Goal: Task Accomplishment & Management: Complete application form

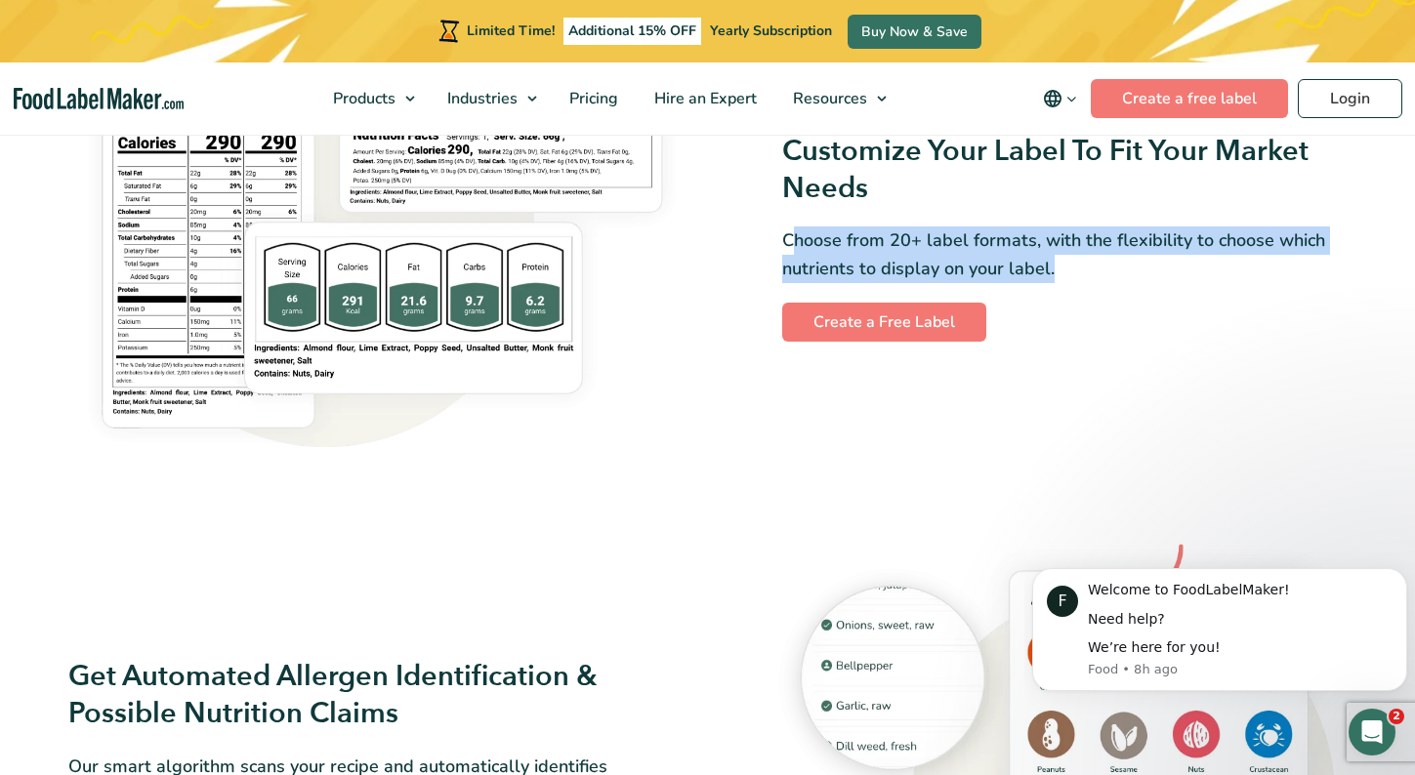
click at [838, 462] on div "Customize Your Label To Fit Your Market Needs Choose from 20+ label formats, wi…" at bounding box center [708, 238] width 1303 height 473
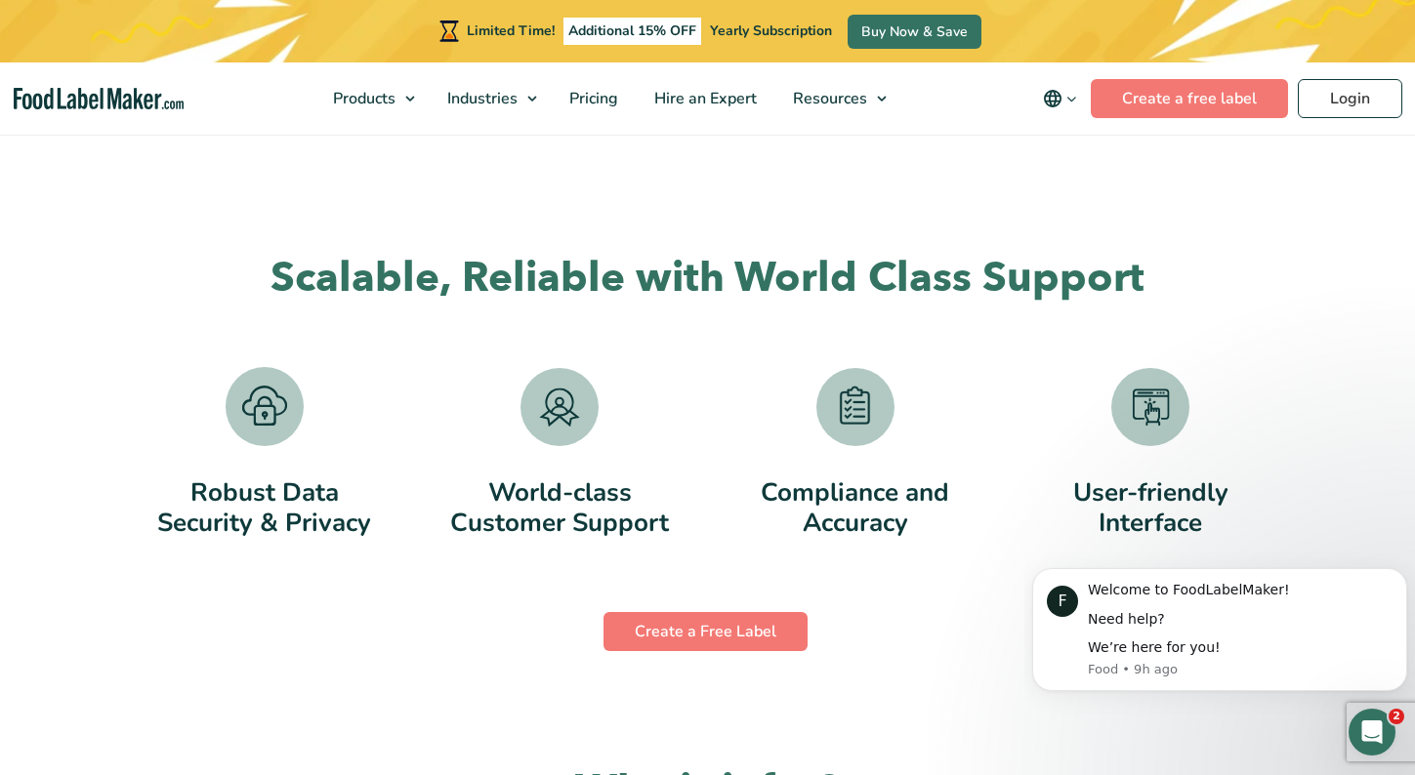
scroll to position [3721, 0]
click at [682, 632] on link "Create a Free Label" at bounding box center [705, 630] width 204 height 39
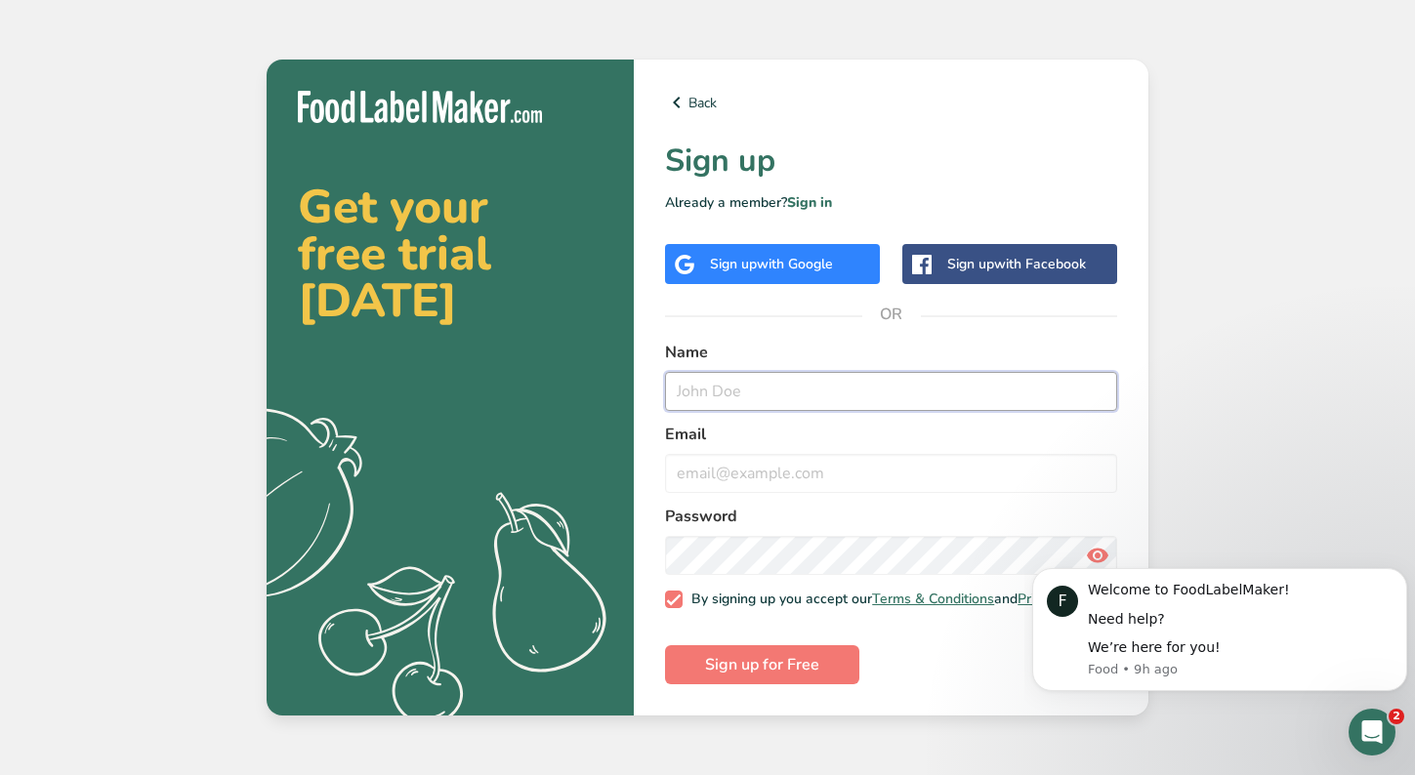
click at [781, 378] on input "text" at bounding box center [891, 391] width 452 height 39
type input "[PERSON_NAME]"
click at [675, 459] on input "email" at bounding box center [891, 473] width 452 height 39
type input "[EMAIL_ADDRESS][DOMAIN_NAME]"
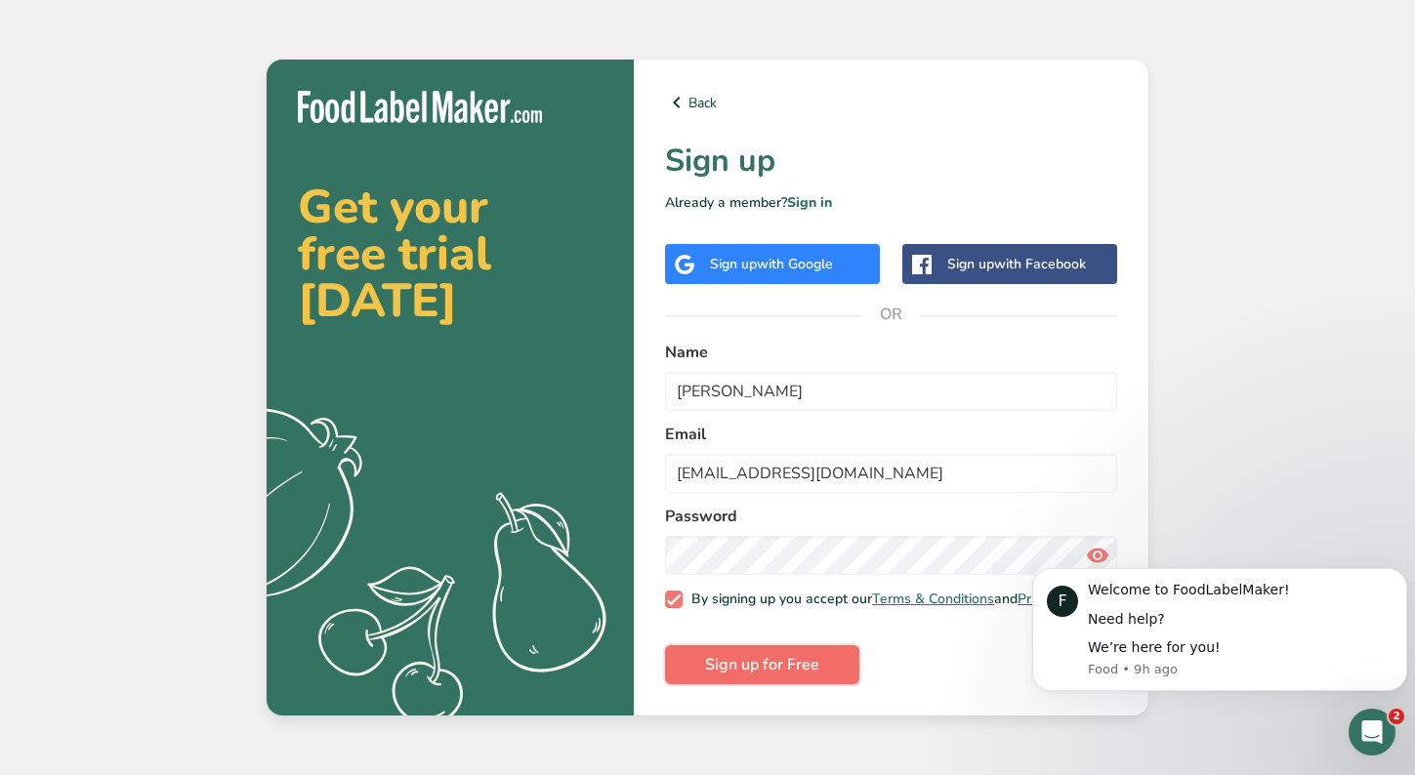
click at [766, 666] on span "Sign up for Free" at bounding box center [762, 664] width 114 height 23
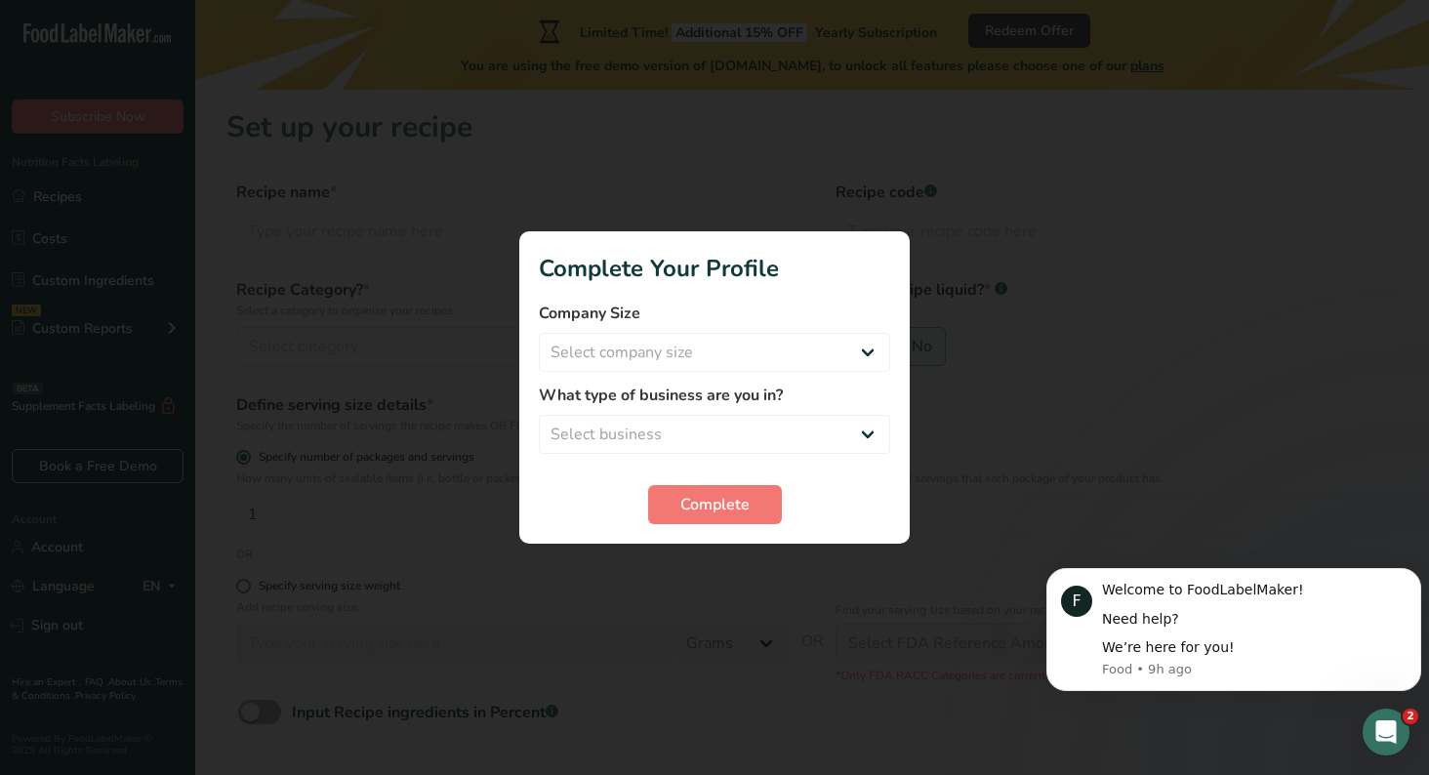
click at [1386, 270] on div at bounding box center [714, 387] width 1429 height 775
click at [876, 349] on select "Select company size Fewer than 10 Employees 10 to 50 Employees 51 to 500 Employ…" at bounding box center [715, 352] width 352 height 39
select select "1"
click at [539, 333] on select "Select company size Fewer than 10 Employees 10 to 50 Employees 51 to 500 Employ…" at bounding box center [715, 352] width 352 height 39
click at [850, 418] on select "Select business Packaged Food Manufacturer Restaurant & Cafe Bakery Meal Plans …" at bounding box center [715, 434] width 352 height 39
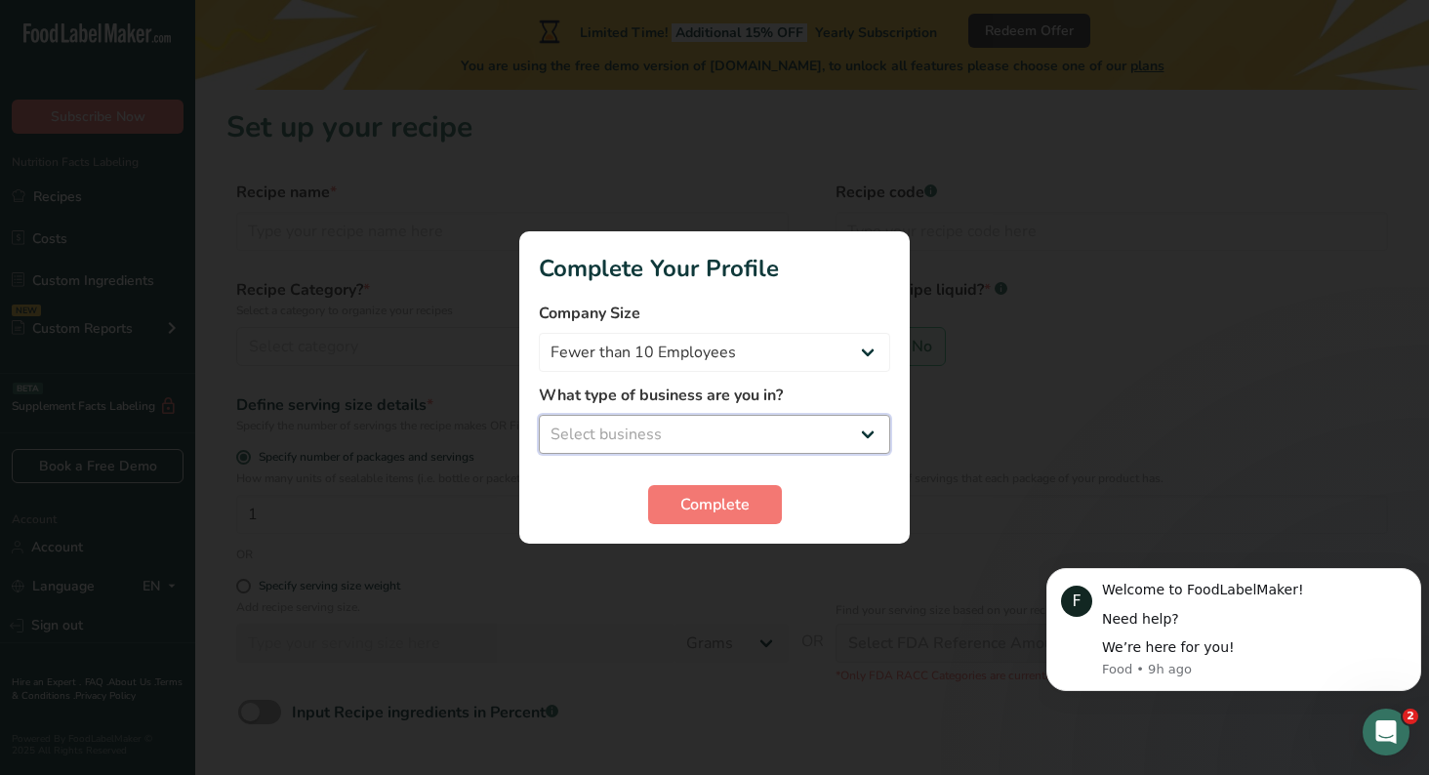
select select "1"
click at [539, 415] on select "Select business Packaged Food Manufacturer Restaurant & Cafe Bakery Meal Plans …" at bounding box center [715, 434] width 352 height 39
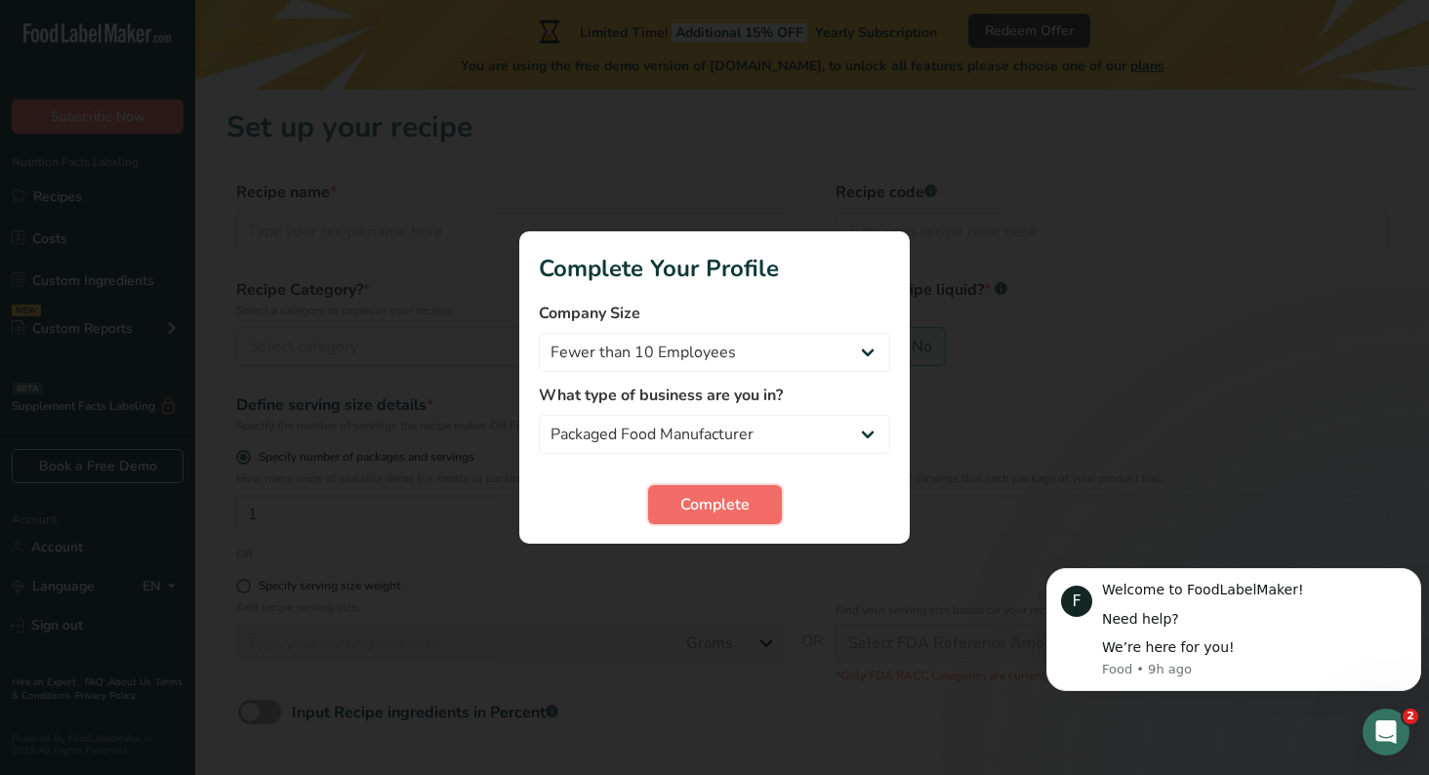
click at [704, 500] on span "Complete" at bounding box center [715, 504] width 69 height 23
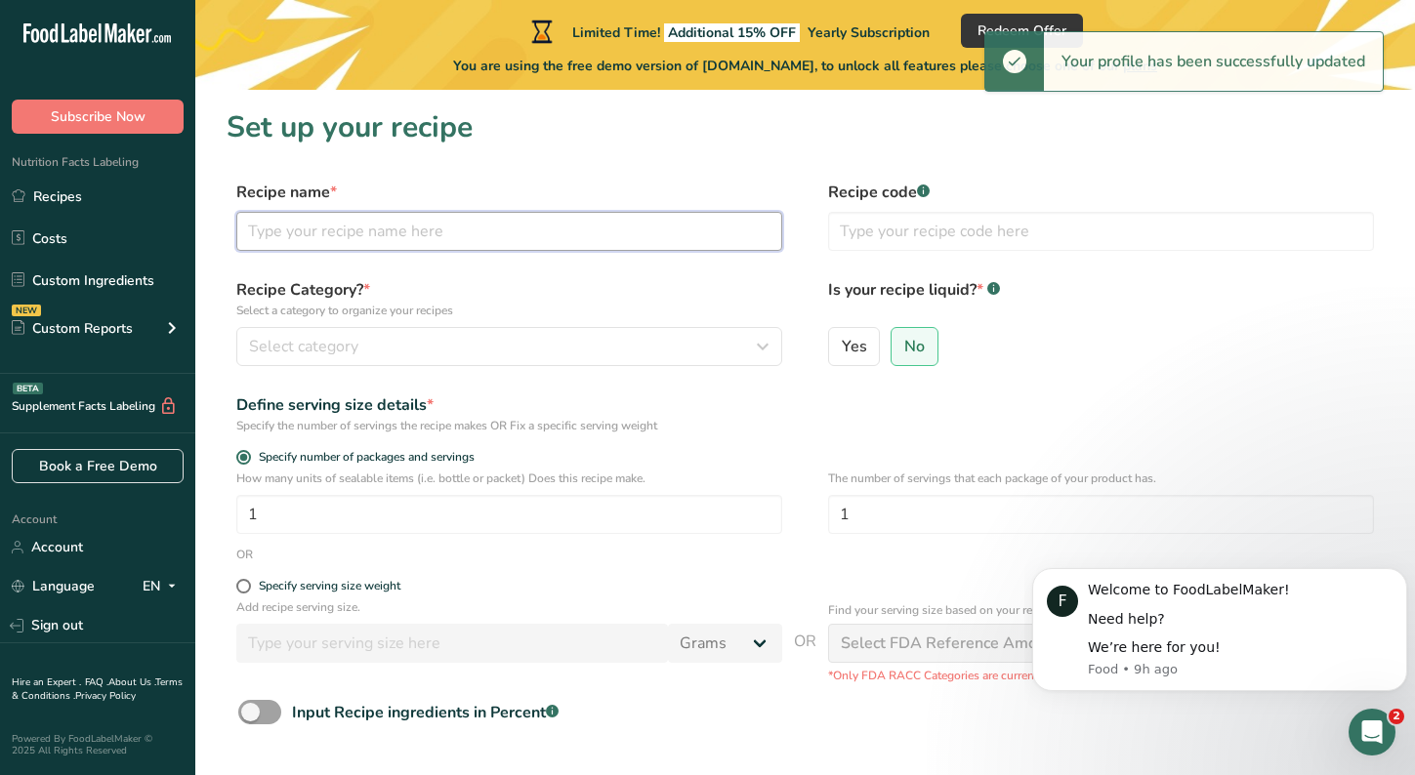
click at [441, 240] on input "text" at bounding box center [509, 231] width 546 height 39
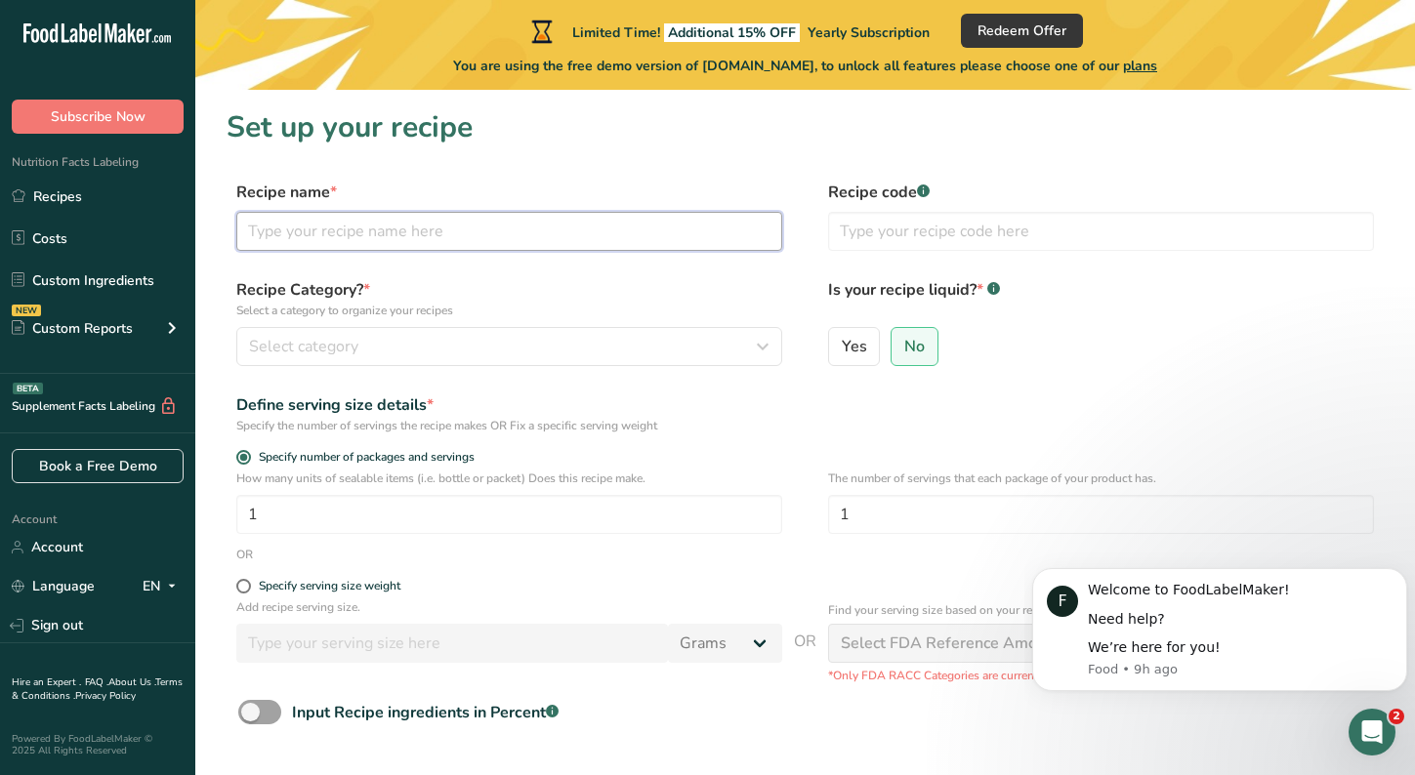
type input "S"
type input "Focus"
click at [844, 247] on input "text" at bounding box center [1101, 231] width 546 height 39
drag, startPoint x: 844, startPoint y: 247, endPoint x: 866, endPoint y: 263, distance: 27.4
click at [866, 263] on form "Recipe name * Focus Recipe code .a-a{fill:#347362;}.b-a{fill:#fff;} Recipe Cate…" at bounding box center [805, 507] width 1157 height 653
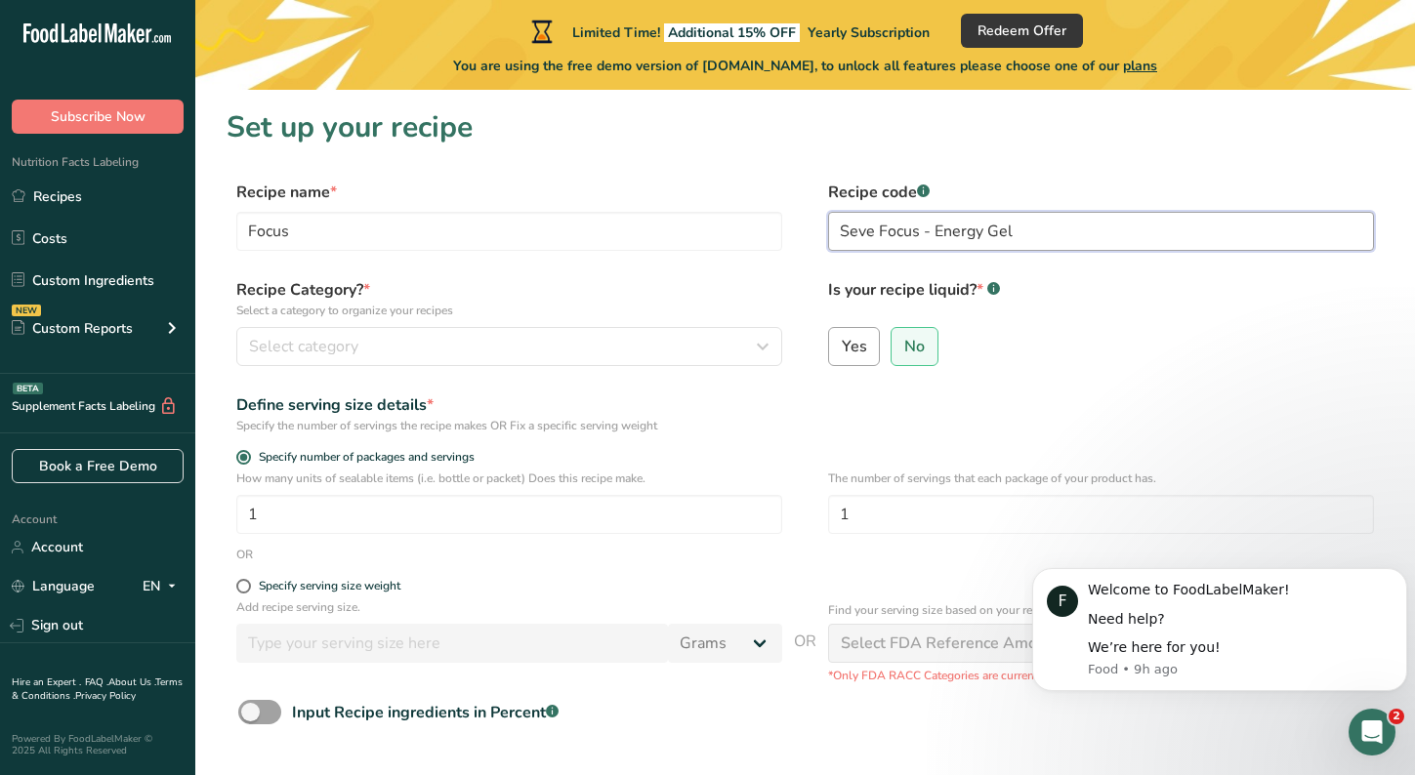
type input "Seve Focus - Energy Gel"
click at [847, 339] on span "Yes" at bounding box center [854, 347] width 25 height 20
click at [842, 340] on input "Yes" at bounding box center [835, 346] width 13 height 13
radio input "true"
radio input "false"
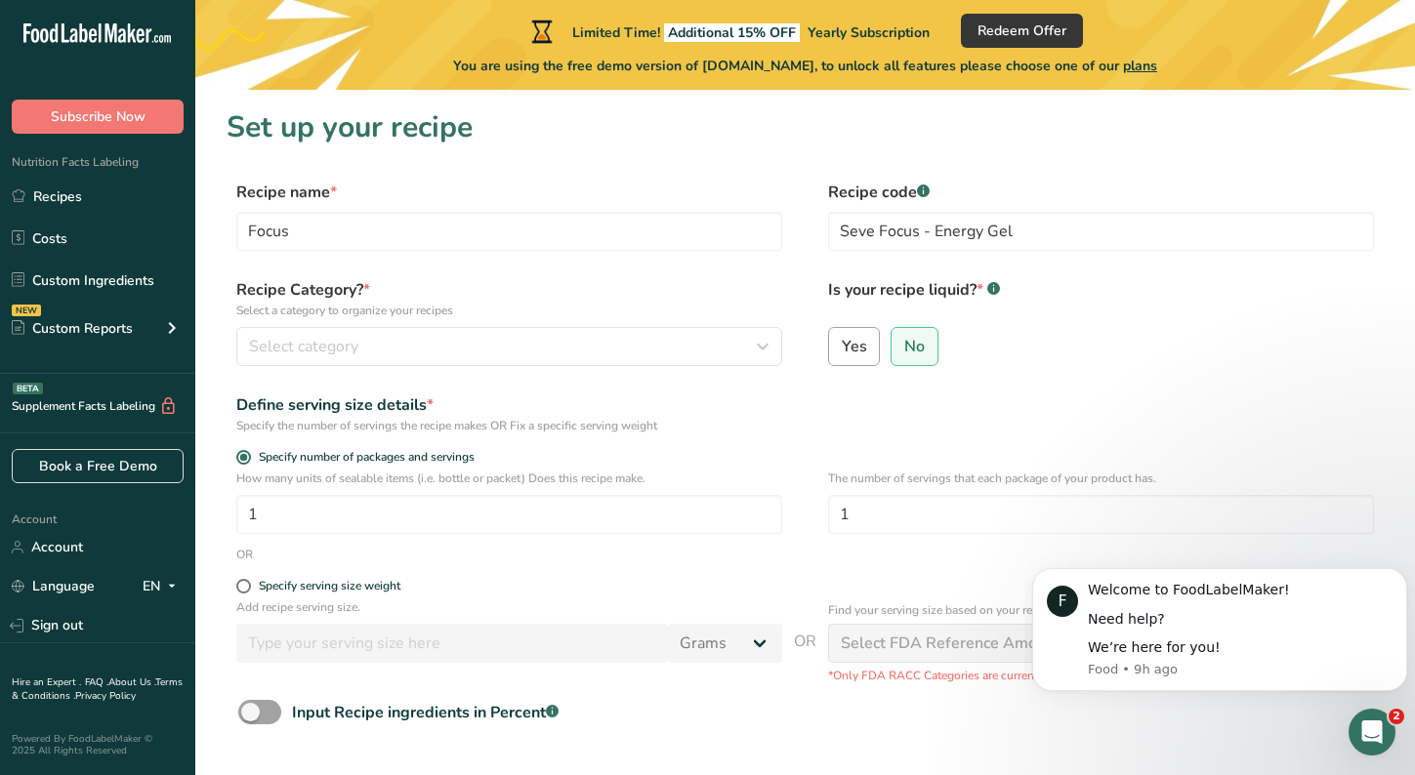
select select "22"
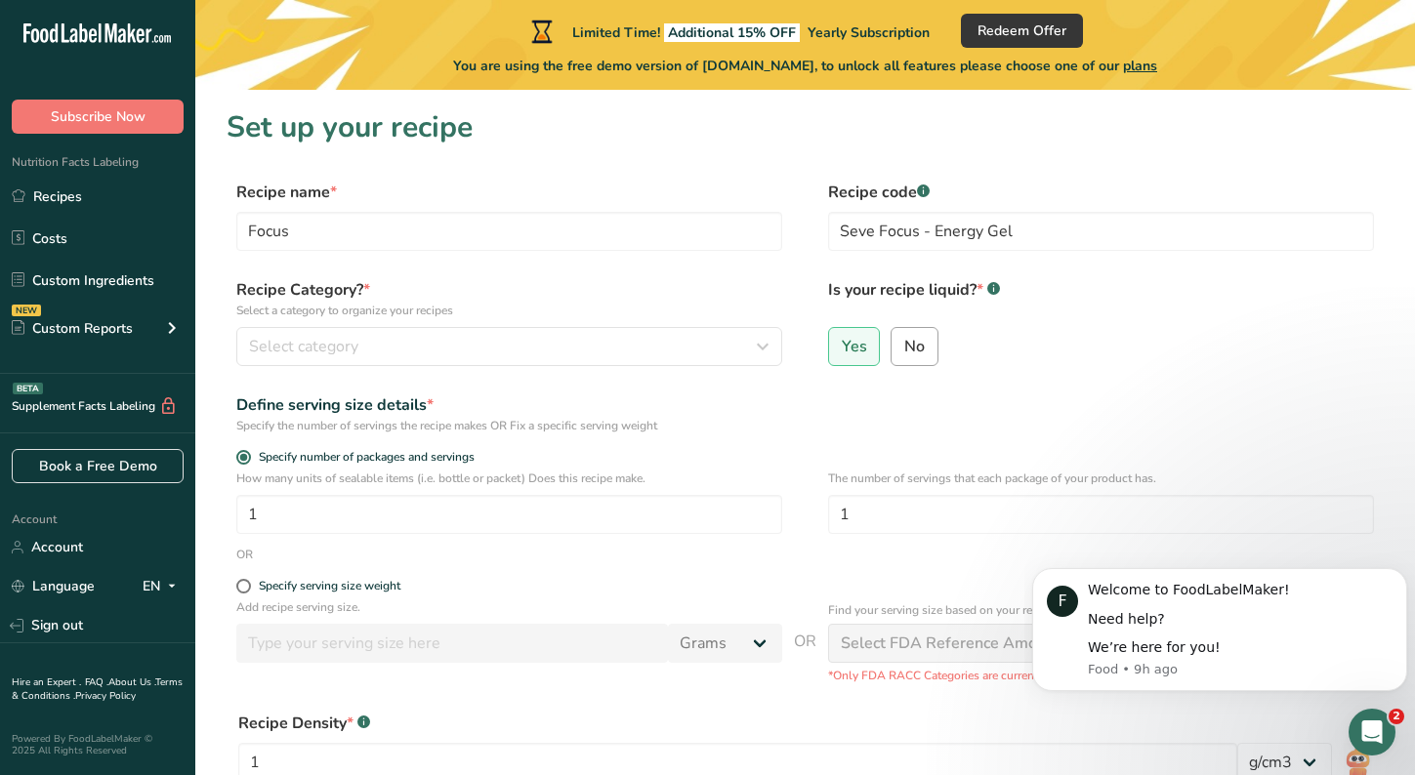
click at [917, 348] on span "No" at bounding box center [914, 347] width 21 height 20
click at [904, 348] on input "No" at bounding box center [897, 346] width 13 height 13
radio input "true"
radio input "false"
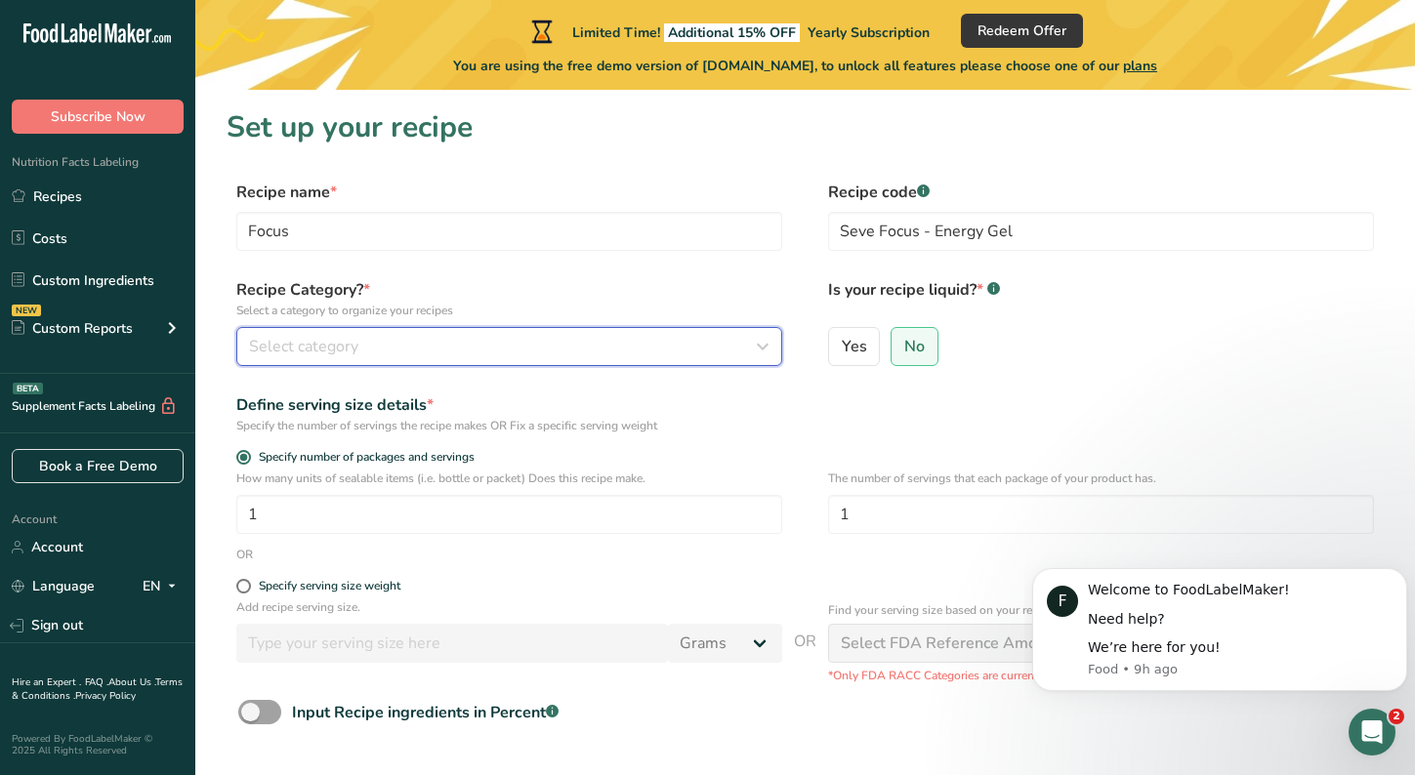
click at [349, 356] on span "Select category" at bounding box center [303, 346] width 109 height 23
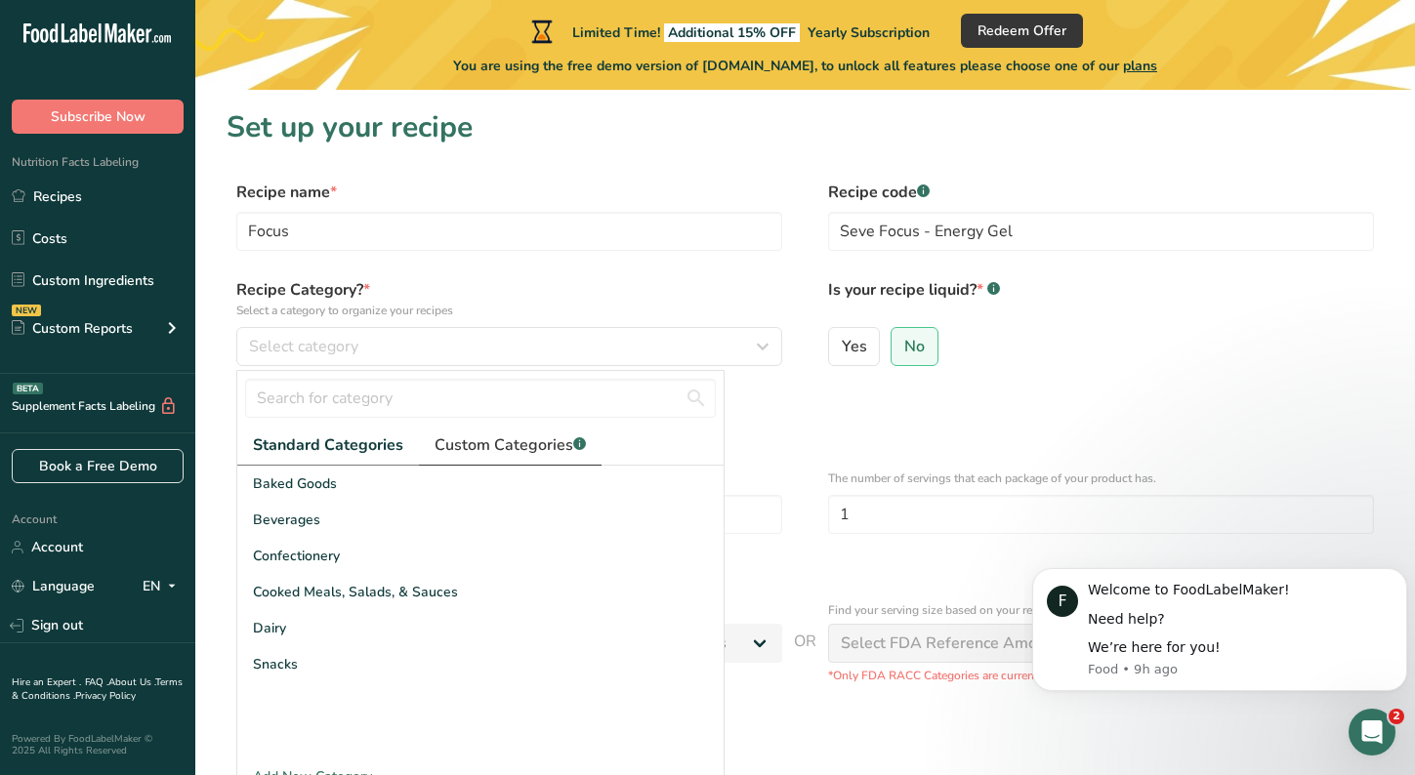
click at [456, 445] on span "Custom Categories .a-a{fill:#347362;}.b-a{fill:#fff;}" at bounding box center [509, 445] width 151 height 23
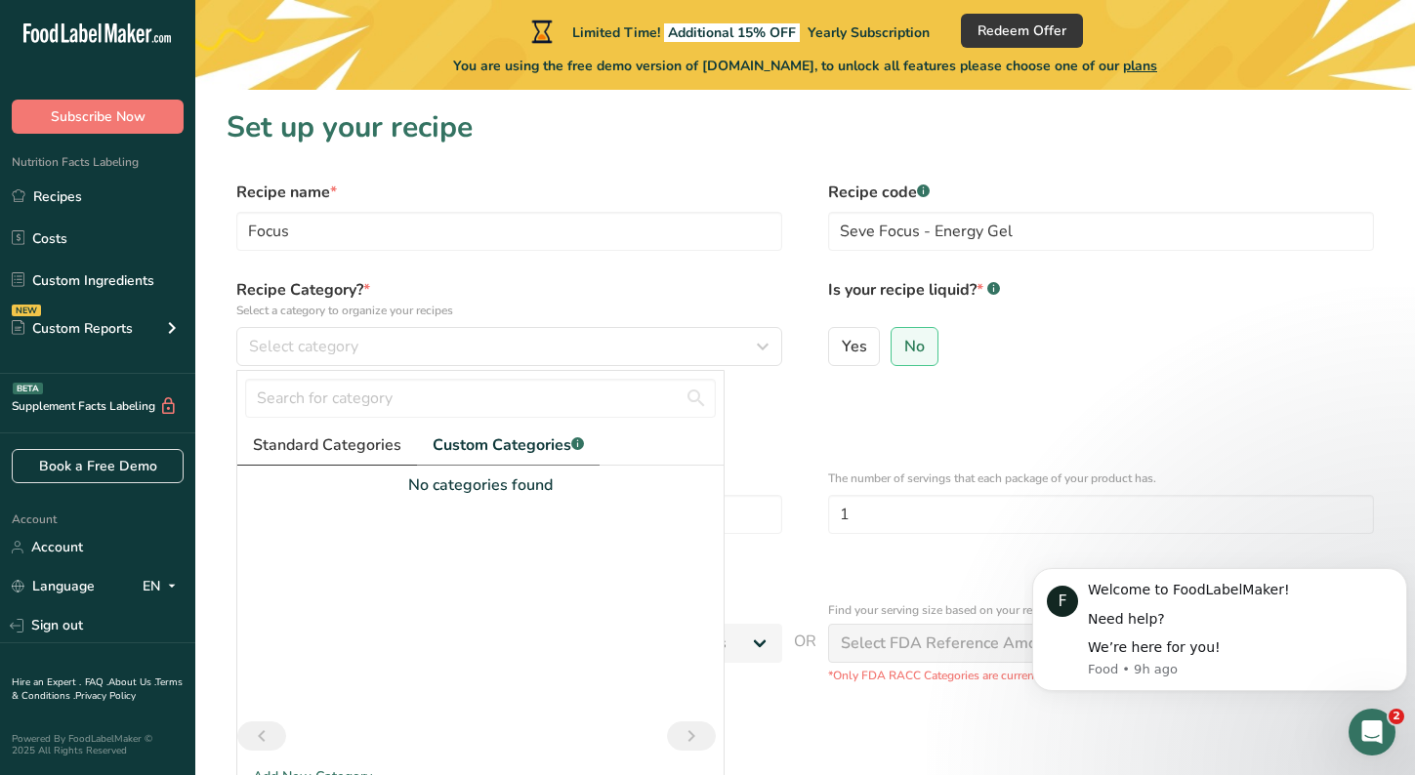
click at [350, 453] on span "Standard Categories" at bounding box center [327, 445] width 148 height 23
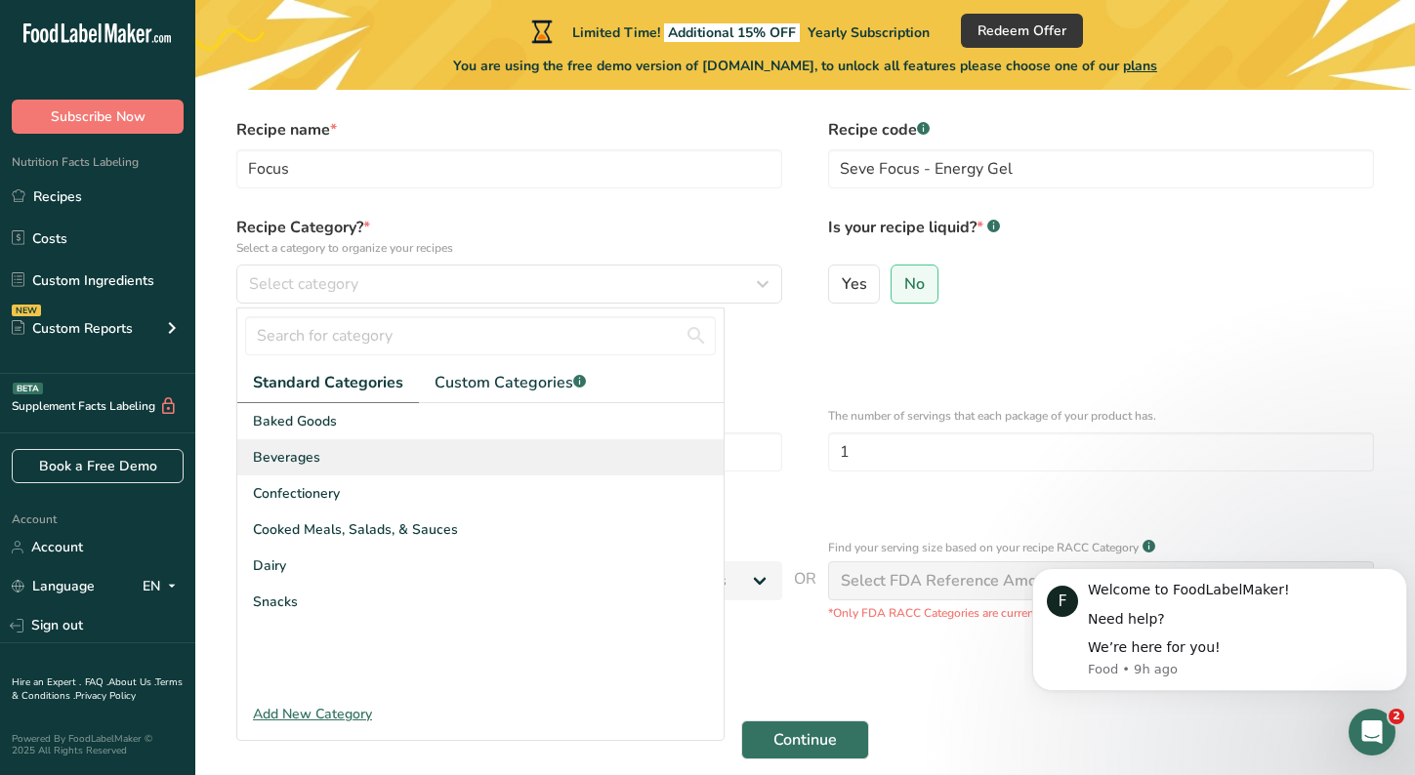
scroll to position [65, 0]
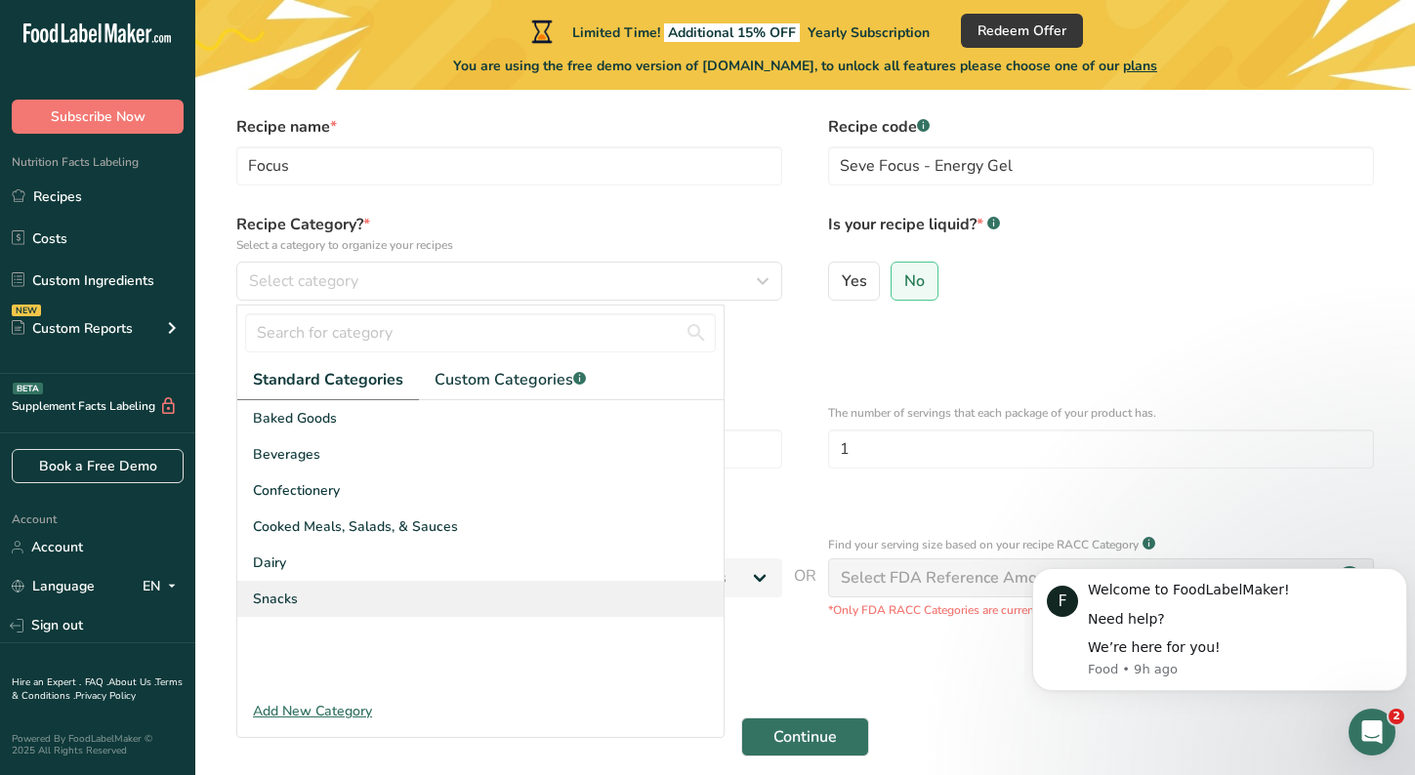
click at [295, 595] on span "Snacks" at bounding box center [275, 599] width 45 height 21
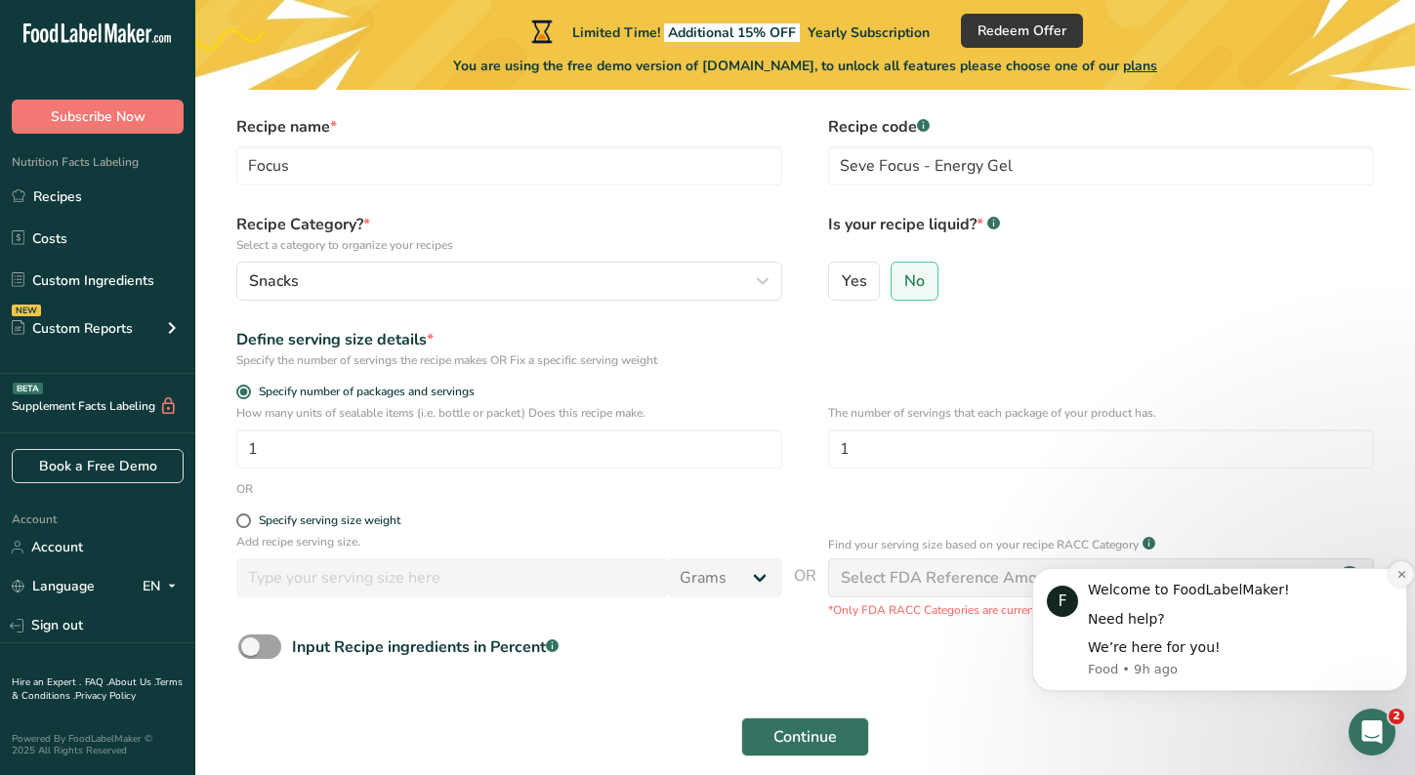
click at [1395, 568] on button "Dismiss notification" at bounding box center [1400, 573] width 25 height 25
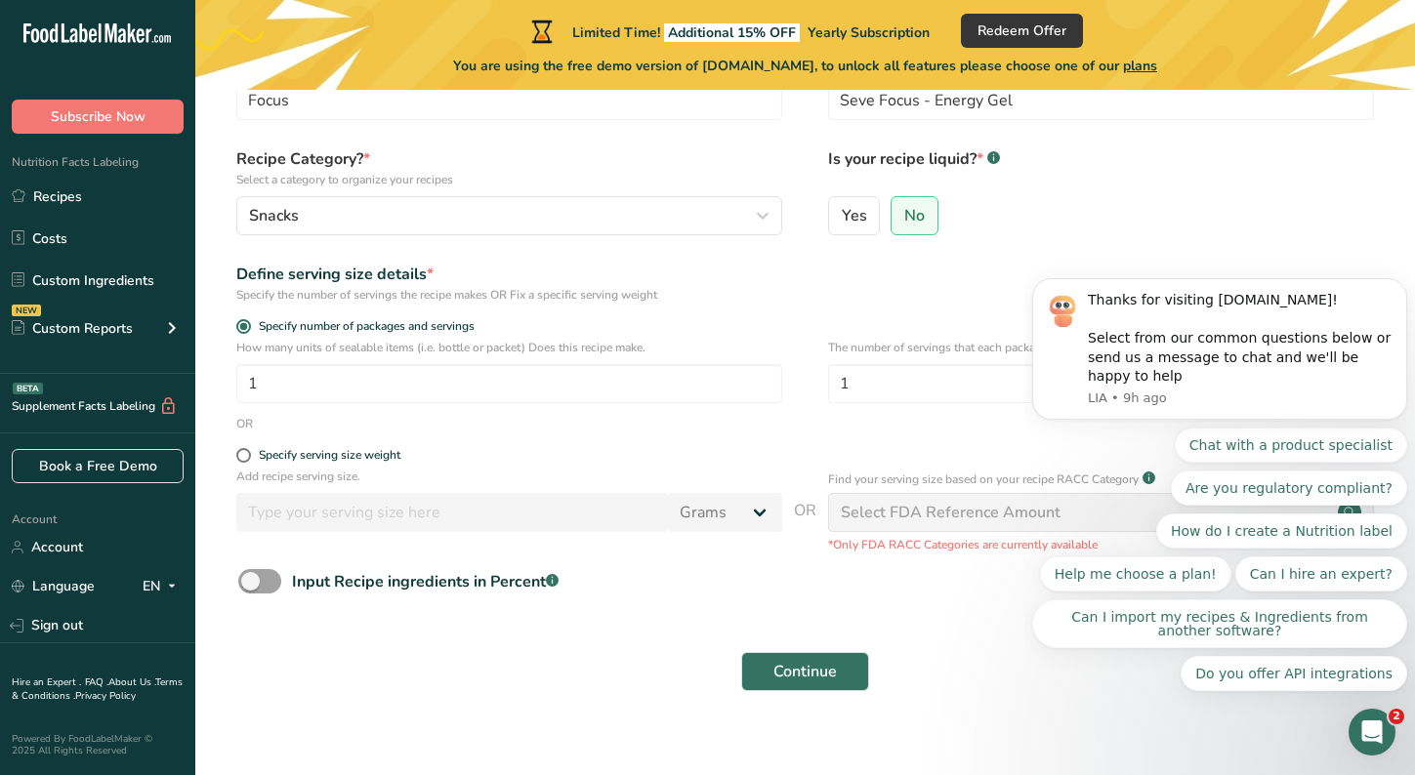
scroll to position [132, 0]
click at [416, 491] on div "Add recipe serving size. Grams kg mg mcg lb oz l mL fl oz tbsp tsp cup qt gallon" at bounding box center [509, 504] width 546 height 74
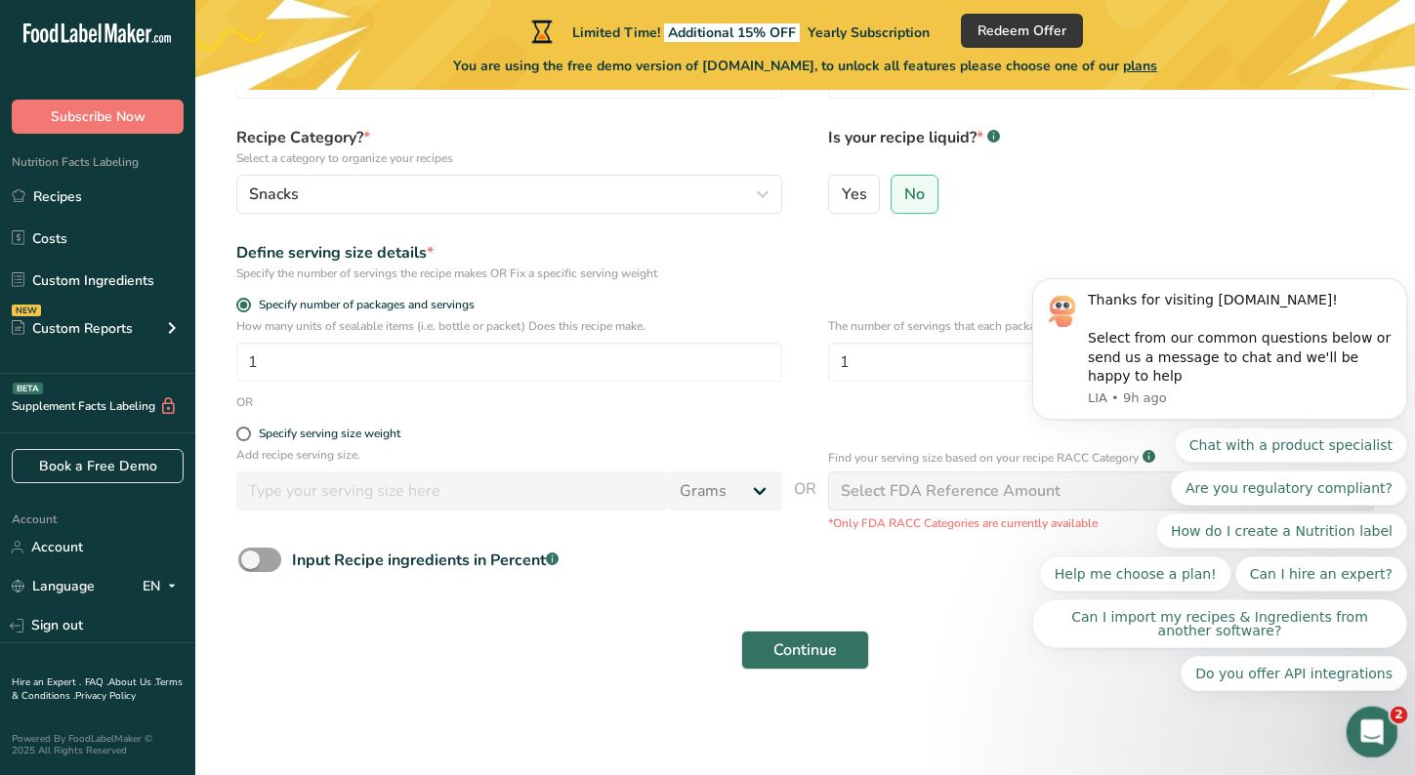
click at [1364, 728] on icon "Open Intercom Messenger" at bounding box center [1369, 730] width 32 height 32
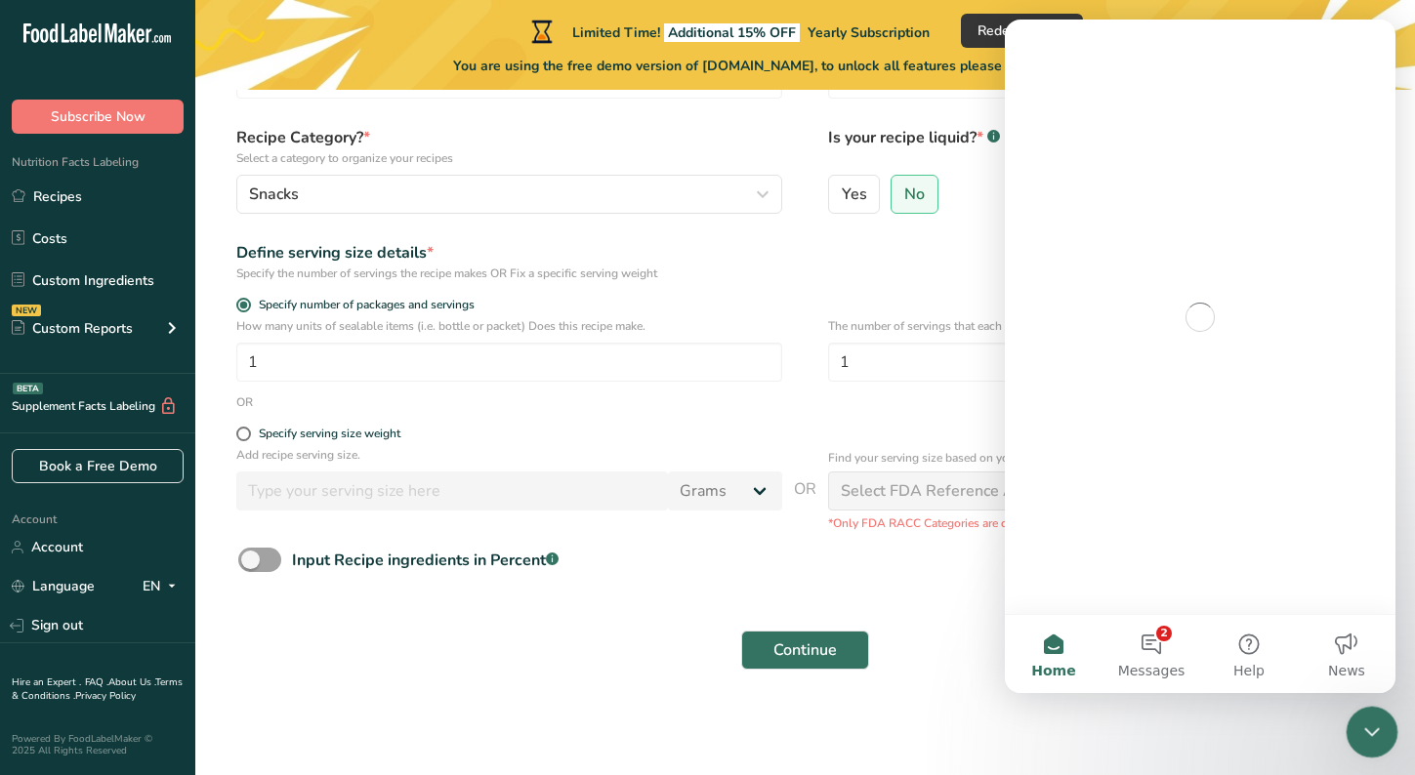
scroll to position [0, 0]
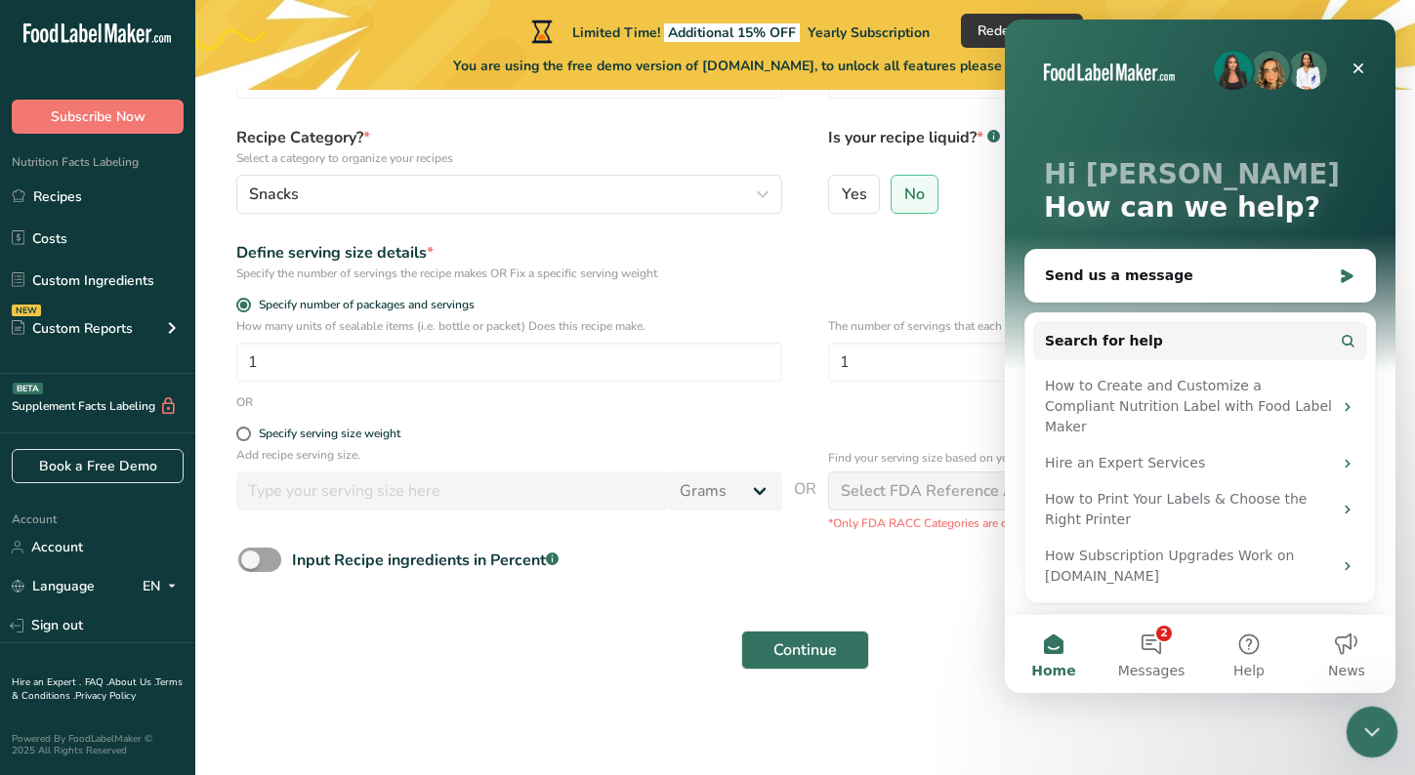
click at [1364, 728] on icon "Close Intercom Messenger" at bounding box center [1369, 729] width 14 height 8
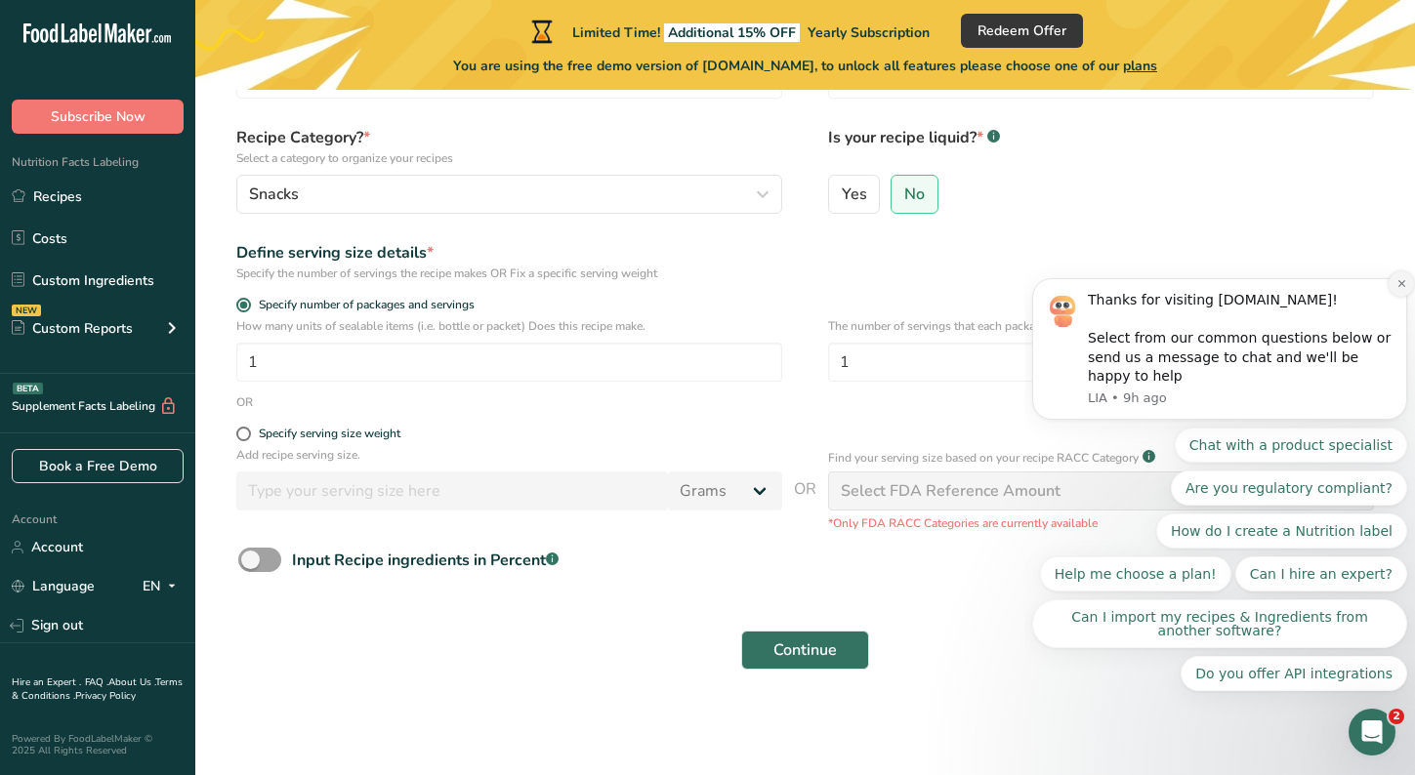
click at [1397, 289] on icon "Dismiss notification" at bounding box center [1401, 283] width 11 height 11
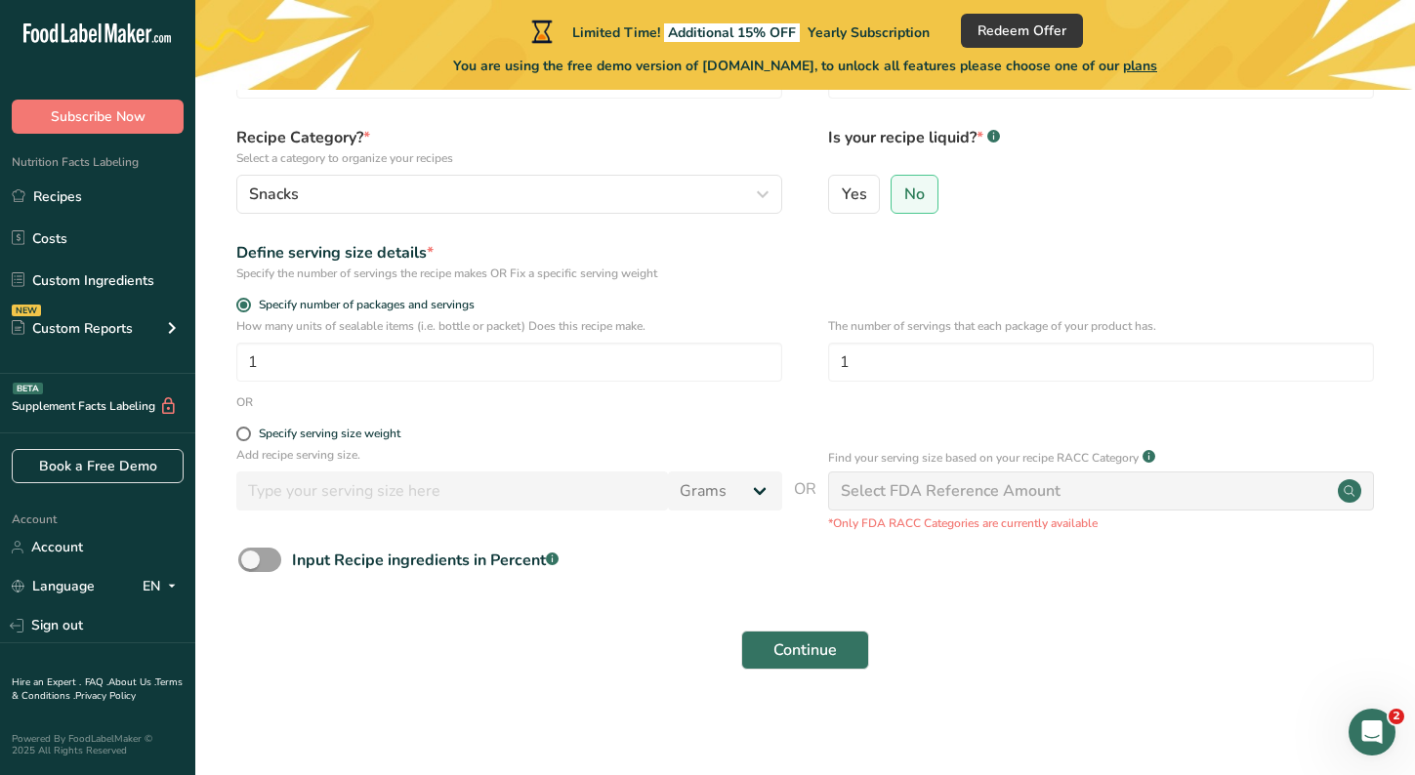
scroll to position [149, 0]
click at [795, 650] on span "Continue" at bounding box center [804, 652] width 63 height 23
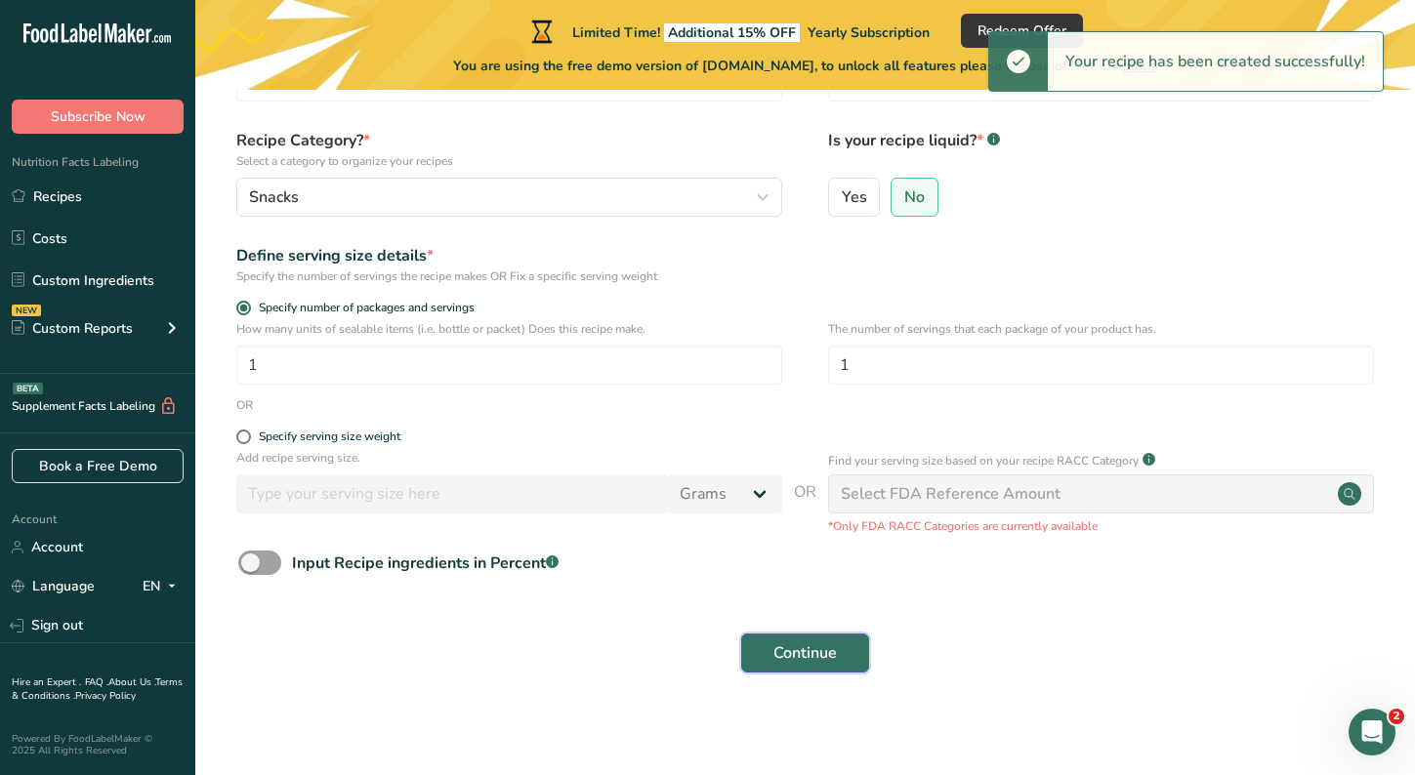
scroll to position [152, 0]
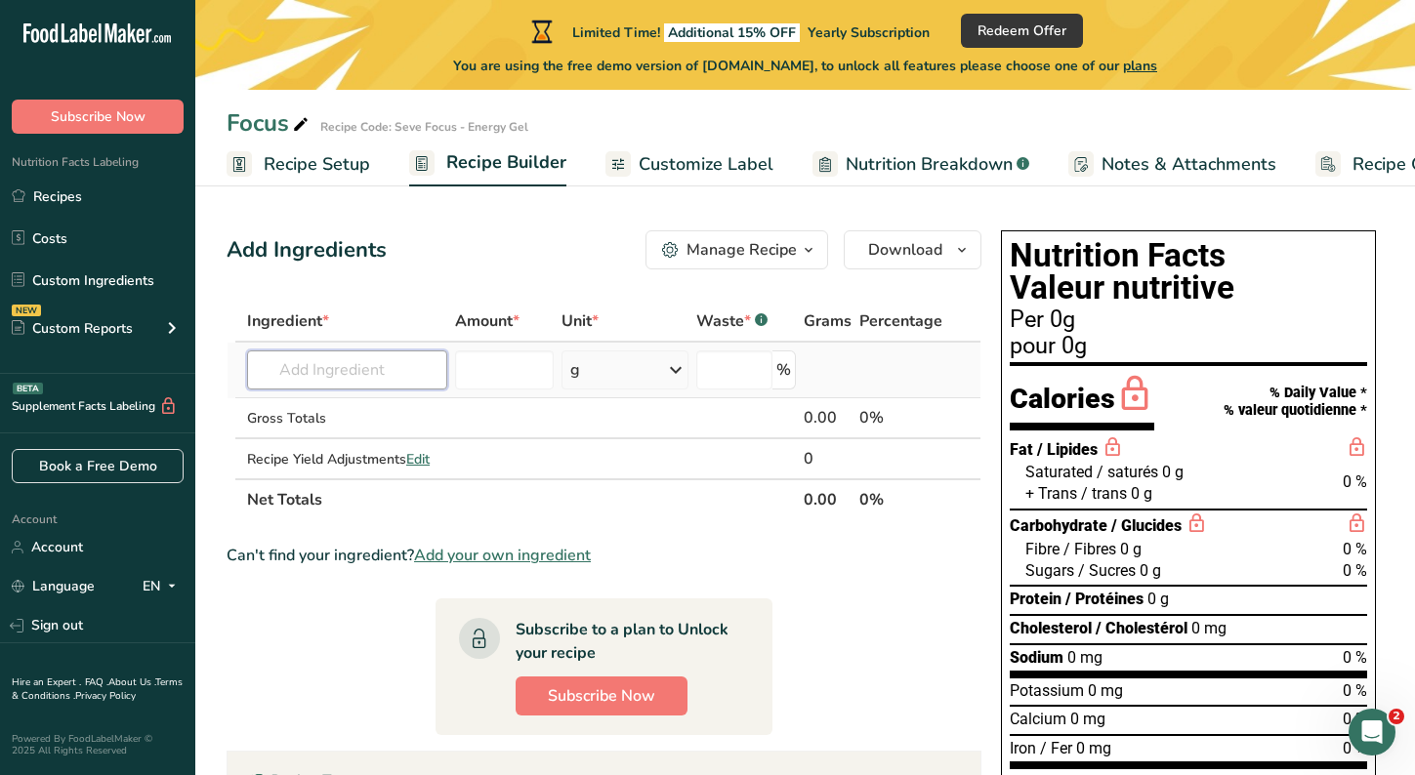
click at [363, 367] on input "text" at bounding box center [347, 370] width 200 height 39
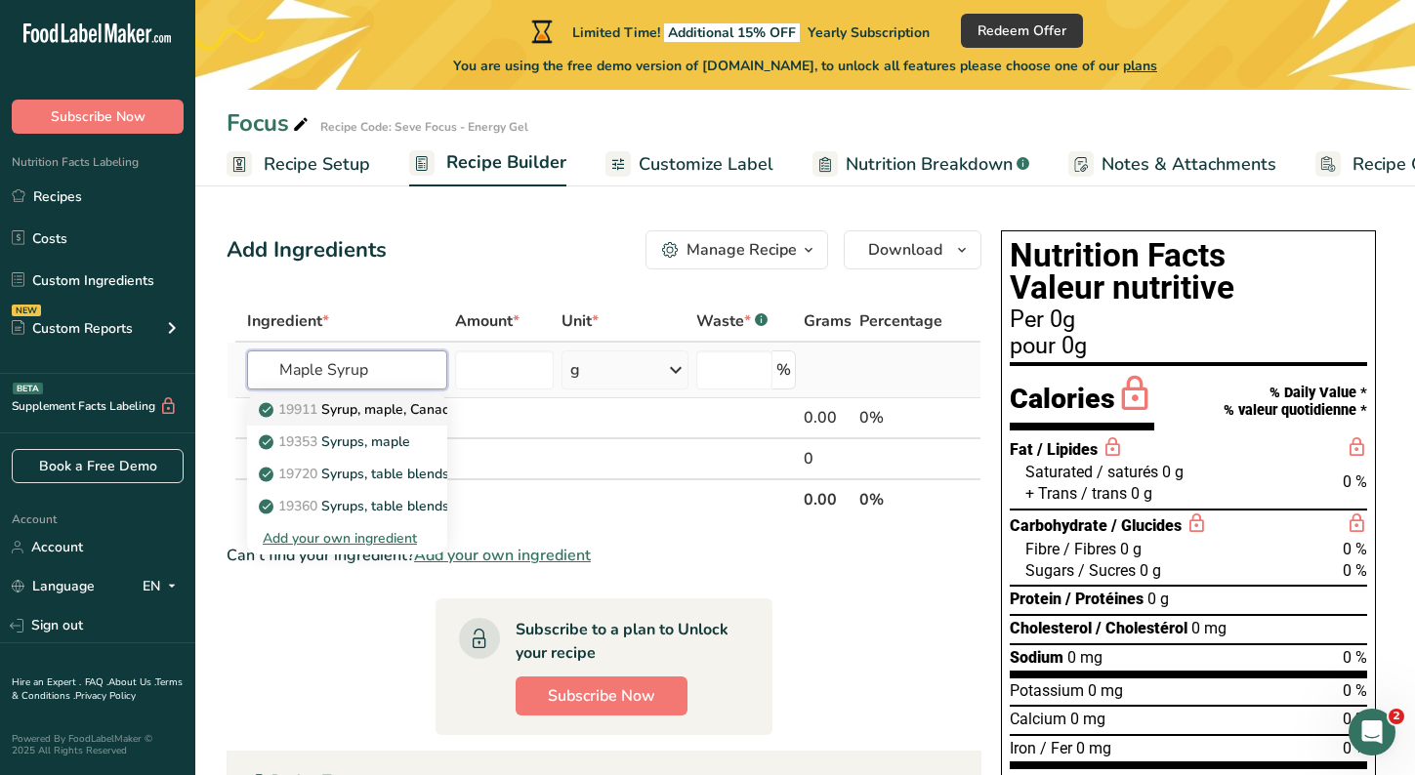
type input "Maple Syrup"
click at [360, 407] on p "19911 Syrup, maple, Canadian" at bounding box center [366, 409] width 206 height 21
type input "Syrup, maple, Canadian"
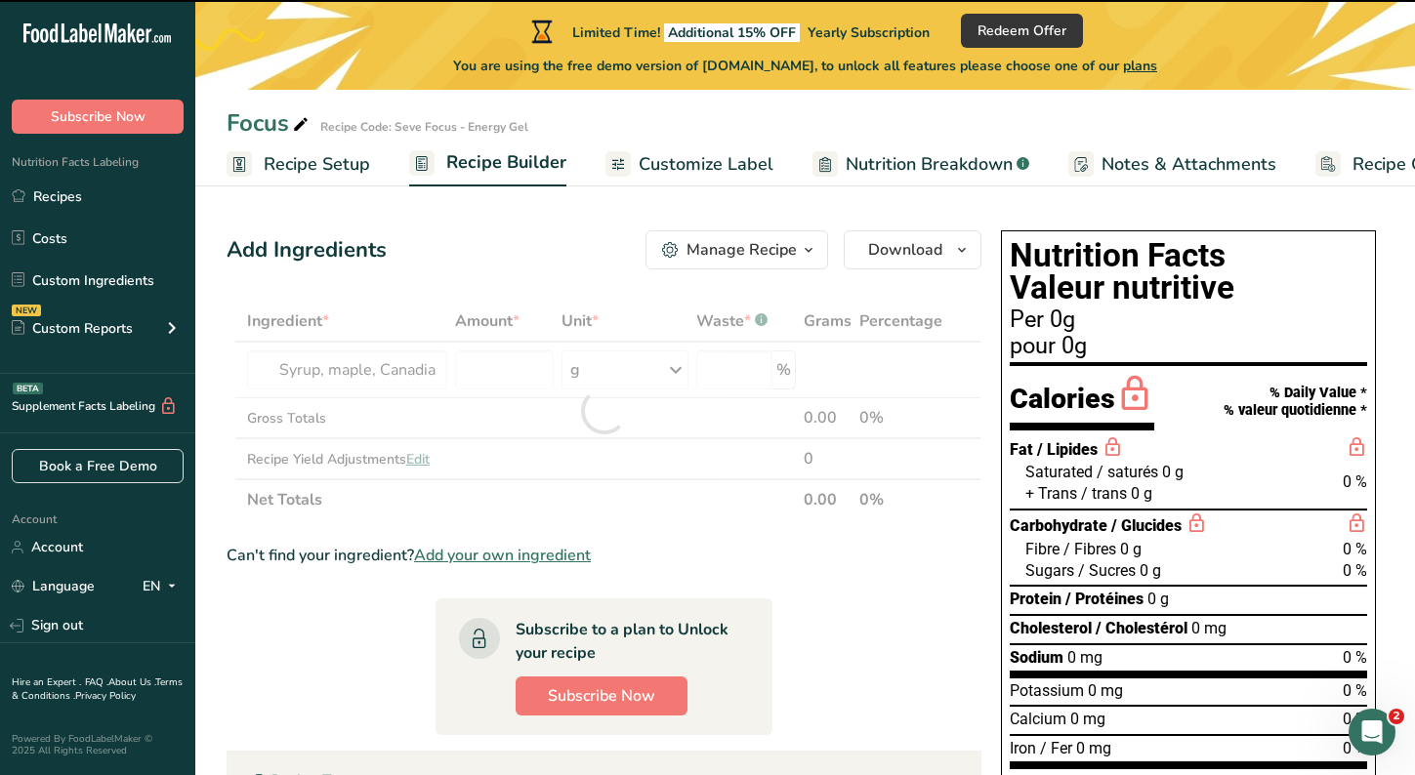
type input "0"
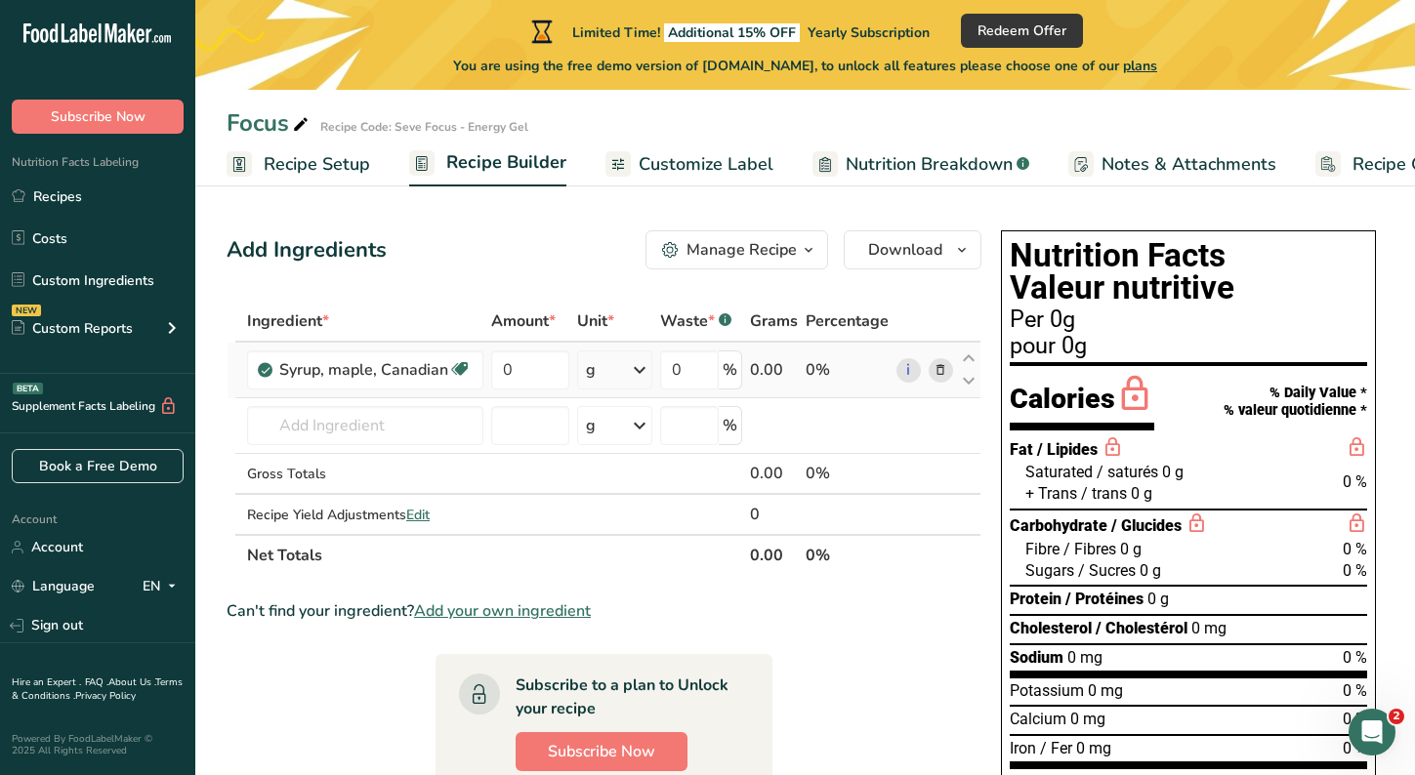
click at [642, 372] on icon at bounding box center [639, 369] width 23 height 35
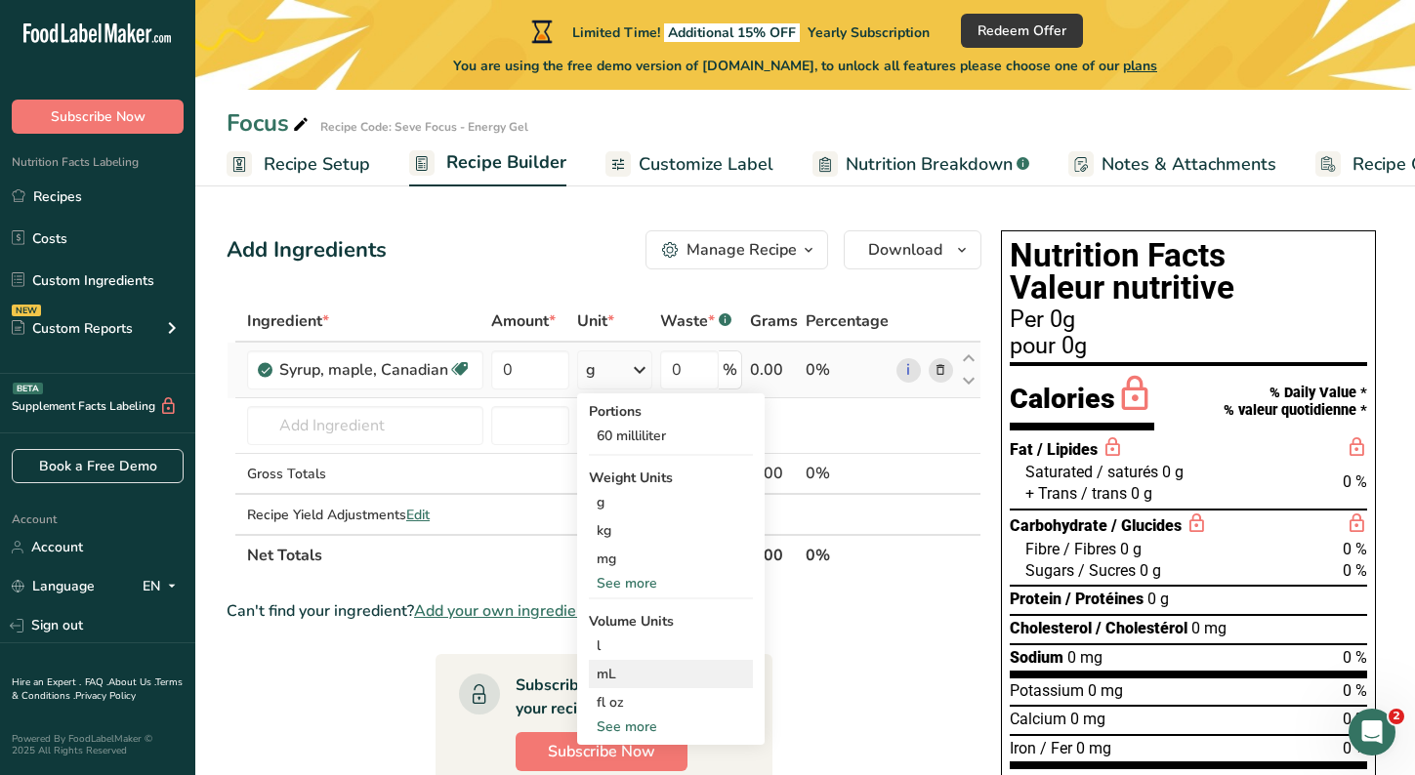
click at [607, 675] on div "mL" at bounding box center [671, 674] width 148 height 21
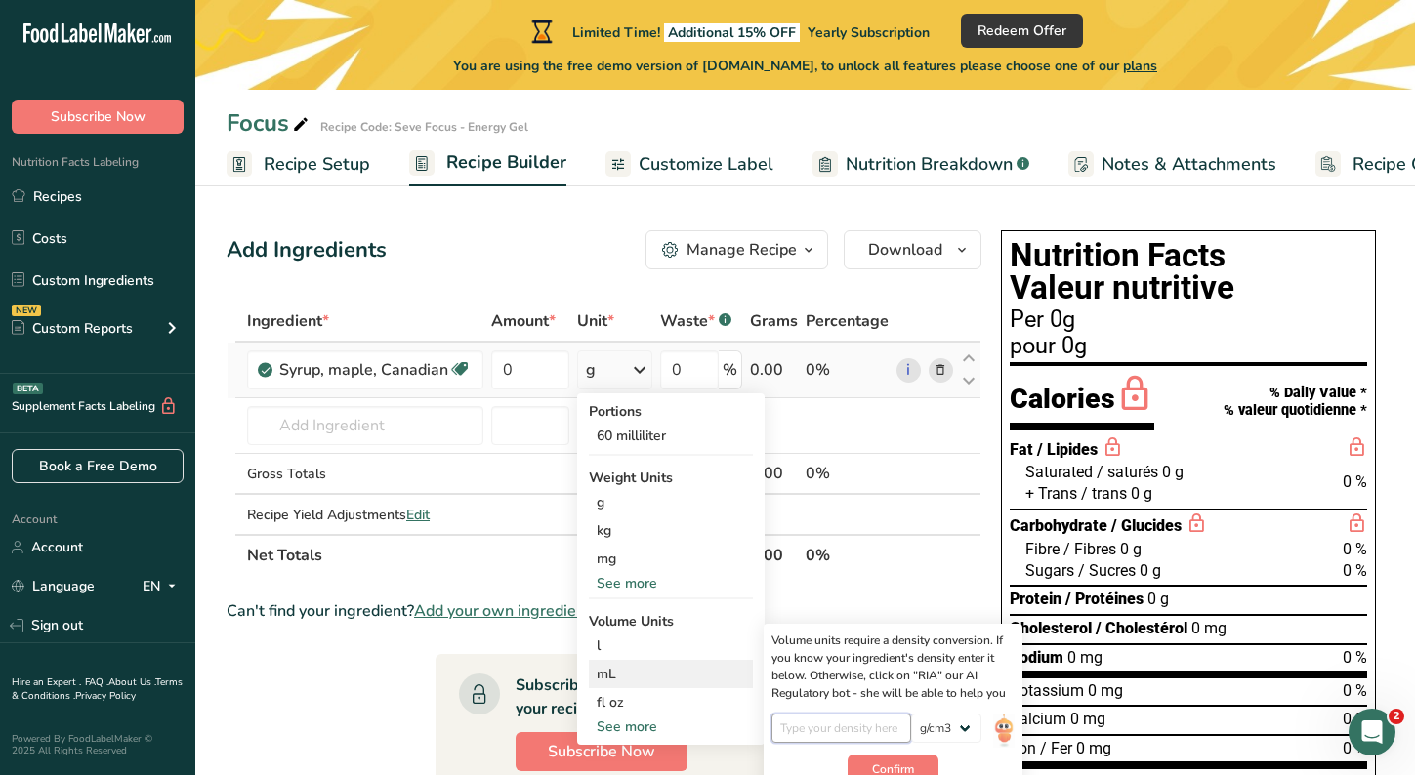
click at [822, 737] on input "number" at bounding box center [841, 728] width 140 height 29
type input "26"
click at [898, 758] on button "Confirm" at bounding box center [893, 769] width 91 height 29
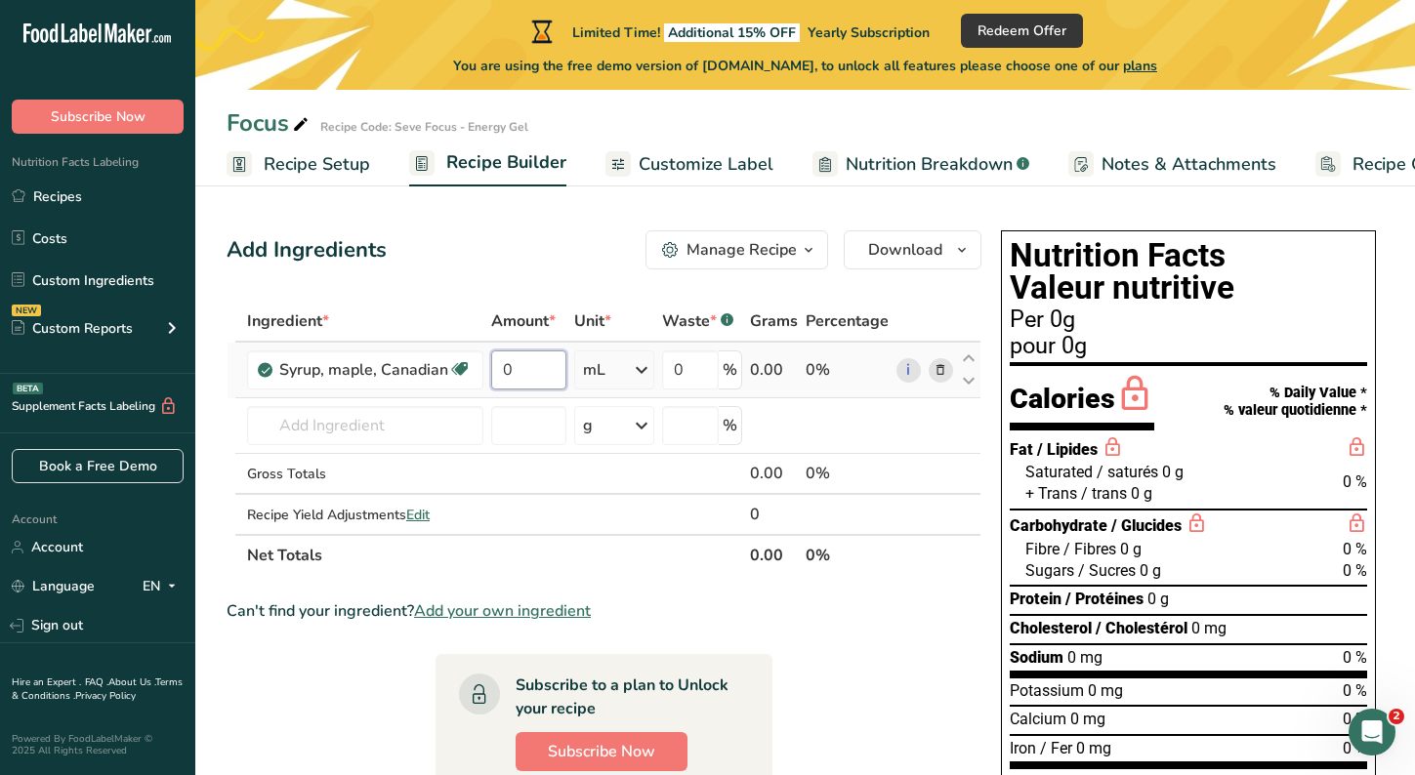
click at [526, 383] on input "0" at bounding box center [528, 370] width 75 height 39
click at [526, 383] on input "26" at bounding box center [528, 370] width 74 height 39
click at [428, 415] on div "Ingredient * Amount * Unit * Waste * .a-a{fill:#347362;}.b-a{fill:#fff;} Grams …" at bounding box center [604, 438] width 755 height 275
click at [642, 373] on icon at bounding box center [637, 369] width 23 height 35
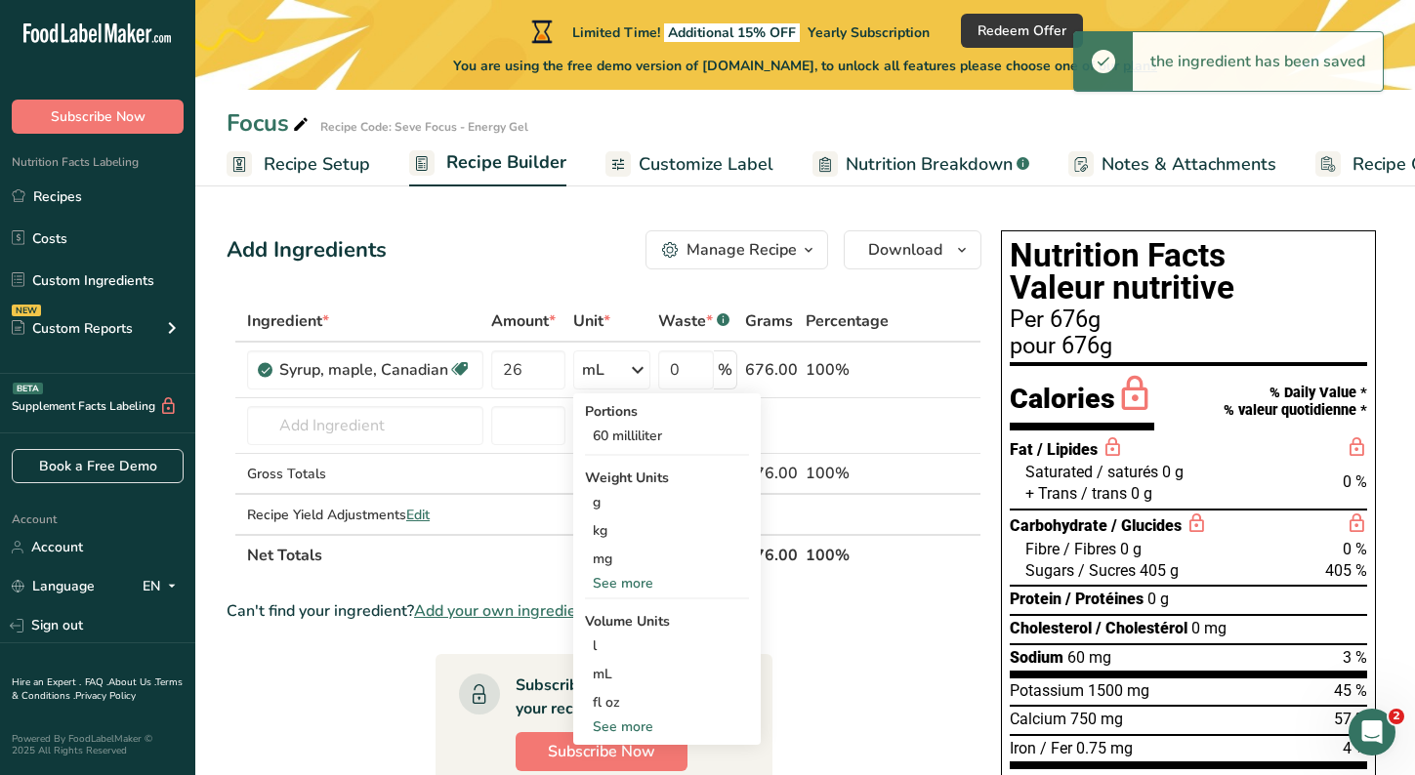
drag, startPoint x: 498, startPoint y: 360, endPoint x: 451, endPoint y: 315, distance: 64.9
click at [451, 315] on div "Ingredient *" at bounding box center [365, 321] width 236 height 23
click at [539, 367] on input "26" at bounding box center [528, 370] width 74 height 39
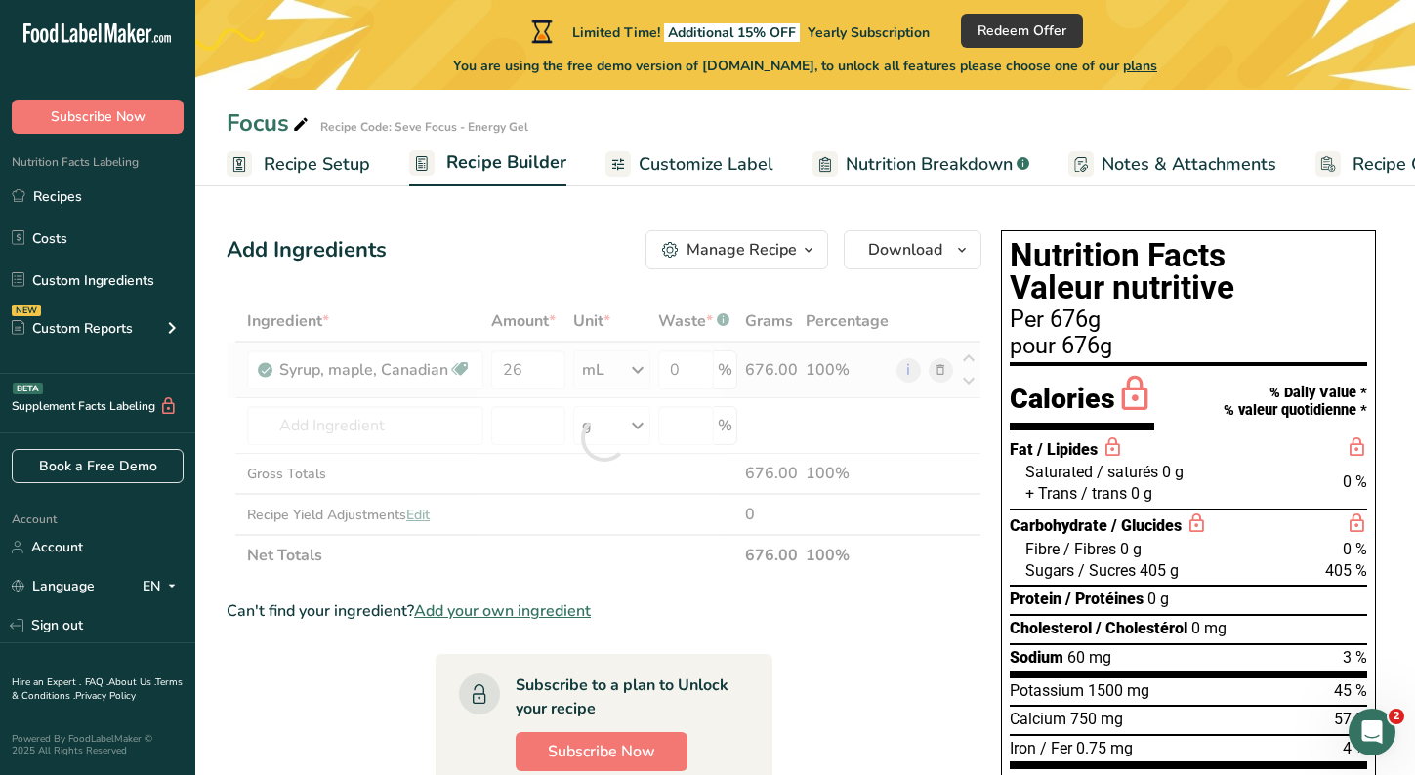
click at [646, 381] on div "Ingredient * Amount * Unit * Waste * .a-a{fill:#347362;}.b-a{fill:#fff;} Grams …" at bounding box center [604, 438] width 755 height 275
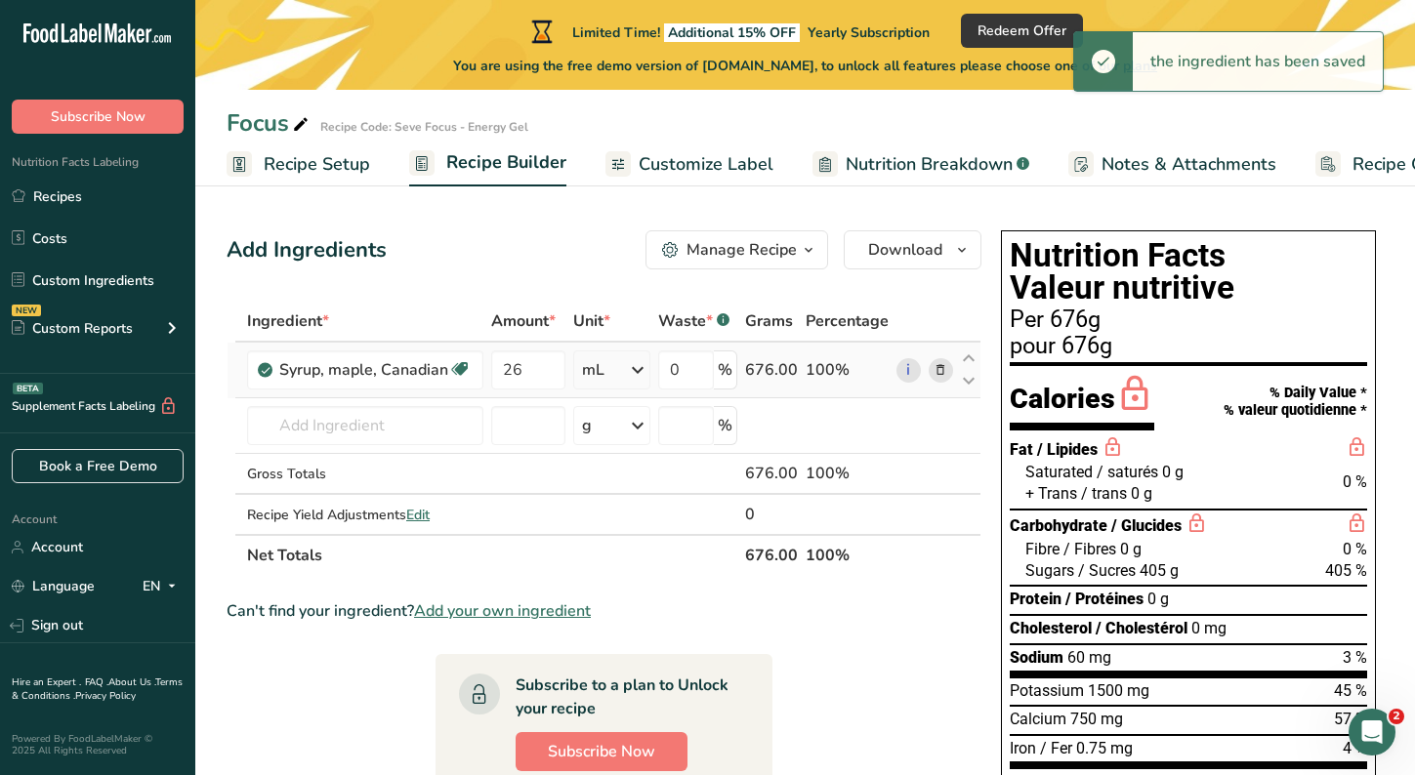
click at [640, 366] on icon at bounding box center [637, 369] width 23 height 35
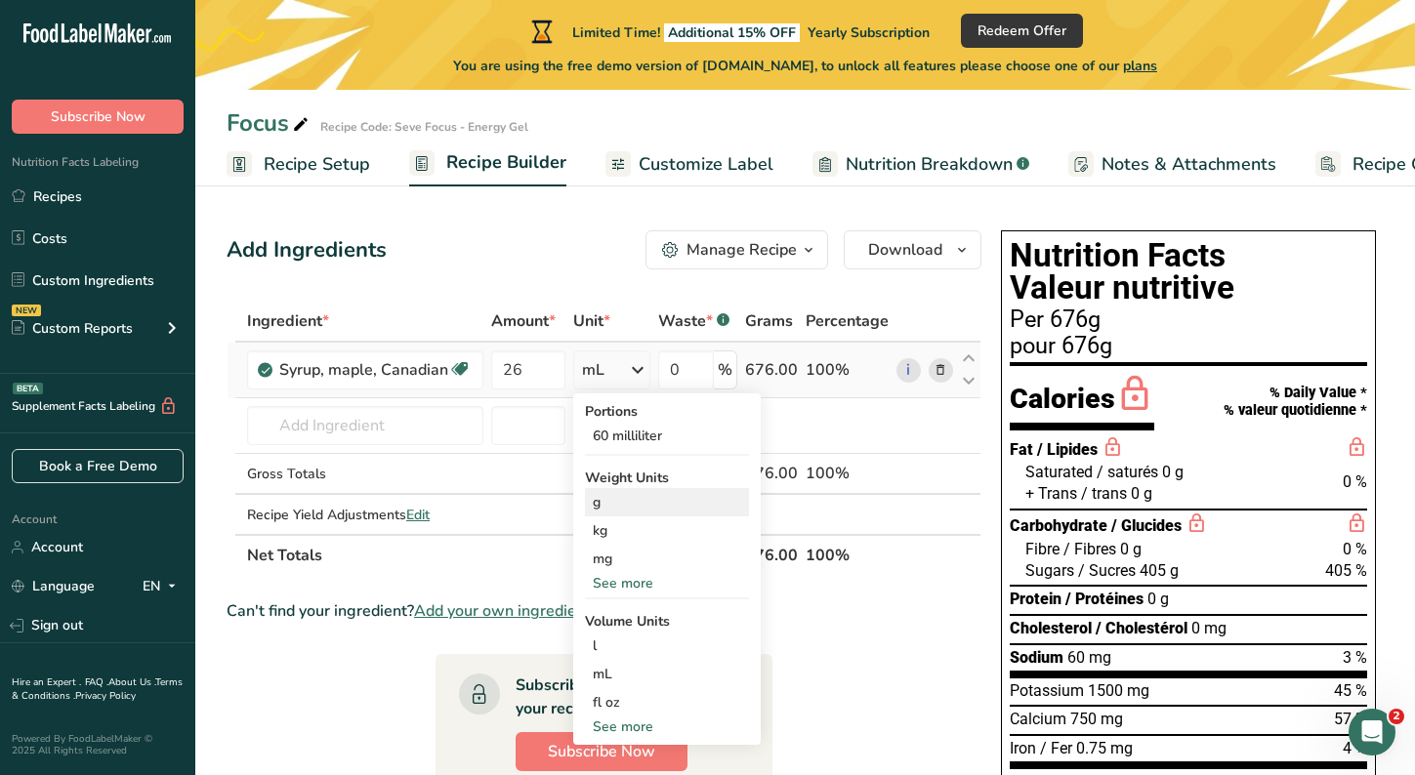
click at [624, 510] on div "g" at bounding box center [667, 502] width 164 height 28
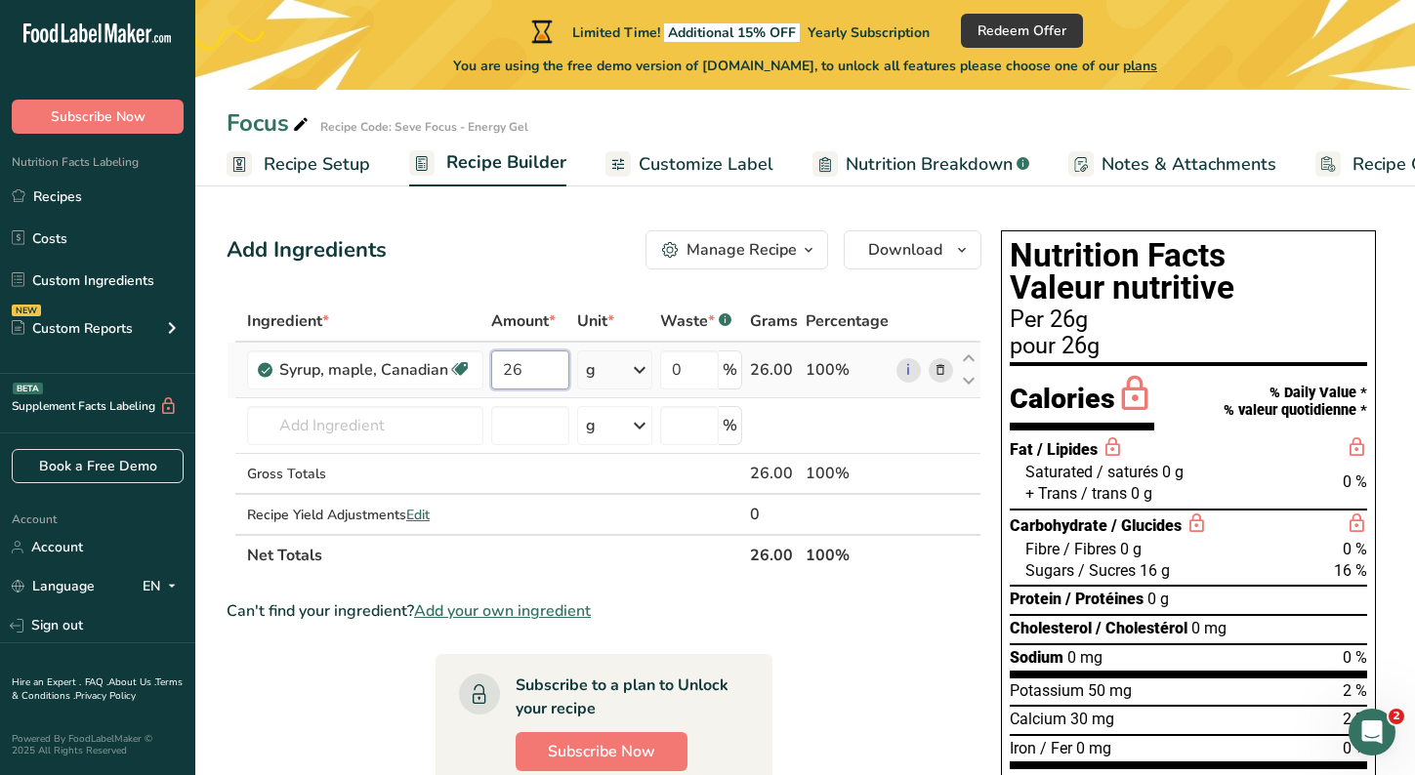
drag, startPoint x: 524, startPoint y: 370, endPoint x: 513, endPoint y: 359, distance: 15.9
drag, startPoint x: 513, startPoint y: 359, endPoint x: 504, endPoint y: 283, distance: 76.7
click at [504, 283] on div "Add Ingredients Manage Recipe Delete Recipe Duplicate Recipe Scale Recipe Save …" at bounding box center [610, 697] width 766 height 948
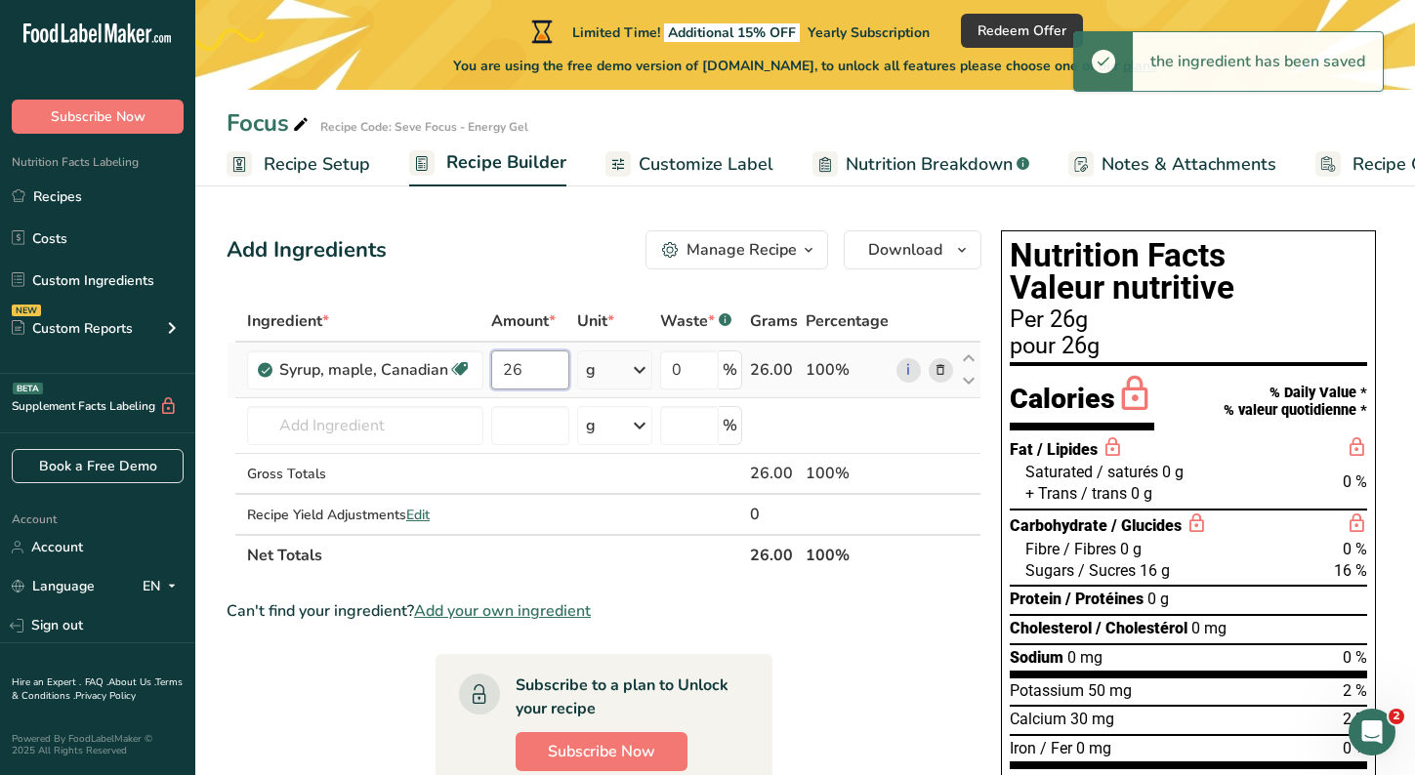
click at [546, 370] on input "26" at bounding box center [530, 370] width 78 height 39
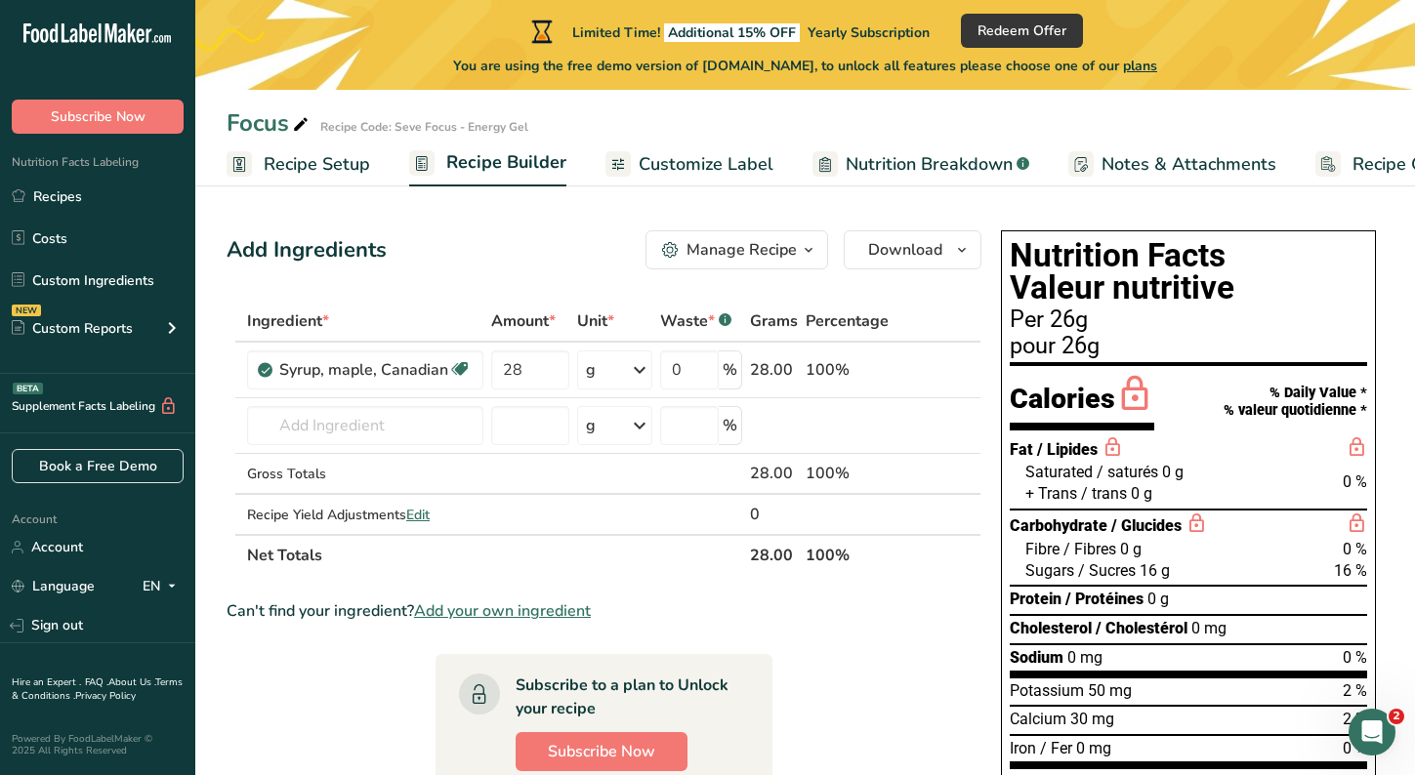
click at [487, 273] on div "Add Ingredients Manage Recipe Delete Recipe Duplicate Recipe Scale Recipe Save …" at bounding box center [610, 697] width 766 height 948
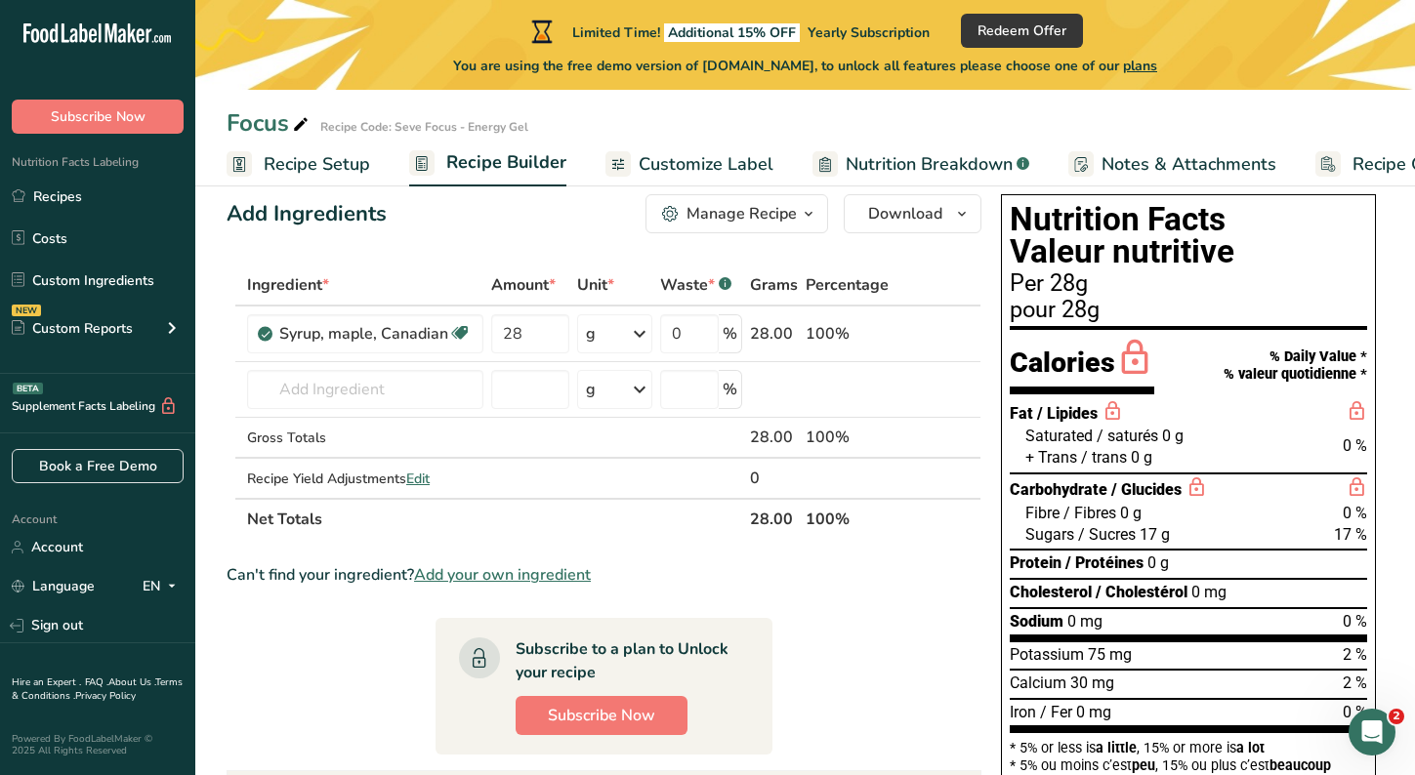
scroll to position [28, 0]
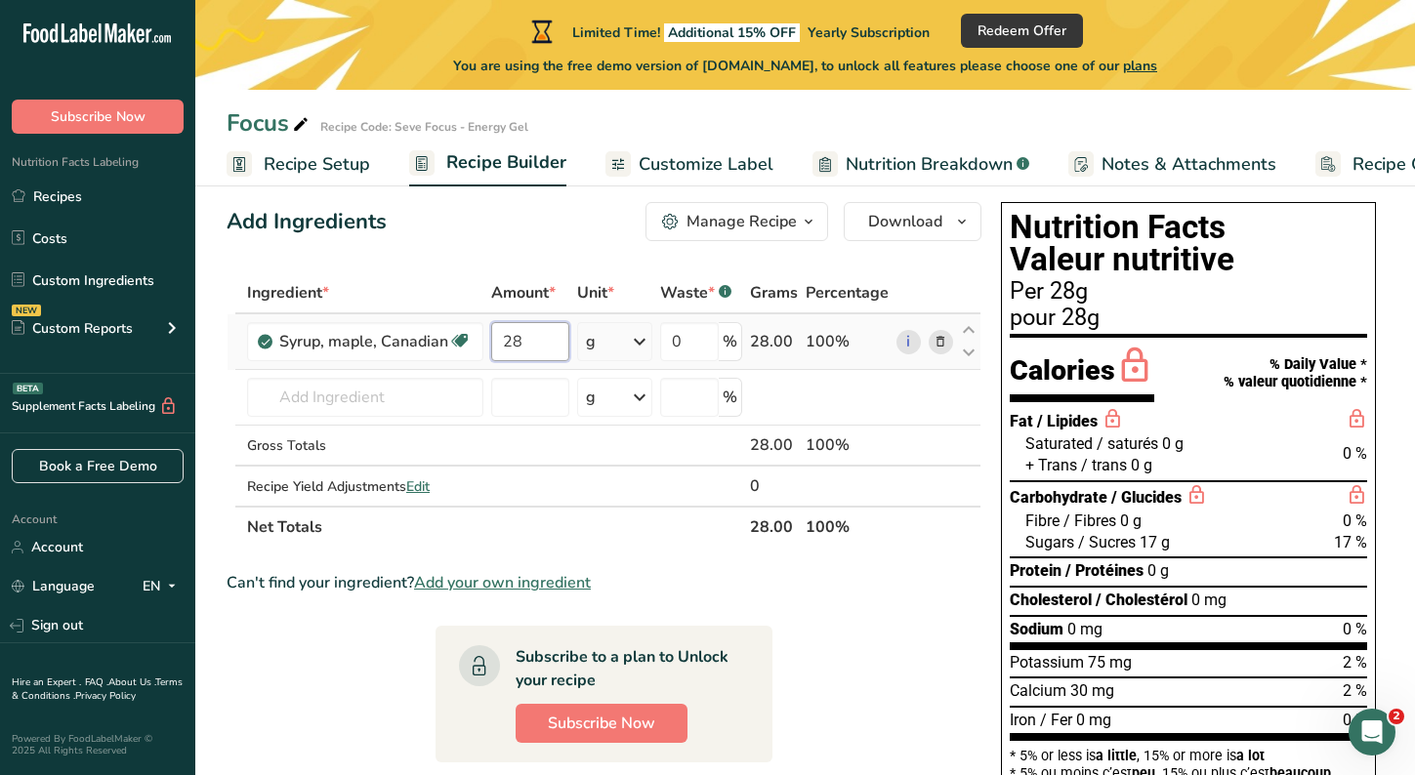
drag, startPoint x: 528, startPoint y: 337, endPoint x: 517, endPoint y: 343, distance: 12.2
click at [517, 343] on input "28" at bounding box center [530, 341] width 78 height 39
type input "2"
click at [523, 437] on div "Ingredient * Amount * Unit * Waste * .a-a{fill:#347362;}.b-a{fill:#fff;} Grams …" at bounding box center [604, 409] width 755 height 275
click at [522, 341] on input "35" at bounding box center [530, 341] width 78 height 39
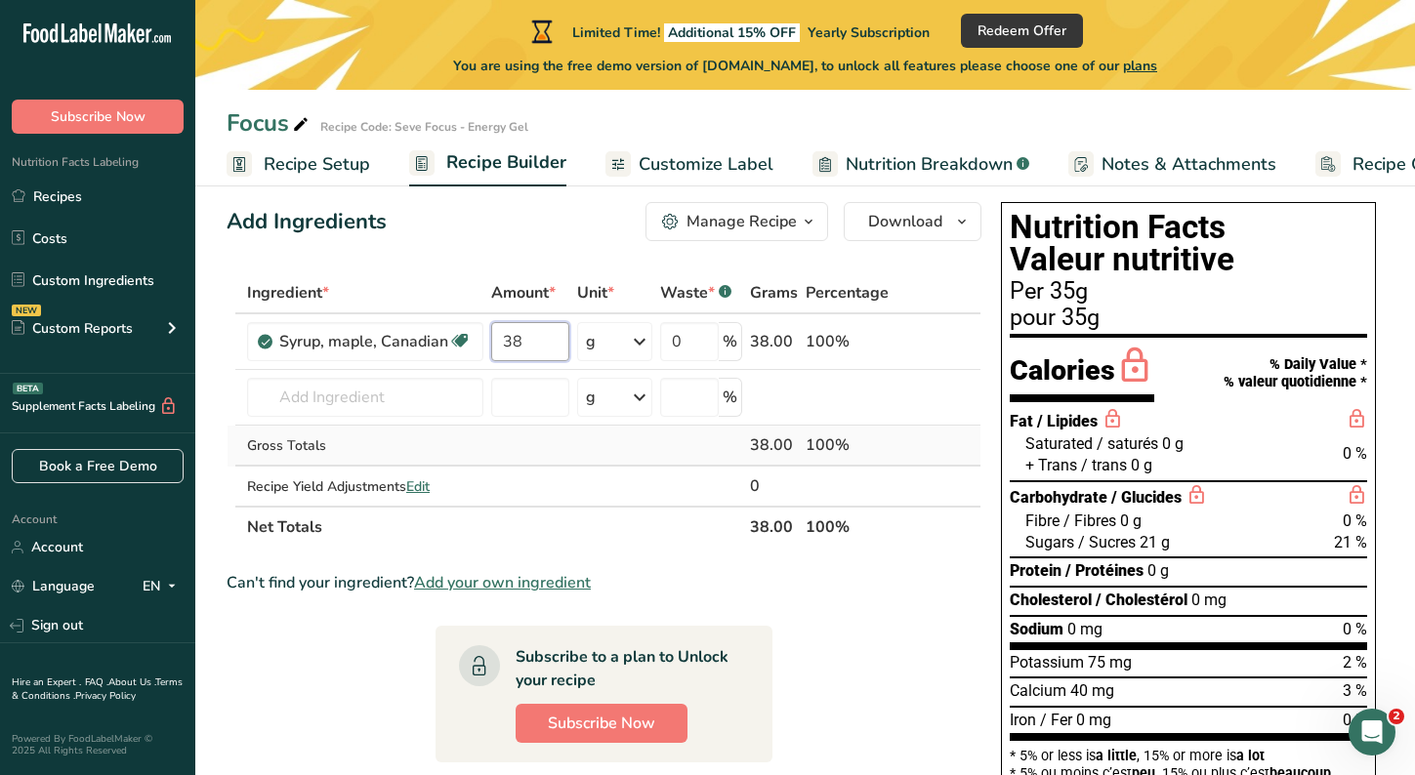
type input "38"
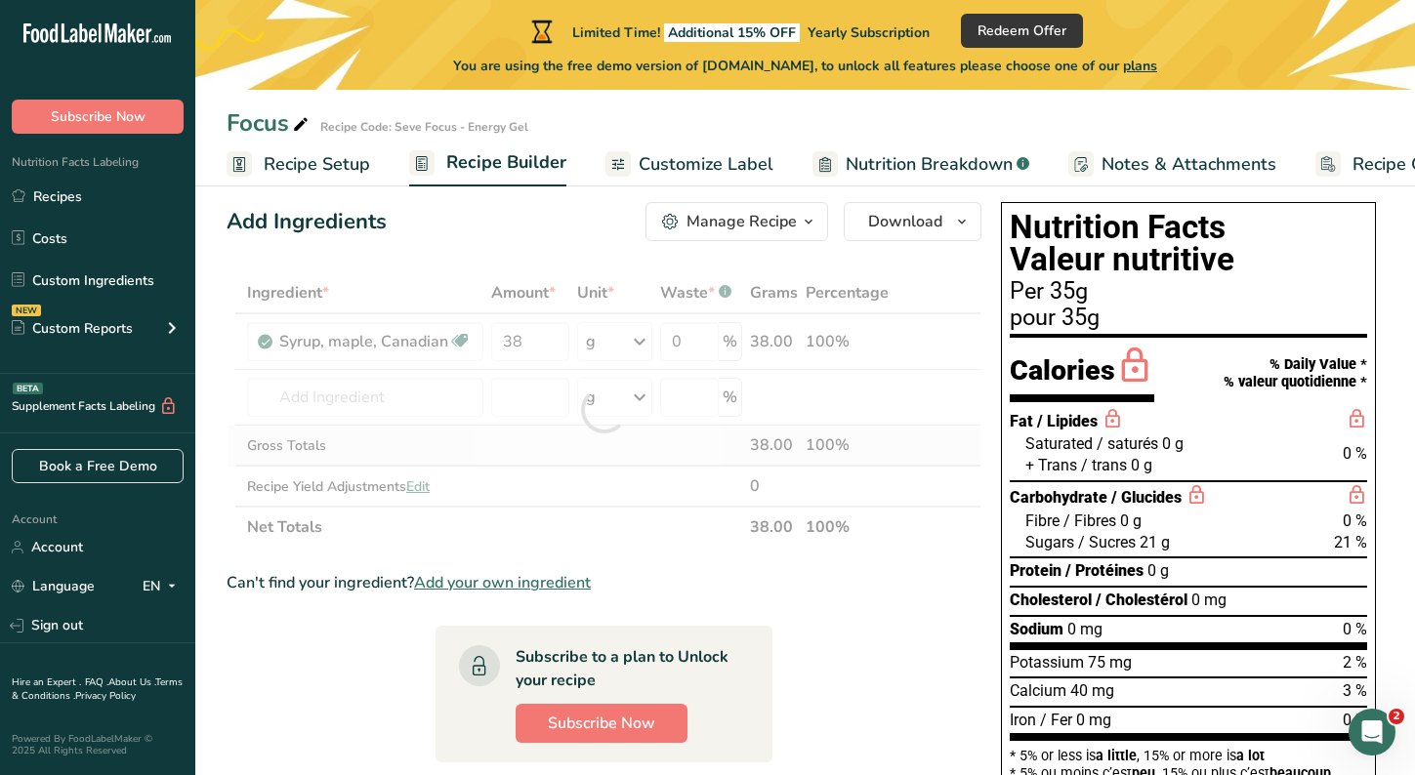
click at [542, 439] on div "Ingredient * Amount * Unit * Waste * .a-a{fill:#347362;}.b-a{fill:#fff;} Grams …" at bounding box center [604, 409] width 755 height 275
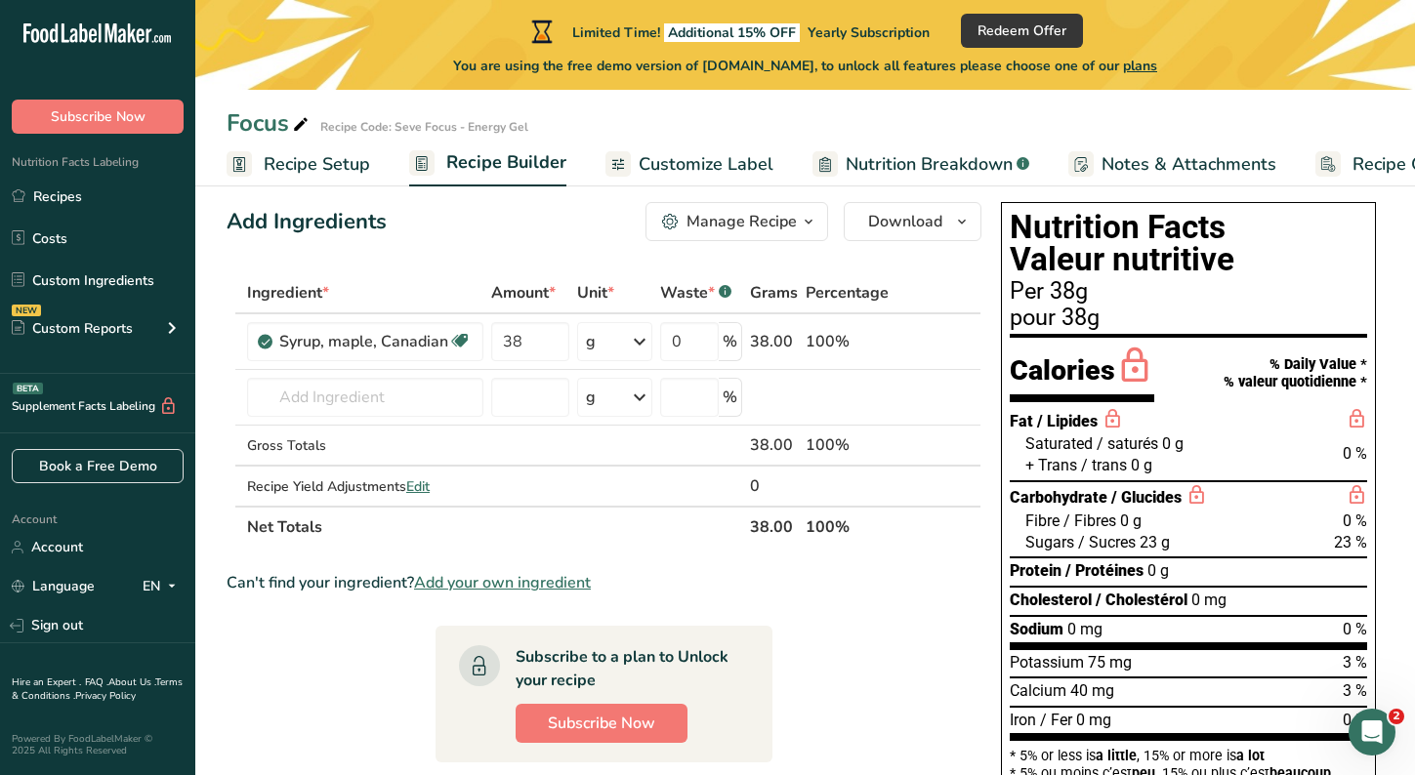
click at [1154, 540] on span "23 g" at bounding box center [1154, 542] width 30 height 19
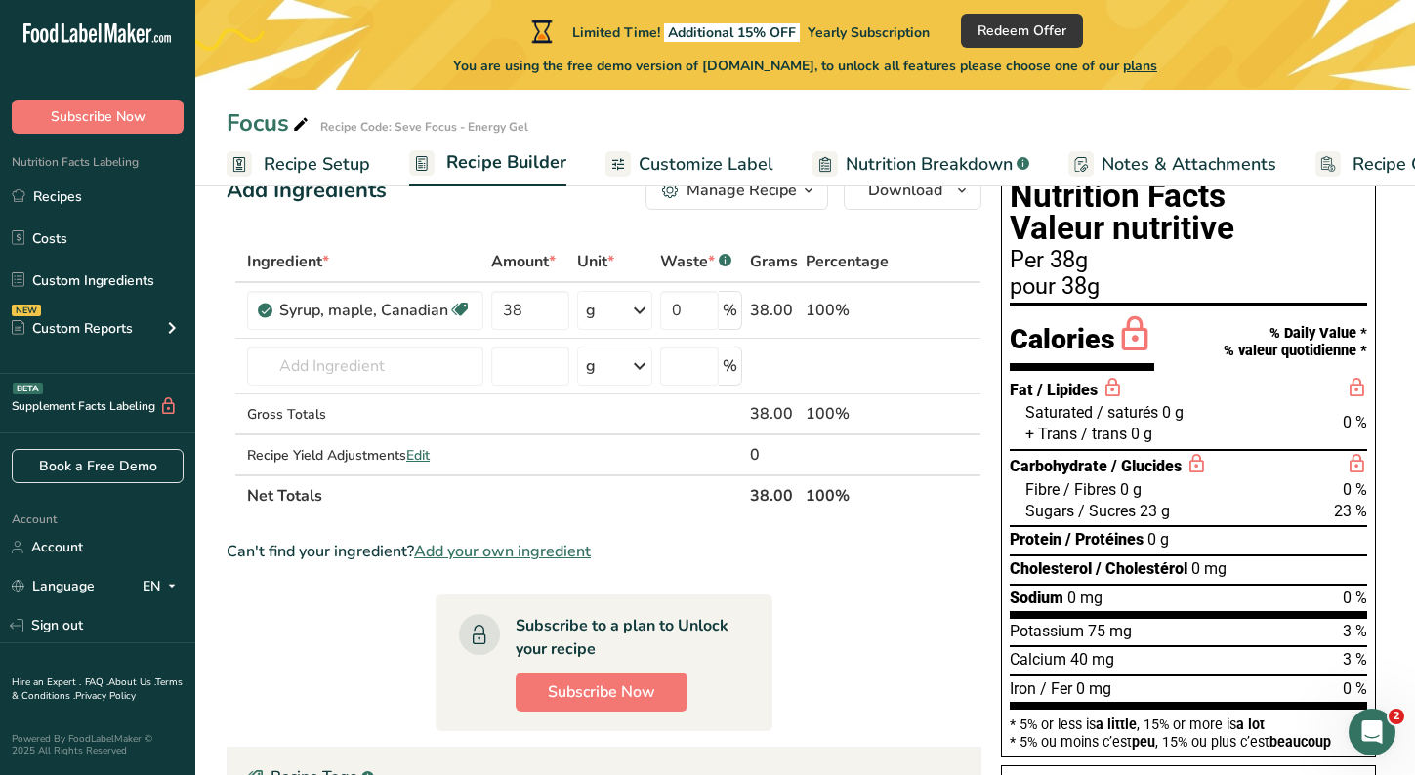
scroll to position [58, 0]
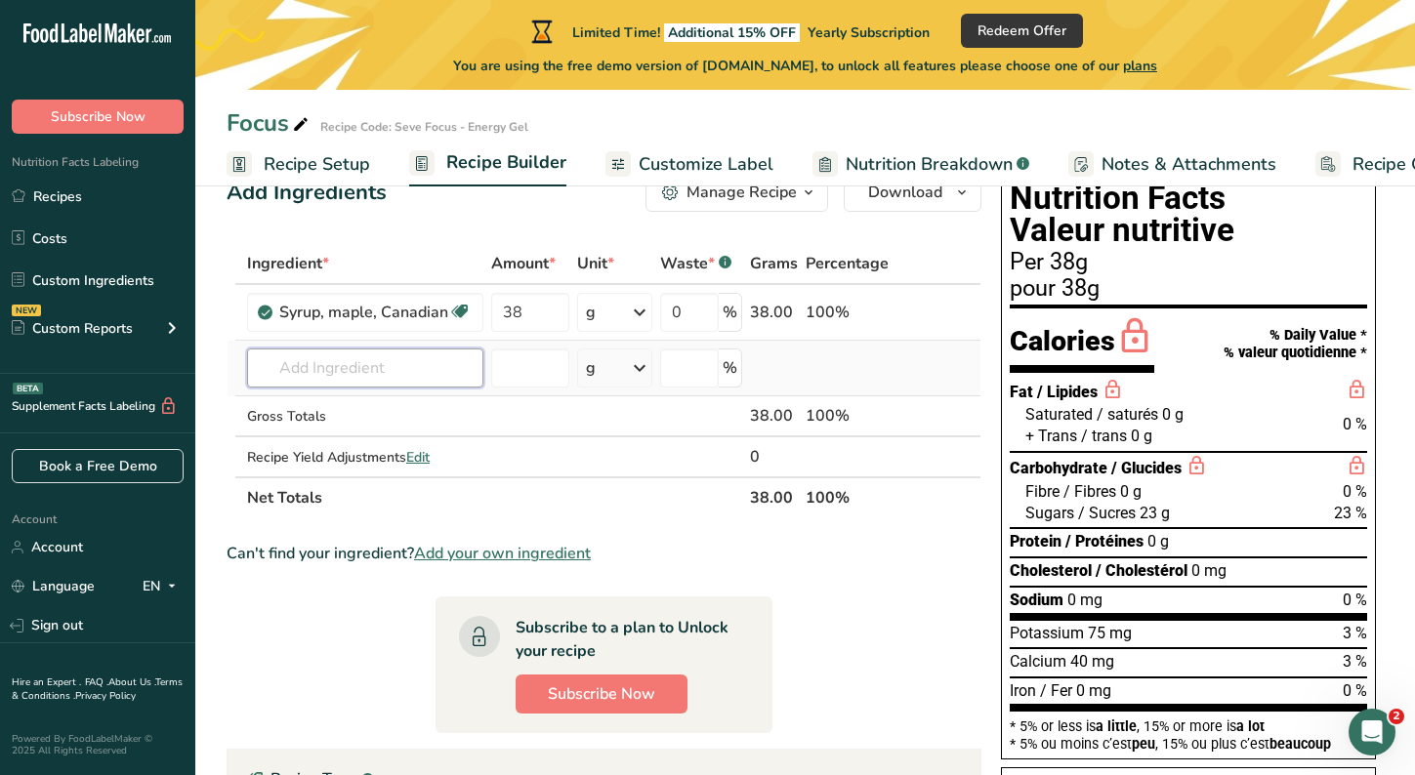
click at [341, 369] on input "text" at bounding box center [365, 368] width 236 height 39
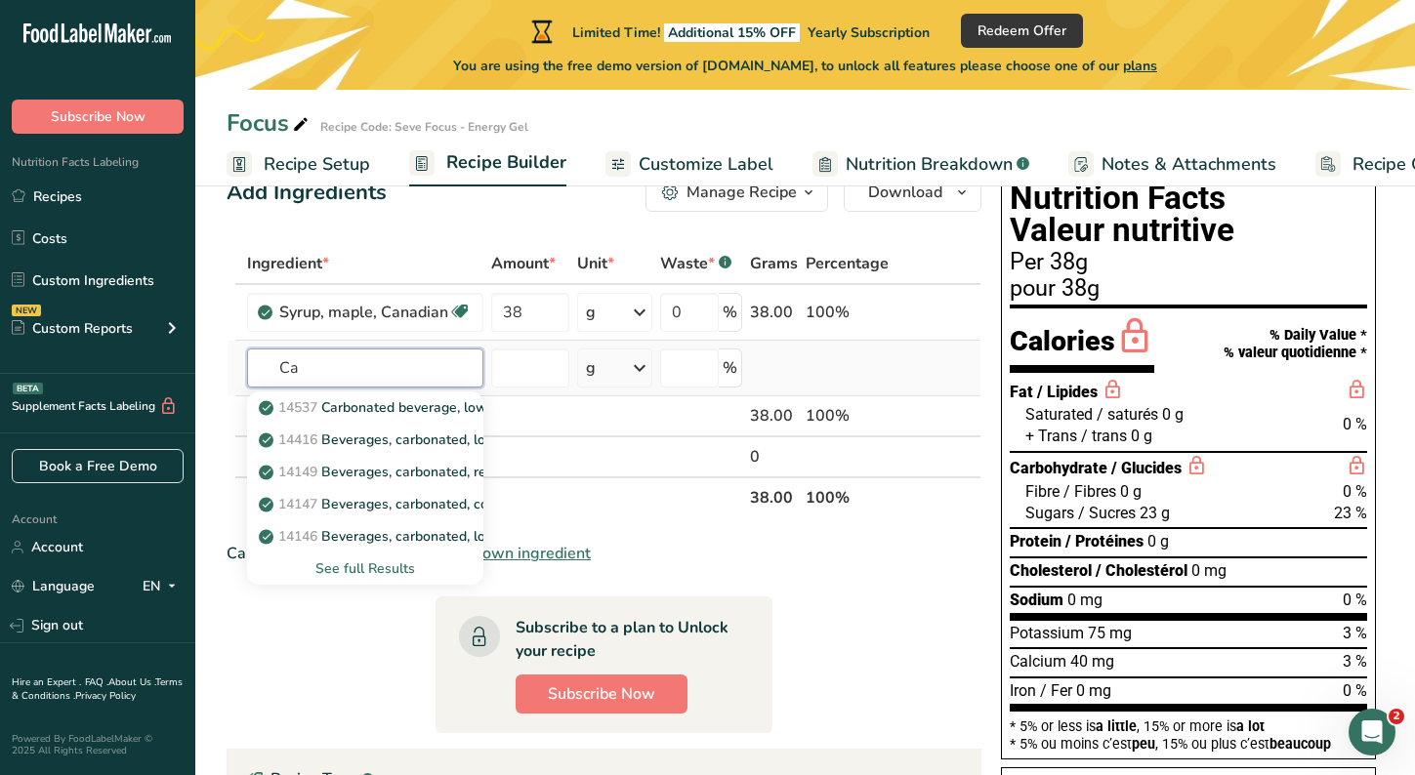
type input "C"
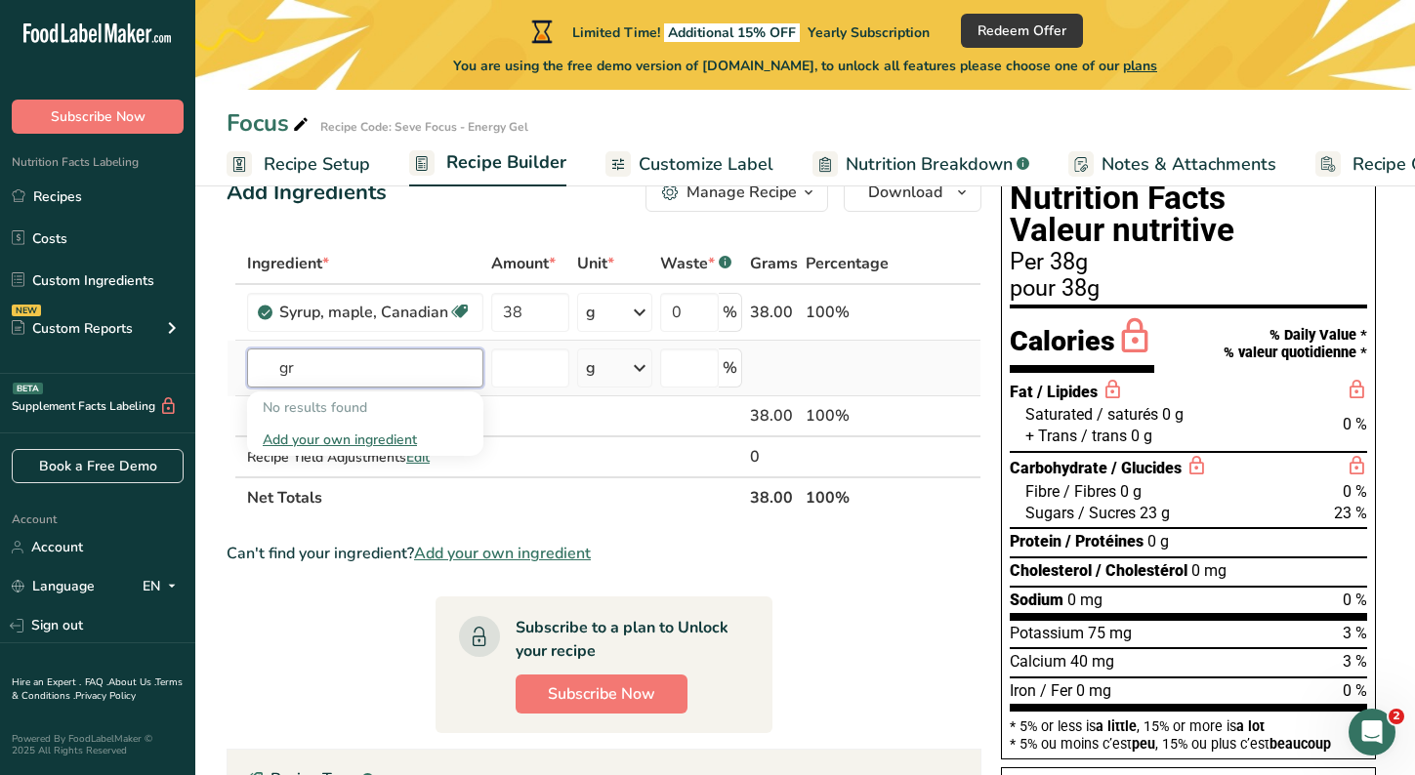
type input "g"
type input "M"
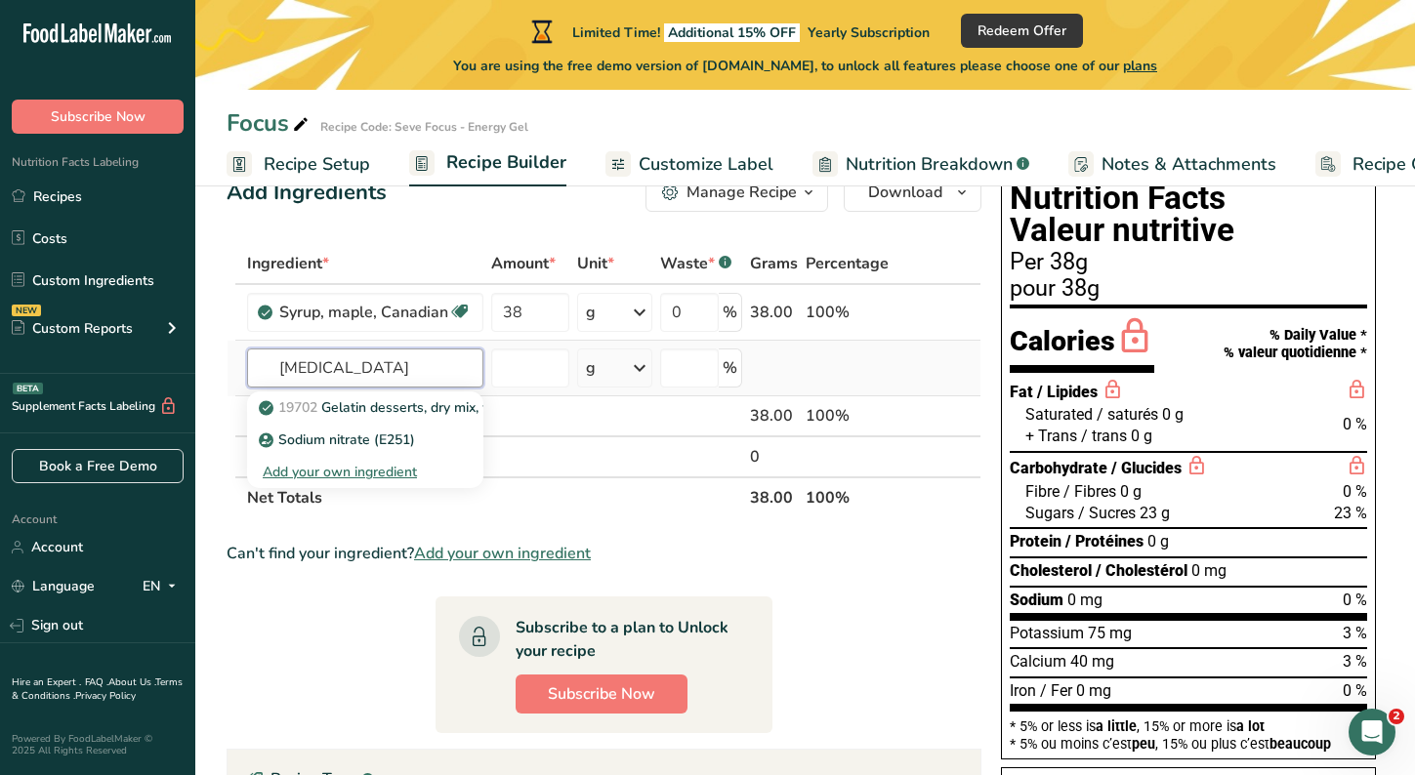
type input "Sodium citrate"
click at [358, 469] on div "Add your own ingredient" at bounding box center [365, 472] width 205 height 21
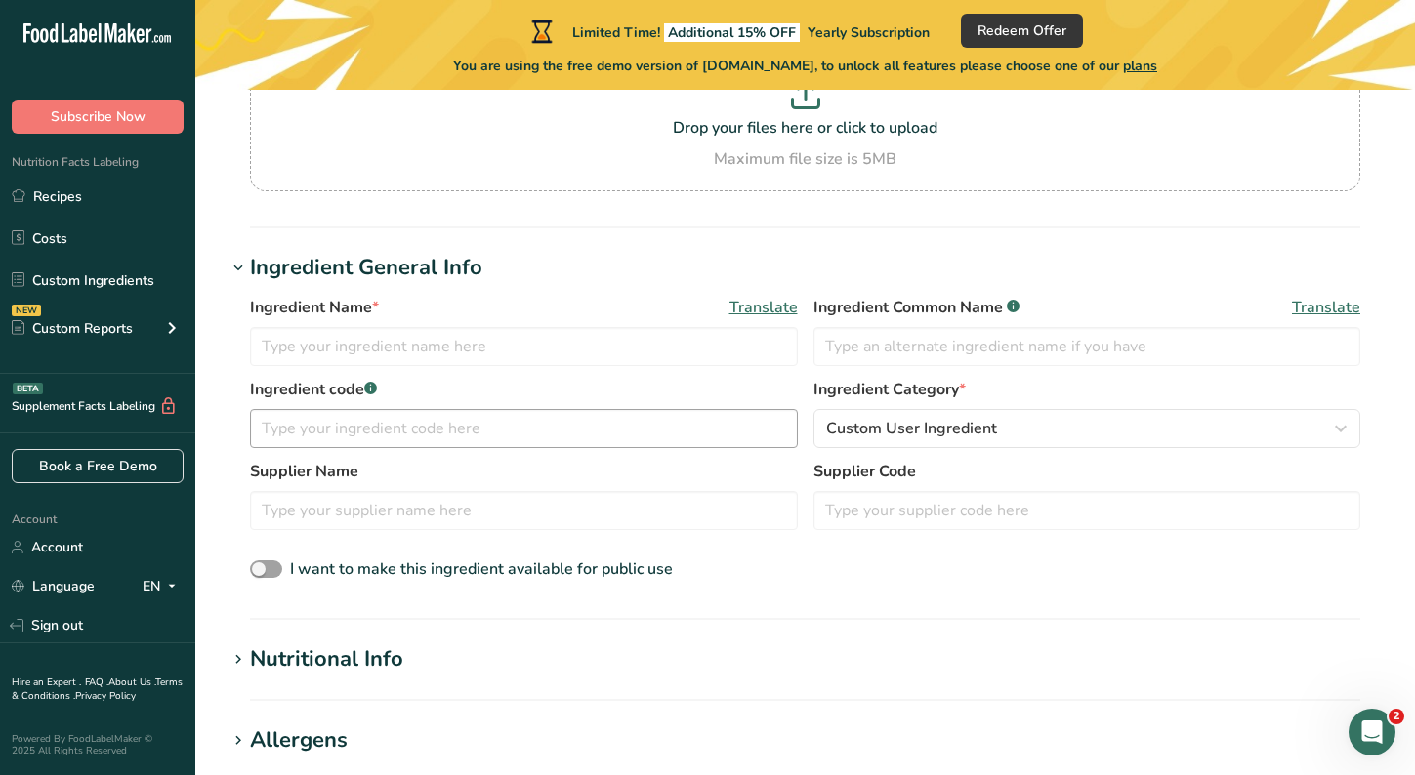
scroll to position [219, 0]
click at [331, 347] on input "text" at bounding box center [524, 347] width 548 height 39
type input "Sodium Citrate"
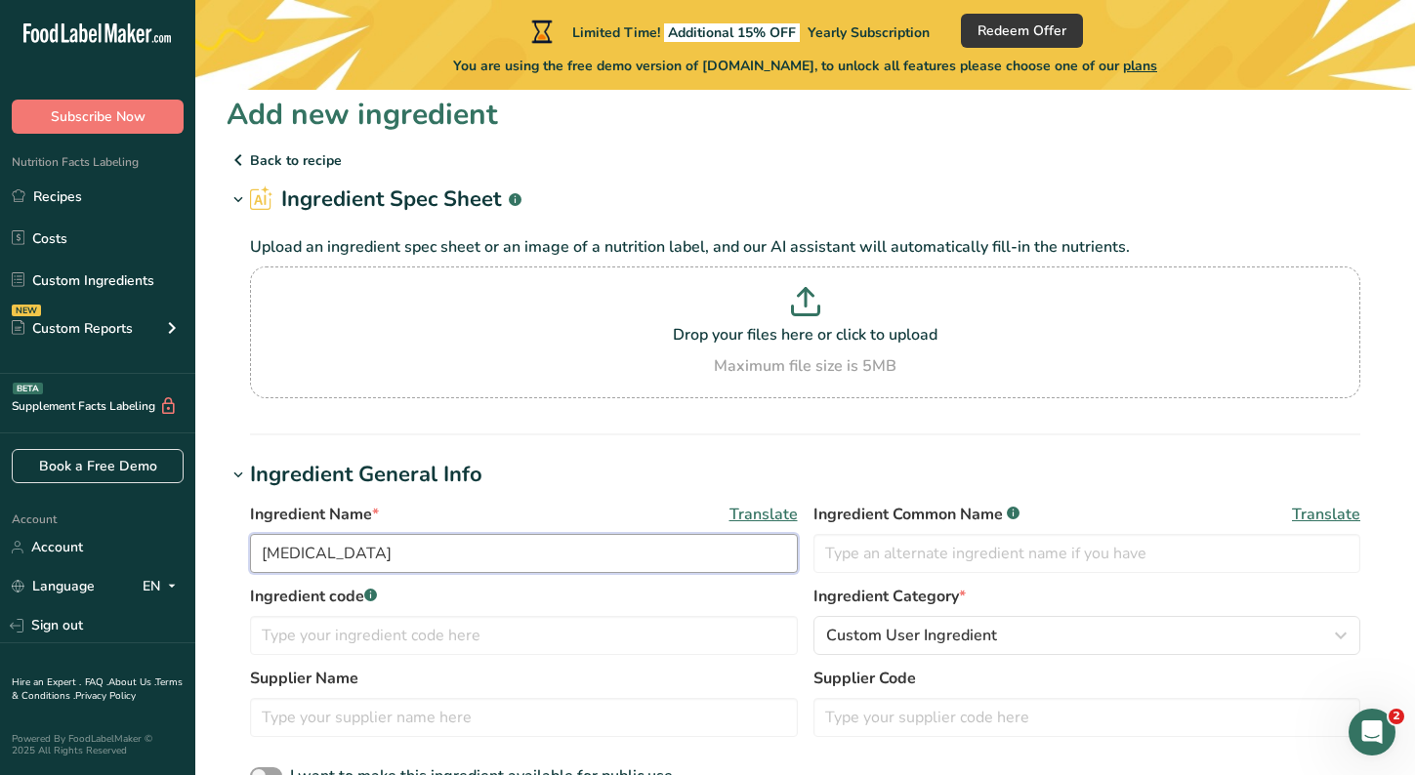
scroll to position [0, 0]
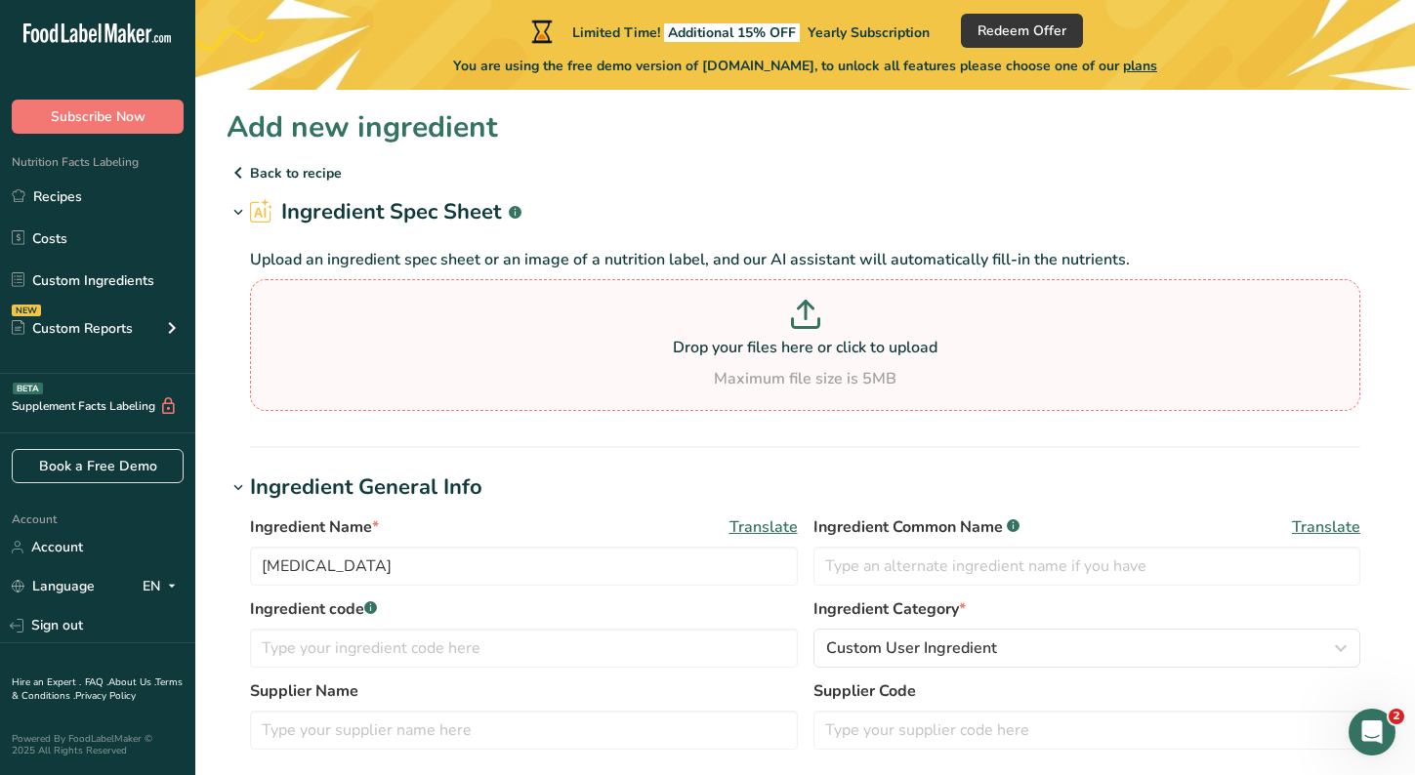
drag, startPoint x: 674, startPoint y: 327, endPoint x: 579, endPoint y: 371, distance: 104.4
click at [579, 371] on div "Maximum file size is 5MB" at bounding box center [805, 378] width 1100 height 23
click at [579, 371] on input "Drop your files here or click to upload Maximum file size is 5MB" at bounding box center [805, 345] width 1110 height 132
click at [760, 362] on div "Drop your files here or click to upload Maximum file size is 5MB" at bounding box center [805, 345] width 1100 height 91
click at [760, 362] on input "Drop your files here or click to upload Maximum file size is 5MB" at bounding box center [805, 345] width 1110 height 132
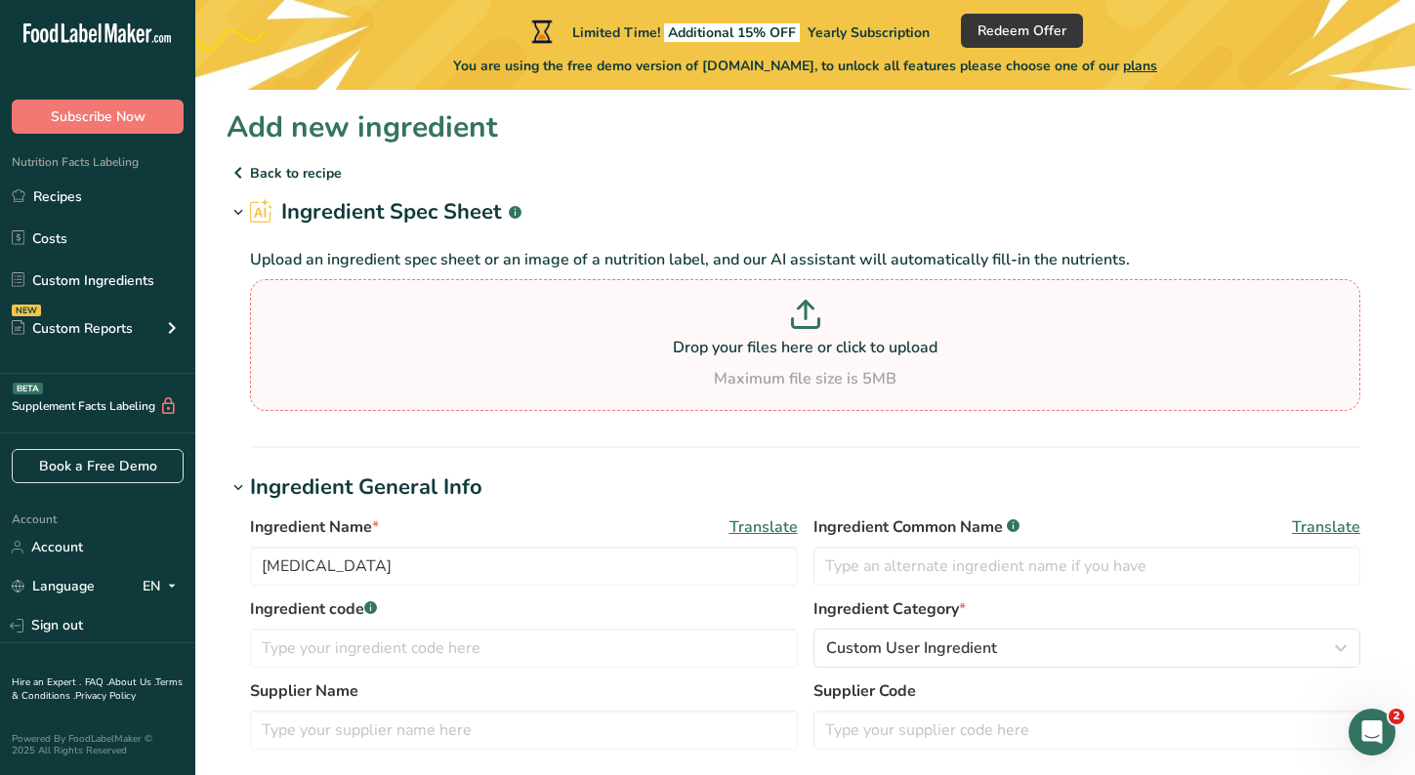
type input "C:\fakepath\Sodium Citrate.png"
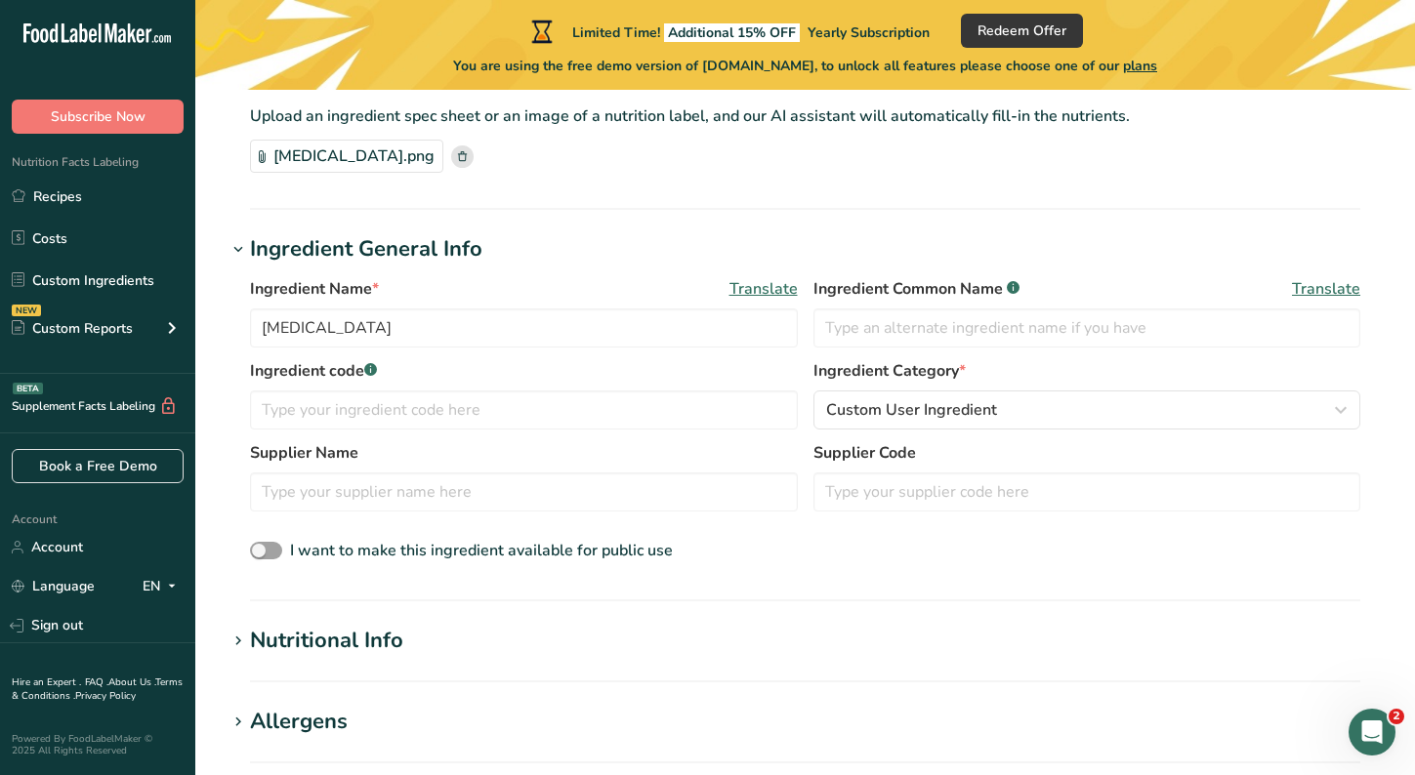
scroll to position [141, 0]
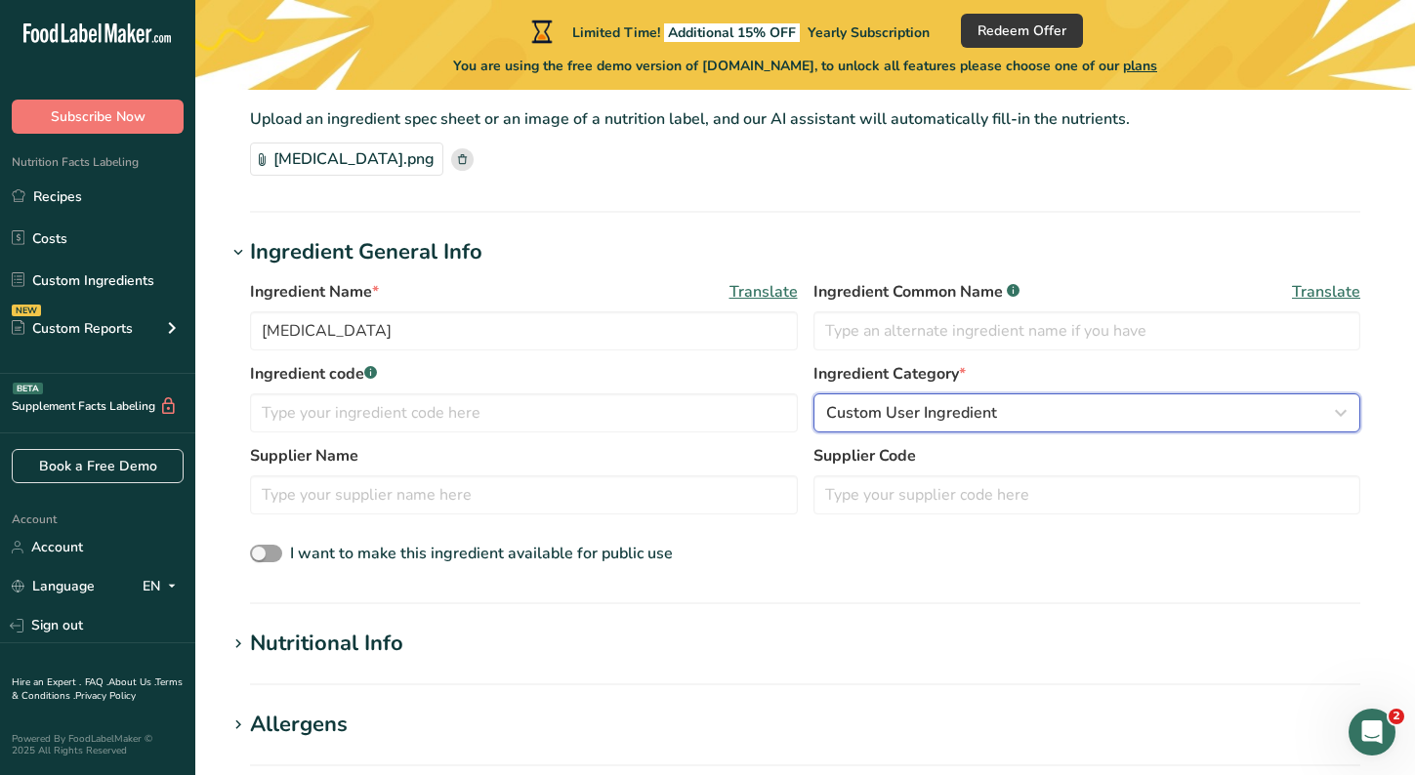
click at [1013, 419] on div "Custom User Ingredient" at bounding box center [1081, 412] width 511 height 23
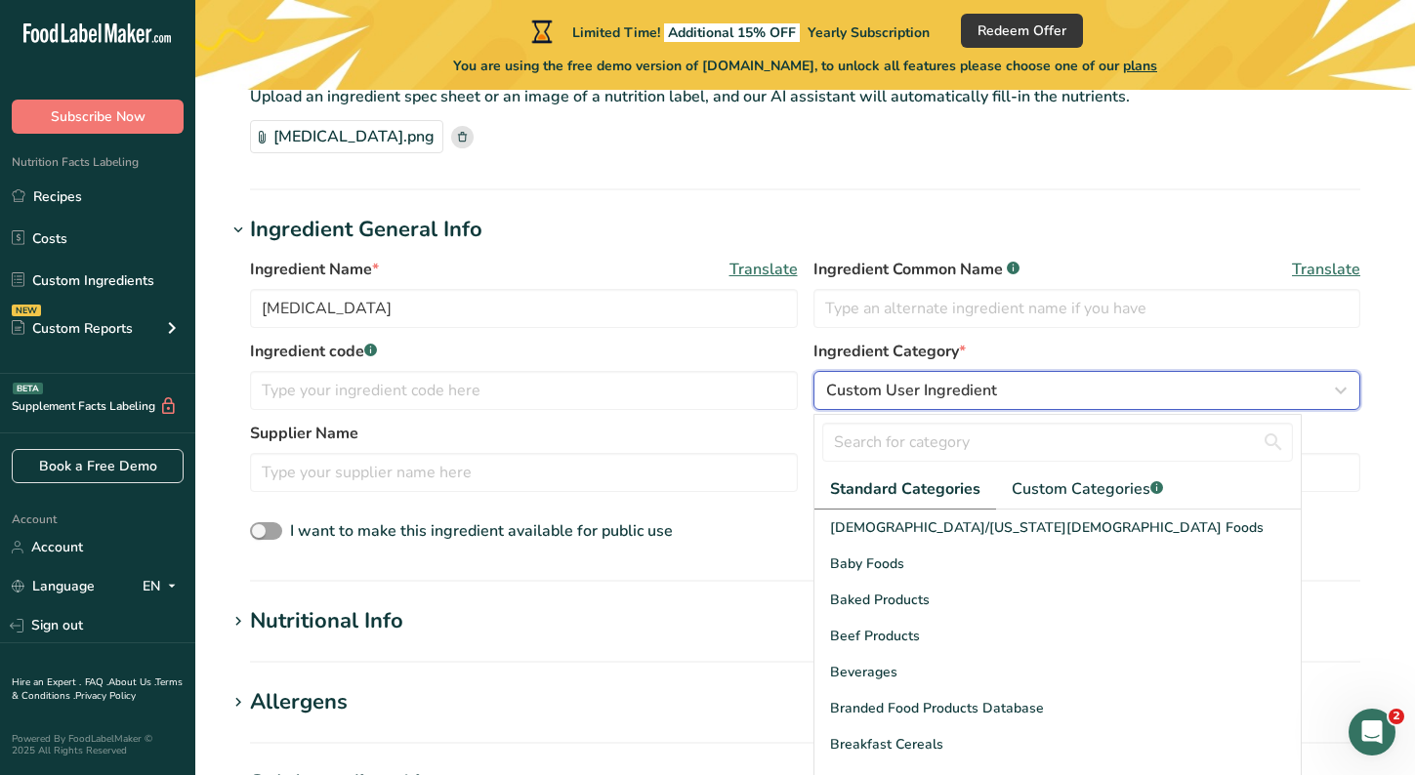
scroll to position [164, 0]
click at [1048, 221] on h1 "Ingredient General Info" at bounding box center [805, 229] width 1157 height 32
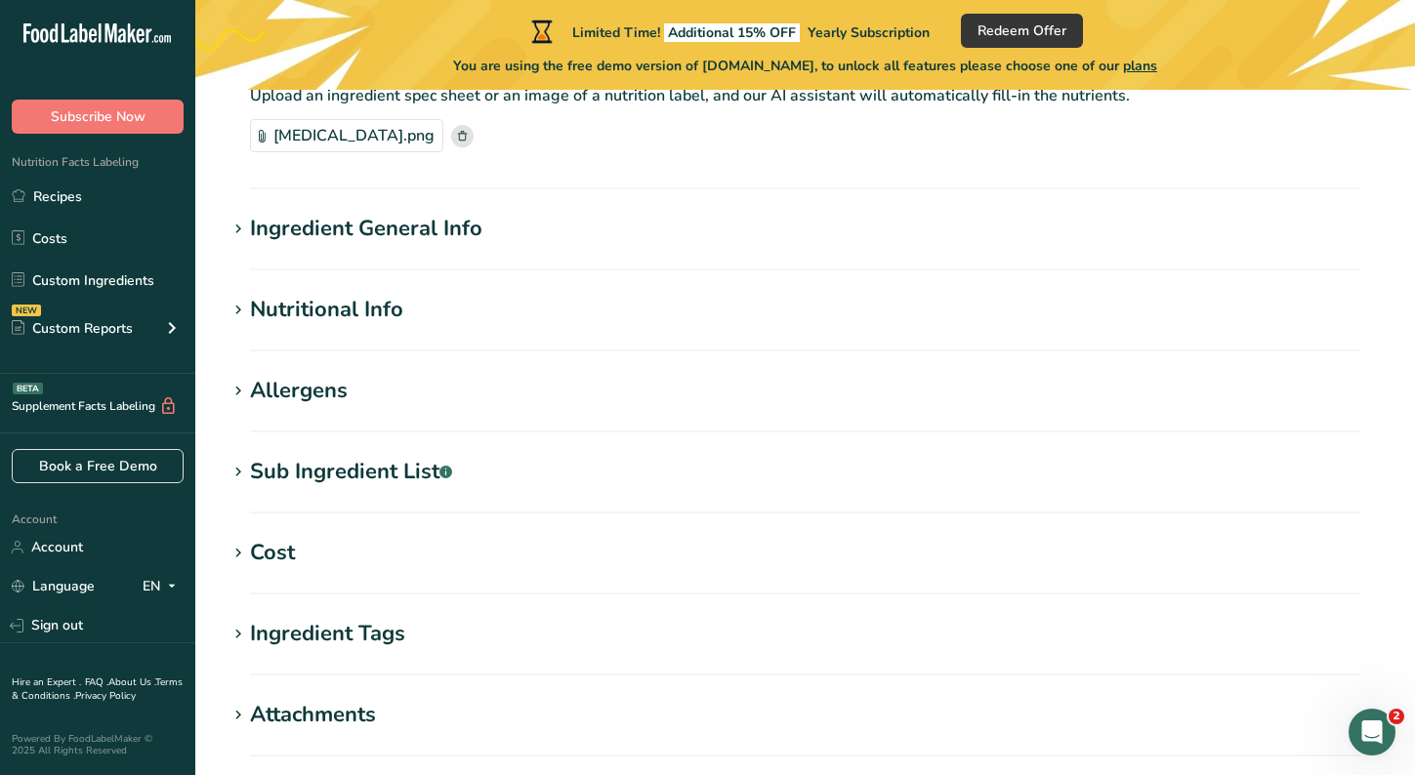
click at [241, 232] on icon at bounding box center [238, 229] width 18 height 27
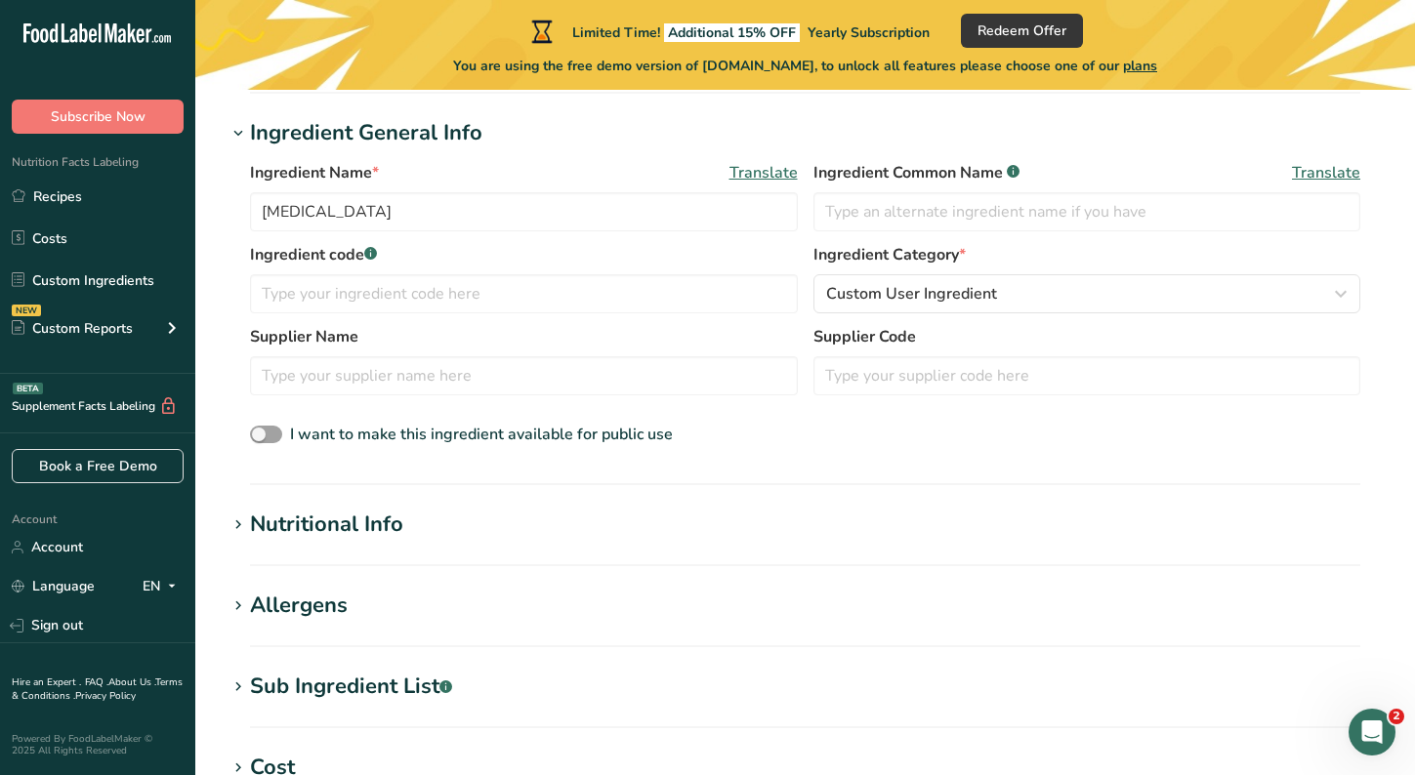
scroll to position [276, 0]
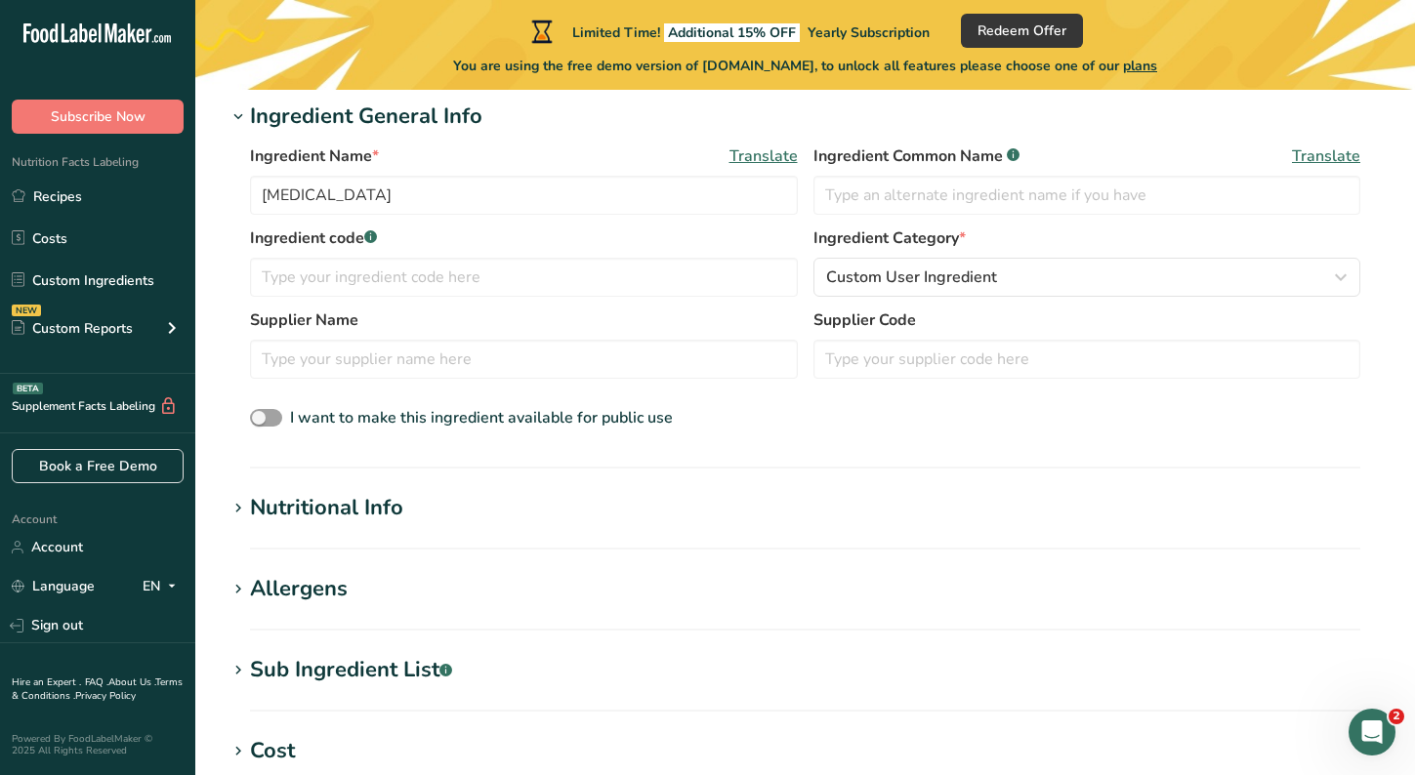
click at [240, 510] on icon at bounding box center [238, 508] width 18 height 27
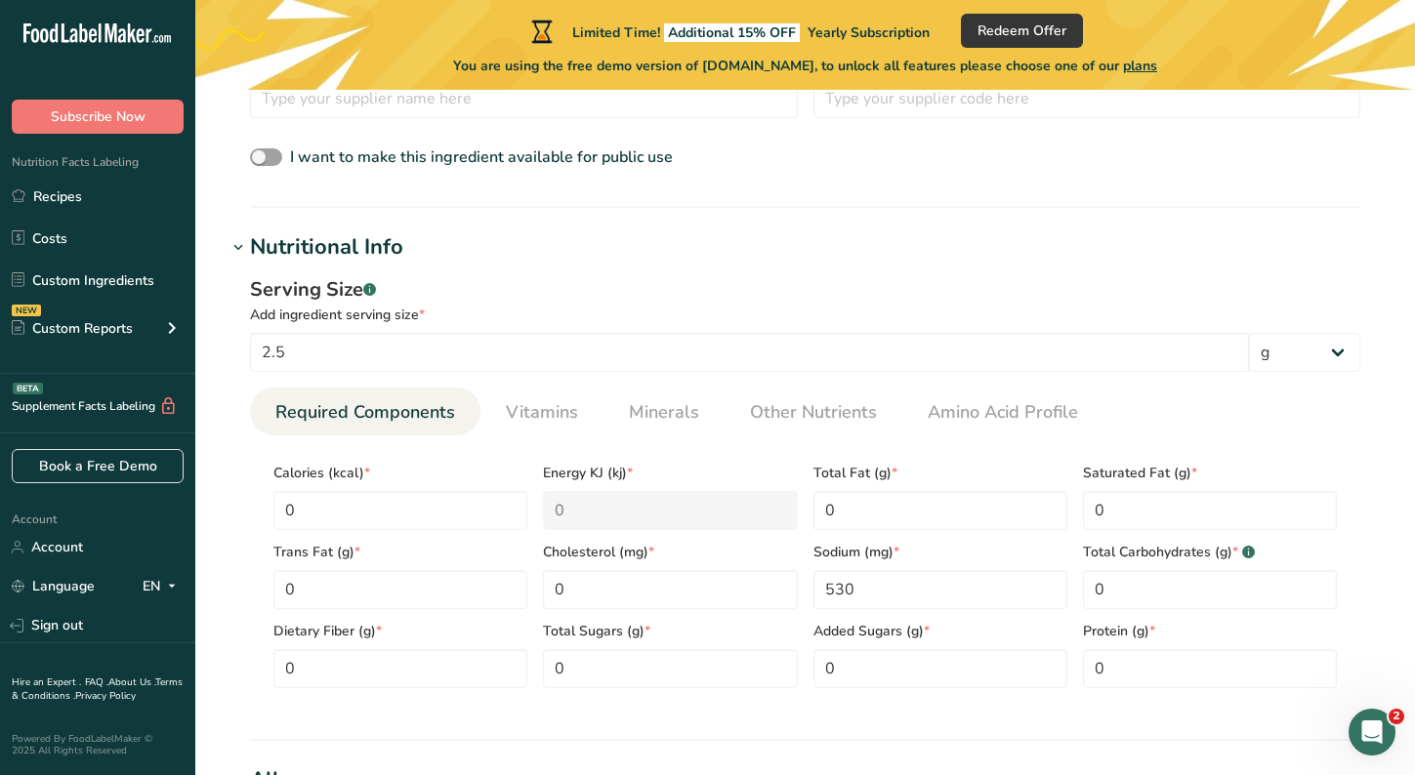
scroll to position [536, 0]
click at [240, 250] on icon at bounding box center [238, 248] width 18 height 27
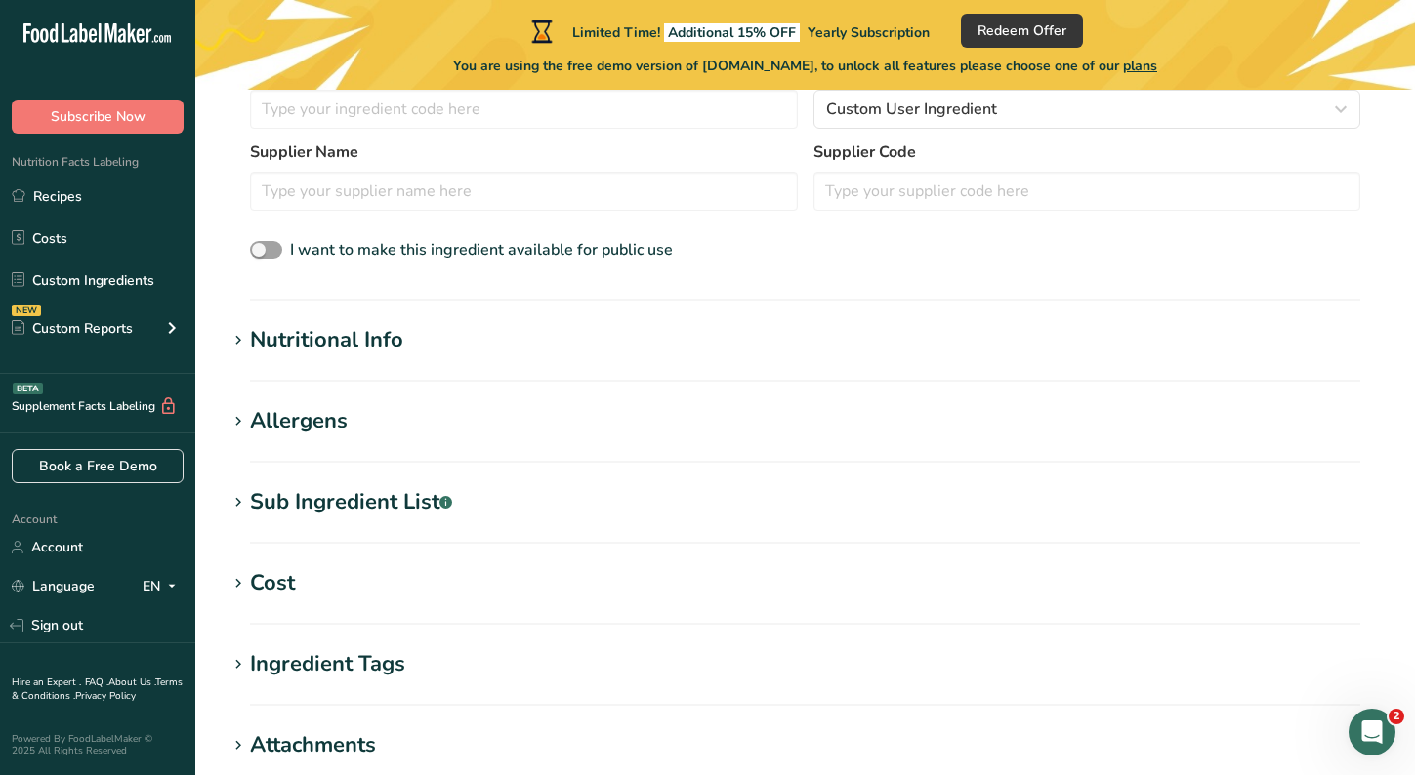
scroll to position [443, 0]
click at [240, 589] on icon at bounding box center [238, 584] width 18 height 27
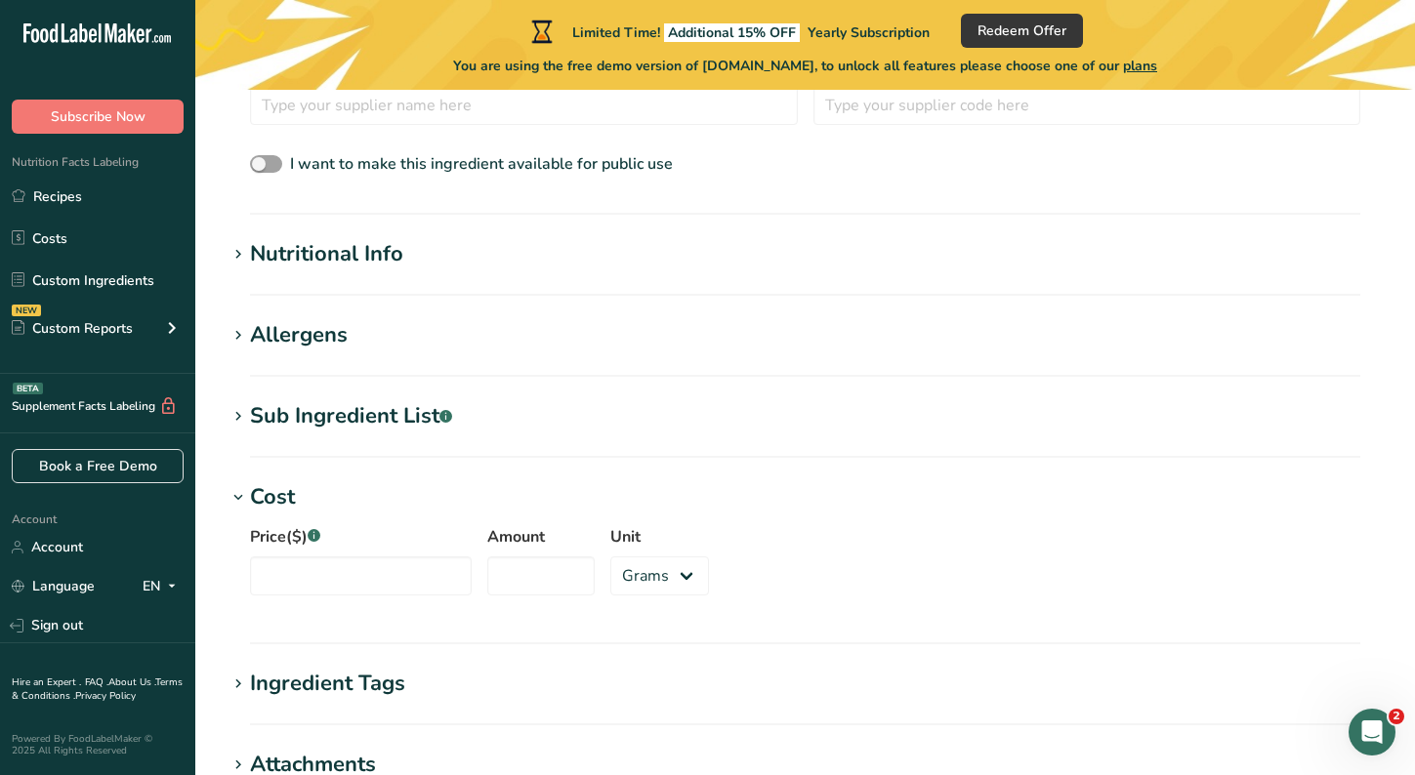
scroll to position [531, 0]
click at [240, 499] on icon at bounding box center [238, 496] width 18 height 27
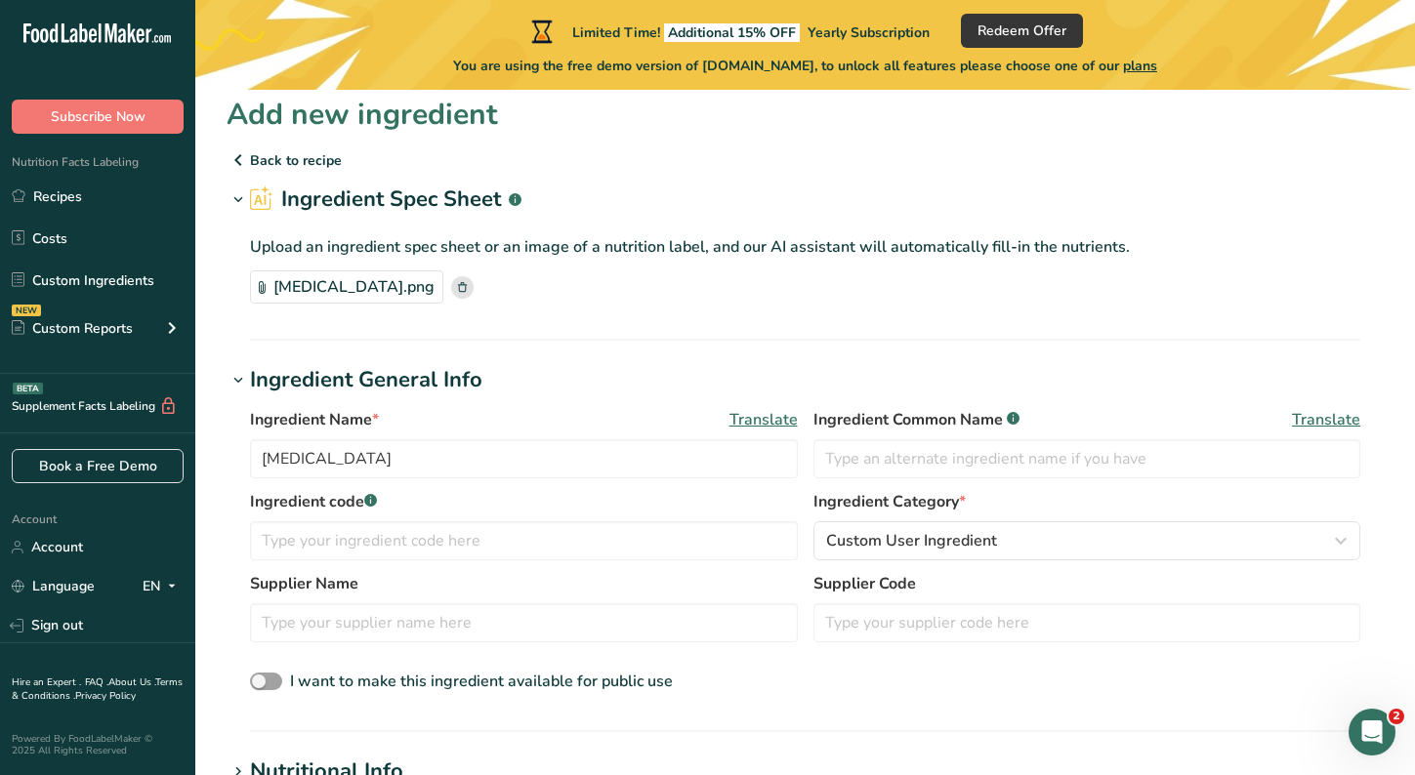
scroll to position [0, 0]
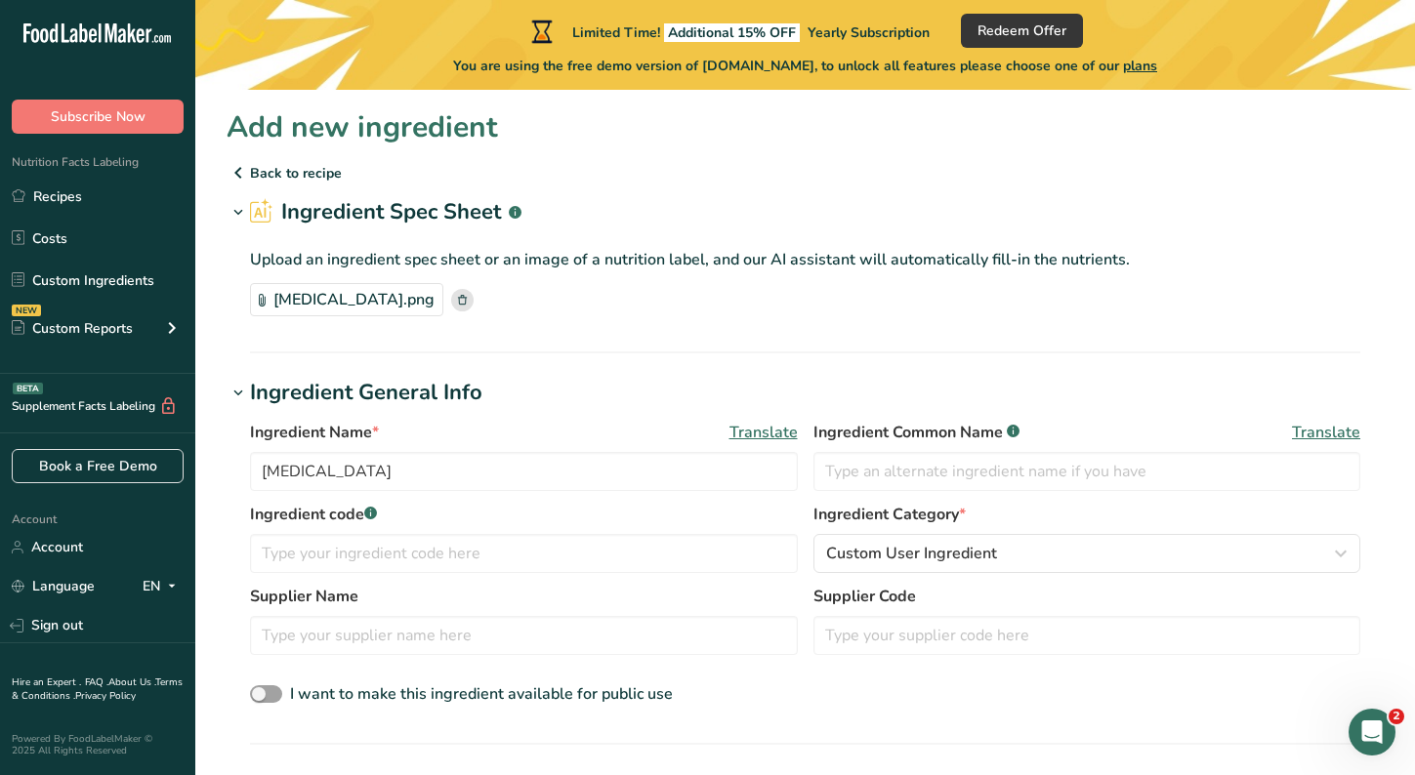
click at [281, 180] on p "Back to recipe" at bounding box center [805, 172] width 1157 height 23
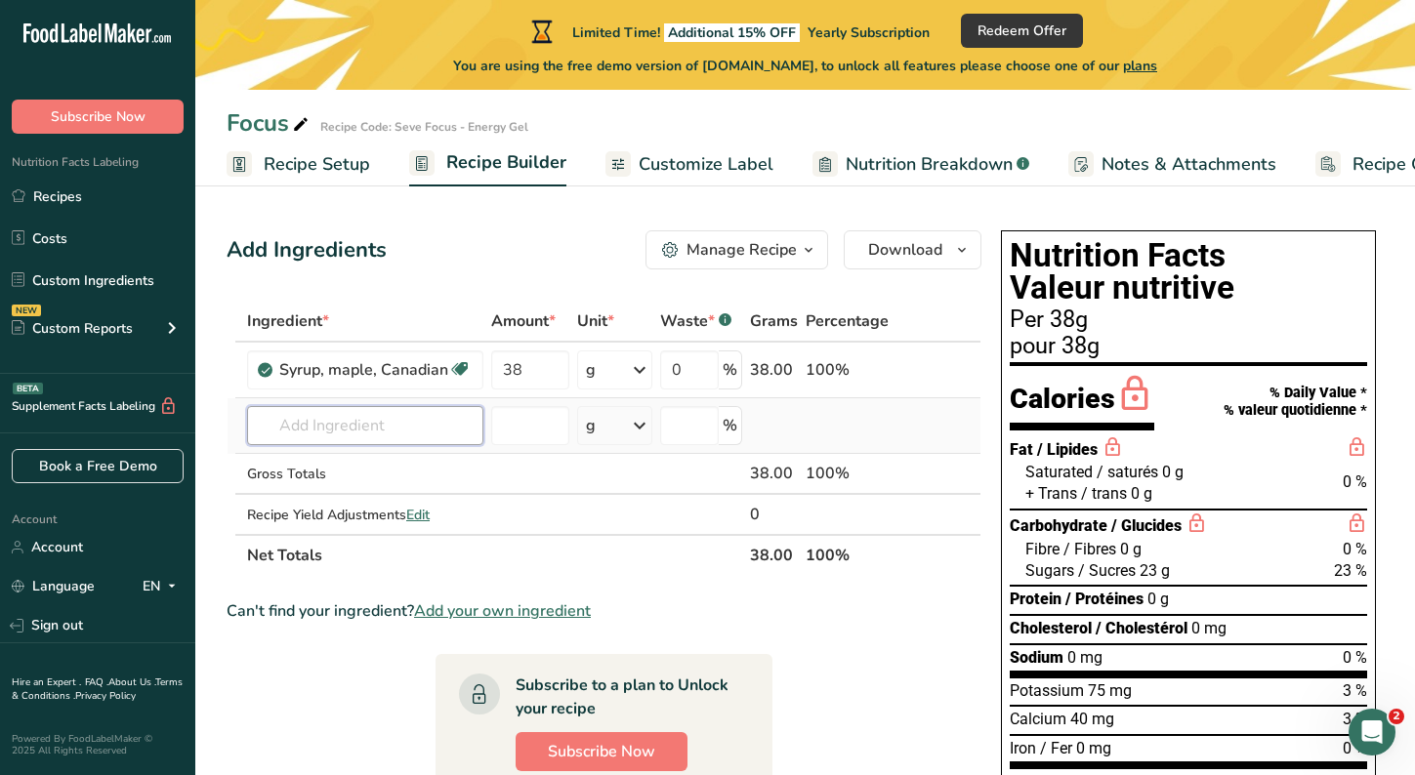
click at [291, 418] on input "text" at bounding box center [365, 425] width 236 height 39
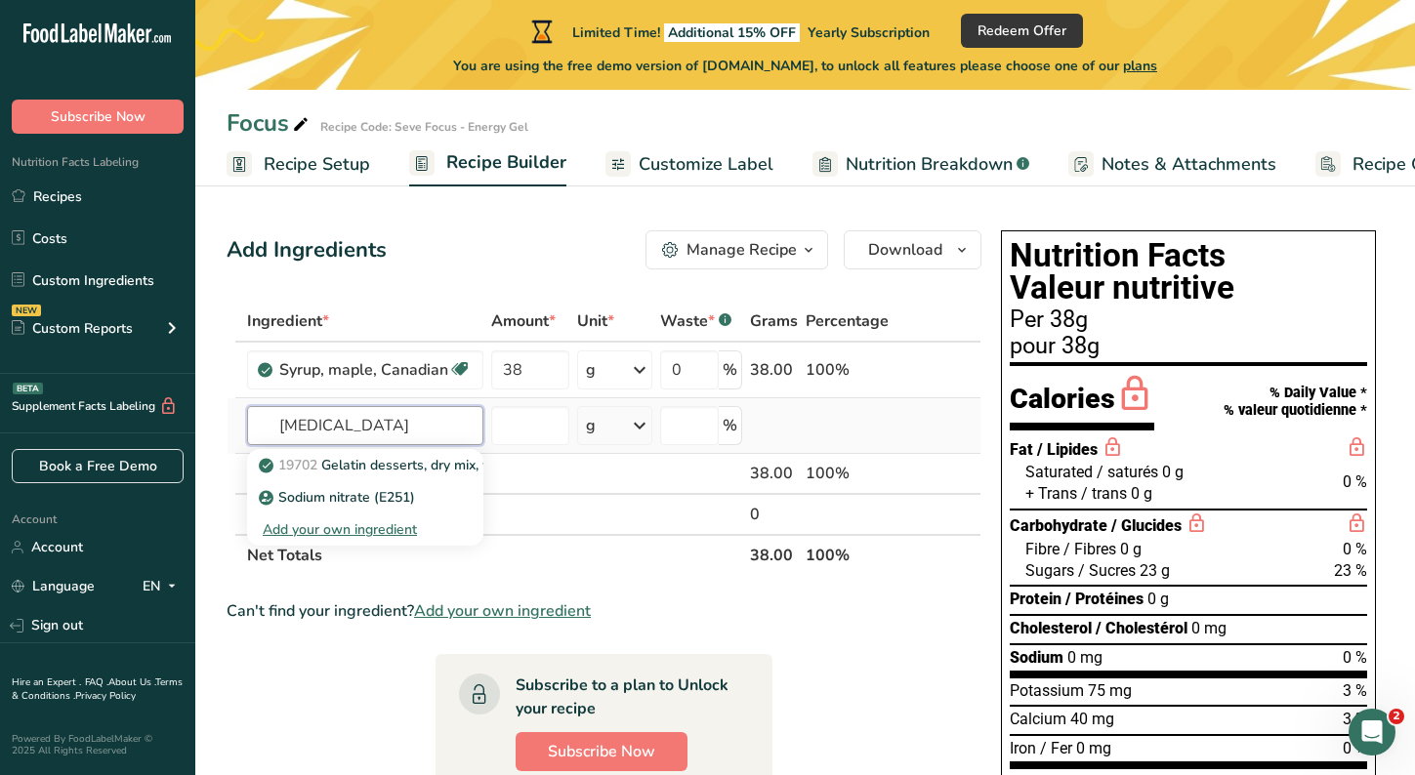
type input "sodium citrate"
click at [372, 524] on div "Add your own ingredient" at bounding box center [365, 529] width 205 height 21
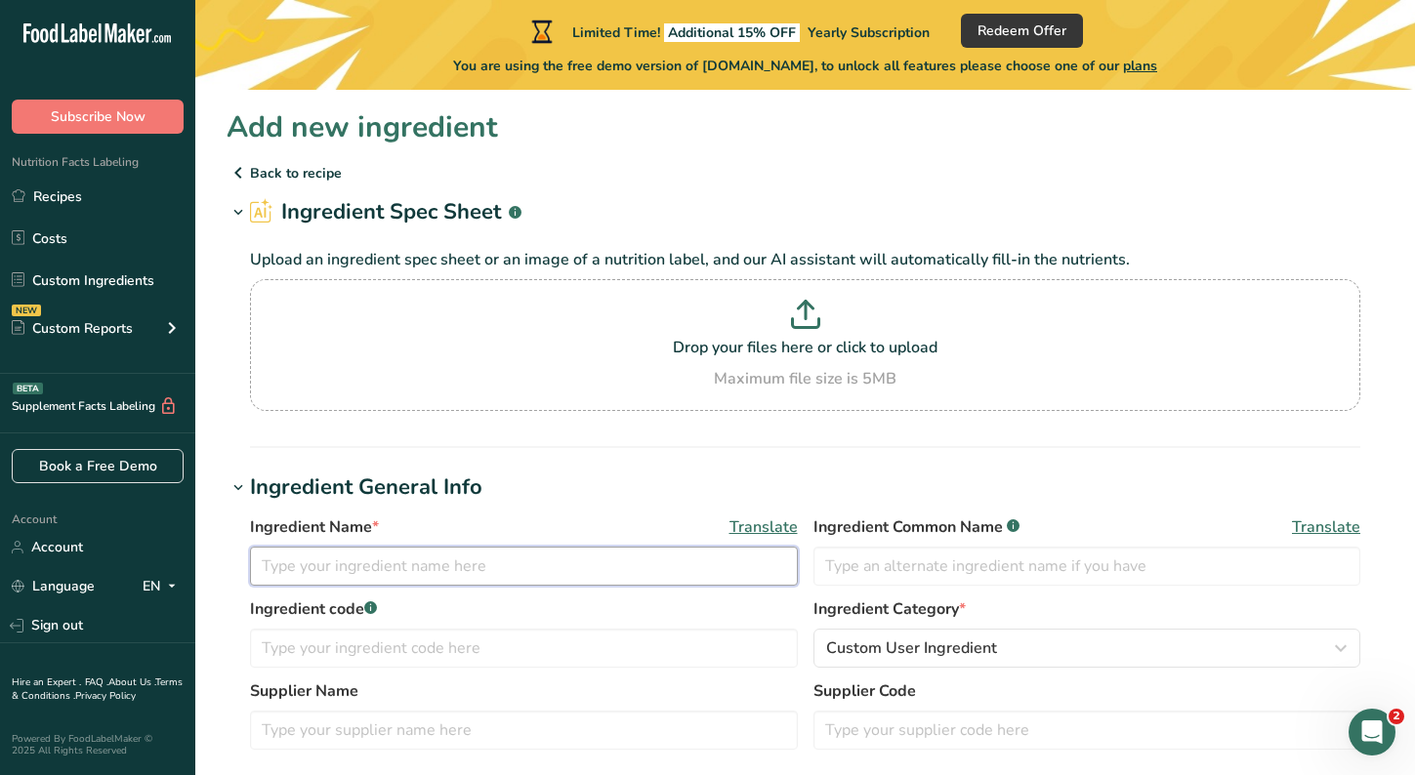
click at [361, 575] on input "text" at bounding box center [524, 566] width 548 height 39
type input "s"
type input "Sodium Citrate"
drag, startPoint x: 758, startPoint y: 348, endPoint x: 695, endPoint y: 346, distance: 62.5
click at [695, 346] on p "Drop your files here or click to upload" at bounding box center [805, 347] width 1100 height 23
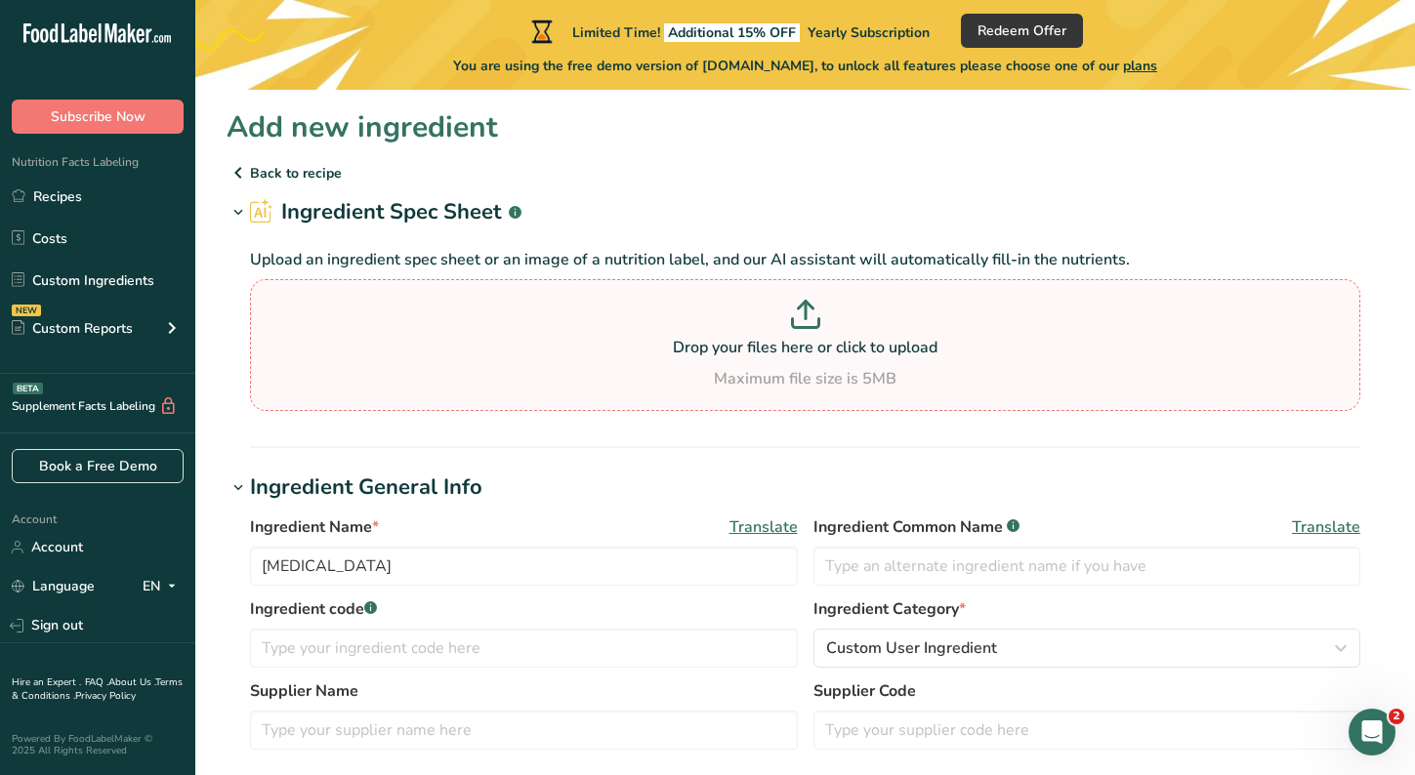
click at [695, 346] on input "Drop your files here or click to upload Maximum file size is 5MB" at bounding box center [805, 345] width 1110 height 132
type input "C:\fakepath\Sodium Citrate.png"
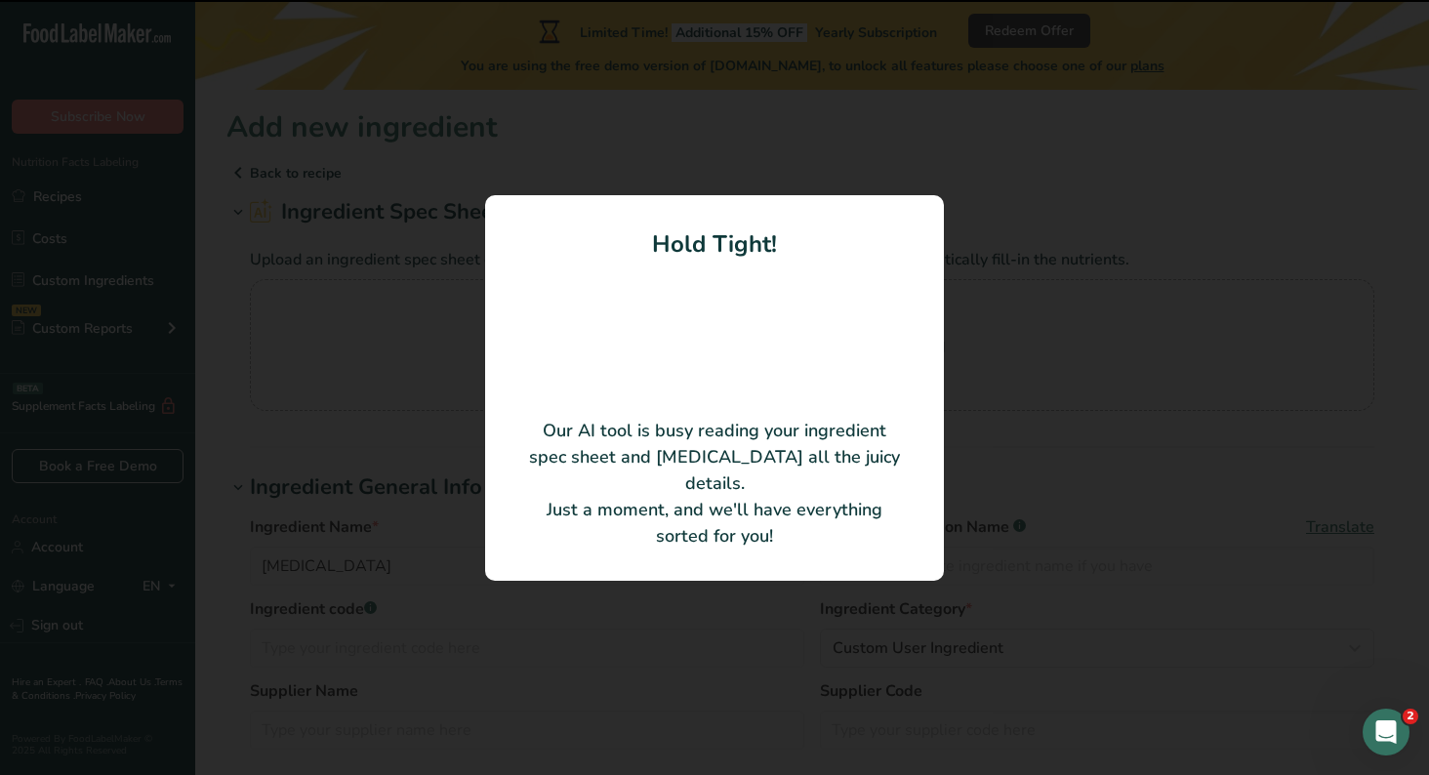
type input "Sodium citrate"
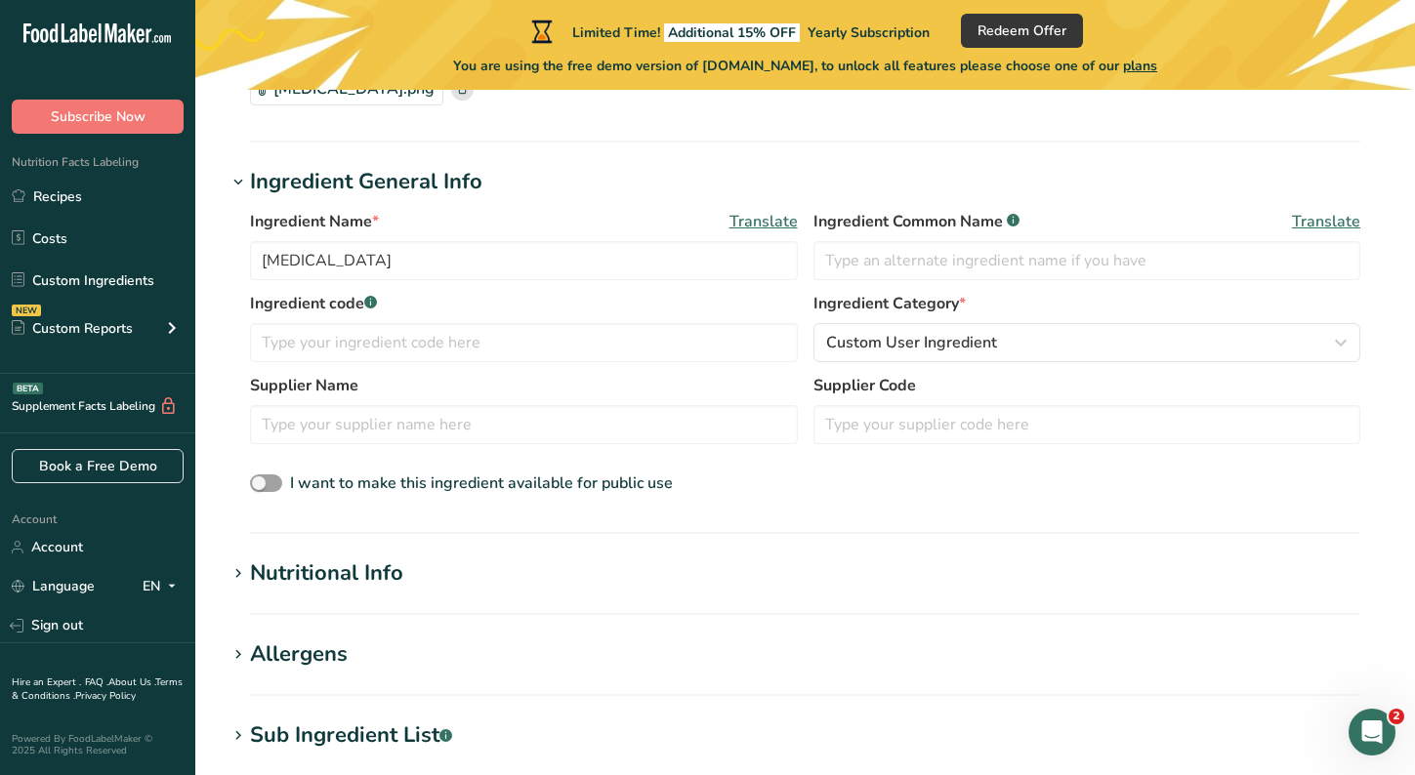
scroll to position [213, 0]
click at [434, 411] on input "text" at bounding box center [524, 422] width 548 height 39
type input "Nutricost"
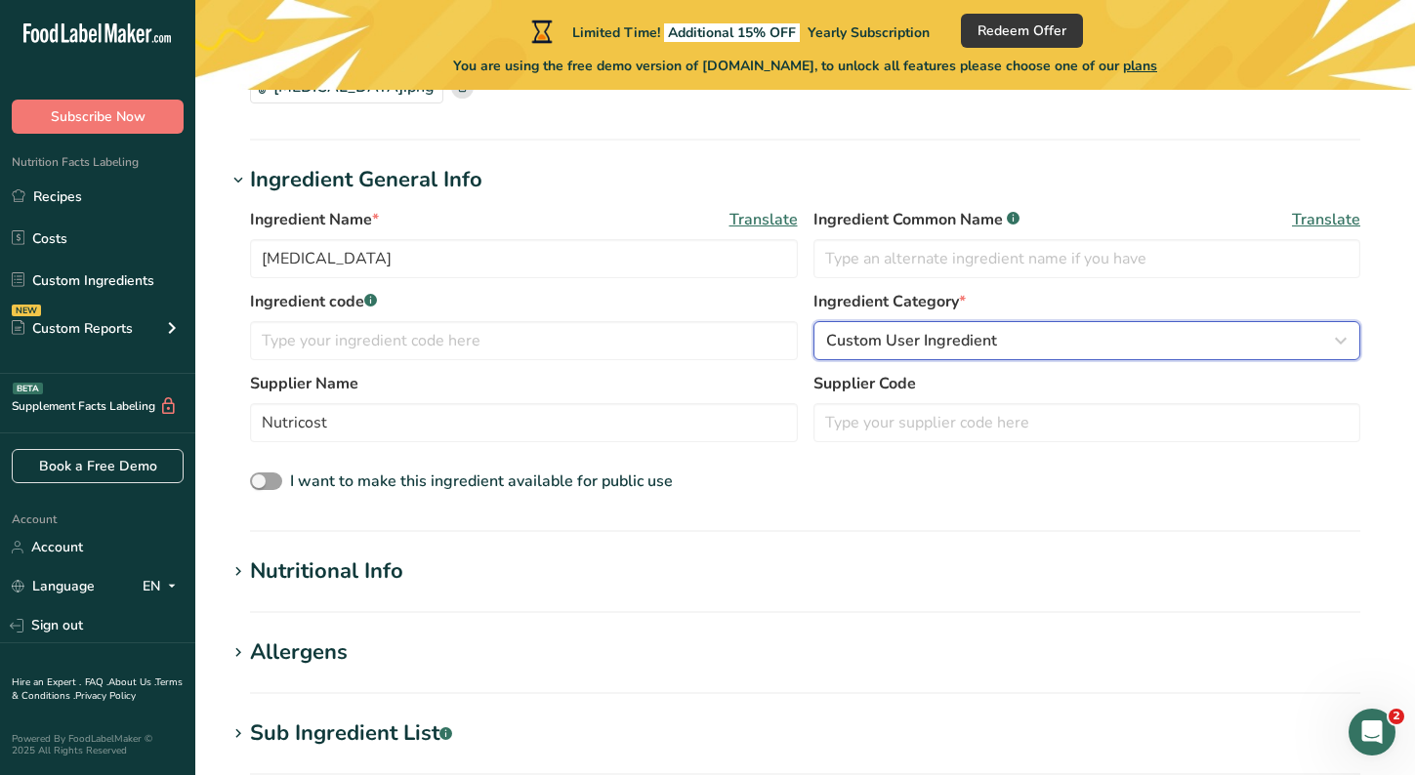
click at [987, 338] on span "Custom User Ingredient" at bounding box center [911, 340] width 171 height 23
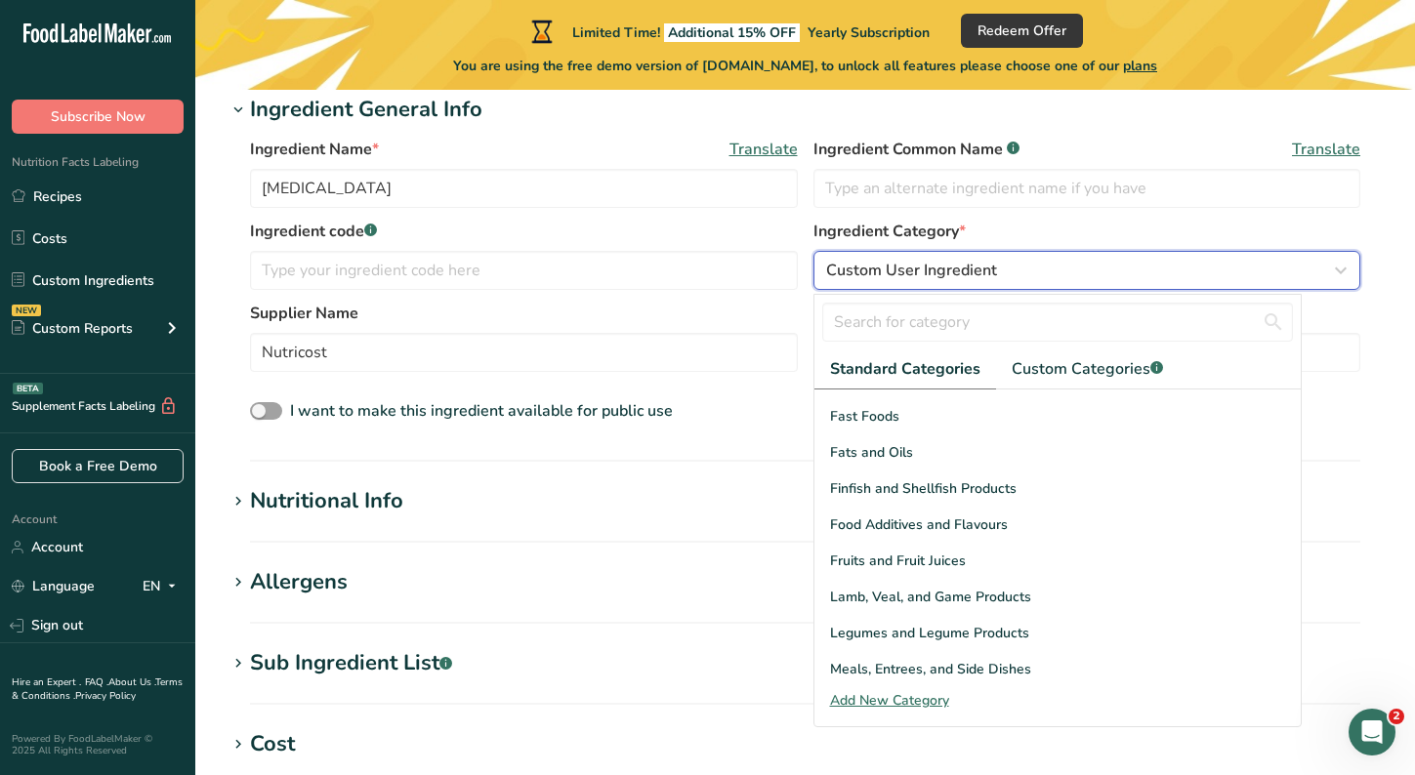
scroll to position [351, 0]
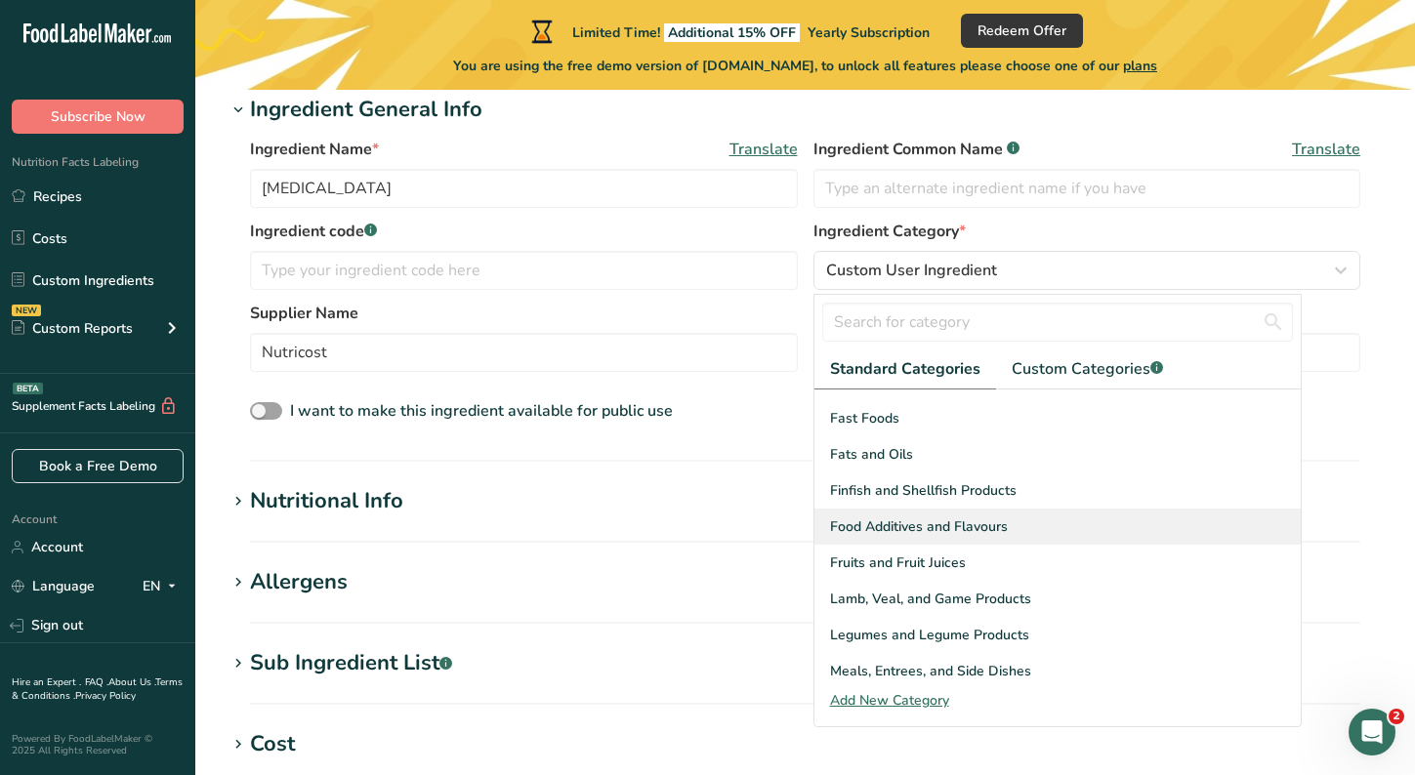
click at [842, 524] on span "Food Additives and Flavours" at bounding box center [919, 527] width 178 height 21
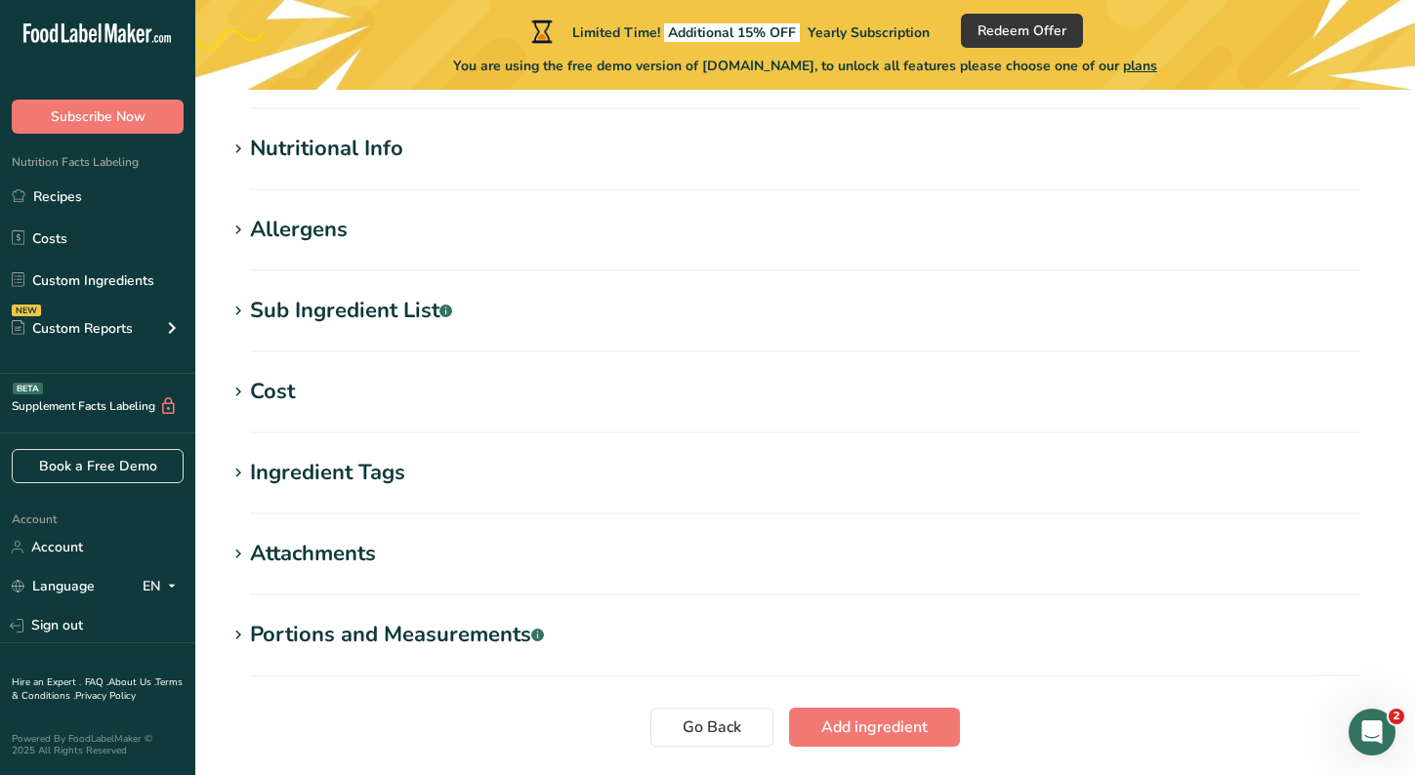
scroll to position [689, 0]
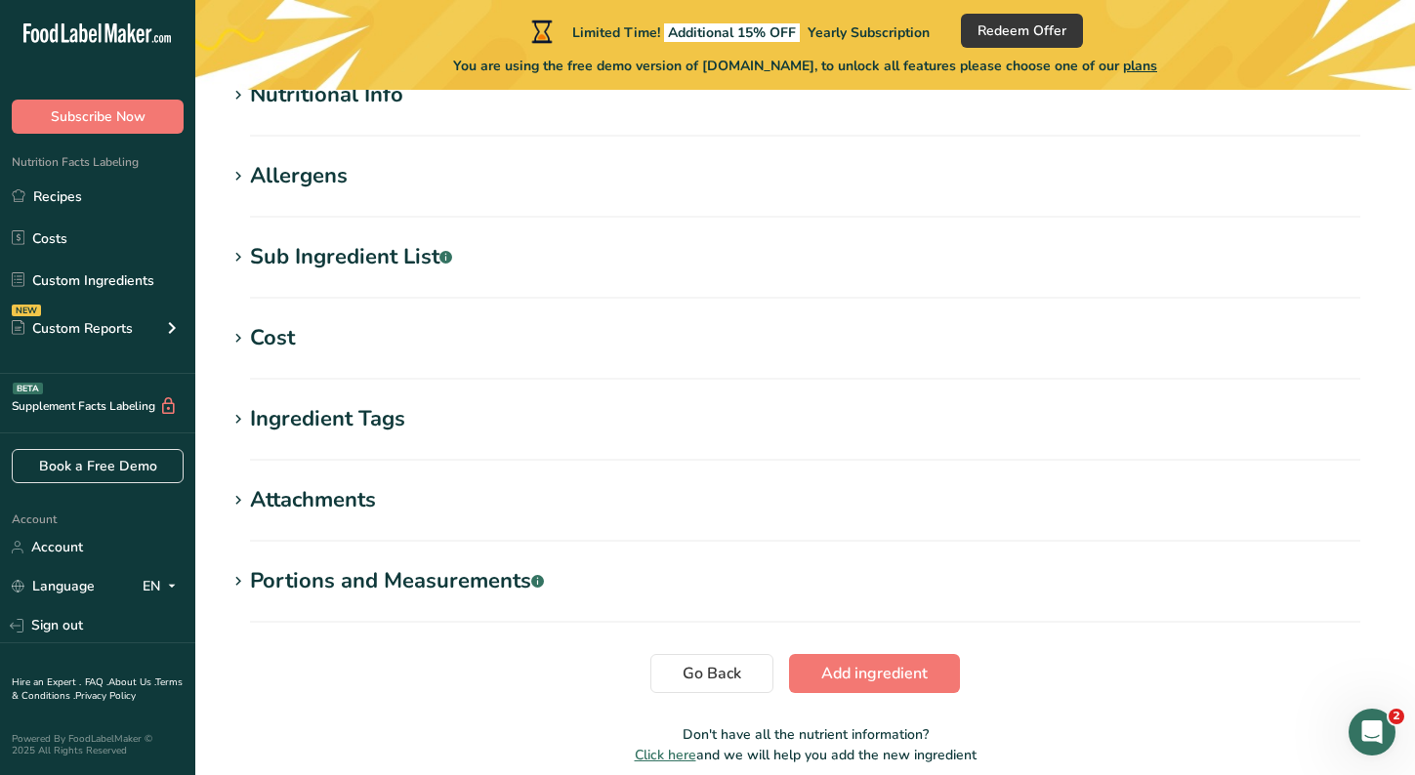
click at [250, 494] on div "Attachments" at bounding box center [313, 500] width 126 height 32
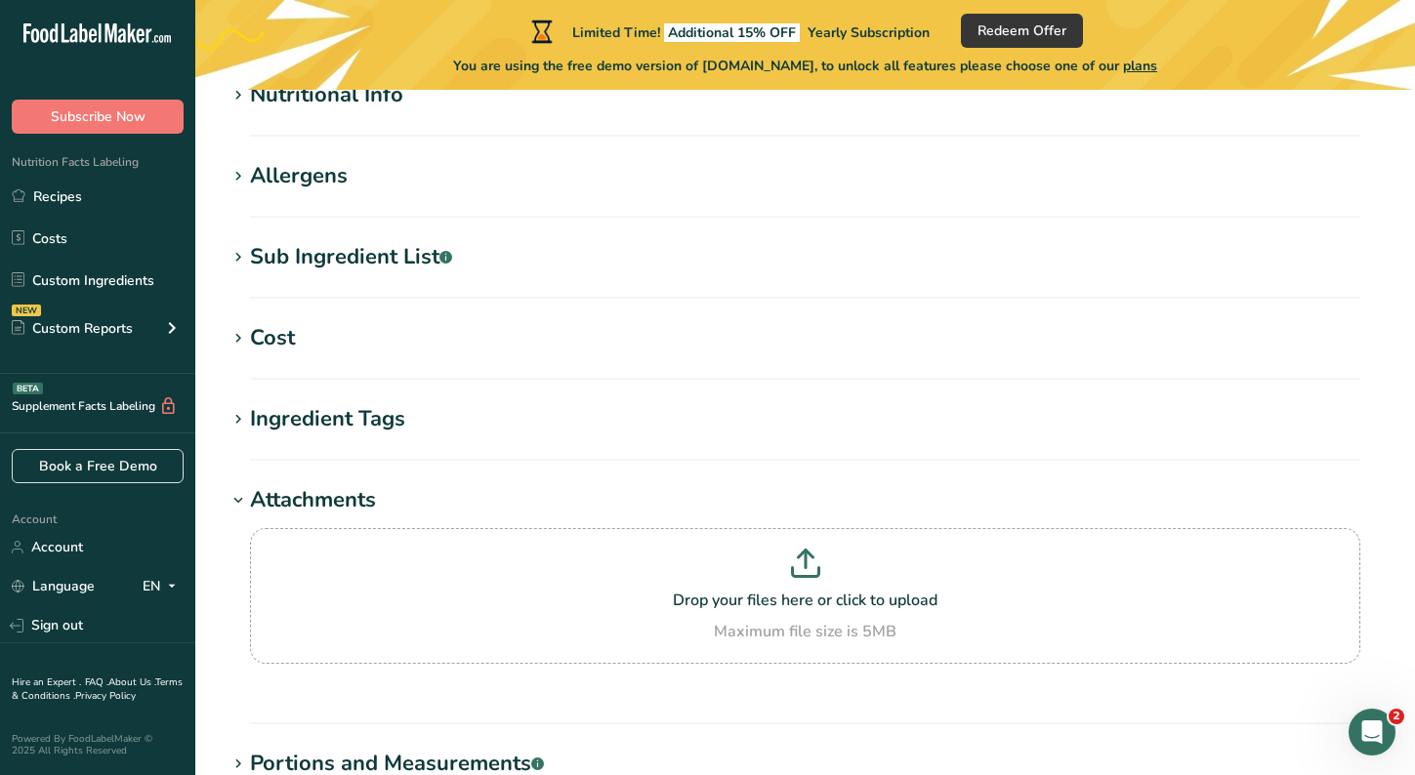
click at [250, 494] on div "Attachments" at bounding box center [313, 500] width 126 height 32
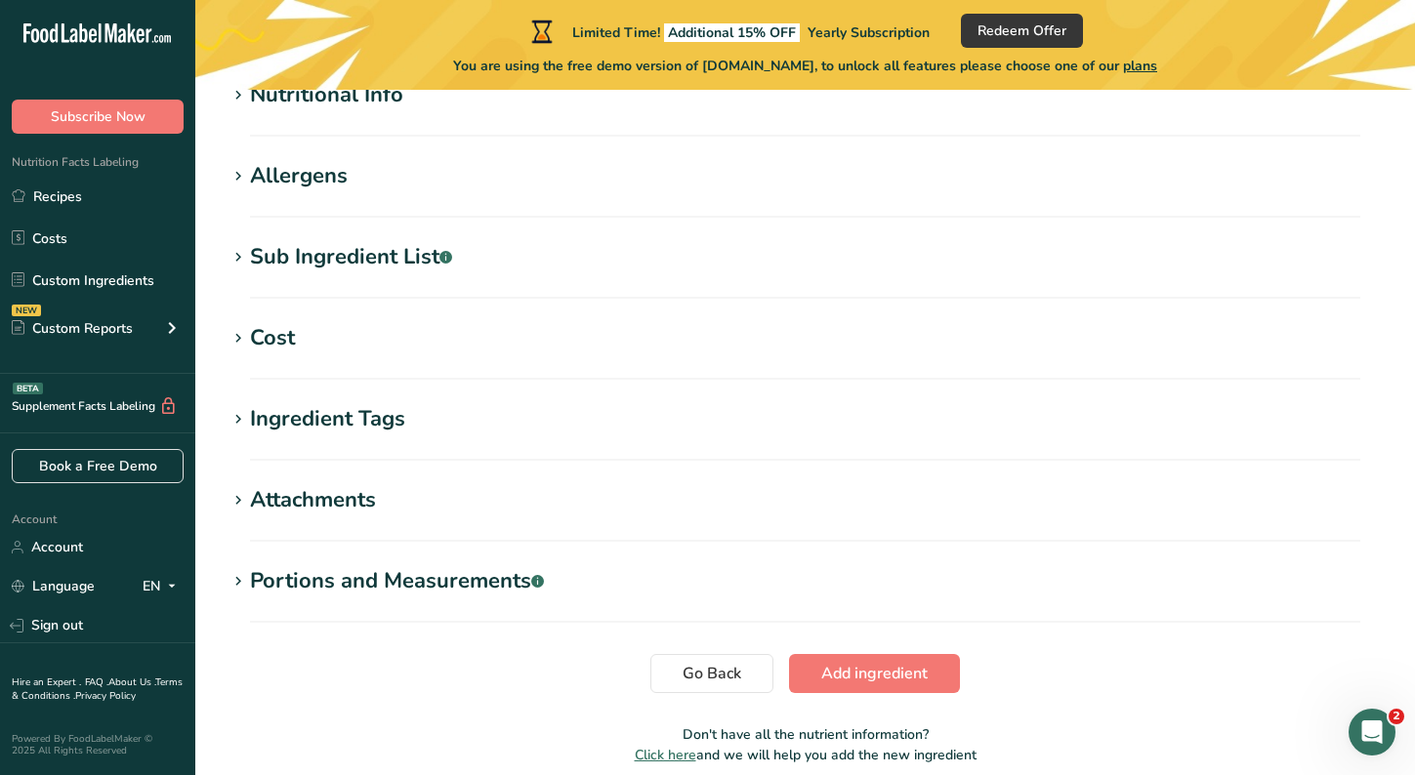
click at [243, 416] on icon at bounding box center [238, 419] width 18 height 27
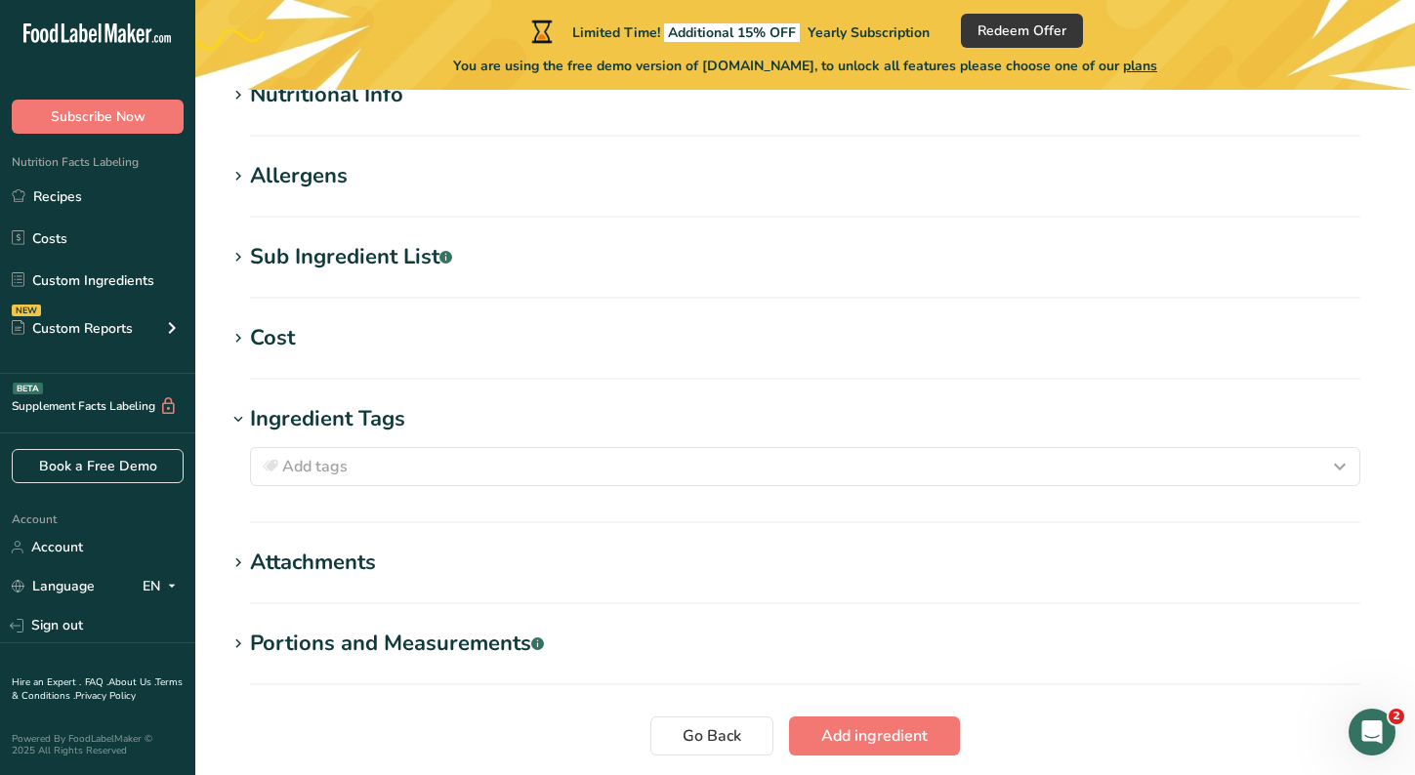
click at [243, 416] on icon at bounding box center [238, 419] width 18 height 27
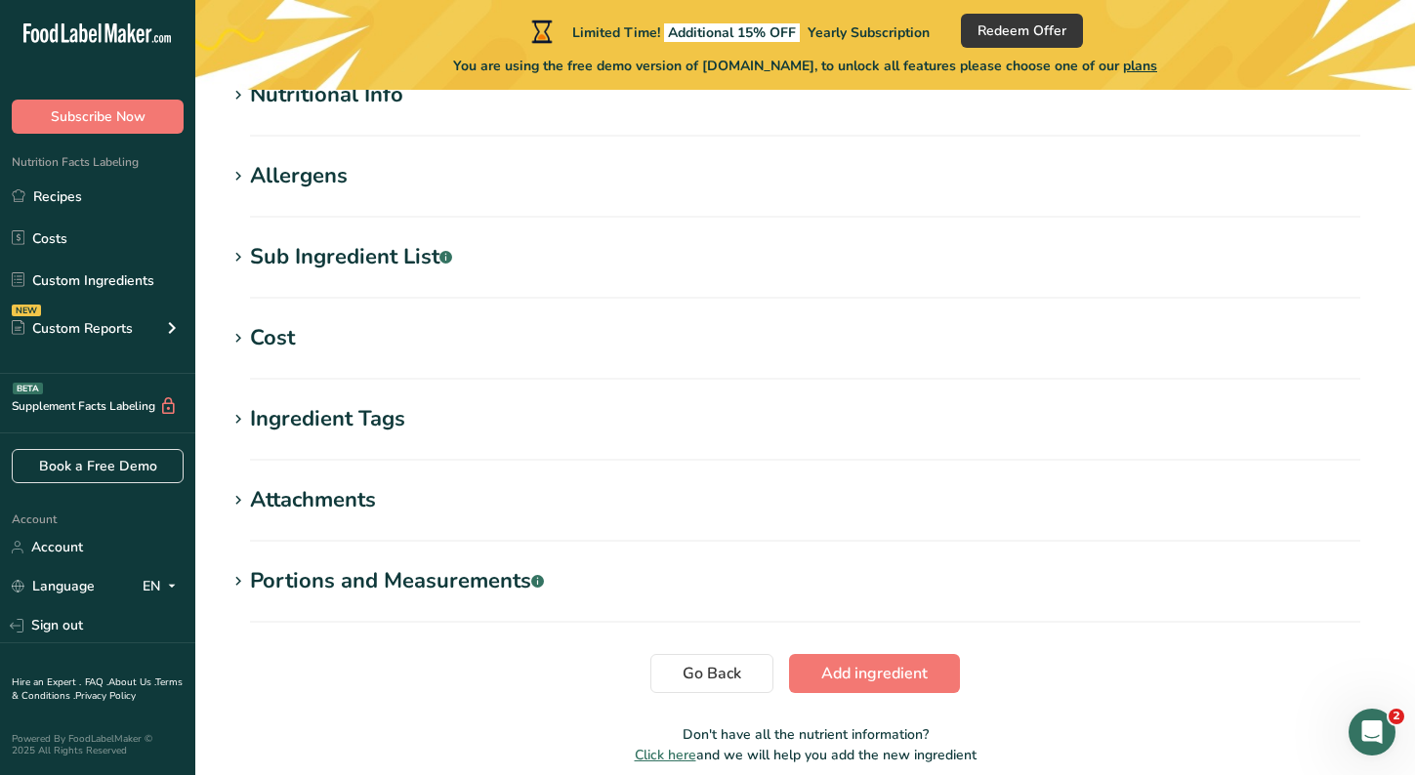
click at [234, 345] on icon at bounding box center [238, 338] width 18 height 27
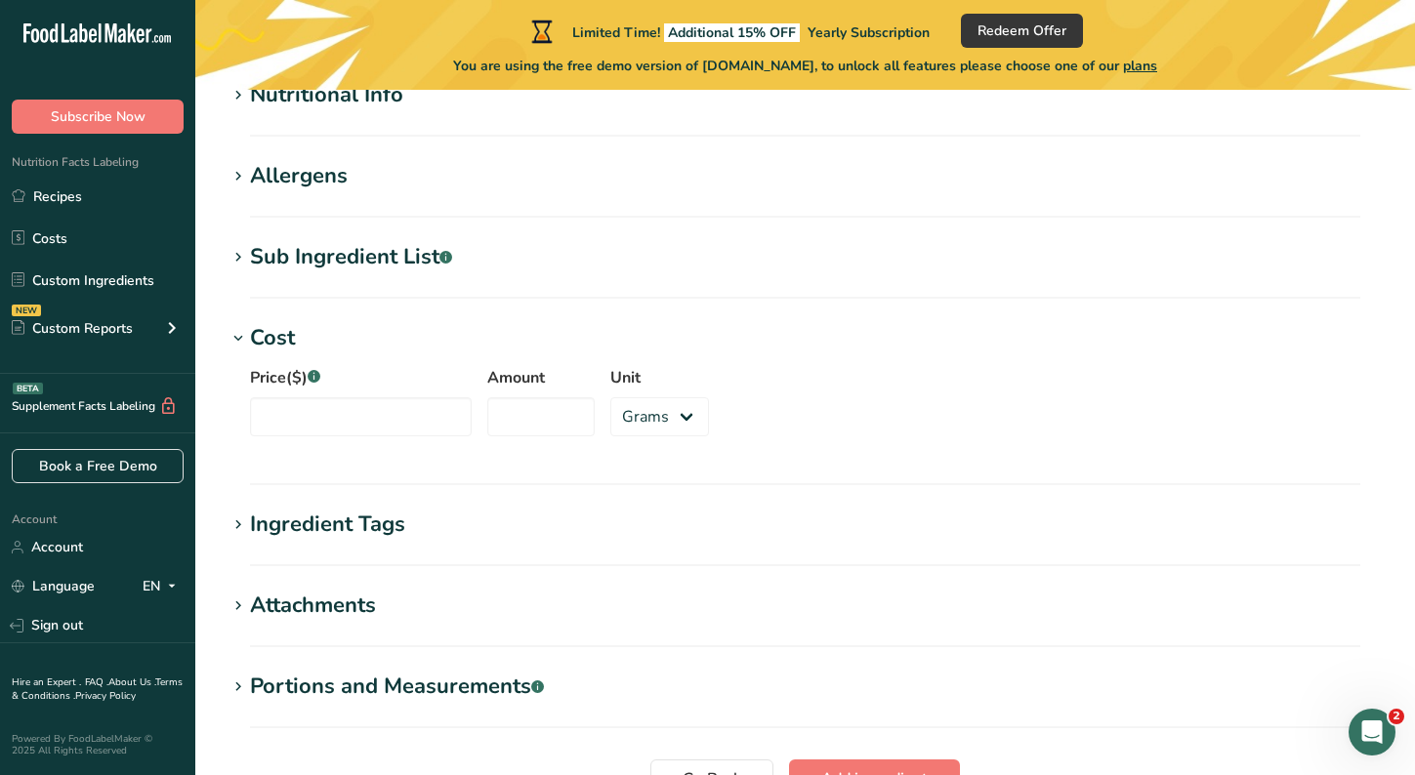
click at [234, 345] on icon at bounding box center [238, 338] width 18 height 27
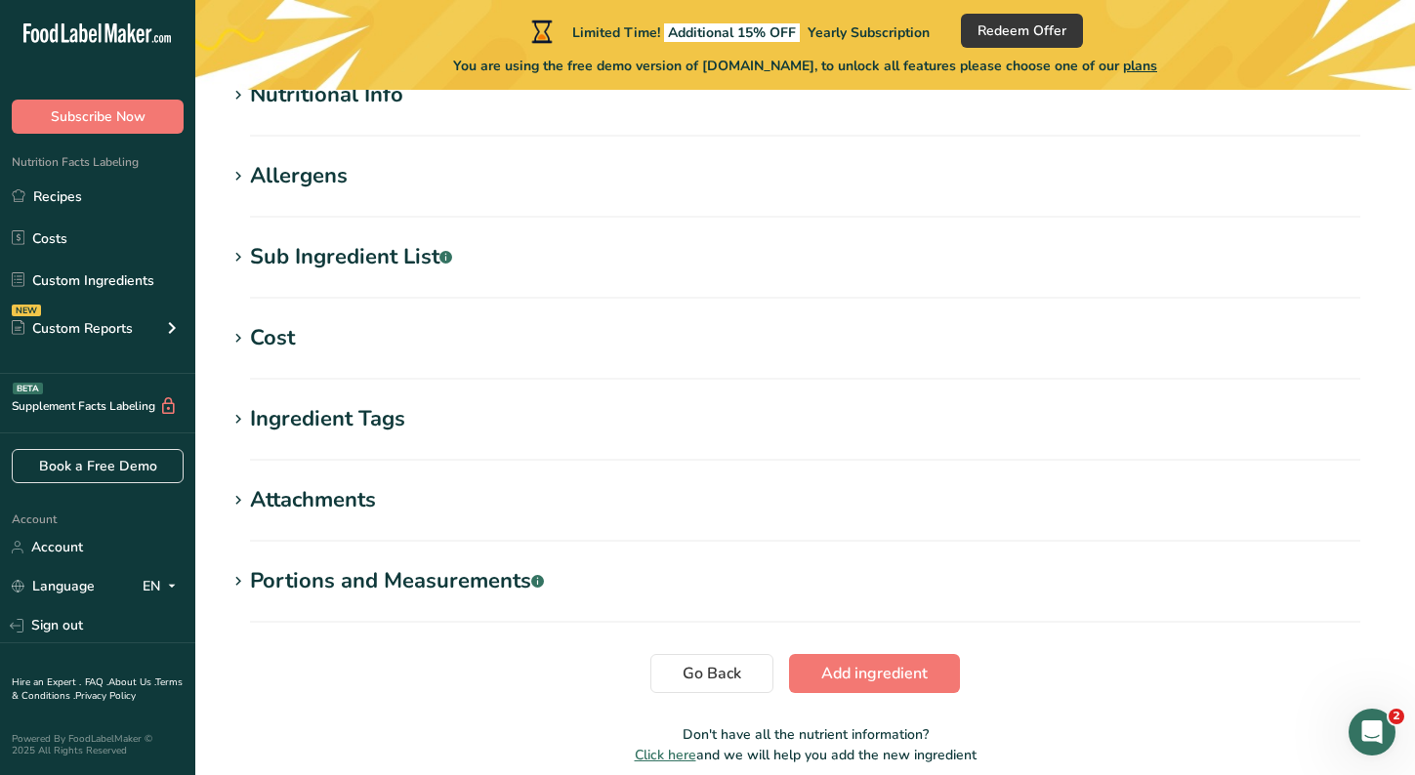
click at [237, 583] on icon at bounding box center [238, 581] width 18 height 27
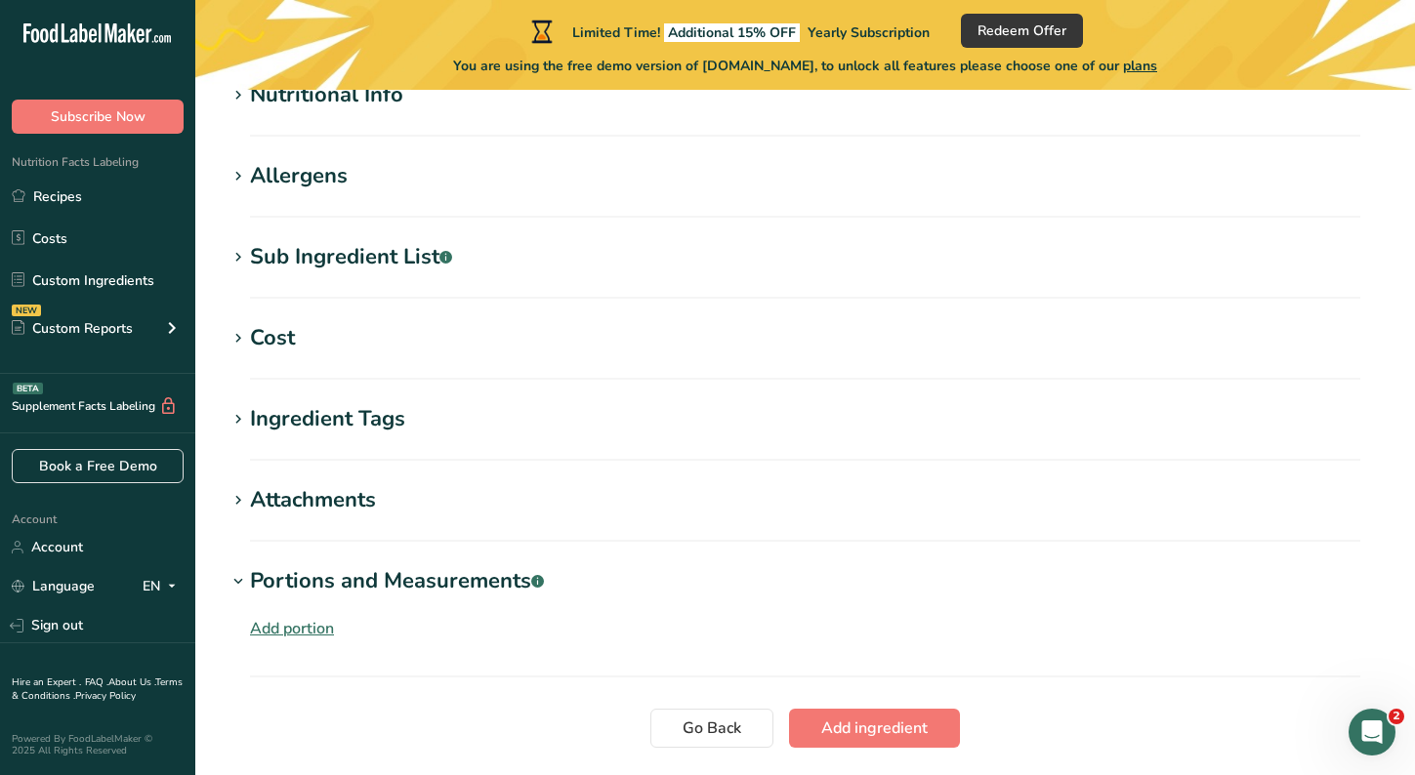
click at [232, 589] on icon at bounding box center [238, 581] width 18 height 27
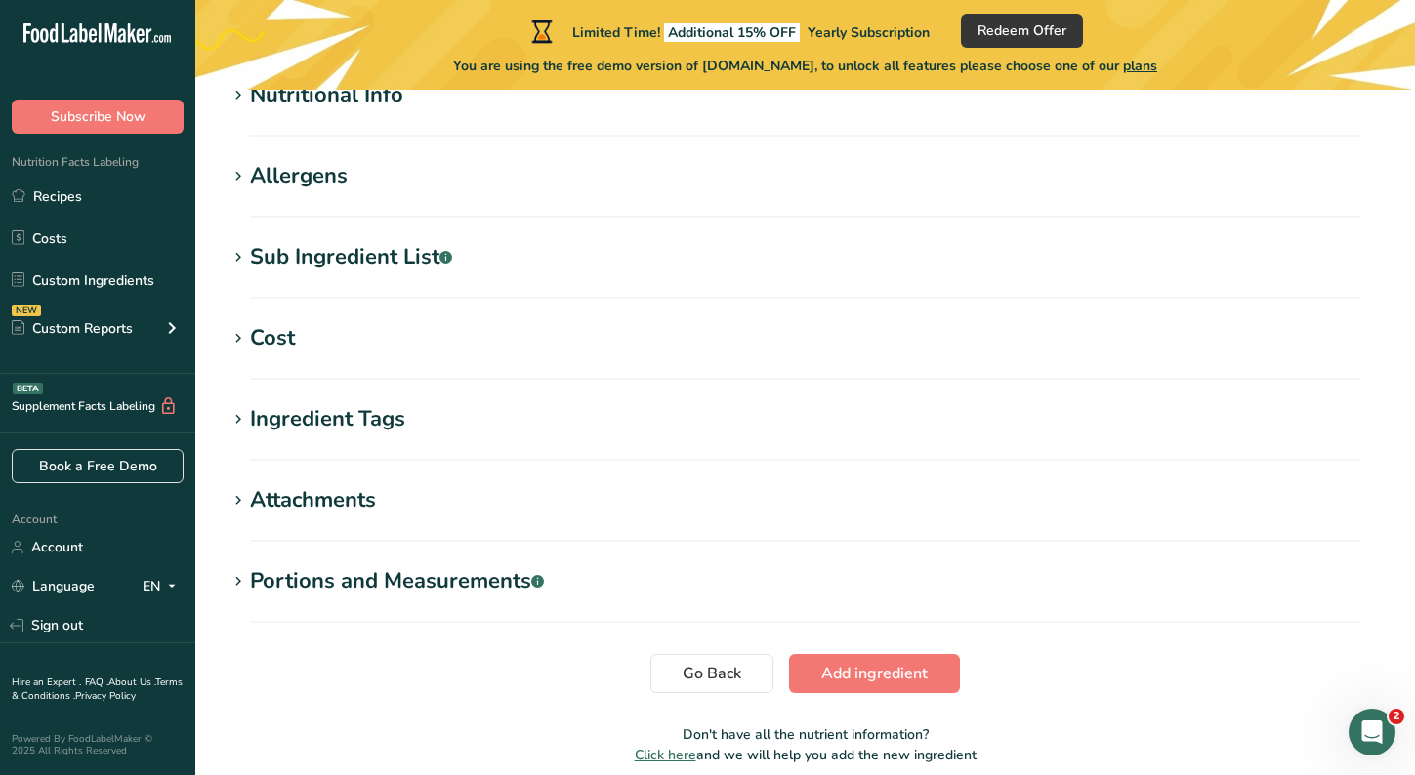
click at [237, 576] on icon at bounding box center [238, 581] width 18 height 27
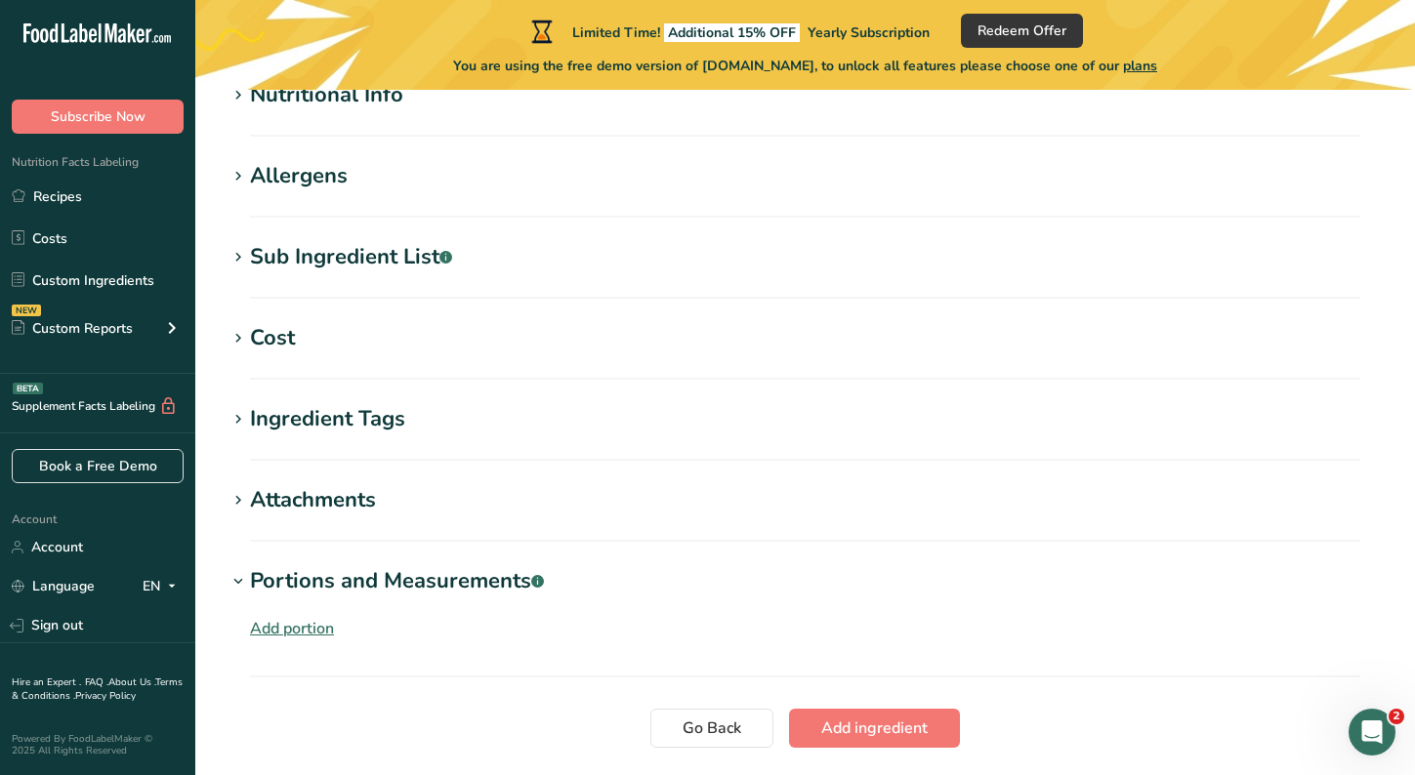
click at [237, 576] on icon at bounding box center [238, 581] width 18 height 27
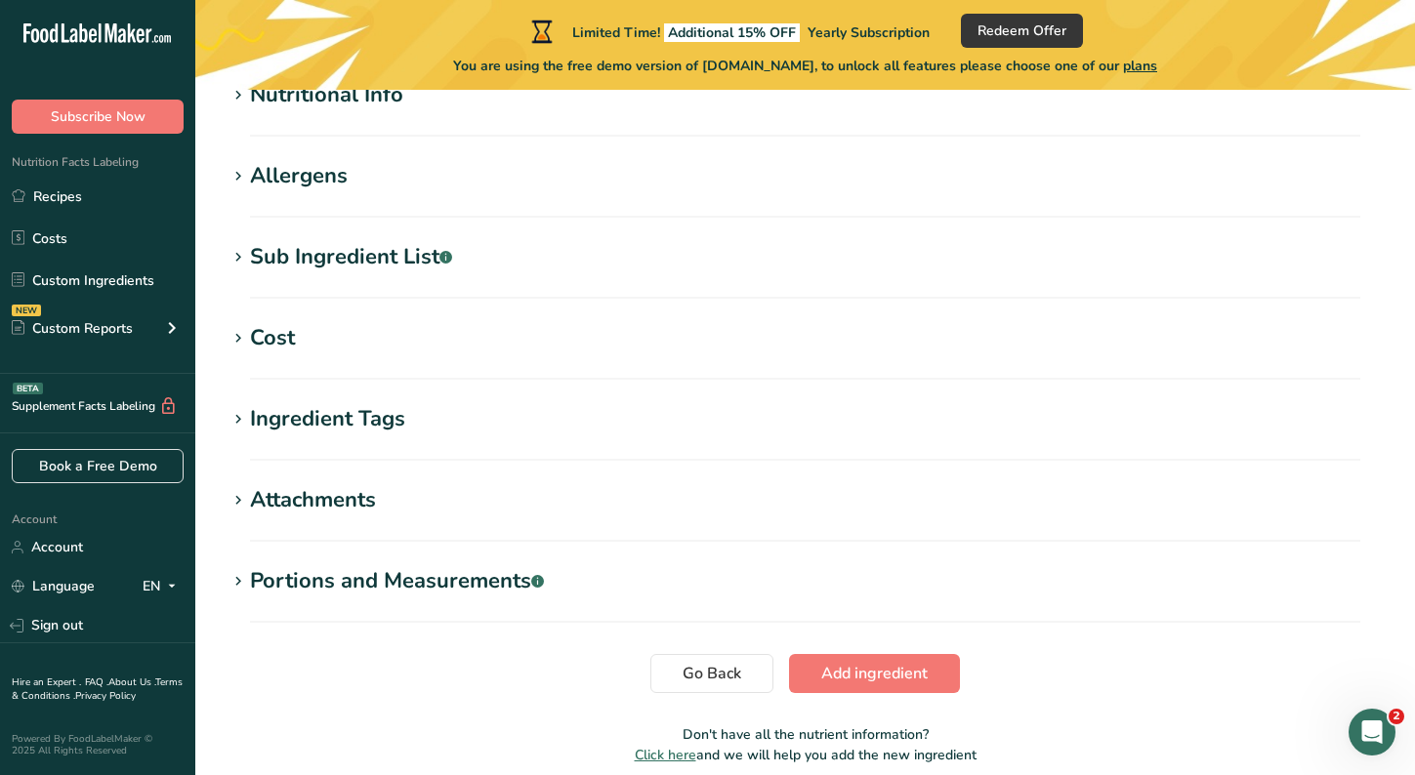
click at [238, 173] on icon at bounding box center [238, 176] width 18 height 27
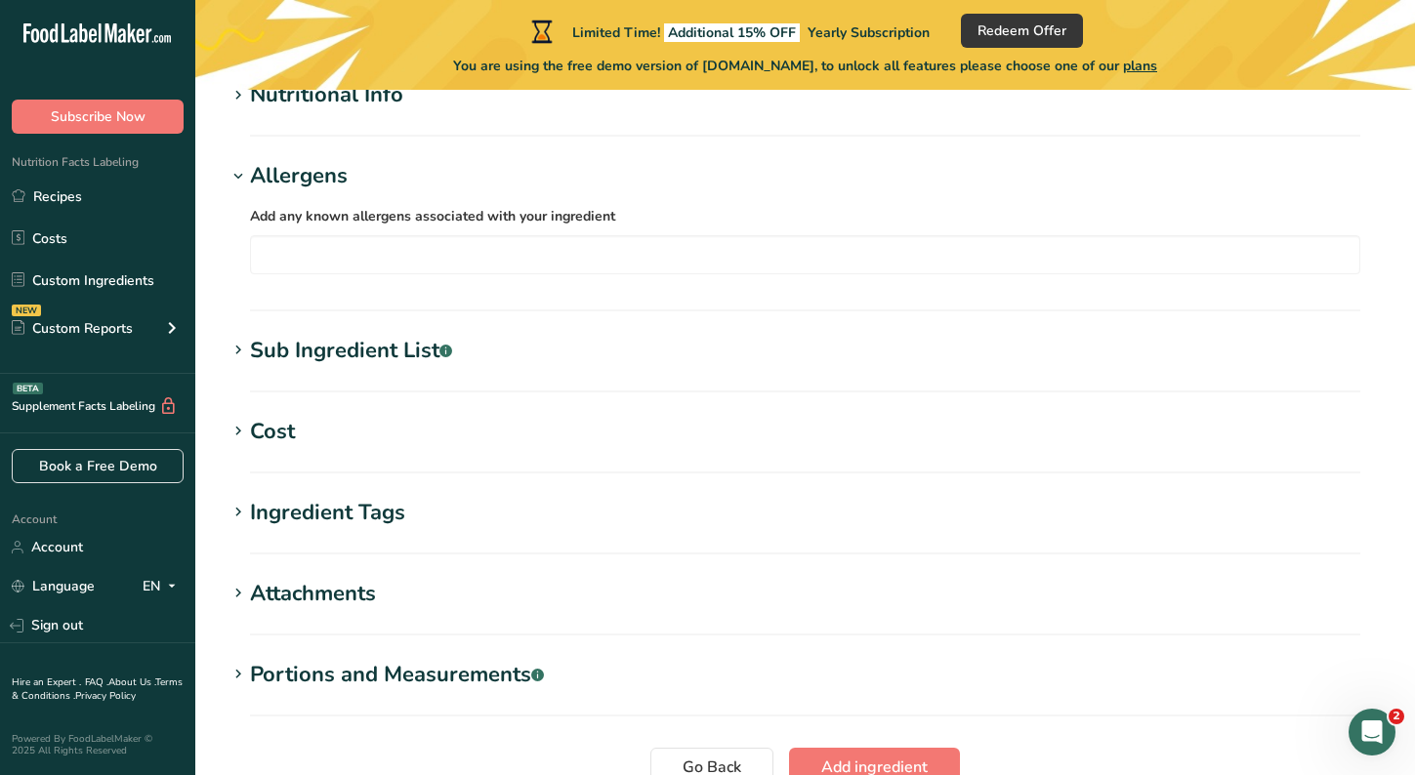
click at [248, 178] on span at bounding box center [238, 176] width 23 height 23
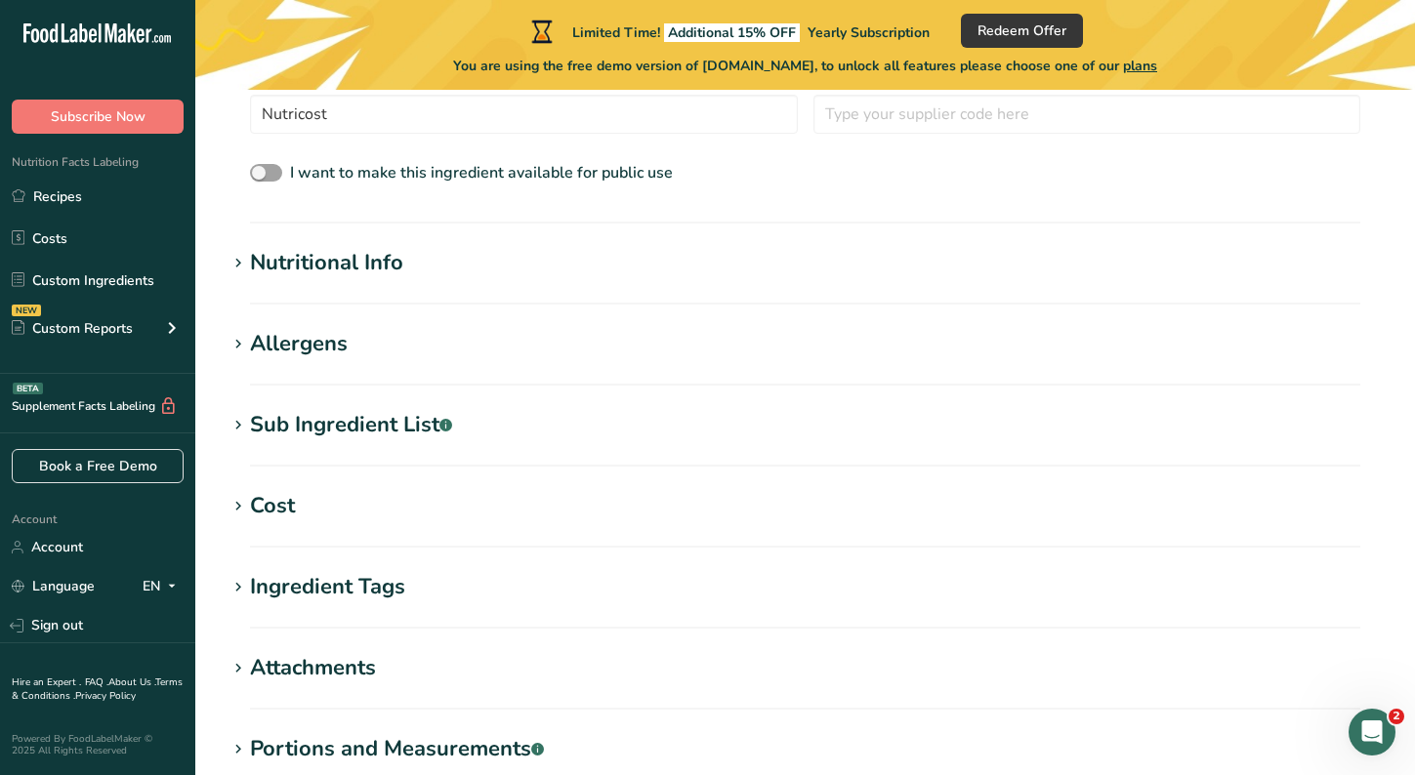
scroll to position [517, 0]
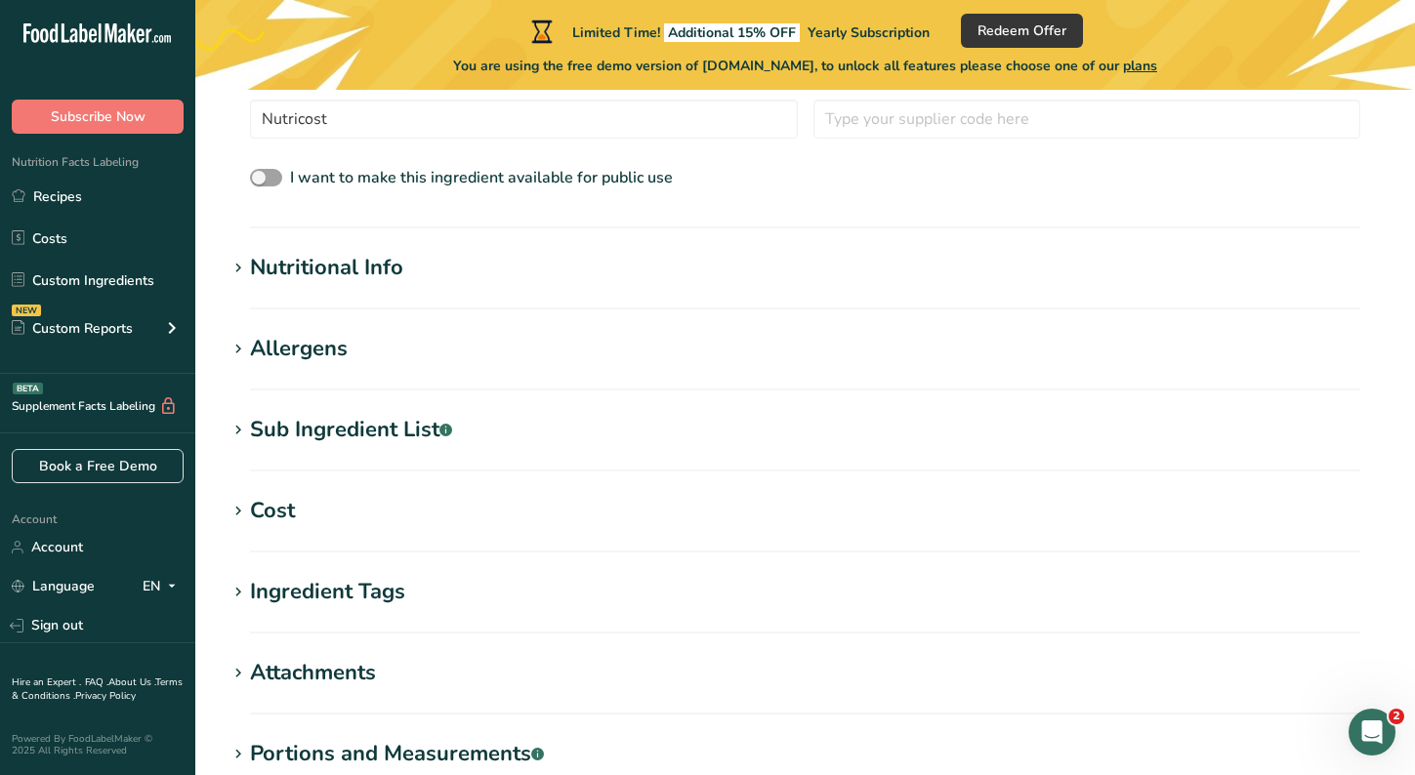
click at [231, 272] on icon at bounding box center [238, 268] width 18 height 27
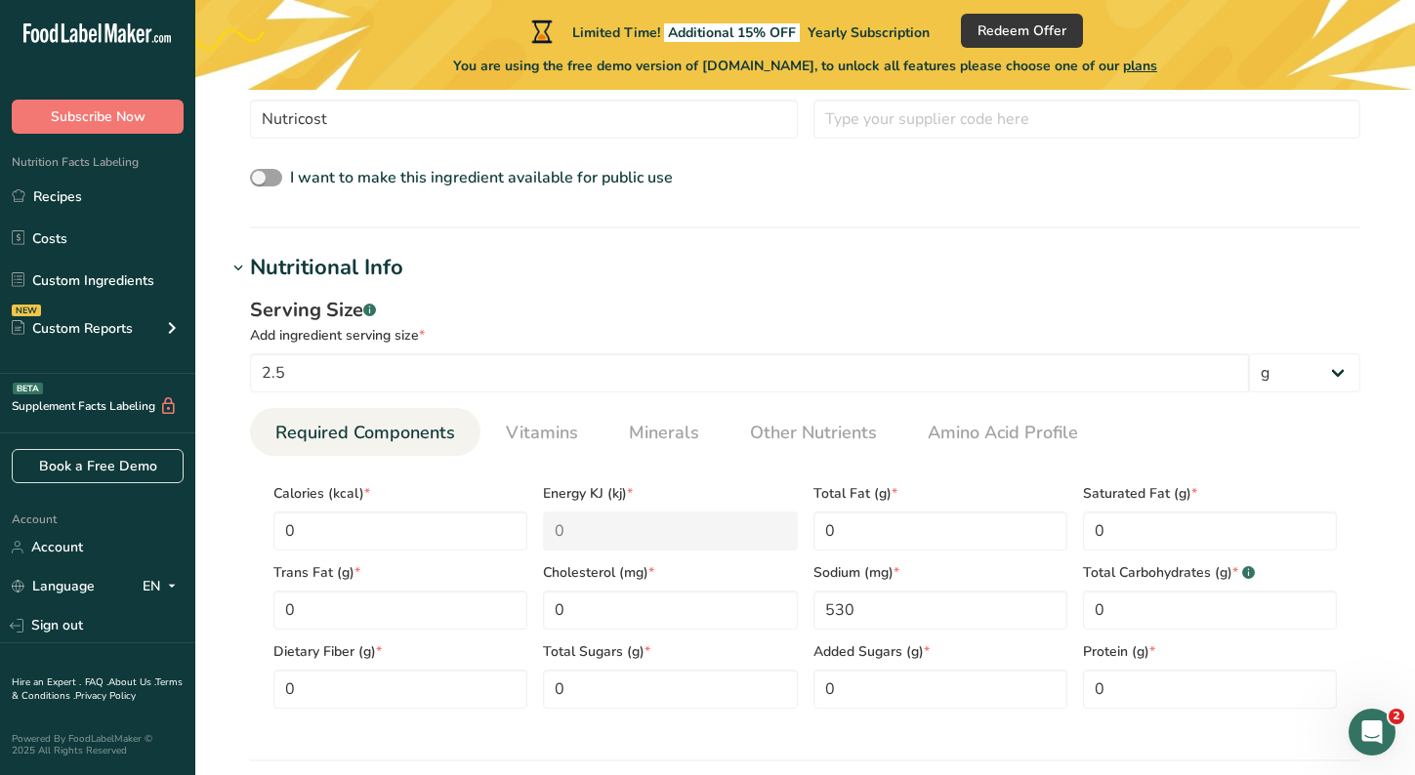
click at [244, 269] on icon at bounding box center [238, 268] width 18 height 27
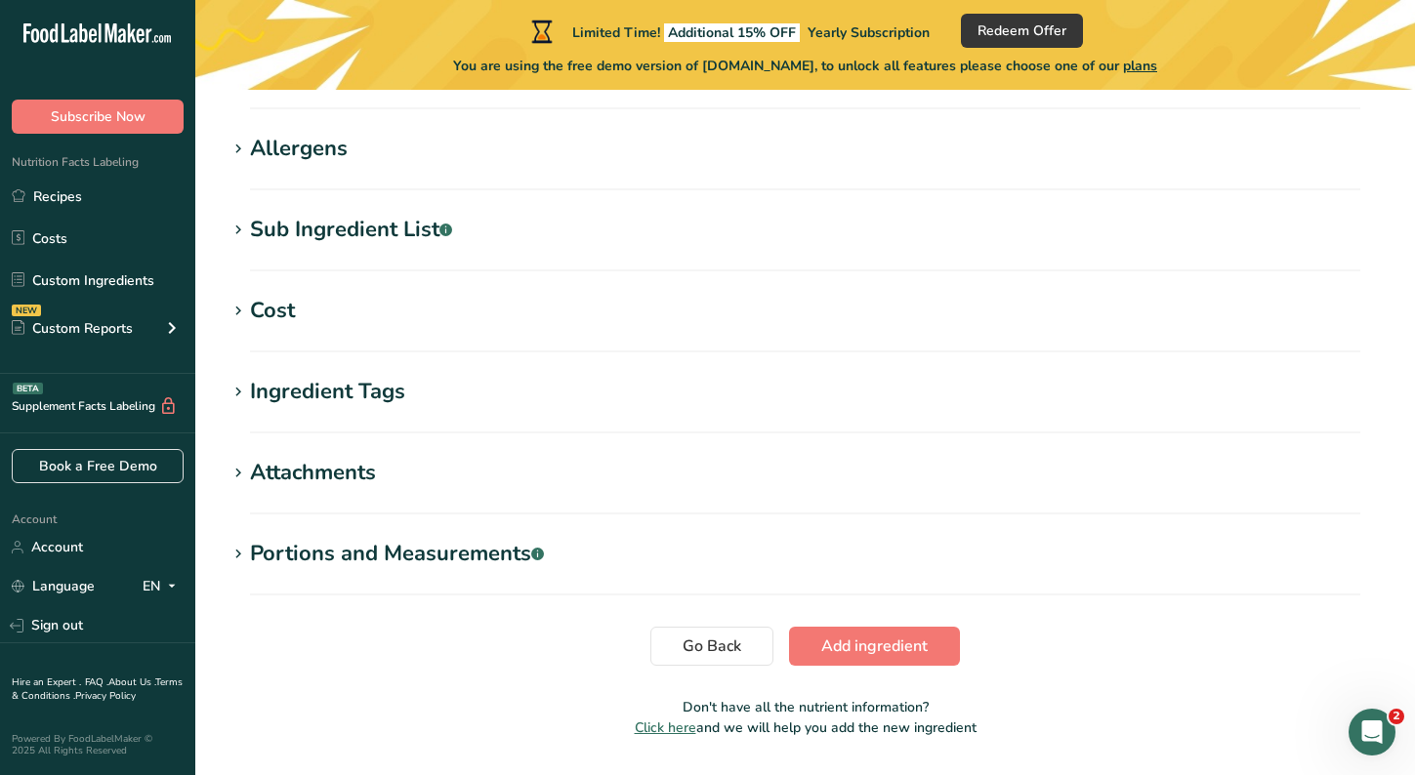
scroll to position [716, 0]
click at [878, 640] on span "Add ingredient" at bounding box center [874, 647] width 106 height 23
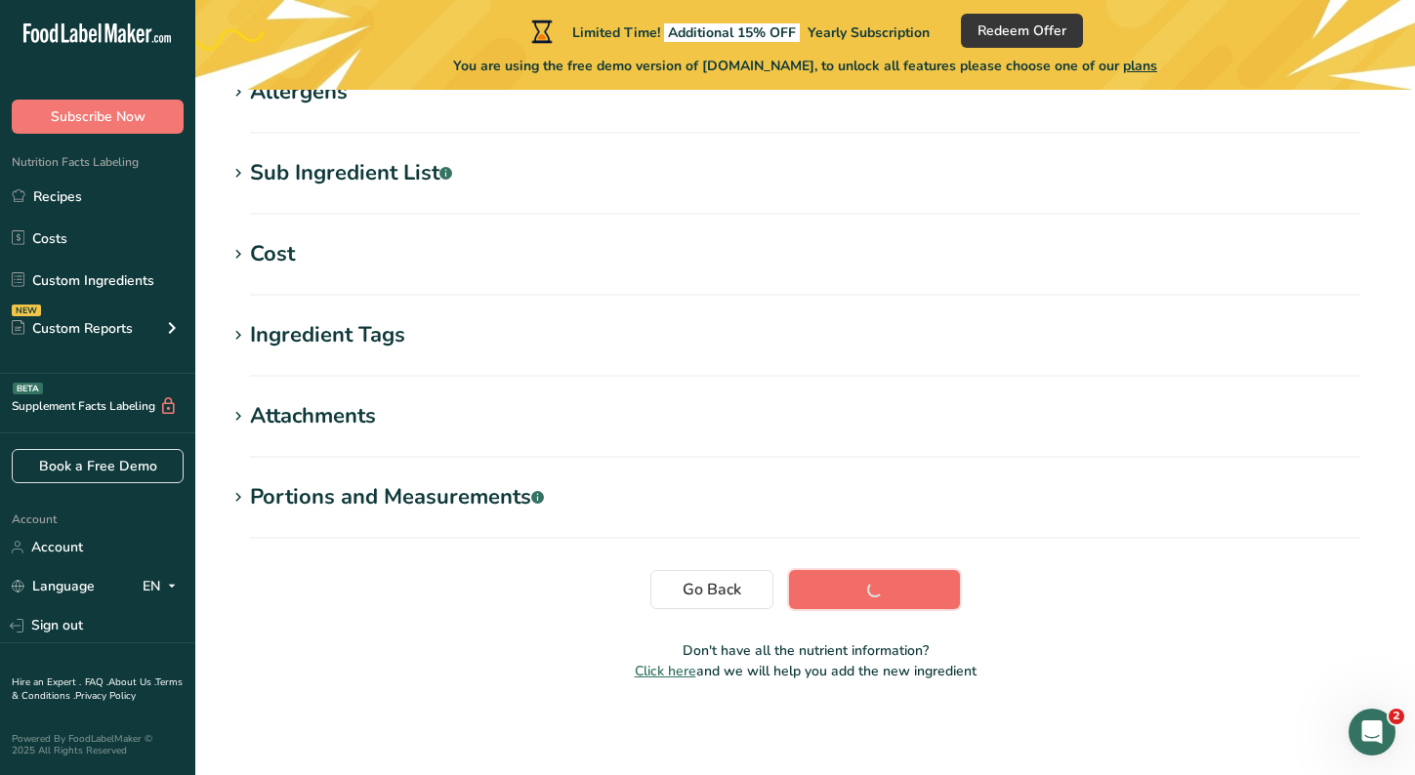
scroll to position [363, 0]
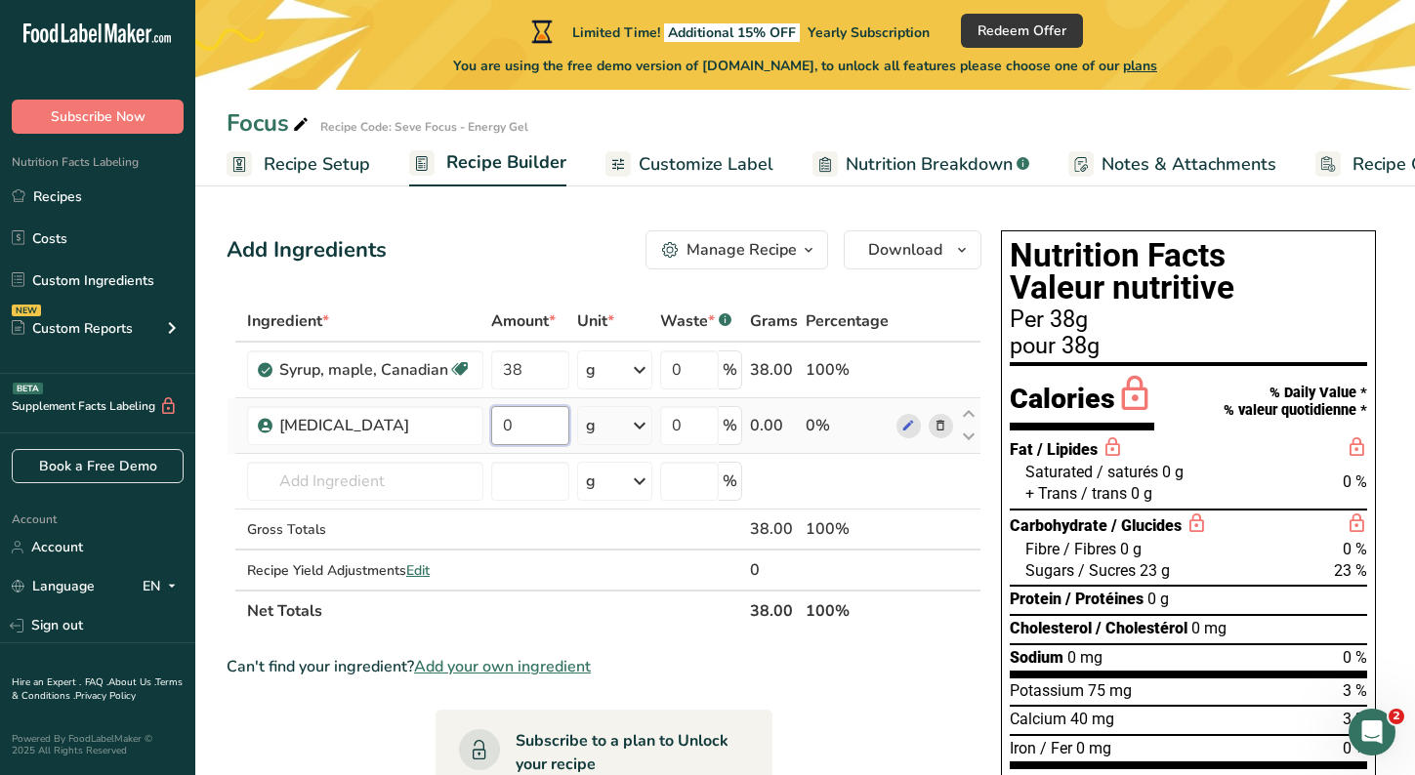
click at [537, 428] on input "0" at bounding box center [530, 425] width 78 height 39
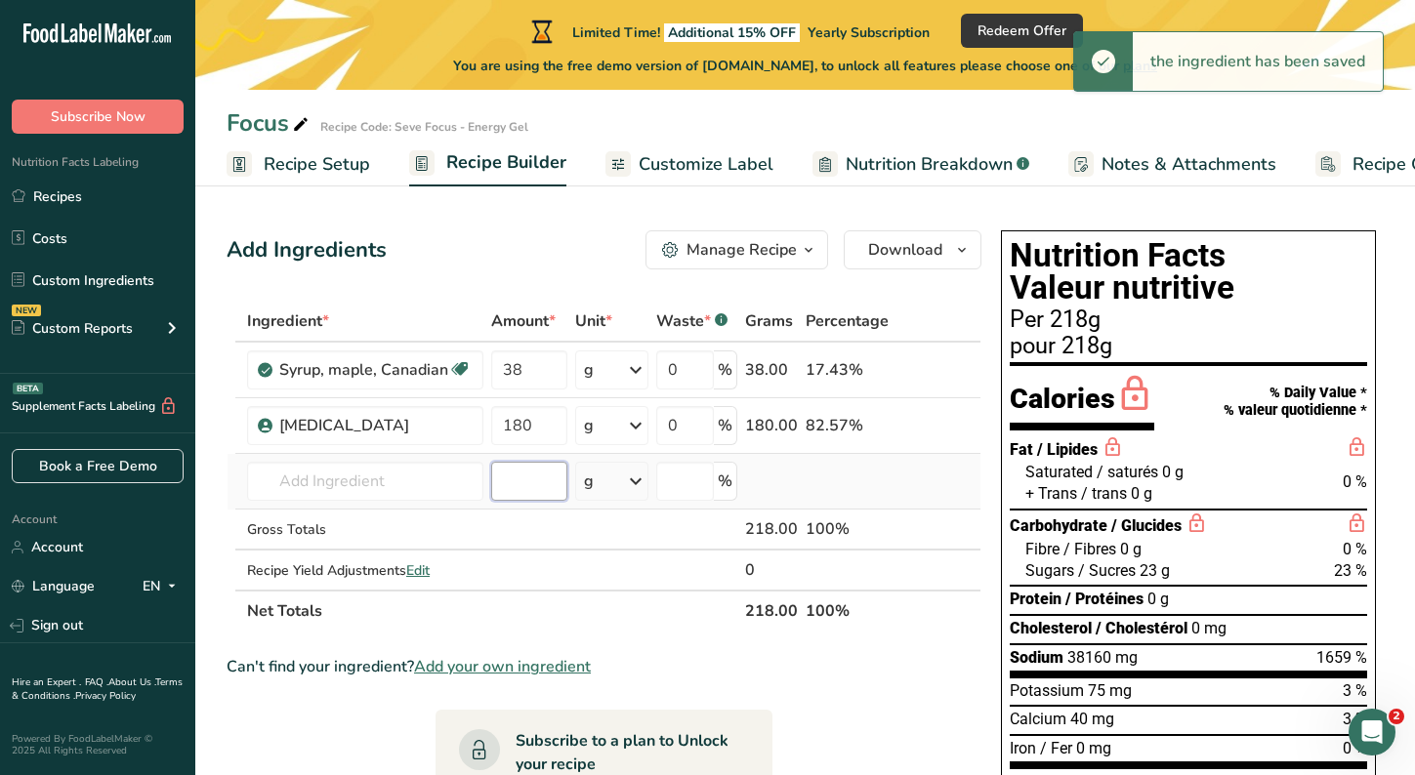
click at [531, 481] on input "number" at bounding box center [529, 481] width 76 height 39
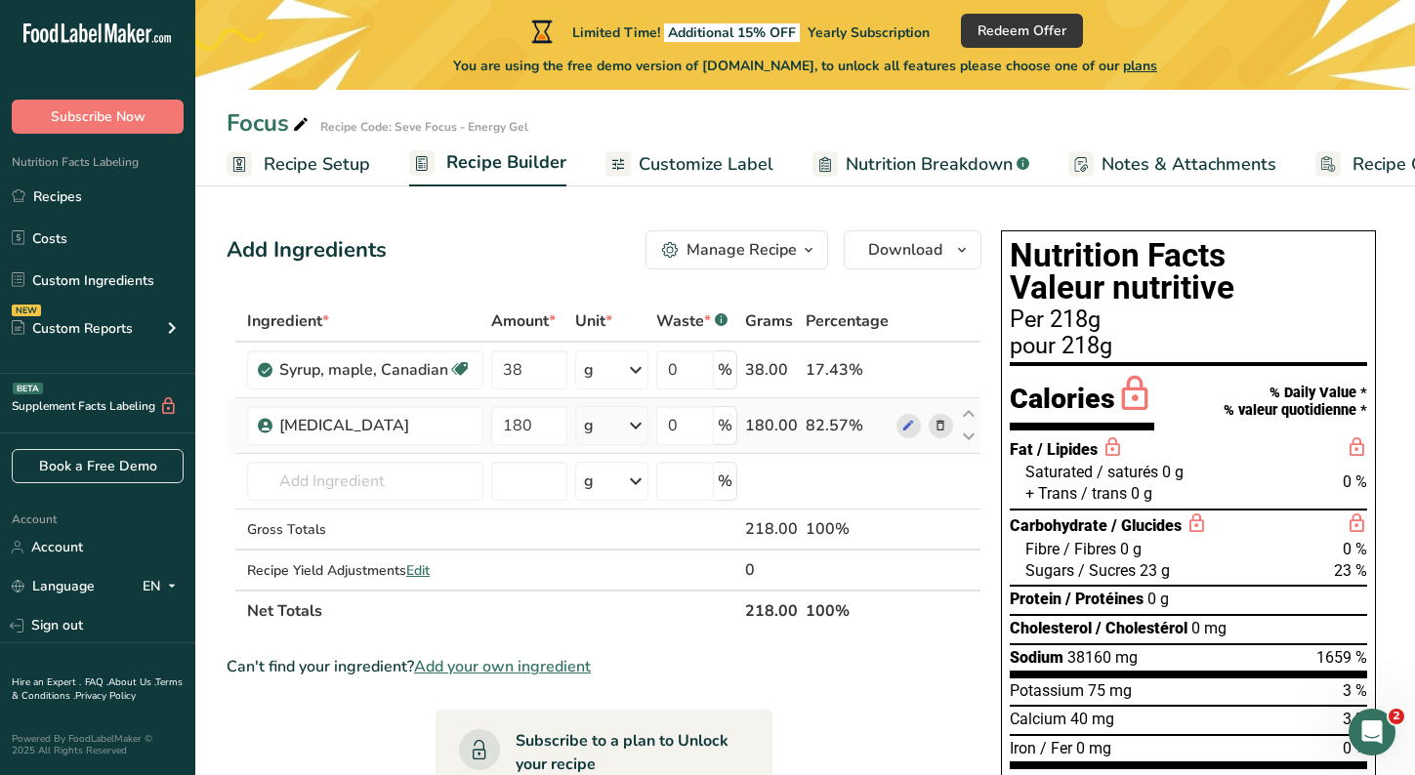
click at [644, 426] on icon at bounding box center [635, 425] width 23 height 35
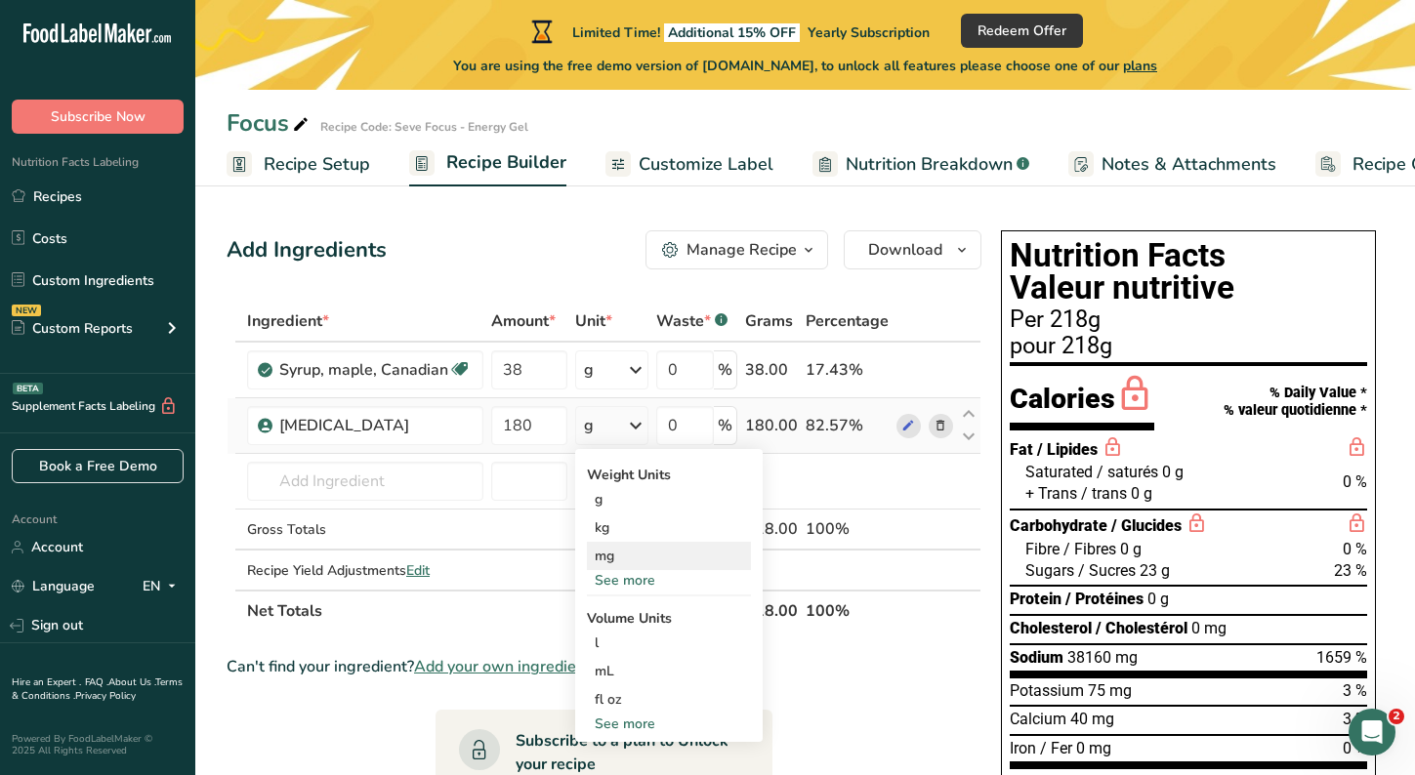
click at [606, 544] on div "mg" at bounding box center [669, 556] width 164 height 28
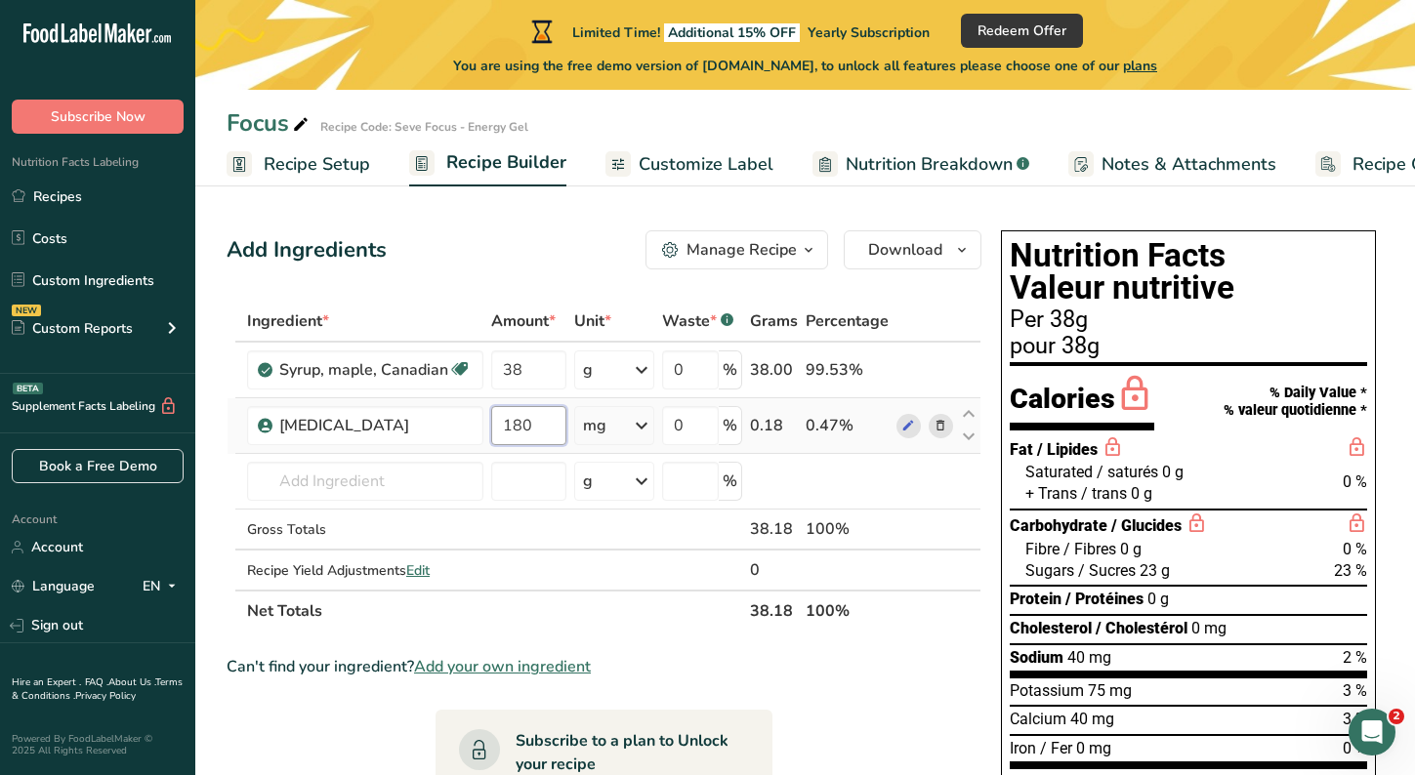
drag, startPoint x: 531, startPoint y: 429, endPoint x: 526, endPoint y: 419, distance: 10.9
click at [526, 419] on input "180" at bounding box center [528, 425] width 75 height 39
type input "1"
click at [508, 524] on div "Ingredient * Amount * Unit * Waste * .a-a{fill:#347362;}.b-a{fill:#fff;} Grams …" at bounding box center [604, 466] width 755 height 331
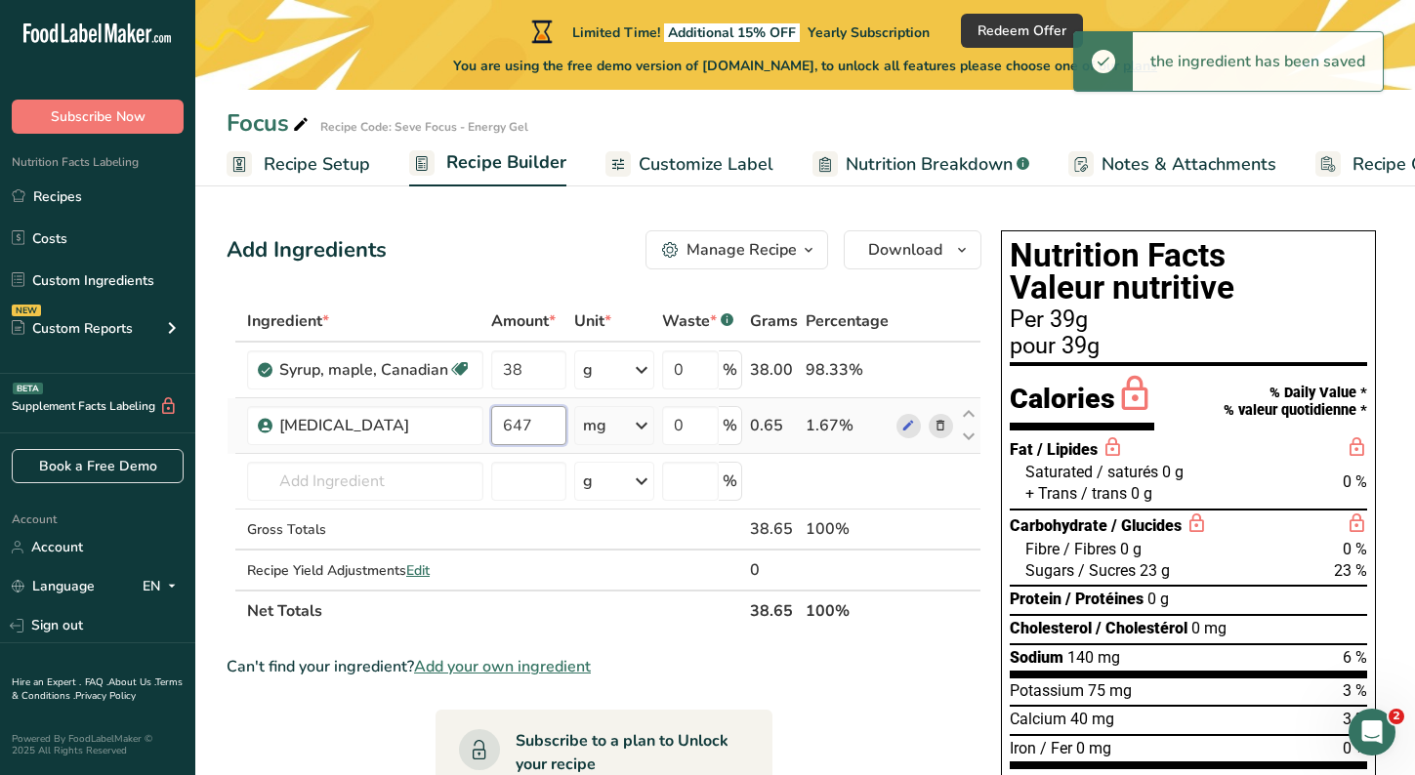
click at [536, 428] on input "647" at bounding box center [528, 425] width 75 height 39
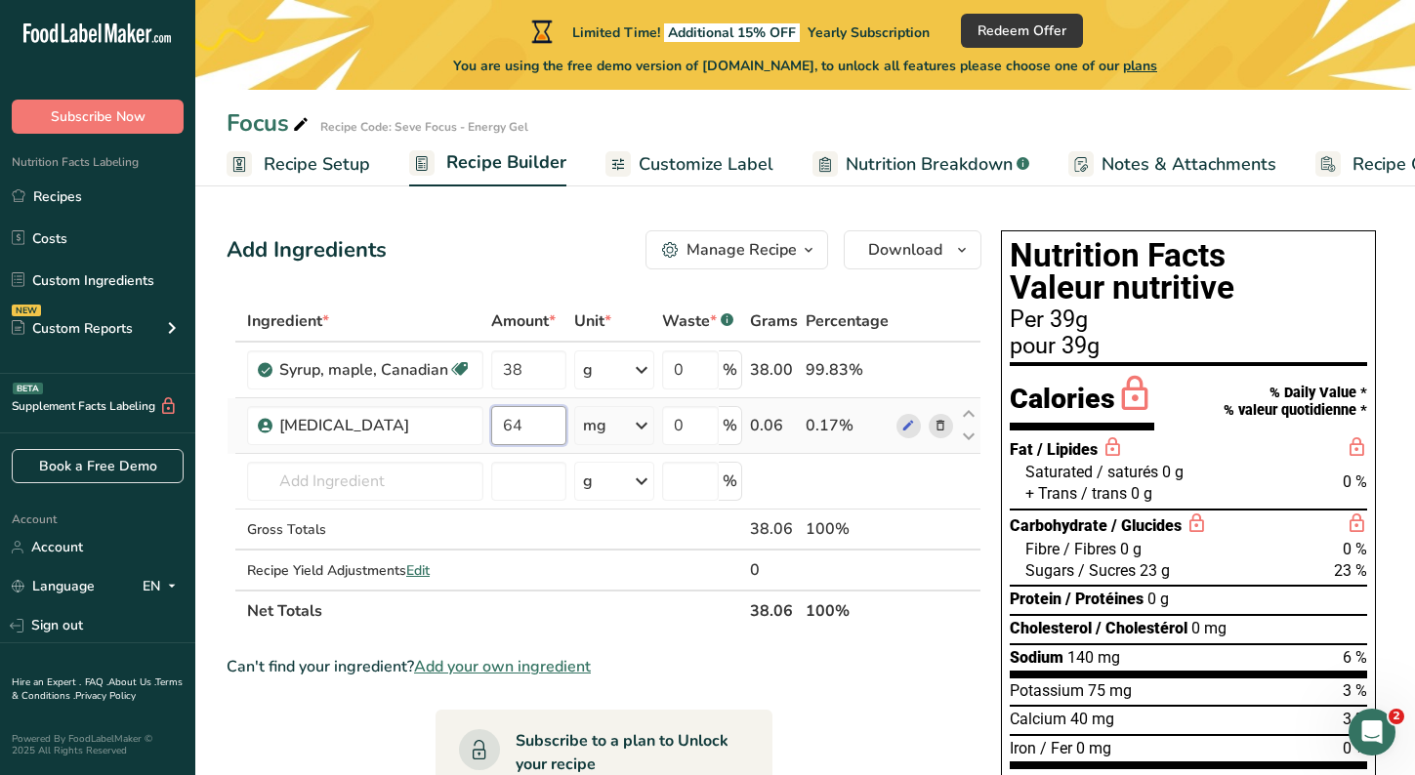
type input "6"
click at [528, 280] on div "Add Ingredients Manage Recipe Delete Recipe Duplicate Recipe Scale Recipe Save …" at bounding box center [610, 703] width 766 height 961
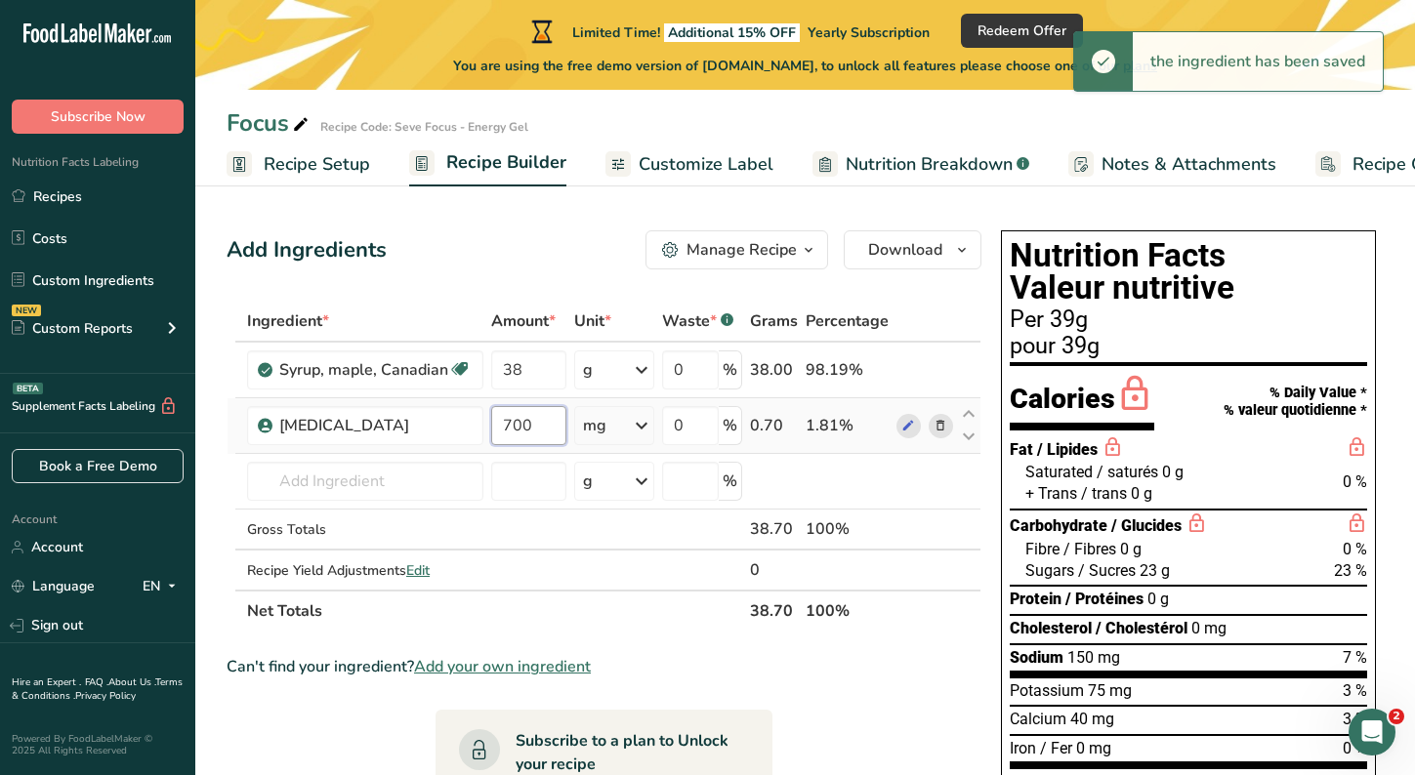
click at [537, 419] on input "700" at bounding box center [528, 425] width 75 height 39
type input "7"
drag, startPoint x: 527, startPoint y: 266, endPoint x: 446, endPoint y: 262, distance: 81.1
click at [446, 262] on div "Add Ingredients Manage Recipe Delete Recipe Duplicate Recipe Scale Recipe Save …" at bounding box center [604, 249] width 755 height 39
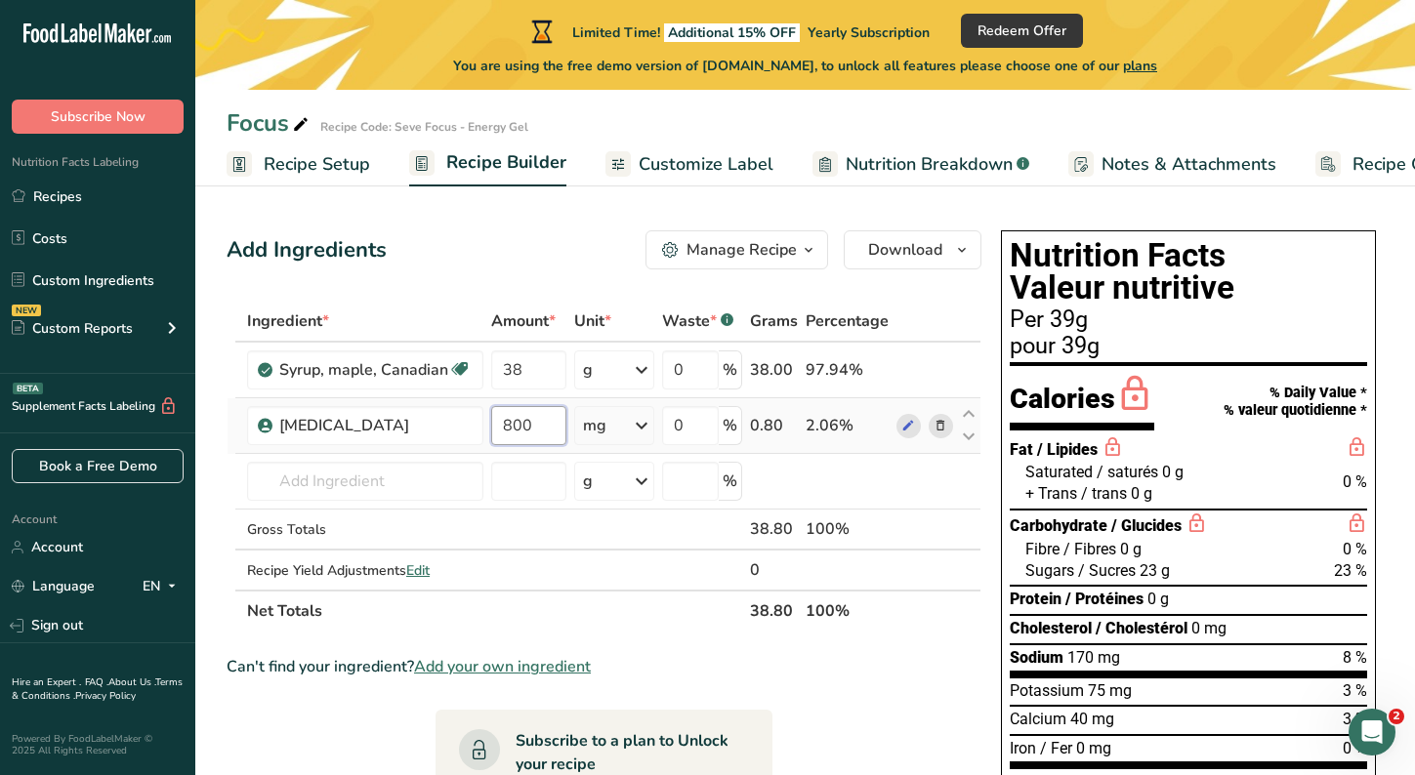
click at [529, 424] on input "800" at bounding box center [528, 425] width 75 height 39
type input "850"
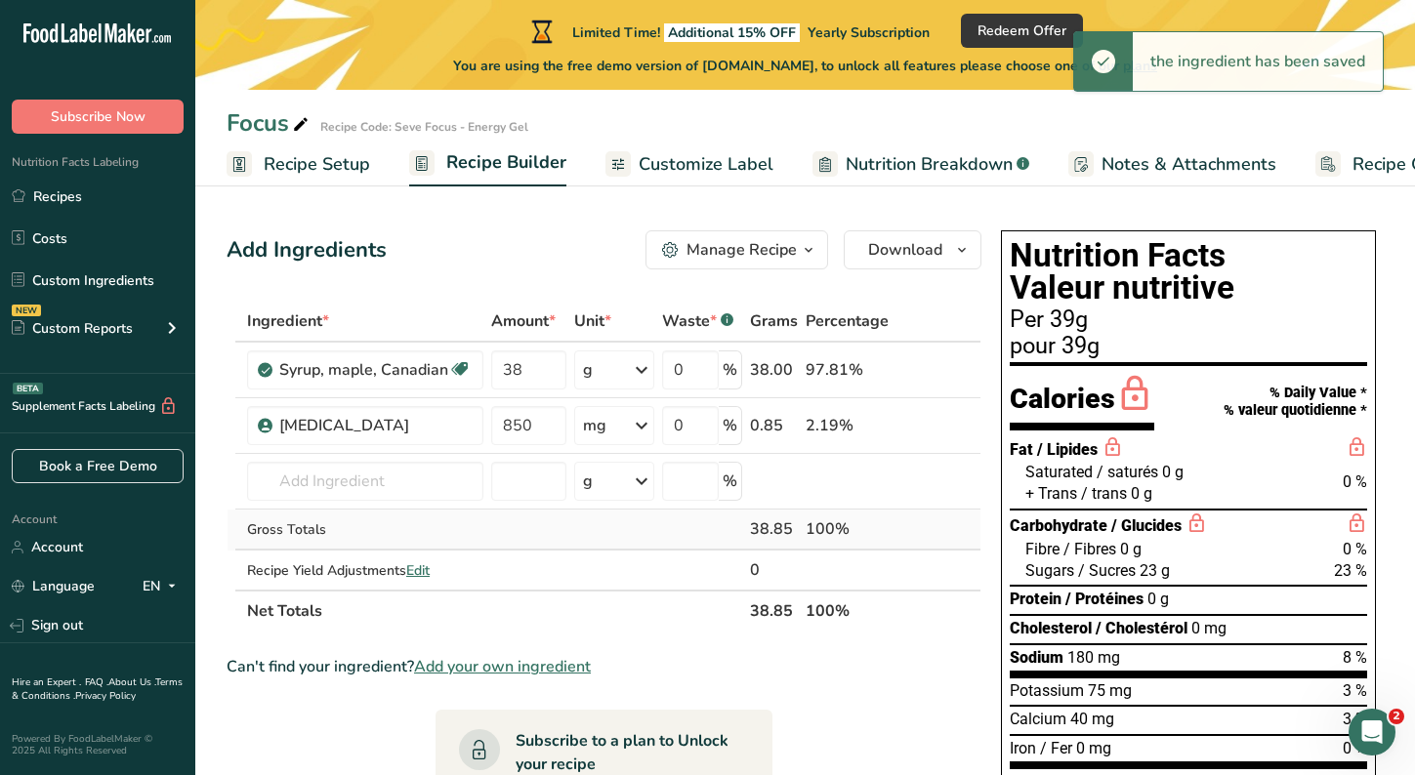
drag, startPoint x: 509, startPoint y: 529, endPoint x: 498, endPoint y: 529, distance: 10.7
click at [498, 529] on td at bounding box center [528, 530] width 83 height 41
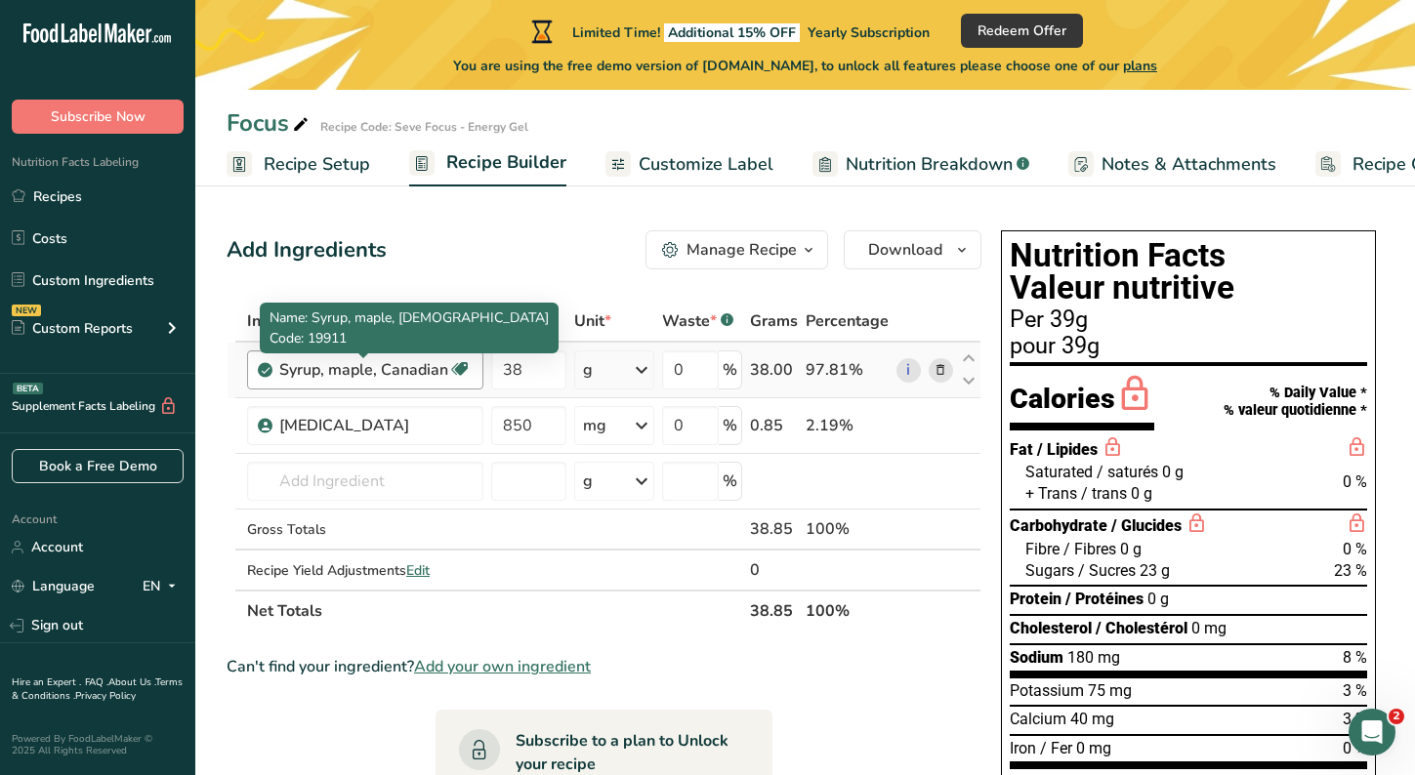
click at [442, 376] on div "Syrup, maple, Canadian" at bounding box center [363, 369] width 169 height 23
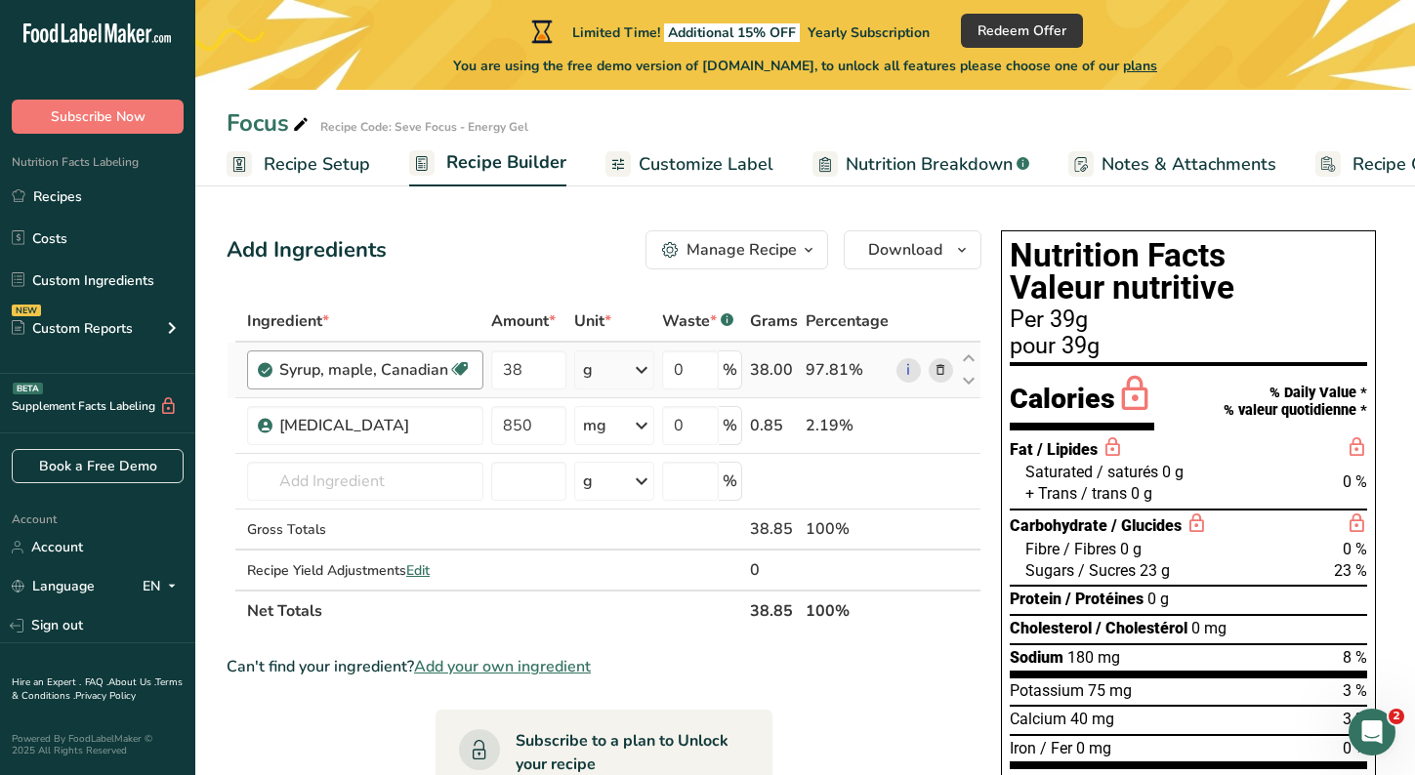
click at [444, 362] on div "Syrup, maple, Canadian" at bounding box center [363, 369] width 169 height 23
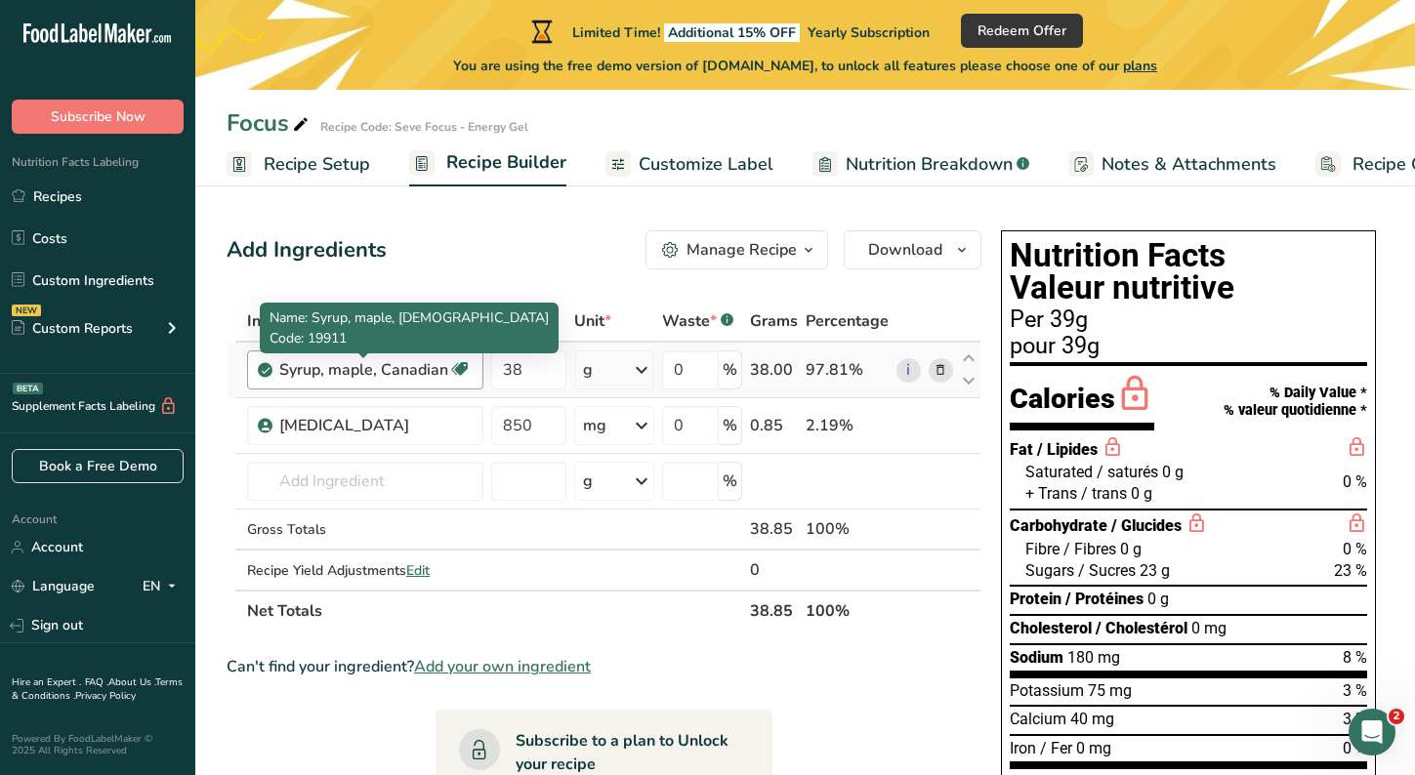
drag, startPoint x: 444, startPoint y: 362, endPoint x: 364, endPoint y: 365, distance: 80.1
click at [364, 365] on div "Syrup, maple, Canadian" at bounding box center [363, 369] width 169 height 23
drag, startPoint x: 364, startPoint y: 365, endPoint x: 293, endPoint y: 364, distance: 71.3
click at [293, 364] on div "Syrup, maple, Canadian" at bounding box center [363, 369] width 169 height 23
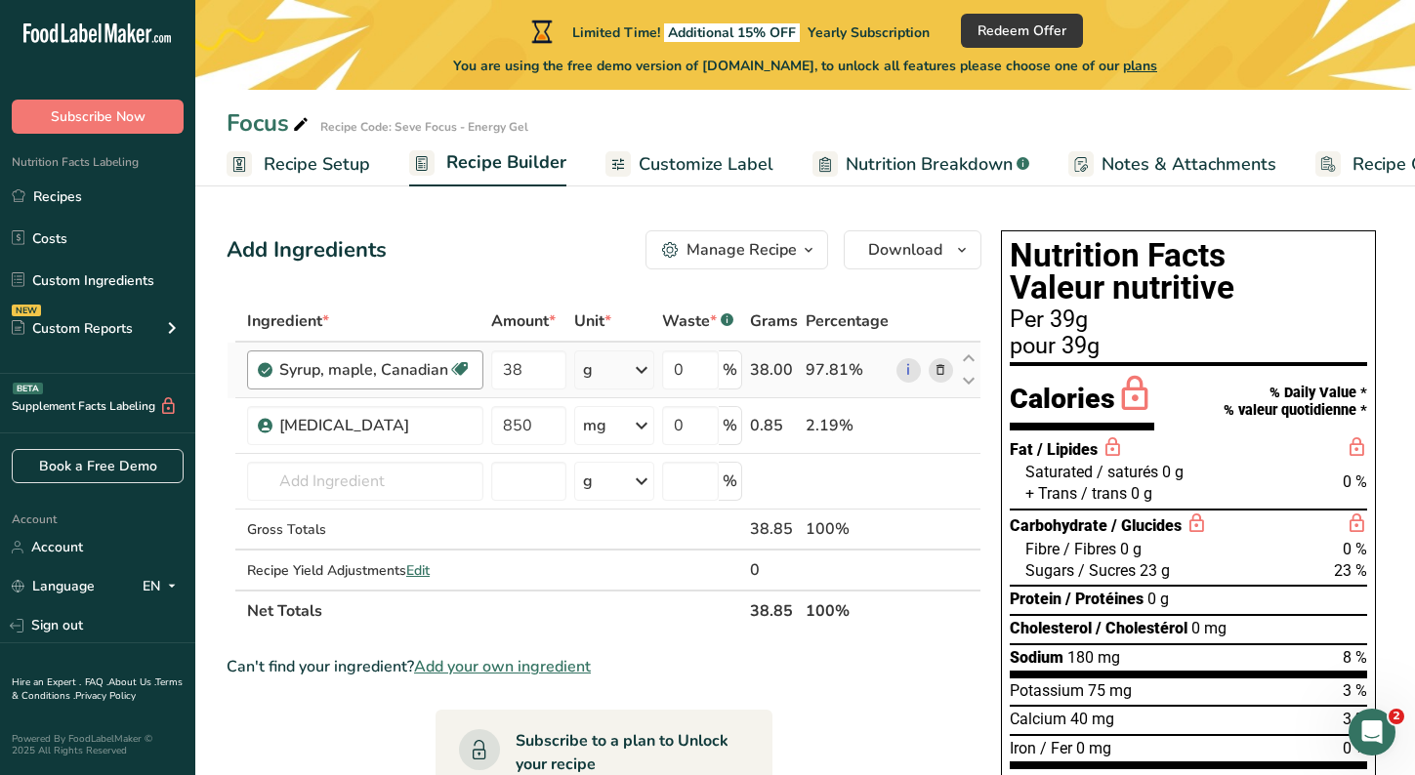
drag, startPoint x: 293, startPoint y: 364, endPoint x: 352, endPoint y: 366, distance: 59.6
click at [352, 366] on div "Syrup, maple, Canadian" at bounding box center [363, 369] width 169 height 23
drag, startPoint x: 352, startPoint y: 366, endPoint x: 407, endPoint y: 363, distance: 54.8
click at [407, 363] on div "Syrup, maple, Canadian" at bounding box center [363, 369] width 169 height 23
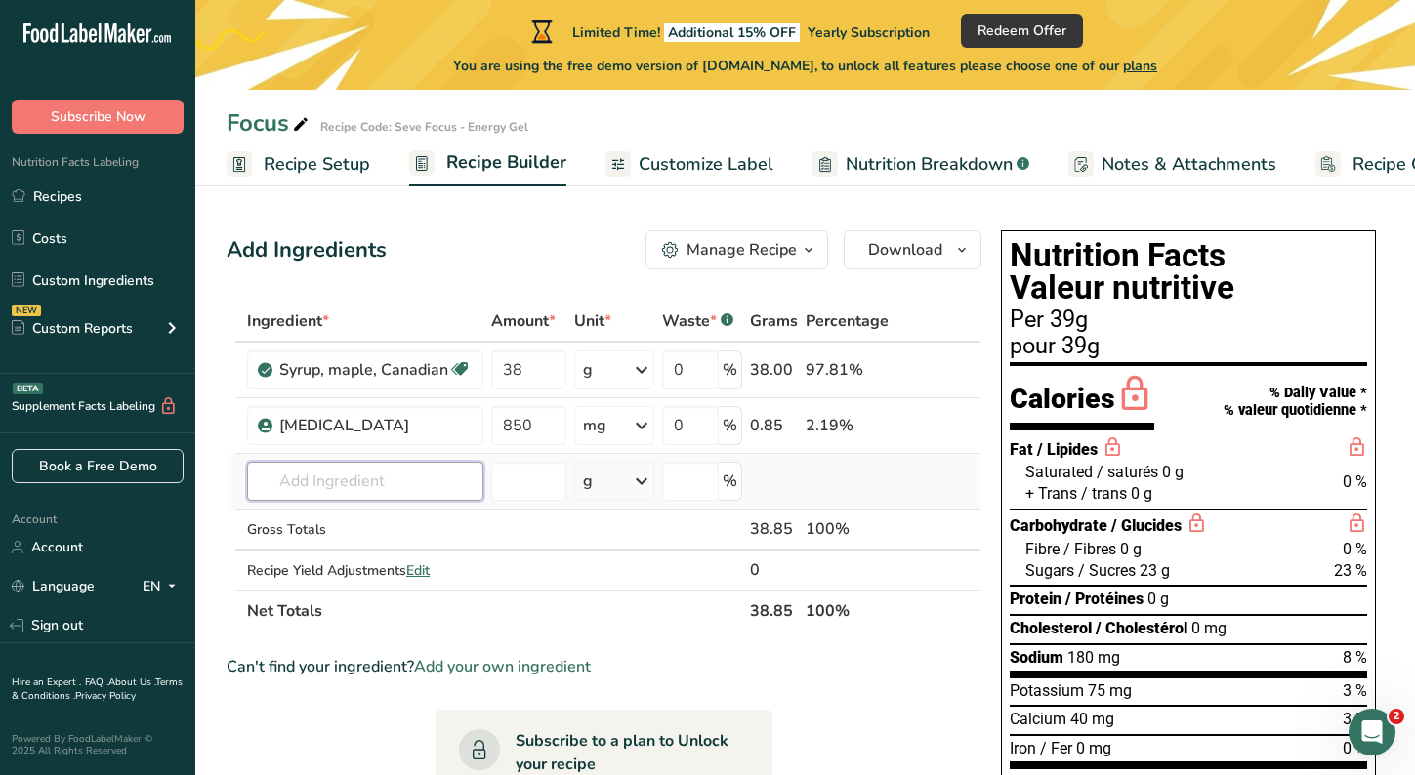
click at [396, 490] on input "text" at bounding box center [365, 481] width 236 height 39
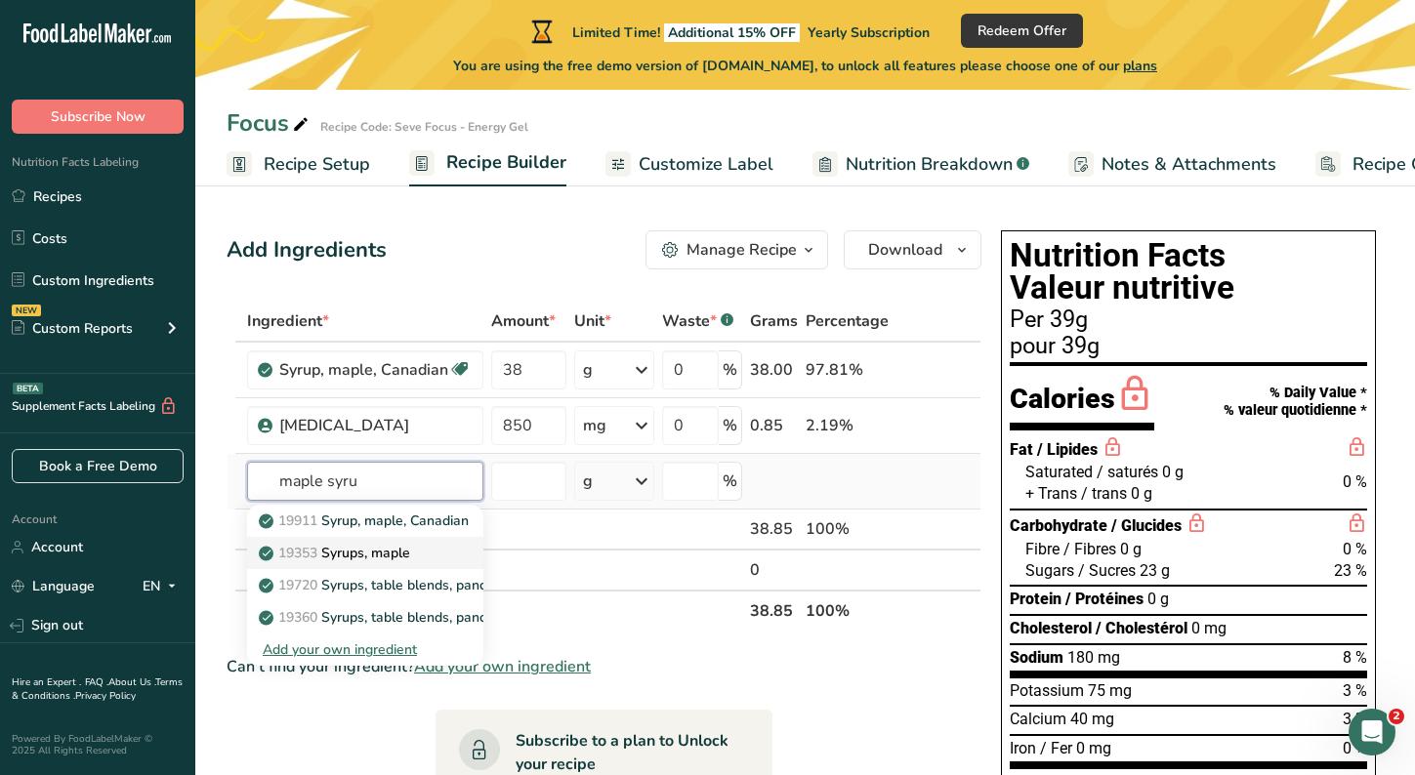
type input "maple syru"
click at [400, 555] on p "19353 Syrups, maple" at bounding box center [336, 553] width 147 height 21
type input "Syrups, maple"
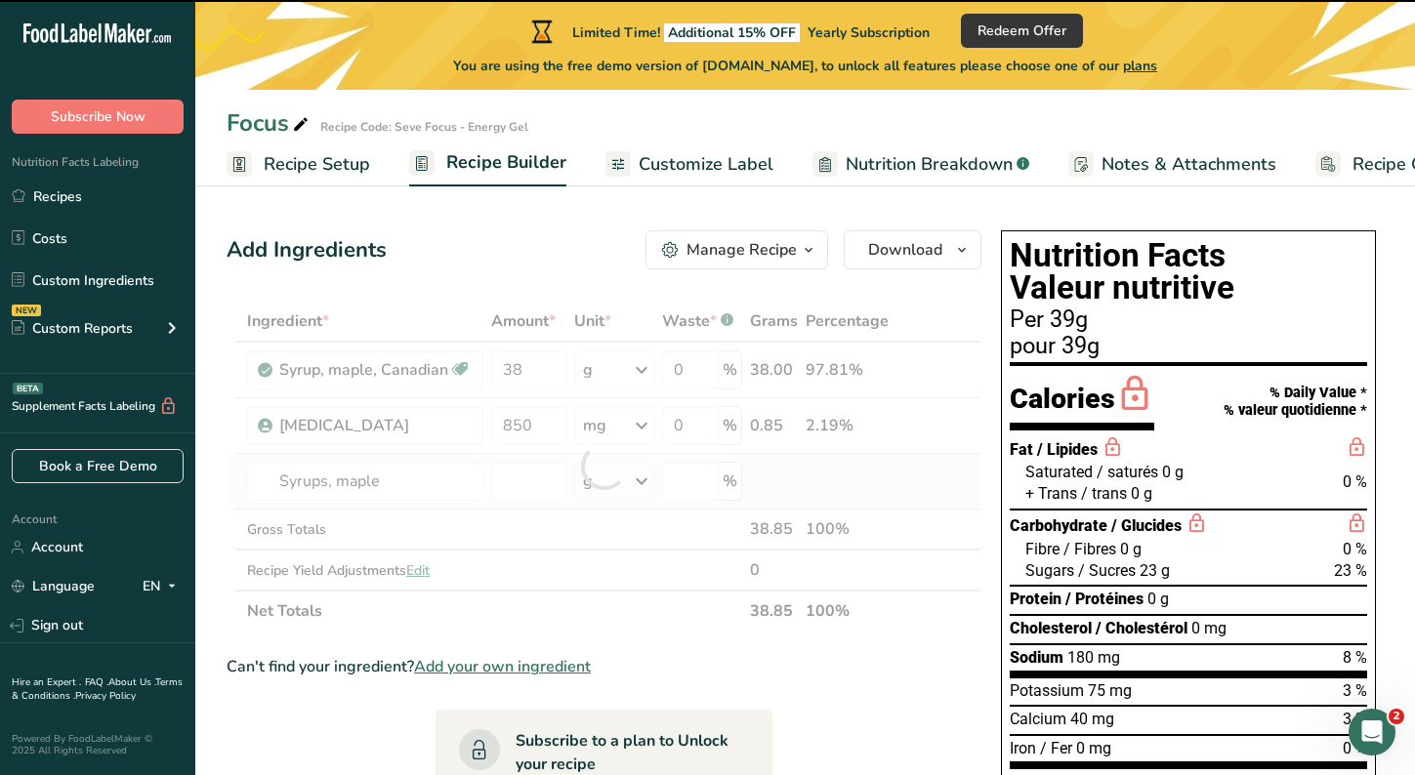
type input "0"
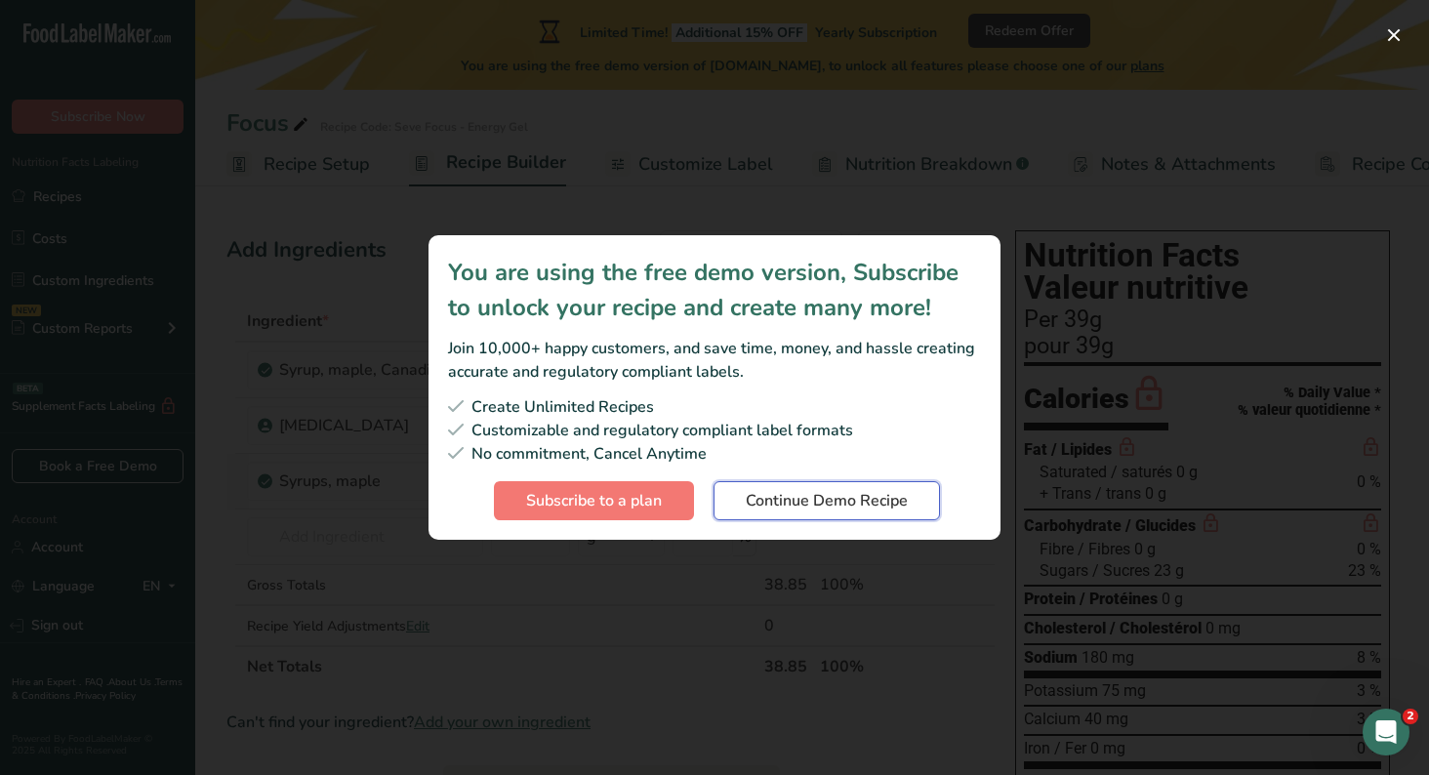
click at [776, 489] on span "Continue Demo Recipe" at bounding box center [827, 500] width 162 height 23
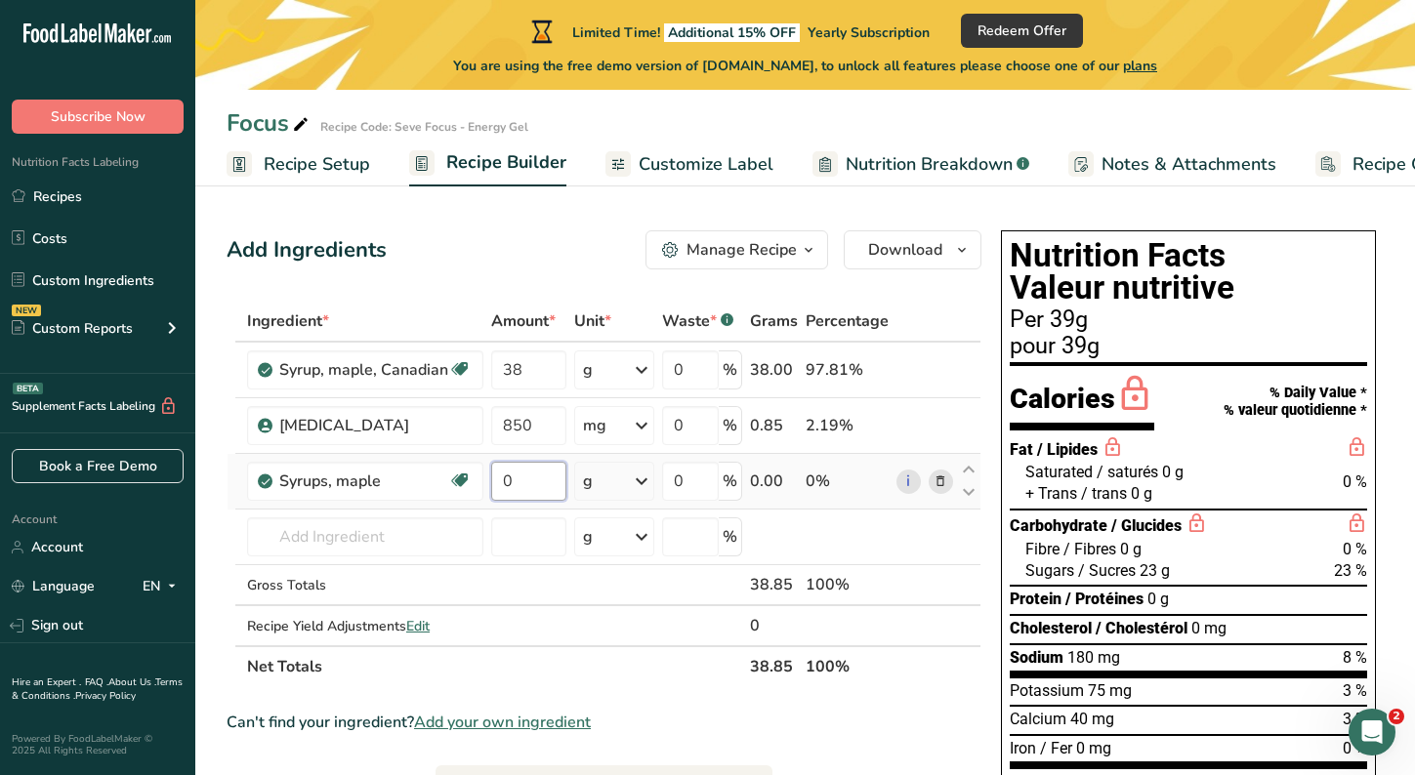
click at [527, 491] on input "0" at bounding box center [528, 481] width 75 height 39
type input "38"
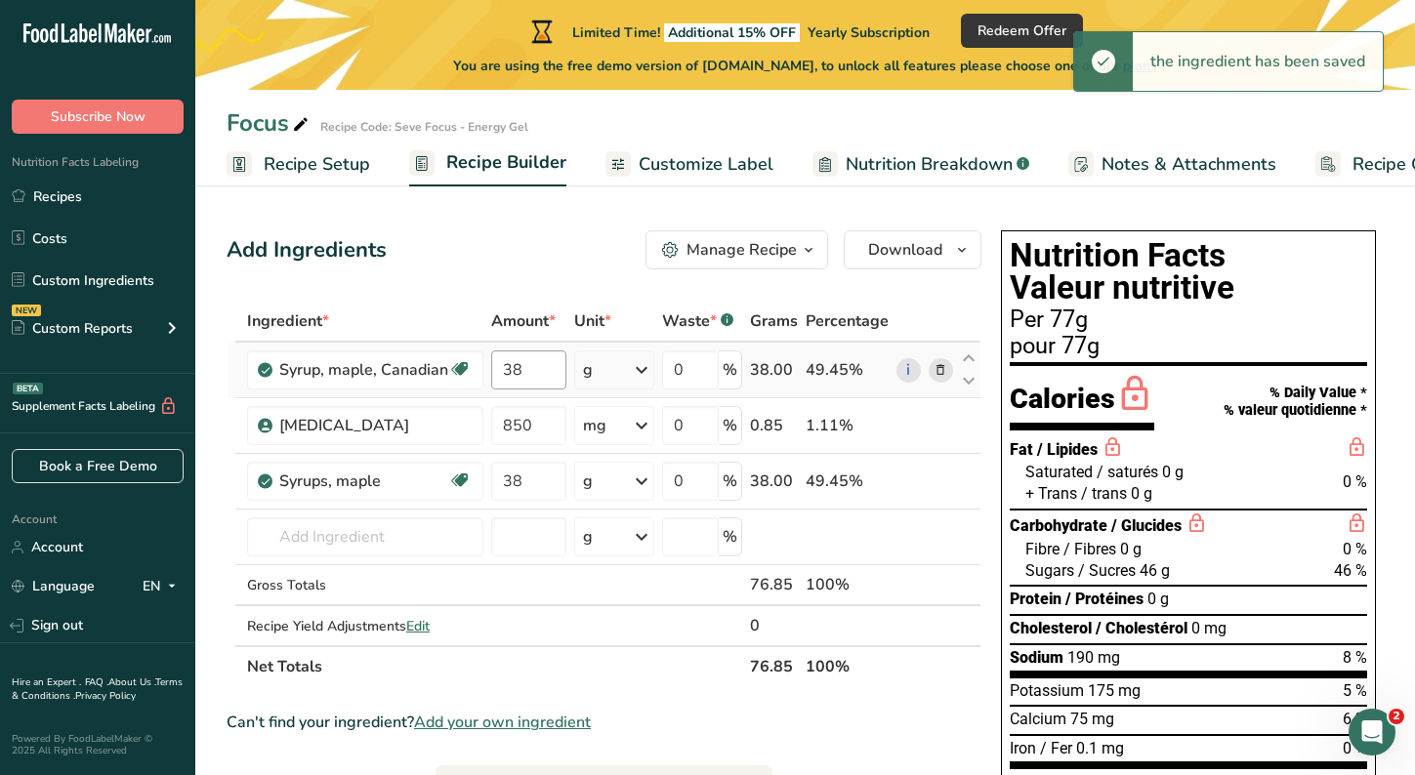
click at [483, 355] on div "Ingredient * Amount * Unit * Waste * .a-a{fill:#347362;}.b-a{fill:#fff;} Grams …" at bounding box center [604, 494] width 755 height 387
click at [540, 376] on input "38" at bounding box center [528, 370] width 75 height 39
type input "3"
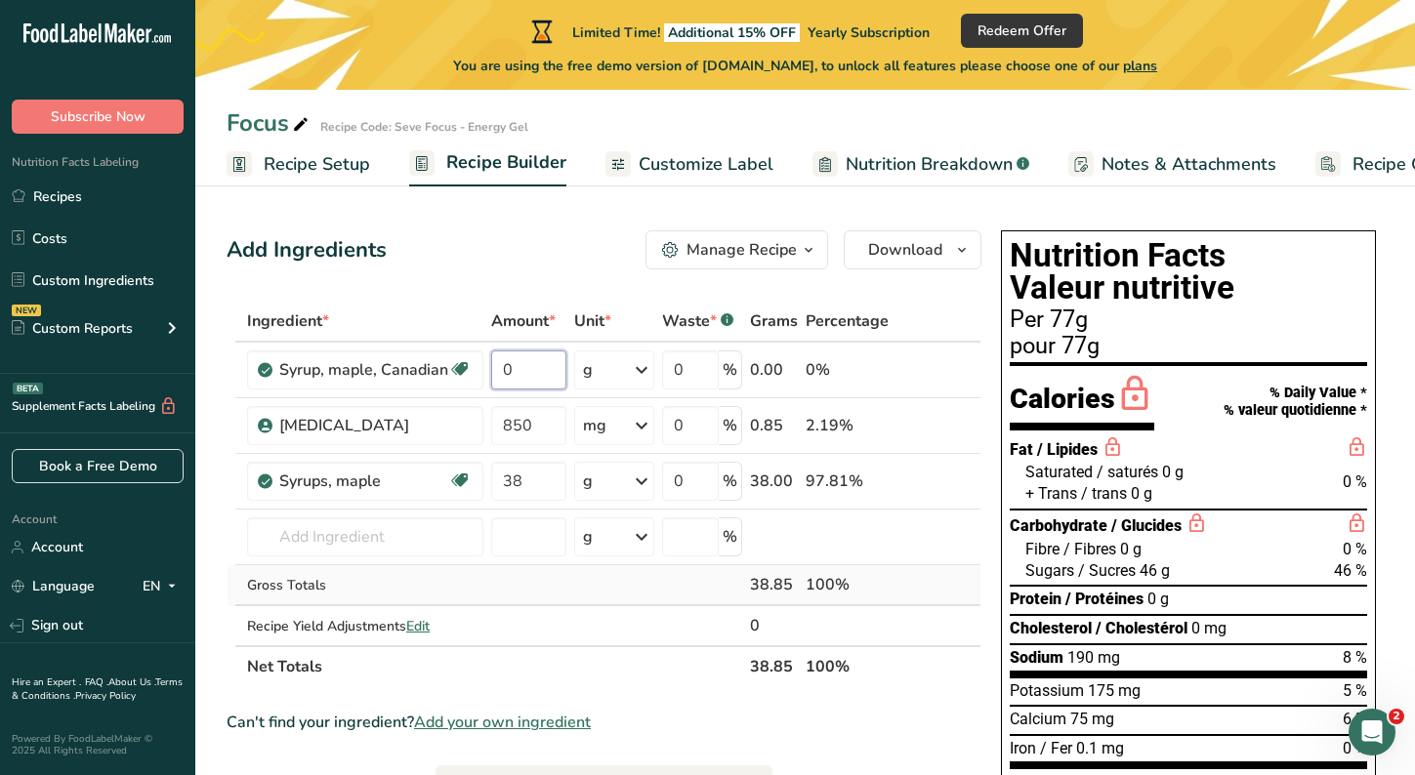
type input "0"
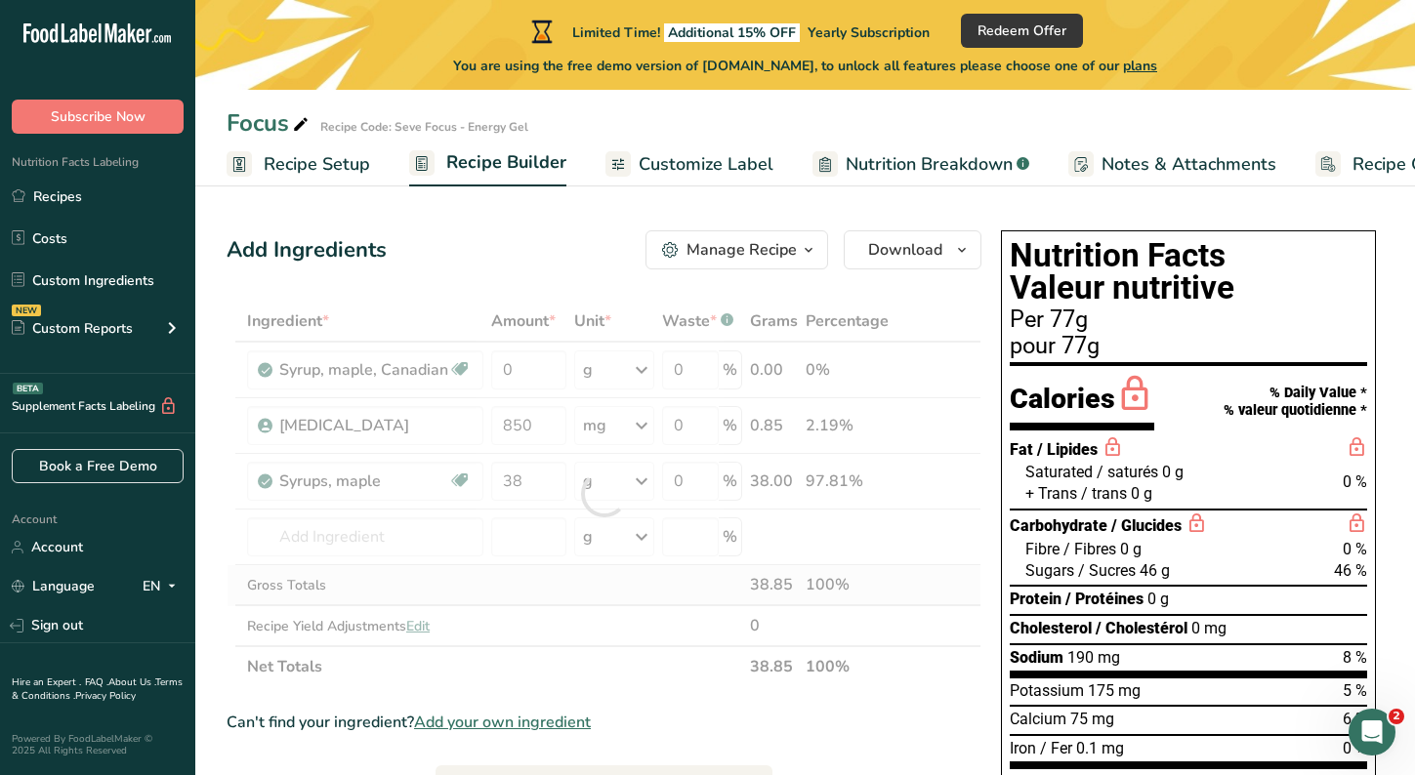
click at [579, 586] on div "Ingredient * Amount * Unit * Waste * .a-a{fill:#347362;}.b-a{fill:#fff;} Grams …" at bounding box center [604, 494] width 755 height 387
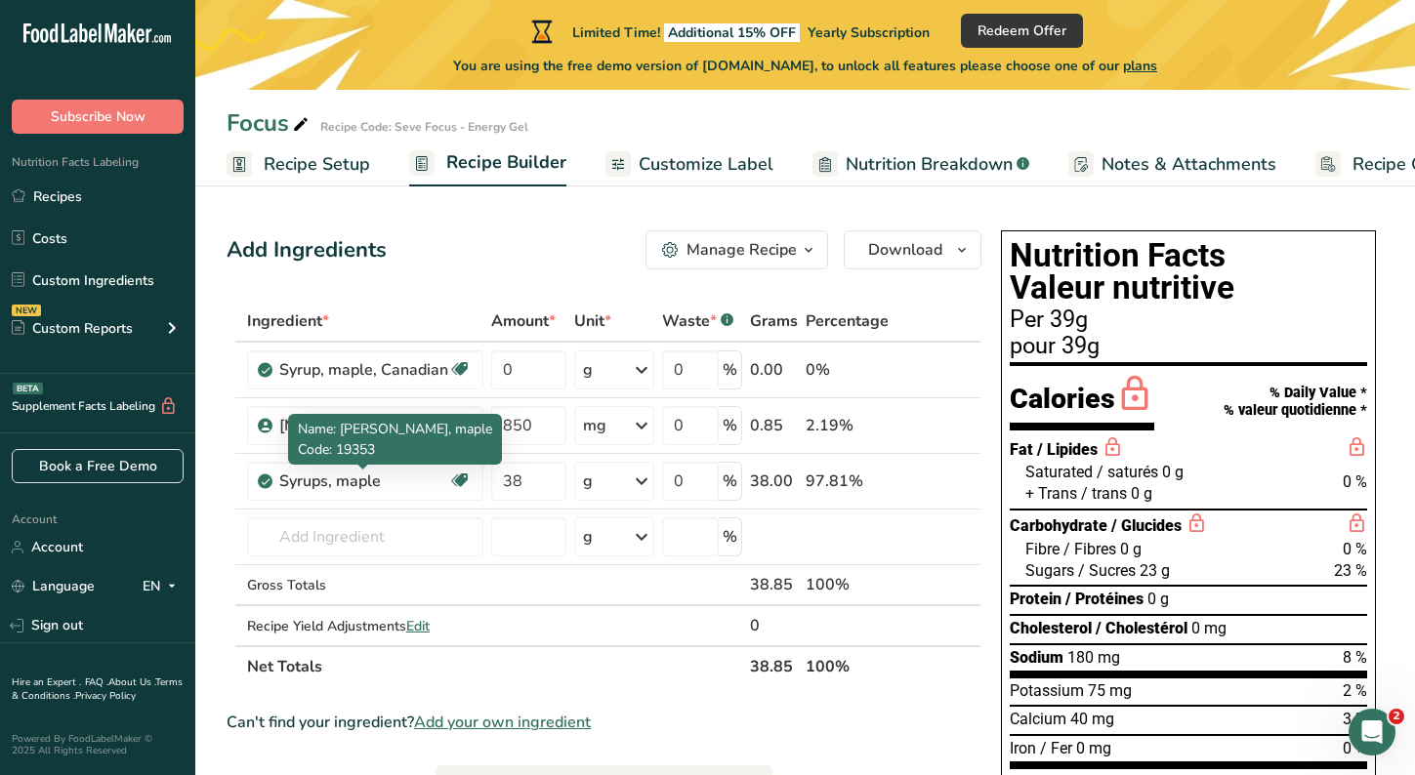
drag, startPoint x: 354, startPoint y: 475, endPoint x: 268, endPoint y: 480, distance: 87.1
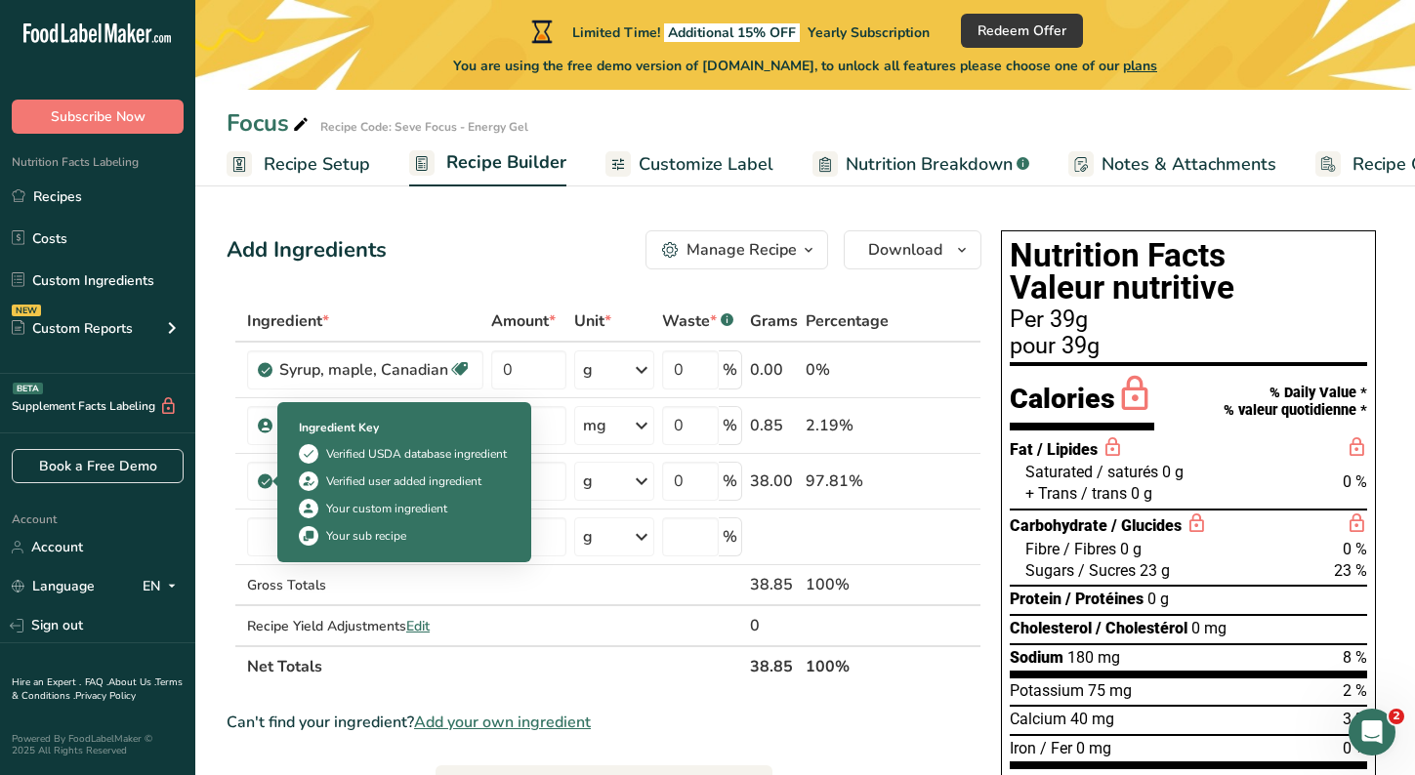
drag, startPoint x: 268, startPoint y: 480, endPoint x: 211, endPoint y: 496, distance: 58.7
click at [211, 496] on section "Add Ingredients Manage Recipe Delete Recipe Duplicate Recipe Scale Recipe Save …" at bounding box center [805, 730] width 1220 height 1079
click at [261, 483] on icon at bounding box center [266, 482] width 12 height 18
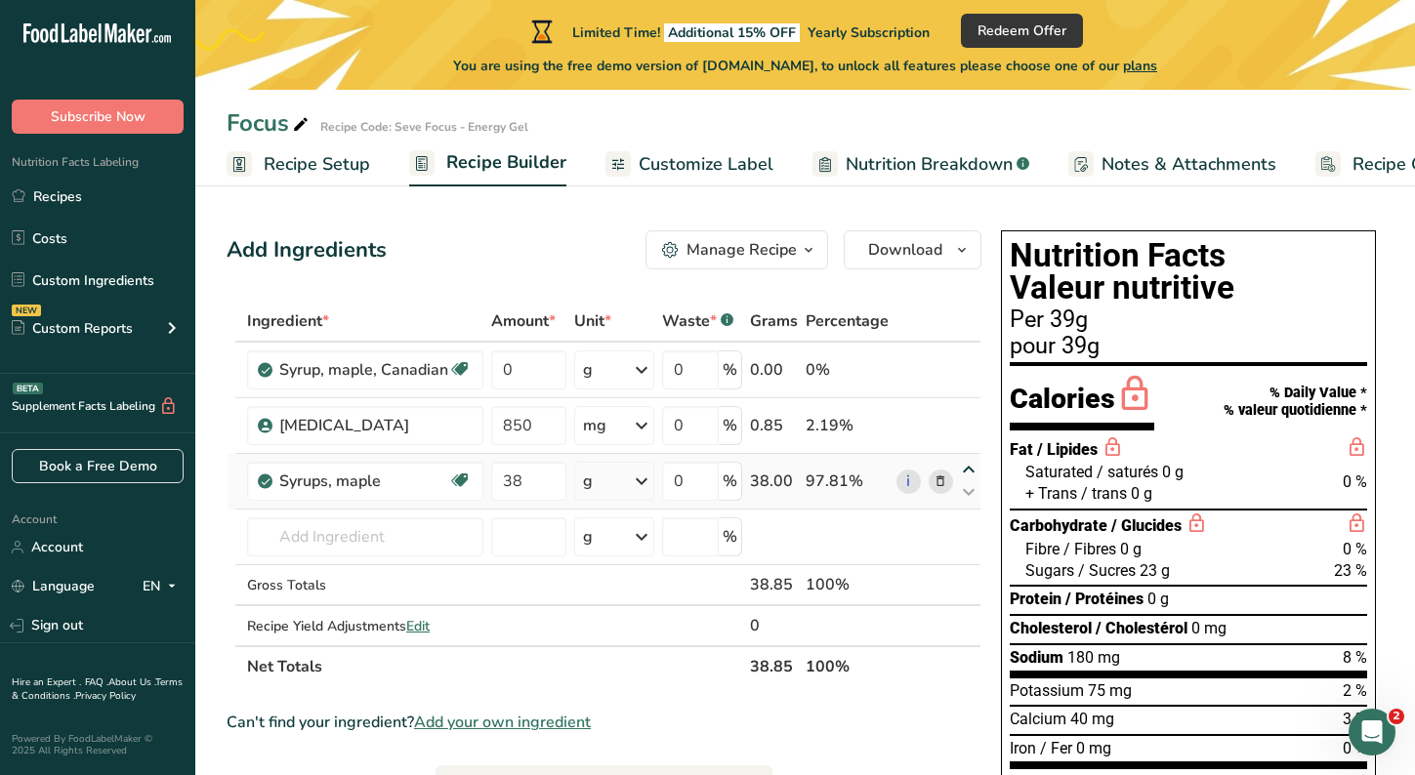
click at [973, 471] on icon at bounding box center [968, 470] width 23 height 15
click at [969, 495] on icon at bounding box center [968, 492] width 23 height 15
click at [544, 476] on input "38" at bounding box center [528, 481] width 75 height 39
type input "37"
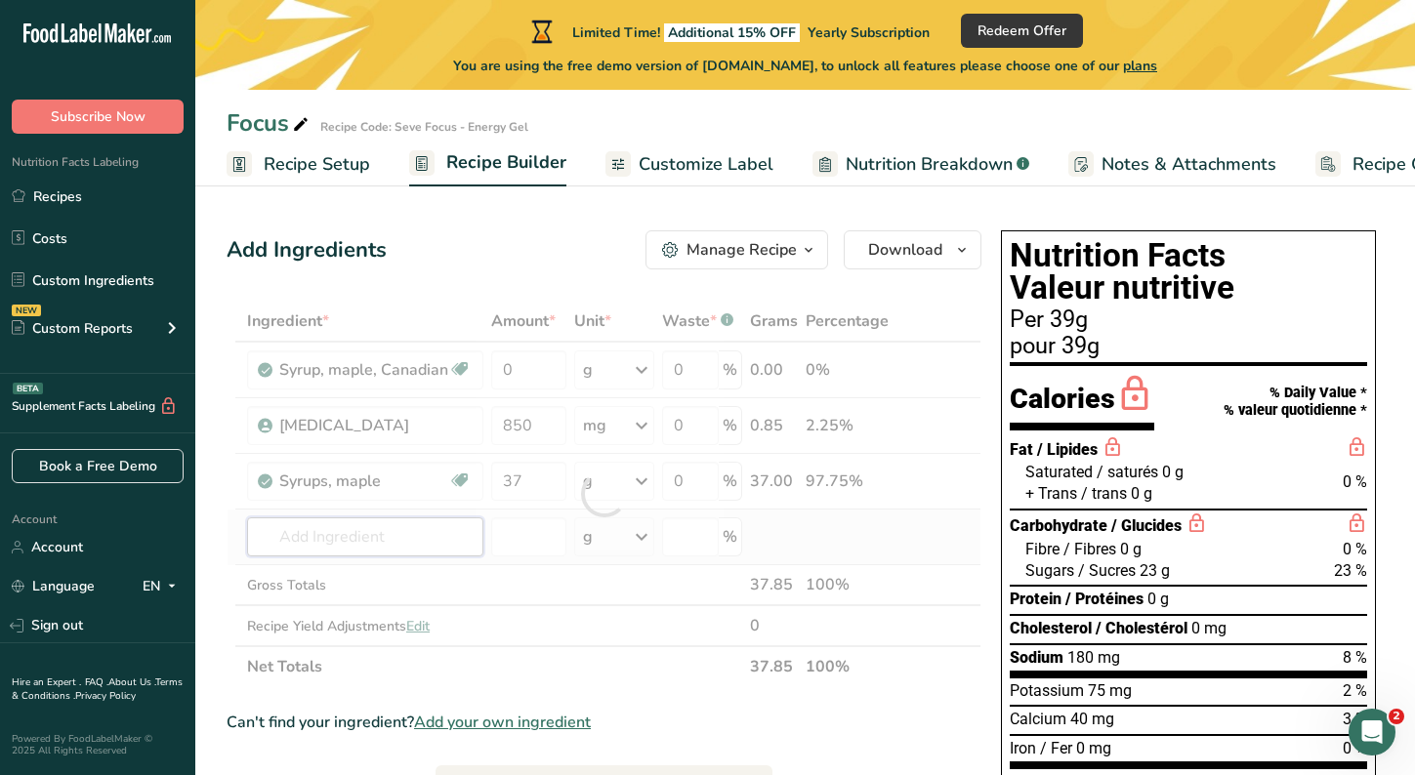
click at [461, 539] on div "Ingredient * Amount * Unit * Waste * .a-a{fill:#347362;}.b-a{fill:#fff;} Grams …" at bounding box center [604, 494] width 755 height 387
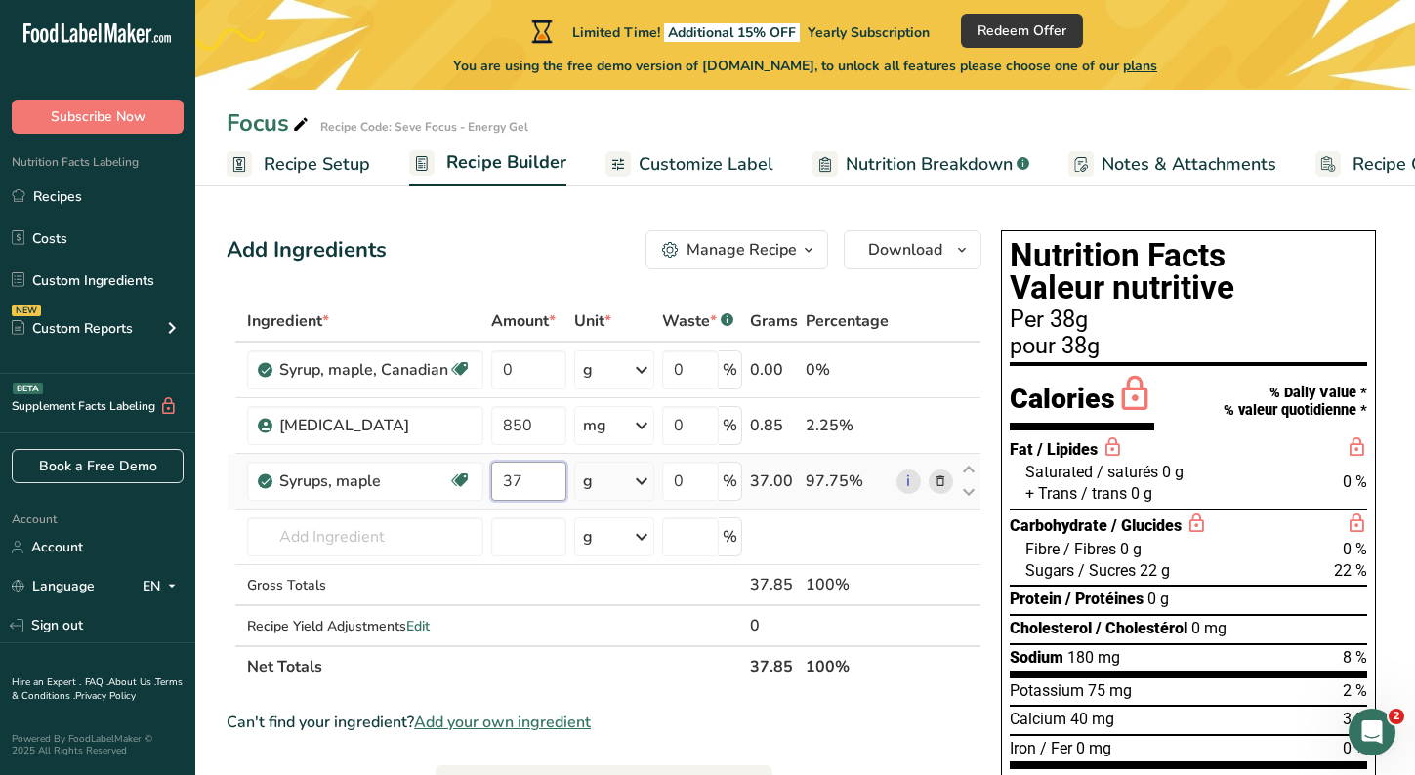
click at [524, 482] on input "37" at bounding box center [528, 481] width 75 height 39
click at [634, 477] on div "Ingredient * Amount * Unit * Waste * .a-a{fill:#347362;}.b-a{fill:#fff;} Grams …" at bounding box center [604, 494] width 755 height 387
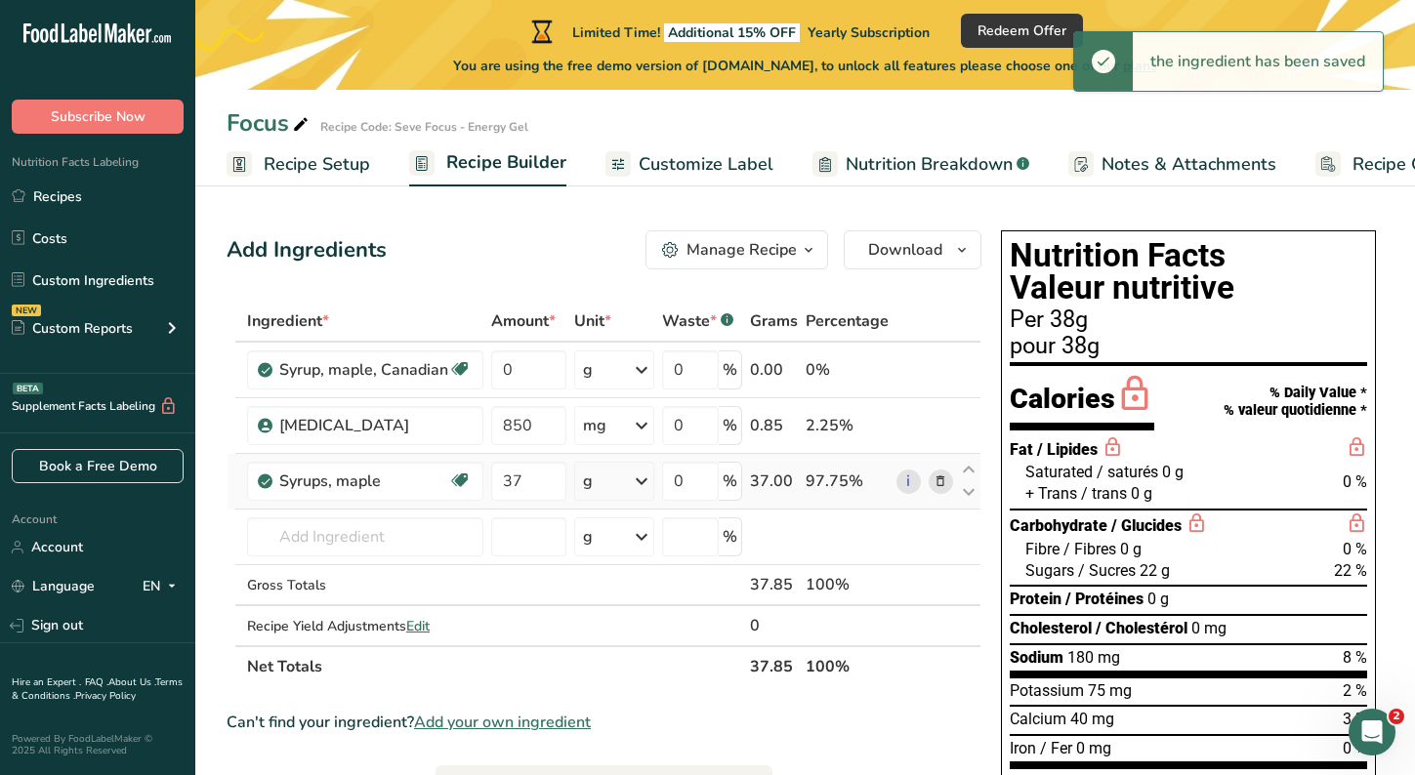
click at [641, 478] on icon at bounding box center [641, 481] width 23 height 35
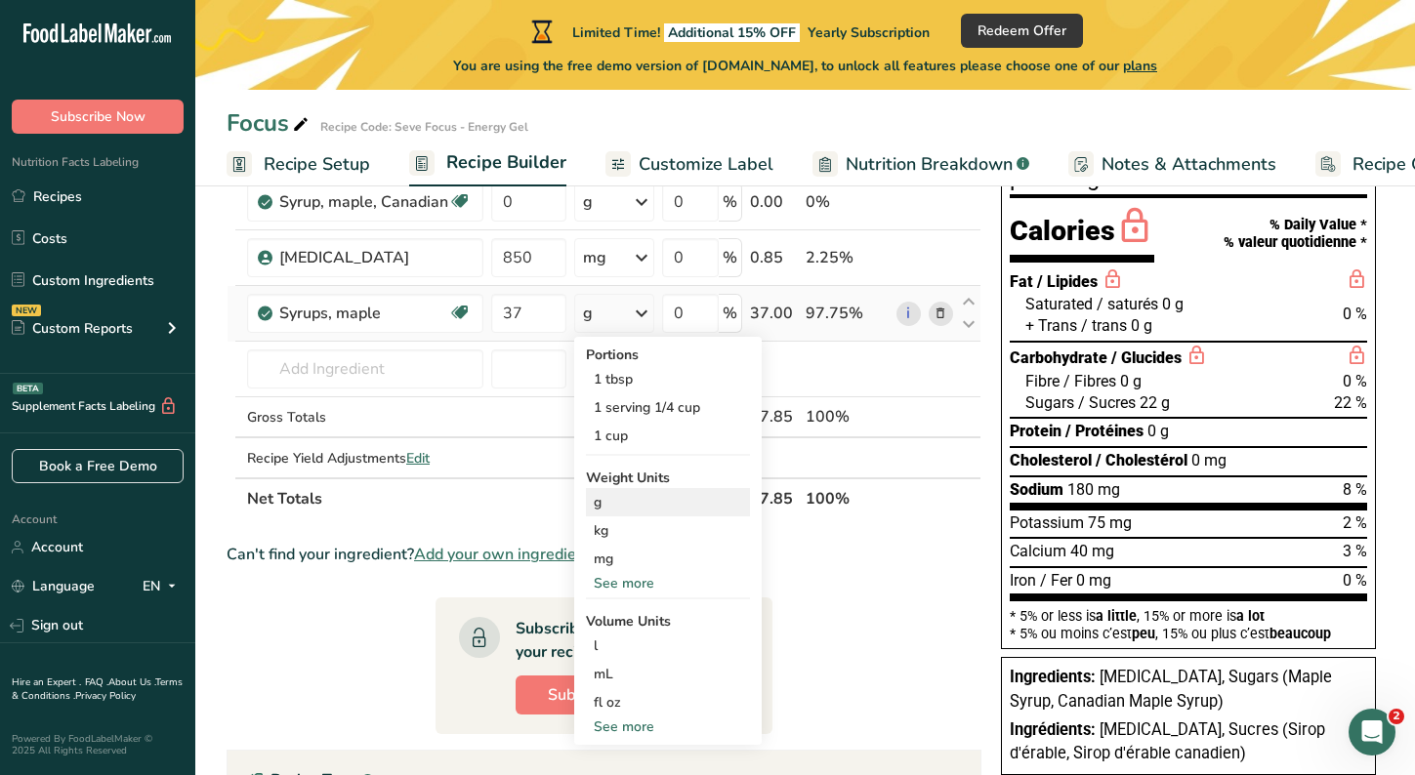
scroll to position [178, 0]
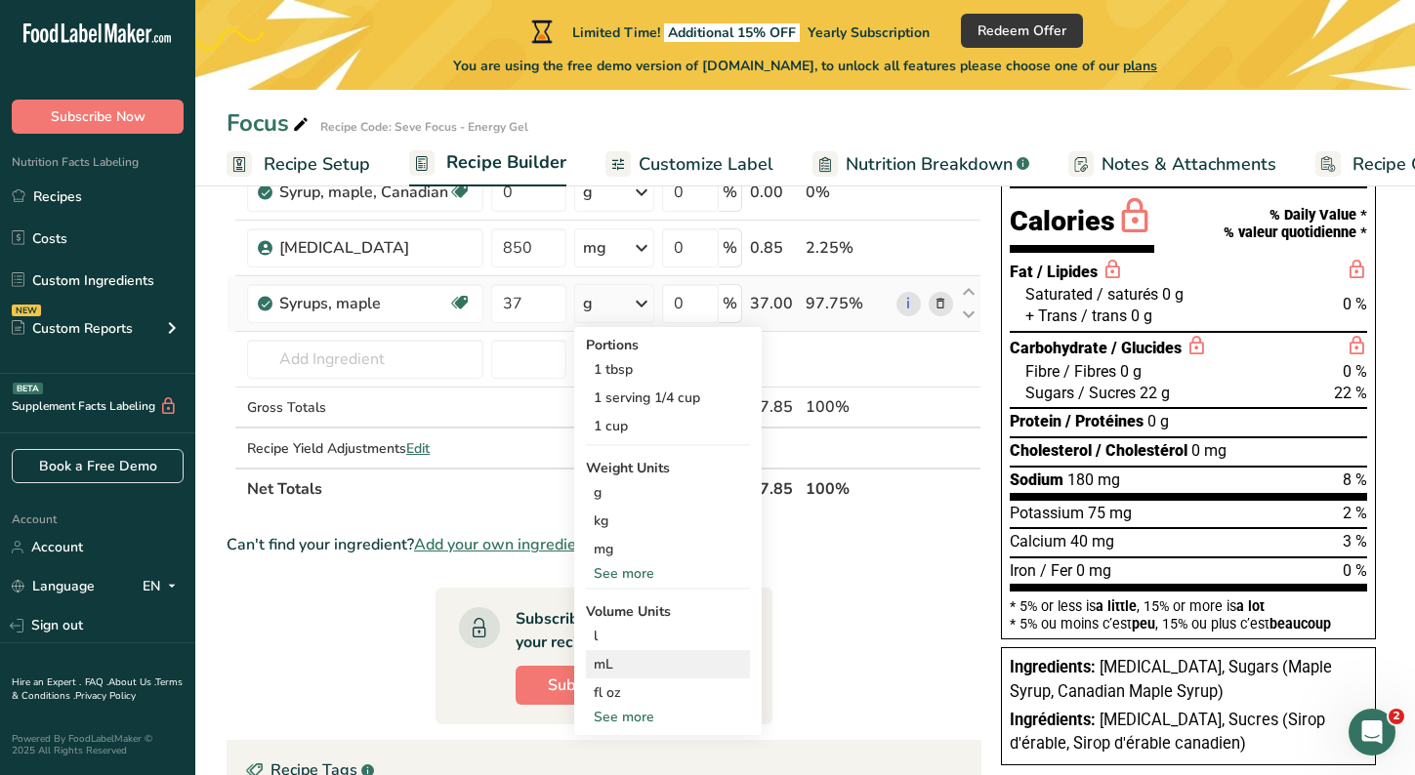
click at [628, 661] on div "mL" at bounding box center [668, 664] width 148 height 21
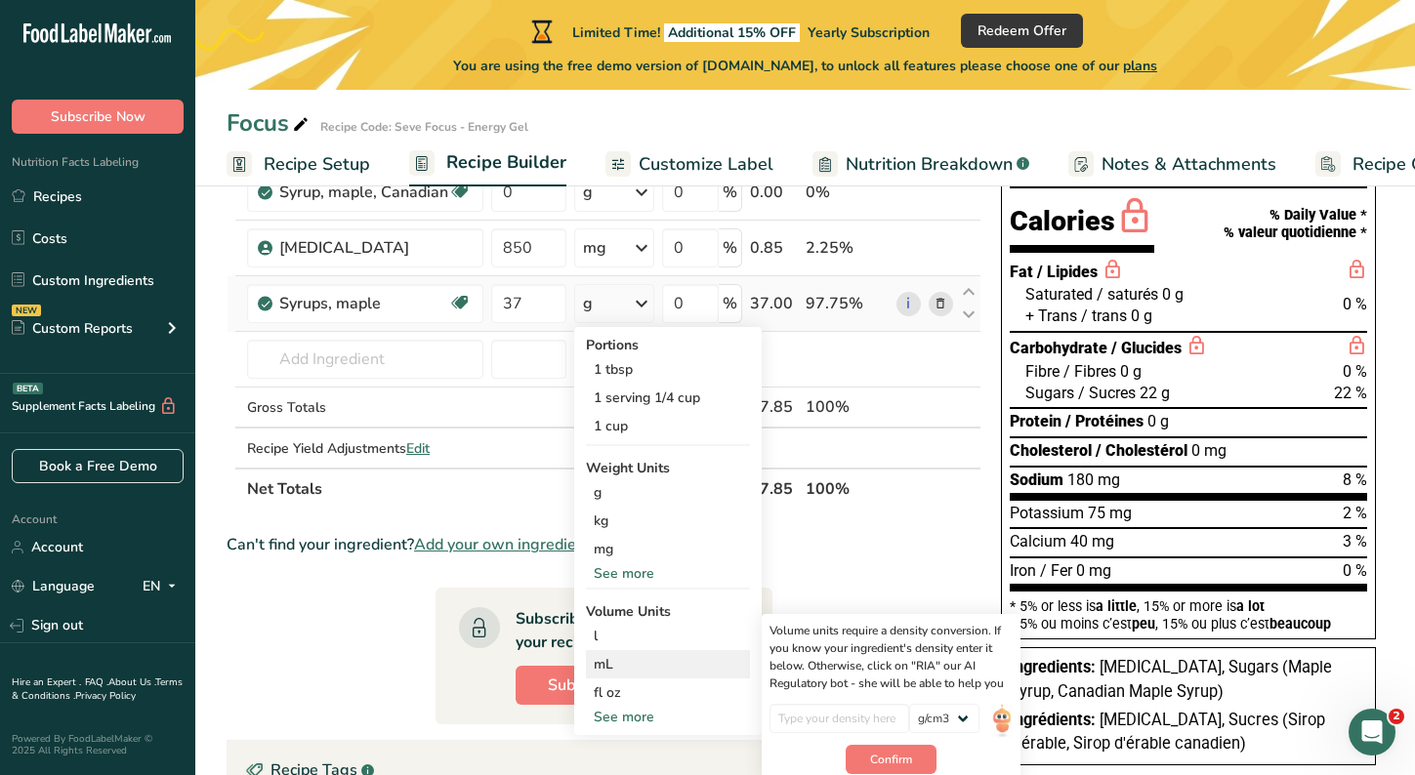
click at [610, 663] on div "mL" at bounding box center [668, 664] width 148 height 21
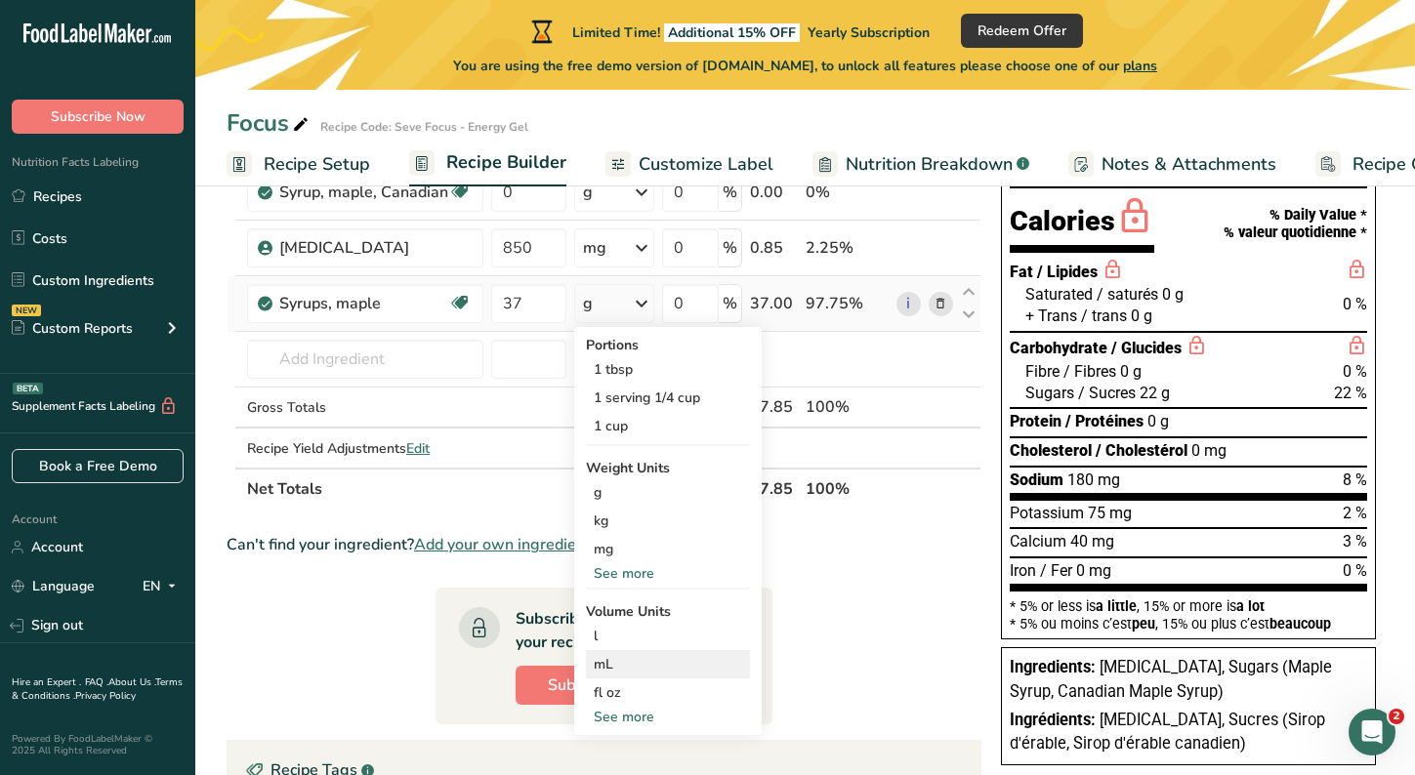
click at [610, 663] on div "mL" at bounding box center [668, 664] width 148 height 21
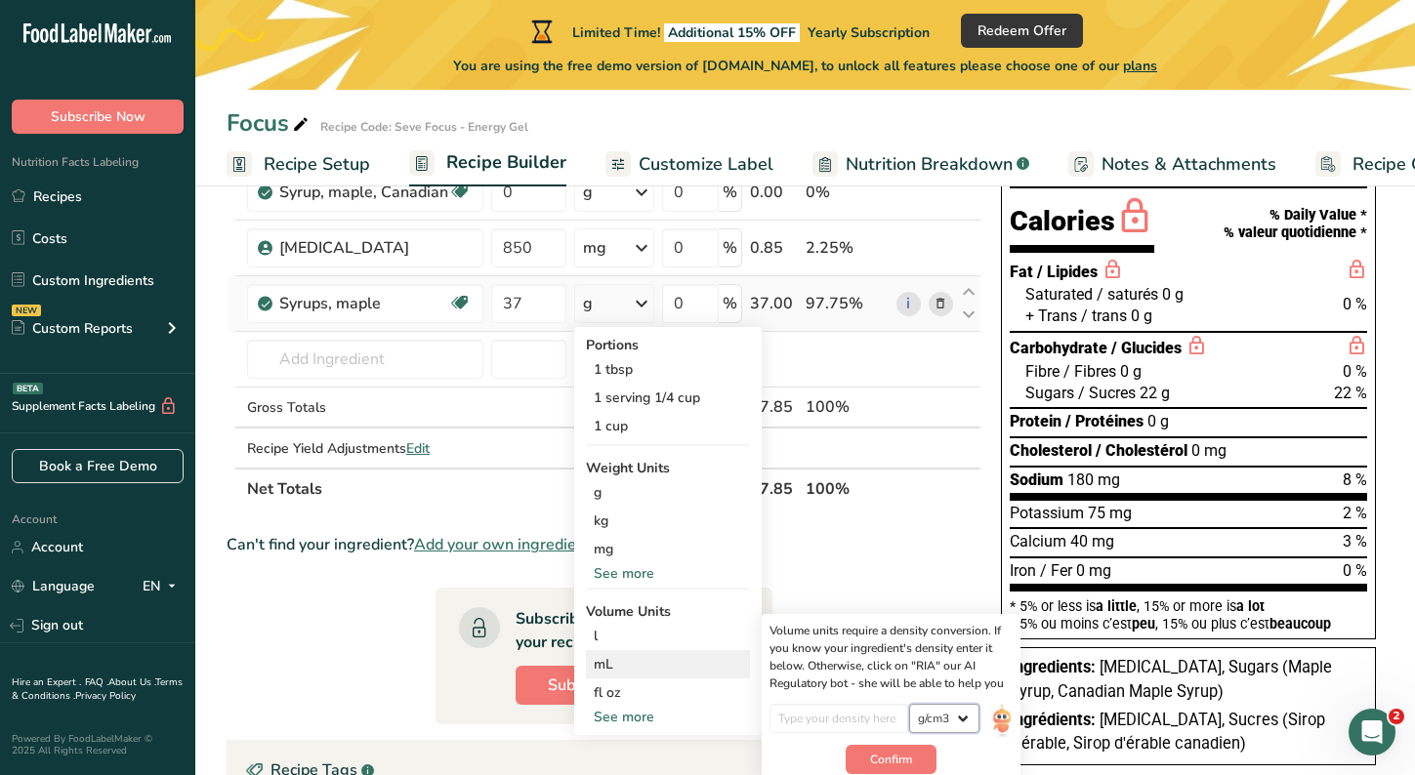
click at [967, 715] on select "lb/ft3 g/cm3" at bounding box center [944, 718] width 70 height 29
select select "23"
click at [909, 704] on select "lb/ft3 g/cm3" at bounding box center [944, 718] width 70 height 29
click at [854, 716] on input "number" at bounding box center [839, 718] width 140 height 29
type input "28"
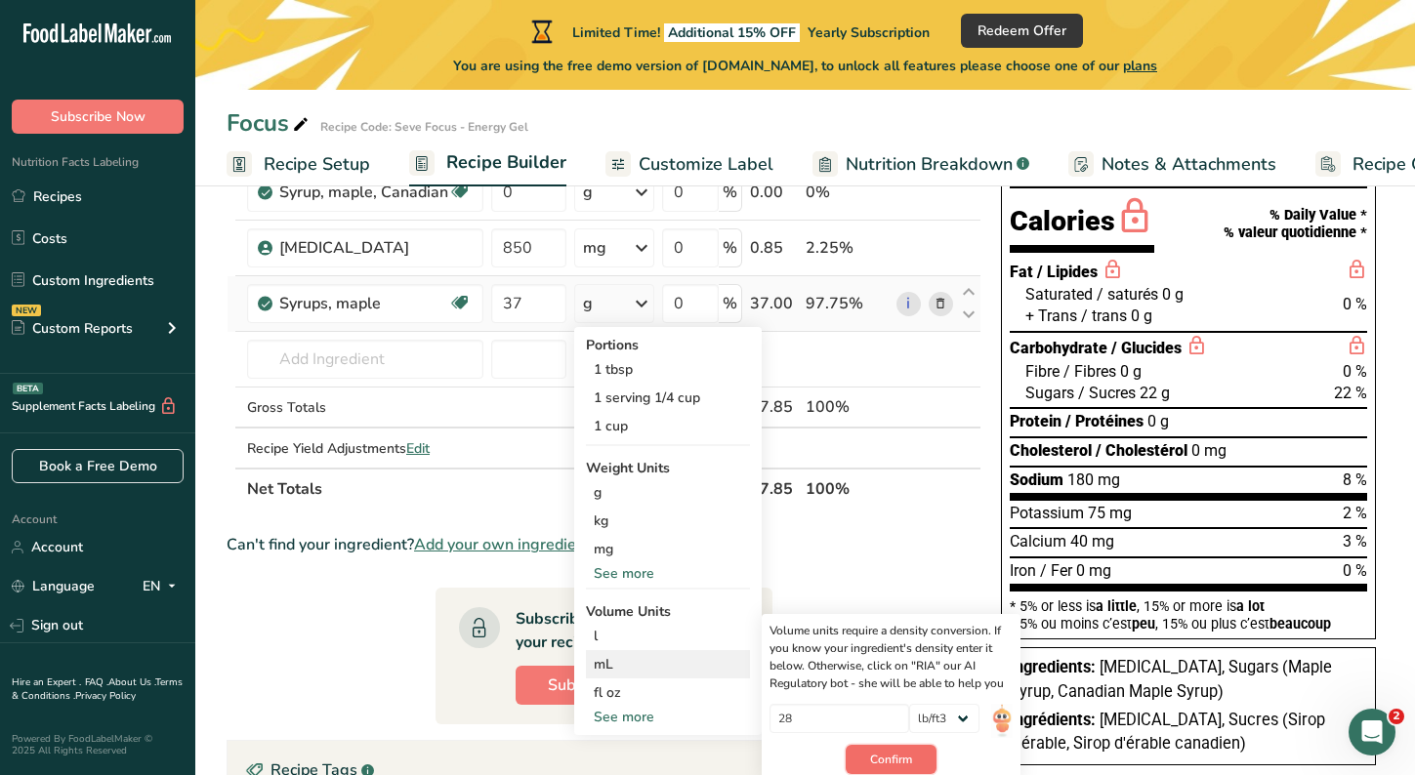
click at [876, 755] on span "Confirm" at bounding box center [891, 760] width 42 height 18
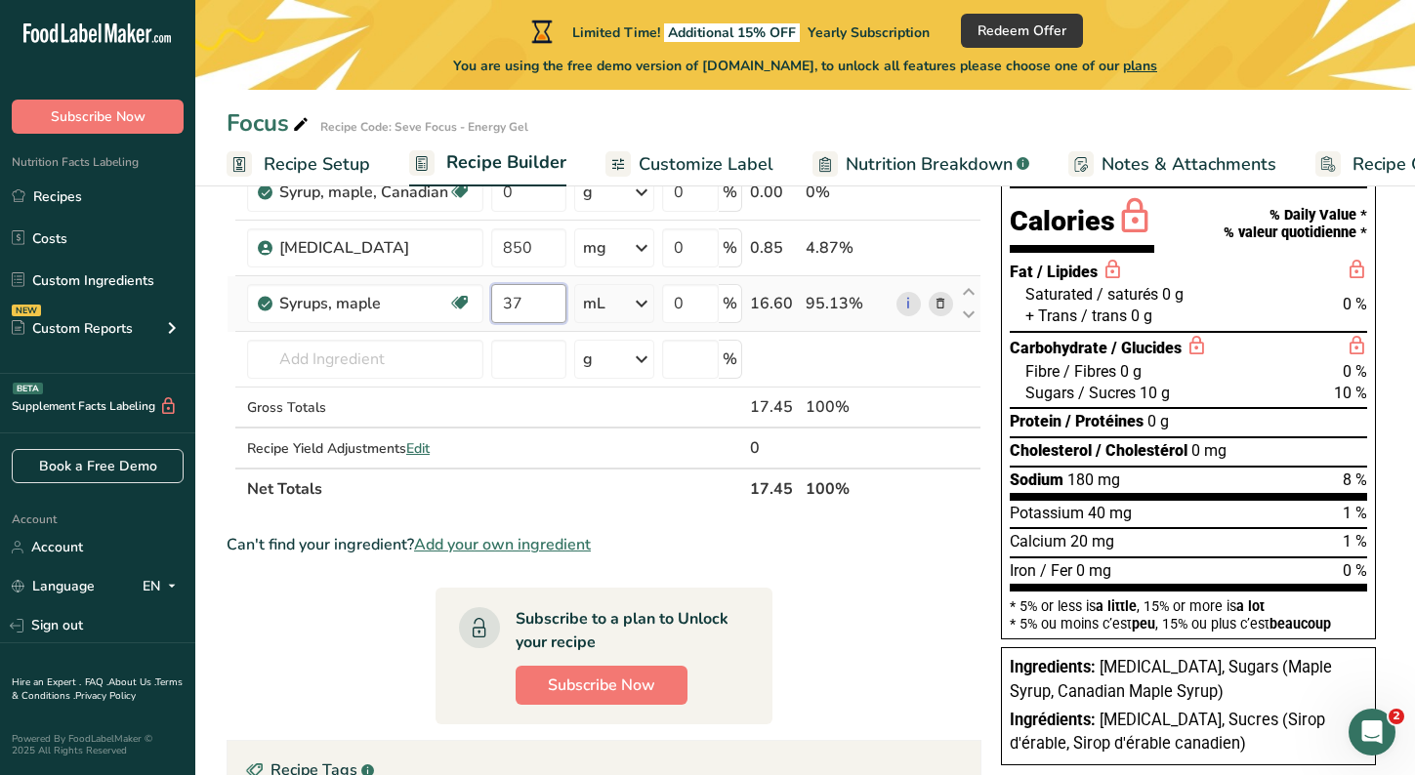
click at [534, 310] on input "37" at bounding box center [528, 303] width 75 height 39
click at [651, 299] on div "Ingredient * Amount * Unit * Waste * .a-a{fill:#347362;}.b-a{fill:#fff;} Grams …" at bounding box center [604, 316] width 755 height 387
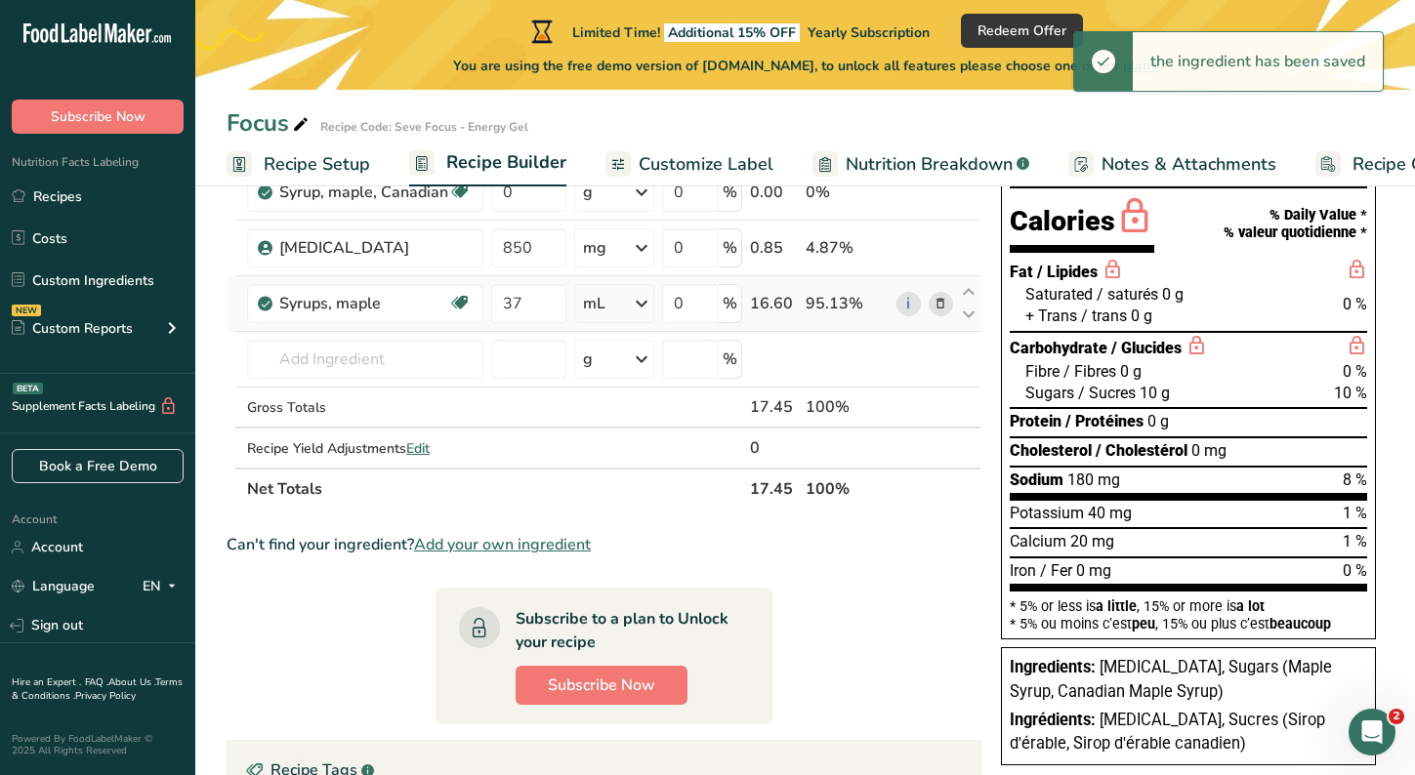
click at [651, 299] on icon at bounding box center [641, 303] width 23 height 35
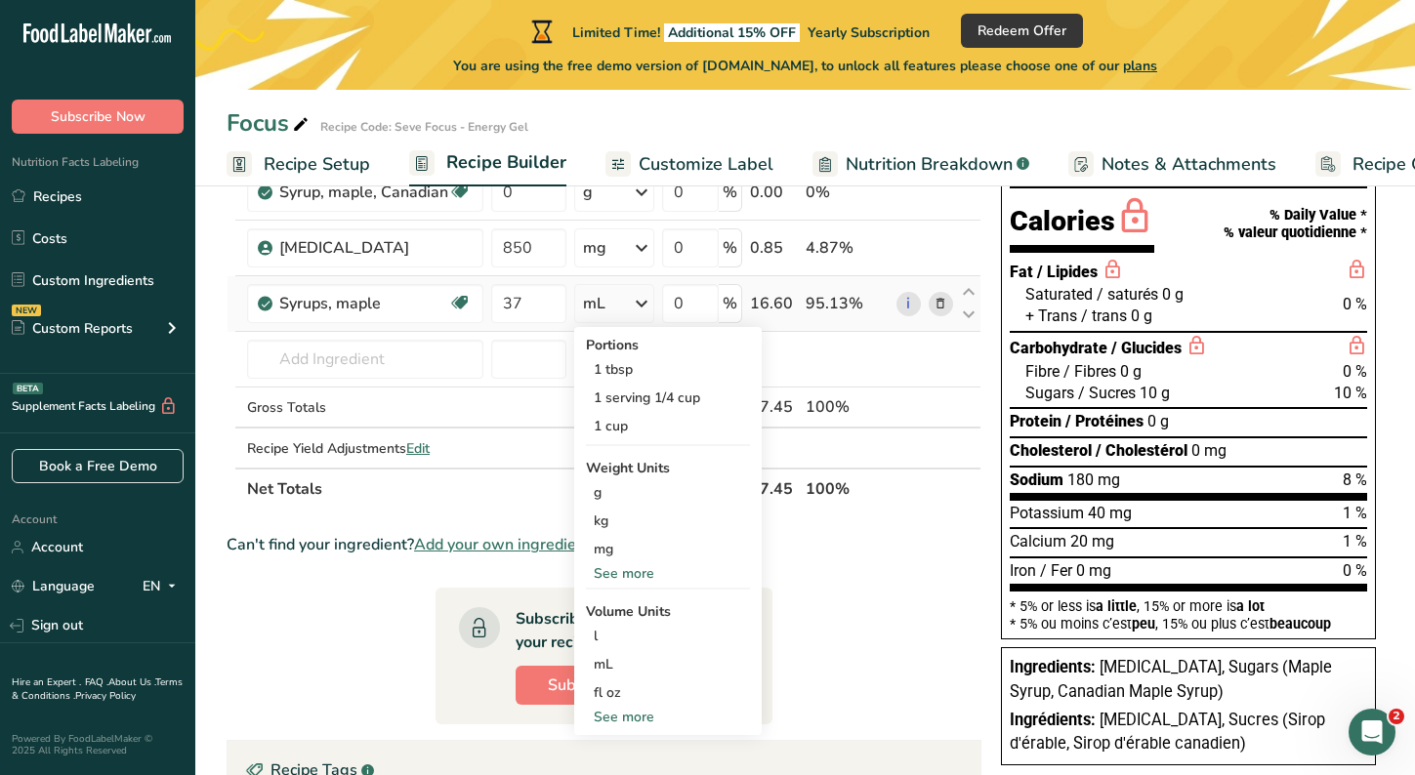
click at [623, 722] on div "See more" at bounding box center [668, 717] width 164 height 21
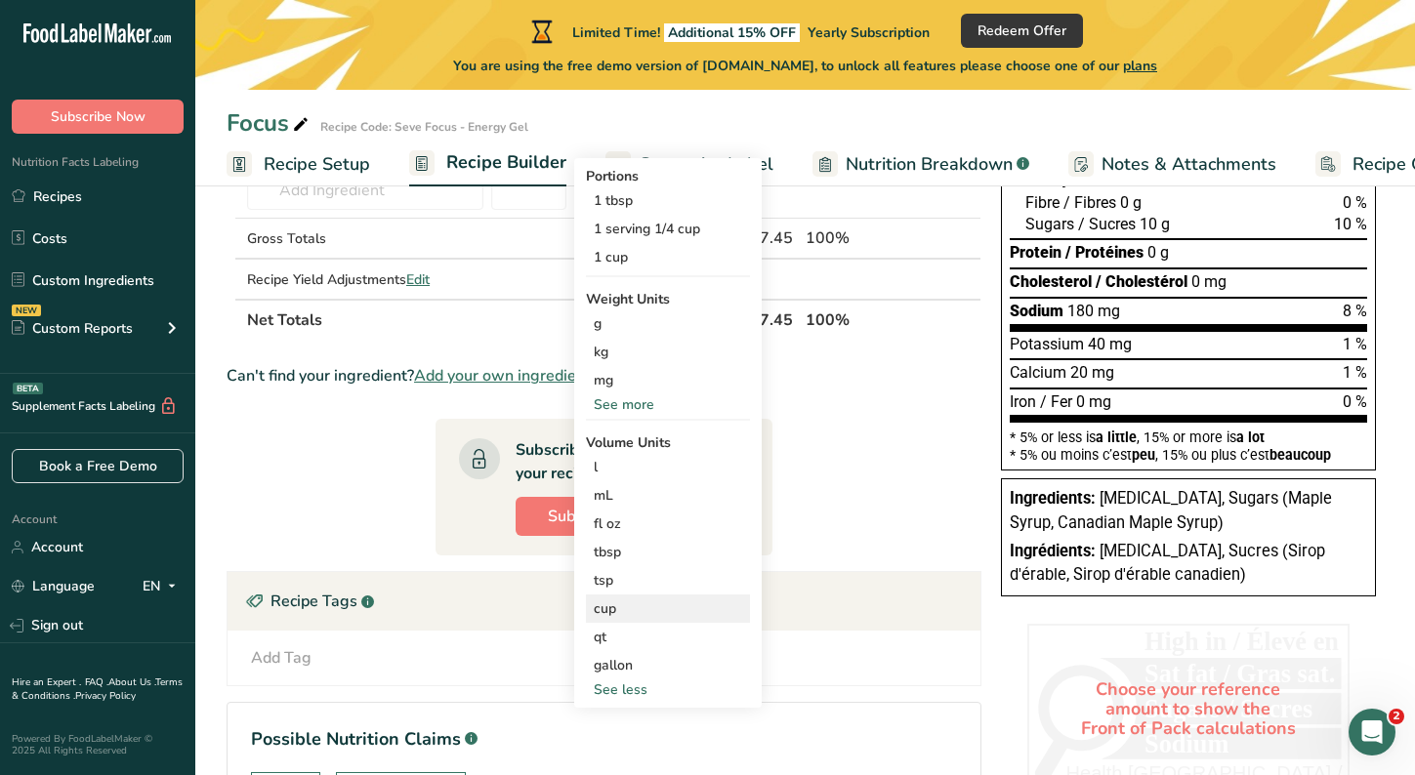
scroll to position [342, 0]
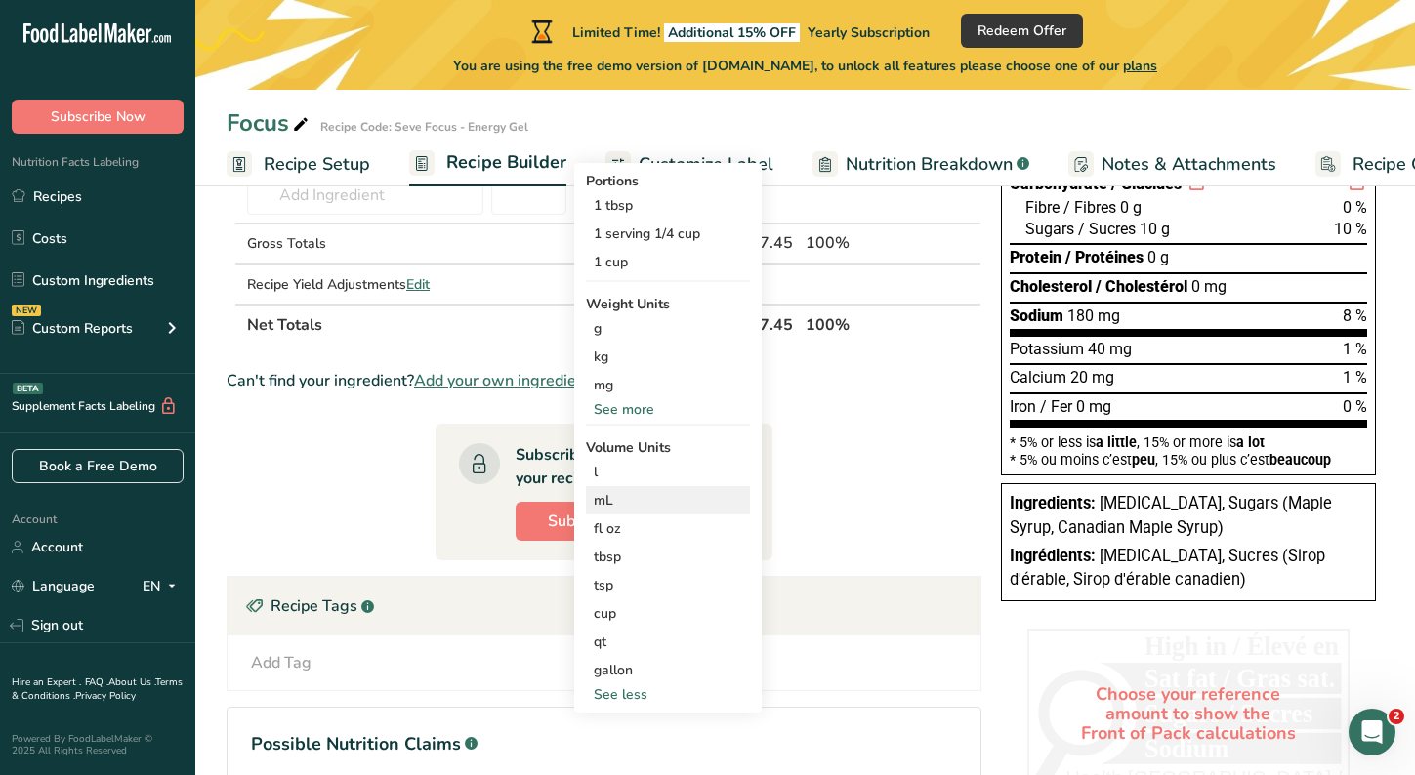
click at [619, 505] on div "mL" at bounding box center [668, 500] width 148 height 21
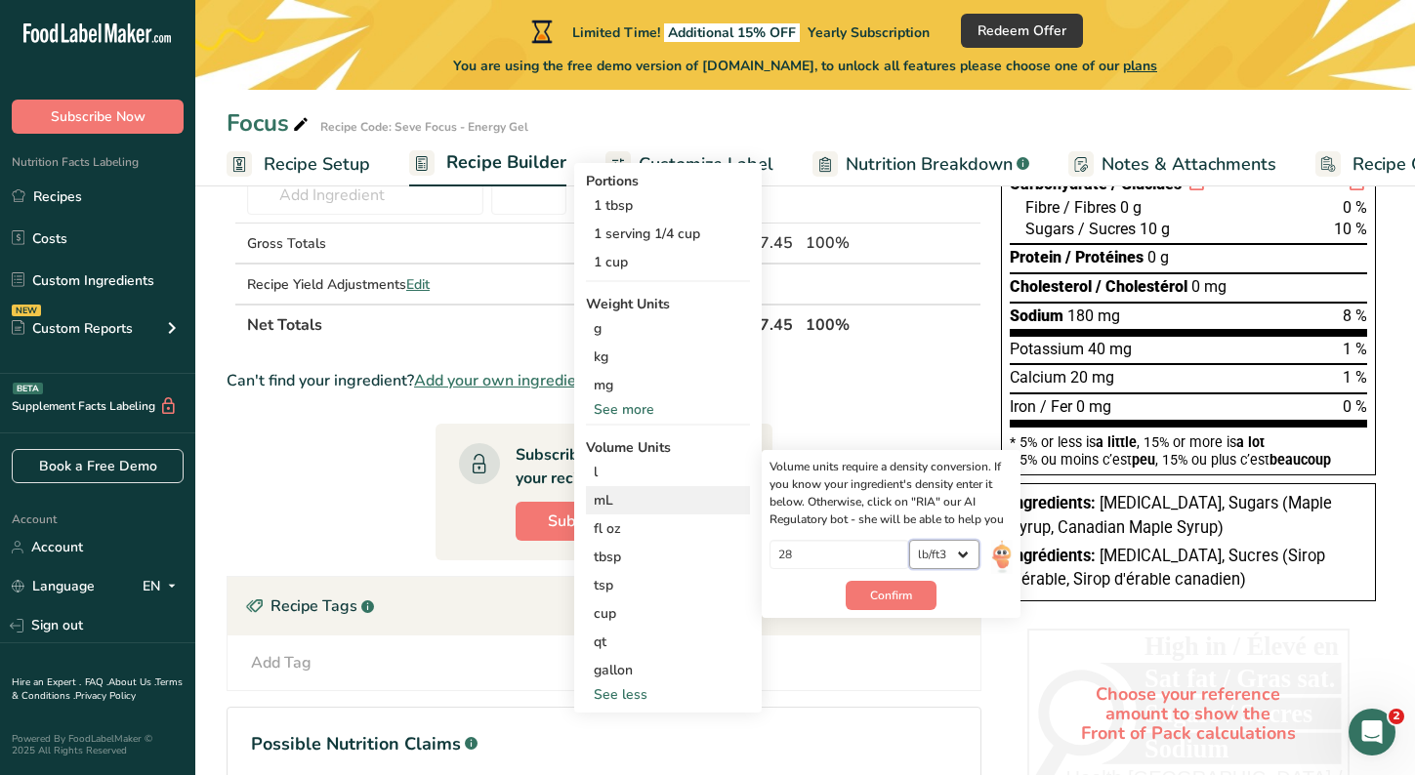
click at [957, 556] on select "lb/ft3 g/cm3" at bounding box center [944, 554] width 70 height 29
select select "22"
click at [909, 540] on select "lb/ft3 g/cm3" at bounding box center [944, 554] width 70 height 29
click at [903, 593] on span "Confirm" at bounding box center [891, 596] width 42 height 18
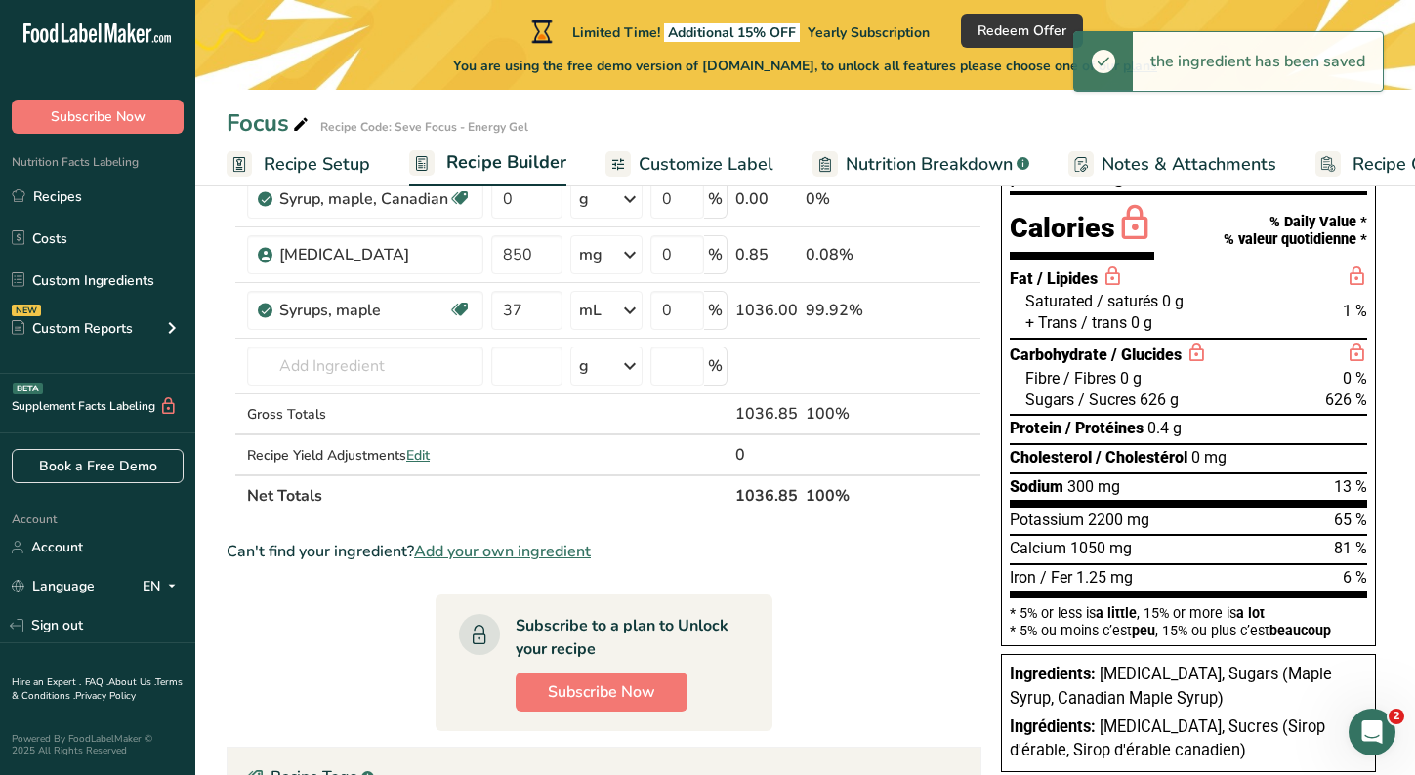
scroll to position [98, 0]
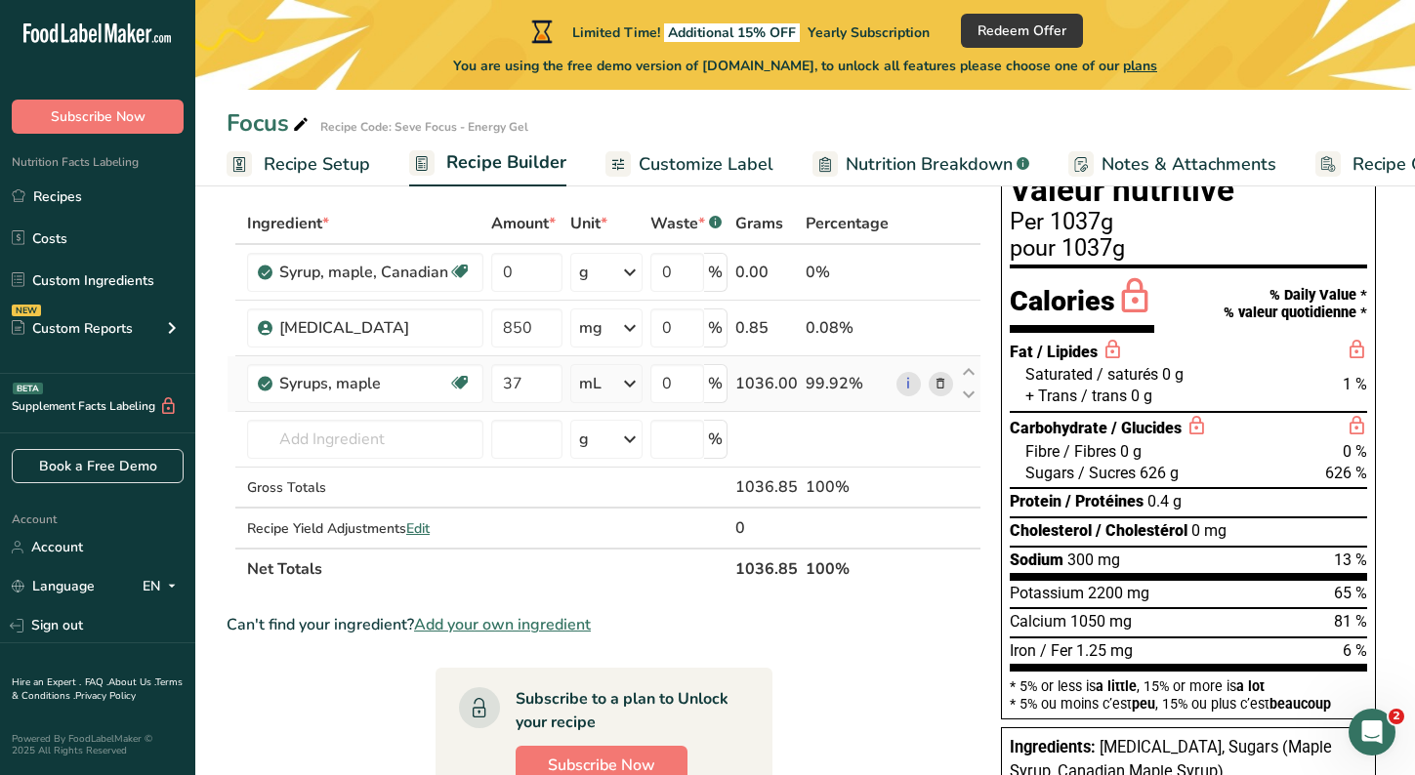
click at [936, 375] on icon at bounding box center [940, 384] width 14 height 21
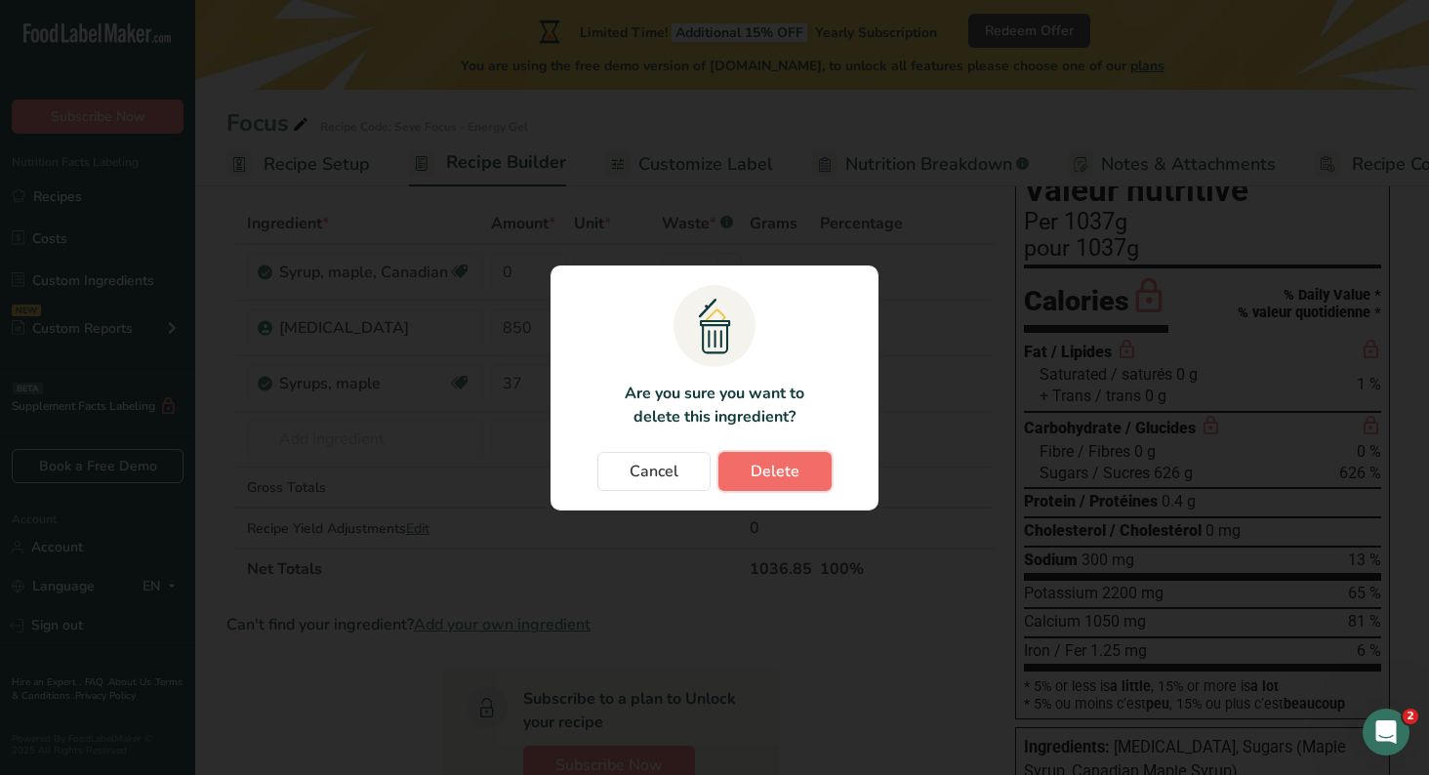
click at [781, 469] on span "Delete" at bounding box center [775, 471] width 49 height 23
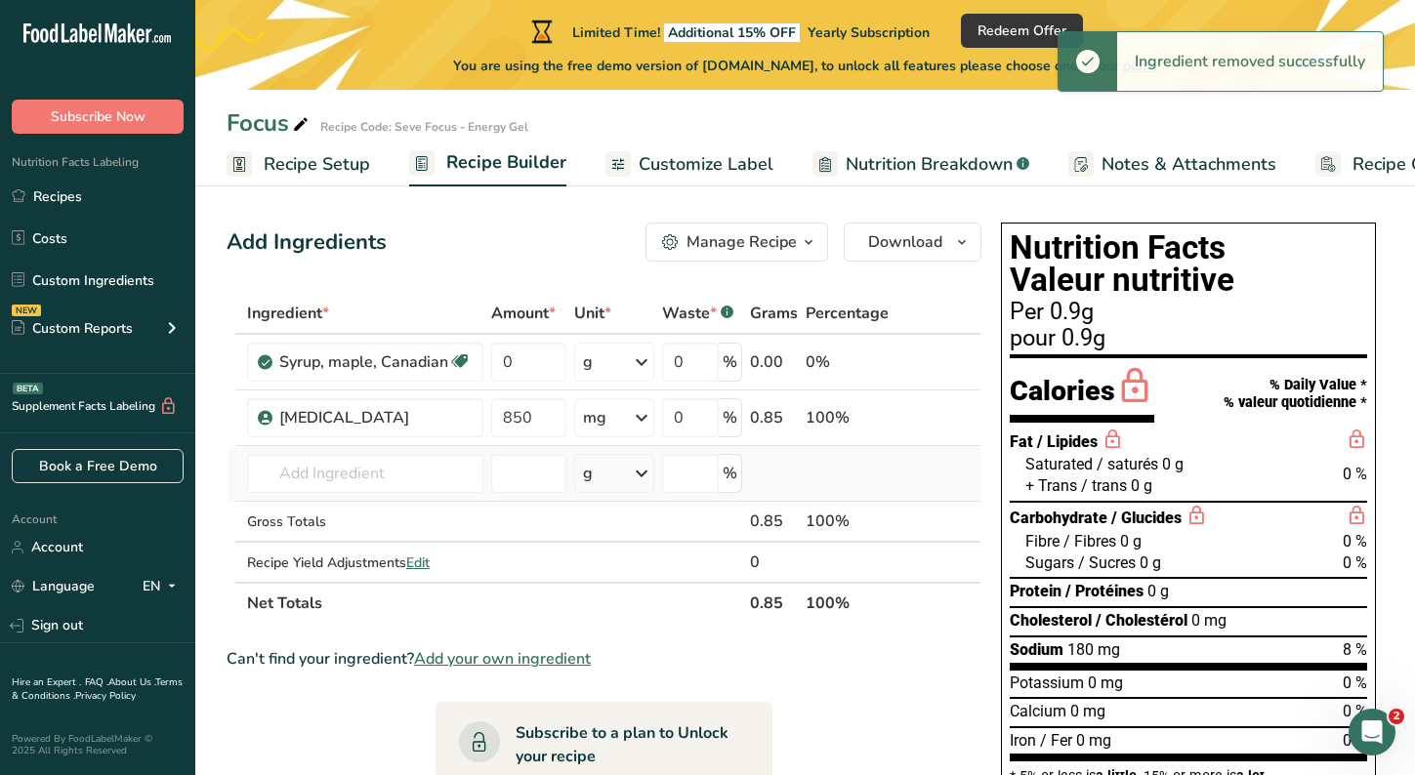
scroll to position [10, 0]
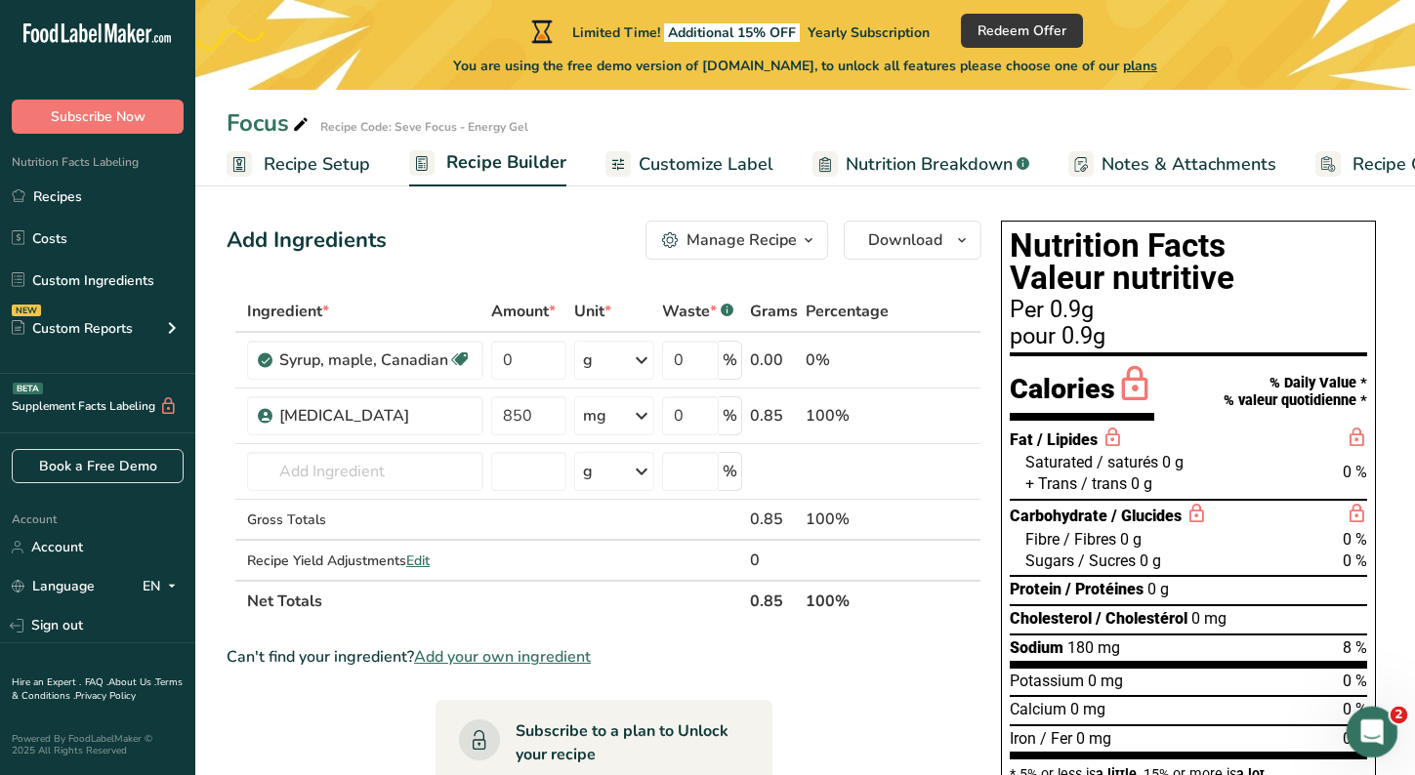
click at [1370, 731] on icon "Open Intercom Messenger" at bounding box center [1369, 730] width 32 height 32
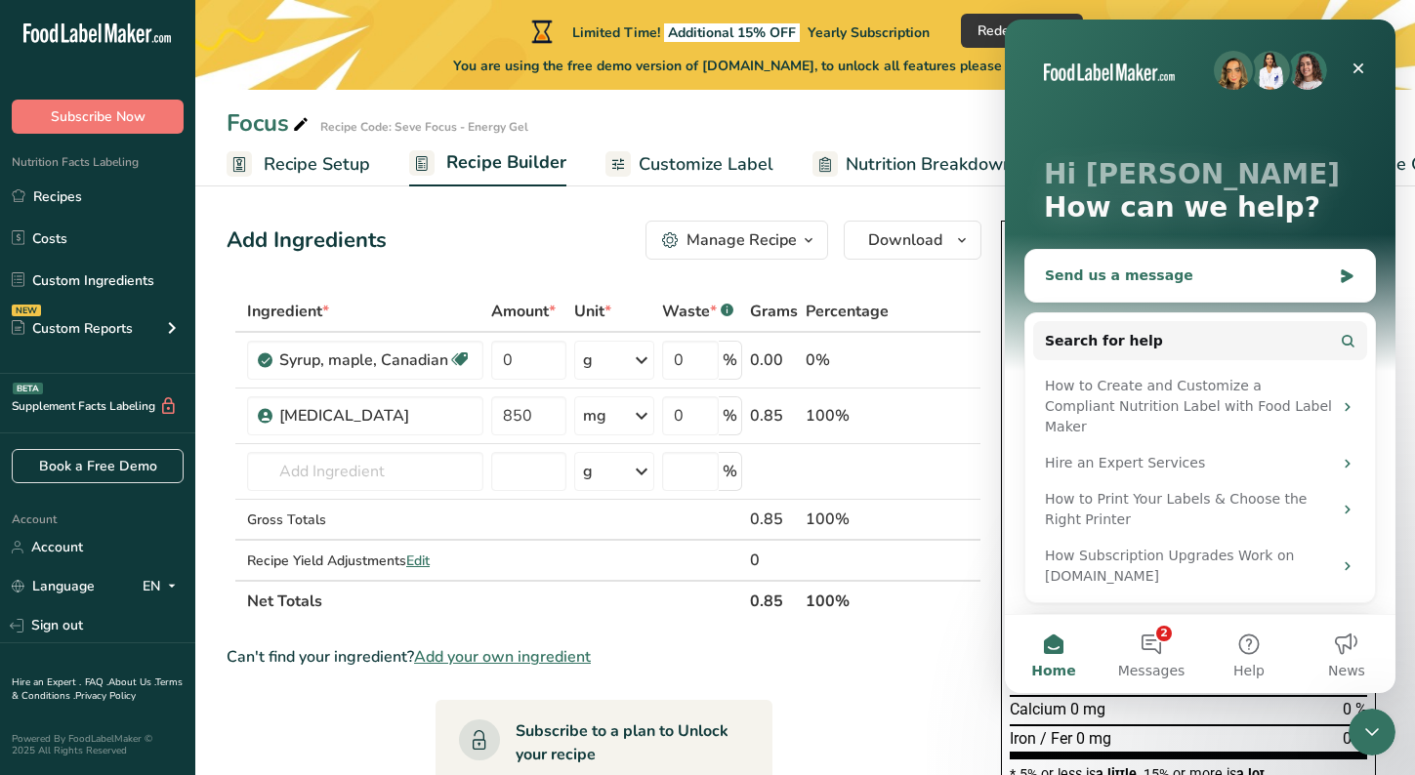
click at [1080, 264] on div "Send us a message" at bounding box center [1200, 276] width 350 height 52
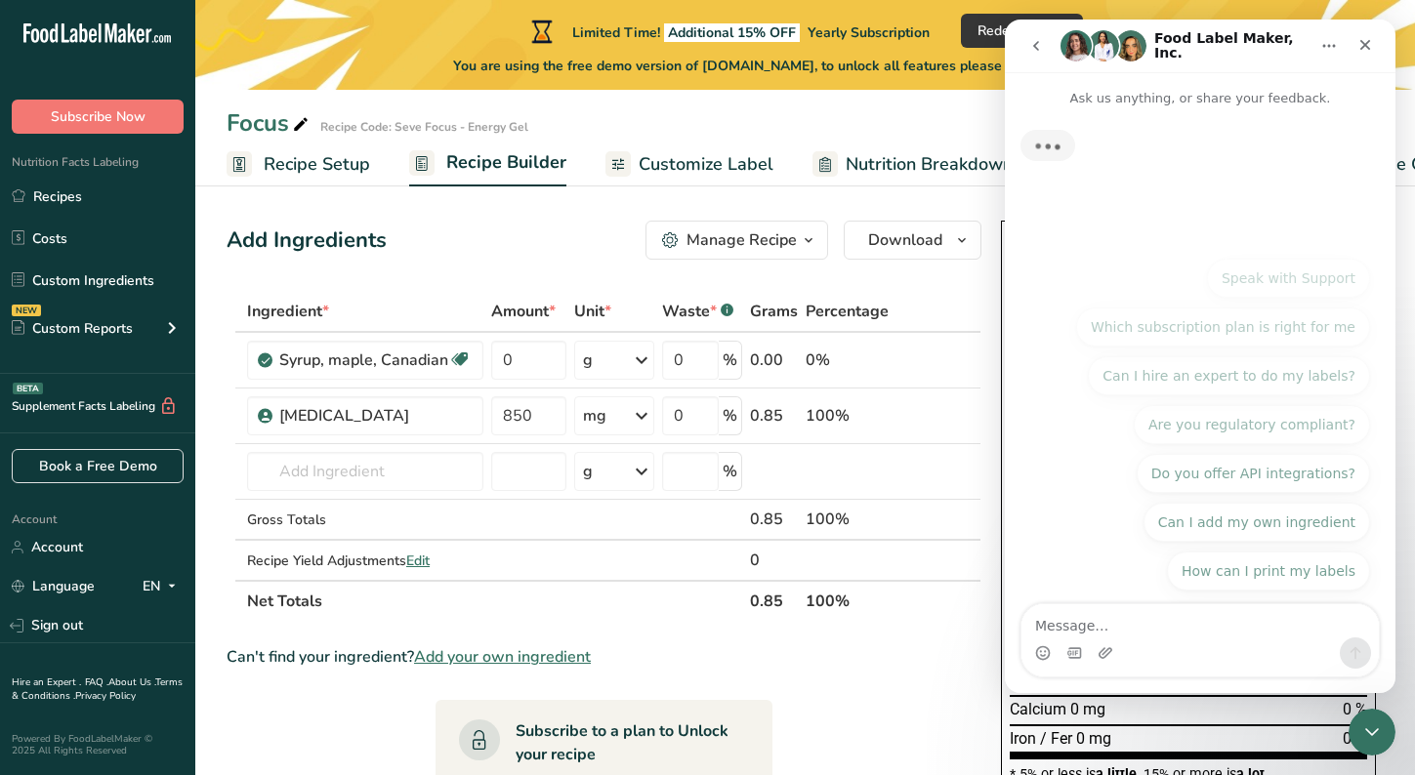
click at [1080, 264] on div "How can I print my labels Speak with Support Which subscription plan is right f…" at bounding box center [1200, 426] width 391 height 360
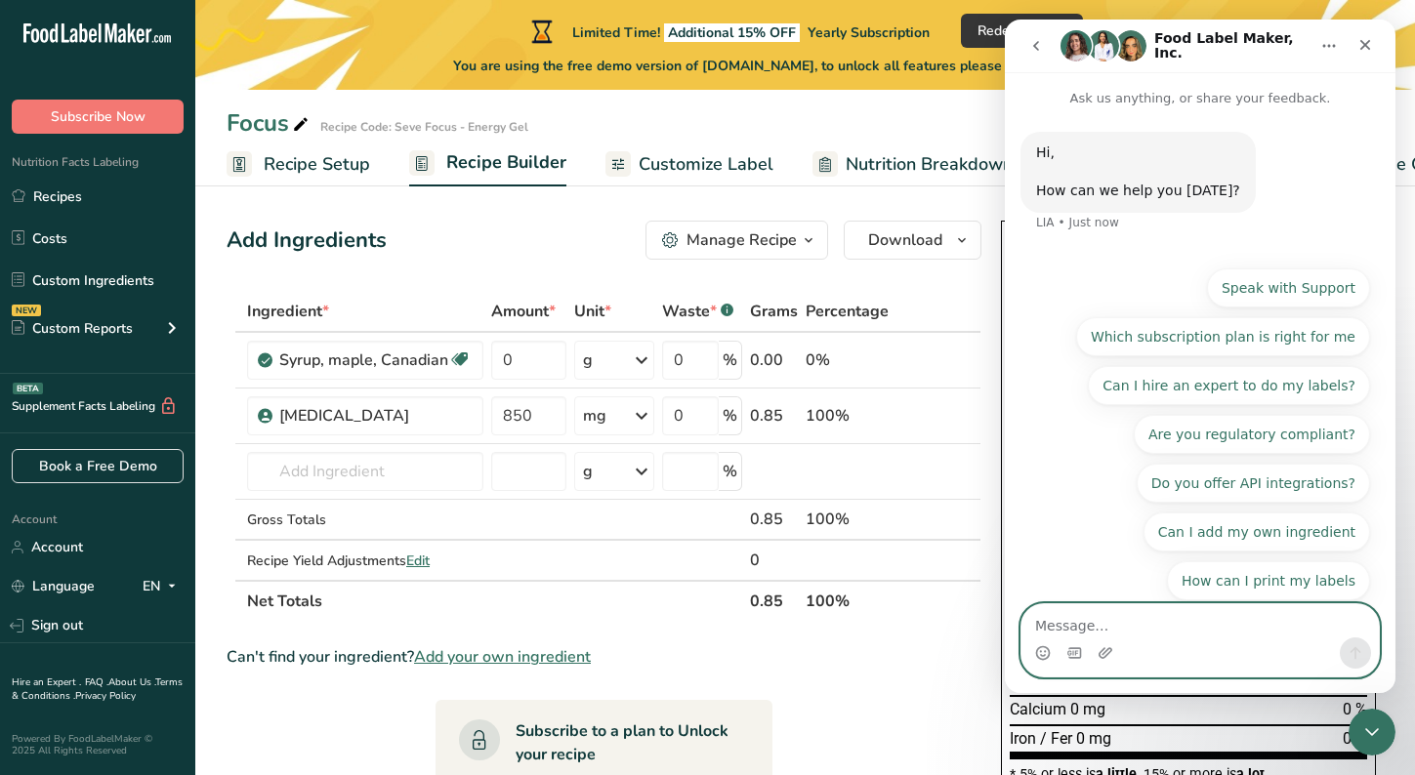
click at [1115, 623] on textarea "Message…" at bounding box center [1199, 620] width 357 height 33
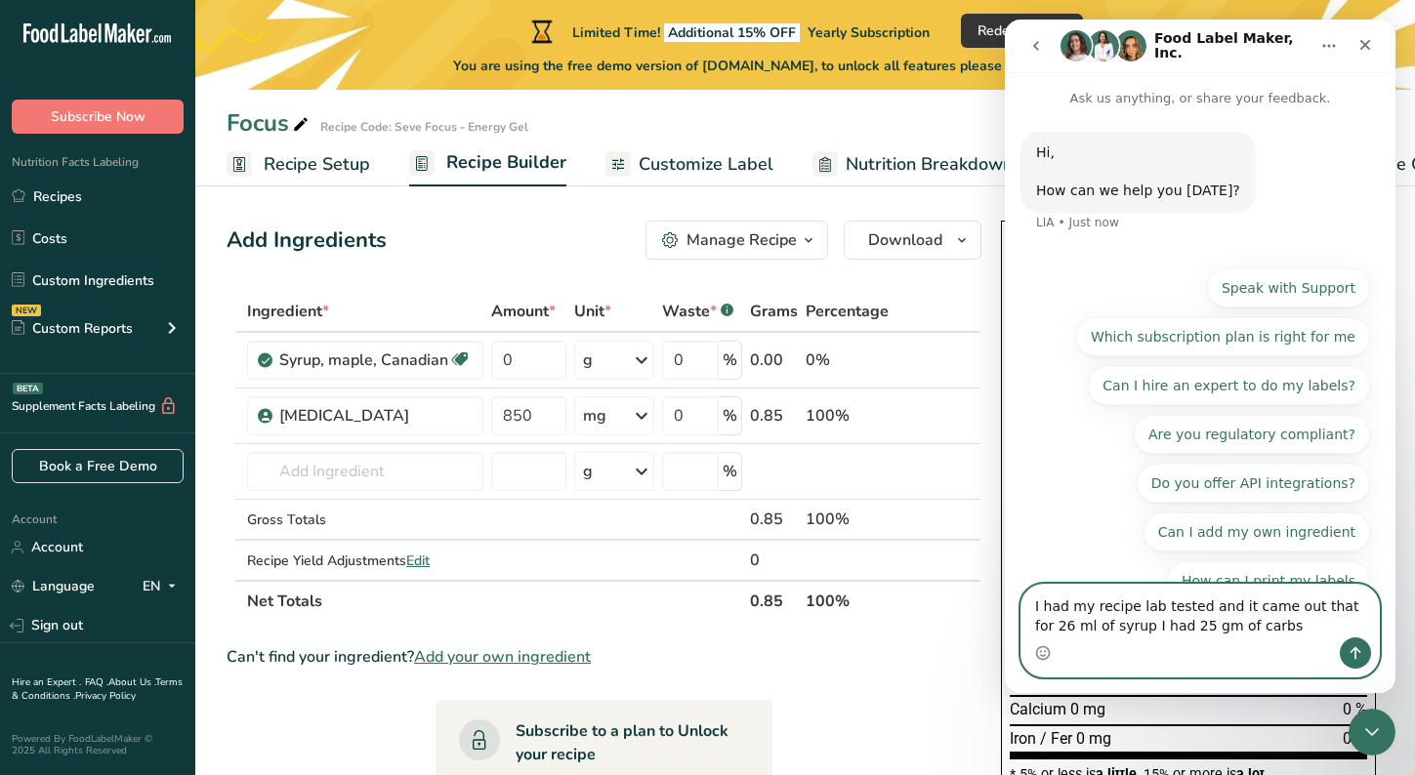
type textarea "I had my recipe lab tested and it came out that for 26 ml of syrup I had 25 gm …"
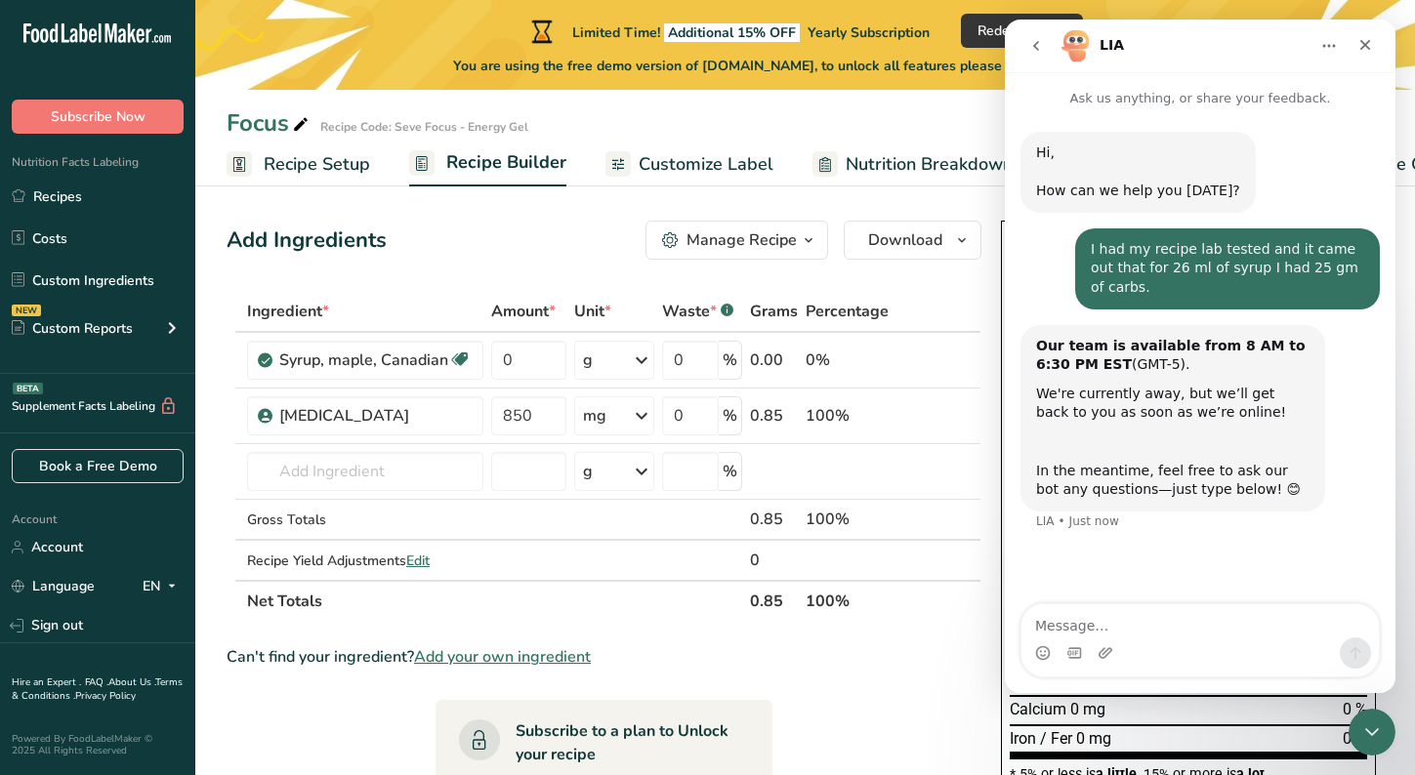
drag, startPoint x: 1105, startPoint y: 630, endPoint x: 1050, endPoint y: 629, distance: 55.7
click at [1050, 629] on textarea "Message…" at bounding box center [1199, 620] width 357 height 33
click at [1357, 48] on icon "Close" at bounding box center [1365, 45] width 16 height 16
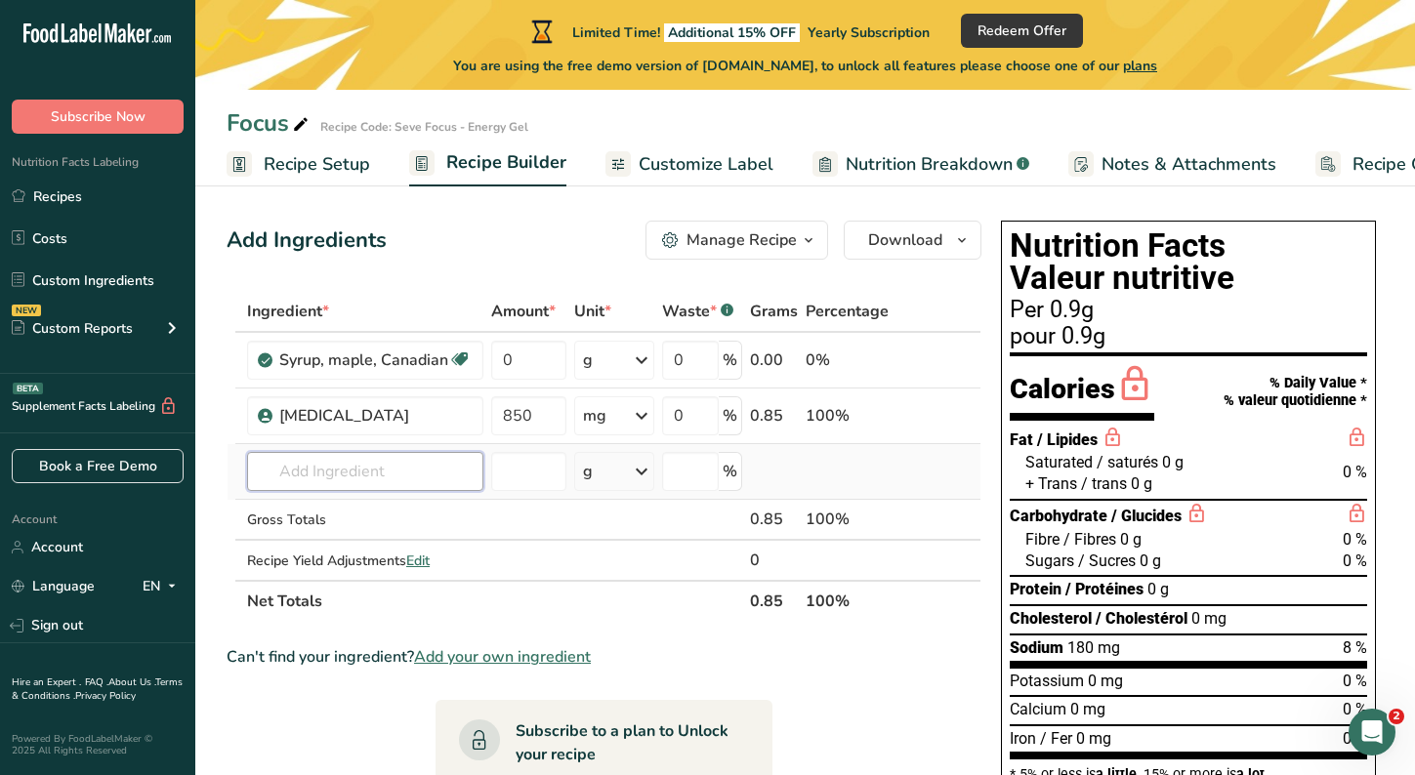
click at [395, 481] on input "text" at bounding box center [365, 471] width 236 height 39
type input "P"
click at [502, 652] on span "Add your own ingredient" at bounding box center [502, 656] width 177 height 23
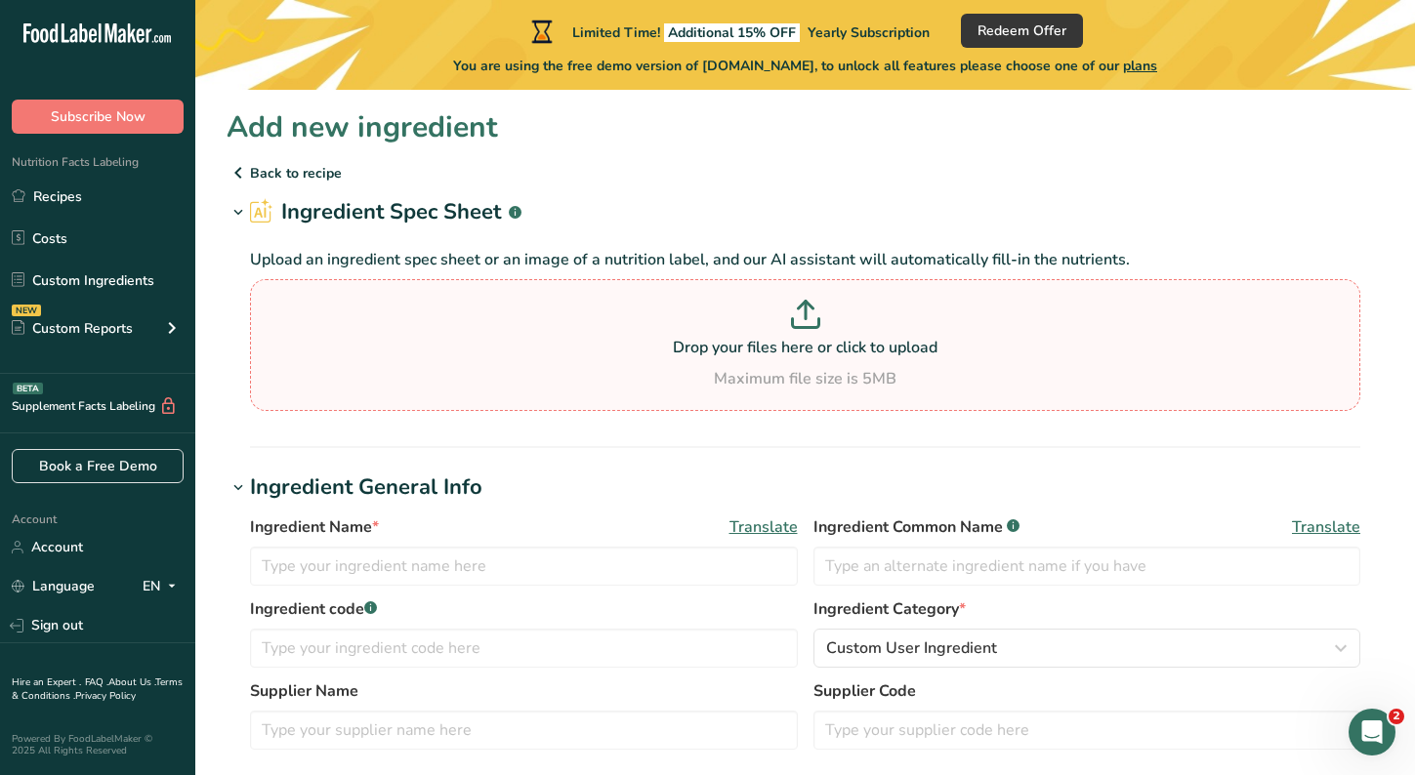
click at [738, 336] on p "Drop your files here or click to upload" at bounding box center [805, 347] width 1100 height 23
click at [738, 336] on input "Drop your files here or click to upload Maximum file size is 5MB" at bounding box center [805, 345] width 1110 height 132
type input "C:\fakepath\Potassium Citrate.png"
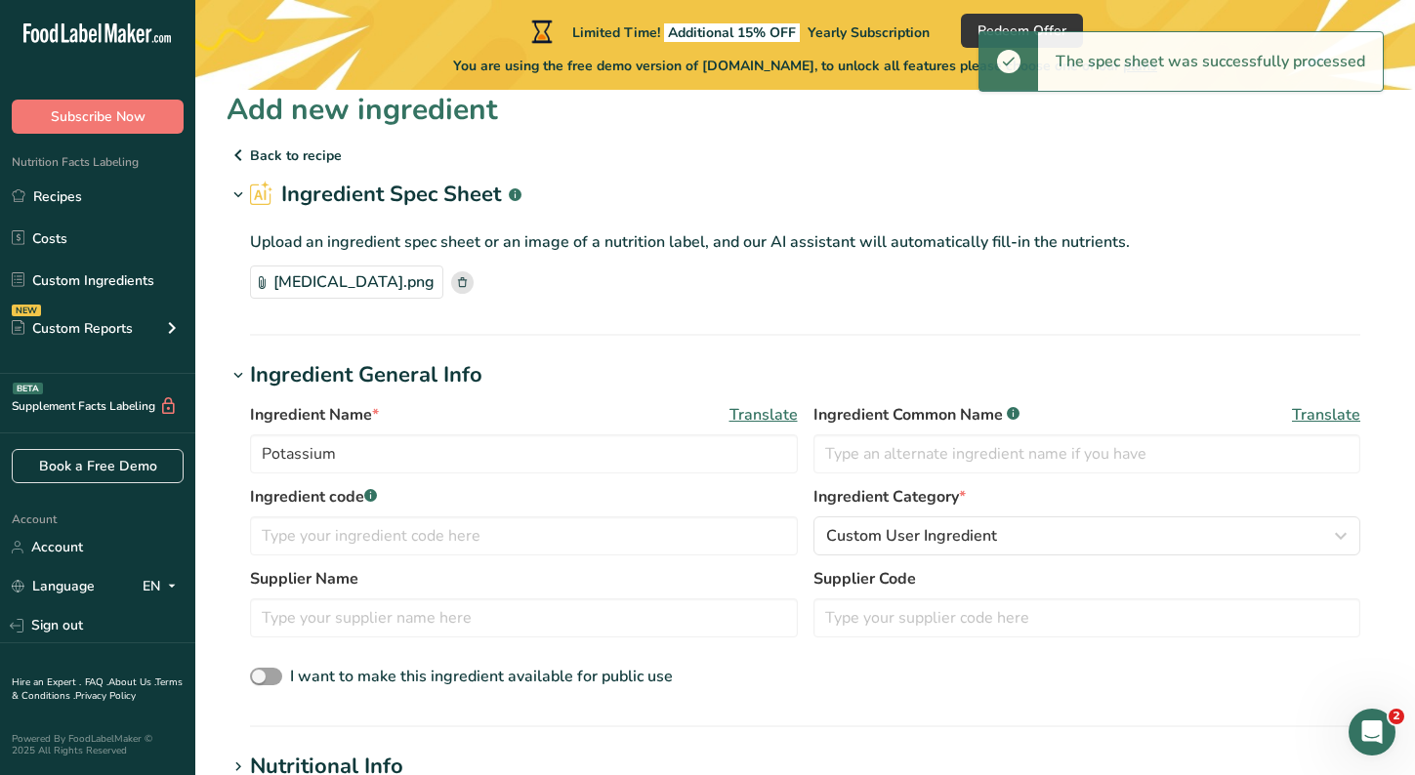
scroll to position [19, 0]
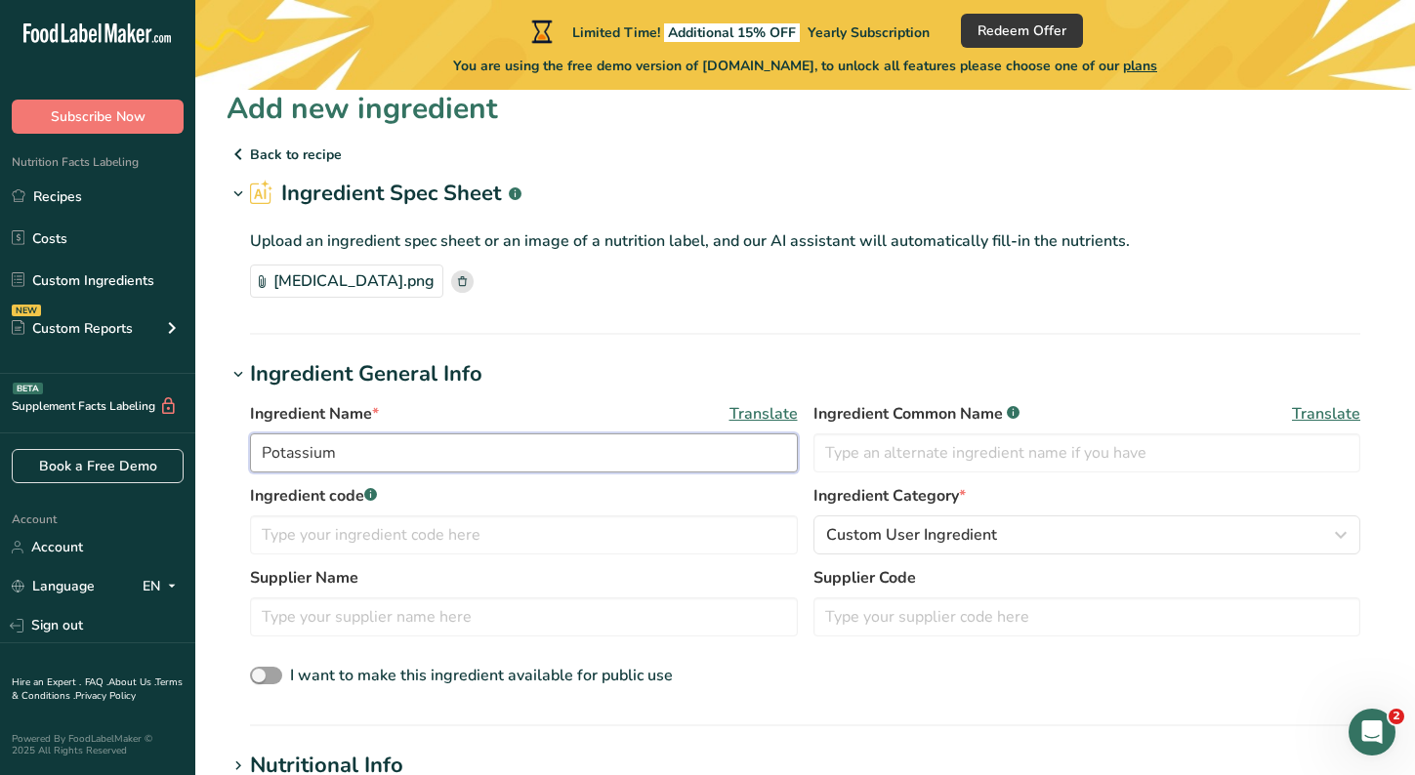
click at [425, 454] on input "Potassium" at bounding box center [524, 453] width 548 height 39
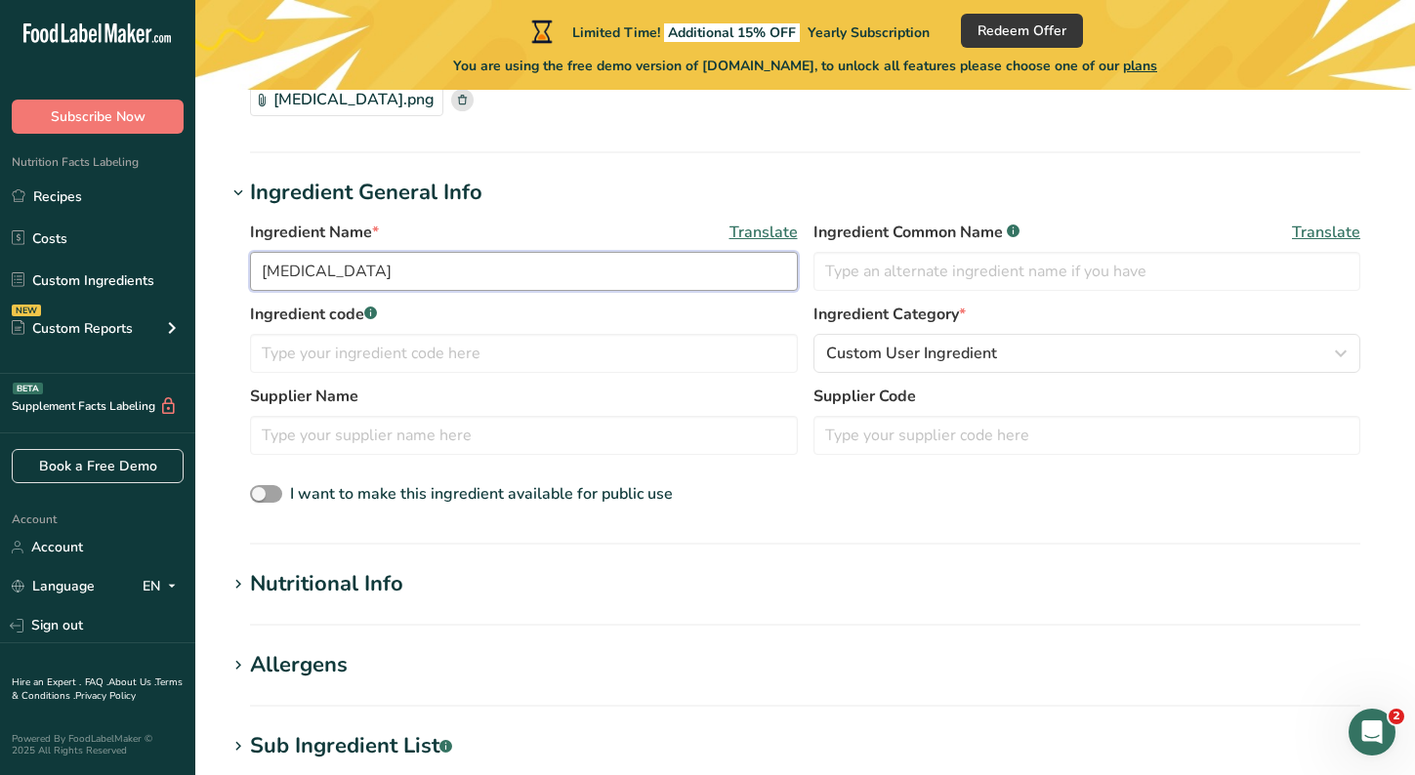
scroll to position [199, 0]
type input "Potassium Citrate"
click at [413, 439] on input "text" at bounding box center [524, 436] width 548 height 39
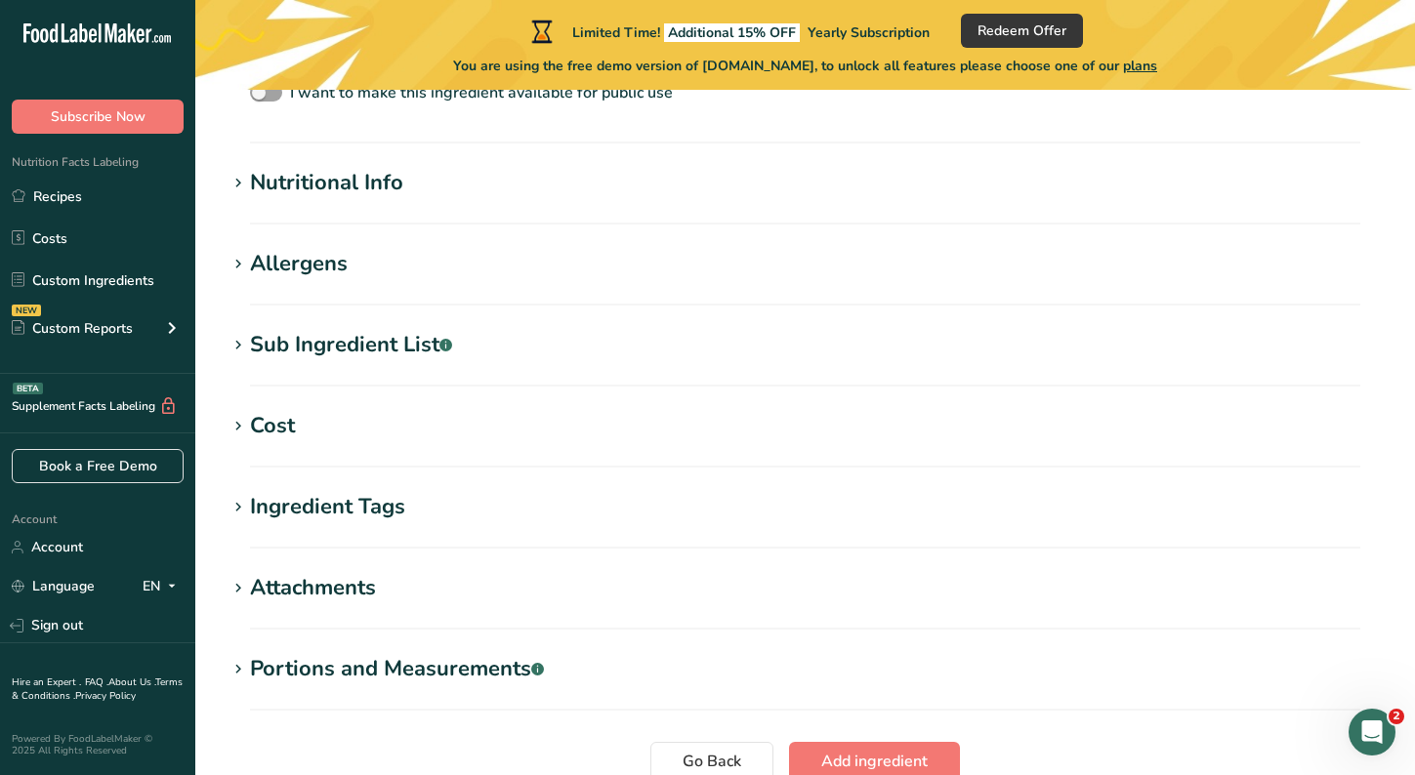
scroll to position [773, 0]
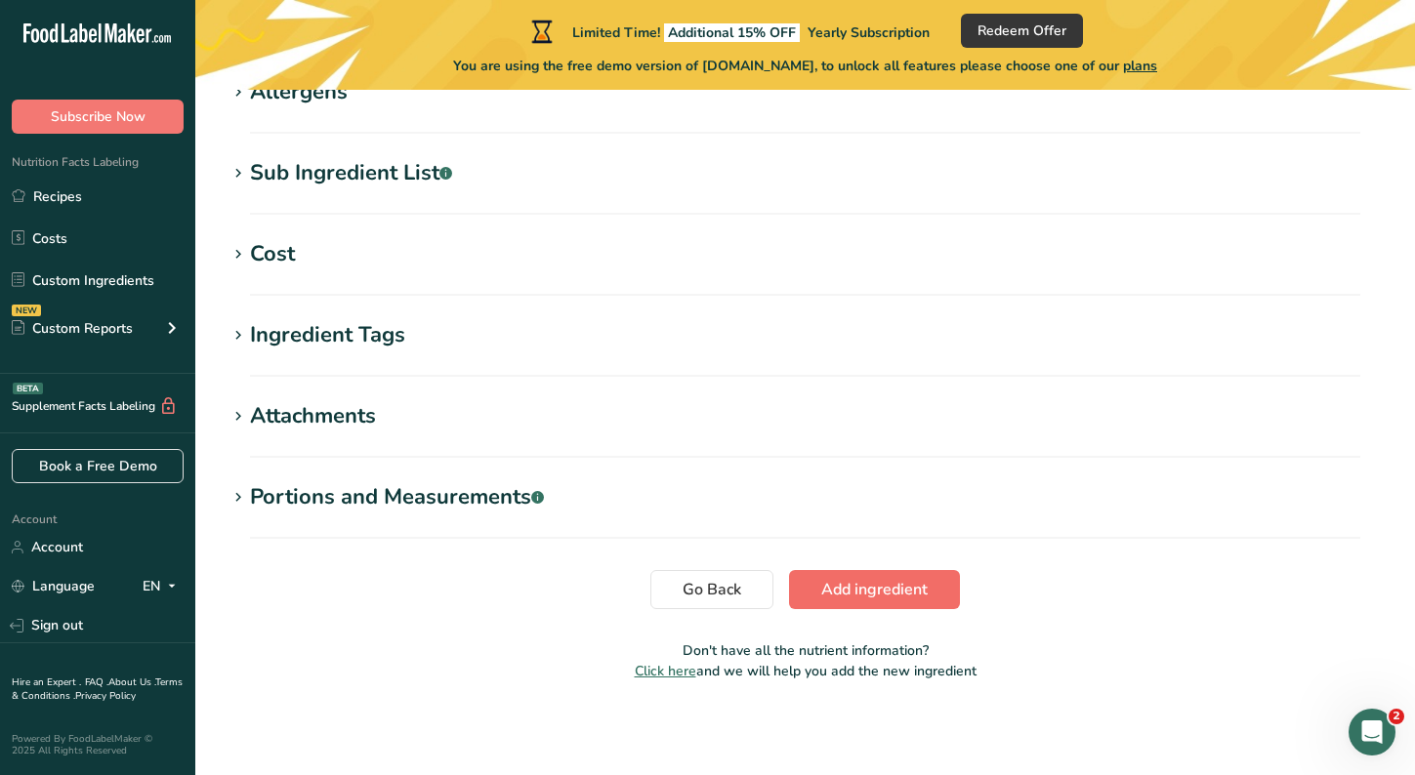
type input "Now"
click at [840, 590] on span "Add ingredient" at bounding box center [874, 589] width 106 height 23
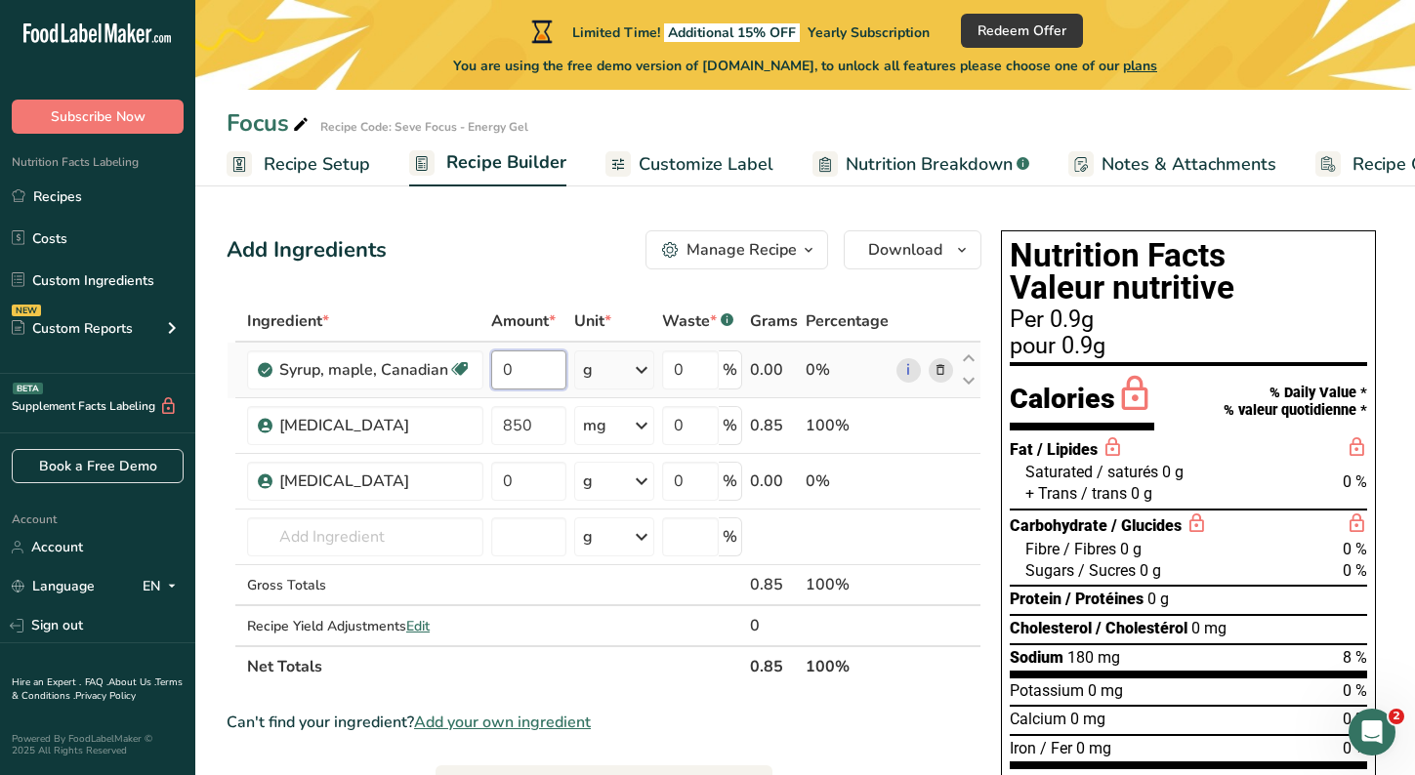
click at [503, 373] on input "0" at bounding box center [528, 370] width 75 height 39
type input "38"
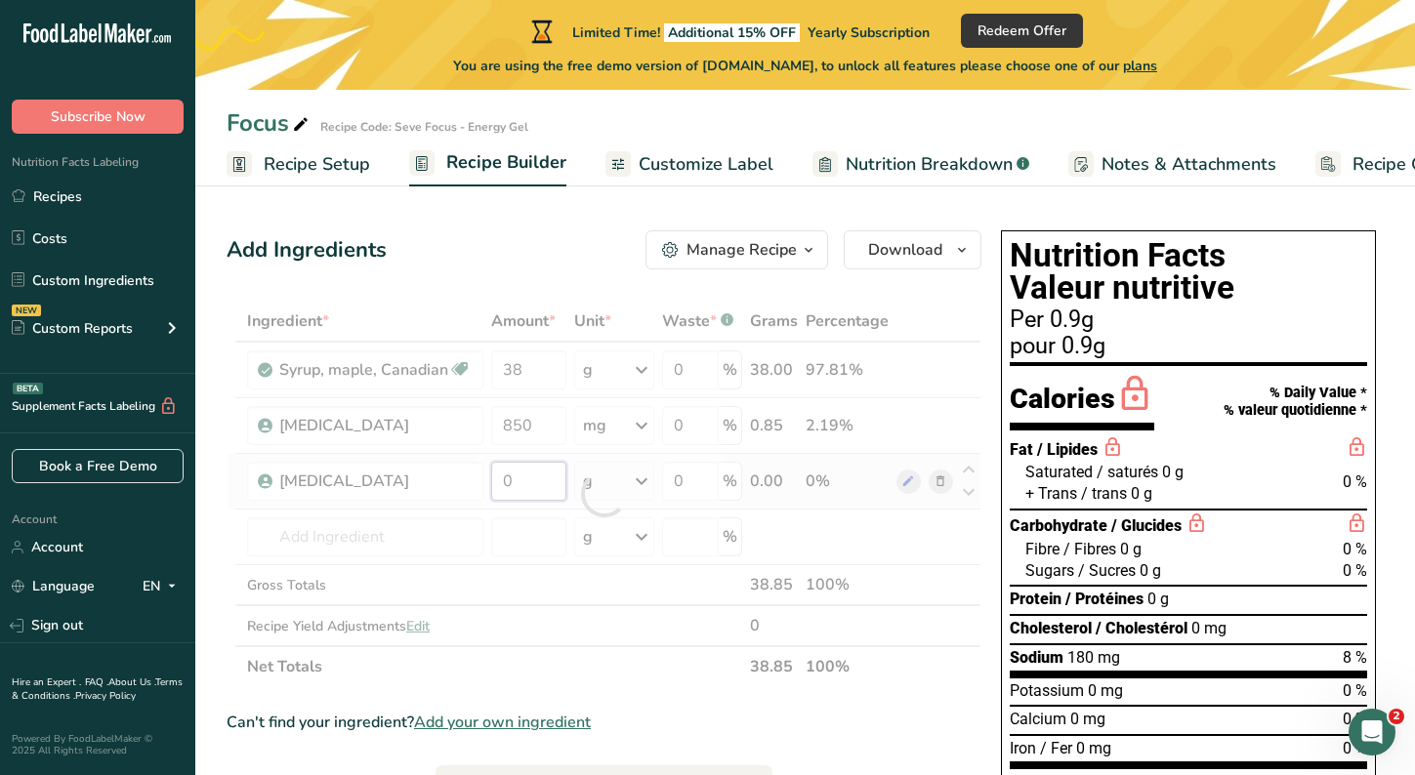
click at [513, 495] on div "Ingredient * Amount * Unit * Waste * .a-a{fill:#347362;}.b-a{fill:#fff;} Grams …" at bounding box center [604, 494] width 755 height 387
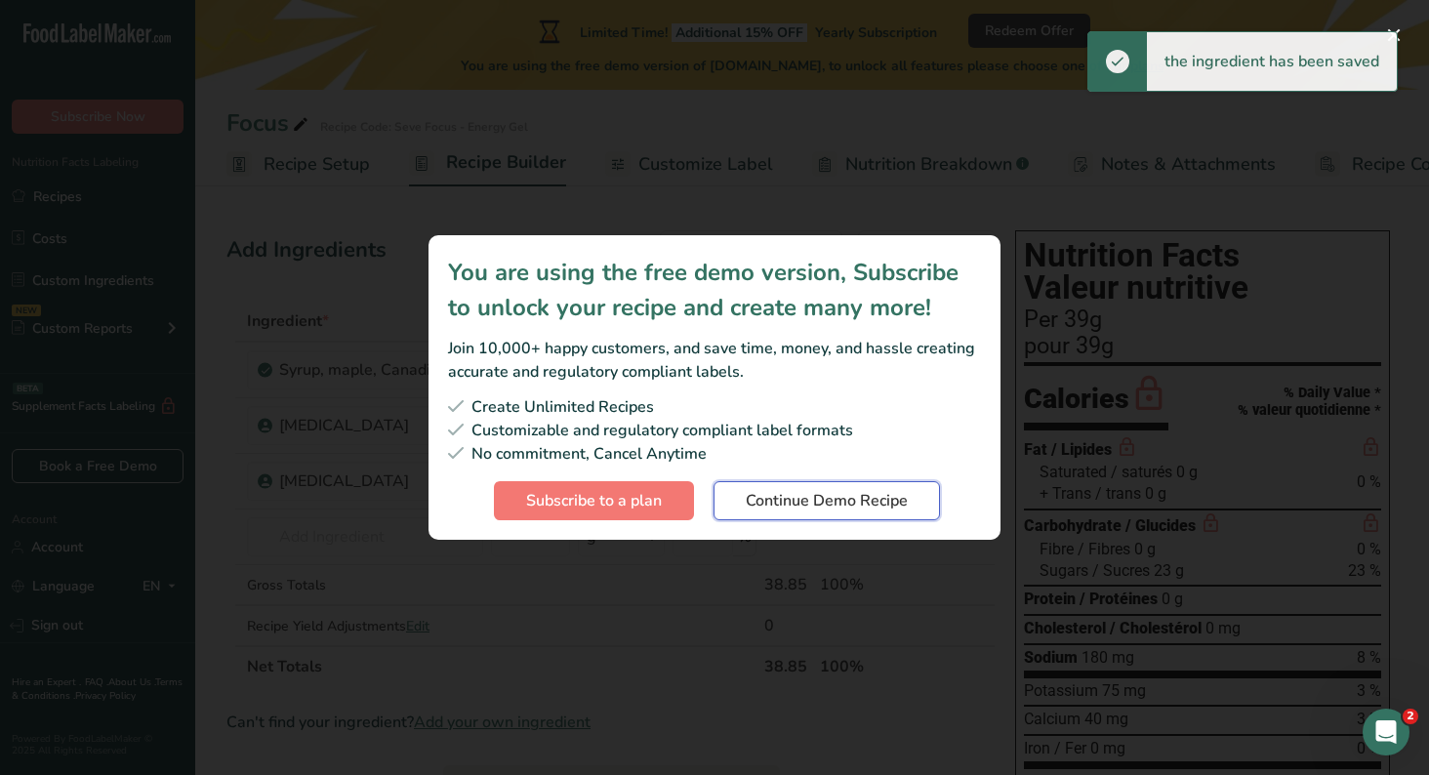
click at [740, 496] on button "Continue Demo Recipe" at bounding box center [827, 500] width 227 height 39
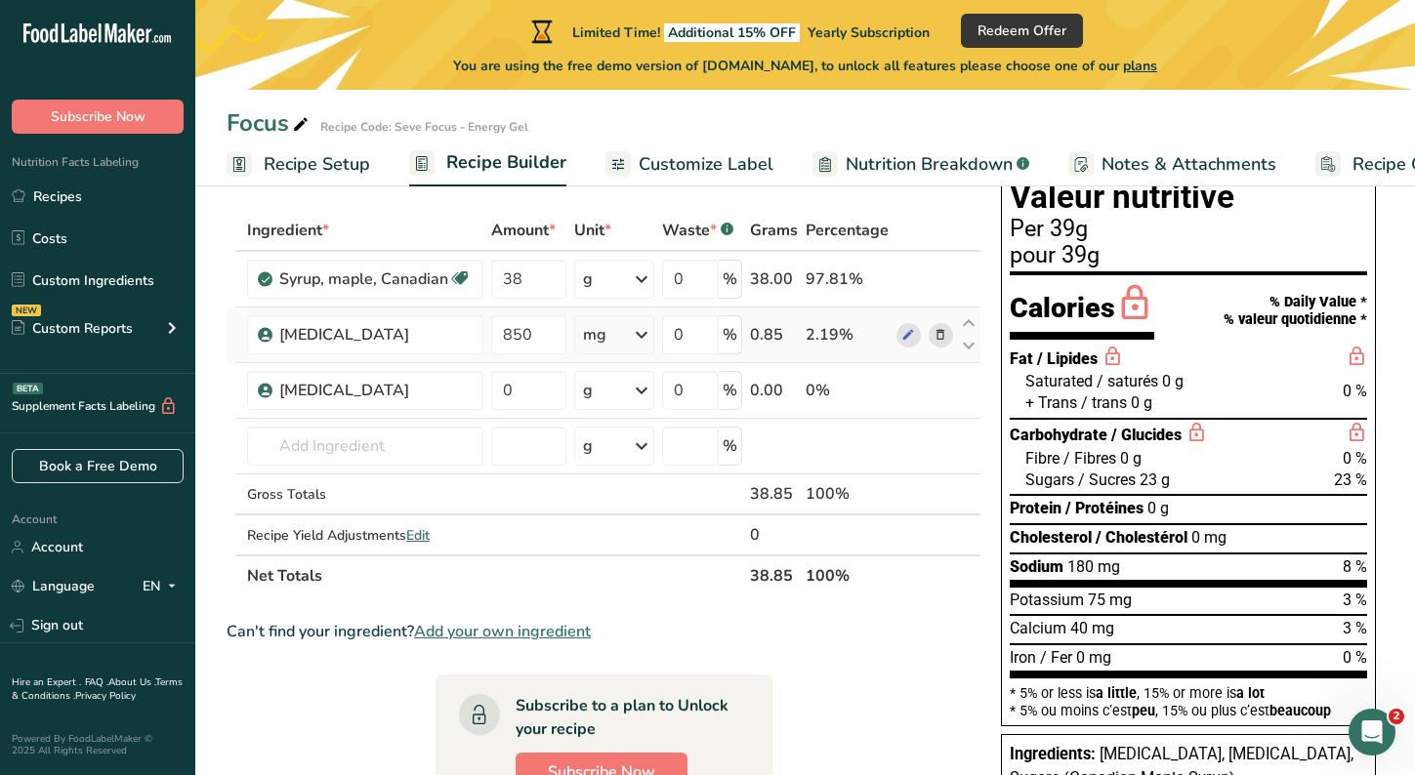
scroll to position [48, 0]
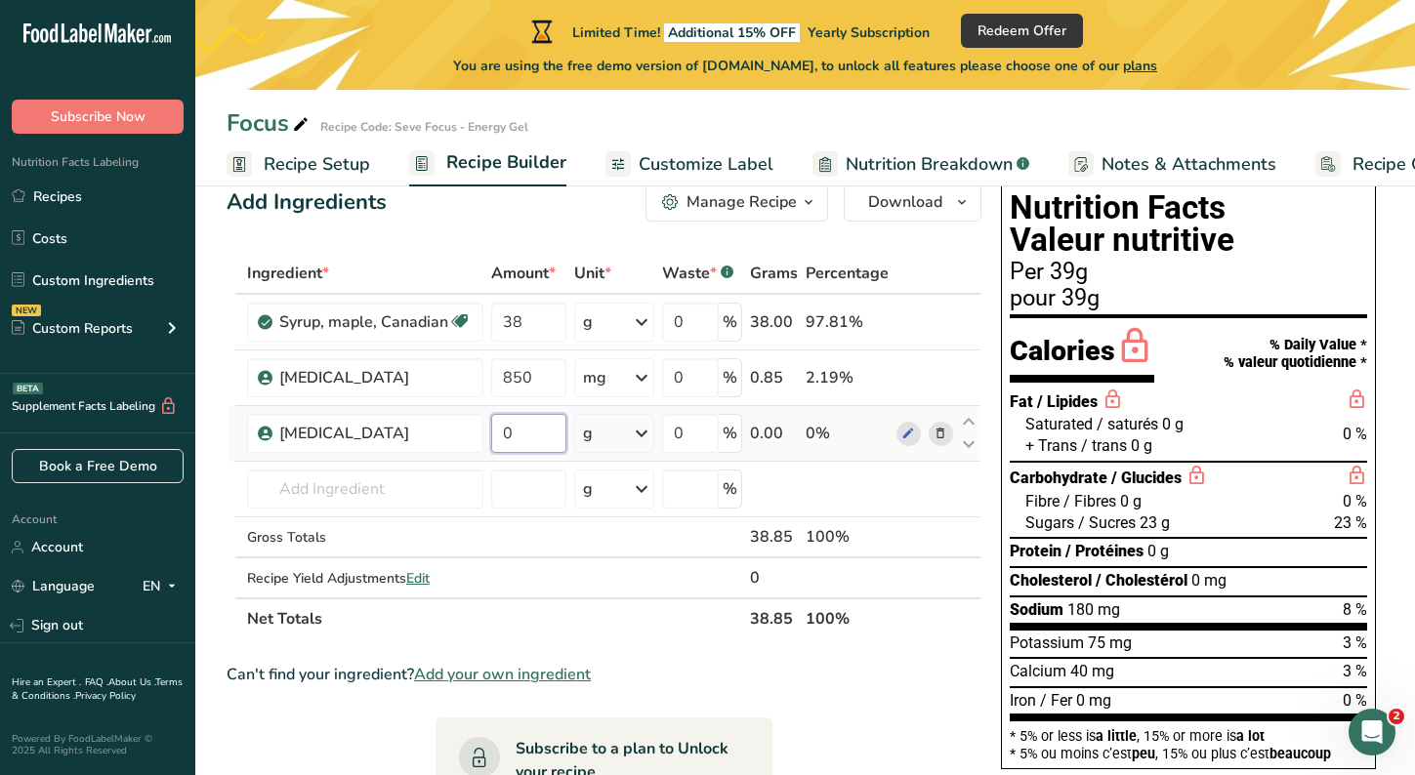
click at [533, 437] on input "0" at bounding box center [528, 433] width 75 height 39
type input "6"
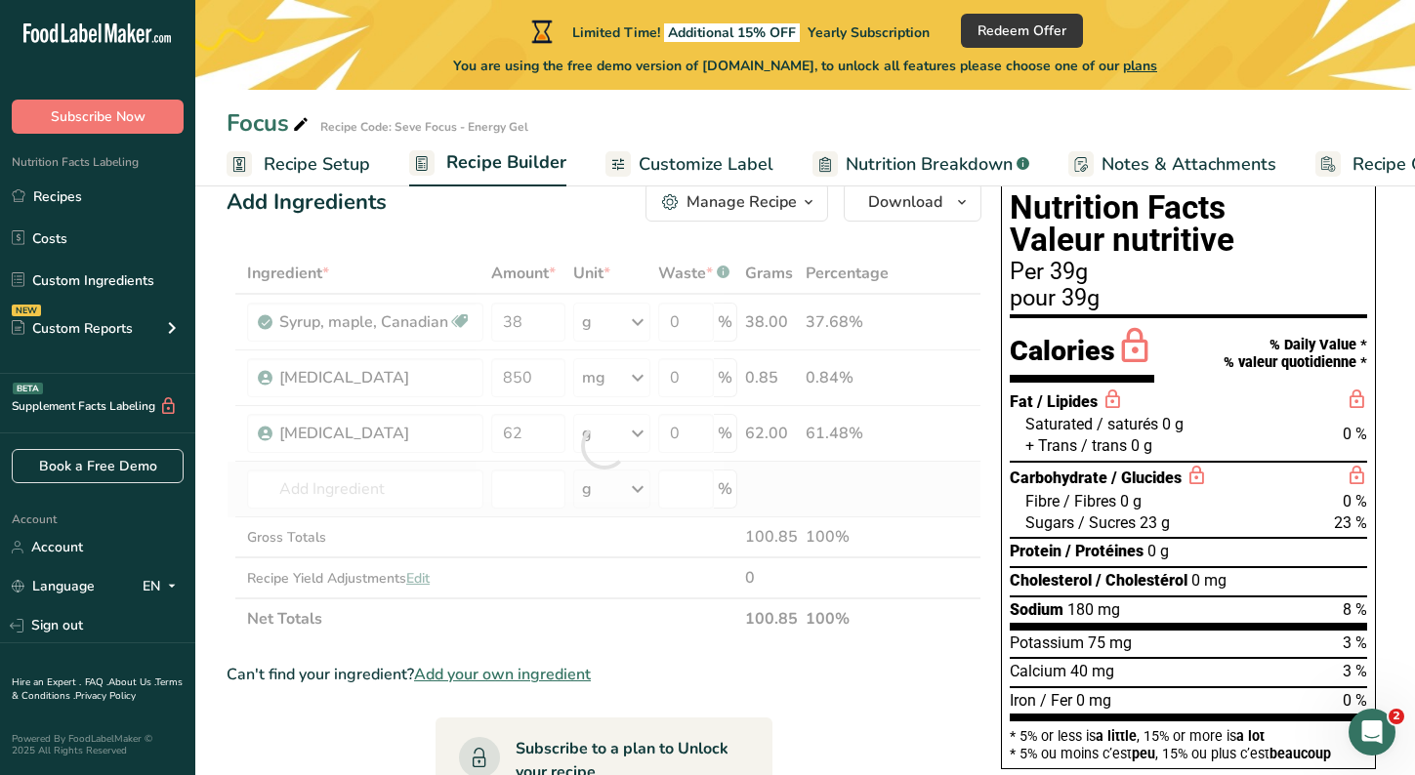
click at [540, 509] on div "Ingredient * Amount * Unit * Waste * .a-a{fill:#347362;}.b-a{fill:#fff;} Grams …" at bounding box center [604, 446] width 755 height 387
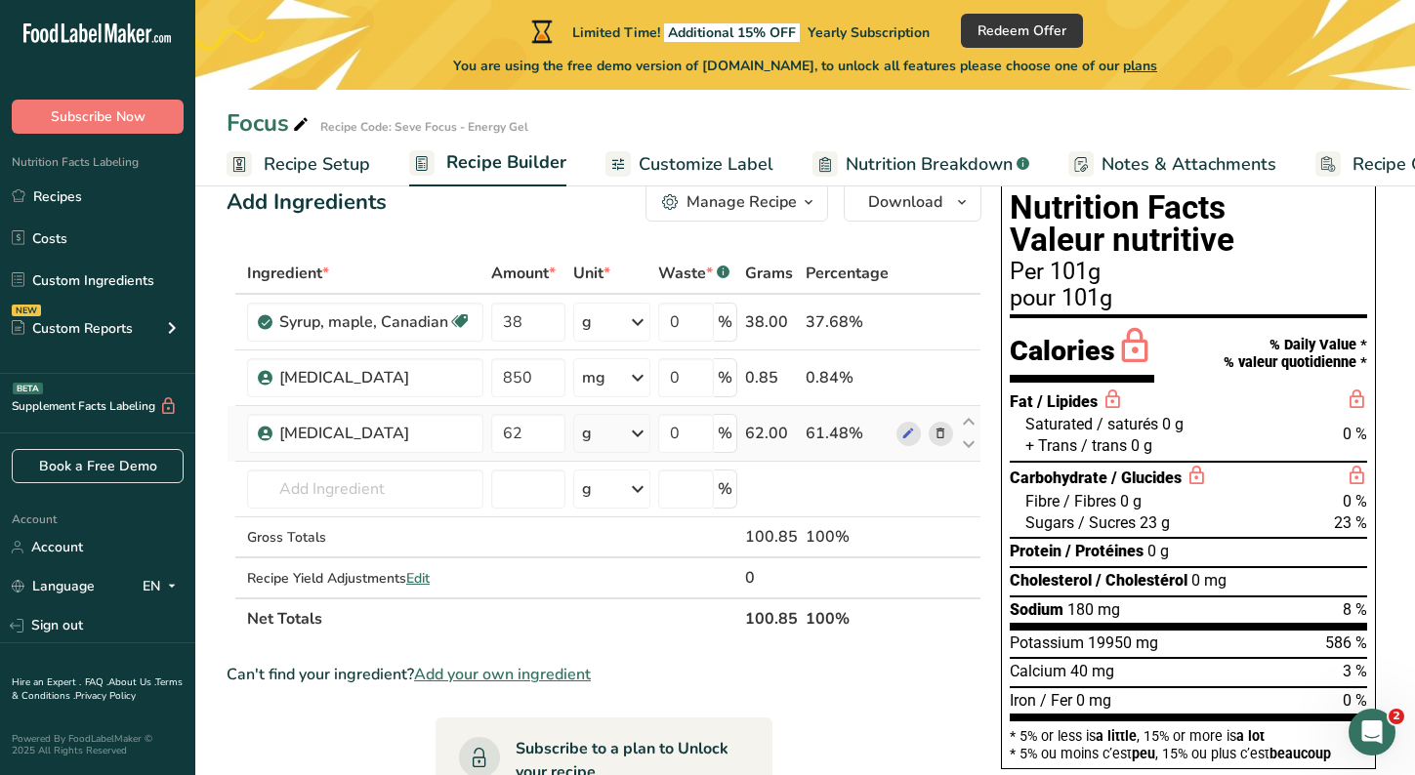
click at [630, 431] on icon at bounding box center [637, 433] width 23 height 35
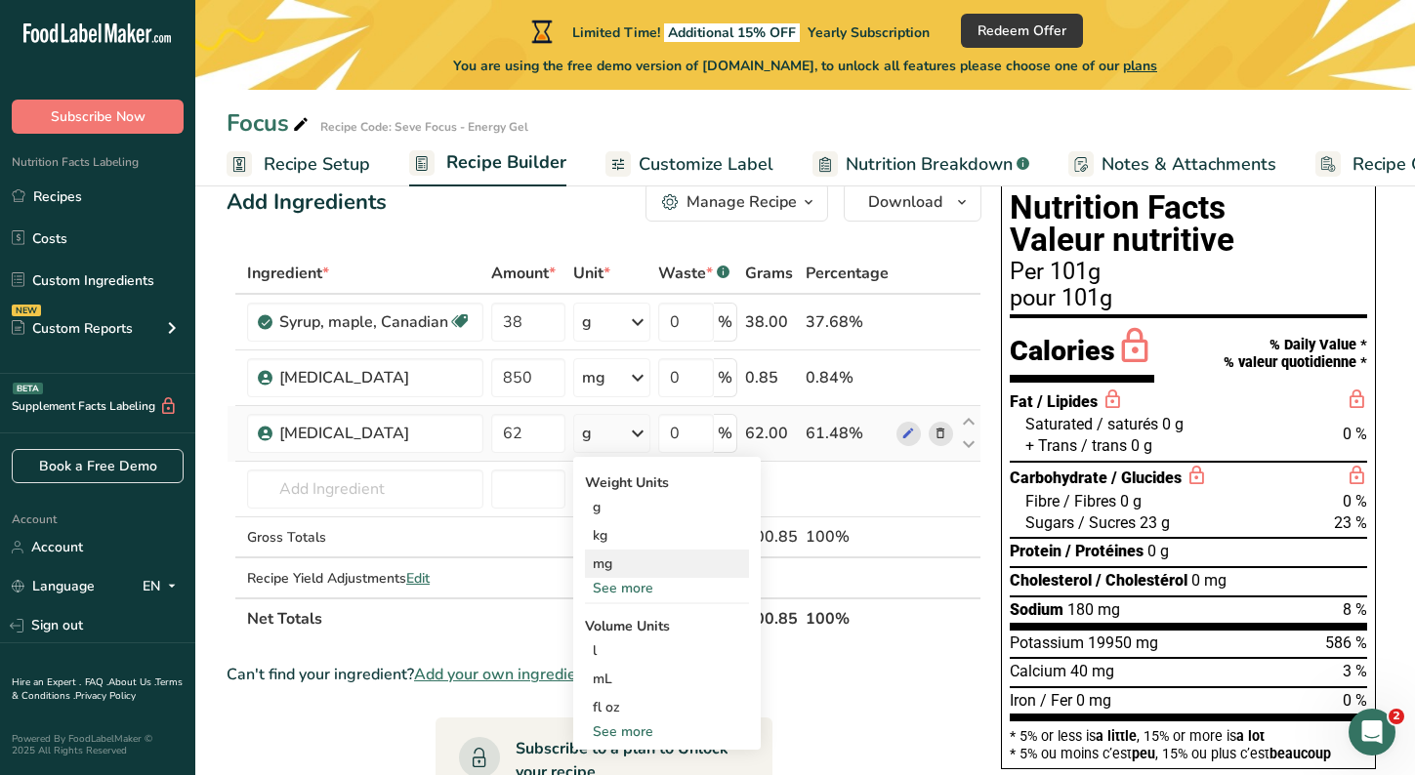
click at [613, 567] on div "mg" at bounding box center [667, 564] width 164 height 28
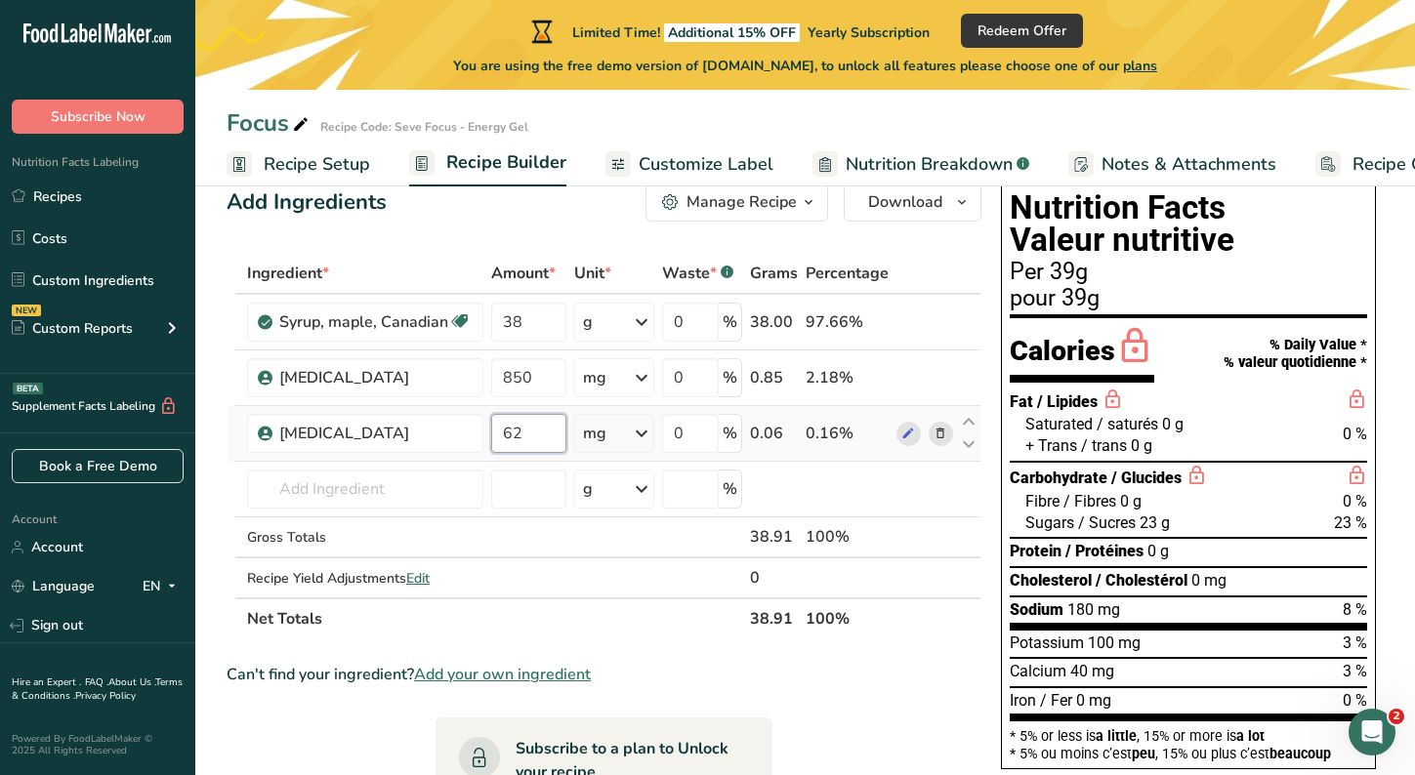
click at [507, 437] on input "62" at bounding box center [528, 433] width 75 height 39
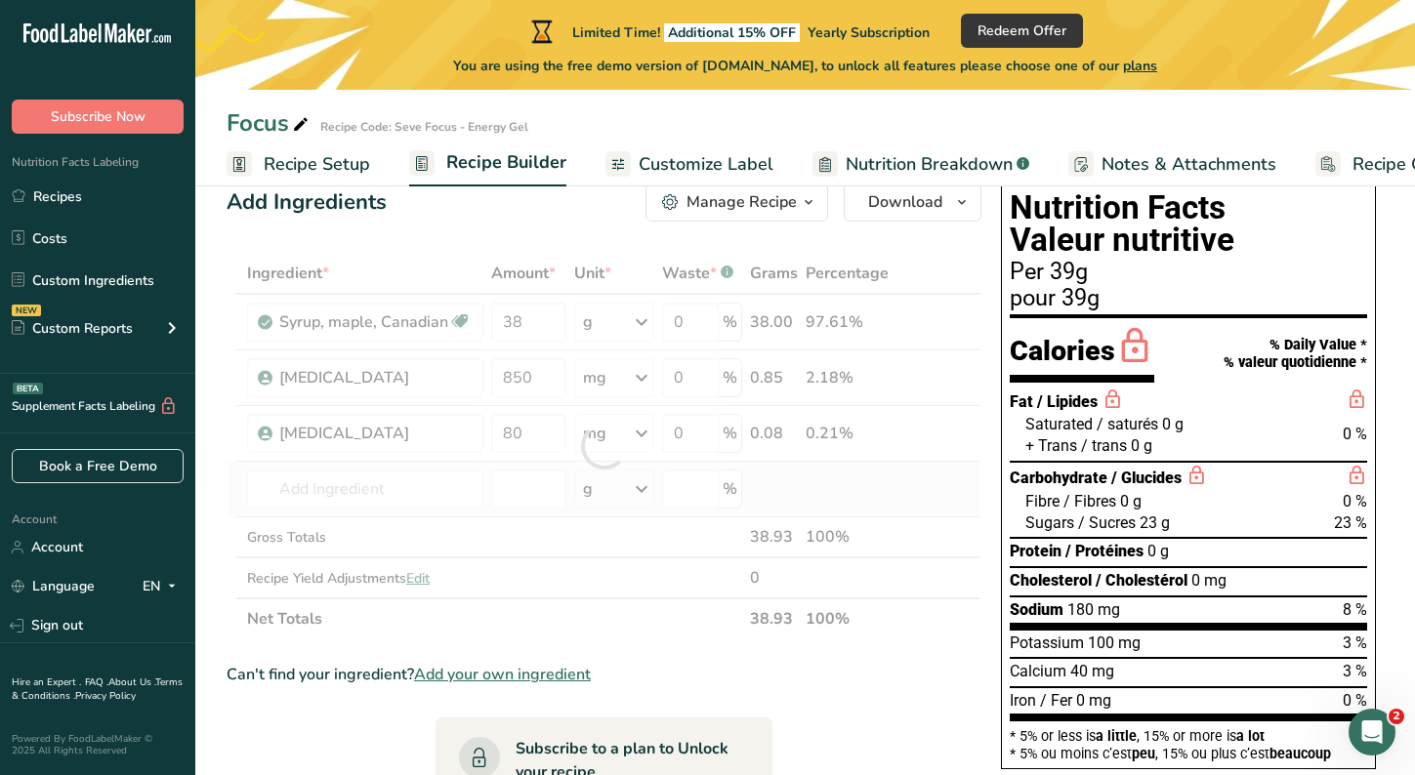
click at [522, 466] on div "Ingredient * Amount * Unit * Waste * .a-a{fill:#347362;}.b-a{fill:#fff;} Grams …" at bounding box center [604, 446] width 755 height 387
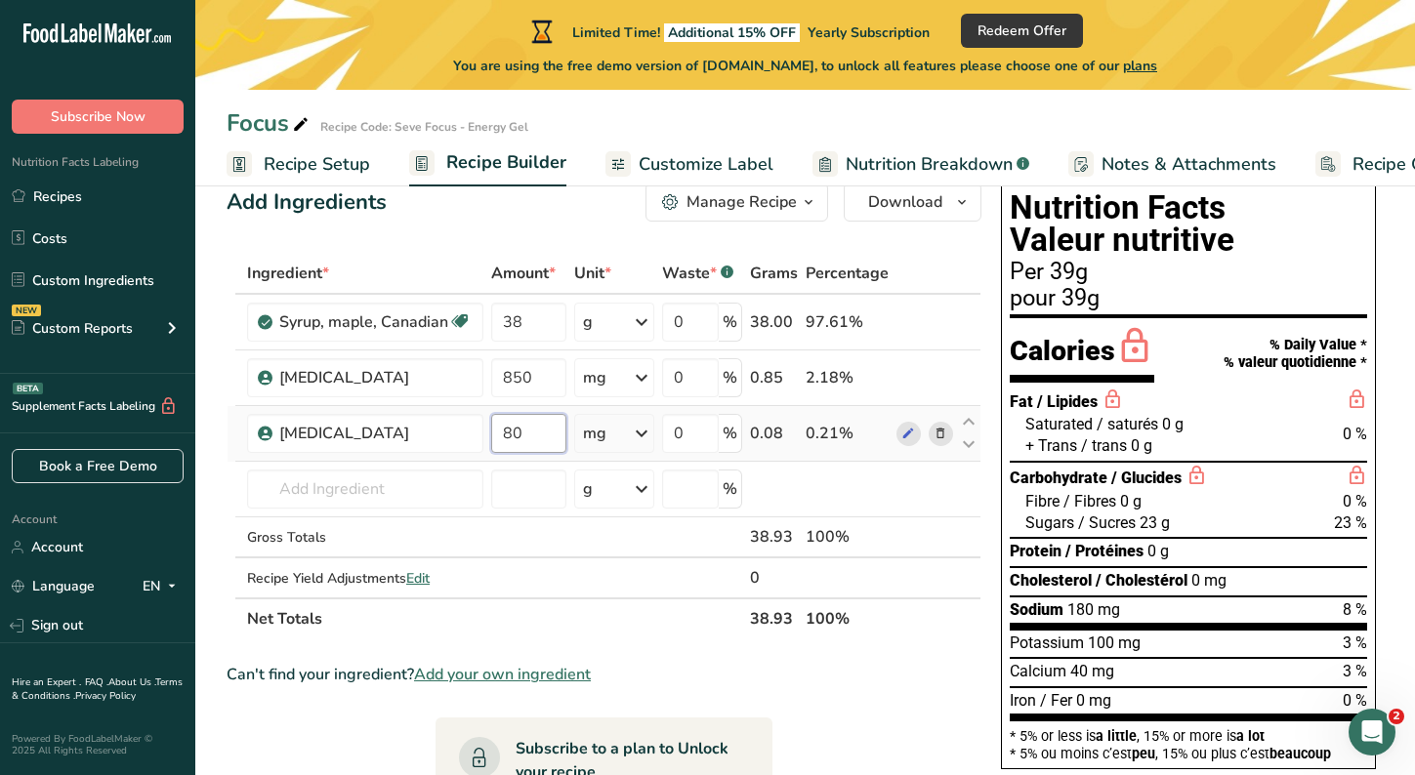
click at [537, 425] on input "80" at bounding box center [528, 433] width 75 height 39
type input "8"
type input "100"
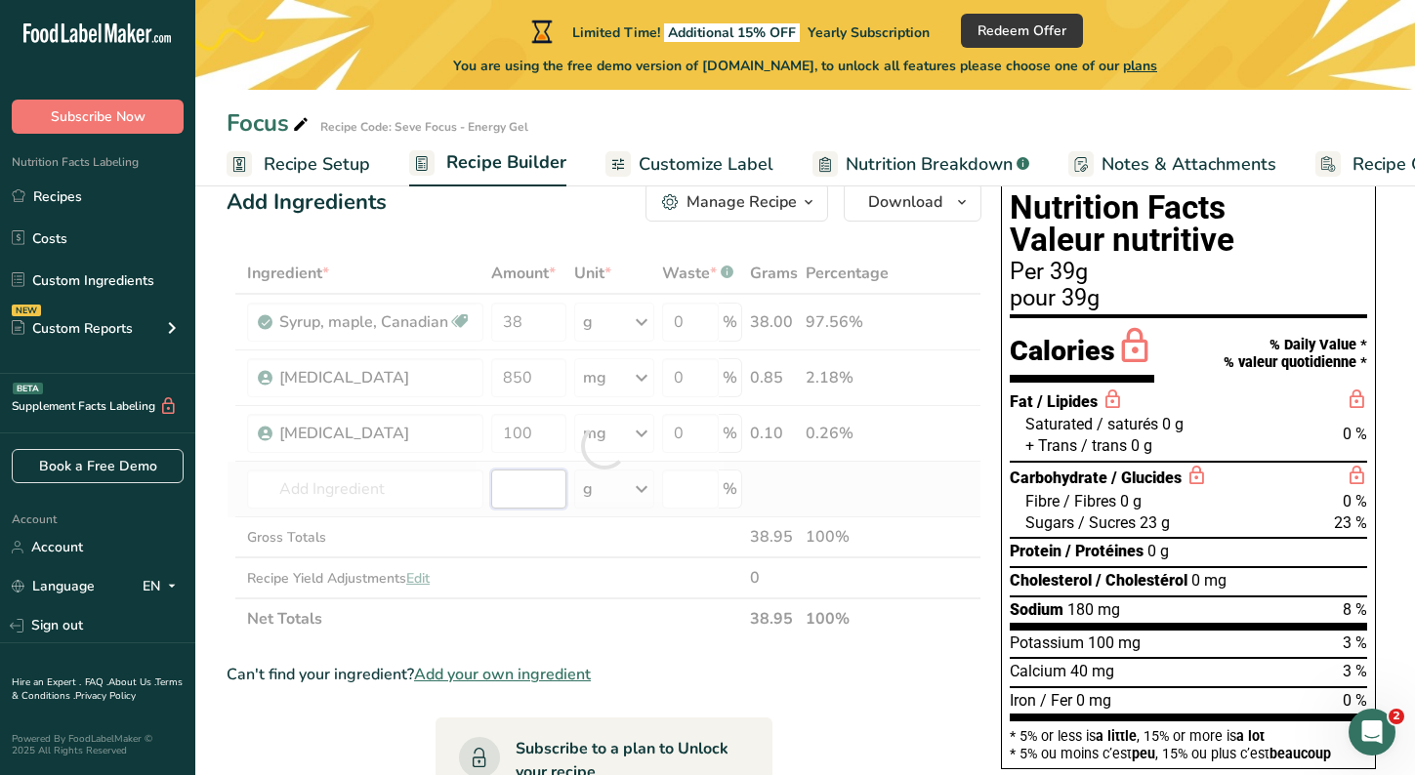
click at [527, 496] on div "Ingredient * Amount * Unit * Waste * .a-a{fill:#347362;}.b-a{fill:#fff;} Grams …" at bounding box center [604, 446] width 755 height 387
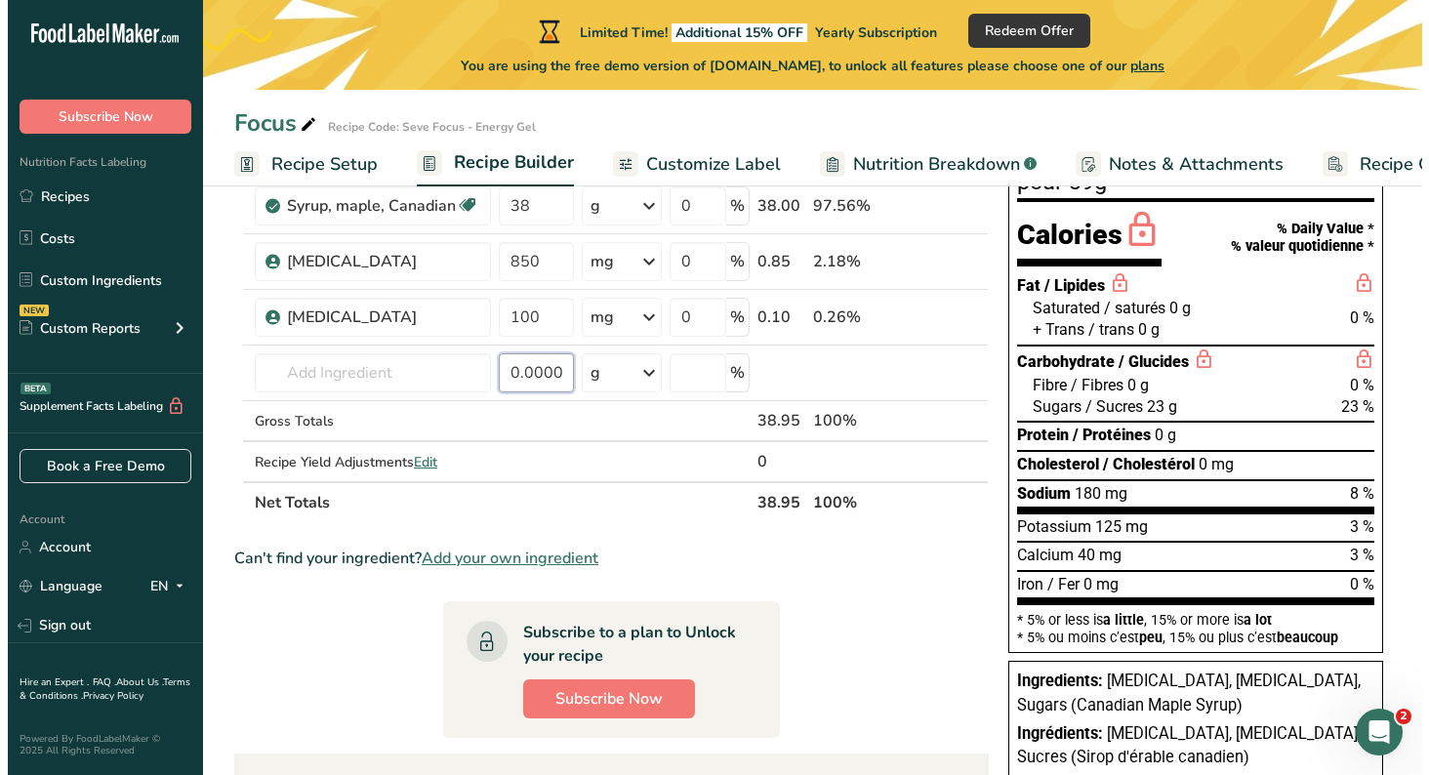
scroll to position [163, 0]
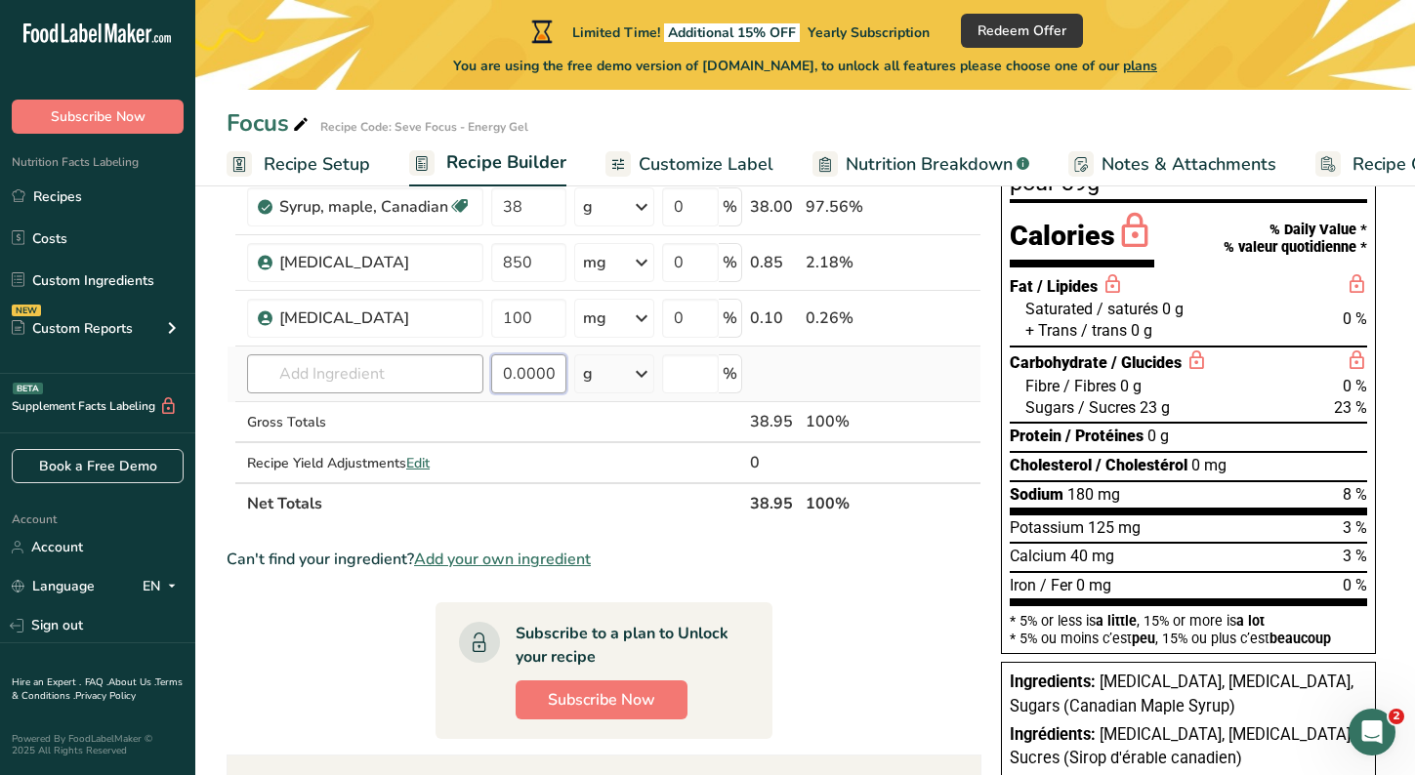
type input "0.000001"
click at [370, 371] on input "text" at bounding box center [365, 373] width 236 height 39
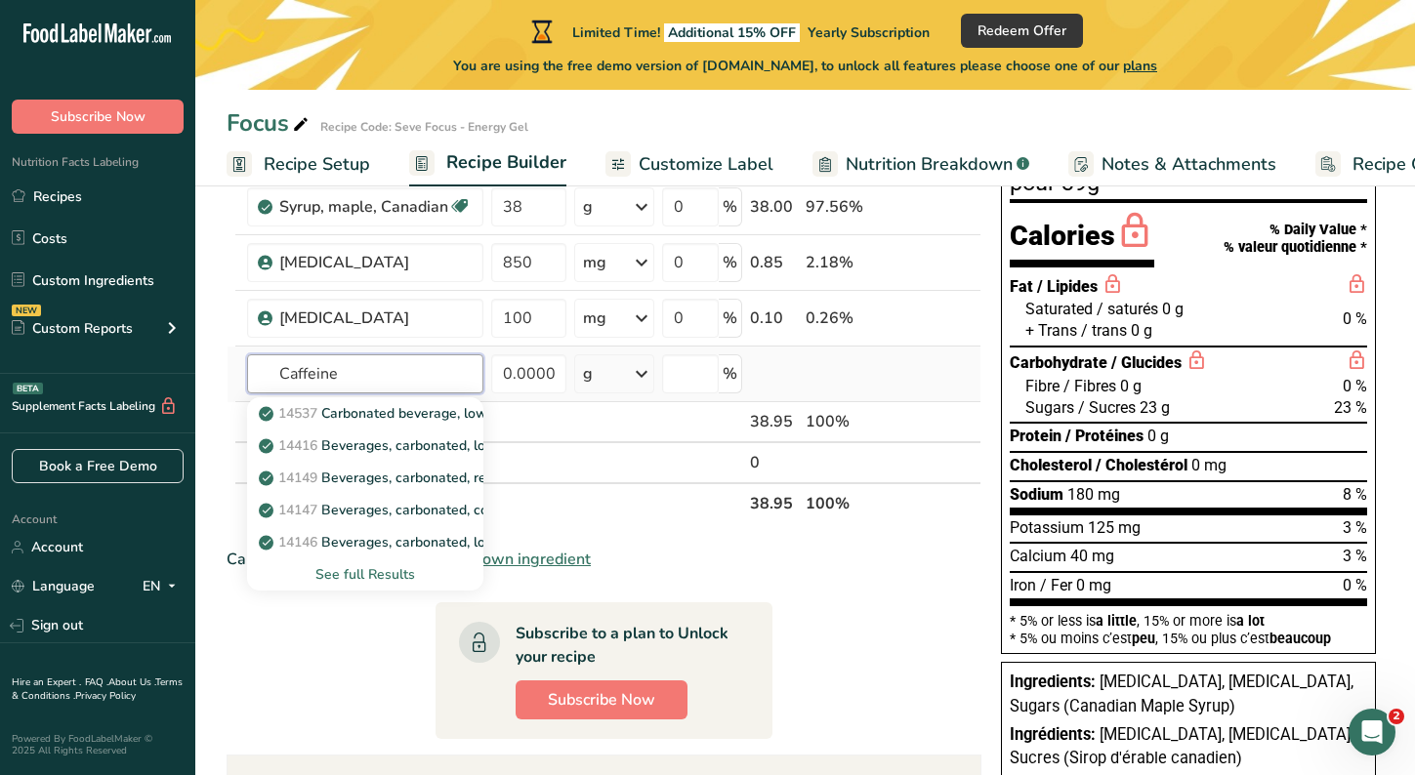
type input "Caffeine"
click at [388, 578] on div "See full Results" at bounding box center [365, 574] width 205 height 21
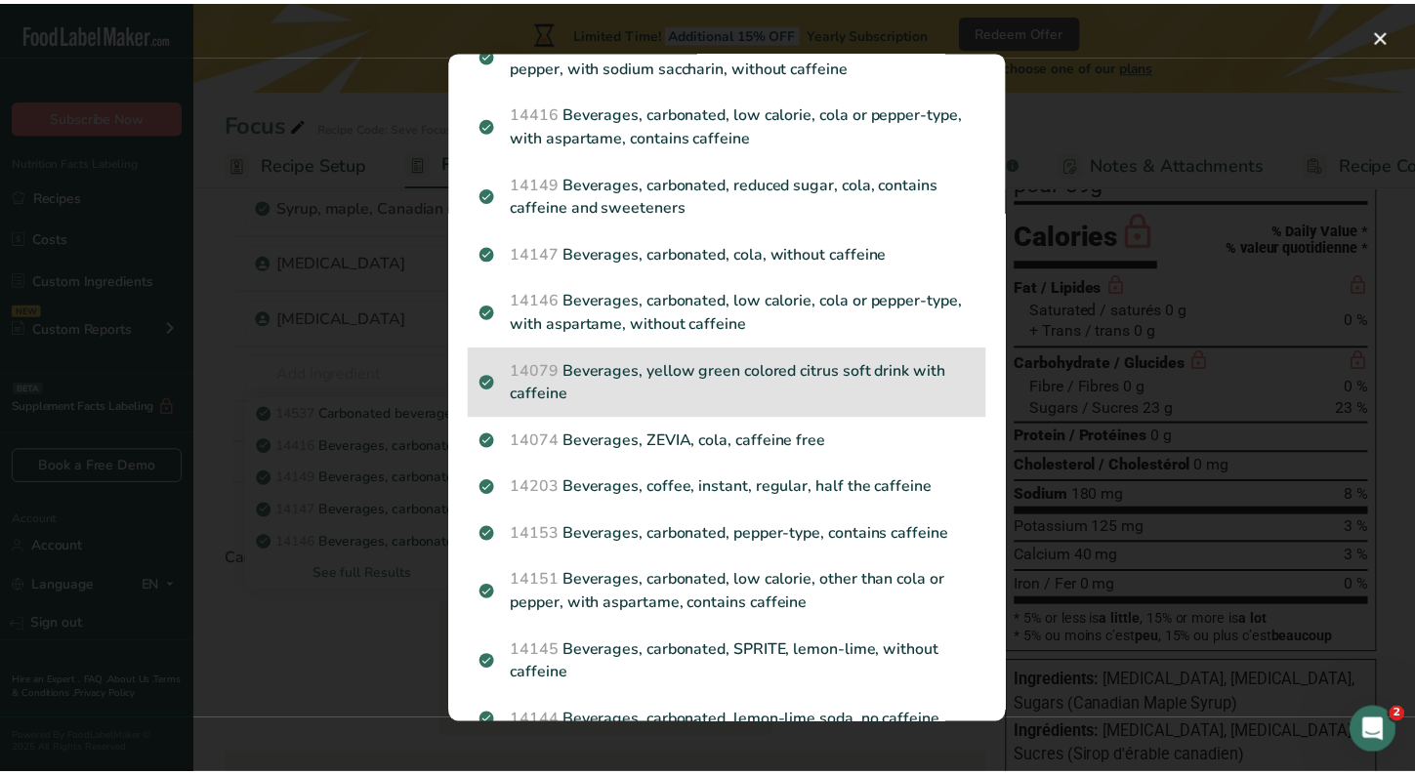
scroll to position [0, 0]
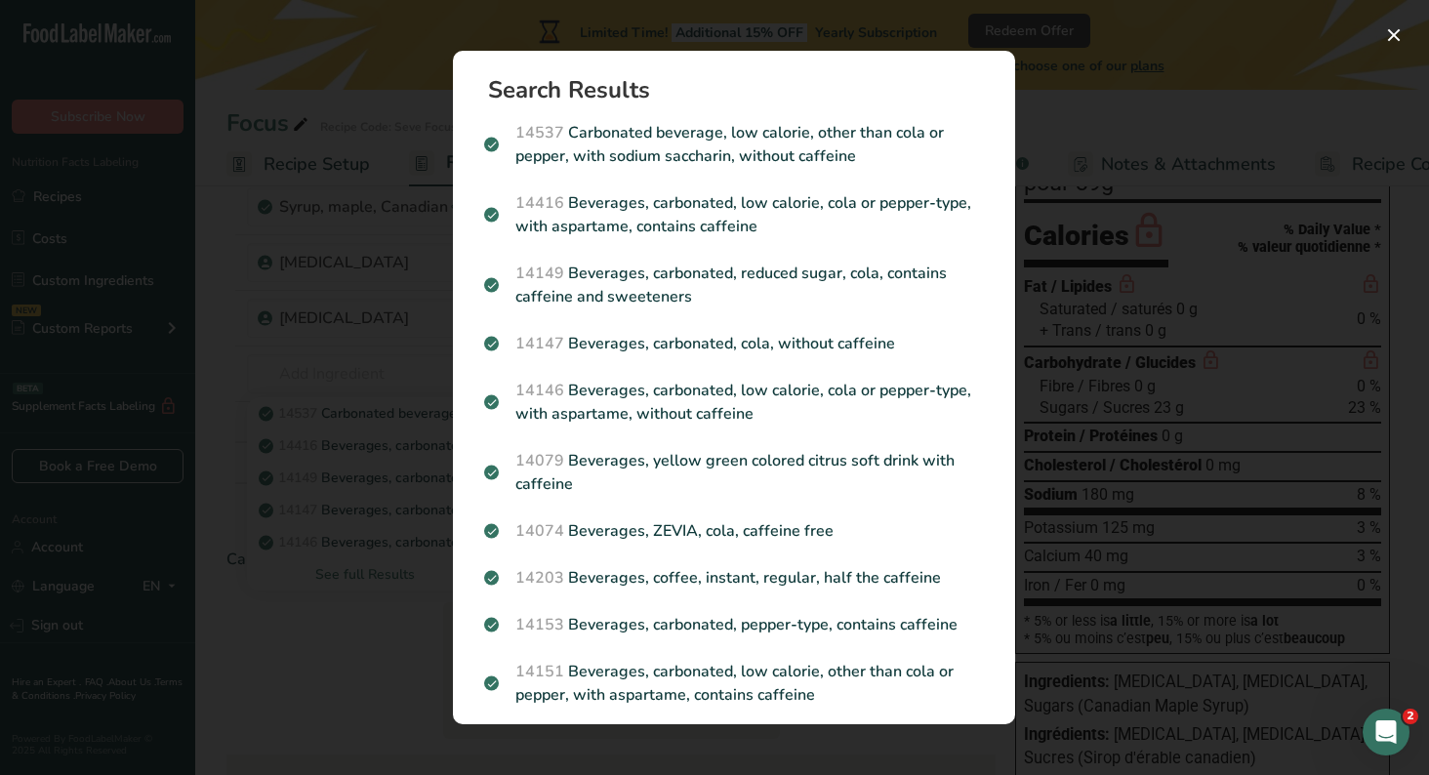
click at [388, 357] on div "Search results modal" at bounding box center [714, 387] width 1429 height 775
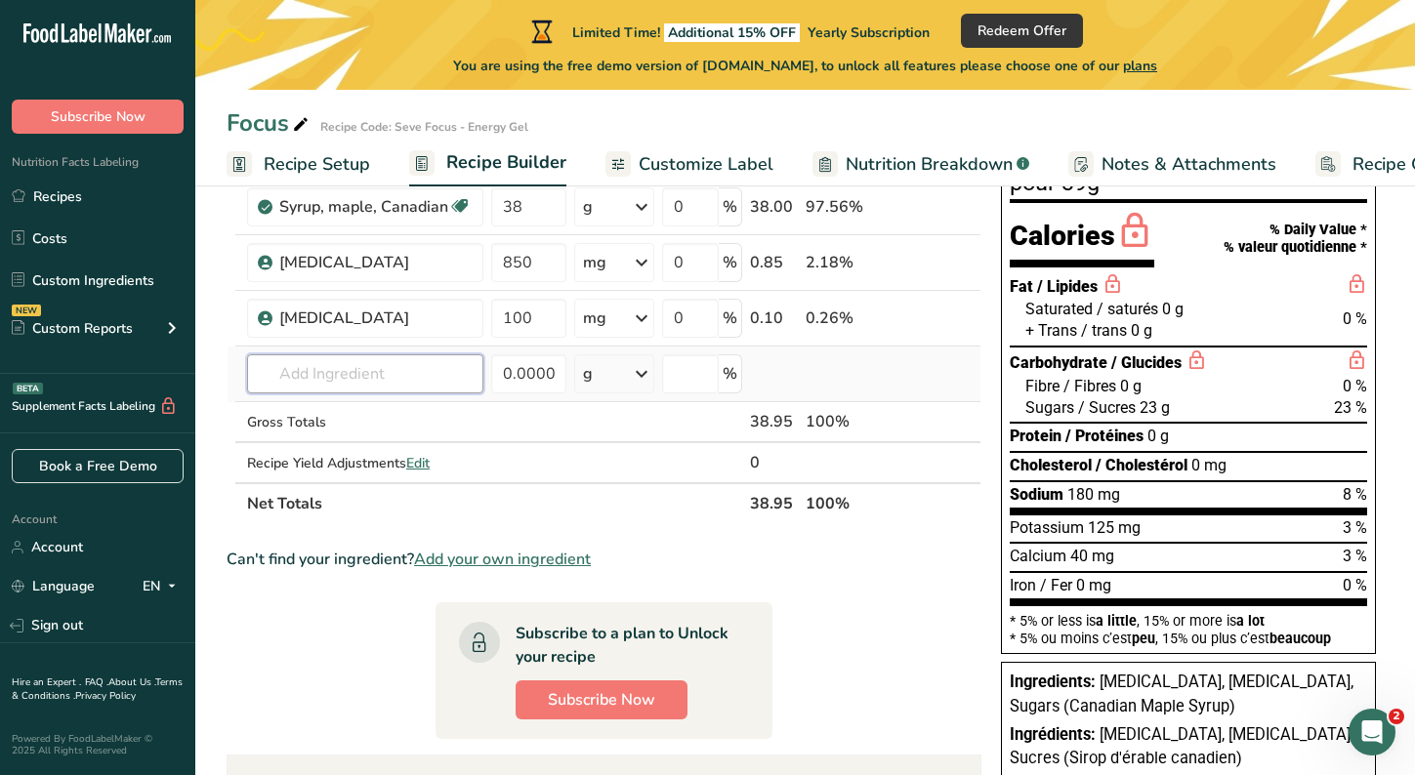
drag, startPoint x: 420, startPoint y: 376, endPoint x: 344, endPoint y: 373, distance: 76.2
click at [344, 373] on input "text" at bounding box center [365, 373] width 236 height 39
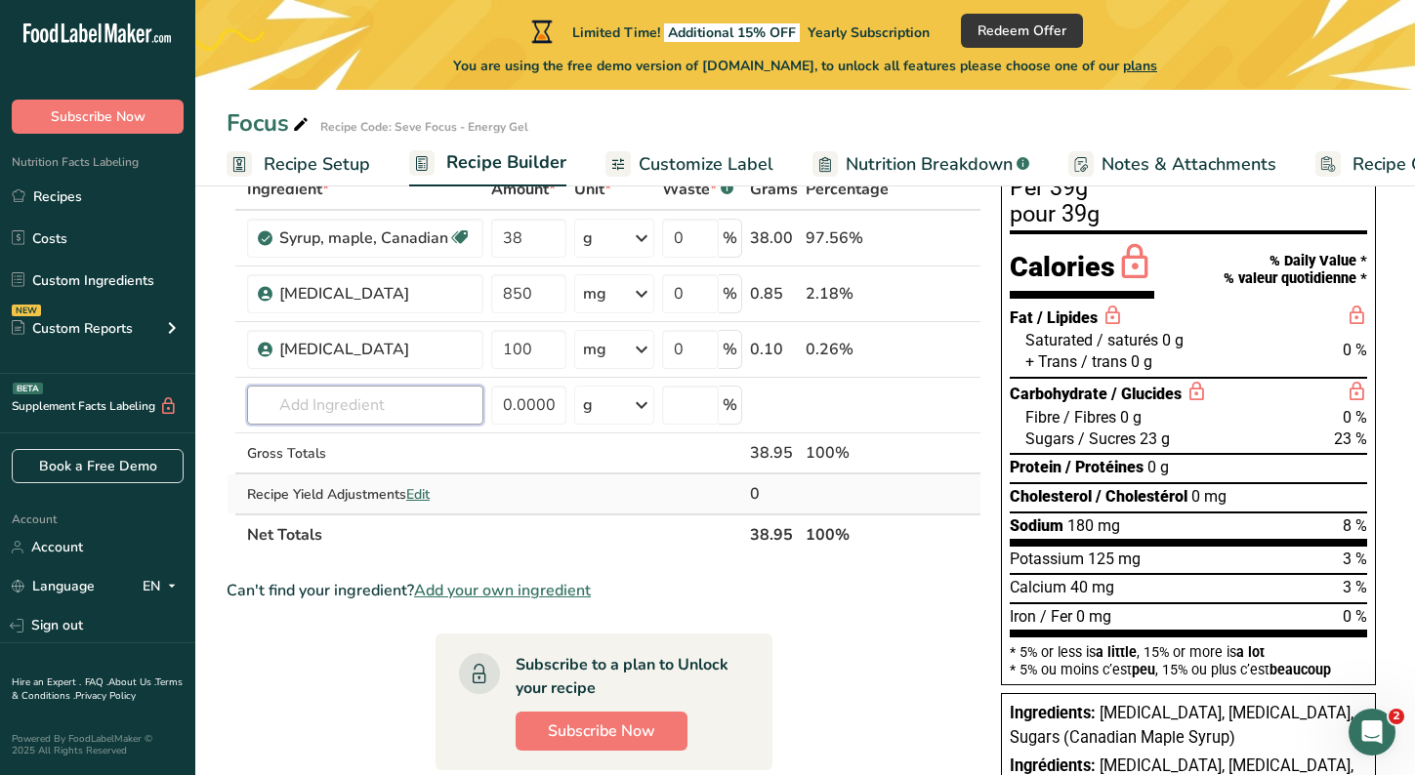
scroll to position [113, 0]
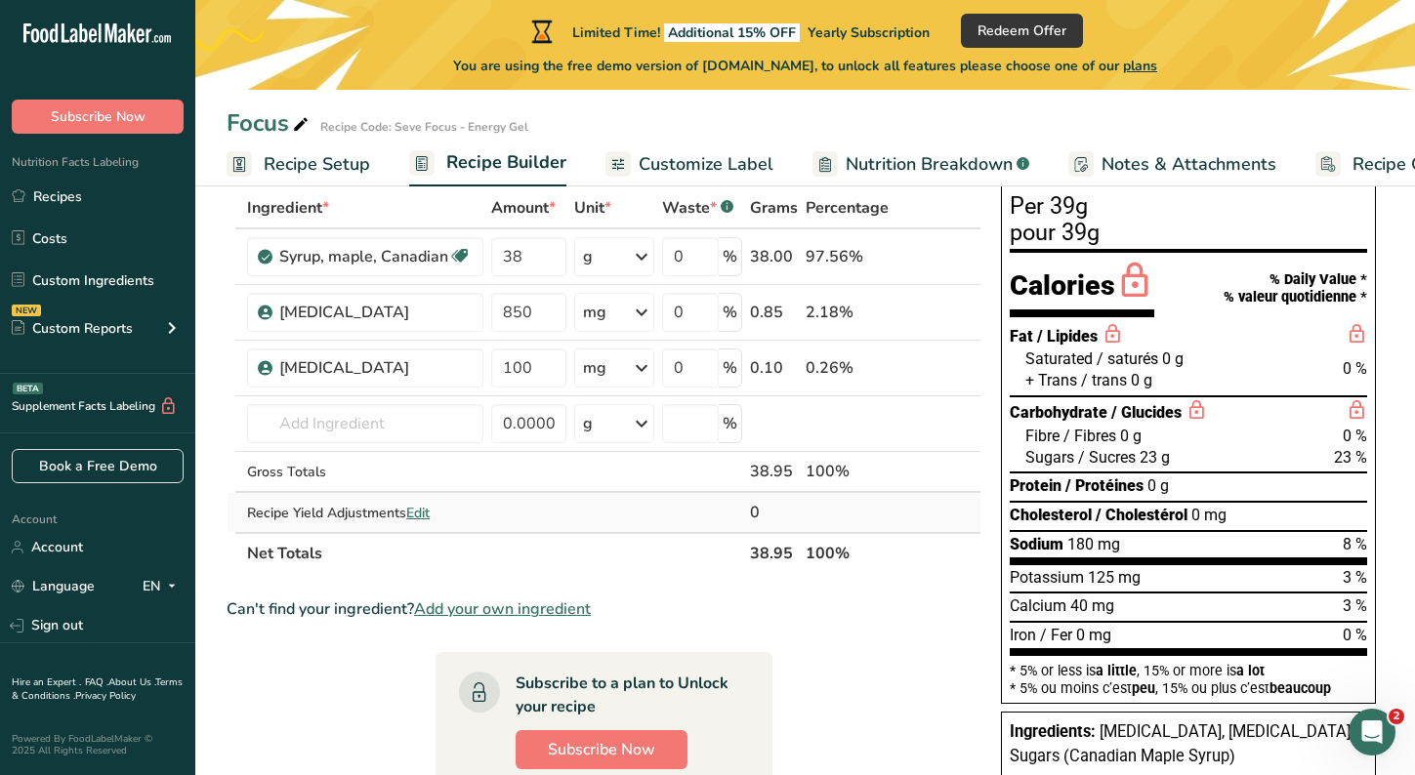
click at [430, 513] on span "Edit" at bounding box center [417, 513] width 23 height 19
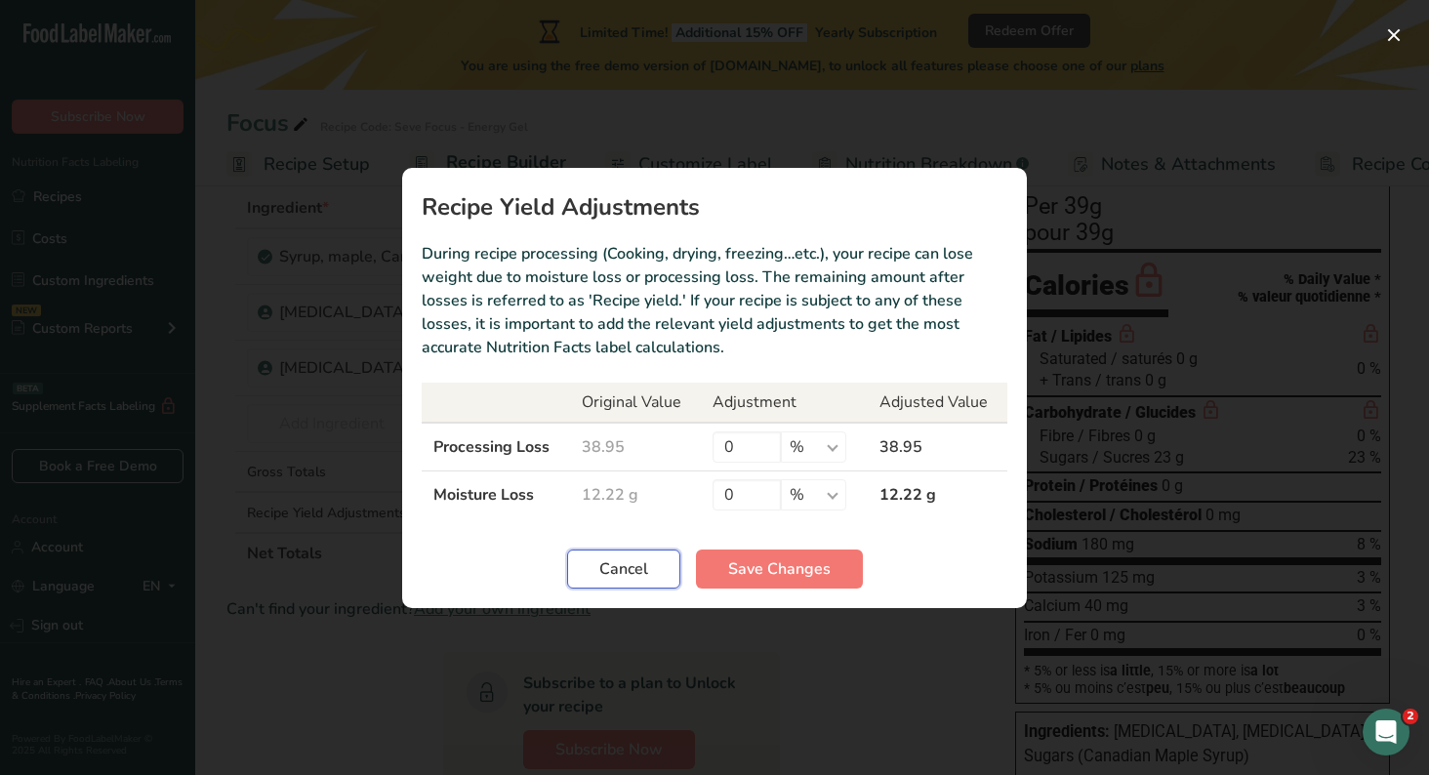
click at [642, 578] on span "Cancel" at bounding box center [624, 569] width 49 height 23
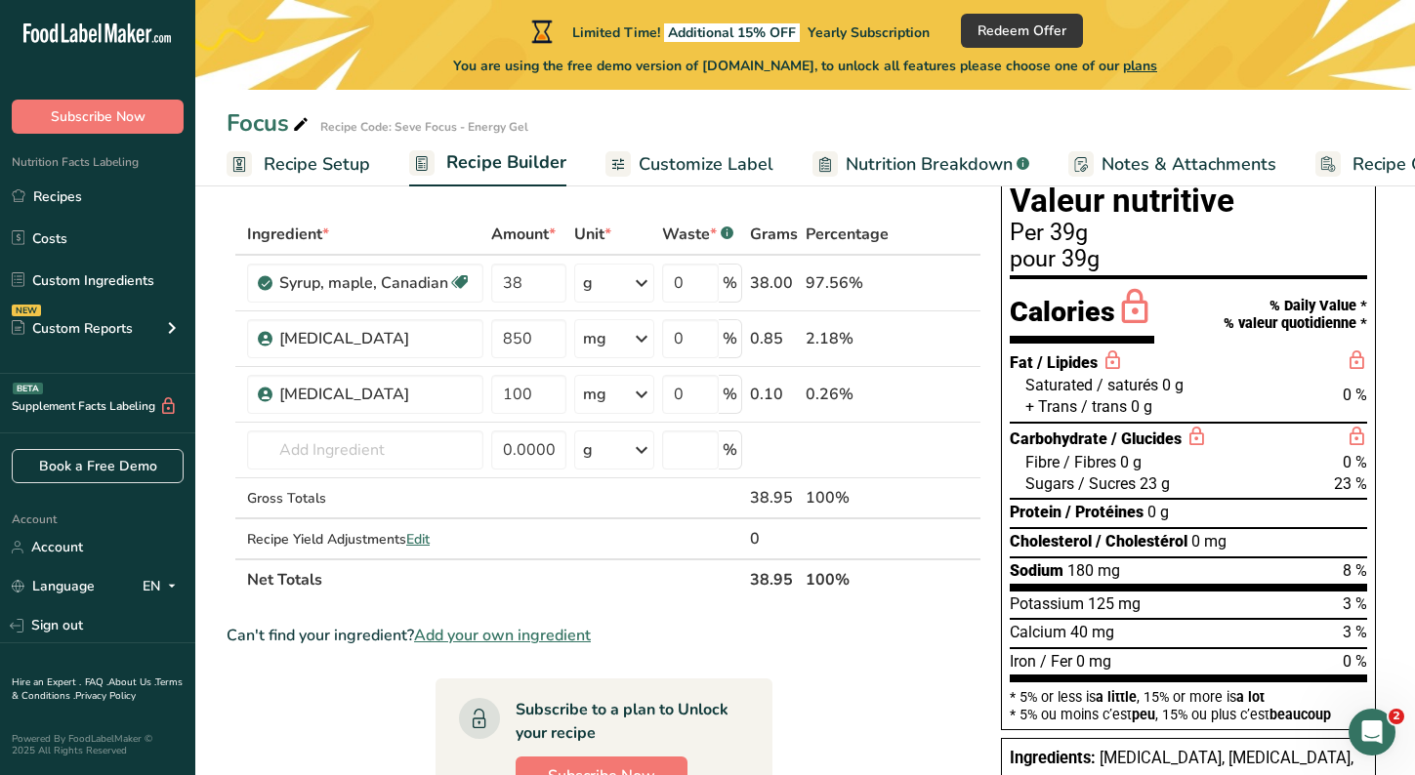
scroll to position [0, 0]
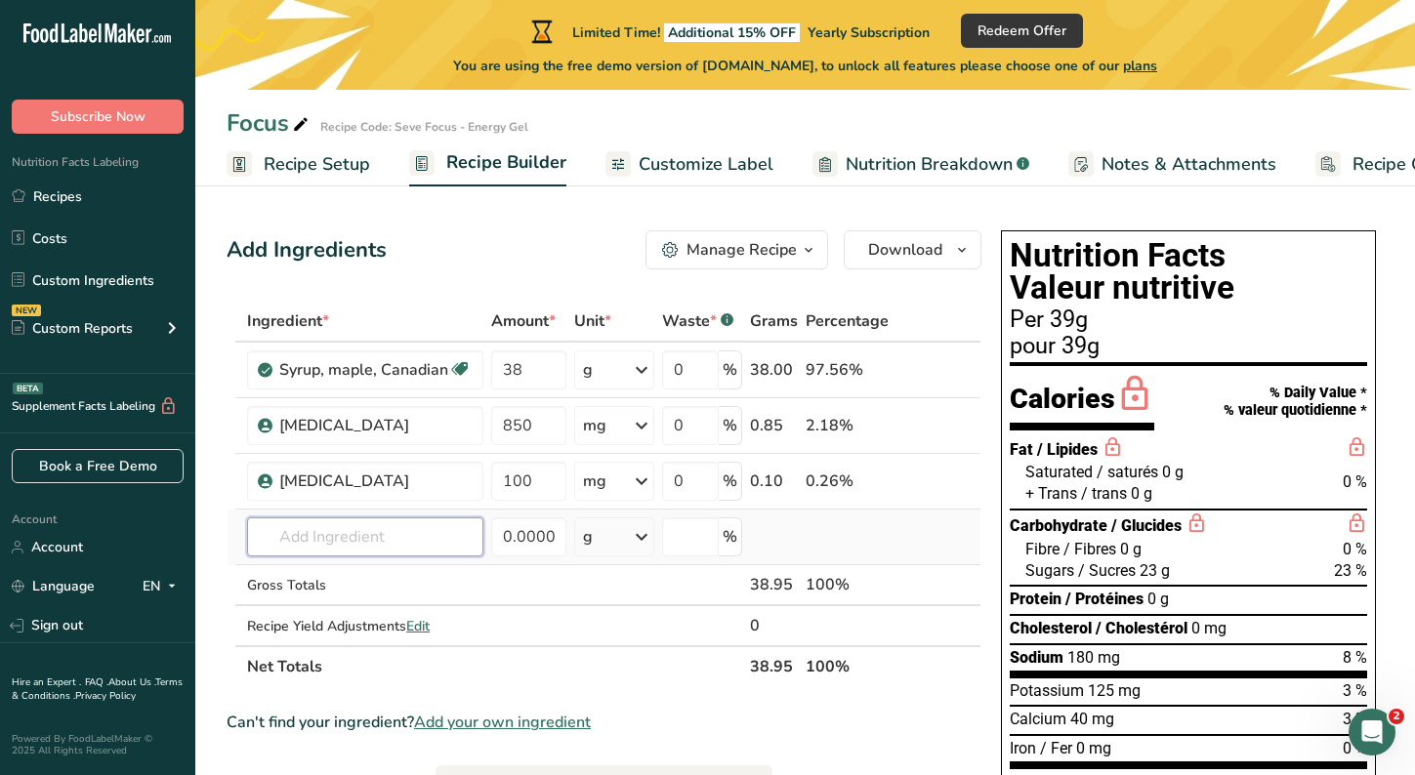
click at [457, 534] on input "text" at bounding box center [365, 536] width 236 height 39
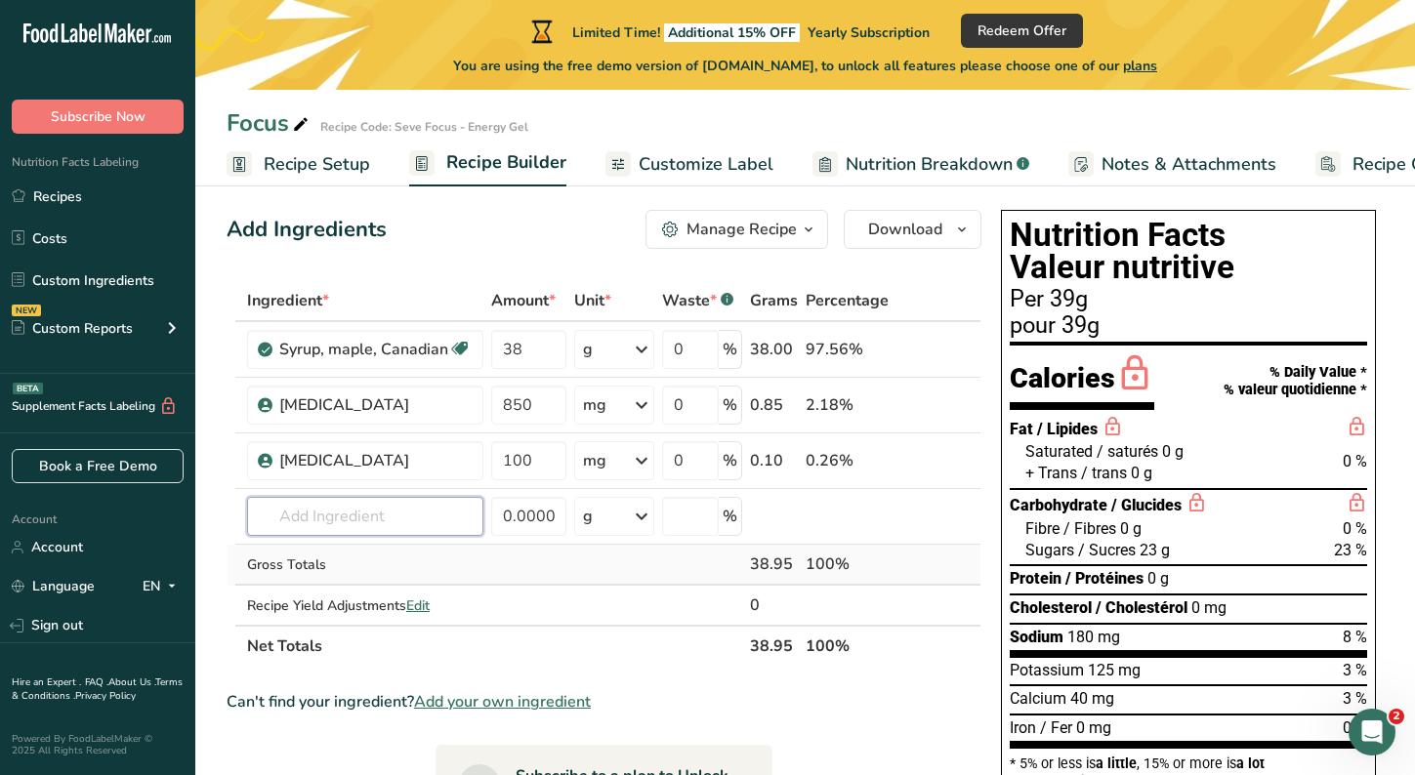
scroll to position [26, 0]
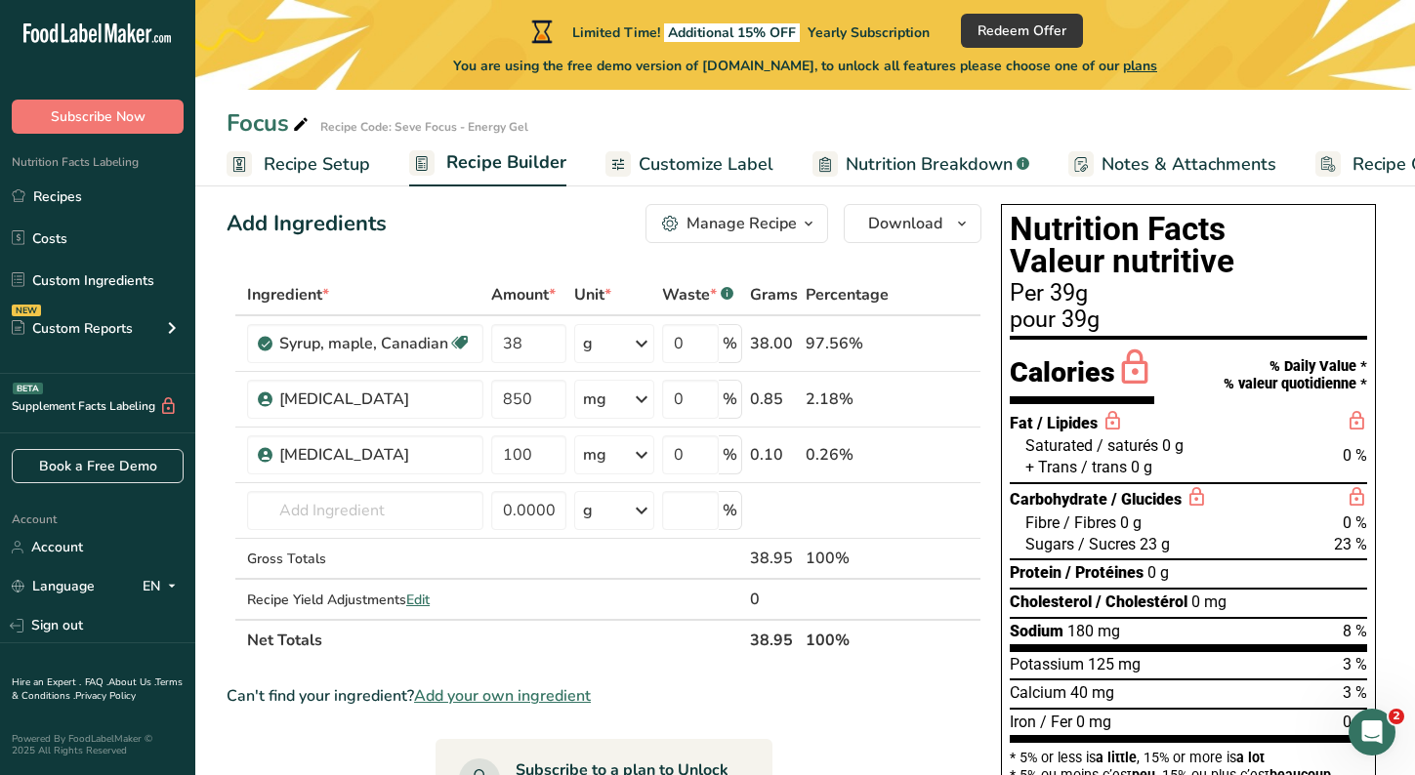
click at [525, 695] on span "Add your own ingredient" at bounding box center [502, 695] width 177 height 23
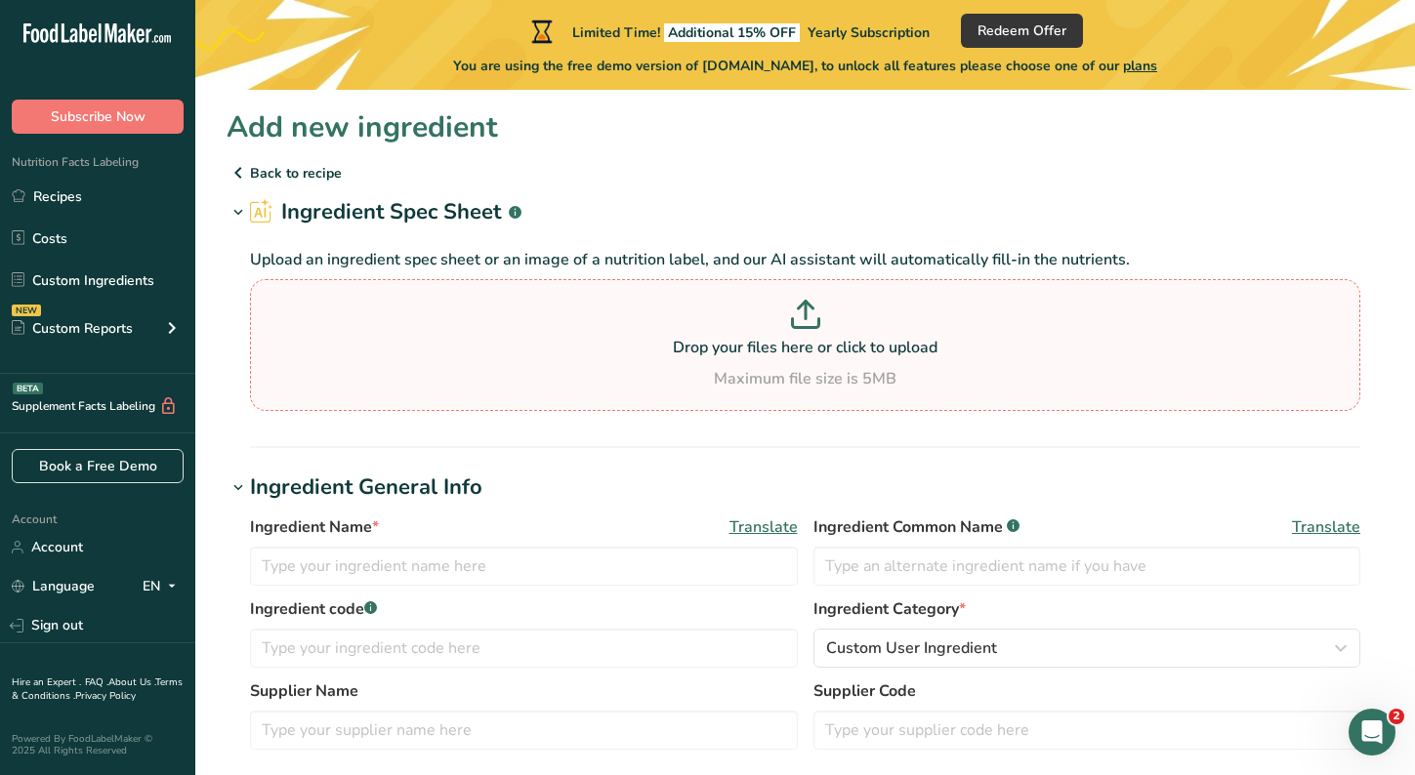
click at [706, 339] on p "Drop your files here or click to upload" at bounding box center [805, 347] width 1100 height 23
click at [706, 339] on input "Drop your files here or click to upload Maximum file size is 5MB" at bounding box center [805, 345] width 1110 height 132
type input "C:\fakepath\Caffeine Anhydrous.png"
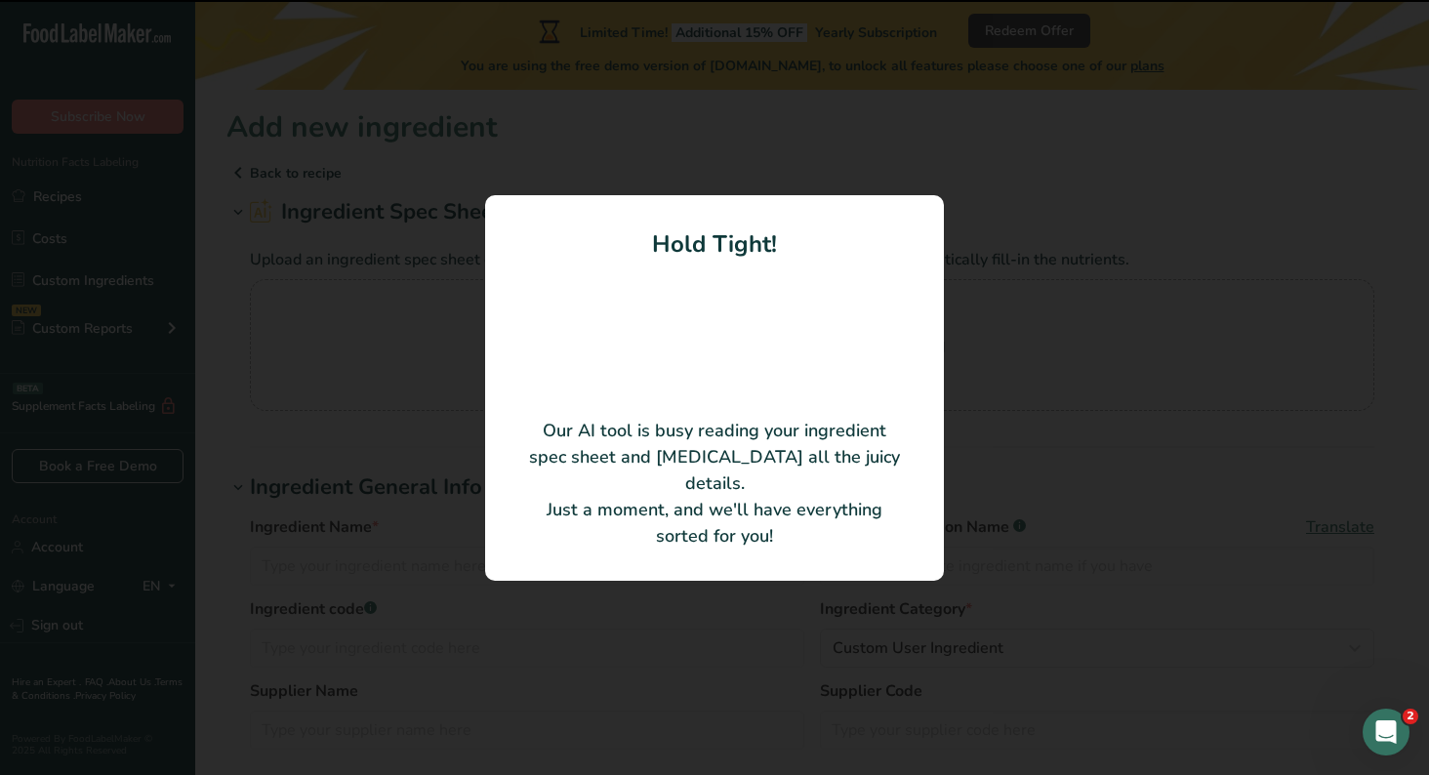
type input "Caffeine Anhydrous"
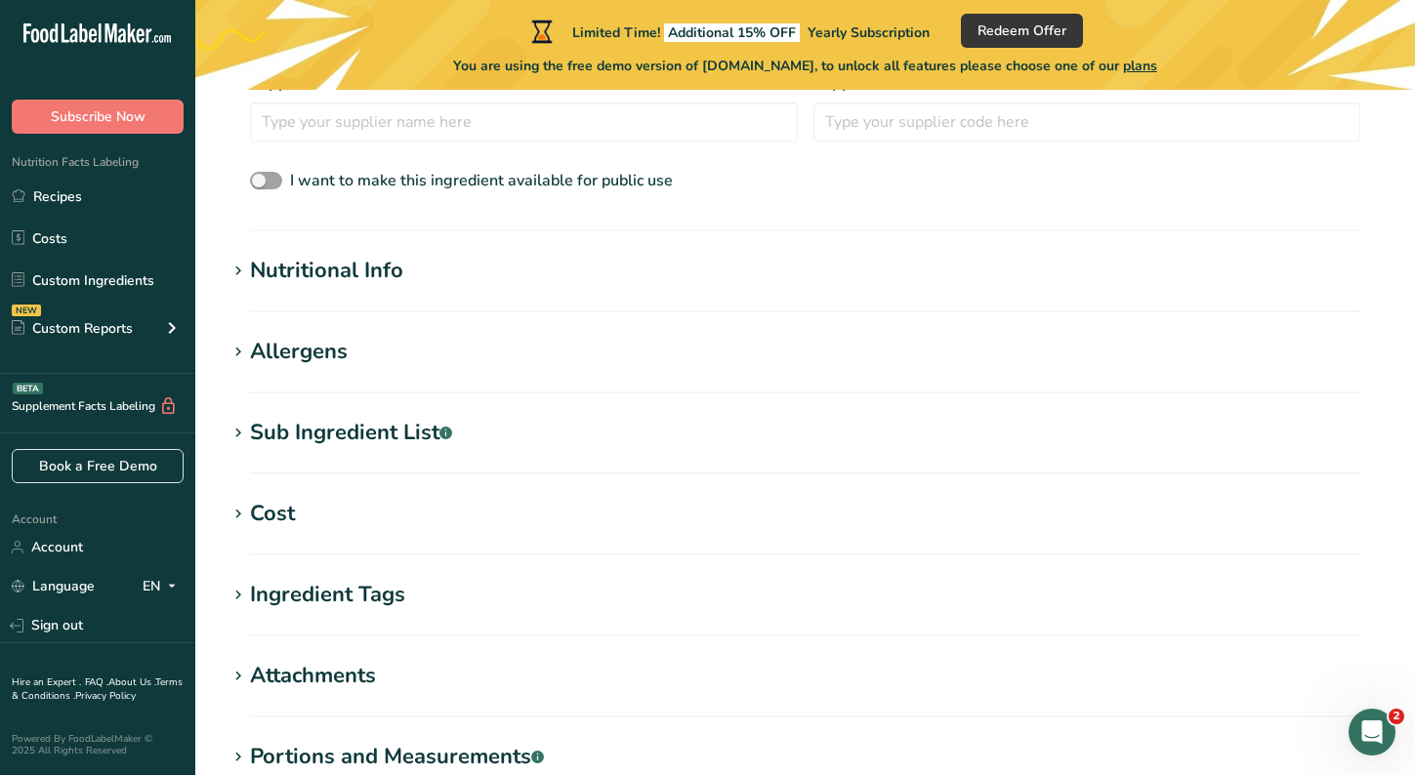
scroll to position [512, 0]
click at [243, 275] on icon at bounding box center [238, 273] width 18 height 27
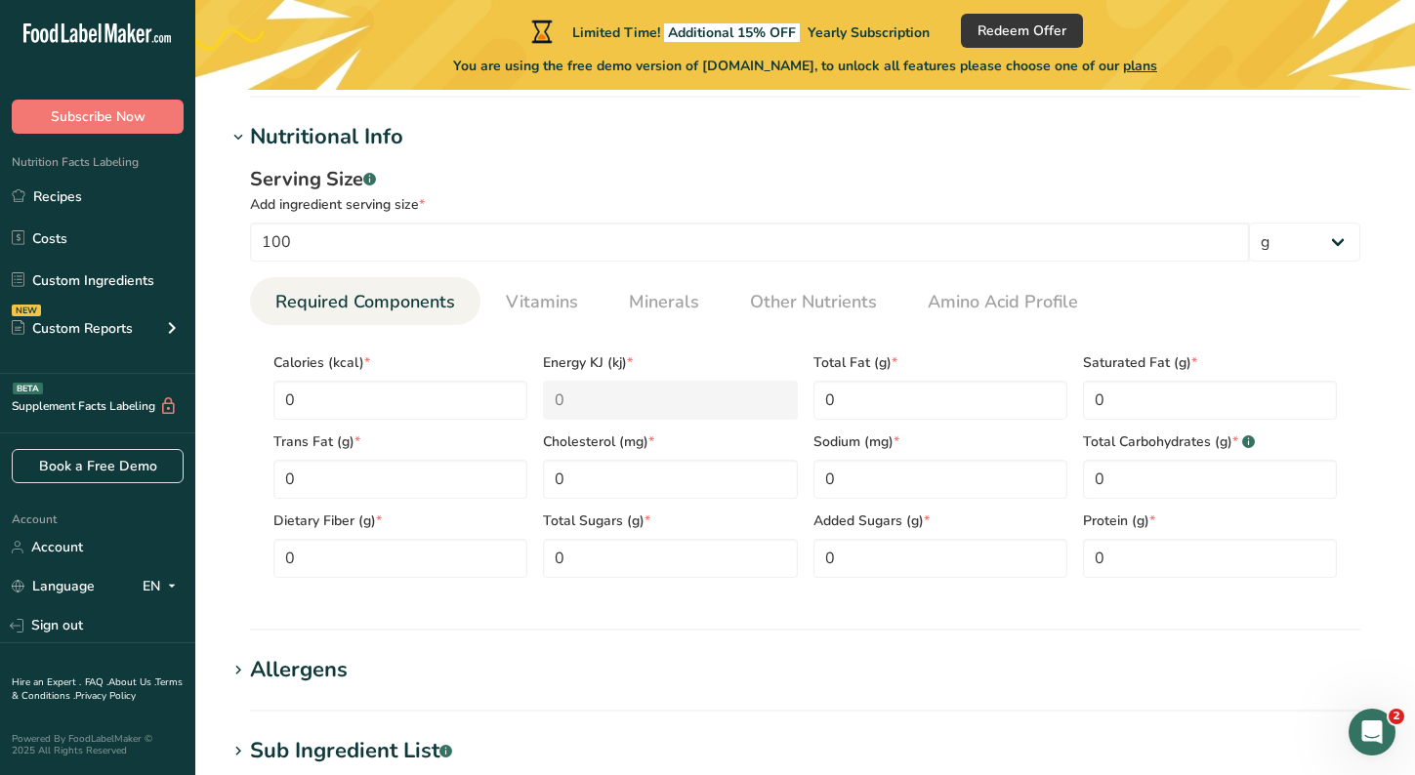
scroll to position [648, 0]
click at [567, 298] on span "Vitamins" at bounding box center [542, 301] width 72 height 26
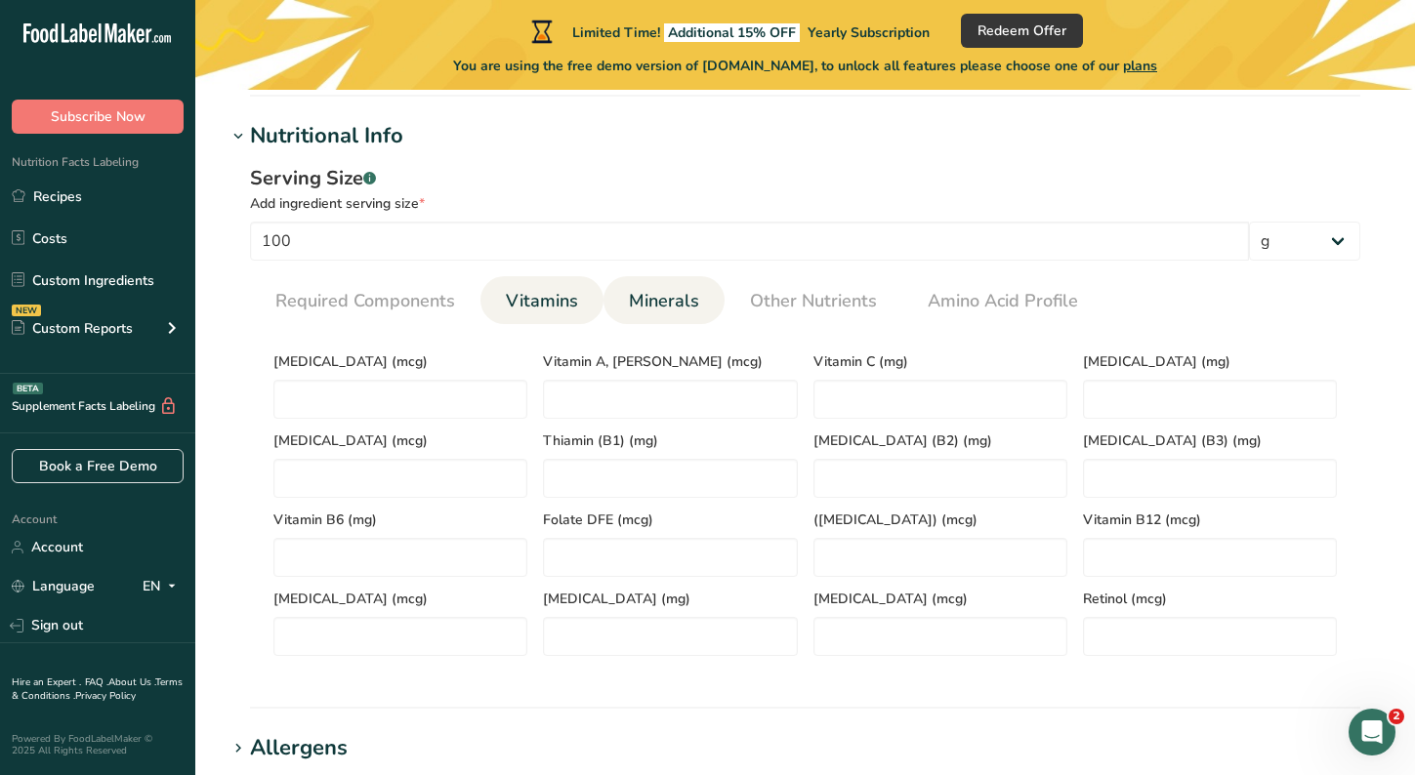
click at [658, 296] on span "Minerals" at bounding box center [664, 301] width 70 height 26
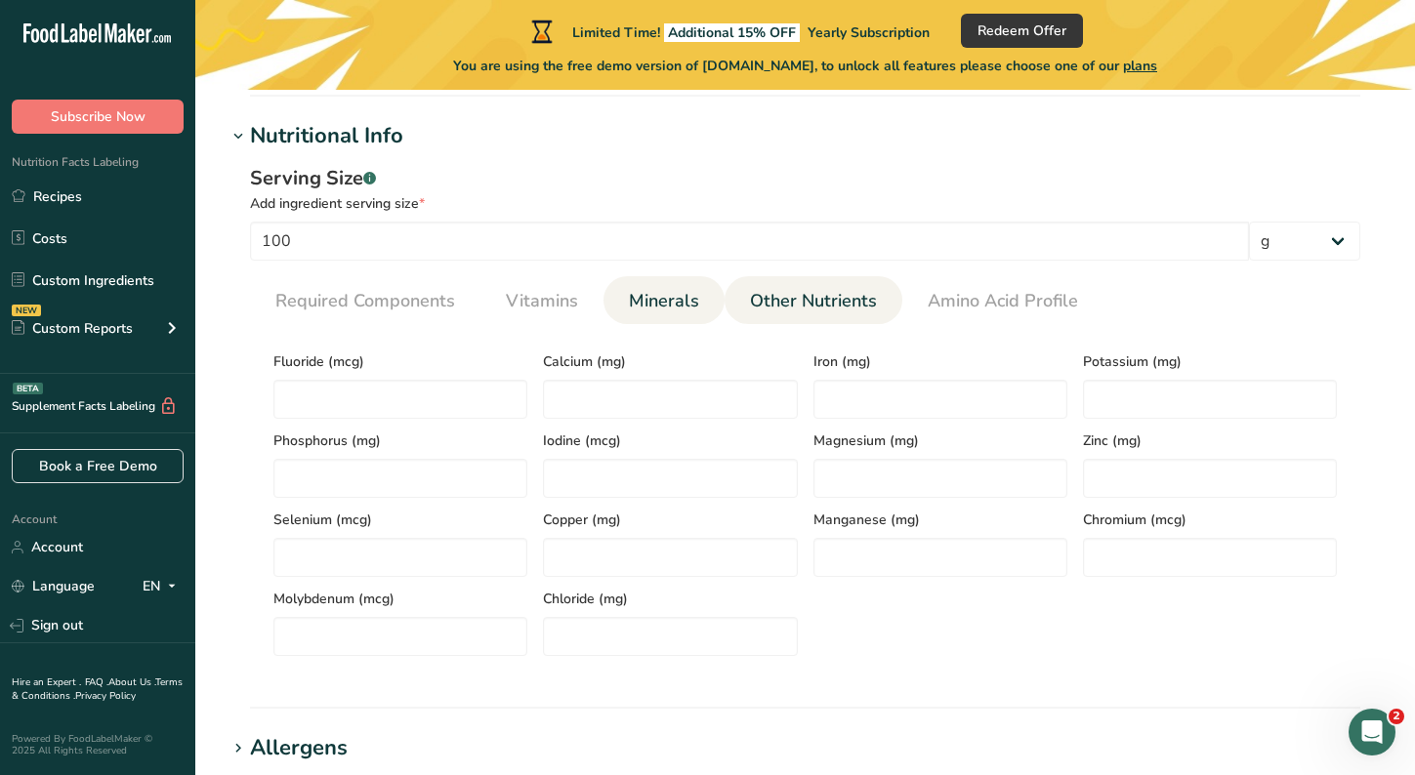
click at [798, 287] on link "Other Nutrients" at bounding box center [813, 301] width 143 height 50
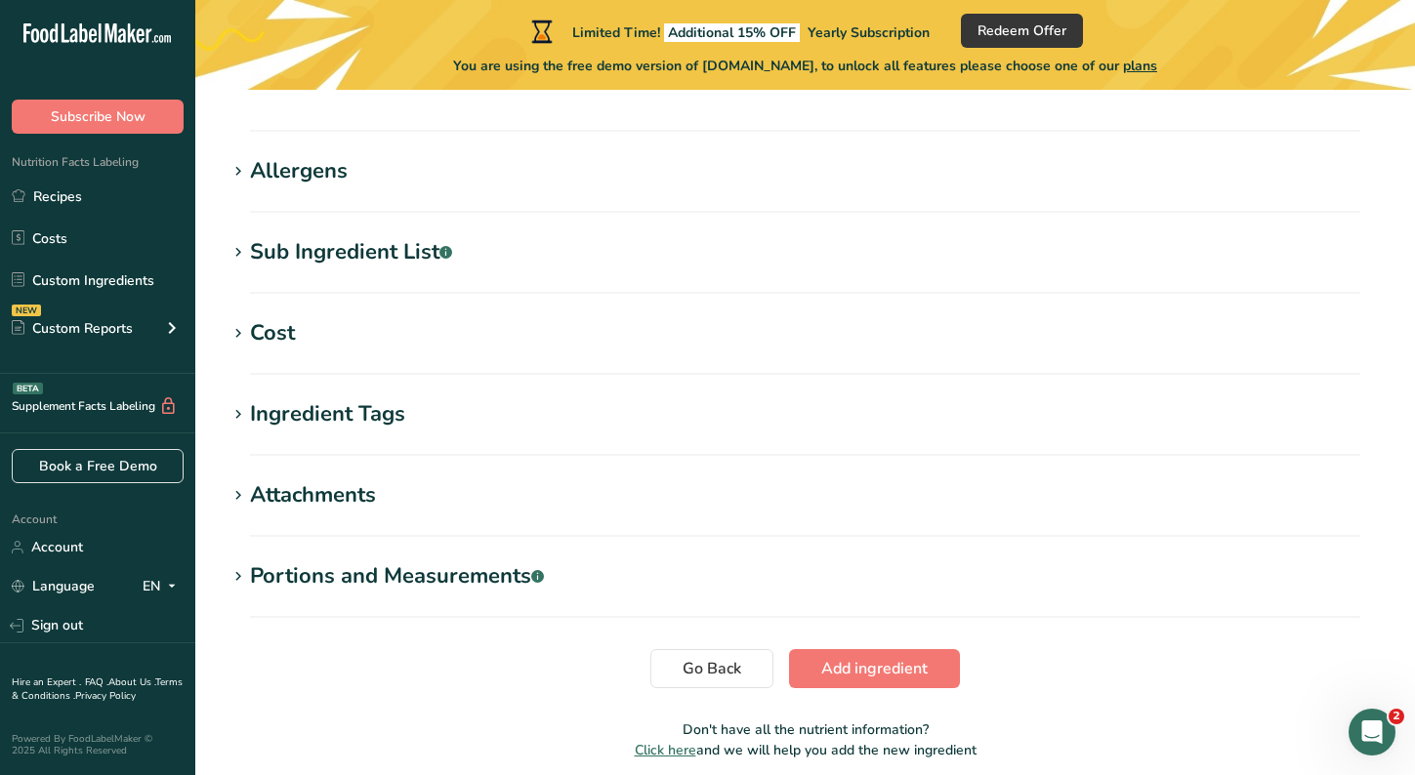
scroll to position [1388, 0]
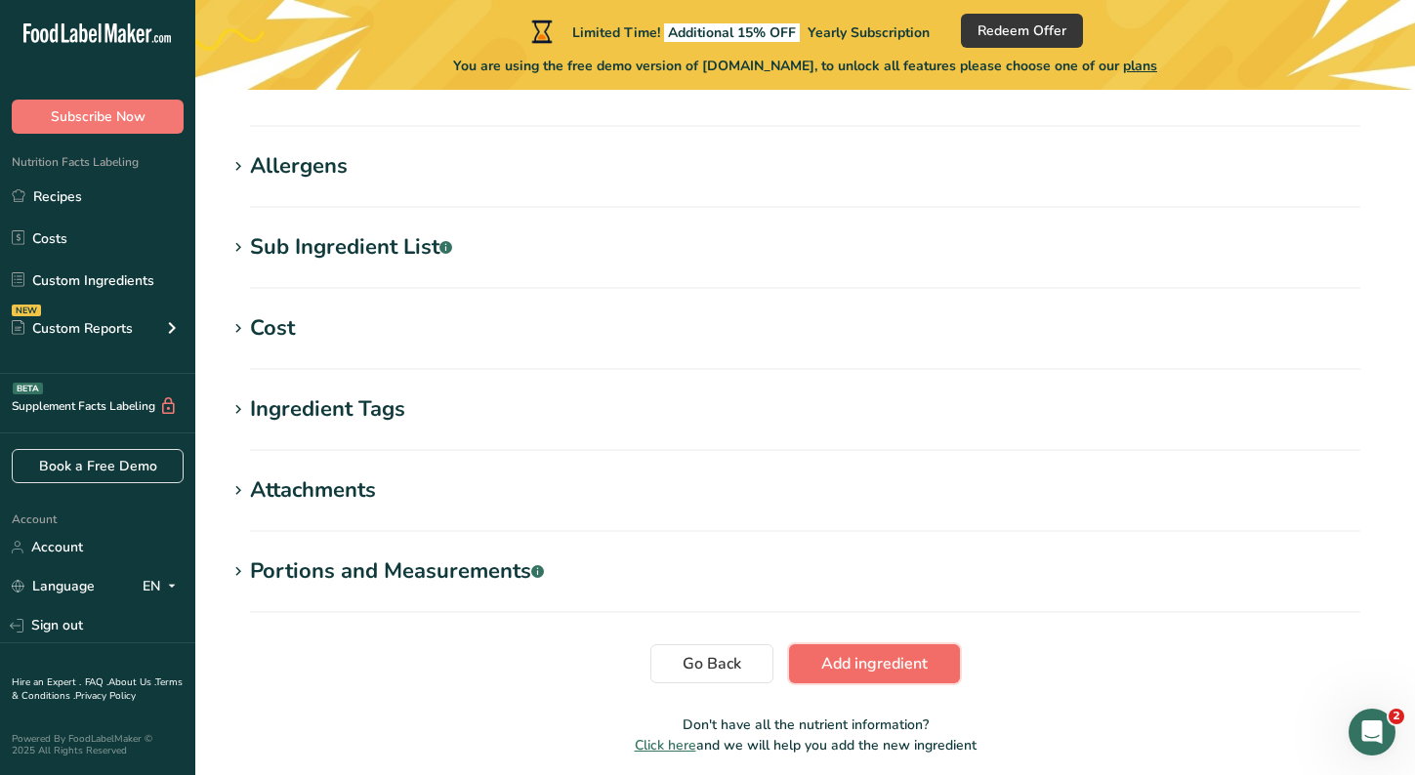
click at [869, 663] on span "Add ingredient" at bounding box center [874, 663] width 106 height 23
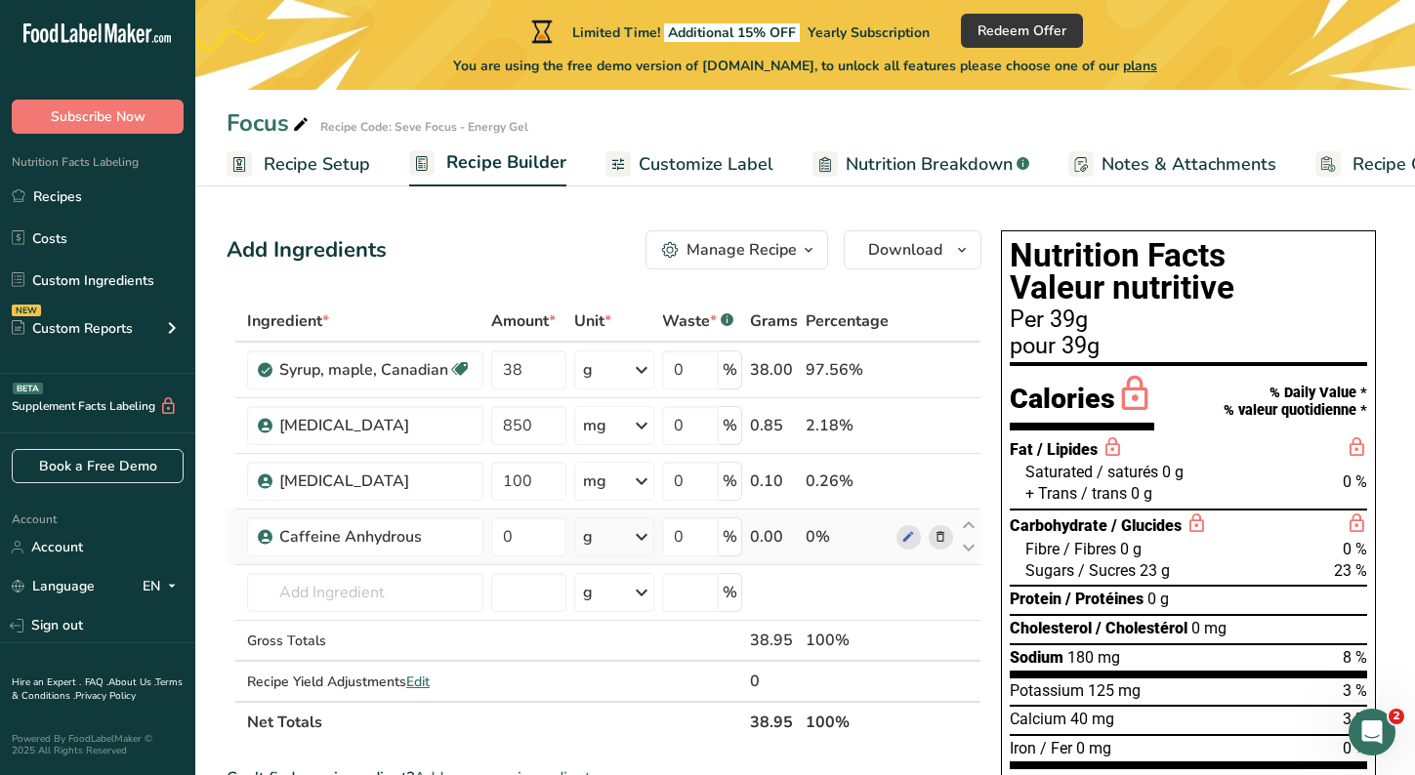
click at [637, 539] on icon at bounding box center [641, 536] width 23 height 35
click at [628, 662] on div "mg" at bounding box center [668, 667] width 164 height 28
click at [516, 537] on input "0" at bounding box center [528, 536] width 75 height 39
type input "80"
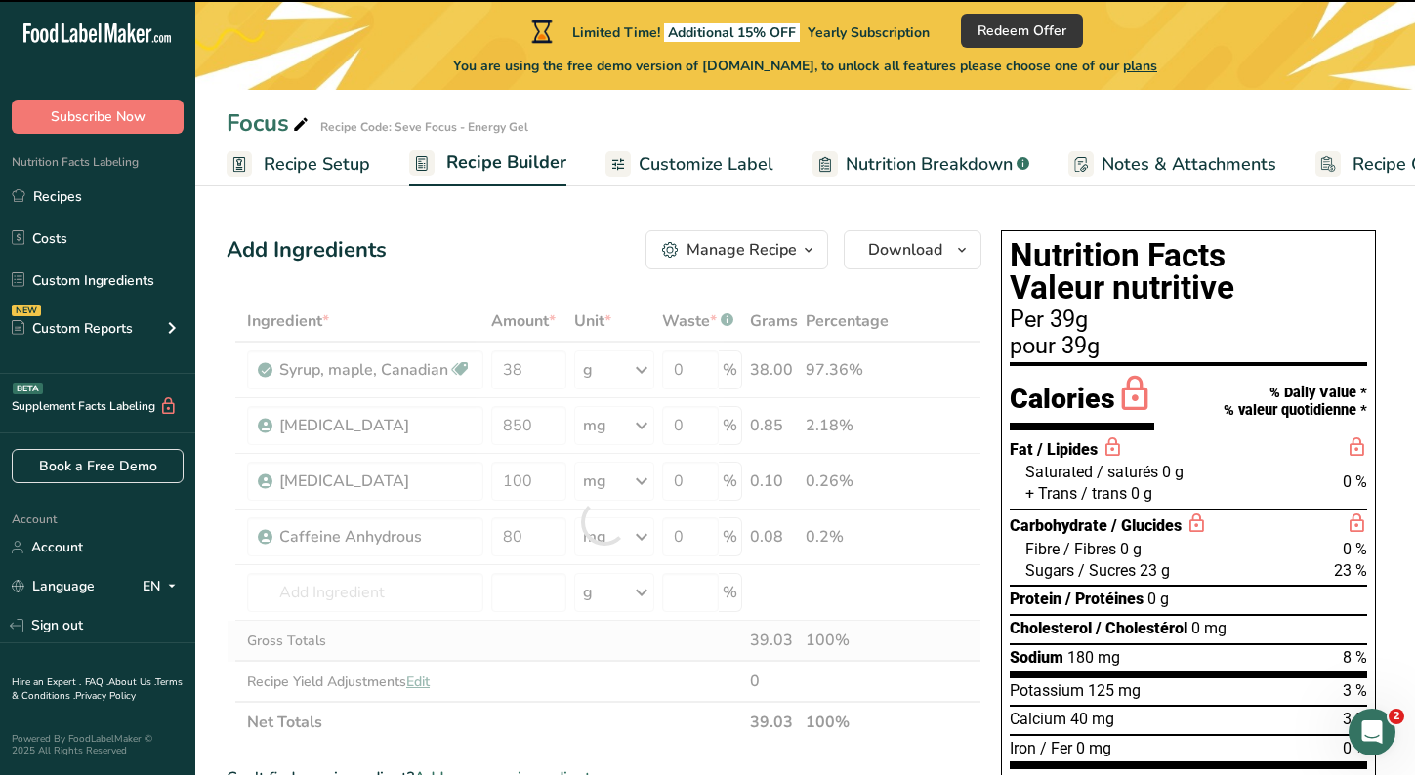
drag, startPoint x: 535, startPoint y: 636, endPoint x: 508, endPoint y: 660, distance: 36.7
click at [508, 660] on td at bounding box center [528, 641] width 83 height 41
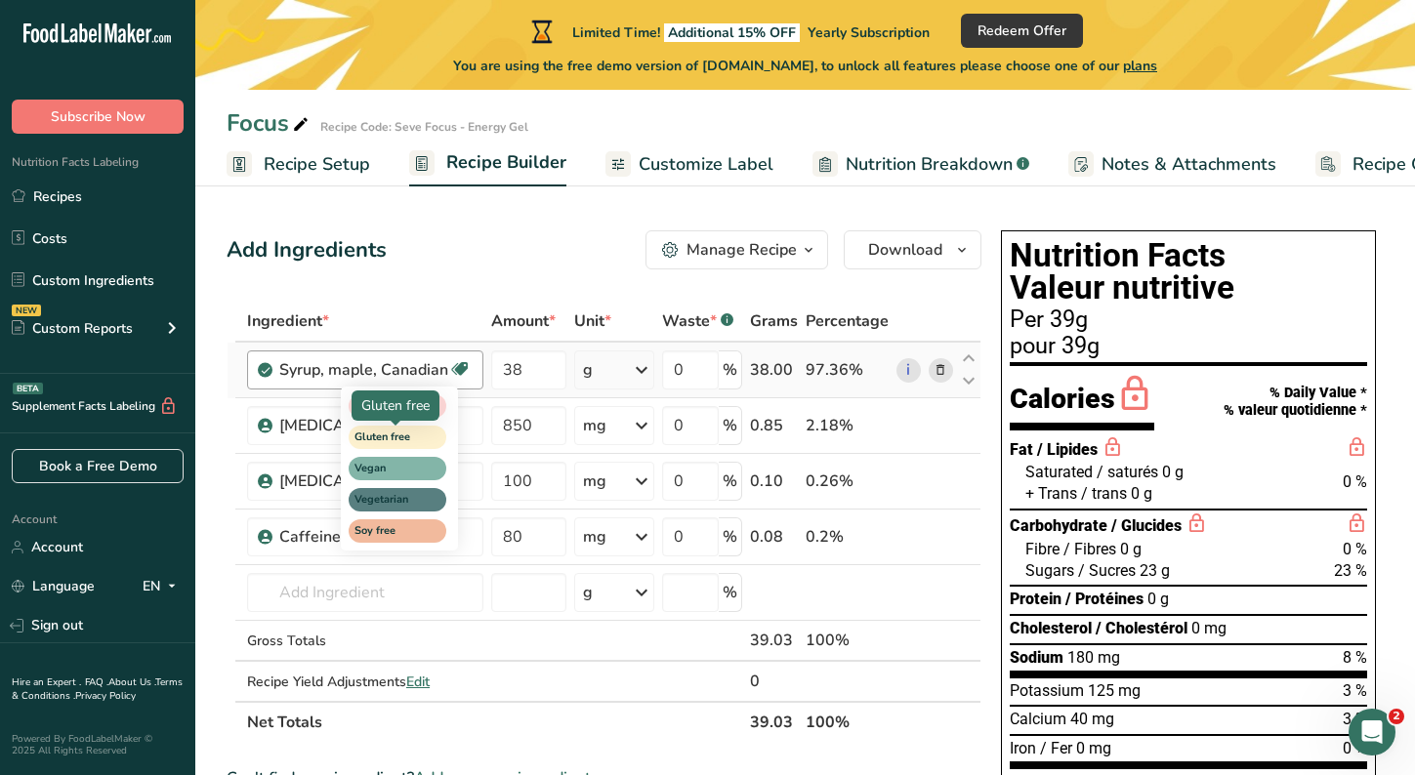
click at [419, 443] on span "Gluten free" at bounding box center [388, 438] width 68 height 17
click at [414, 434] on span "Gluten free" at bounding box center [388, 438] width 68 height 17
click at [416, 439] on span "Gluten free" at bounding box center [388, 438] width 68 height 17
click at [473, 425] on div "Dairy free Gluten free Vegan Vegetarian Soy free" at bounding box center [434, 467] width 187 height 168
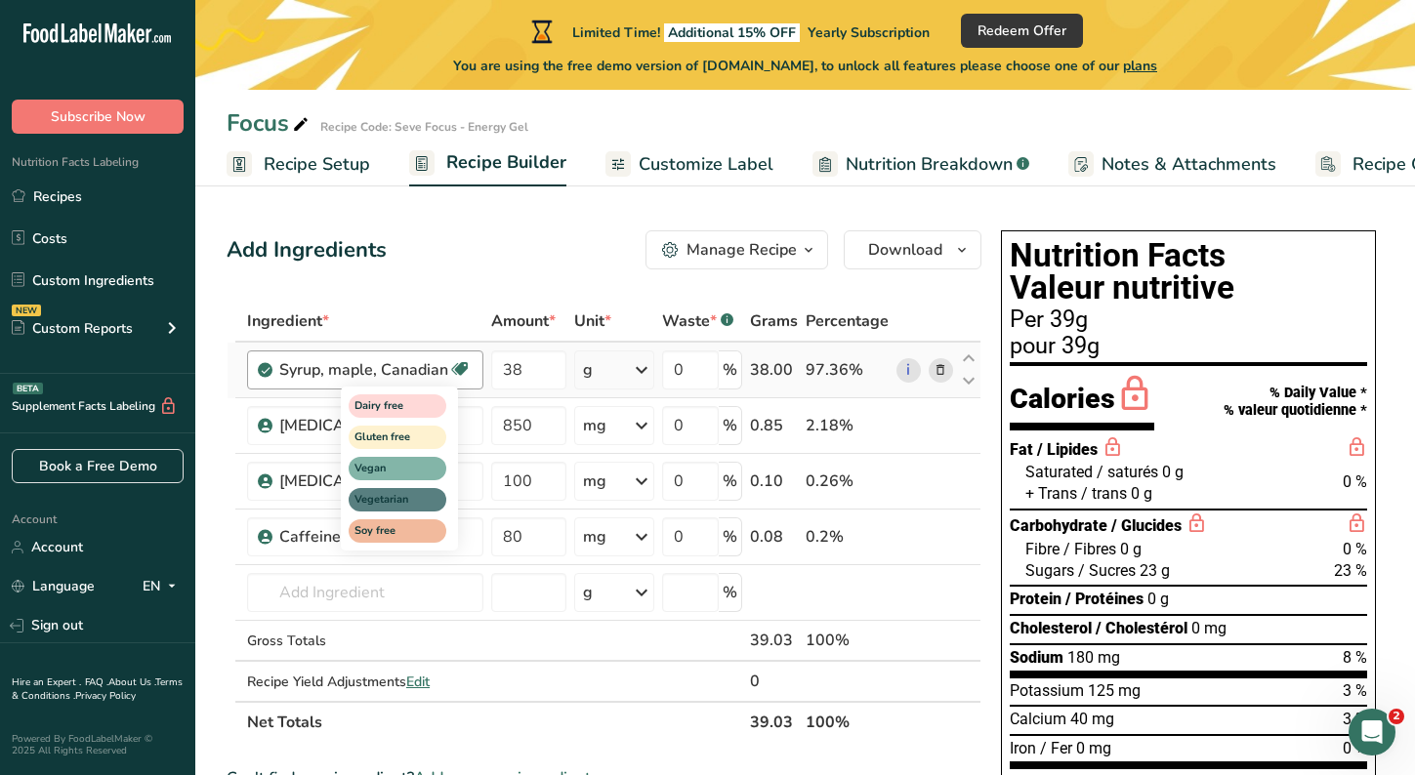
click at [473, 425] on div "Dairy free Gluten free Vegan Vegetarian Soy free" at bounding box center [434, 467] width 187 height 168
click at [406, 416] on span "Dairy free" at bounding box center [398, 405] width 98 height 23
click at [395, 463] on span "Vegan" at bounding box center [388, 469] width 68 height 17
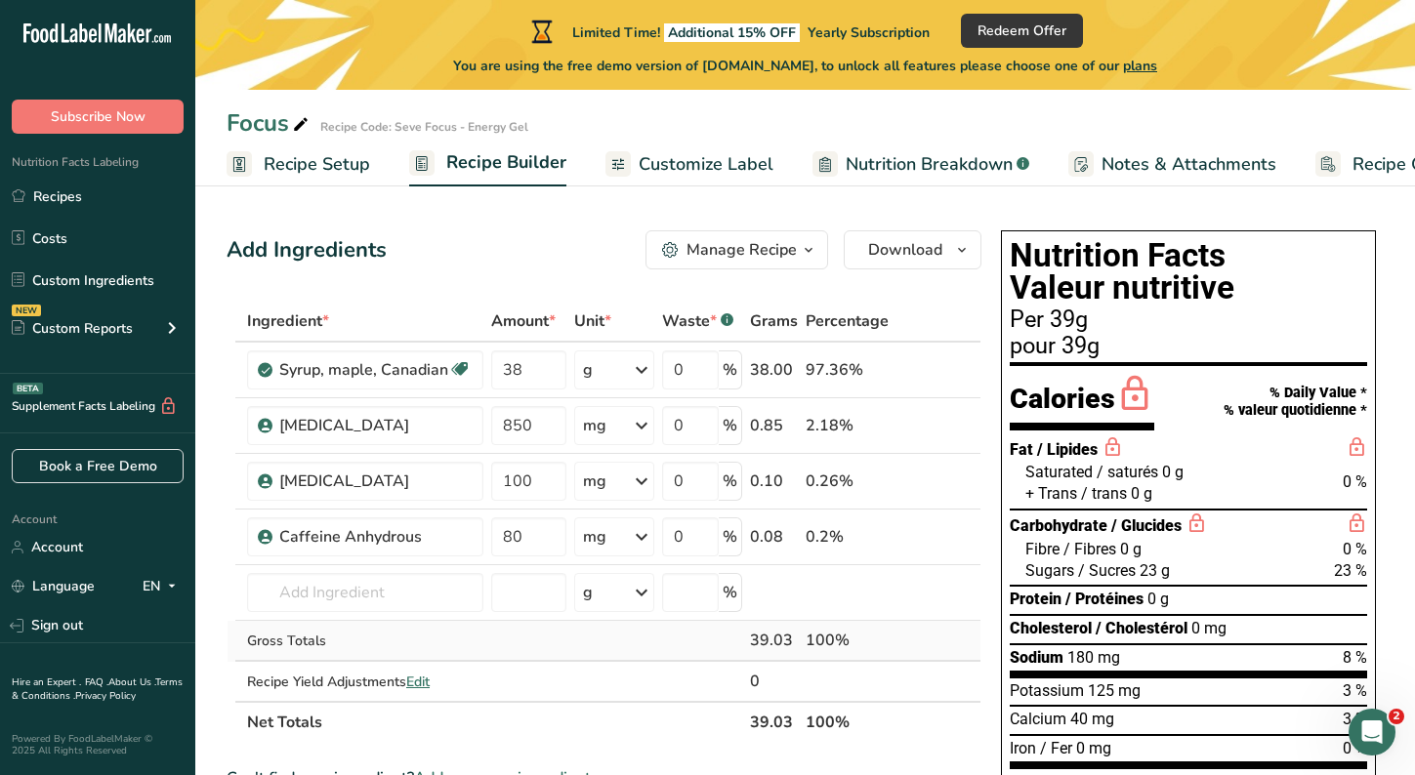
click at [522, 629] on td at bounding box center [528, 641] width 83 height 41
click at [447, 422] on div "Sodium citrate" at bounding box center [375, 425] width 192 height 23
click at [475, 431] on div "Sodium citrate" at bounding box center [365, 425] width 236 height 39
click at [909, 420] on icon at bounding box center [908, 426] width 14 height 21
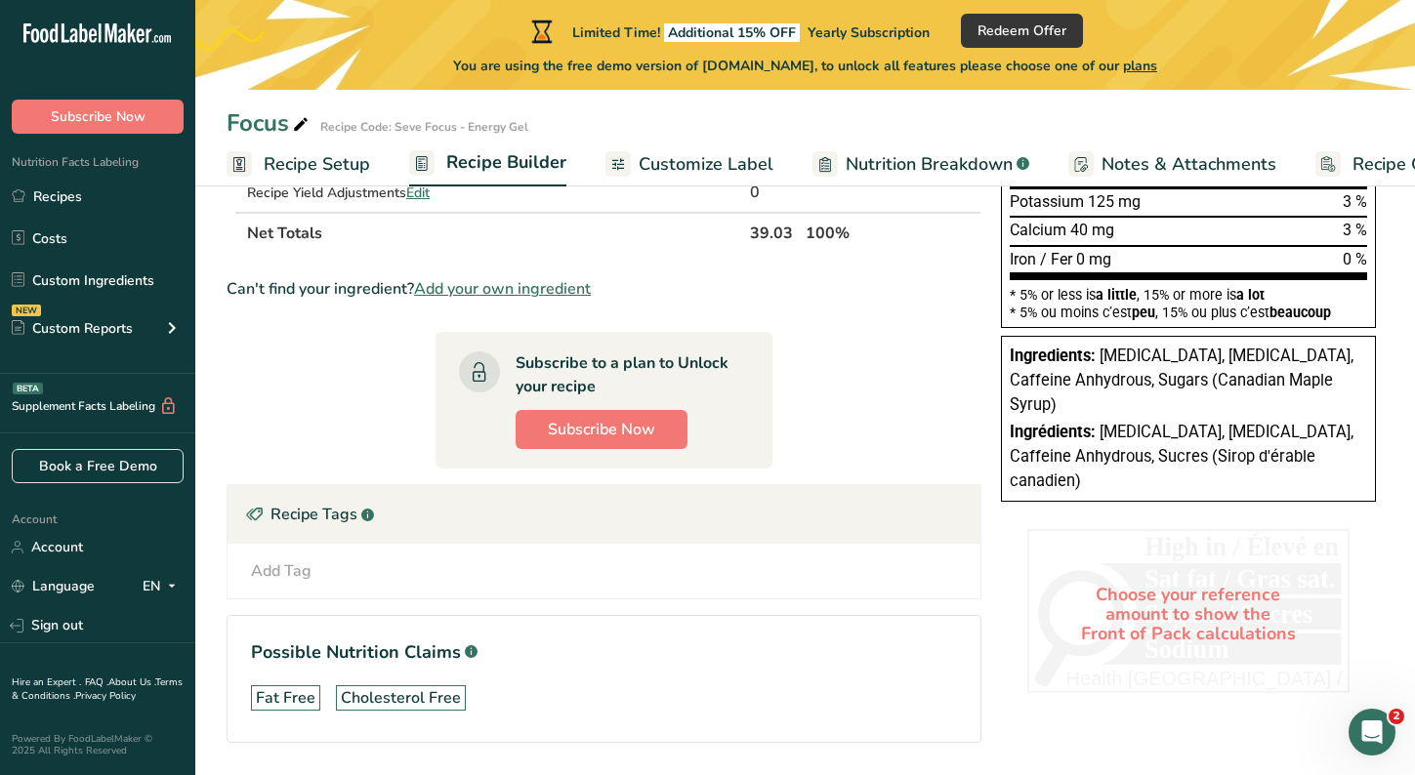
scroll to position [487, 0]
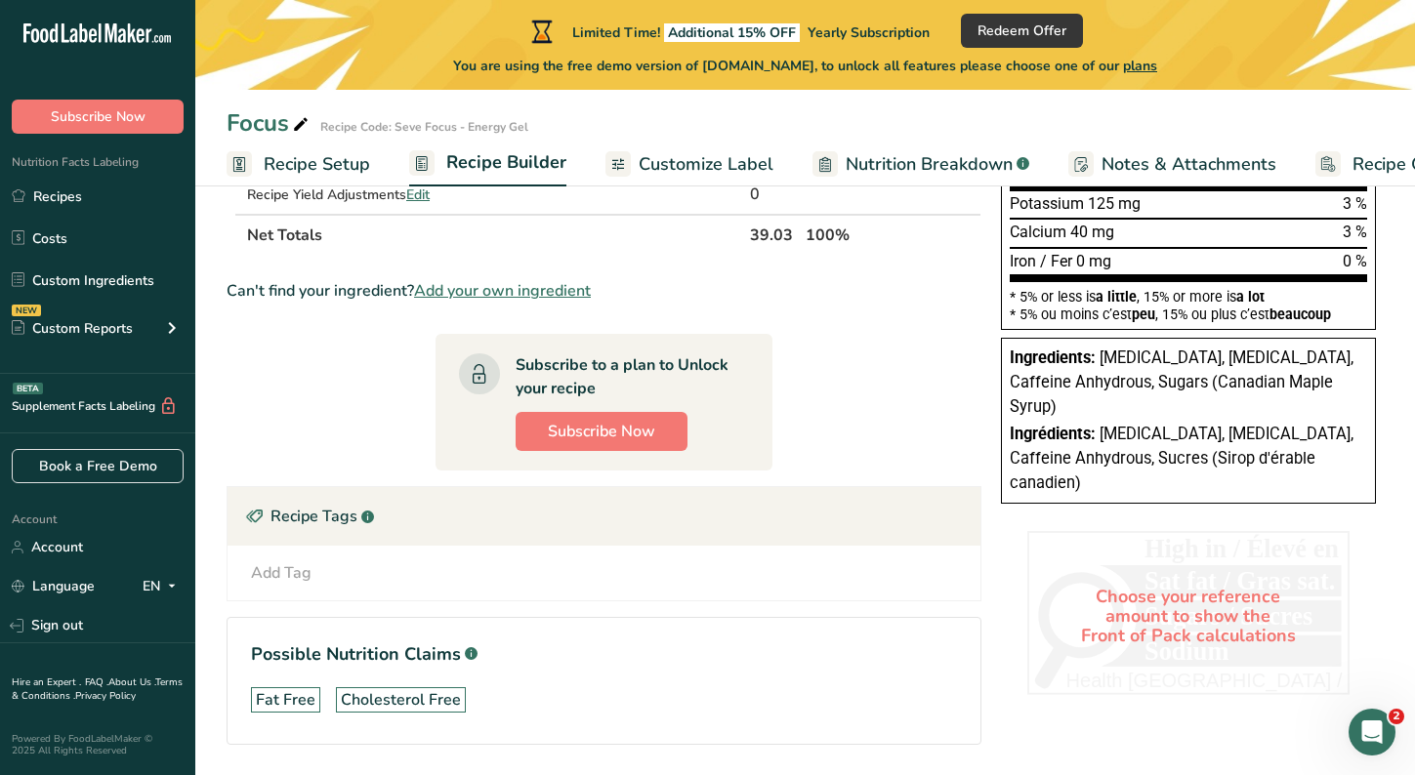
click at [310, 566] on div "Add Tag" at bounding box center [281, 572] width 61 height 23
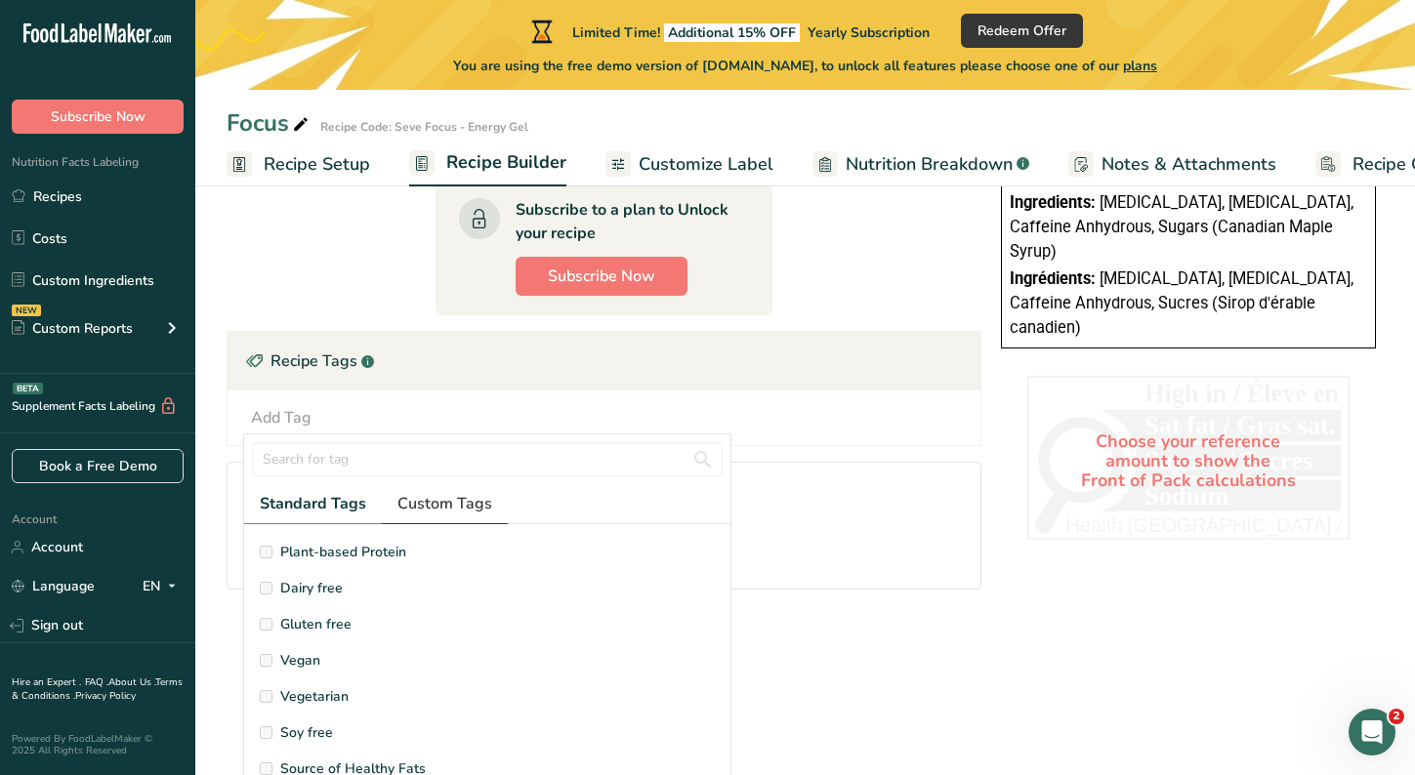
scroll to position [107, 0]
click at [290, 624] on span "Gluten free" at bounding box center [315, 623] width 71 height 21
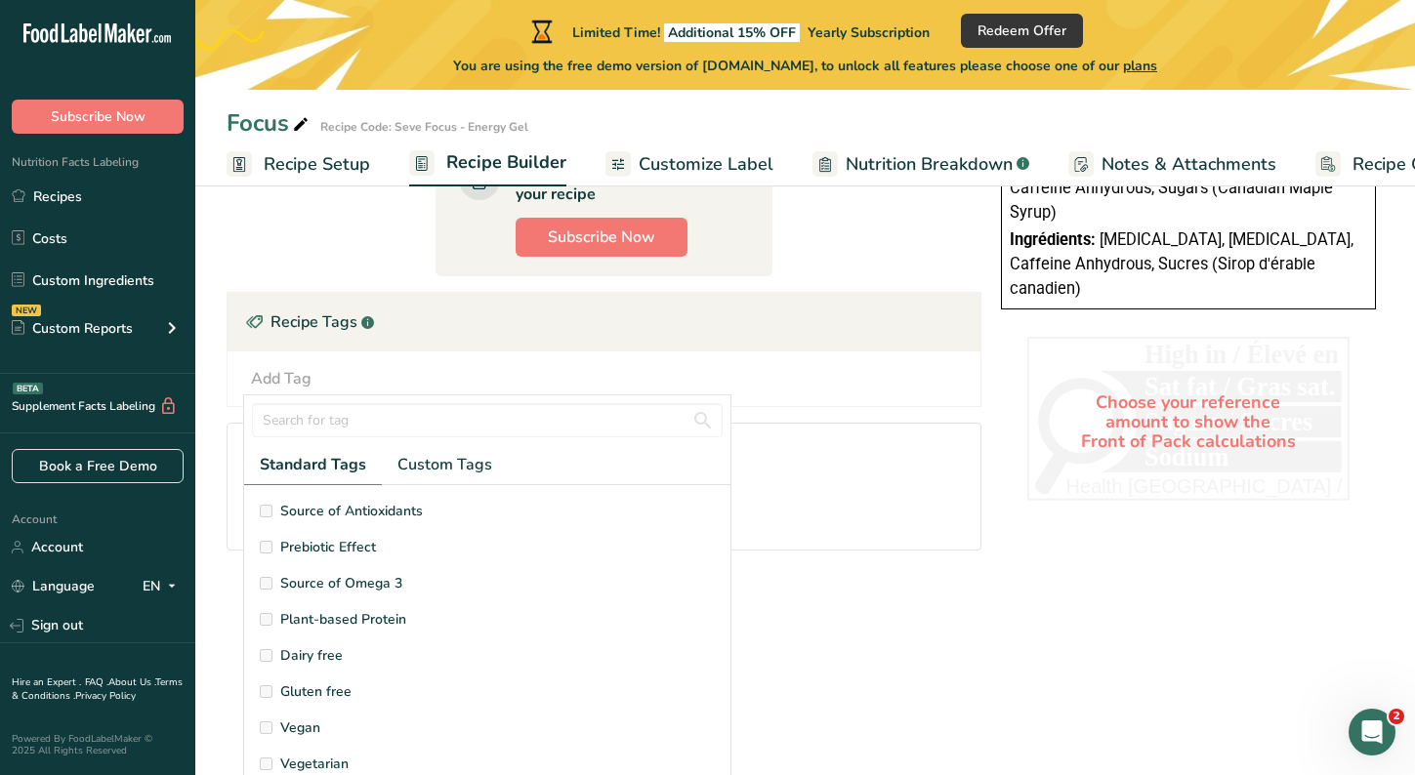
scroll to position [551, 0]
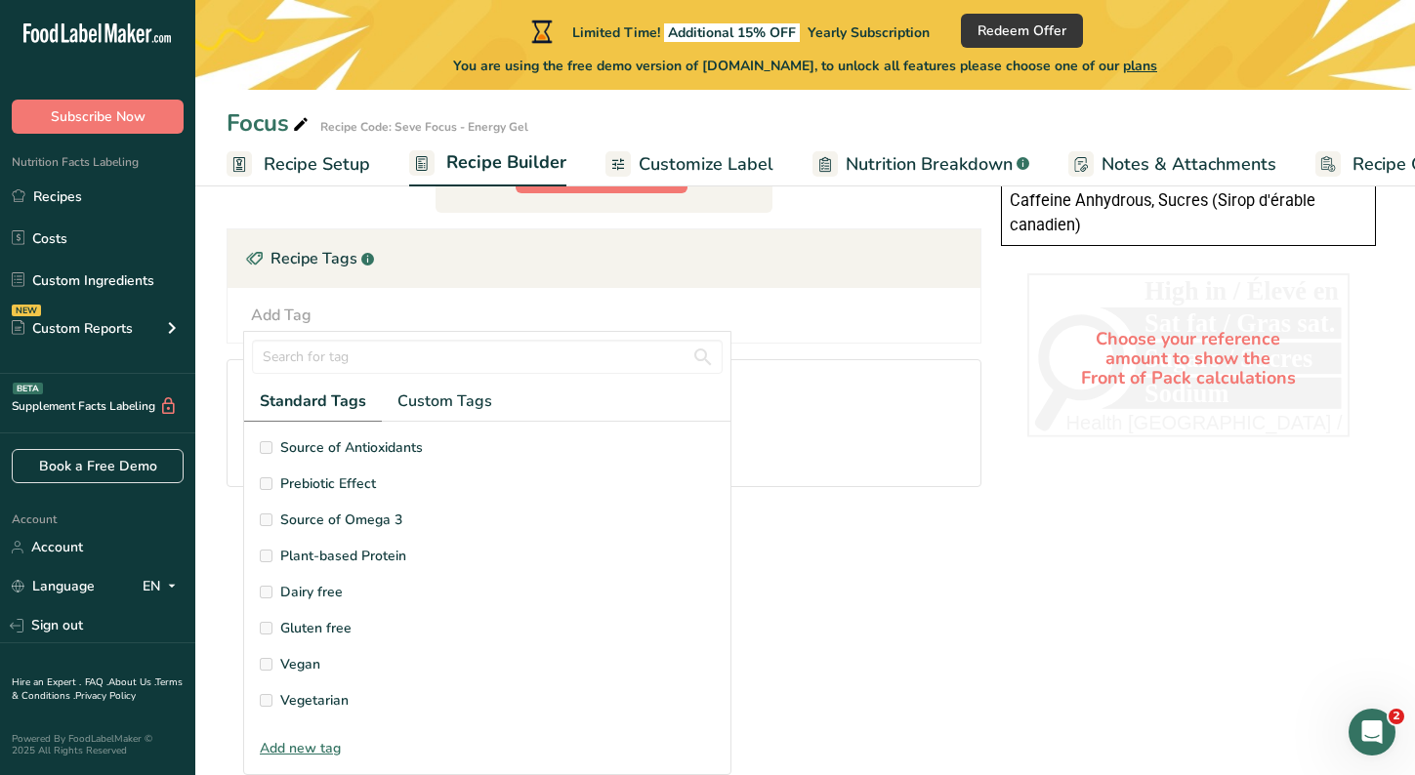
click at [258, 632] on section "Source of Antioxidants Prebiotic Effect Source of Omega 3 Plant-based Protein D…" at bounding box center [487, 576] width 486 height 309
click at [280, 629] on label "Gluten free" at bounding box center [487, 628] width 455 height 21
click at [280, 629] on span "Gluten free" at bounding box center [315, 628] width 71 height 21
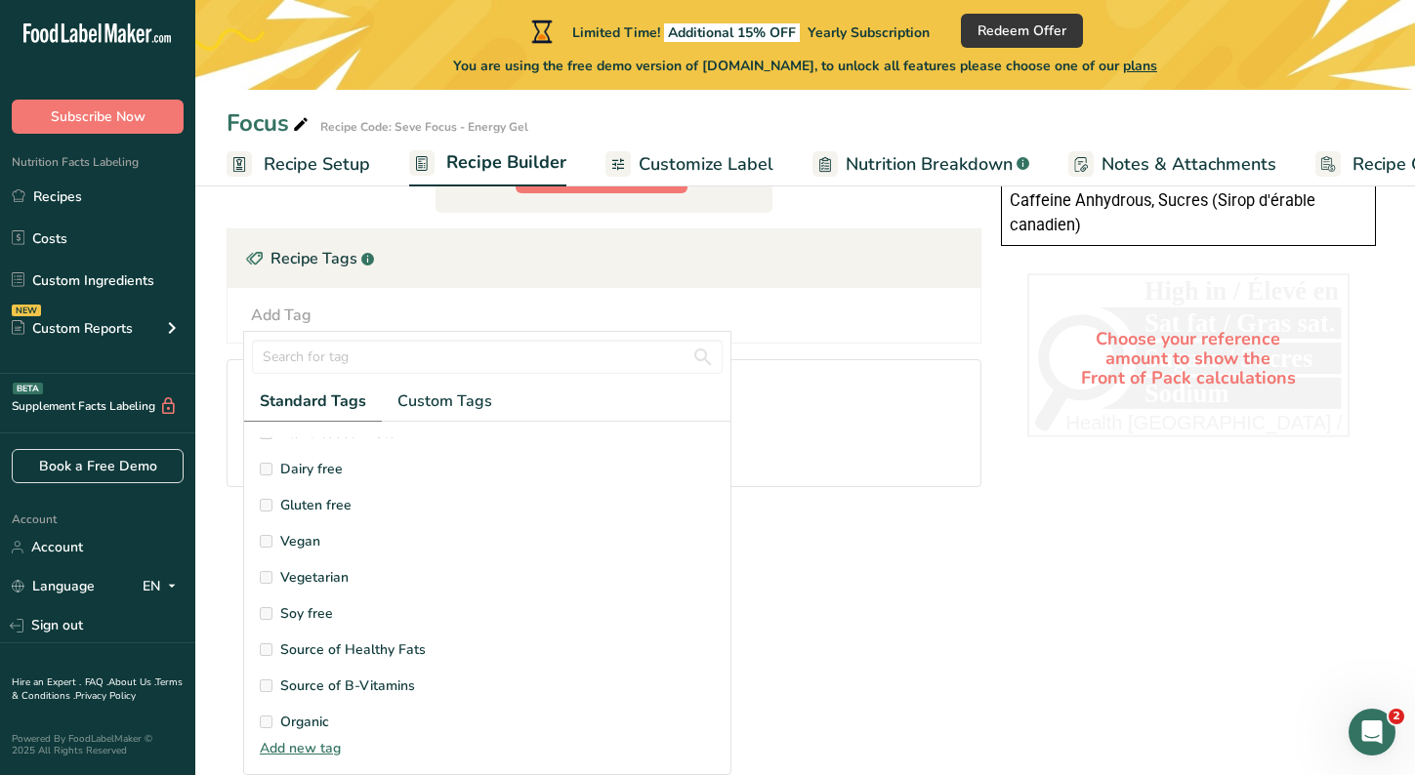
scroll to position [117, 0]
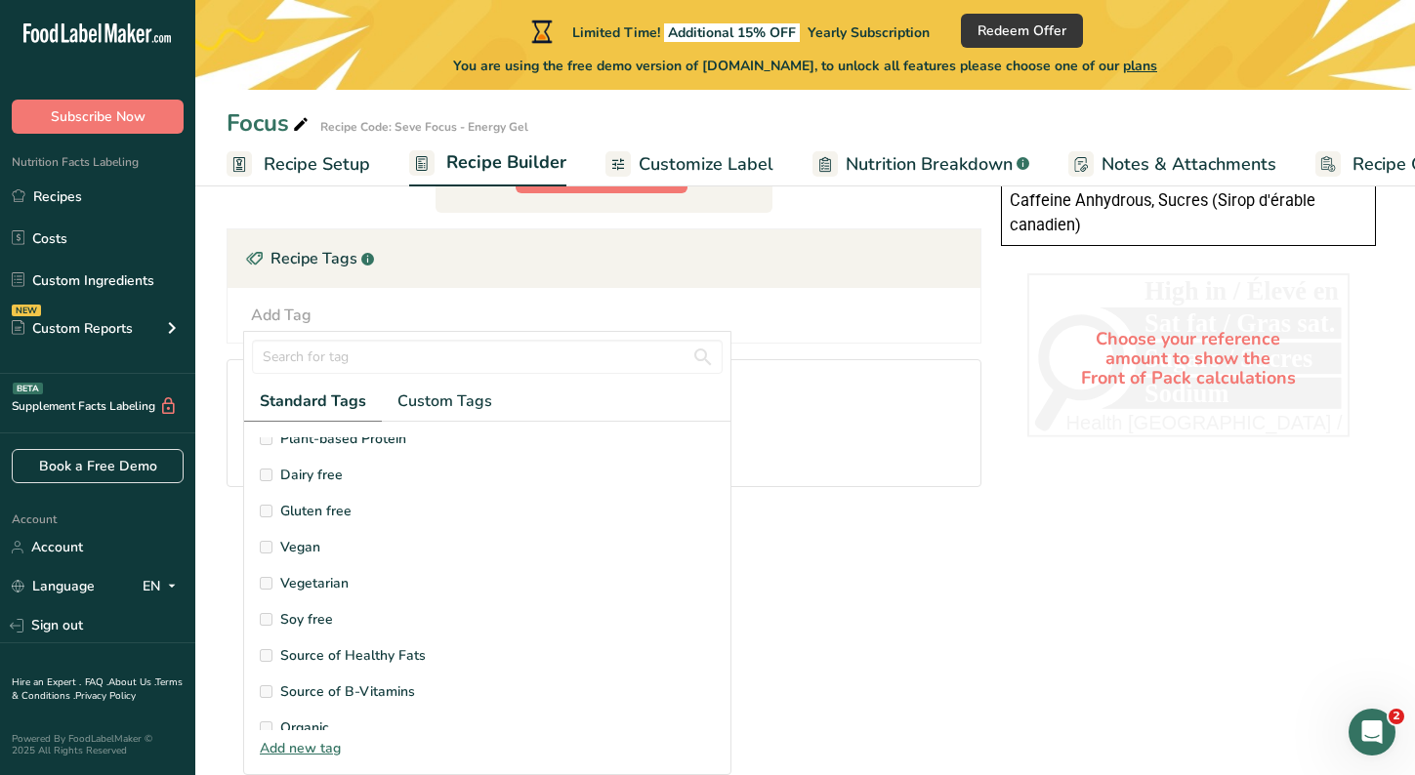
drag, startPoint x: 269, startPoint y: 625, endPoint x: 319, endPoint y: 749, distance: 133.6
click at [319, 749] on div "Add new tag" at bounding box center [487, 748] width 486 height 21
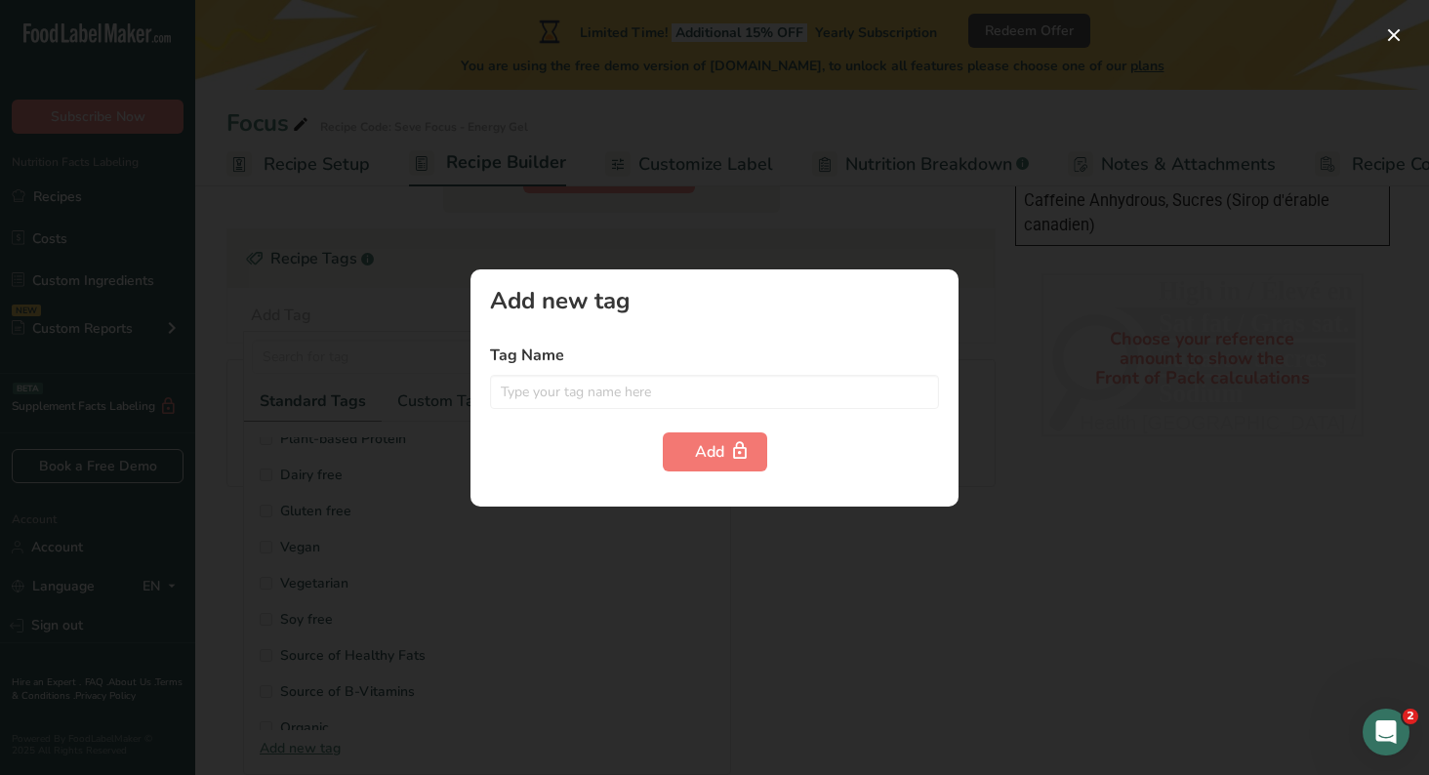
click at [319, 749] on div at bounding box center [714, 387] width 1429 height 775
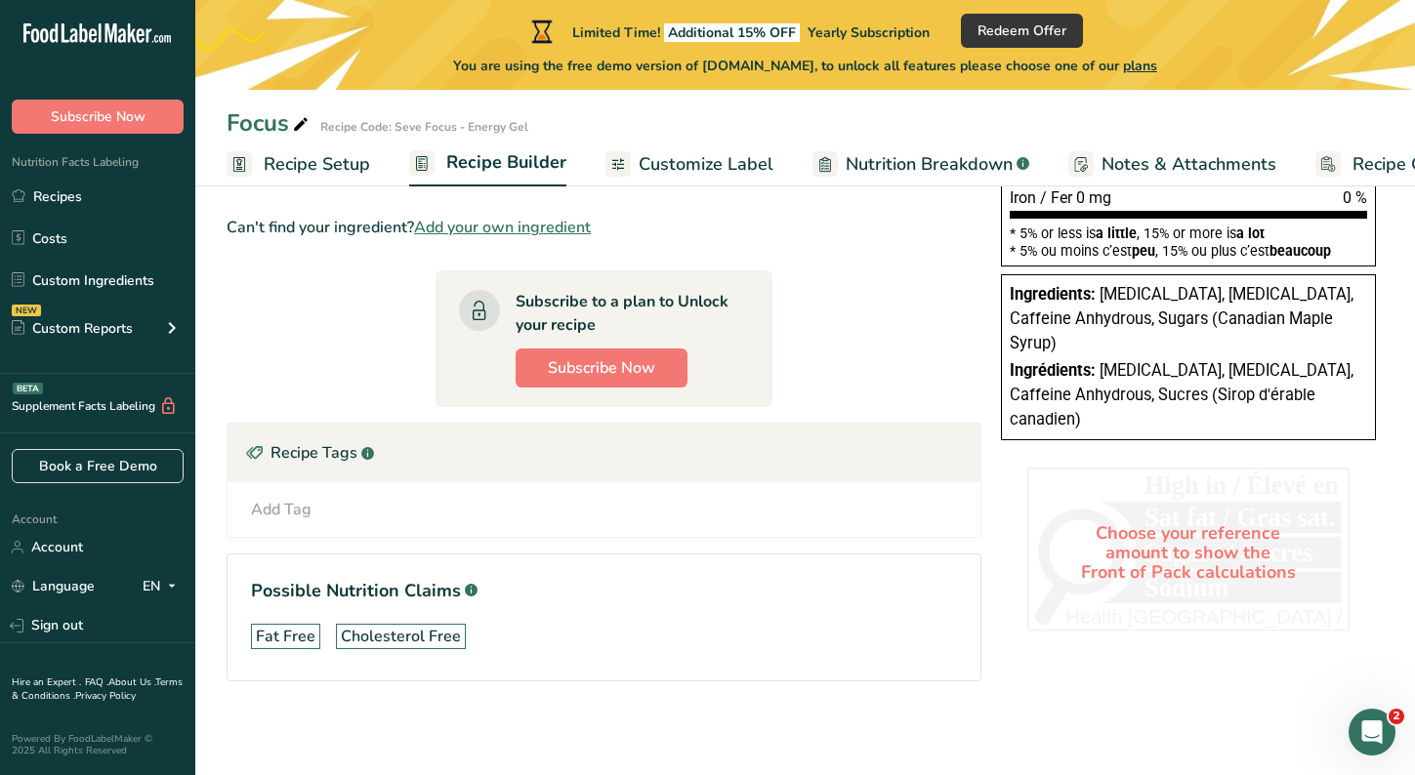
scroll to position [0, 0]
click at [282, 511] on div "Add Tag" at bounding box center [281, 509] width 61 height 23
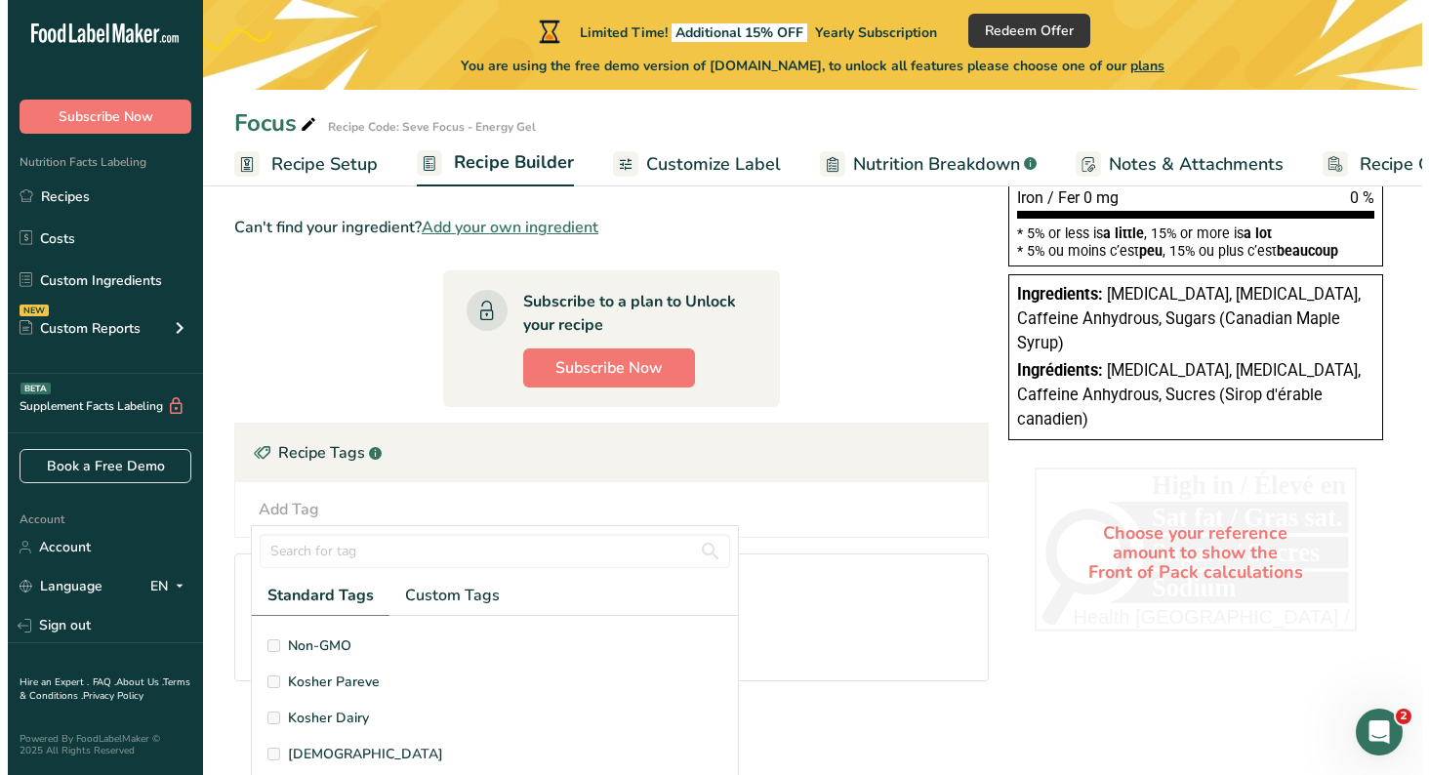
scroll to position [194, 0]
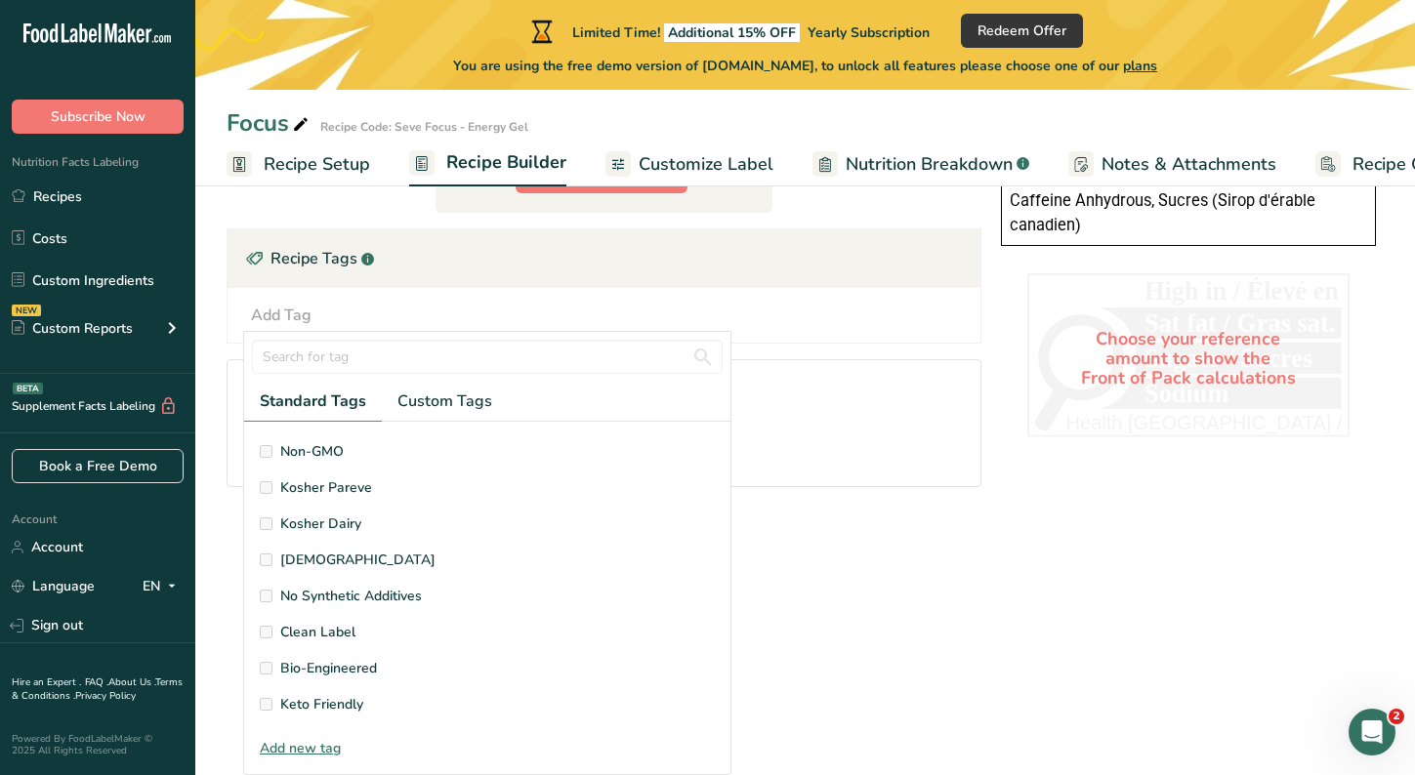
click at [307, 748] on div "Add new tag" at bounding box center [487, 748] width 486 height 21
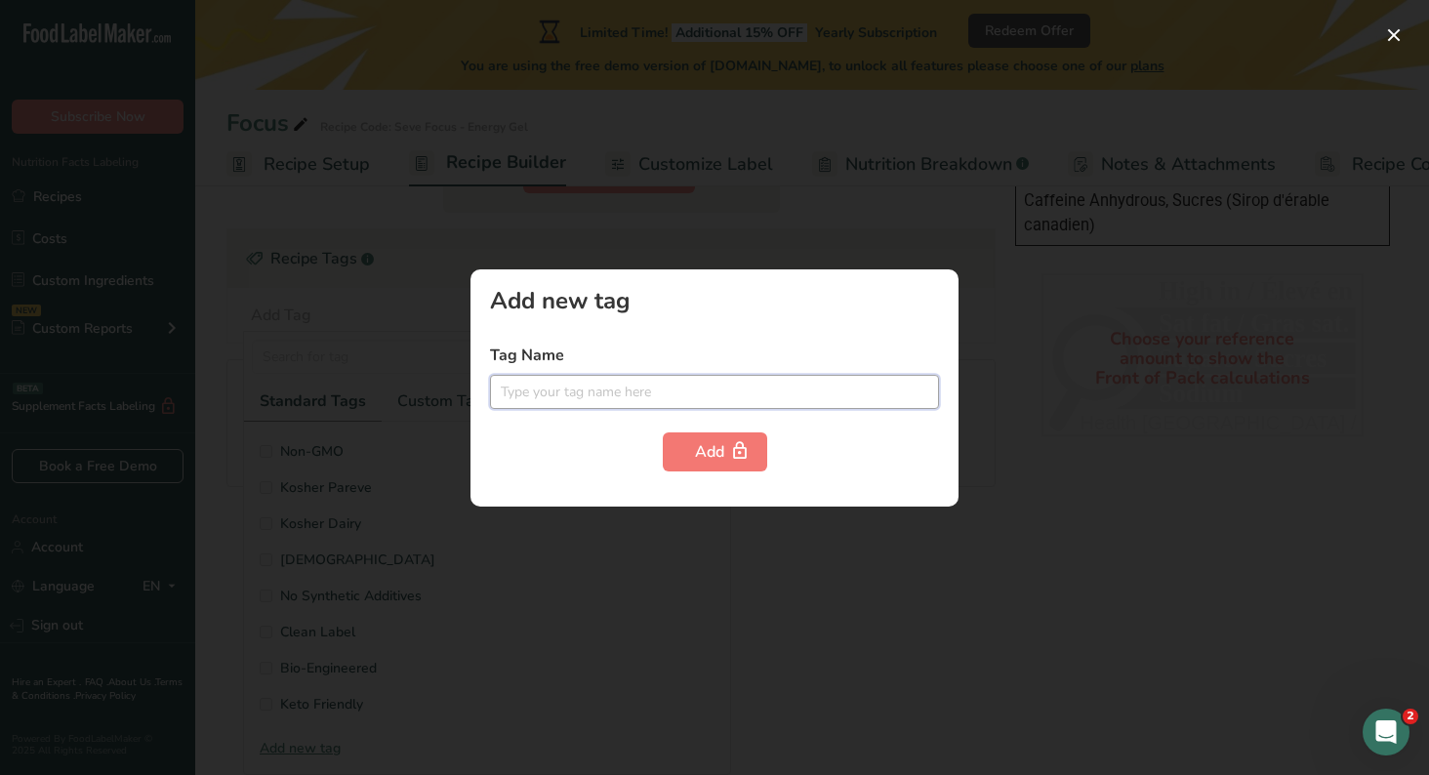
click at [566, 391] on input "text" at bounding box center [714, 392] width 449 height 34
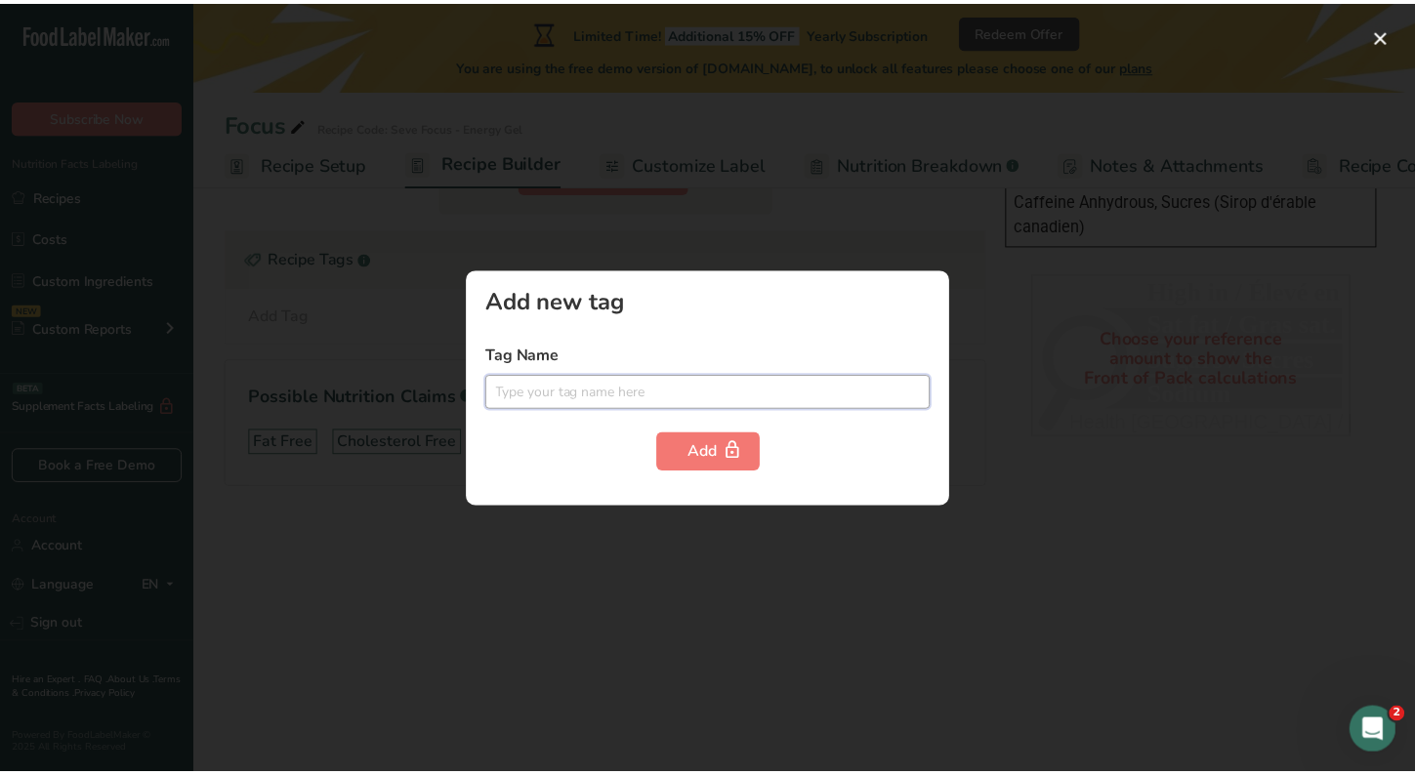
scroll to position [0, 0]
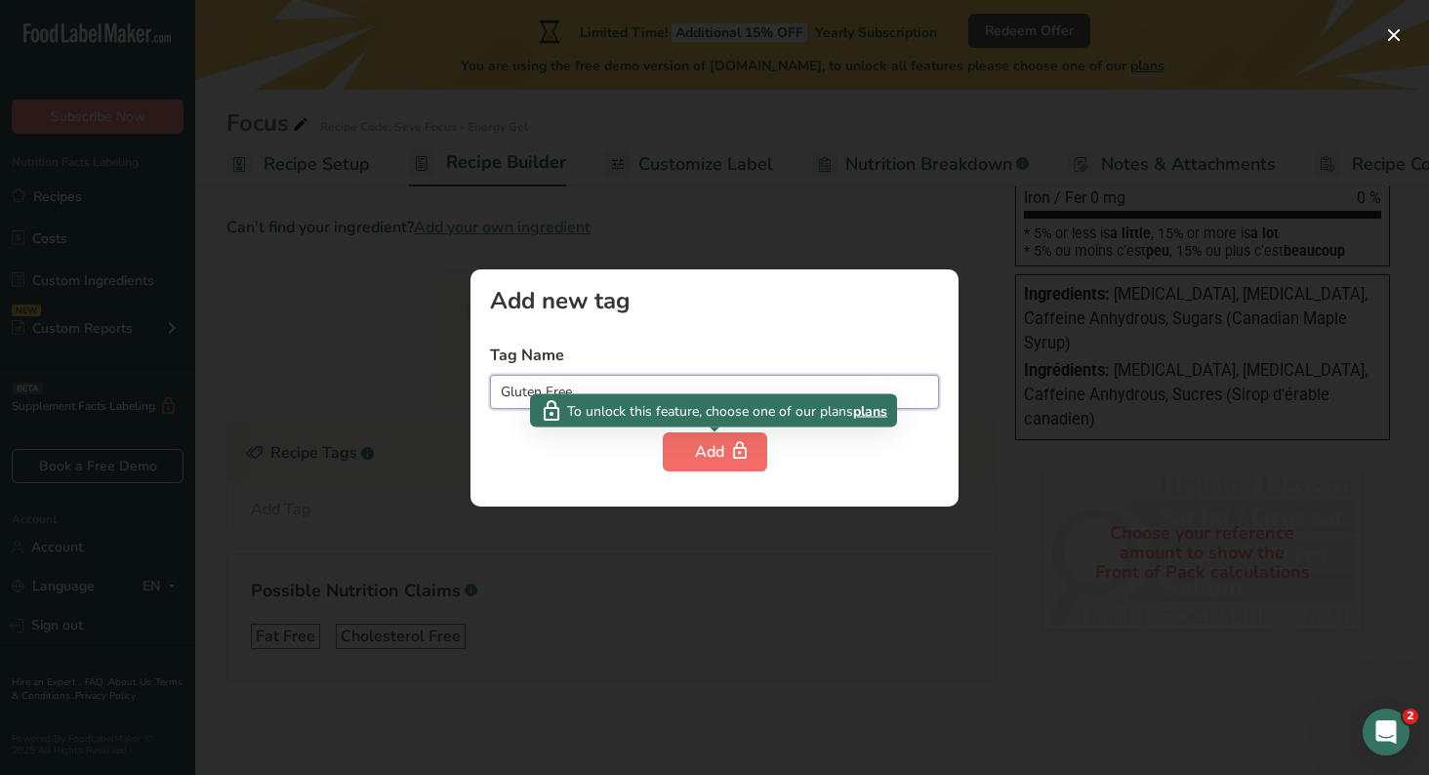
type input "Gluten Free"
click at [692, 461] on button "Add" at bounding box center [715, 452] width 104 height 39
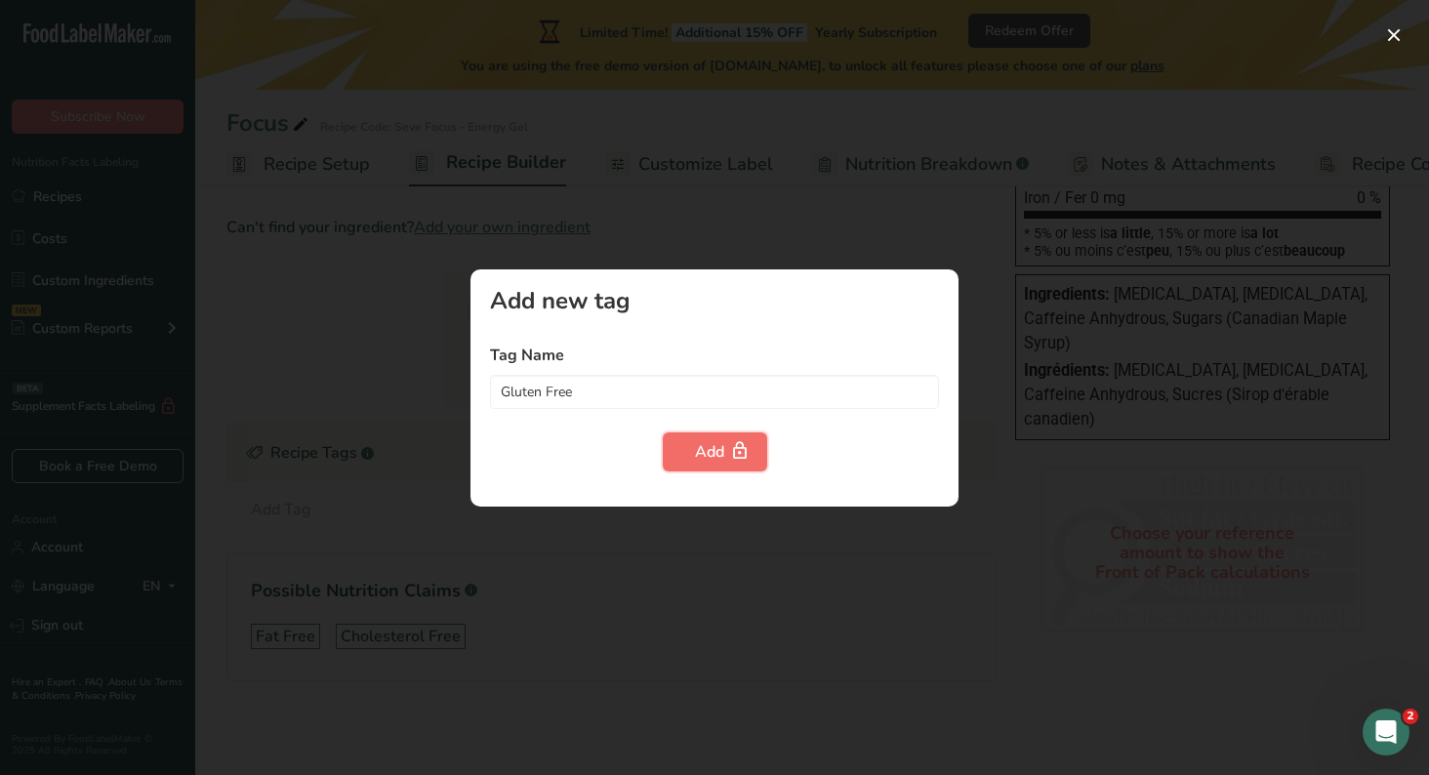
click at [692, 461] on button "Add" at bounding box center [715, 452] width 104 height 39
drag, startPoint x: 943, startPoint y: 614, endPoint x: 733, endPoint y: 587, distance: 211.7
click at [733, 587] on div at bounding box center [714, 387] width 1429 height 775
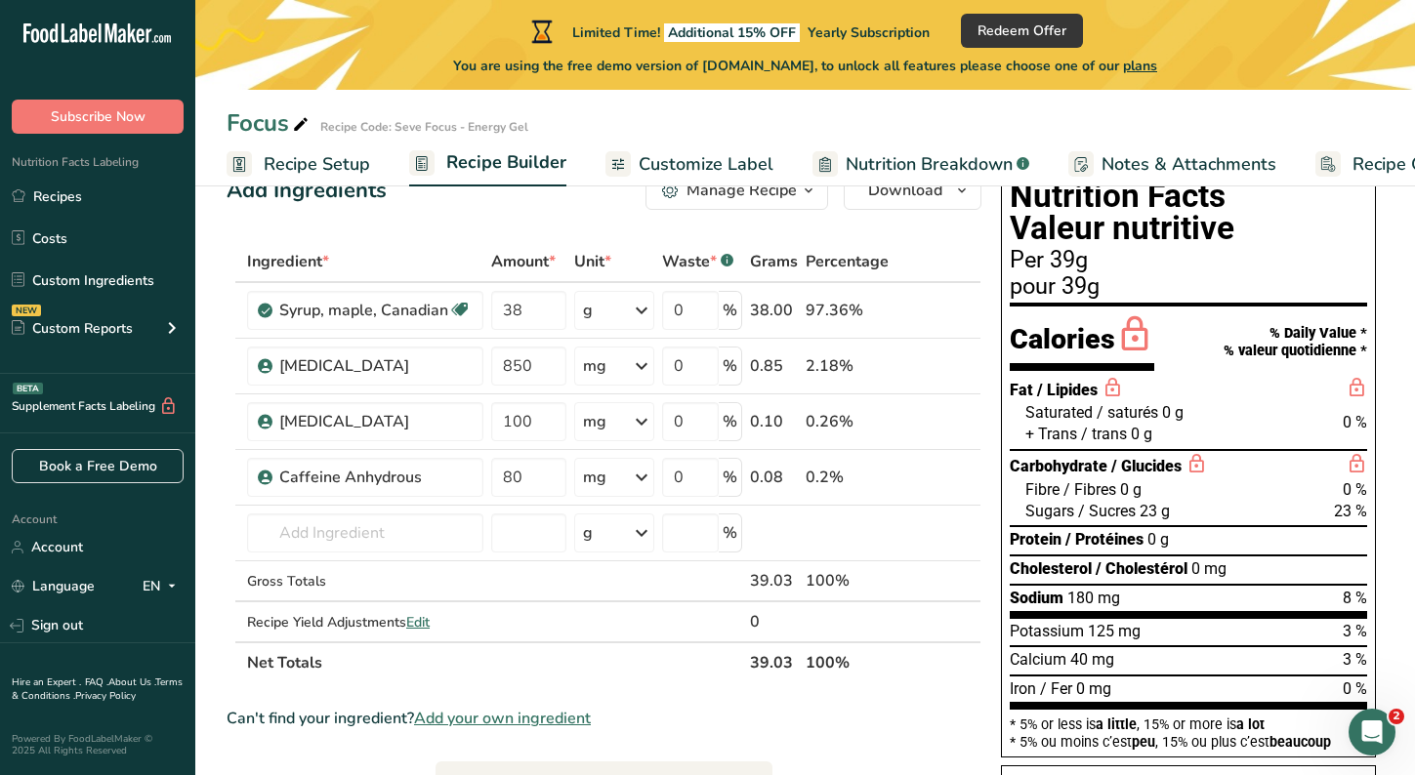
scroll to position [58, 0]
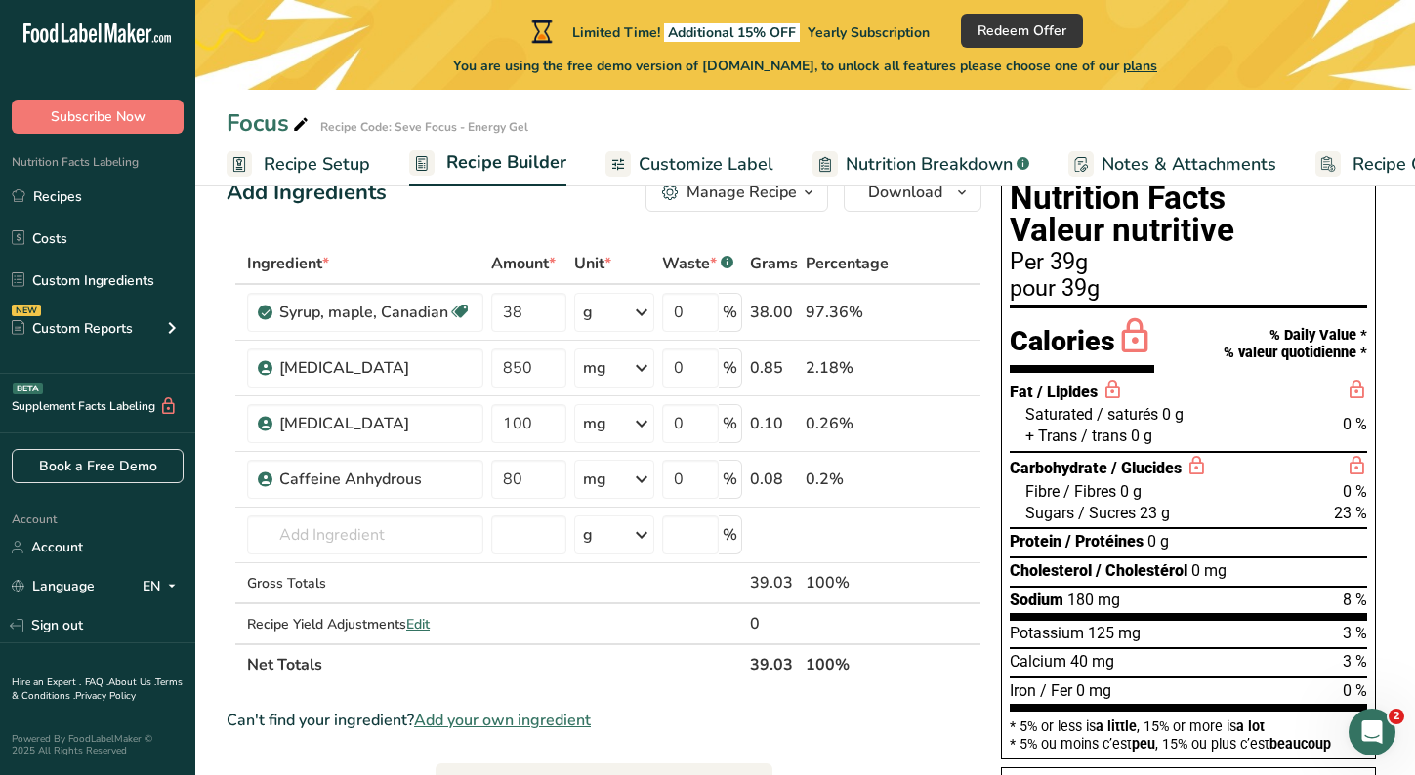
click at [725, 163] on span "Customize Label" at bounding box center [706, 164] width 135 height 26
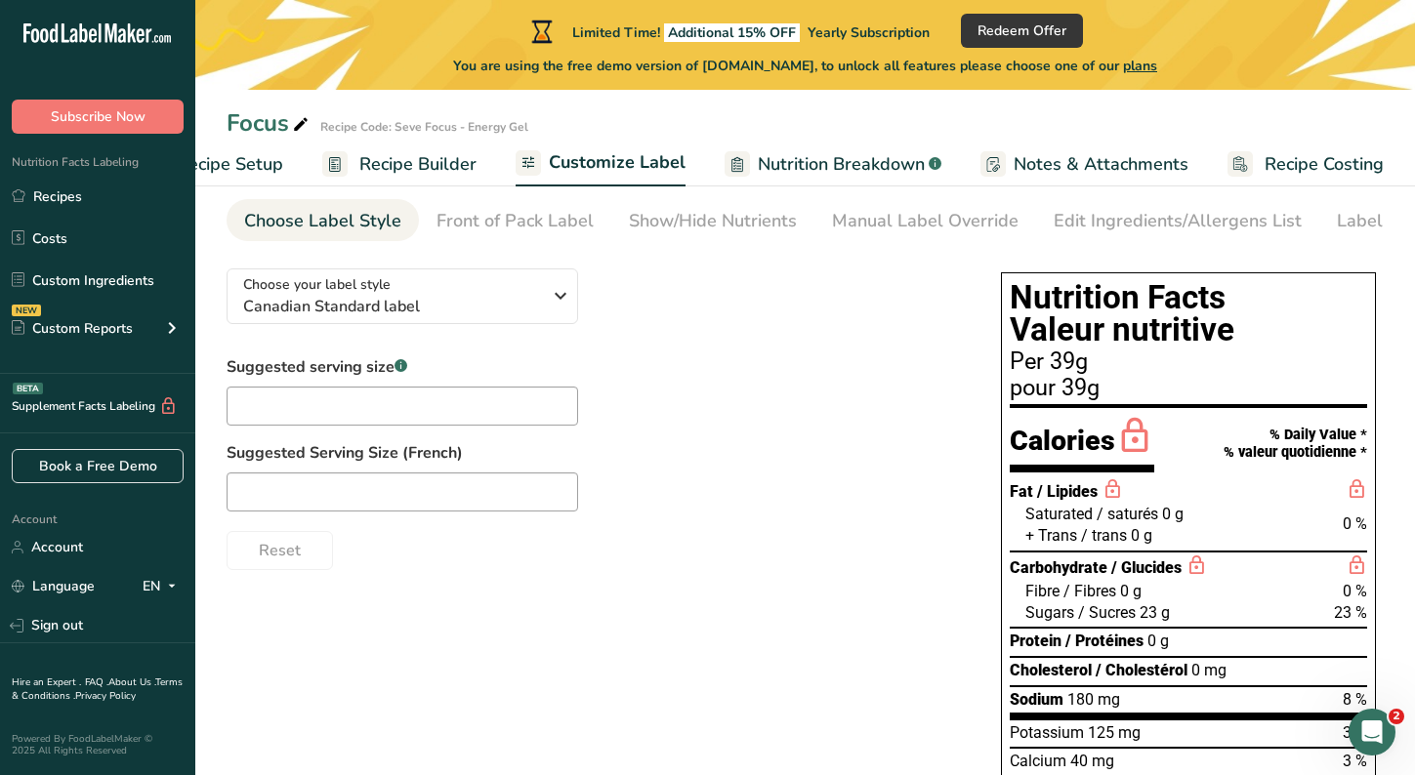
scroll to position [77, 0]
click at [550, 303] on icon "button" at bounding box center [560, 296] width 23 height 35
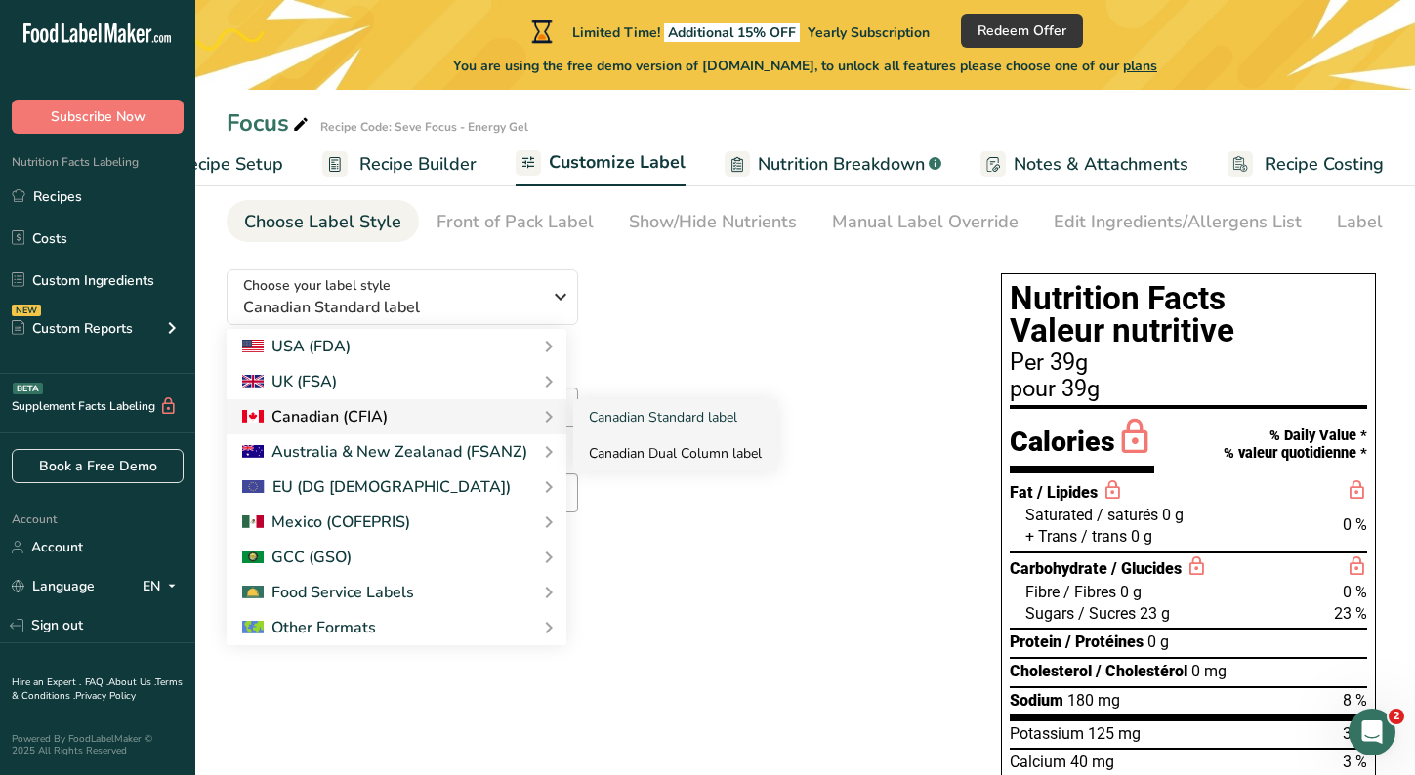
click at [648, 455] on link "Canadian Dual Column label" at bounding box center [675, 453] width 204 height 36
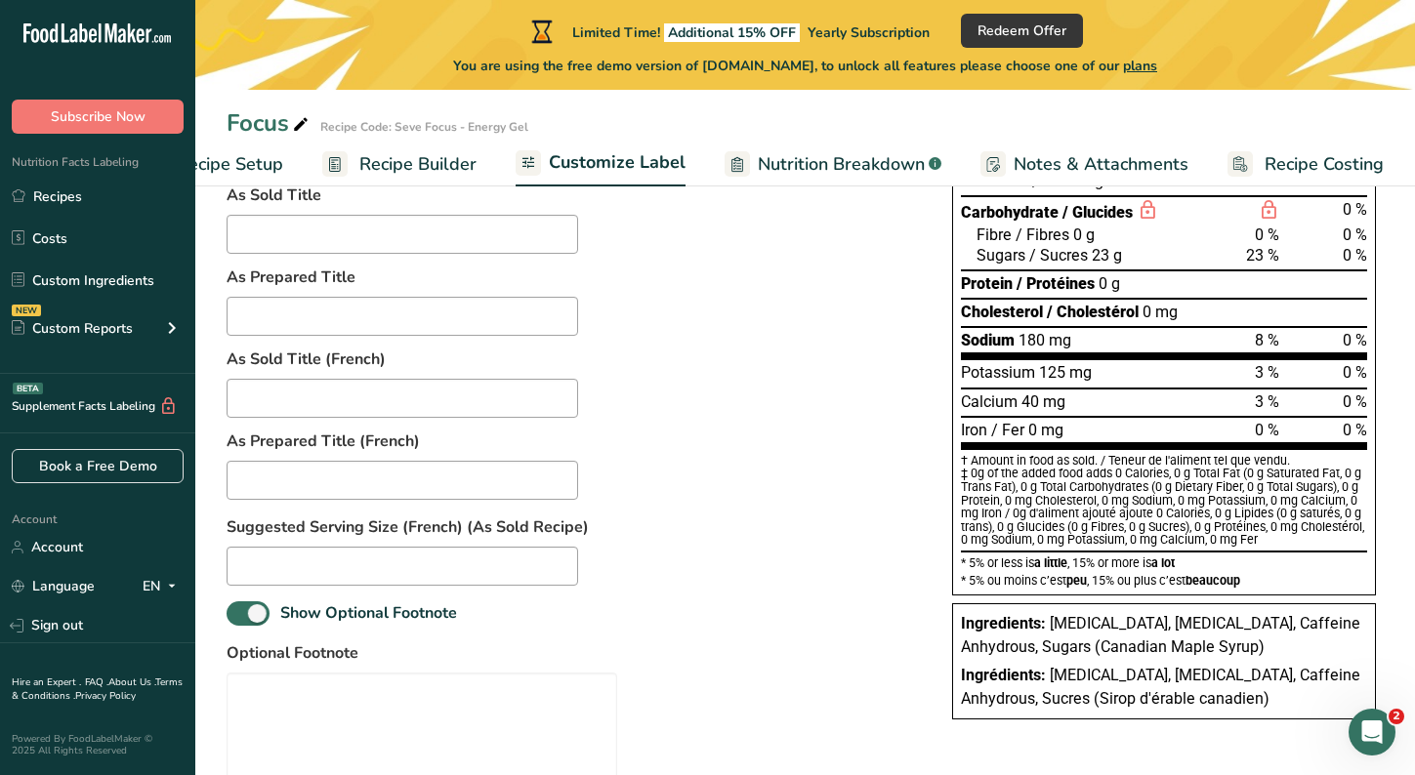
scroll to position [0, 0]
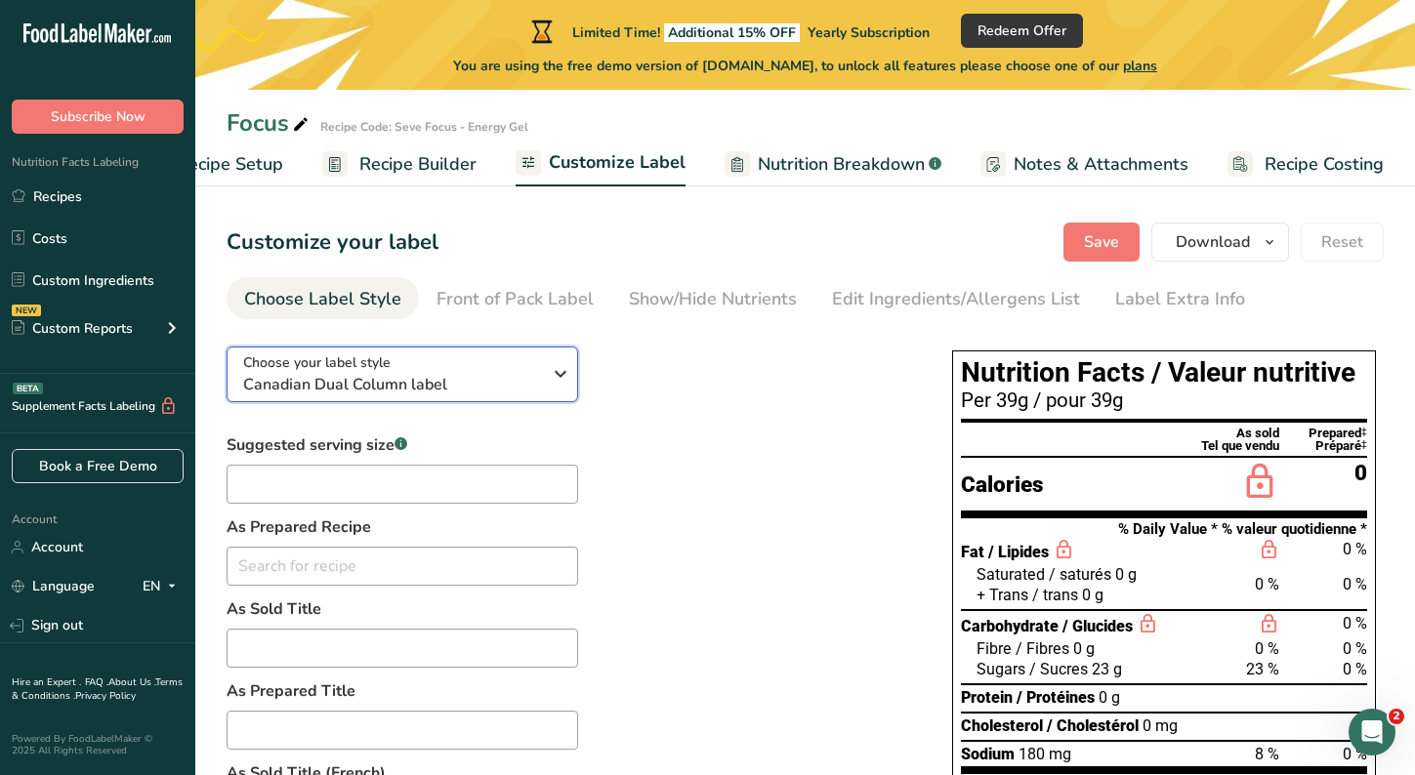
click at [545, 392] on div "Choose your label style Canadian Dual Column label" at bounding box center [399, 374] width 312 height 44
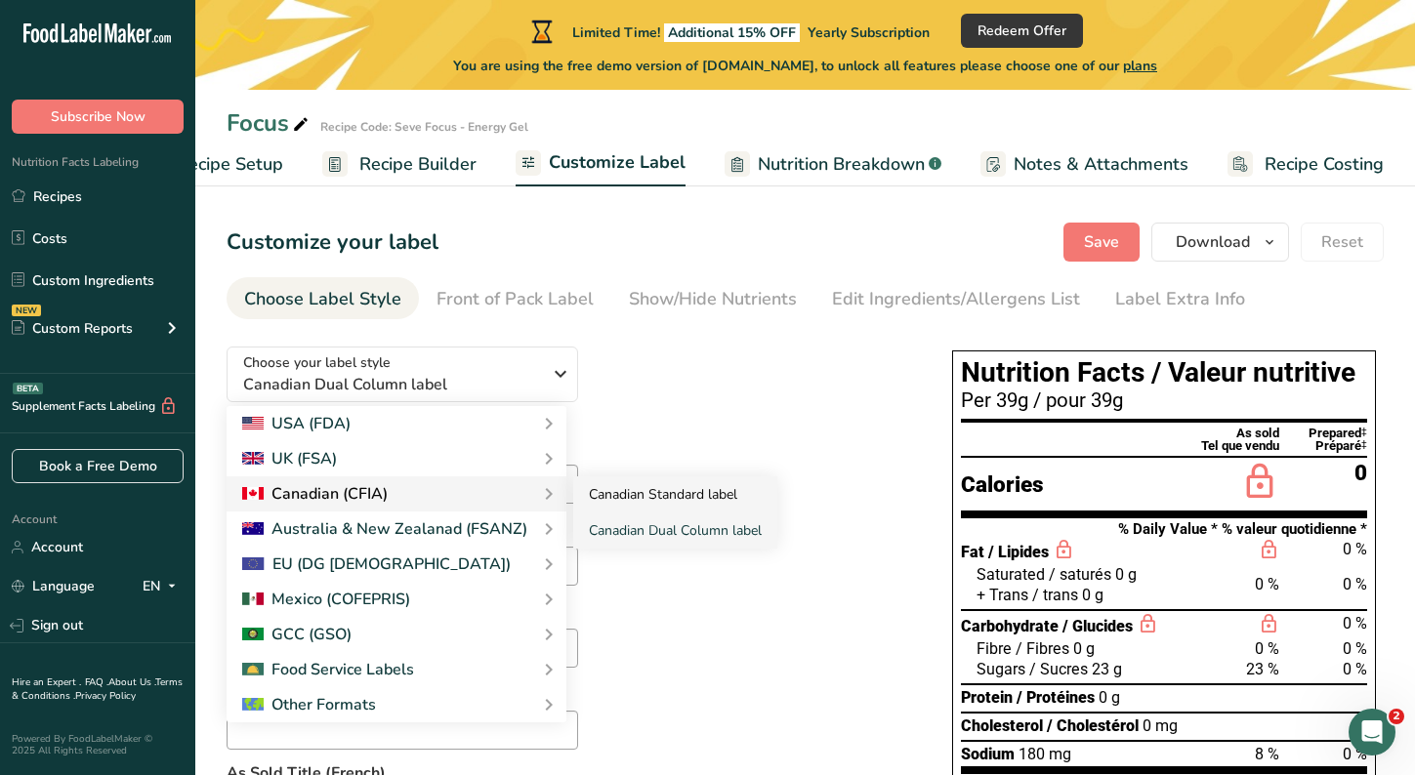
click at [610, 483] on link "Canadian Standard label" at bounding box center [675, 494] width 204 height 36
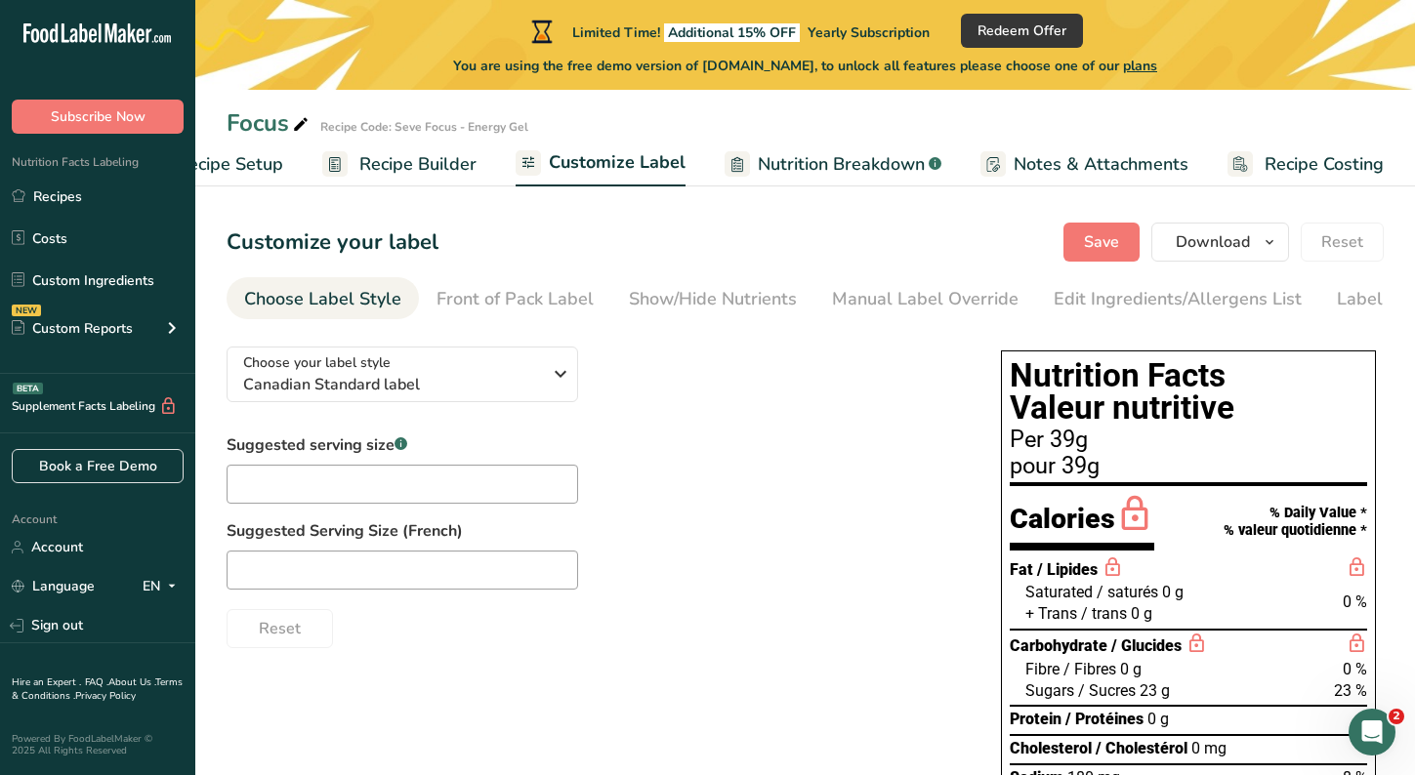
click at [379, 302] on div "Choose Label Style" at bounding box center [322, 299] width 157 height 26
click at [562, 381] on icon "button" at bounding box center [560, 373] width 23 height 35
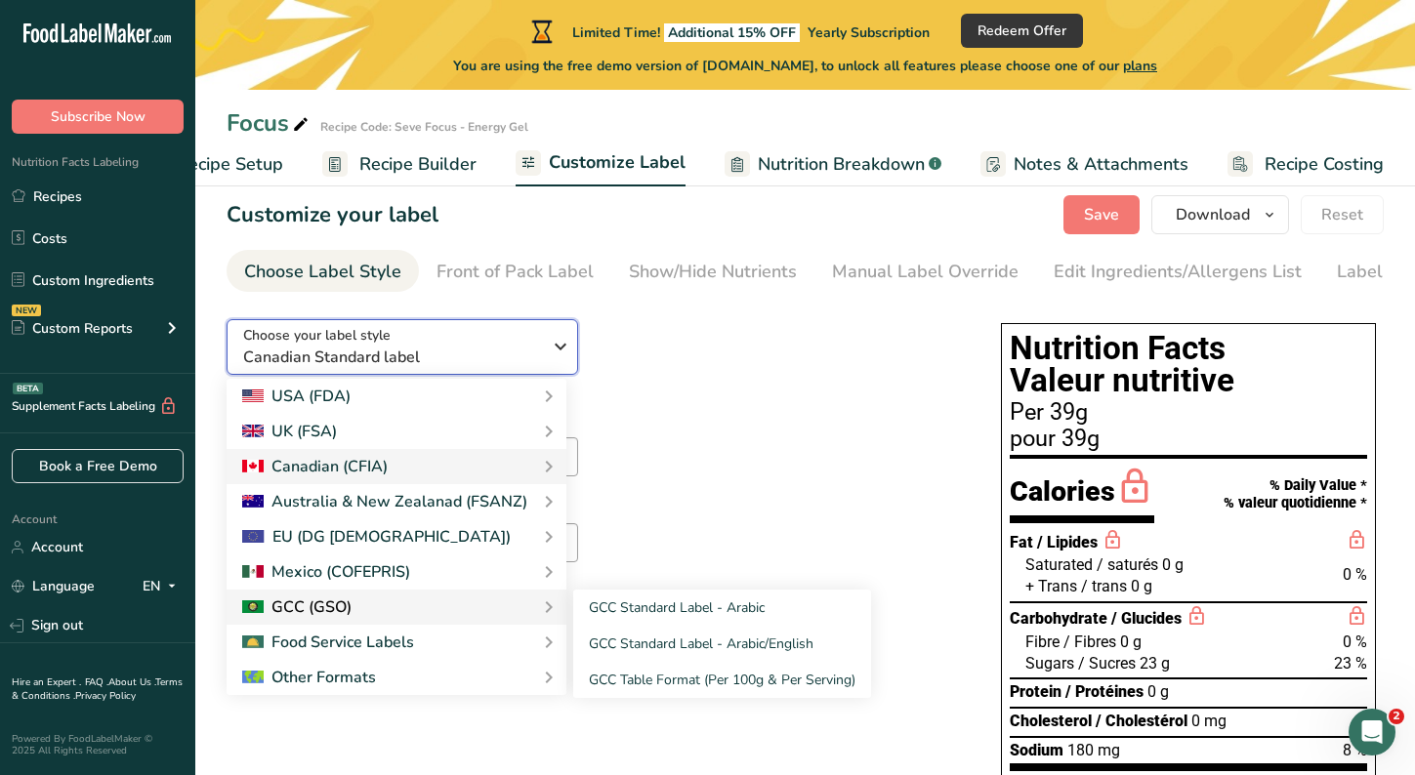
scroll to position [23, 0]
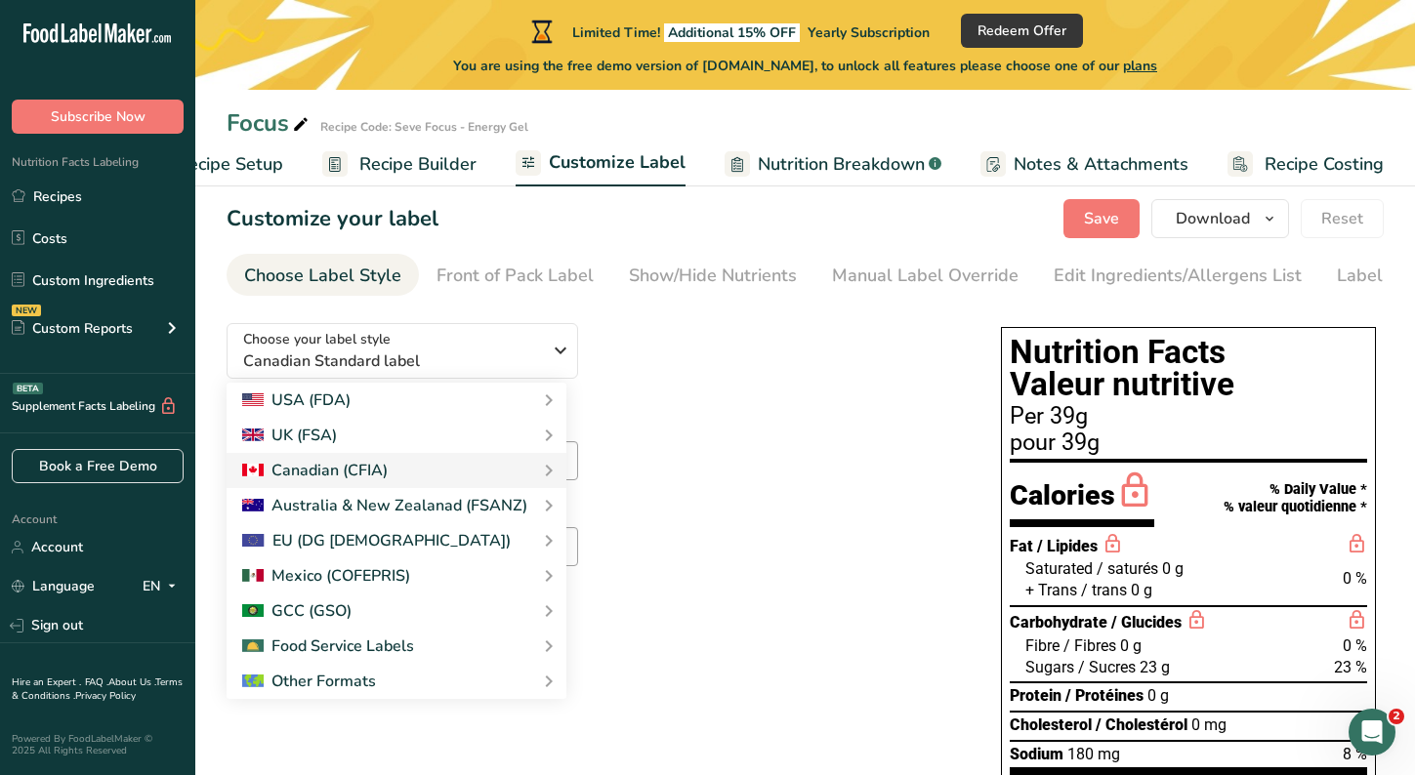
click at [681, 407] on div "Choose your label style Canadian Standard label USA (FDA) Standard FDA label Ta…" at bounding box center [594, 466] width 735 height 317
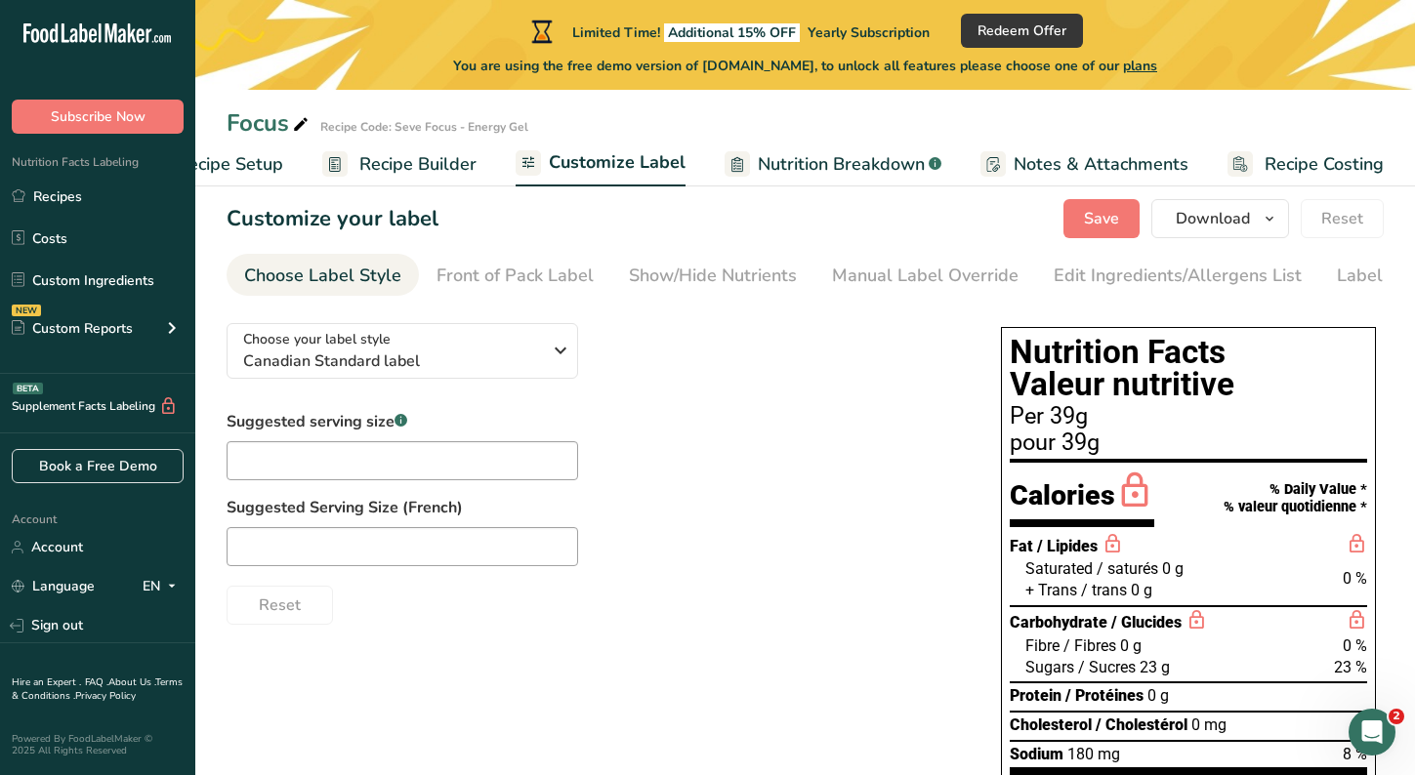
click at [682, 407] on div "Choose your label style Canadian Standard label USA (FDA) Standard FDA label Ta…" at bounding box center [594, 466] width 735 height 317
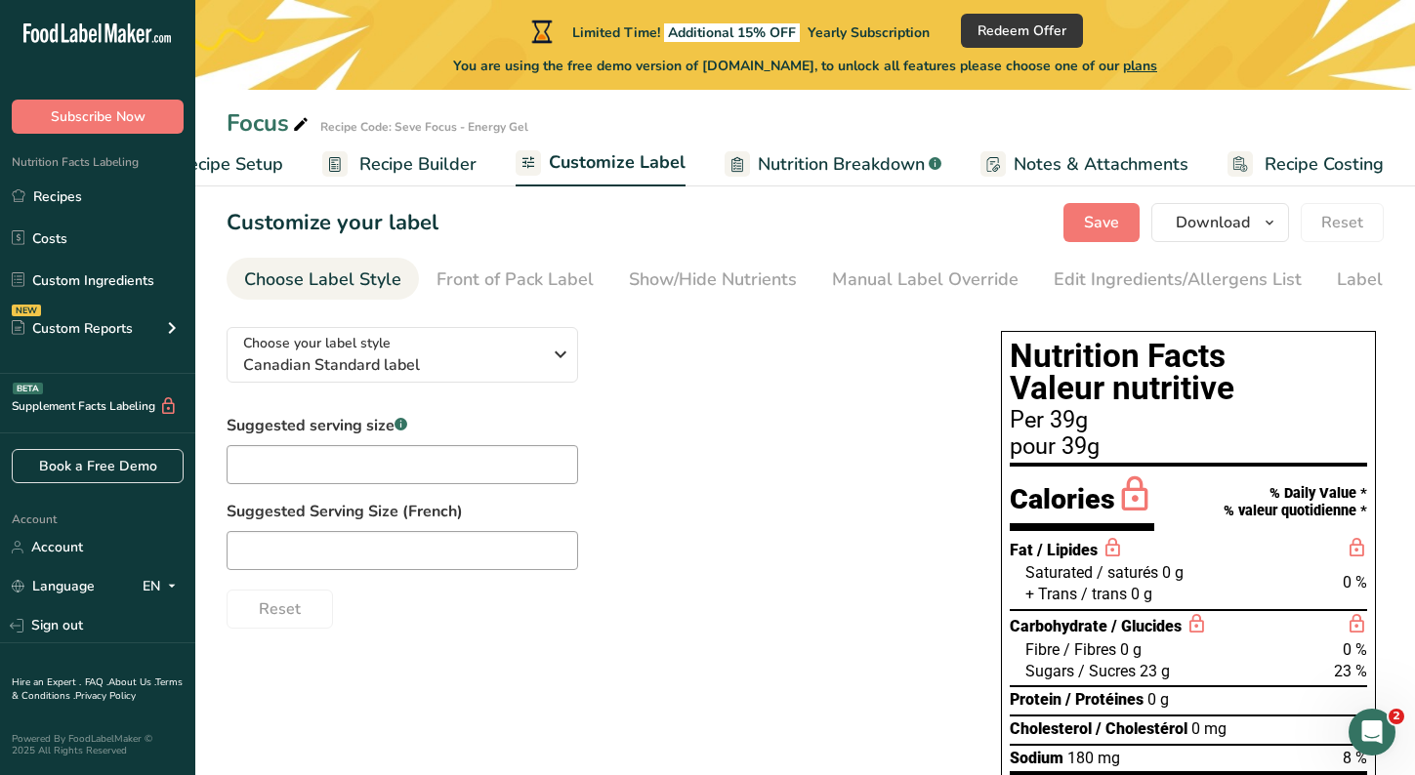
scroll to position [18, 0]
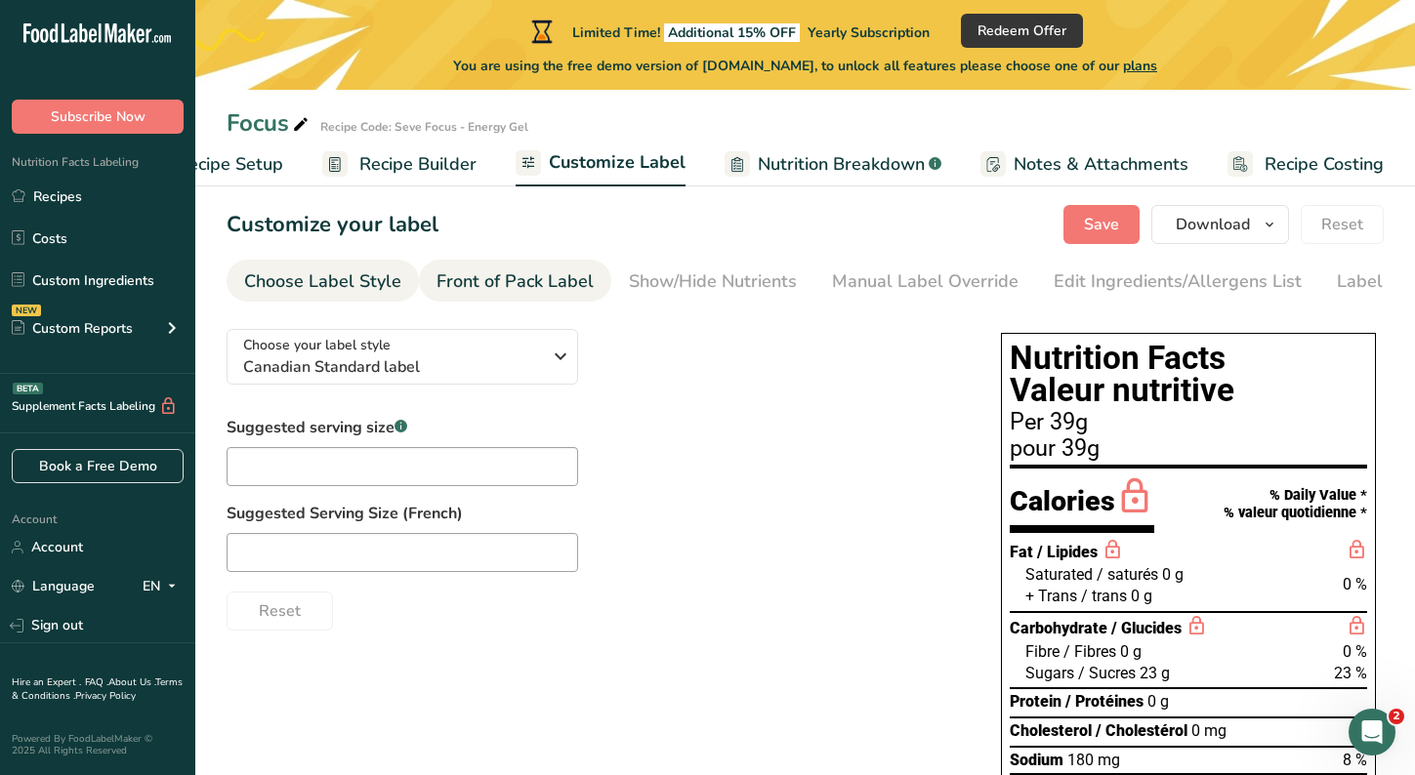
click at [536, 282] on div "Front of Pack Label" at bounding box center [514, 282] width 157 height 26
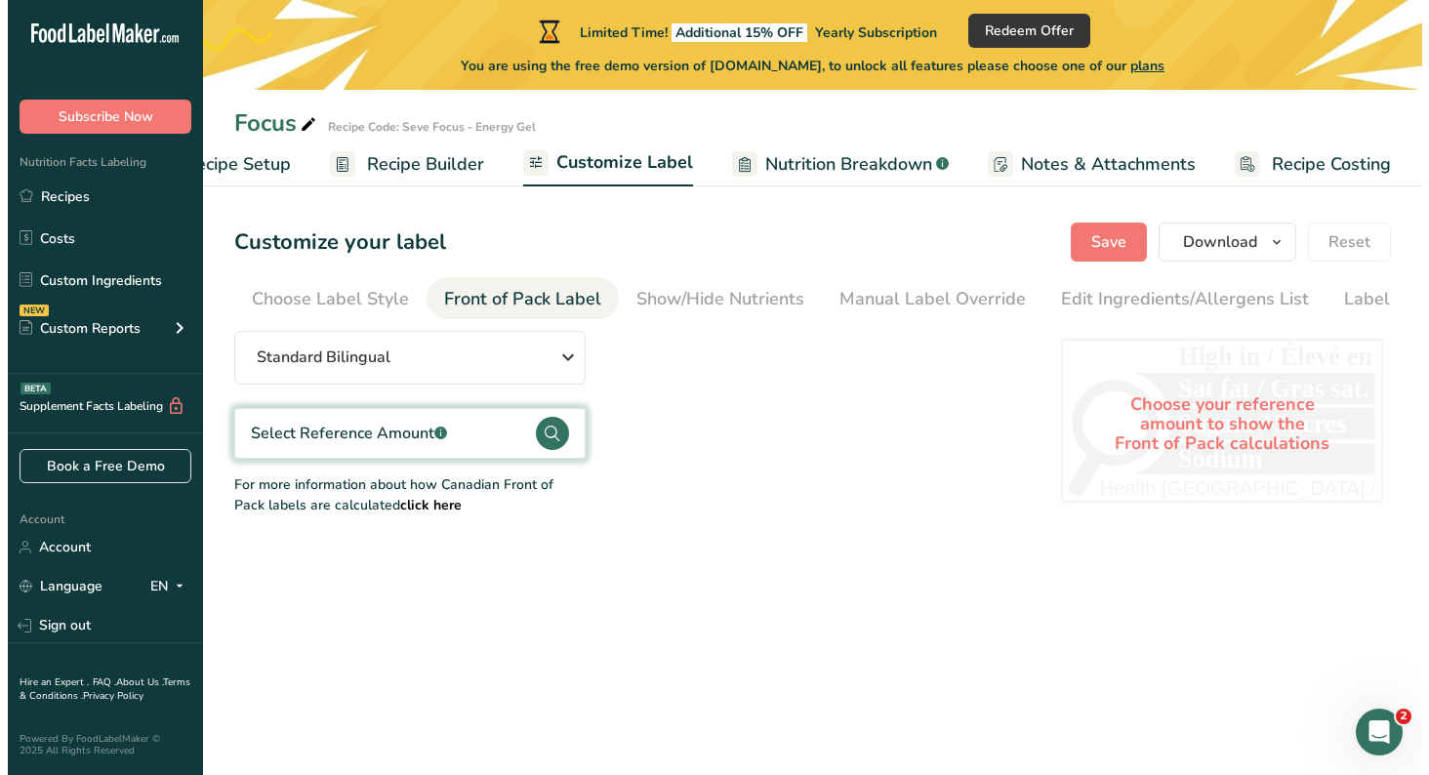
scroll to position [0, 81]
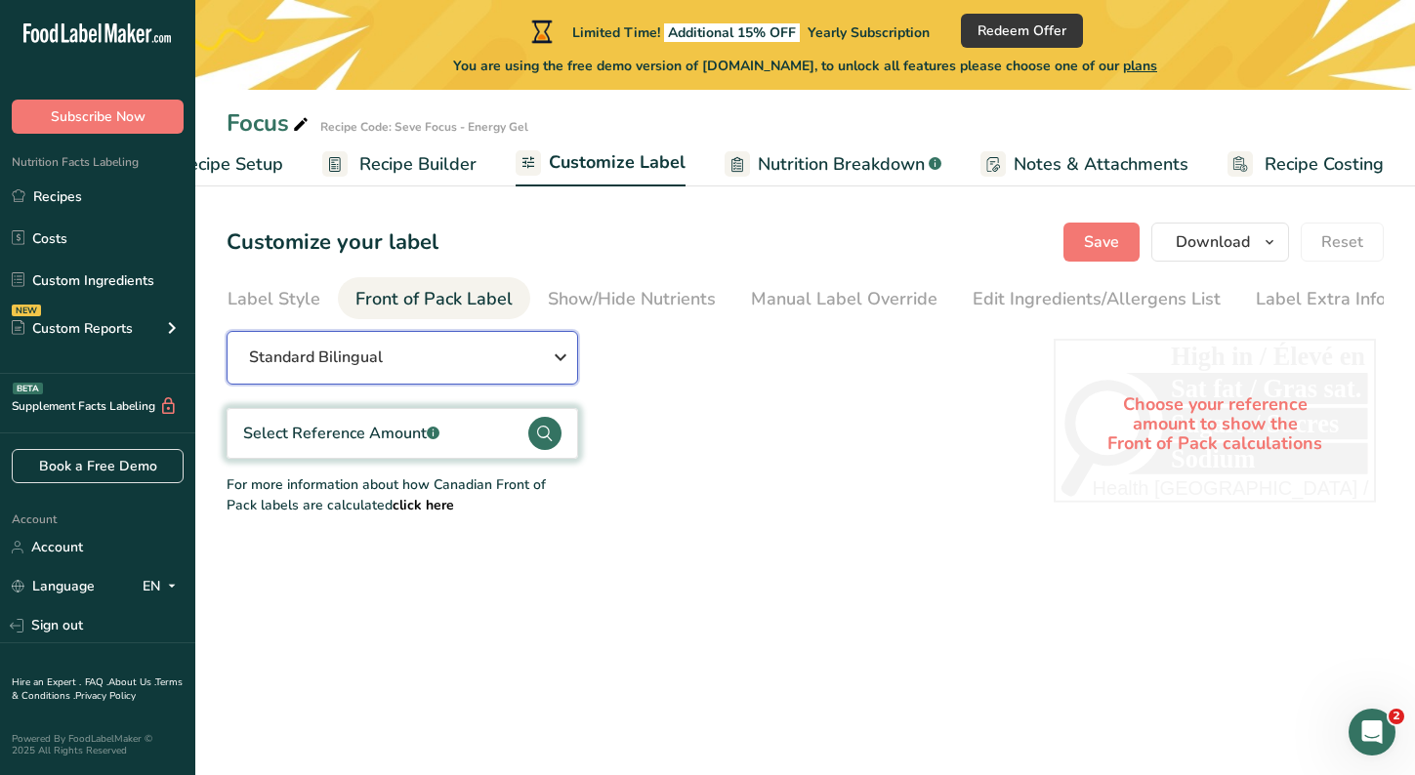
click at [551, 368] on icon "button" at bounding box center [560, 357] width 23 height 35
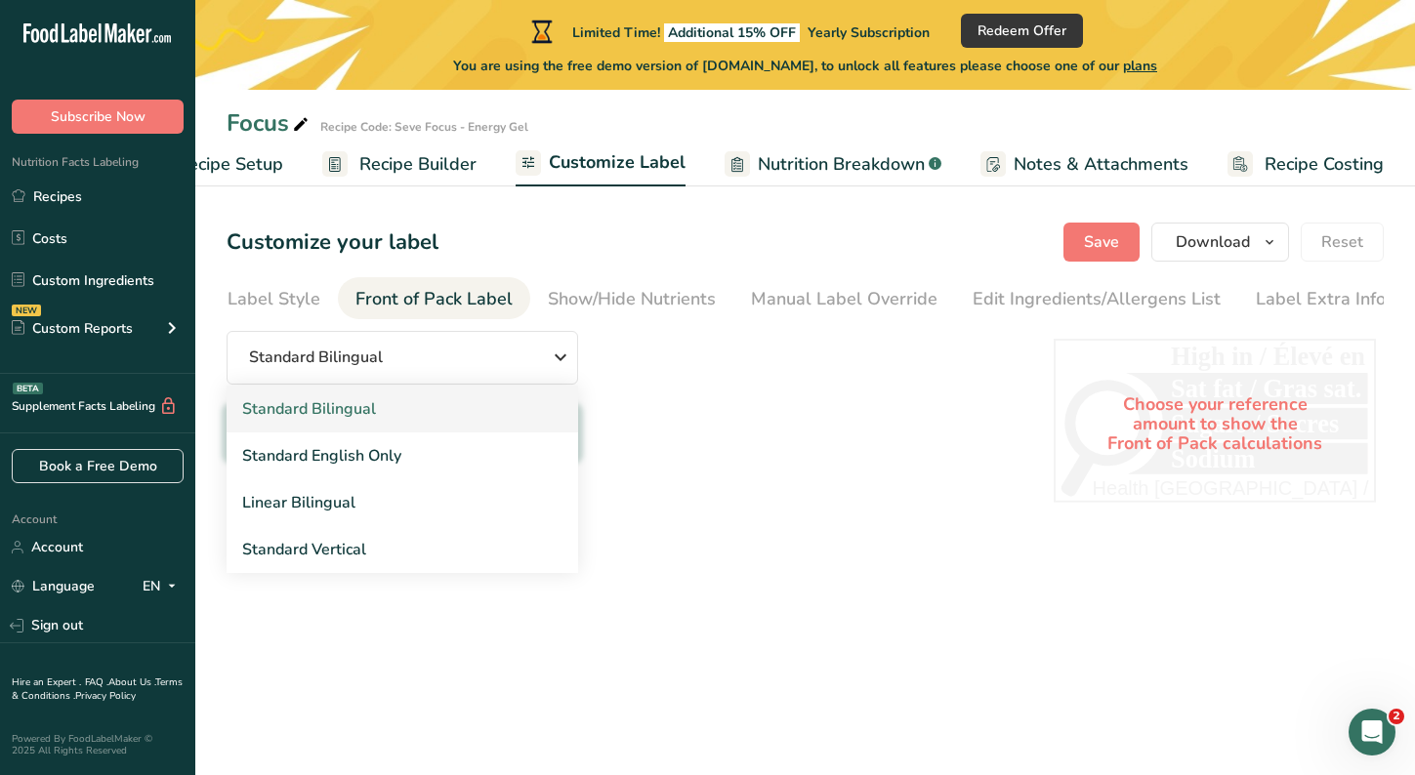
click at [504, 408] on link "Standard Bilingual" at bounding box center [403, 409] width 352 height 47
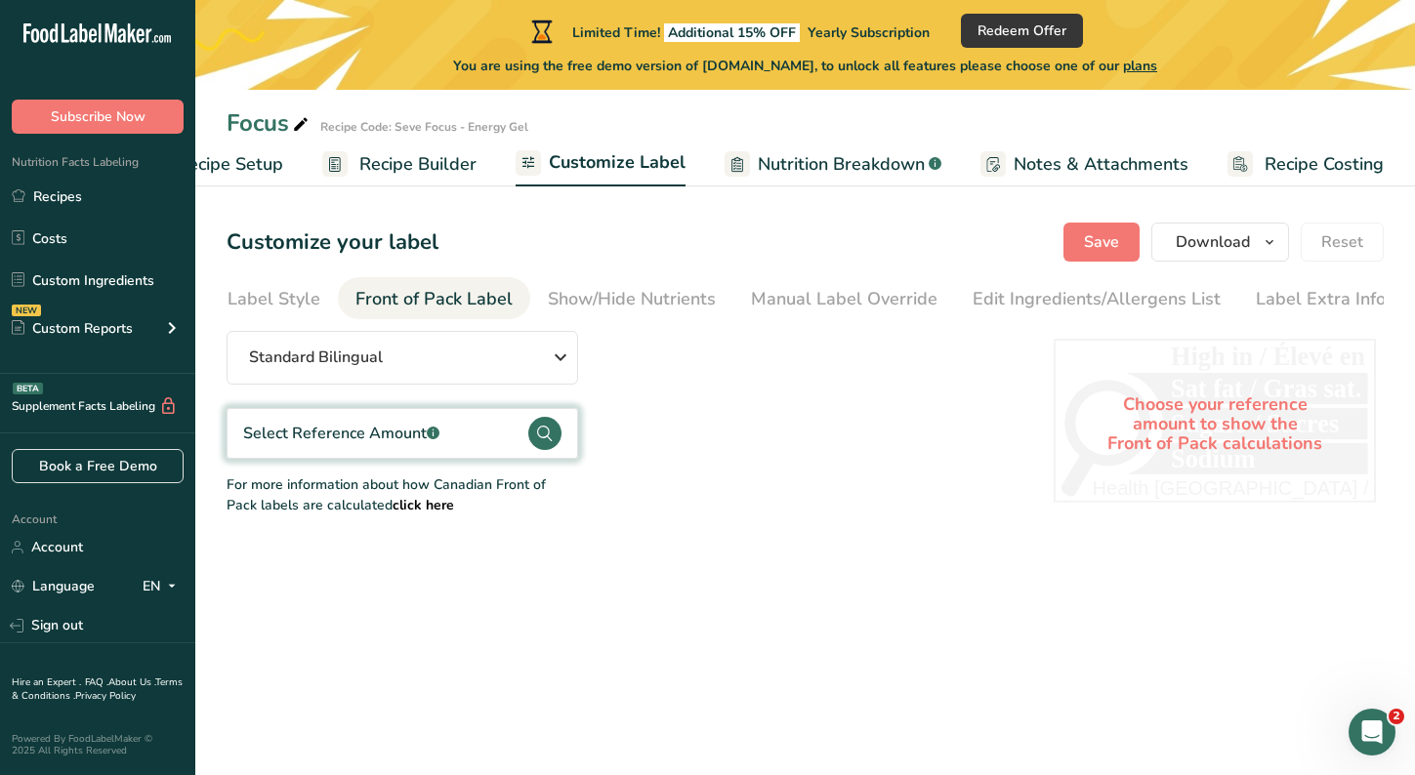
click at [534, 450] on icon at bounding box center [544, 433] width 33 height 33
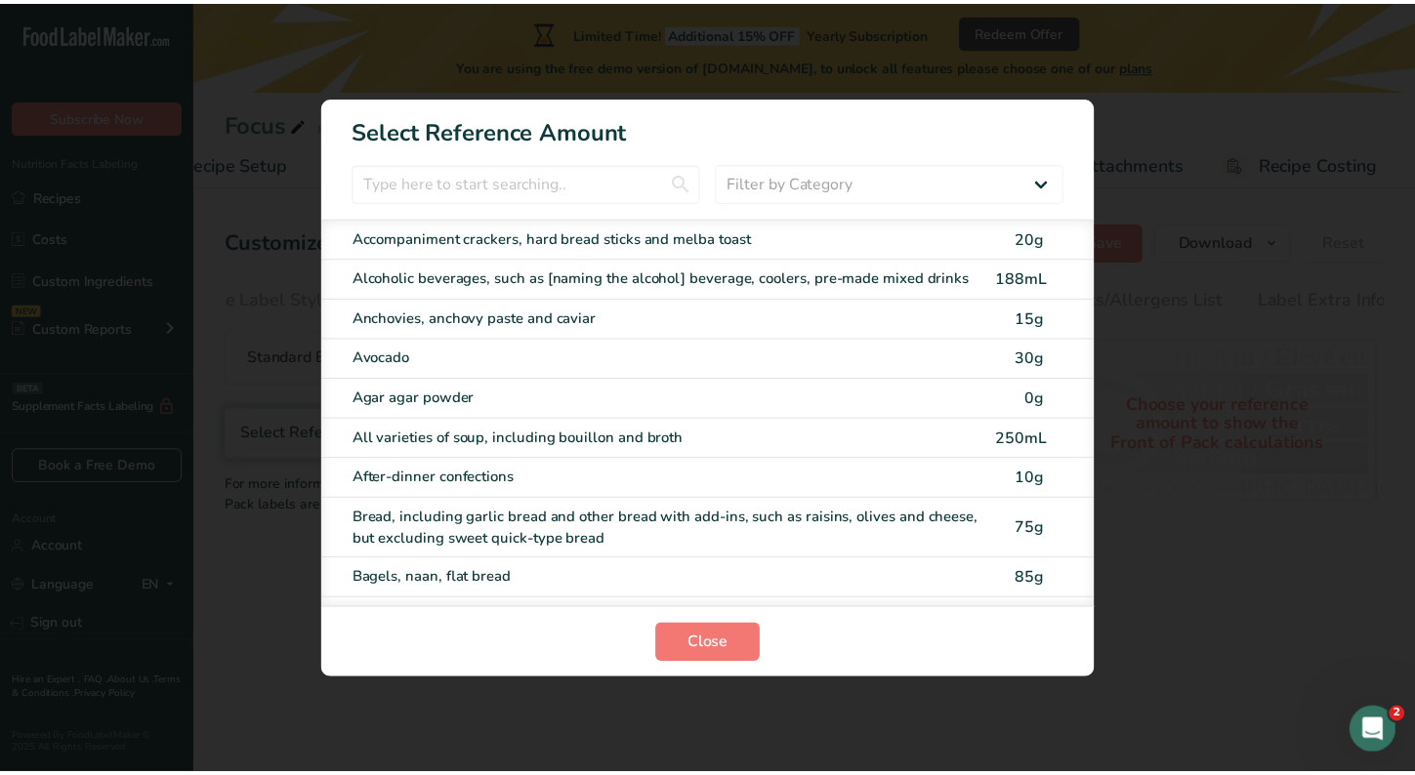
scroll to position [0, 72]
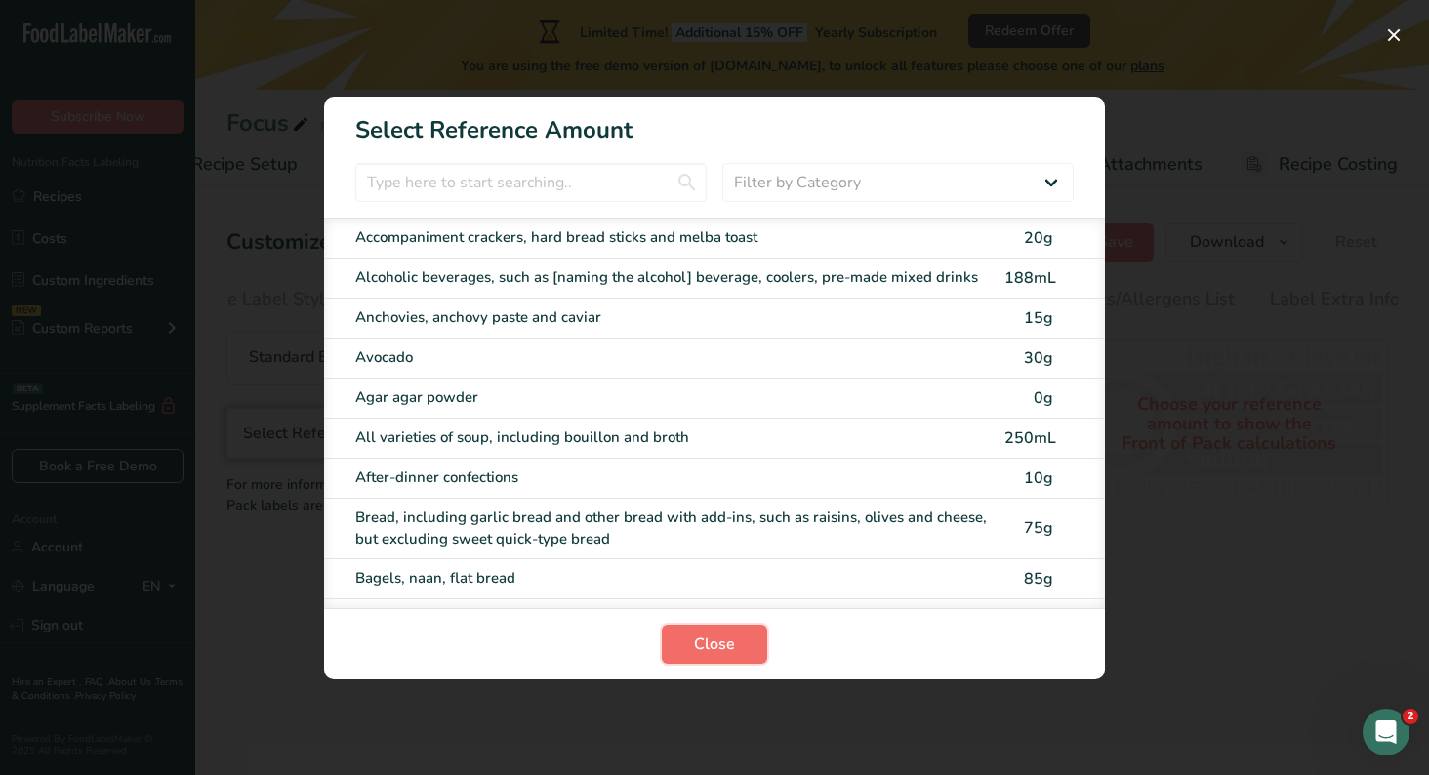
click at [721, 636] on span "Close" at bounding box center [714, 644] width 41 height 23
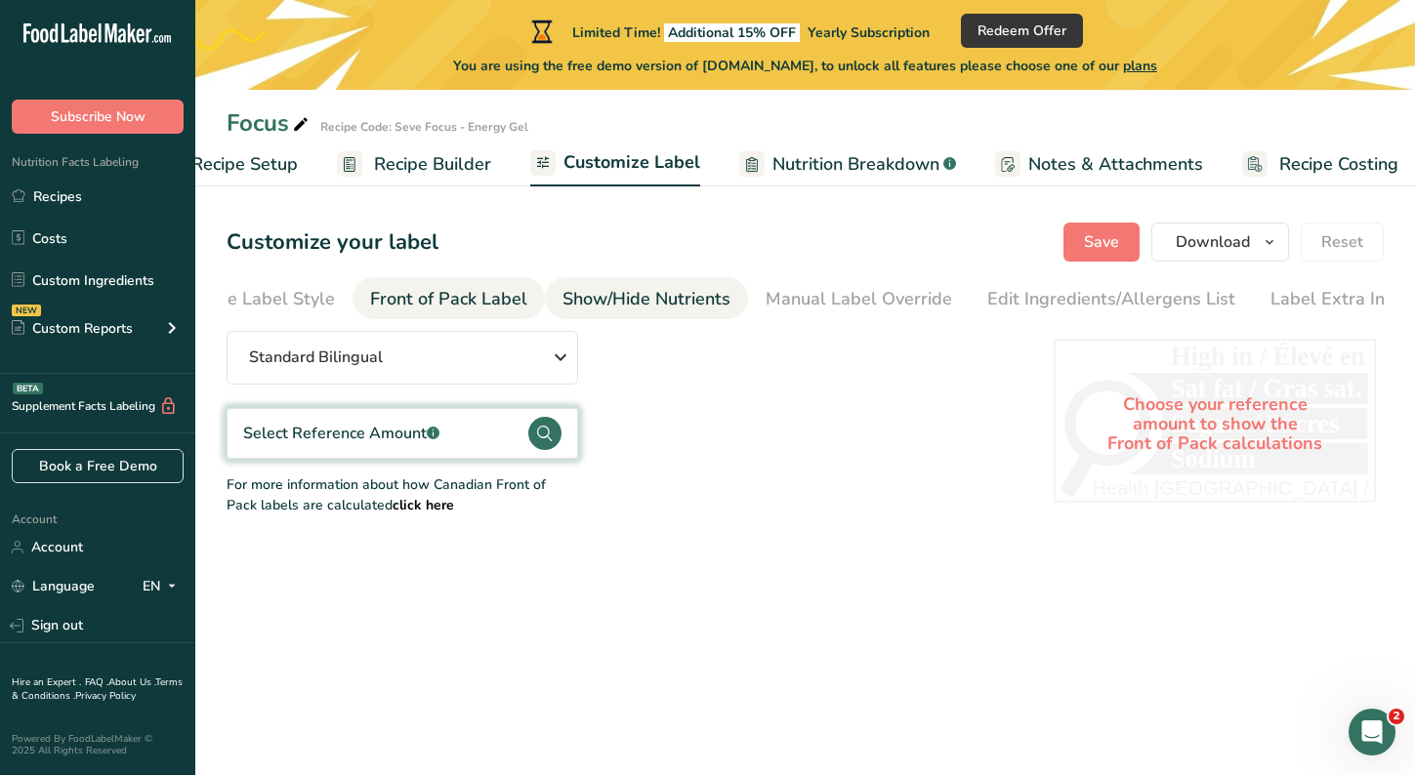
click at [611, 301] on div "Show/Hide Nutrients" at bounding box center [646, 299] width 168 height 26
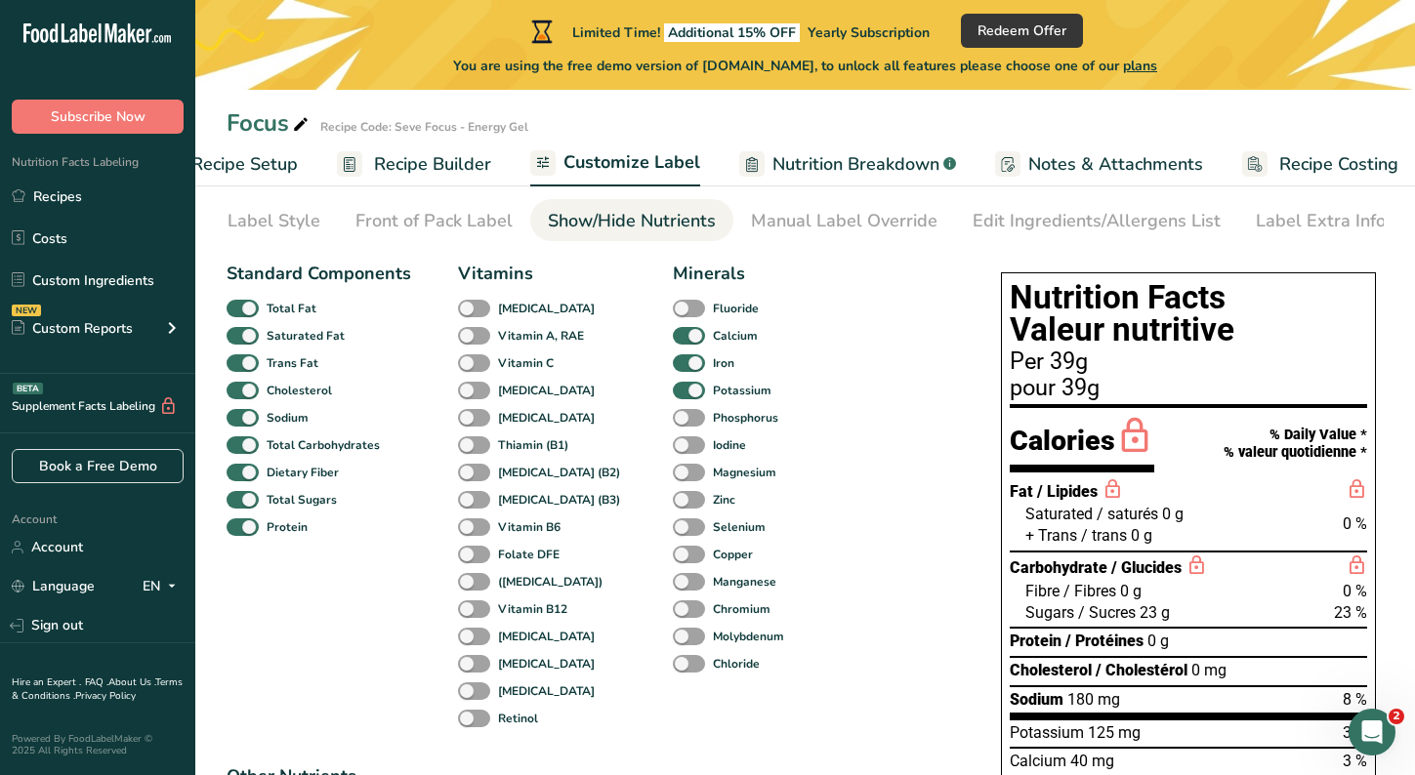
scroll to position [77, 0]
click at [470, 476] on span at bounding box center [474, 474] width 32 height 19
click at [470, 476] on input "Riboflavin (B2)" at bounding box center [464, 473] width 13 height 13
checkbox input "true"
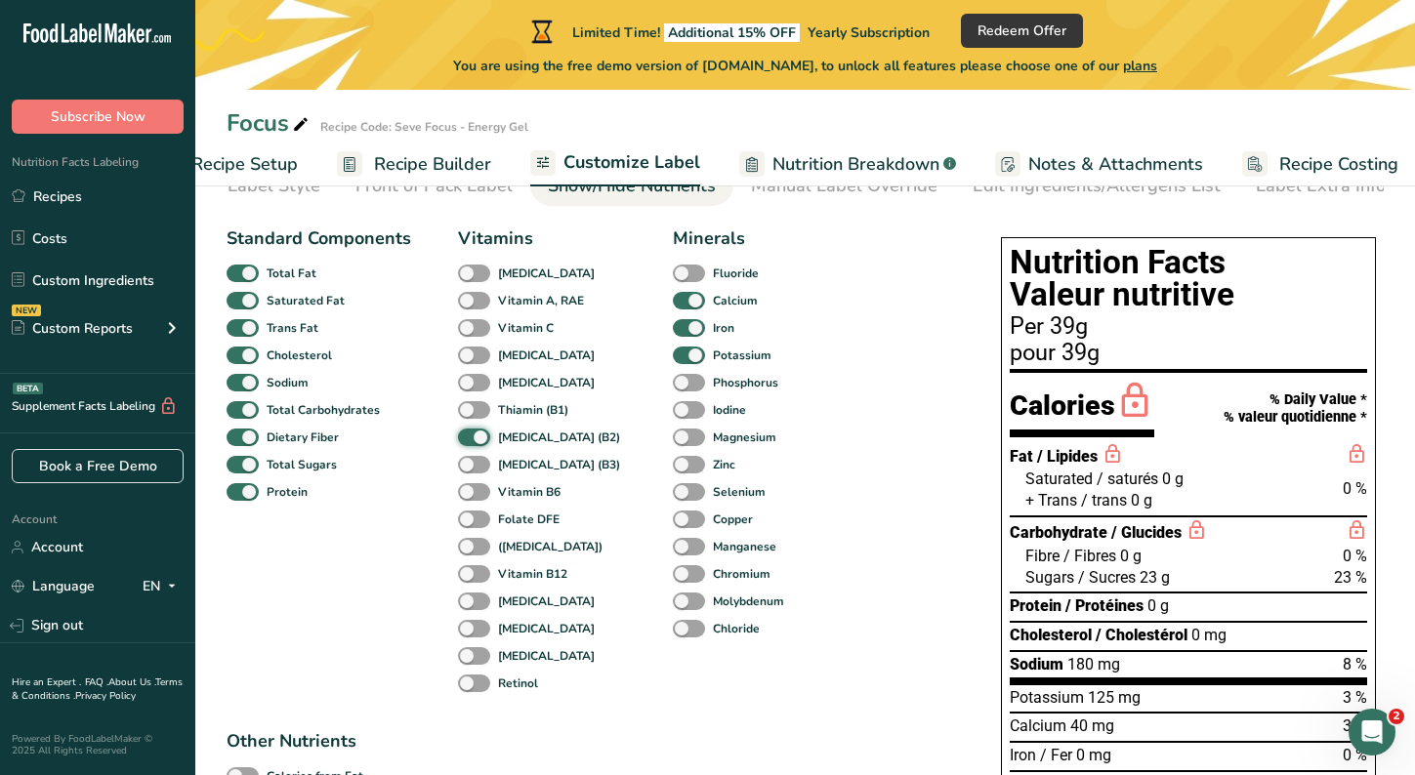
scroll to position [106, 0]
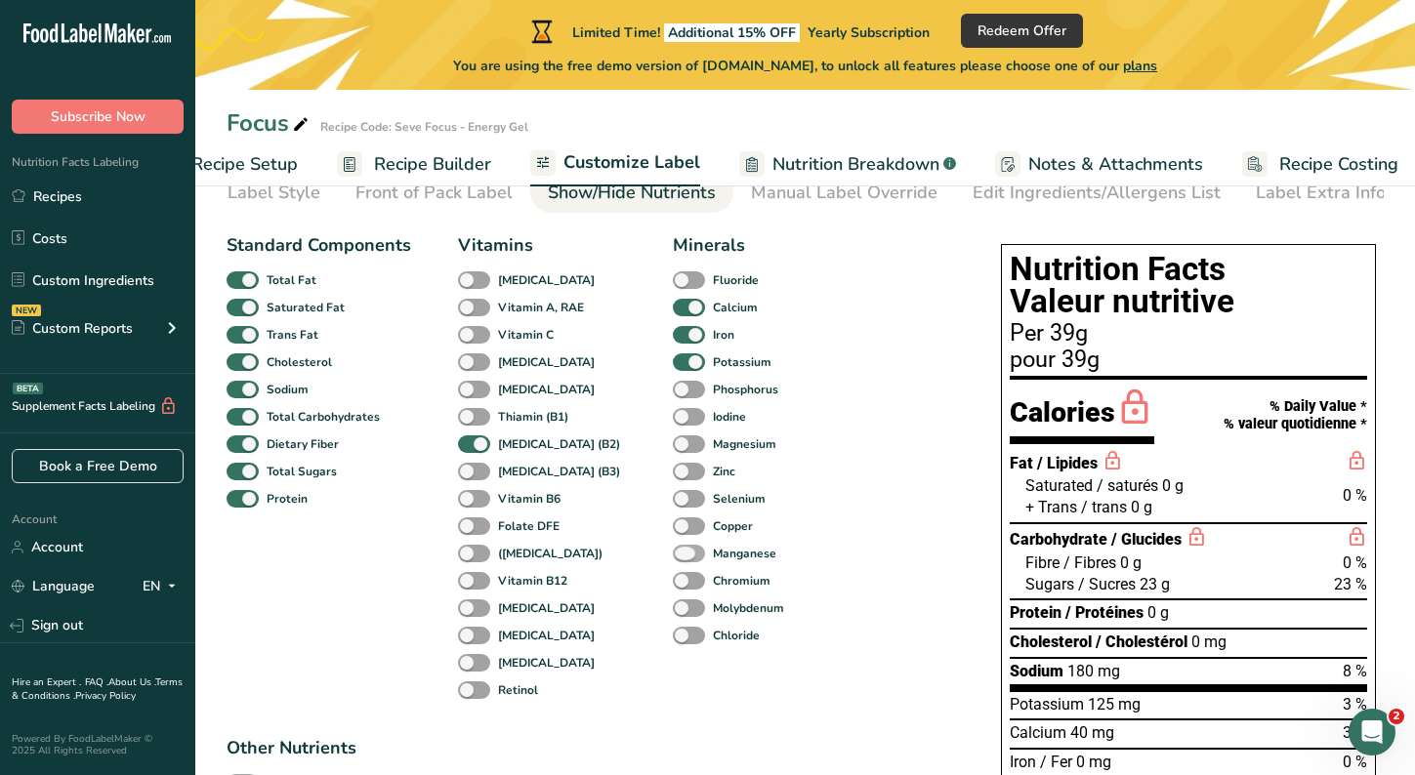
click at [673, 561] on span at bounding box center [689, 554] width 32 height 19
click at [673, 559] on input "Manganese" at bounding box center [679, 553] width 13 height 13
checkbox input "true"
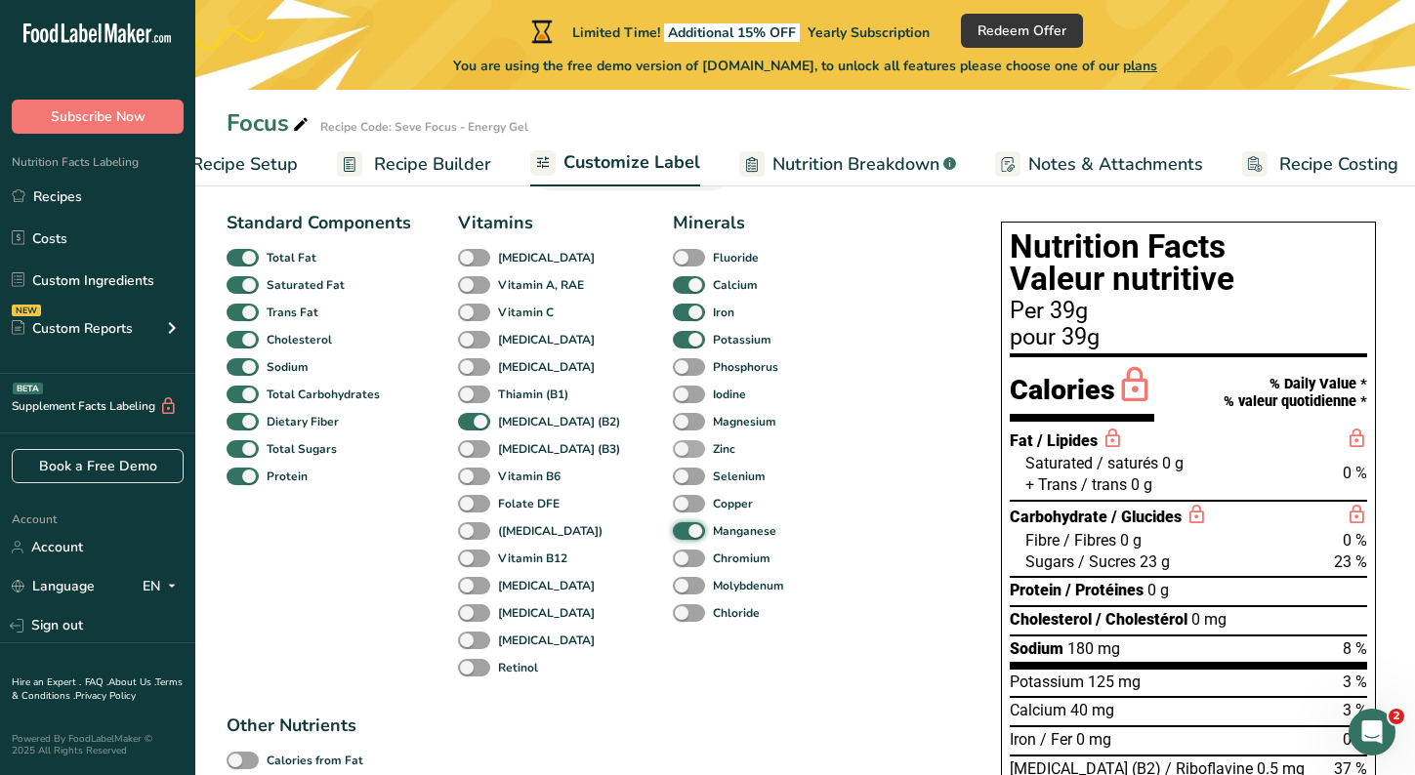
scroll to position [130, 0]
click at [673, 424] on span at bounding box center [689, 421] width 32 height 19
click at [673, 424] on input "Magnesium" at bounding box center [679, 420] width 13 height 13
checkbox input "true"
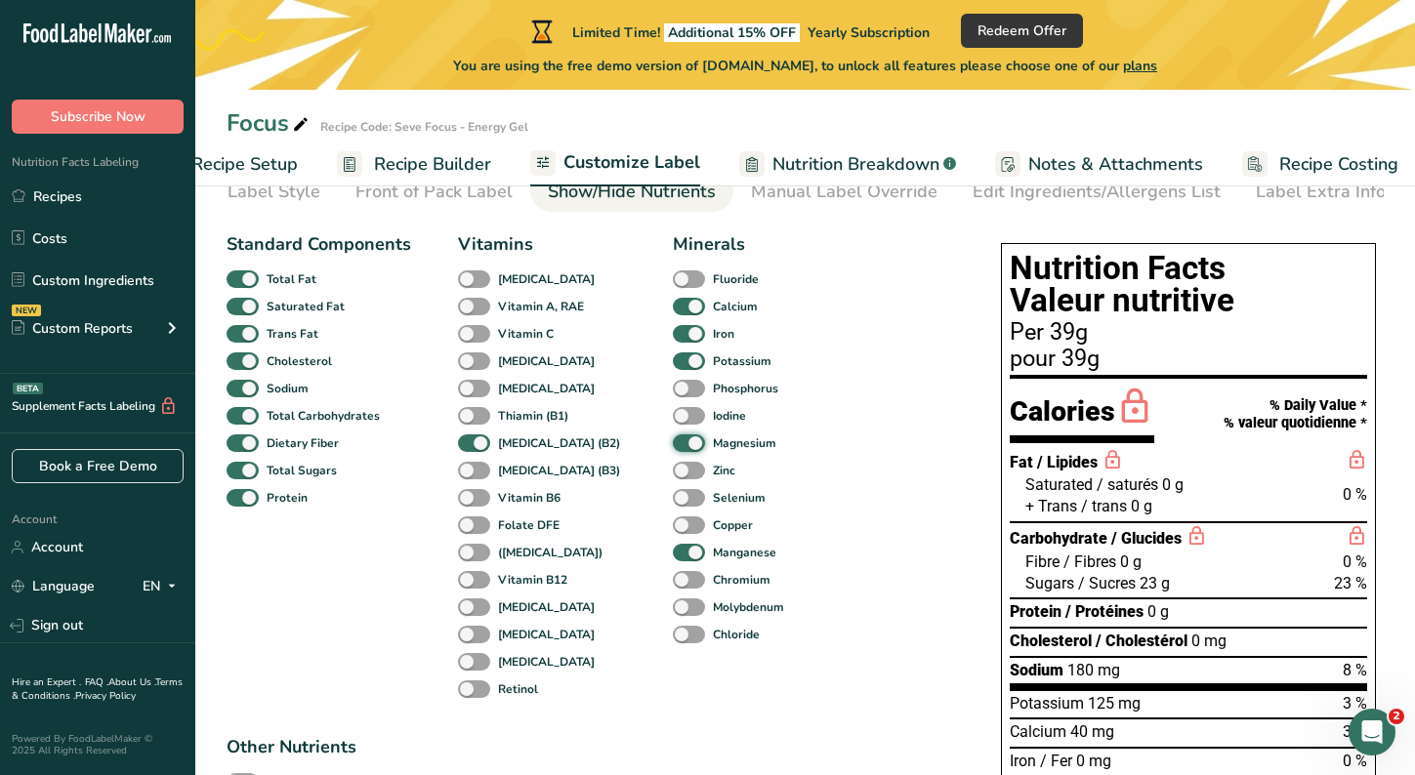
scroll to position [106, 0]
click at [673, 286] on span at bounding box center [689, 280] width 32 height 19
click at [673, 286] on input "Fluoride" at bounding box center [679, 279] width 13 height 13
checkbox input "true"
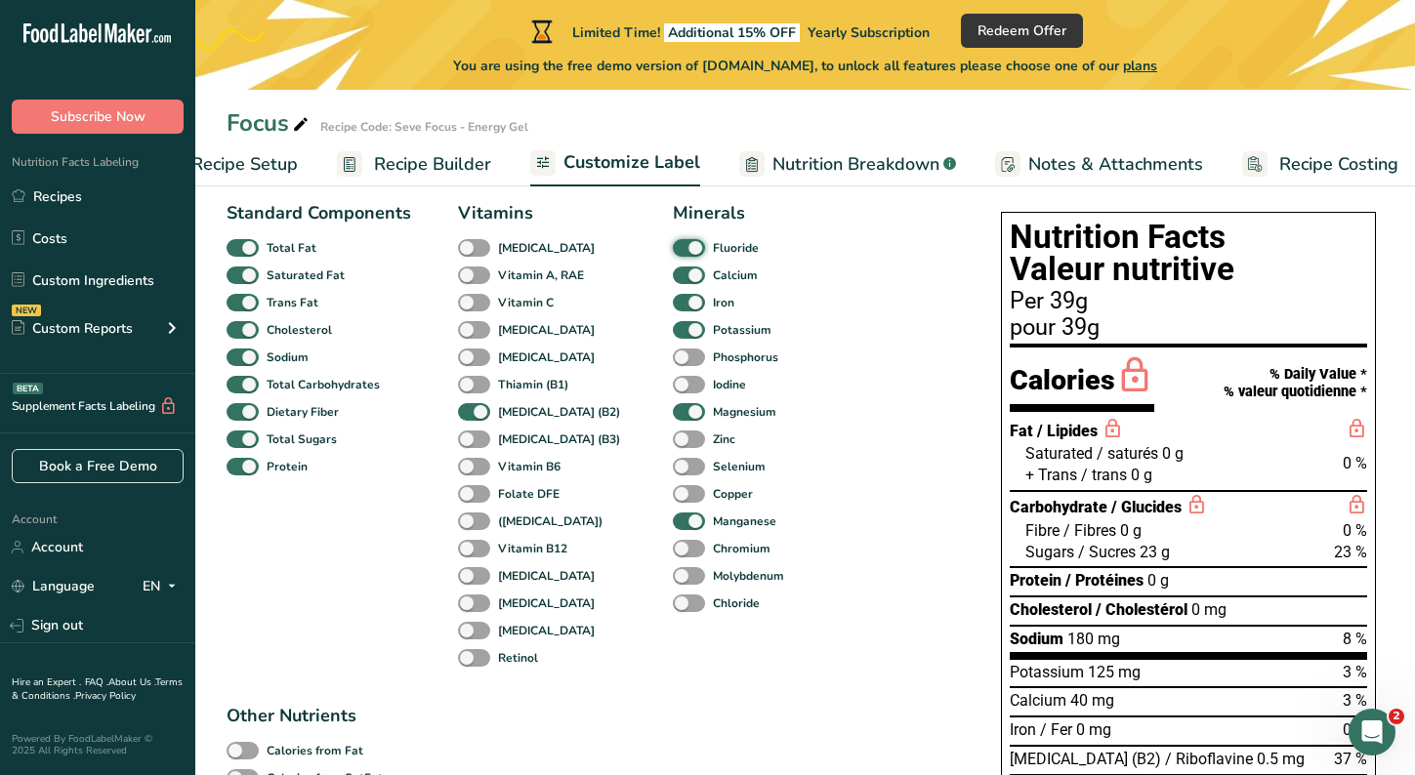
scroll to position [136, 0]
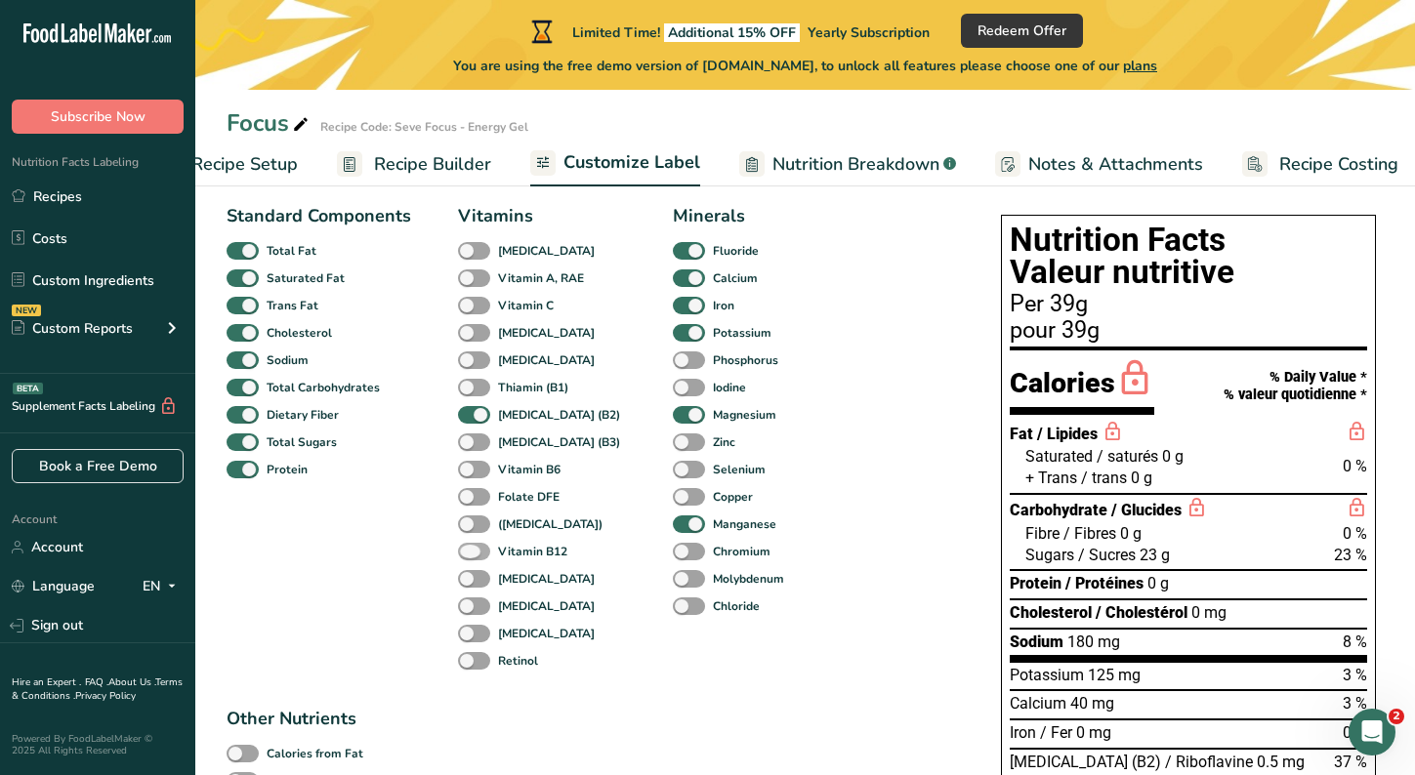
click at [479, 556] on span at bounding box center [474, 552] width 32 height 19
click at [471, 556] on input "Vitamin B12" at bounding box center [464, 551] width 13 height 13
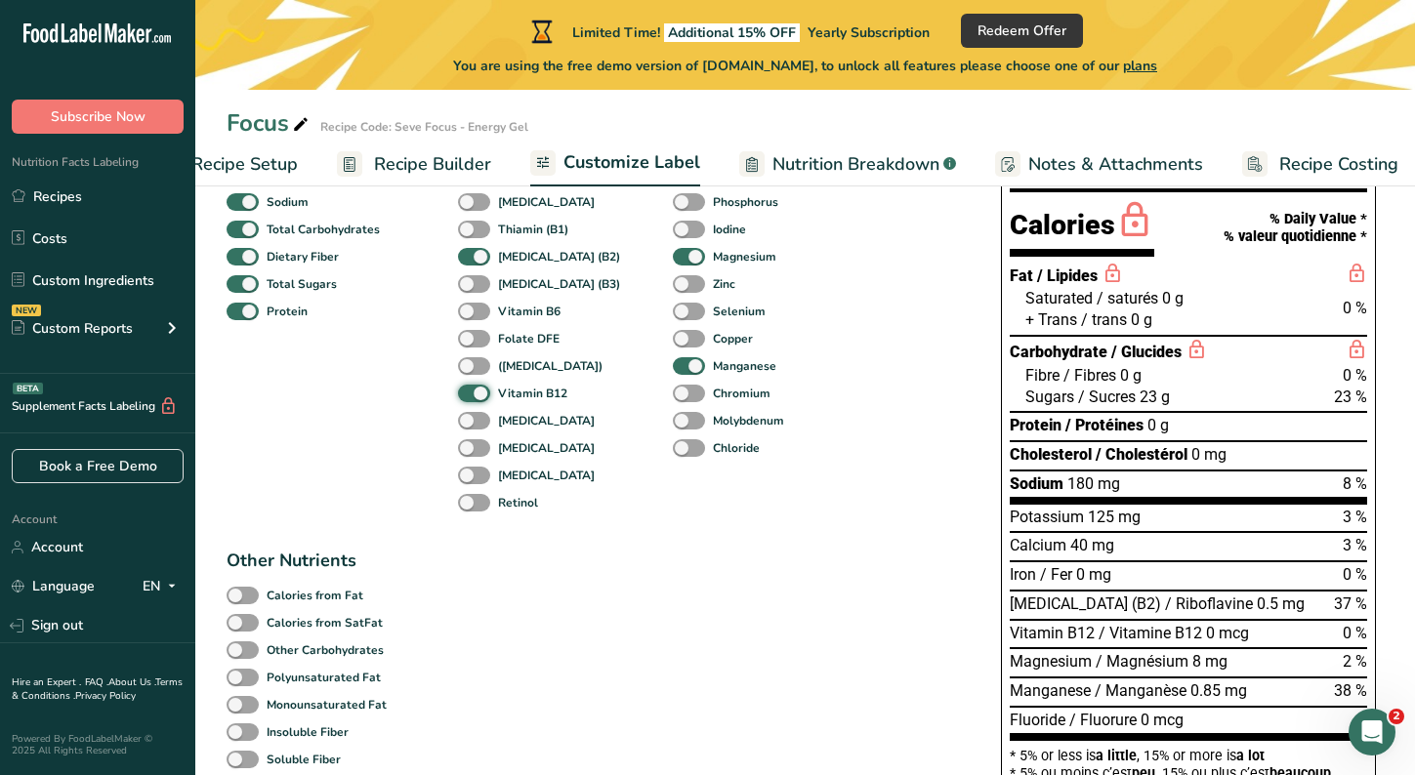
scroll to position [293, 0]
click at [475, 401] on span at bounding box center [474, 395] width 32 height 19
click at [471, 400] on input "Vitamin B12" at bounding box center [464, 394] width 13 height 13
checkbox input "false"
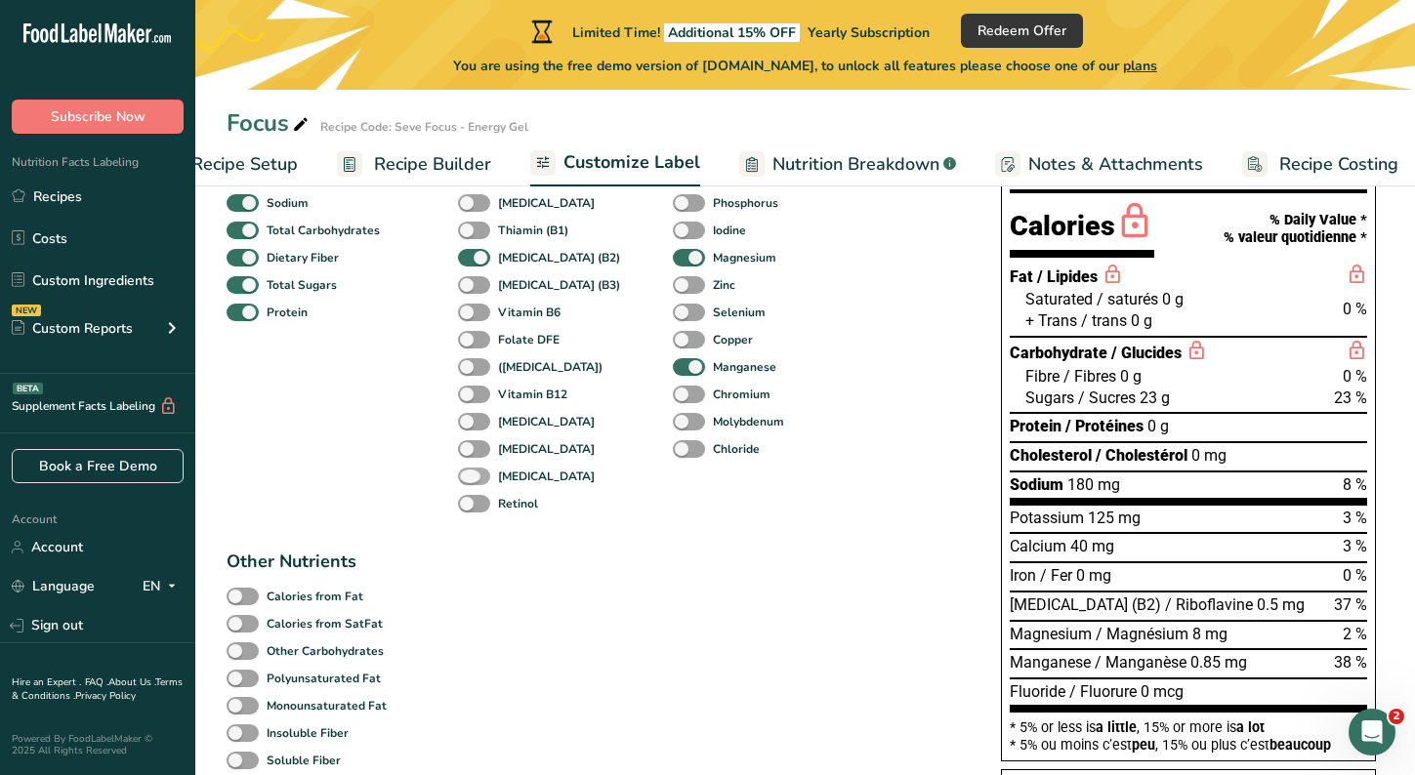
click at [477, 483] on span at bounding box center [474, 477] width 32 height 19
click at [471, 482] on input "Beta Carotene" at bounding box center [464, 476] width 13 height 13
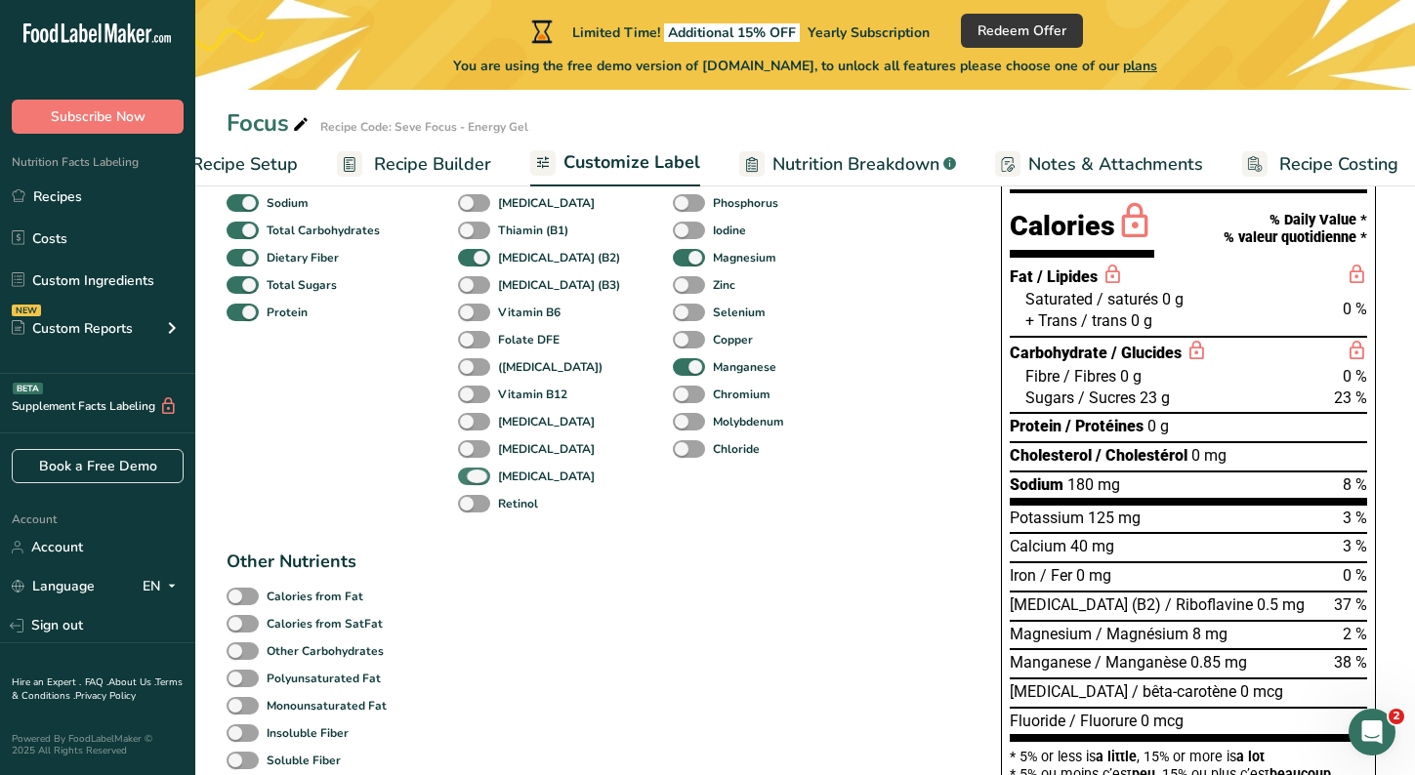
click at [477, 483] on span at bounding box center [474, 477] width 32 height 19
click at [471, 482] on input "Beta Carotene" at bounding box center [464, 476] width 13 height 13
checkbox input "false"
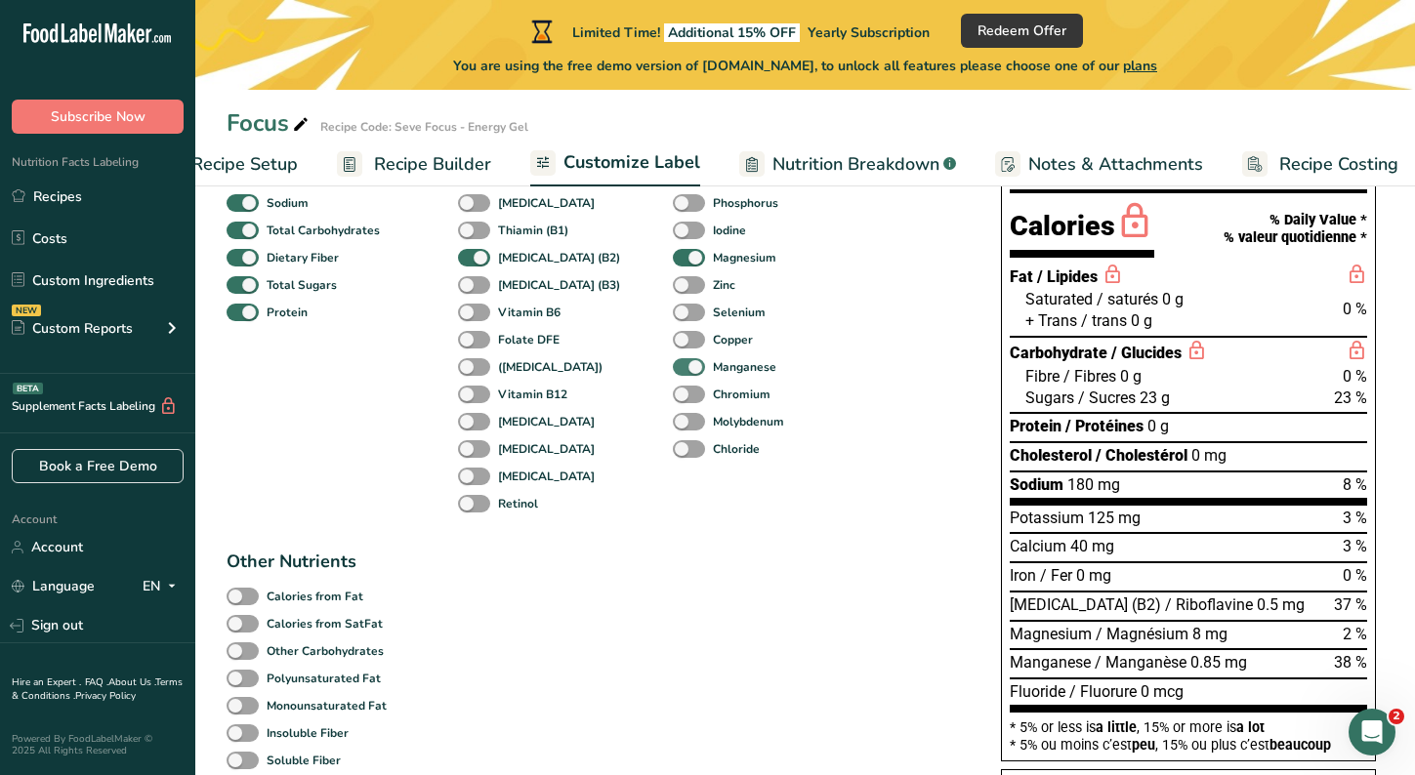
click at [673, 373] on span at bounding box center [689, 367] width 32 height 19
click at [673, 373] on input "Manganese" at bounding box center [679, 366] width 13 height 13
checkbox input "false"
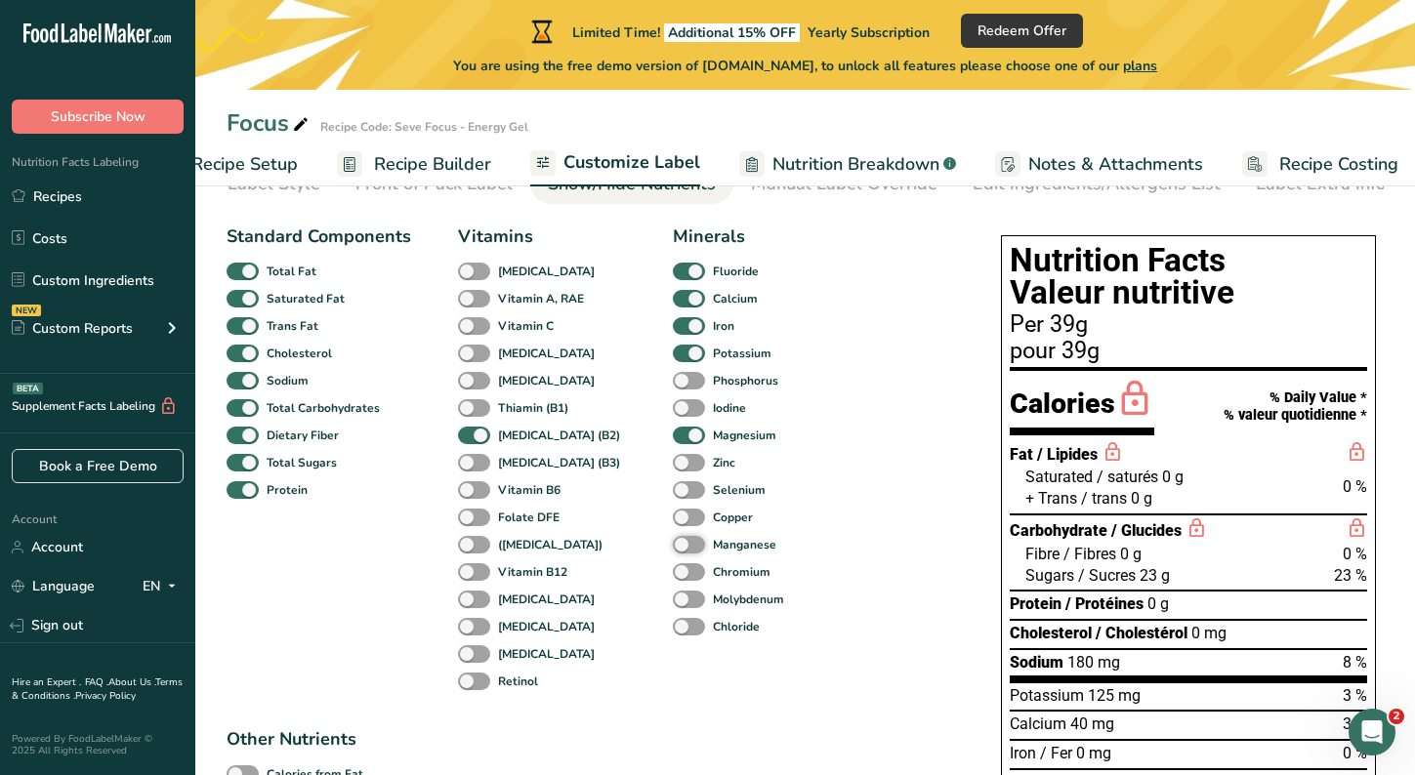
scroll to position [114, 0]
click at [475, 387] on span at bounding box center [474, 382] width 32 height 19
click at [471, 387] on input "Vitamin K" at bounding box center [464, 381] width 13 height 13
checkbox input "true"
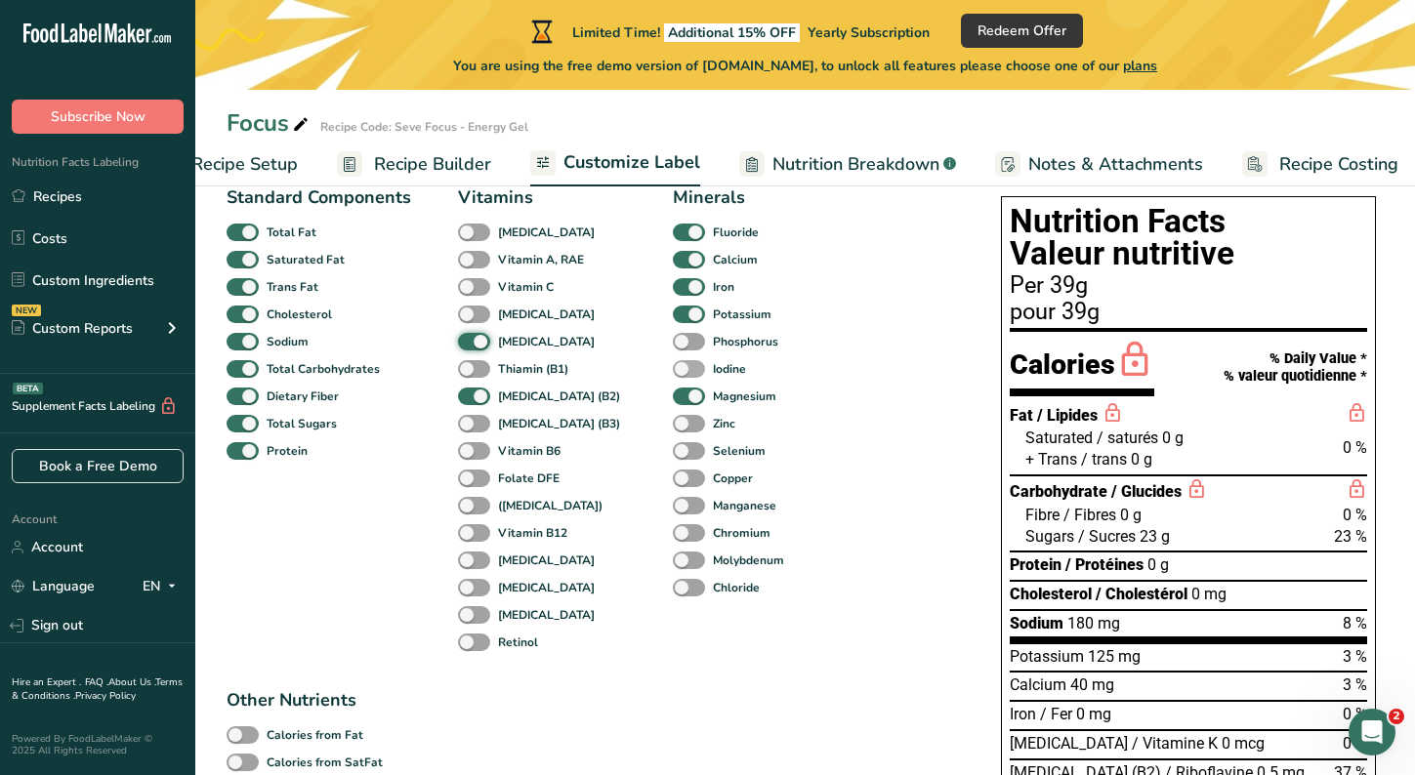
scroll to position [151, 0]
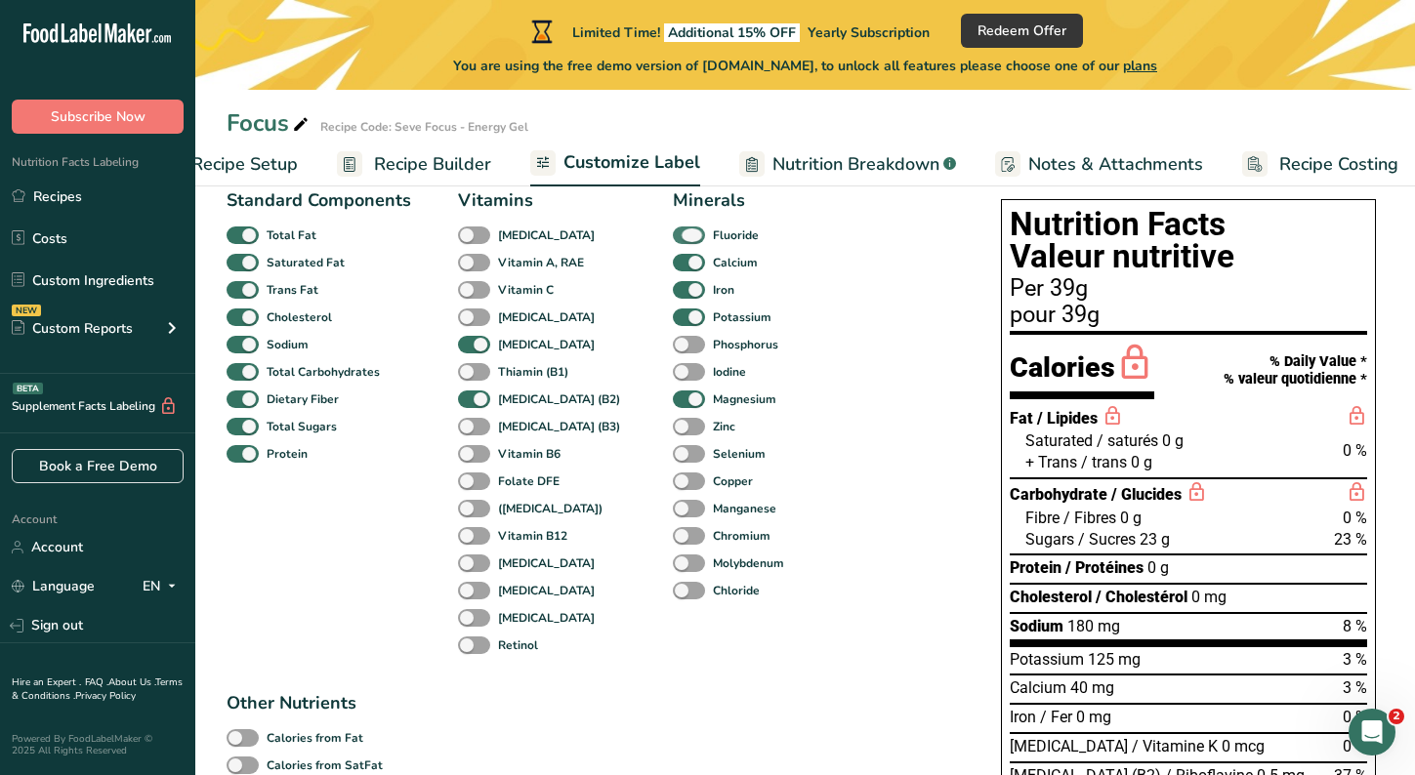
click at [673, 239] on span at bounding box center [689, 236] width 32 height 19
click at [673, 239] on input "Fluoride" at bounding box center [679, 234] width 13 height 13
checkbox input "false"
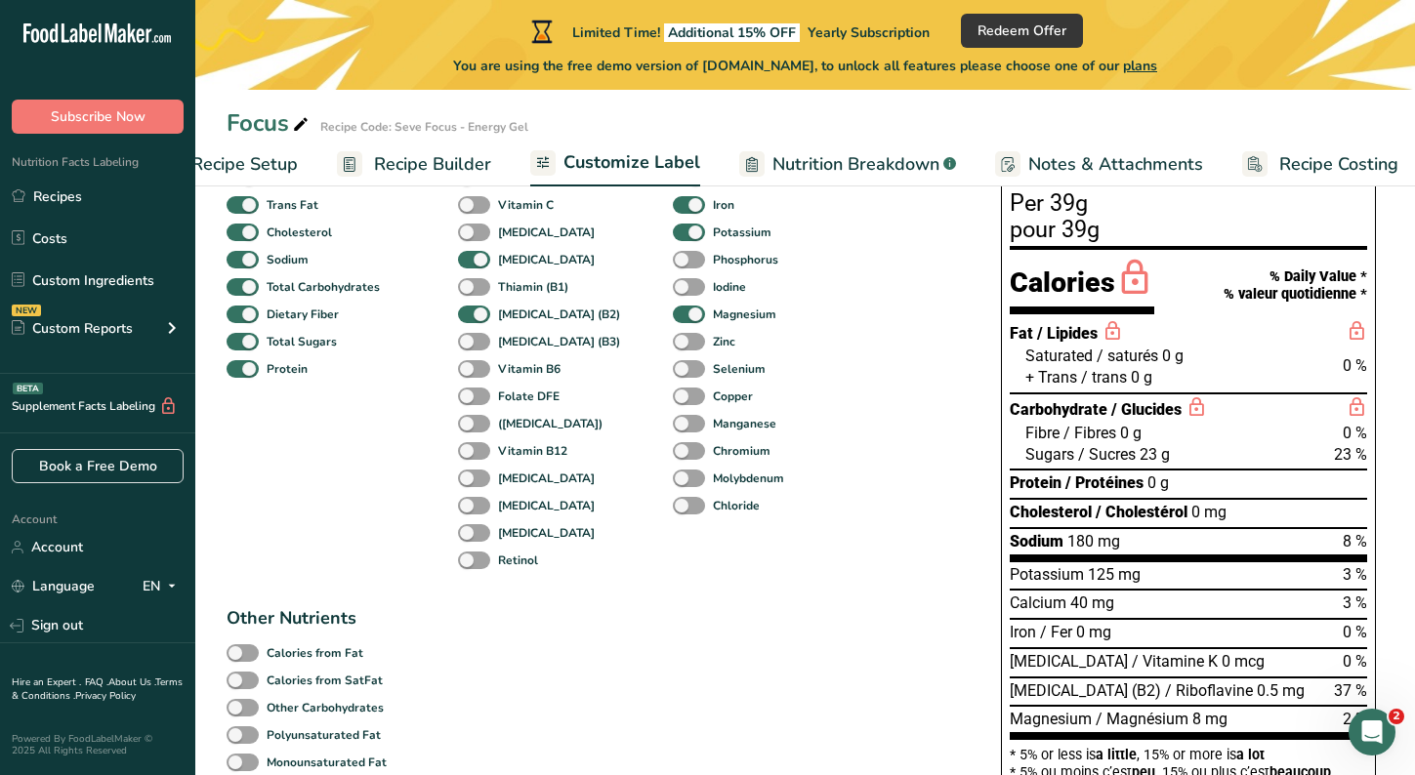
scroll to position [234, 0]
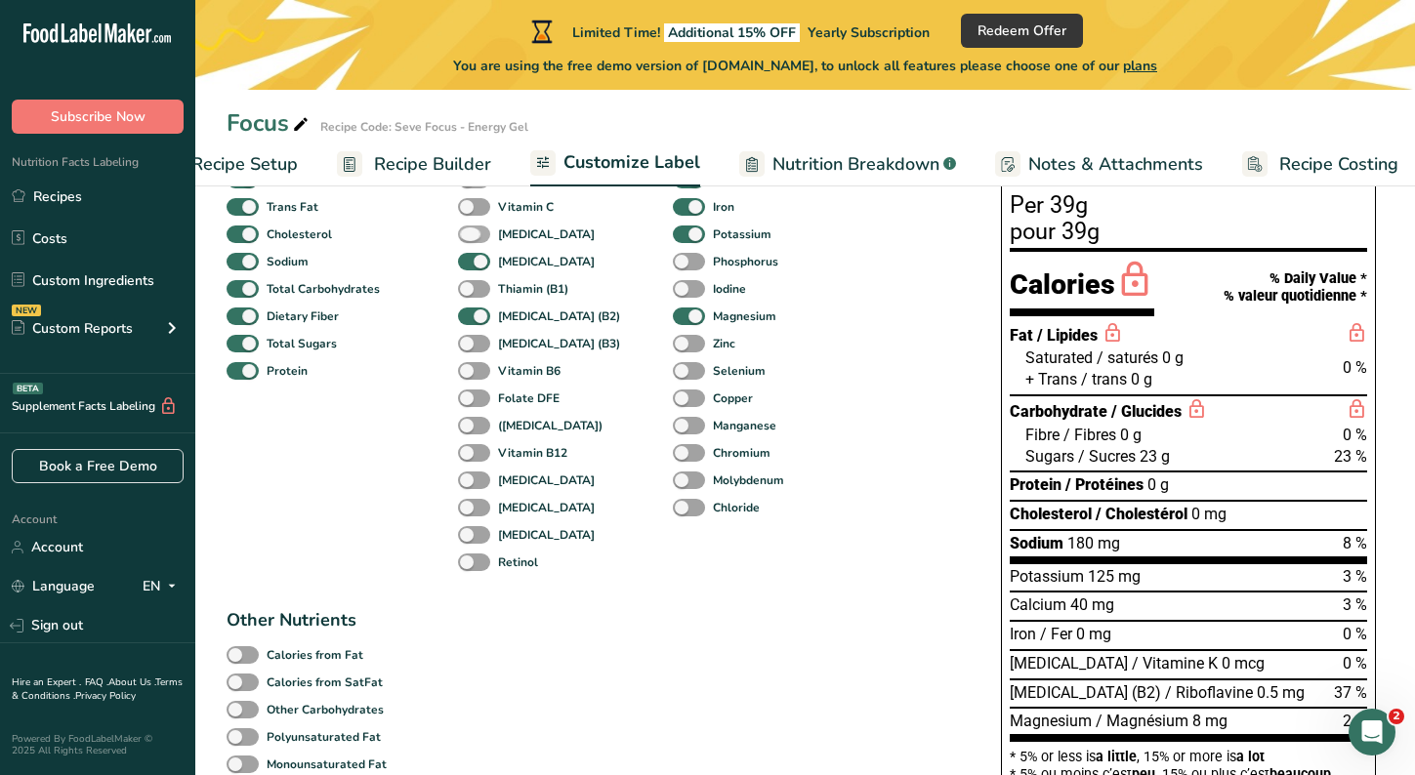
click at [471, 242] on span at bounding box center [474, 235] width 32 height 19
click at [471, 240] on input "Vitamin E" at bounding box center [464, 234] width 13 height 13
checkbox input "true"
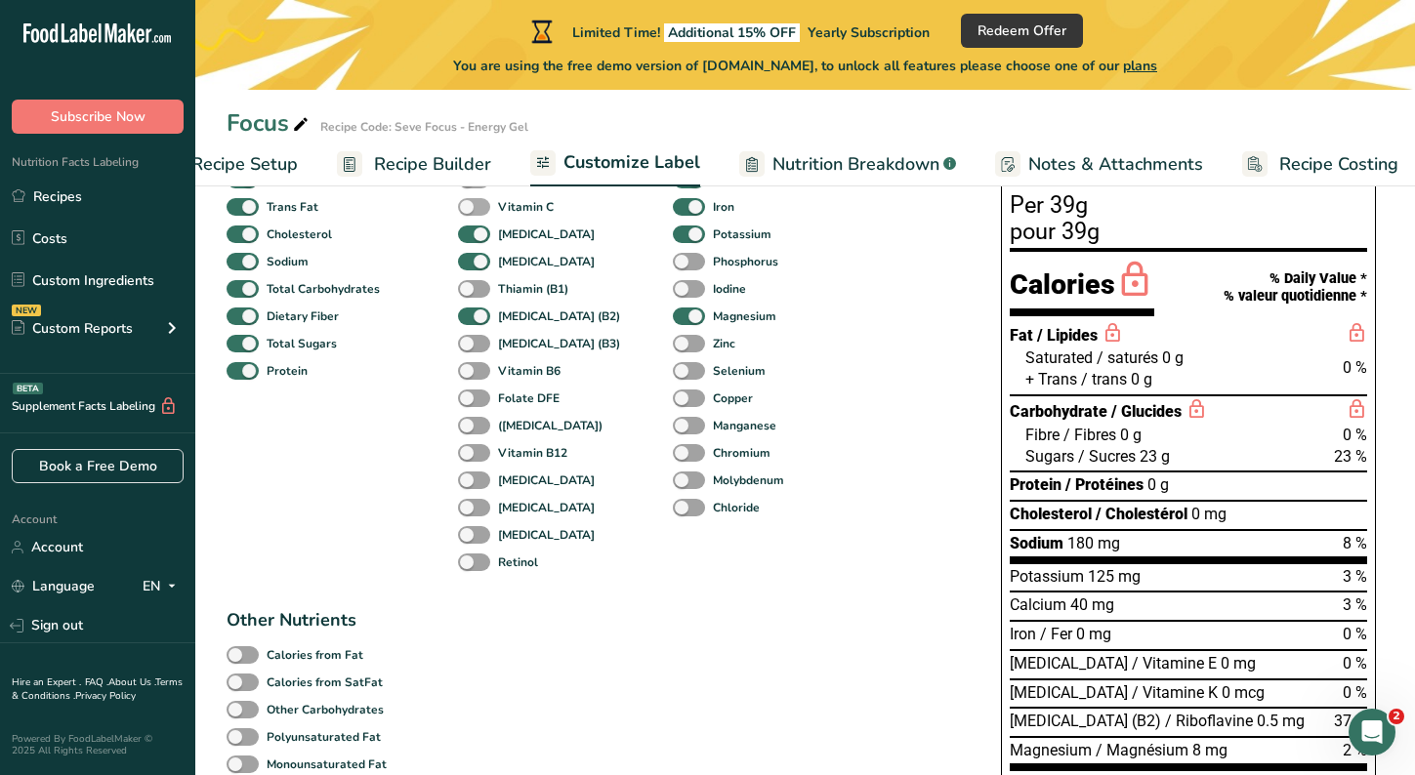
click at [473, 217] on span at bounding box center [474, 207] width 32 height 19
click at [471, 213] on input "Vitamin C" at bounding box center [464, 206] width 13 height 13
checkbox input "true"
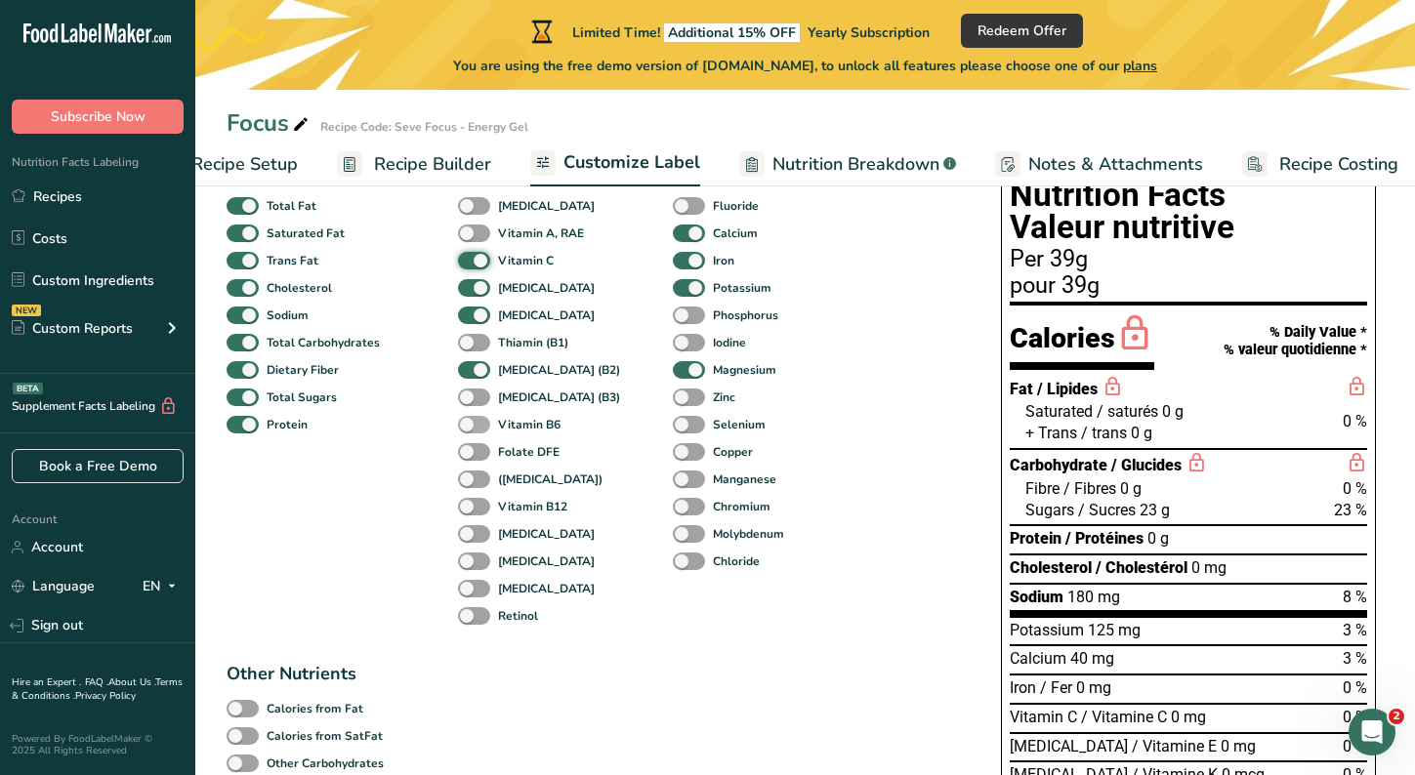
scroll to position [180, 0]
click at [478, 234] on span at bounding box center [474, 235] width 32 height 19
click at [471, 234] on input "Vitamin A, RAE" at bounding box center [464, 234] width 13 height 13
checkbox input "true"
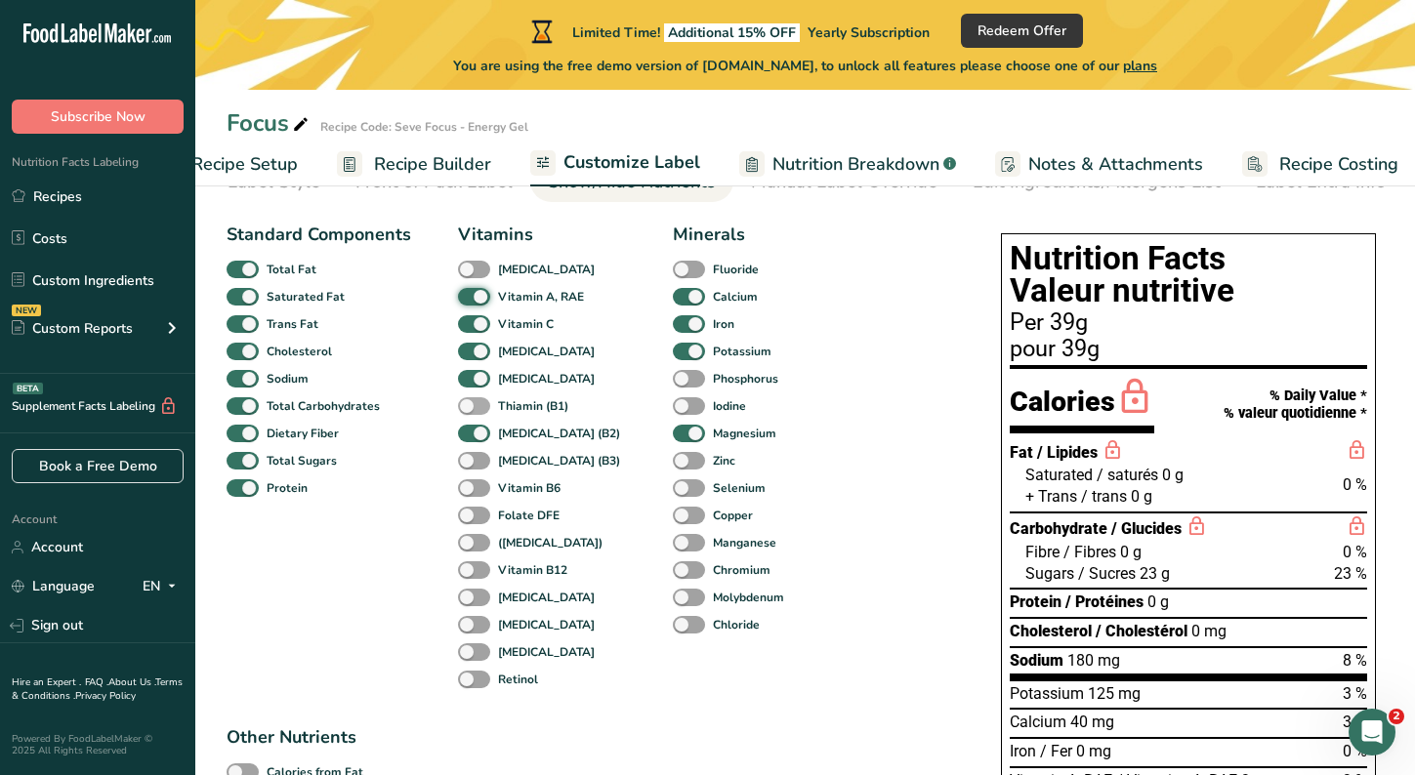
scroll to position [116, 0]
click at [470, 278] on span at bounding box center [474, 271] width 32 height 19
click at [470, 276] on input "Vitamin D" at bounding box center [464, 270] width 13 height 13
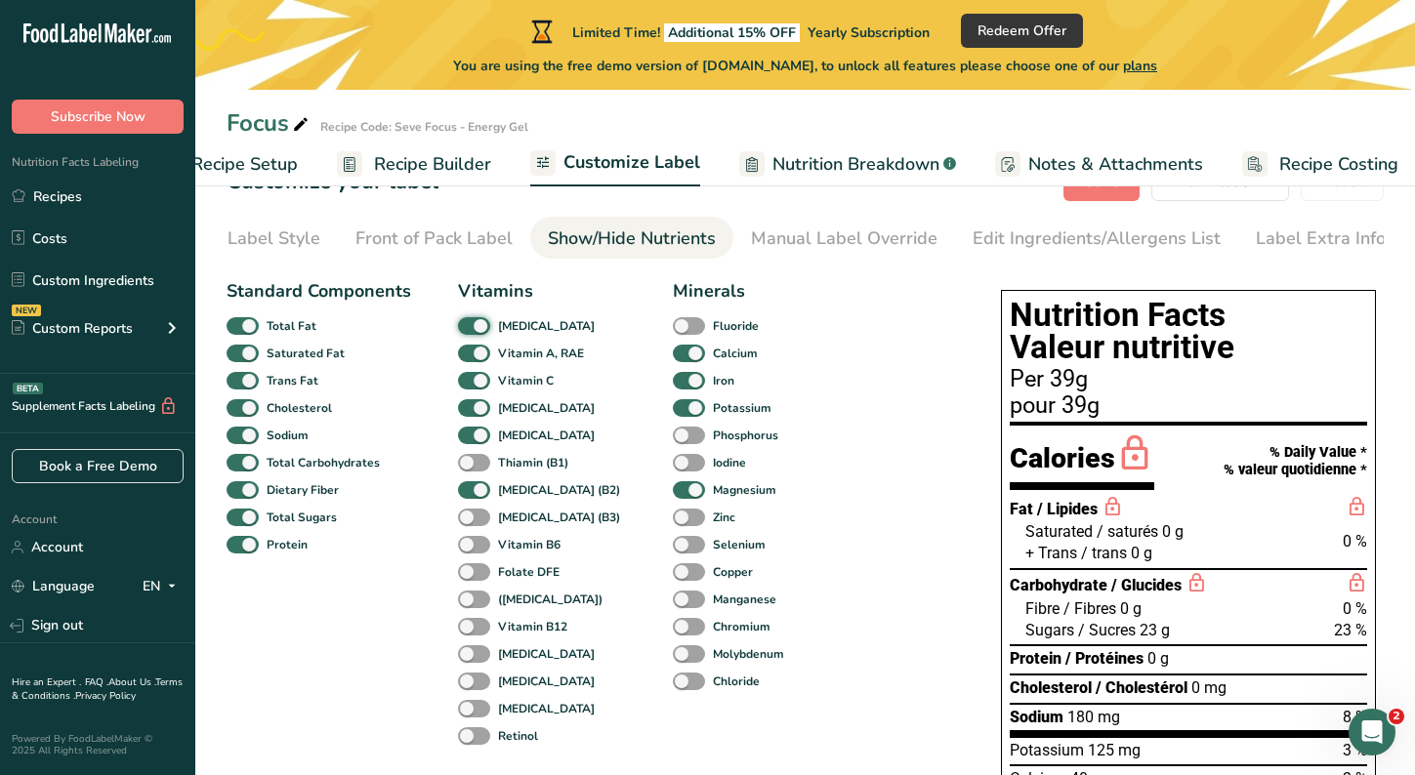
scroll to position [57, 0]
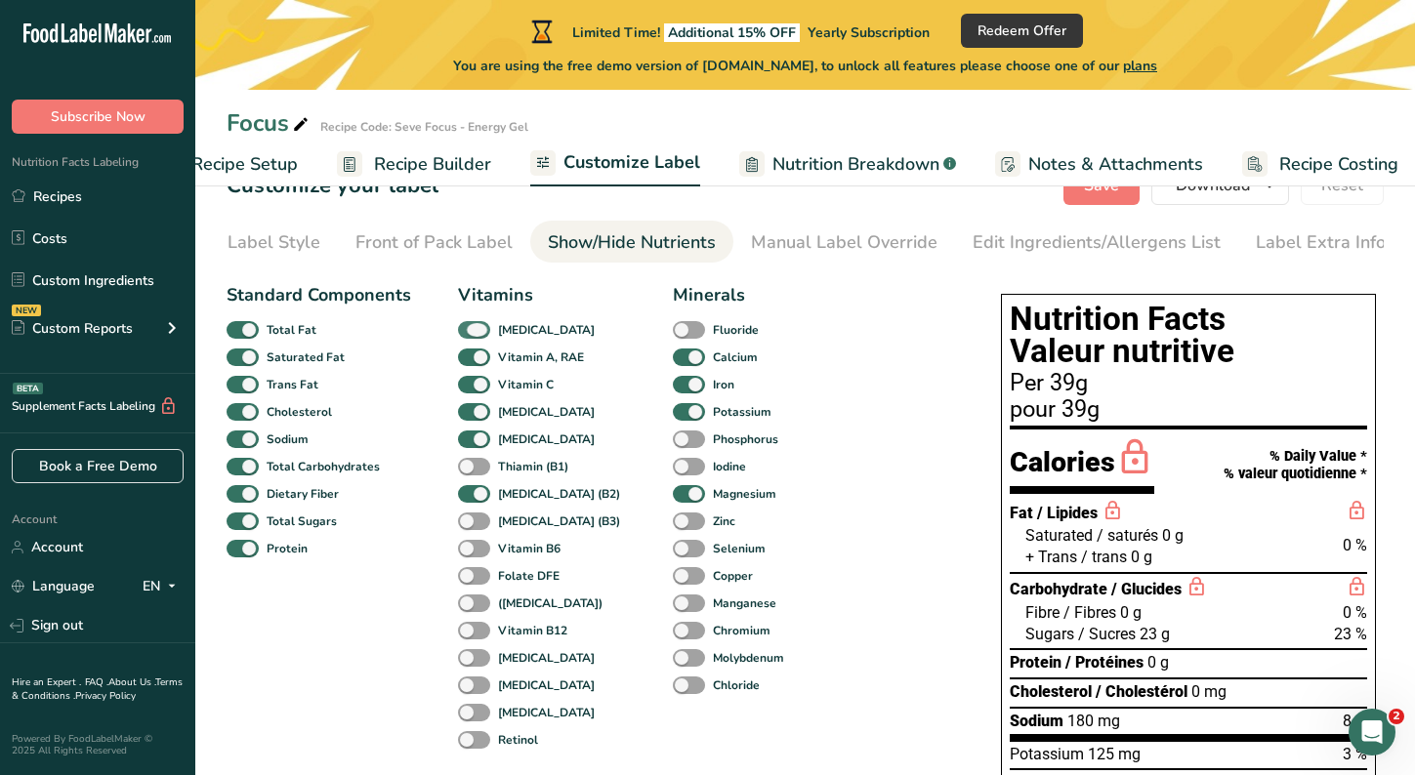
click at [482, 335] on span at bounding box center [474, 330] width 32 height 19
click at [471, 335] on input "Vitamin D" at bounding box center [464, 329] width 13 height 13
checkbox input "false"
click at [478, 359] on span at bounding box center [474, 358] width 32 height 19
click at [471, 359] on input "Vitamin A, RAE" at bounding box center [464, 357] width 13 height 13
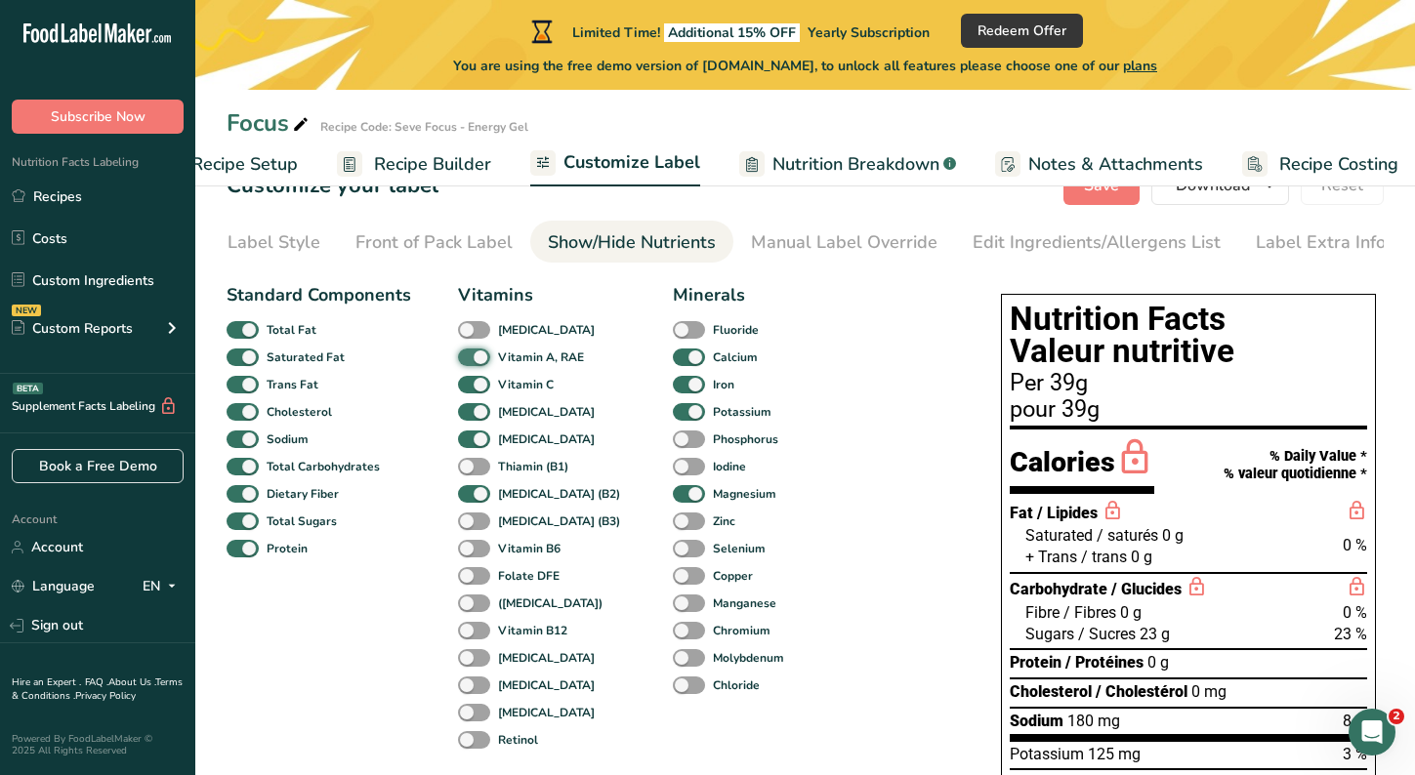
checkbox input "false"
click at [475, 390] on span at bounding box center [474, 385] width 32 height 19
click at [471, 390] on input "Vitamin C" at bounding box center [464, 384] width 13 height 13
checkbox input "false"
drag, startPoint x: 475, startPoint y: 405, endPoint x: 474, endPoint y: 417, distance: 11.8
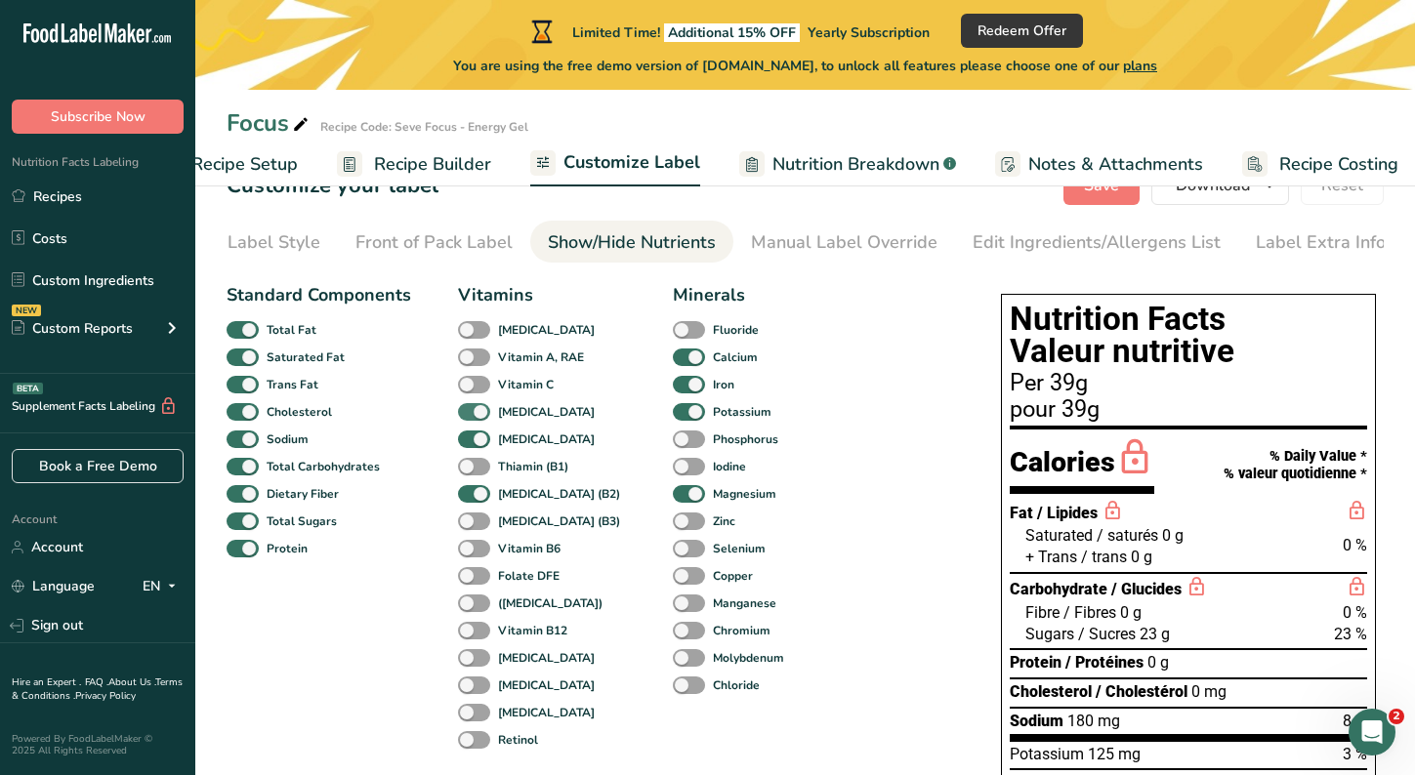
click at [474, 417] on div "Vitamin E" at bounding box center [479, 411] width 42 height 27
click at [474, 417] on span at bounding box center [474, 412] width 32 height 19
click at [471, 417] on input "Vitamin E" at bounding box center [464, 411] width 13 height 13
checkbox input "false"
click at [474, 445] on span at bounding box center [474, 440] width 32 height 19
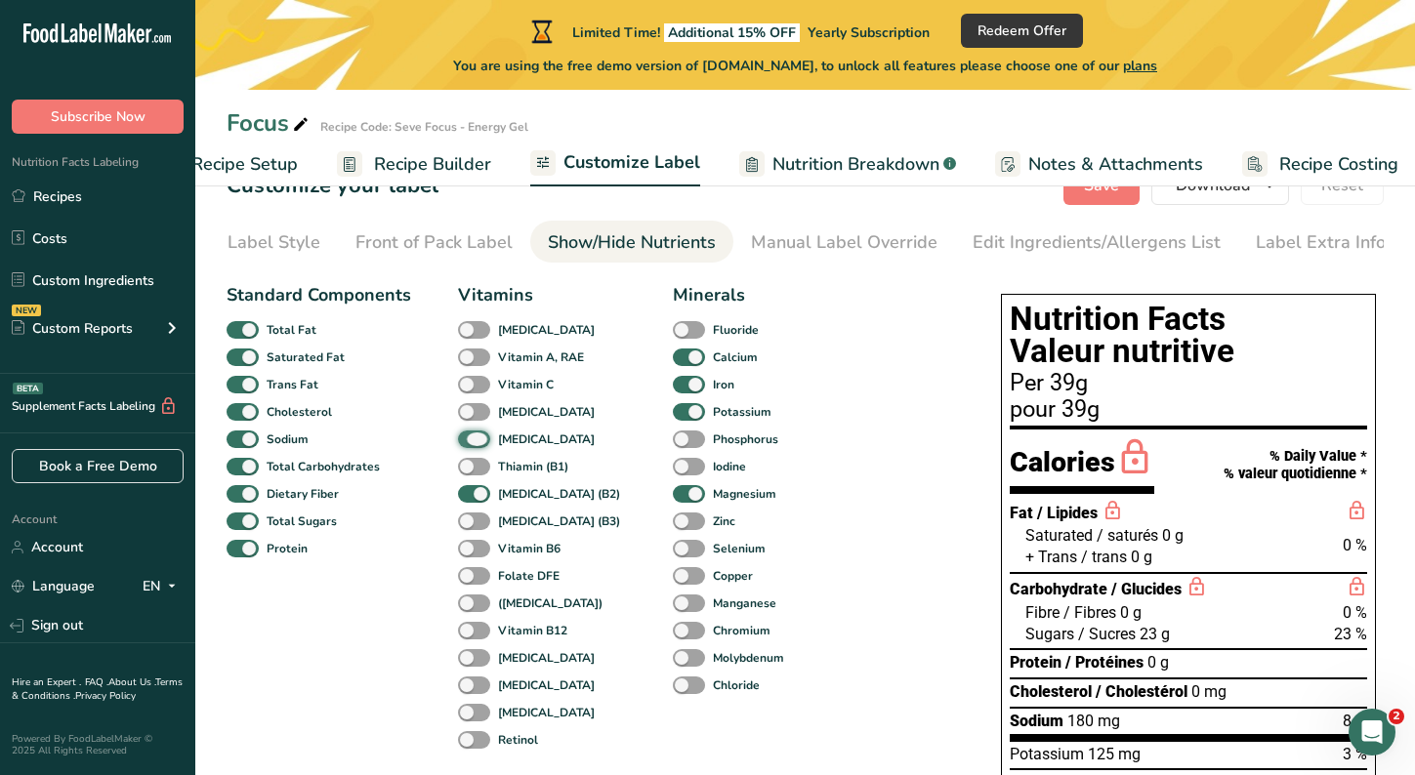
click at [471, 445] on input "Vitamin K" at bounding box center [464, 439] width 13 height 13
checkbox input "false"
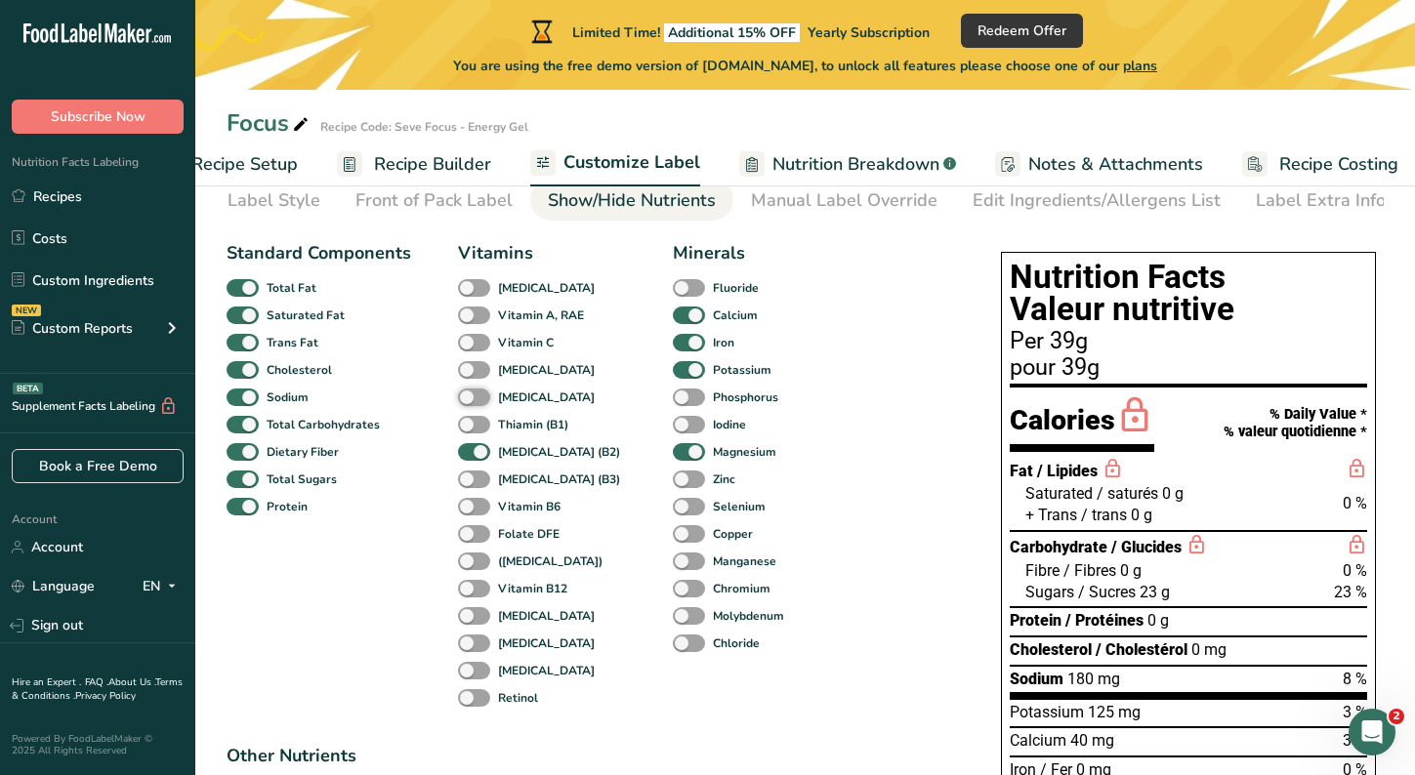
scroll to position [94, 0]
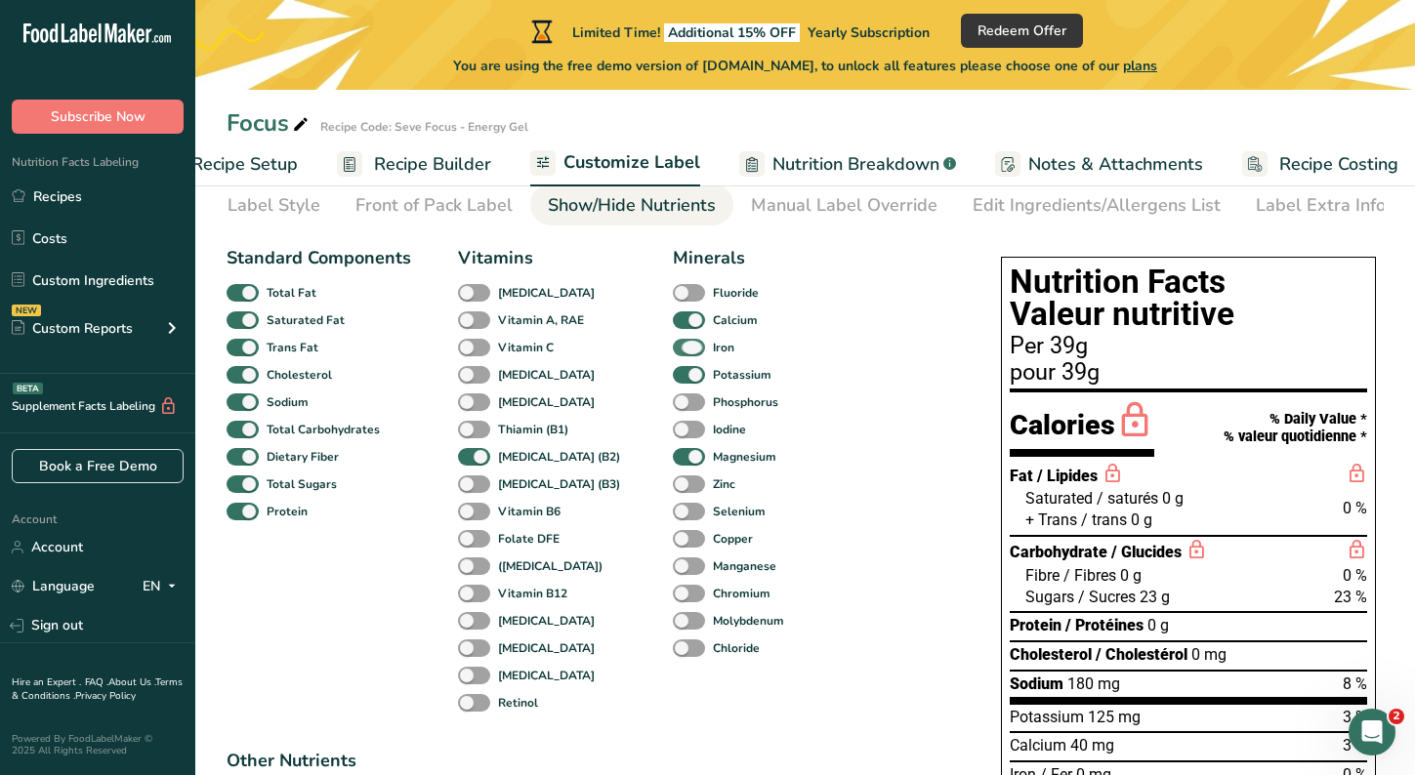
click at [673, 352] on span at bounding box center [689, 348] width 32 height 19
click at [673, 352] on input "Iron" at bounding box center [679, 347] width 13 height 13
checkbox input "false"
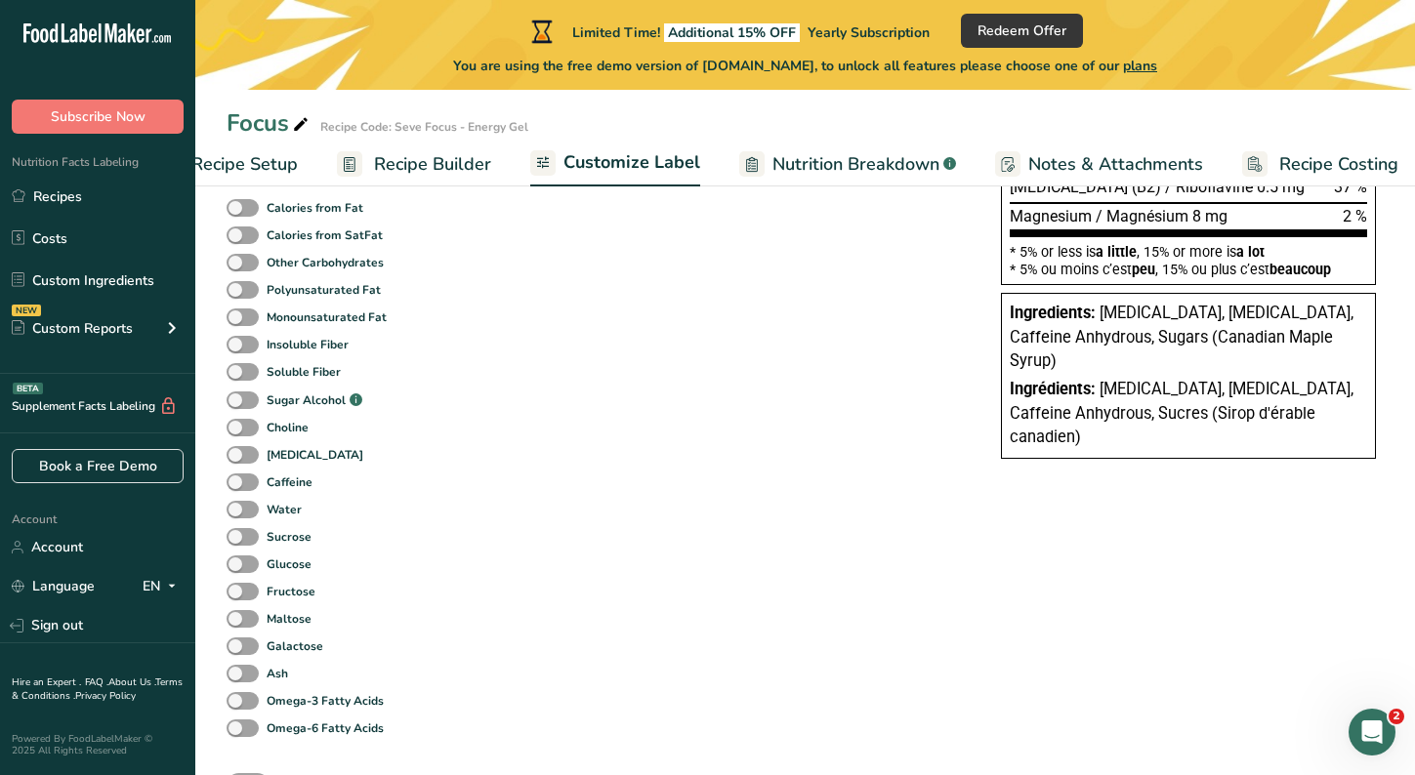
scroll to position [692, 0]
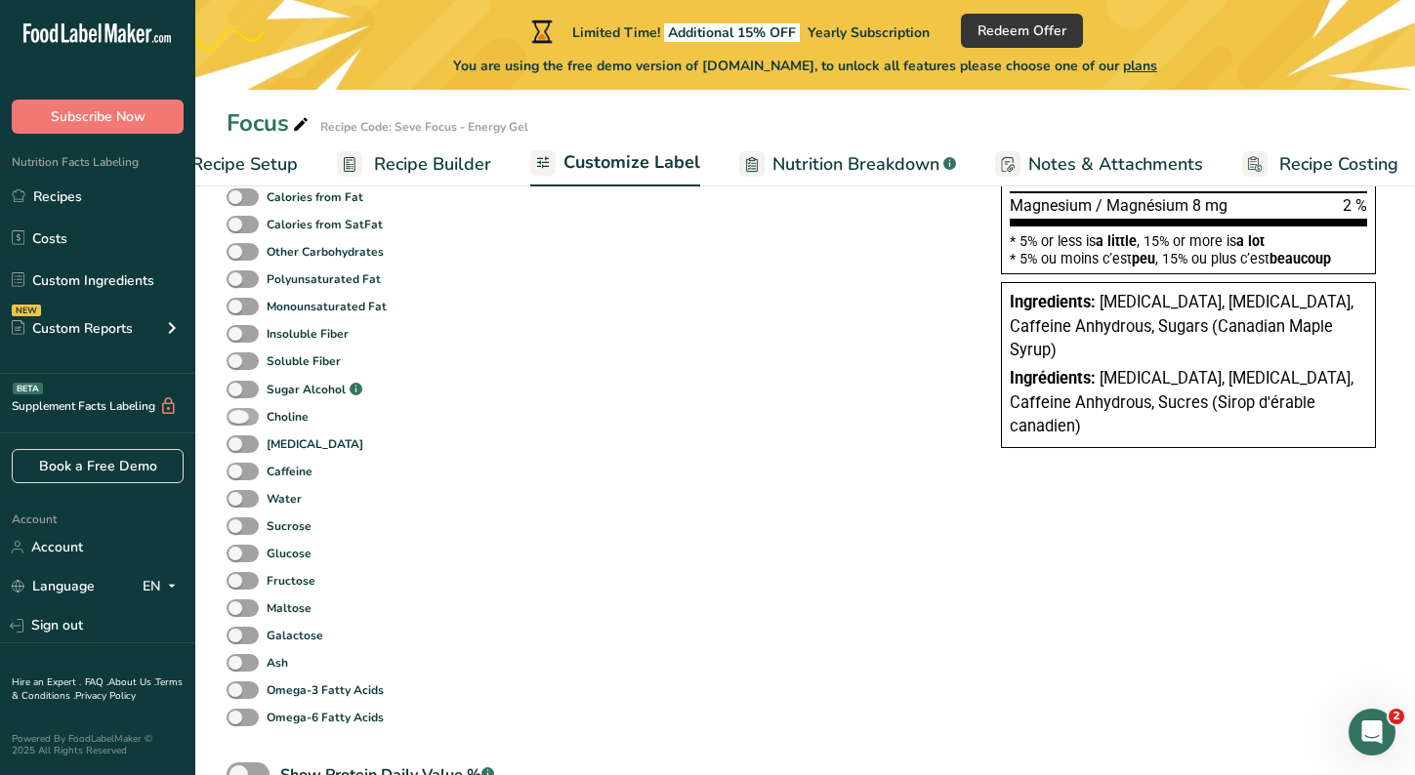
click at [234, 423] on span at bounding box center [243, 417] width 32 height 19
click at [234, 423] on input "Choline" at bounding box center [233, 416] width 13 height 13
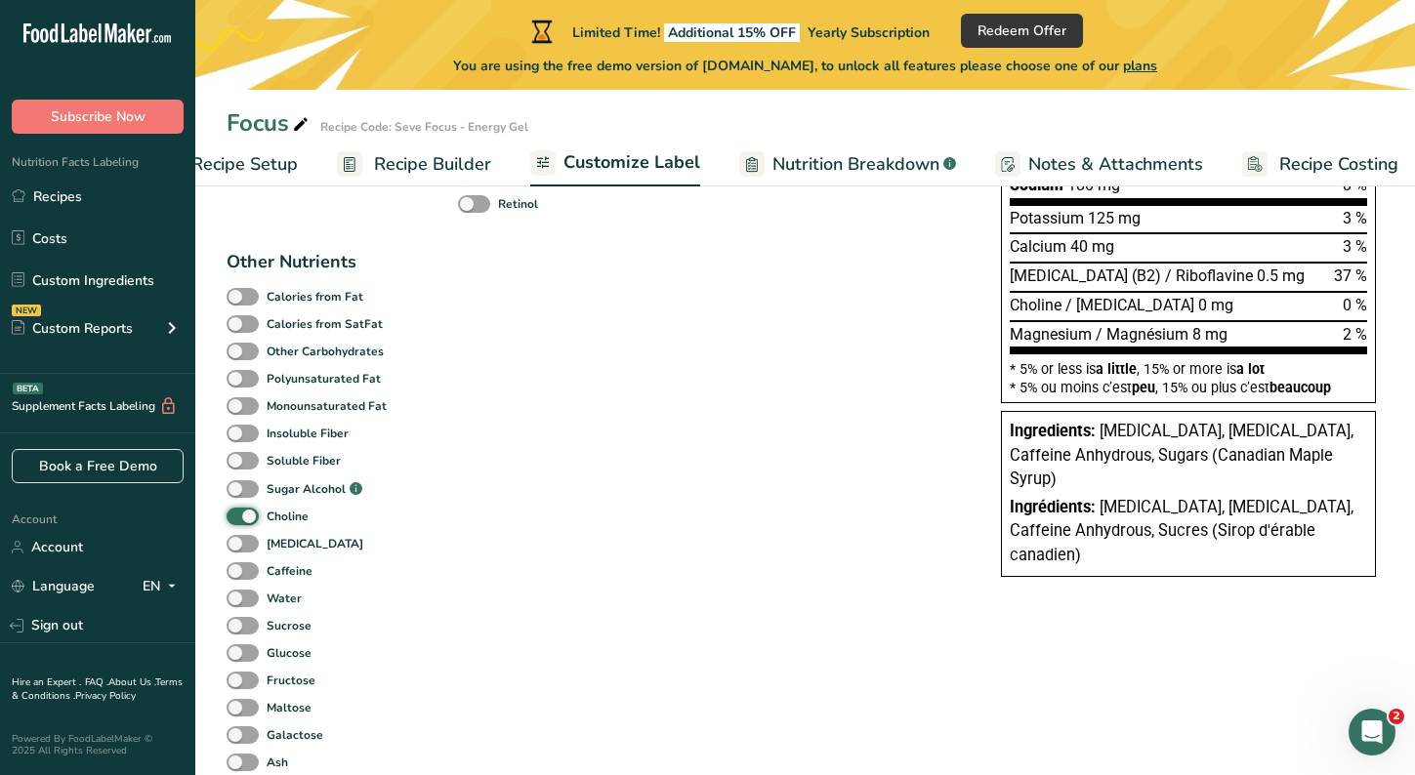
scroll to position [591, 0]
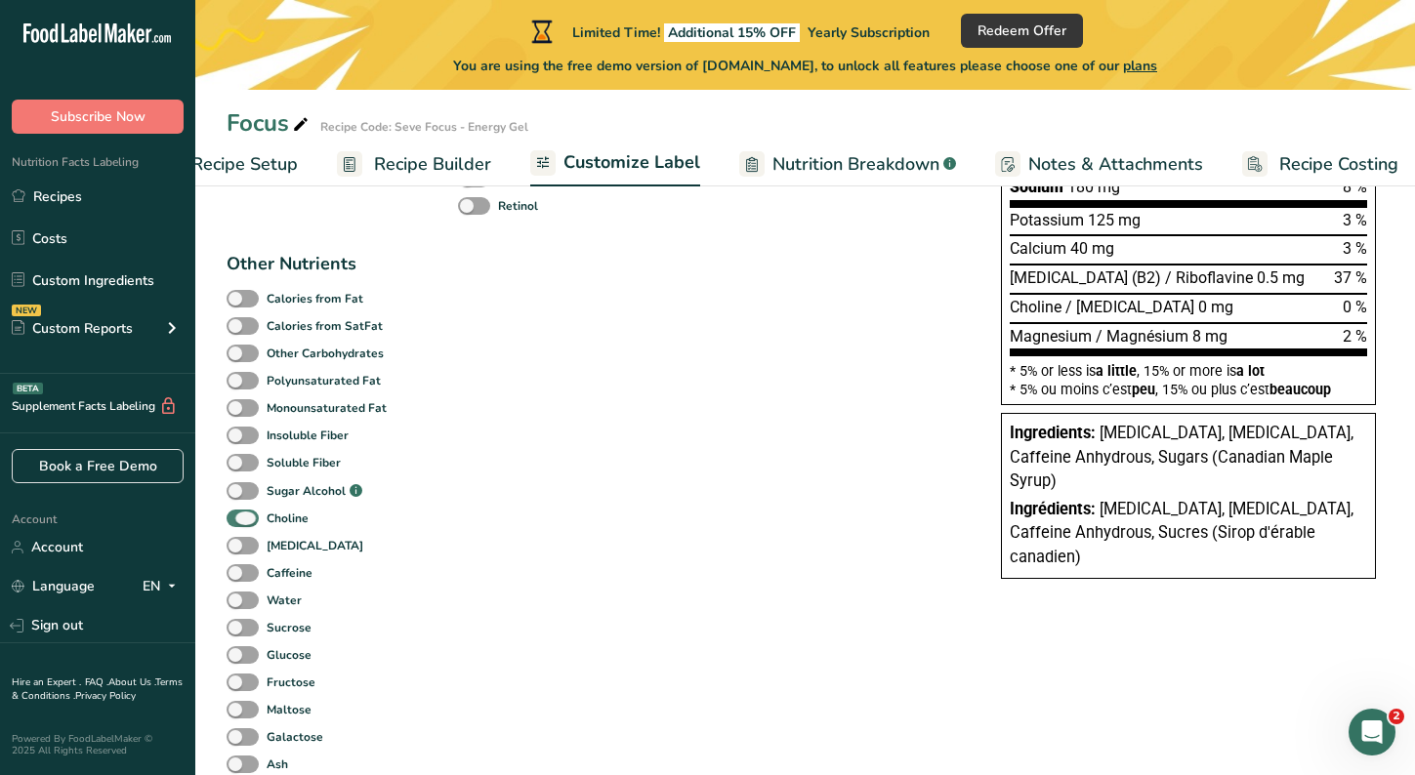
click at [248, 526] on span at bounding box center [243, 519] width 32 height 19
click at [239, 524] on input "Choline" at bounding box center [233, 518] width 13 height 13
checkbox input "false"
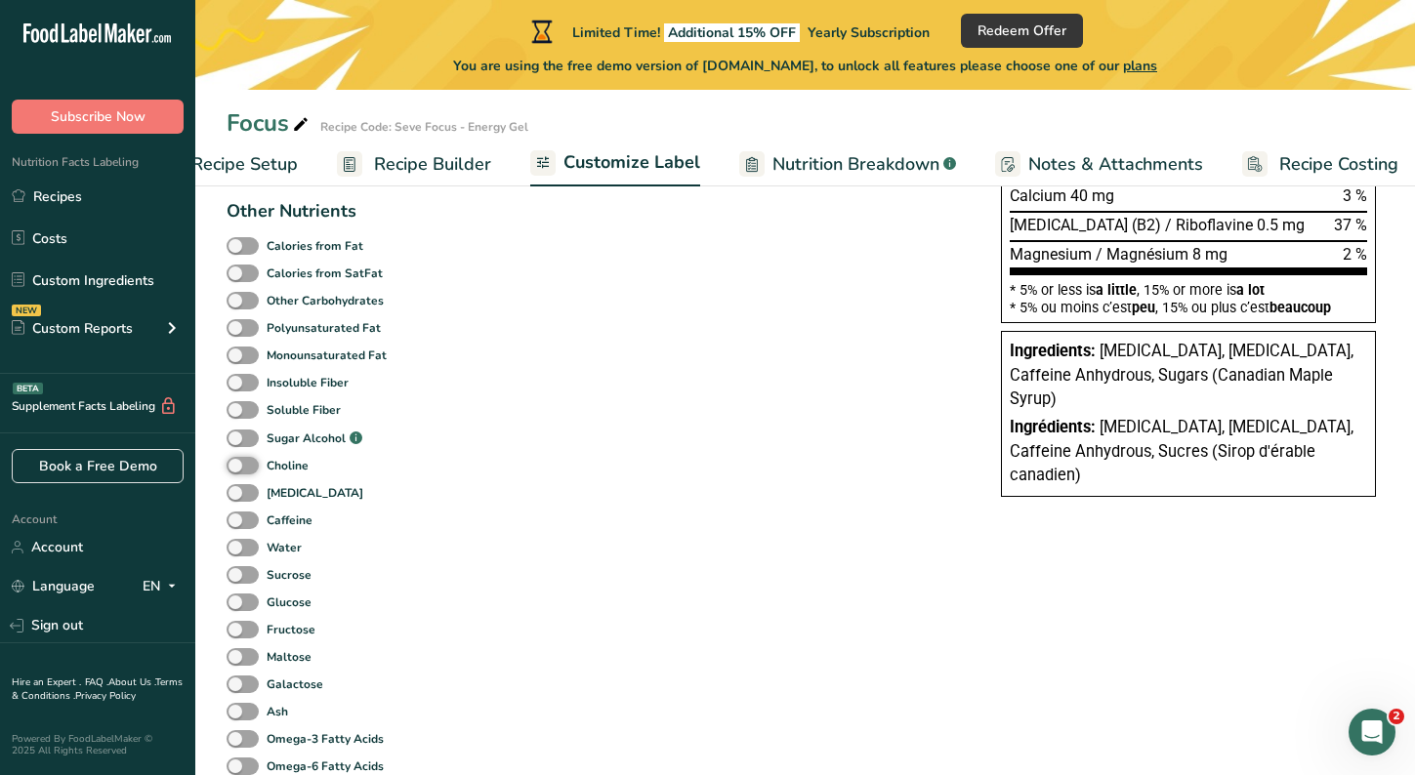
scroll to position [660, 0]
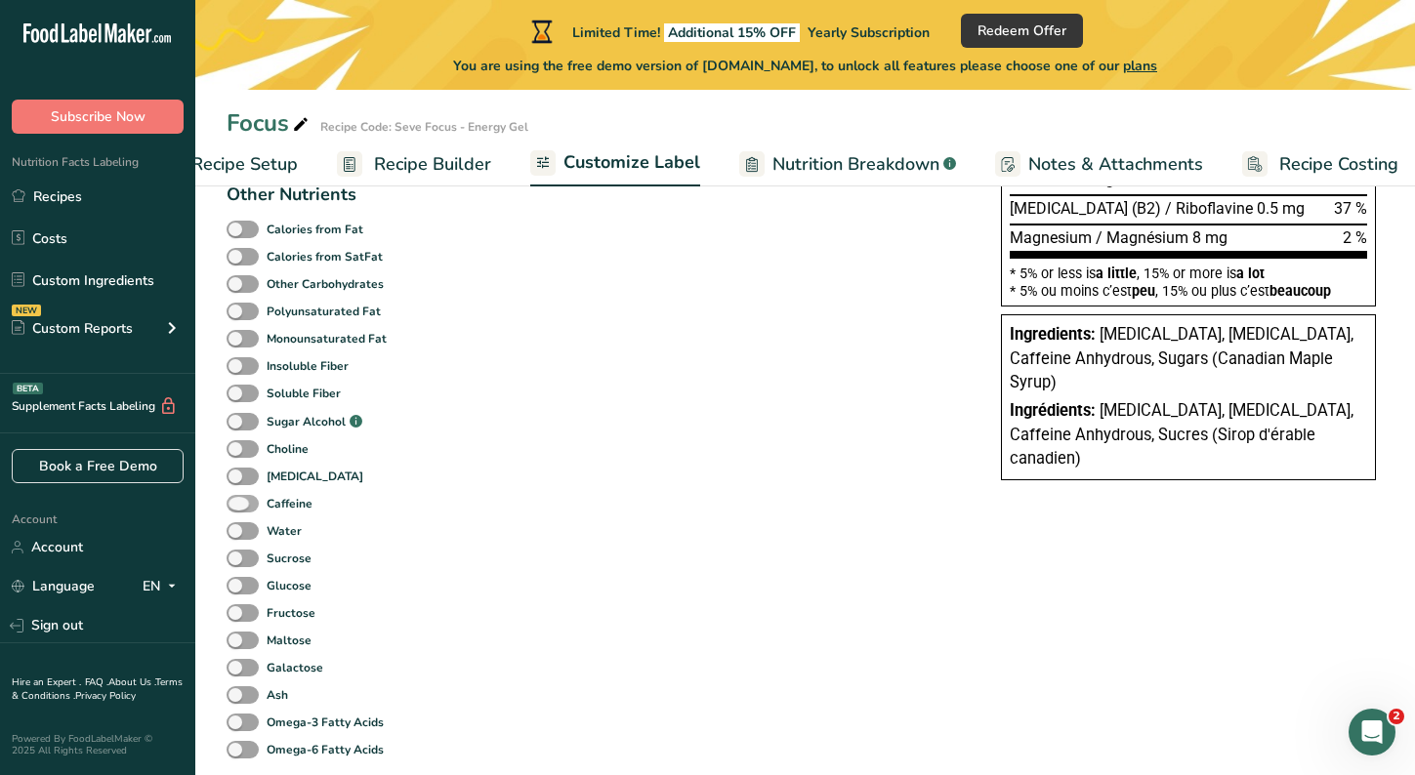
click at [244, 507] on span at bounding box center [243, 504] width 32 height 19
click at [239, 507] on input "Caffeine" at bounding box center [233, 503] width 13 height 13
checkbox input "true"
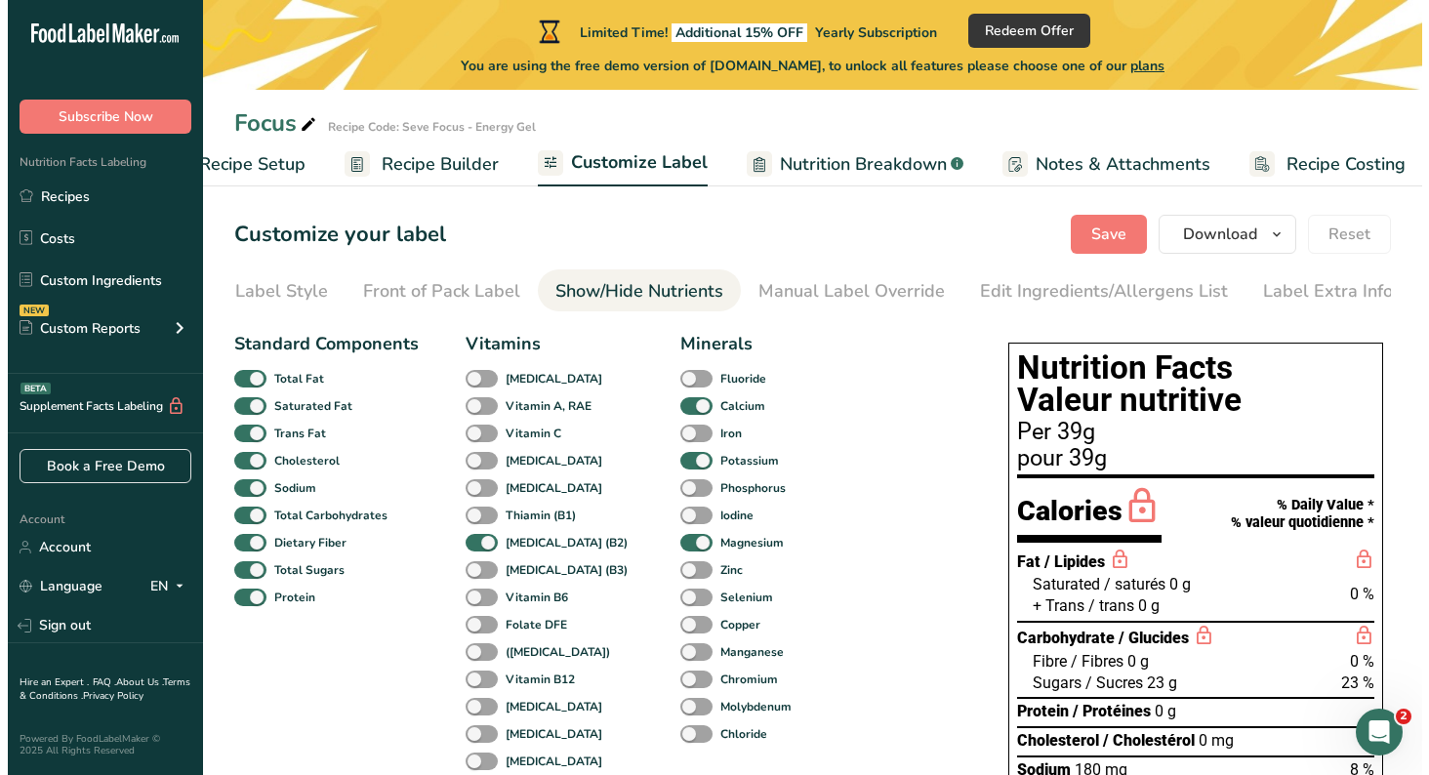
scroll to position [0, 0]
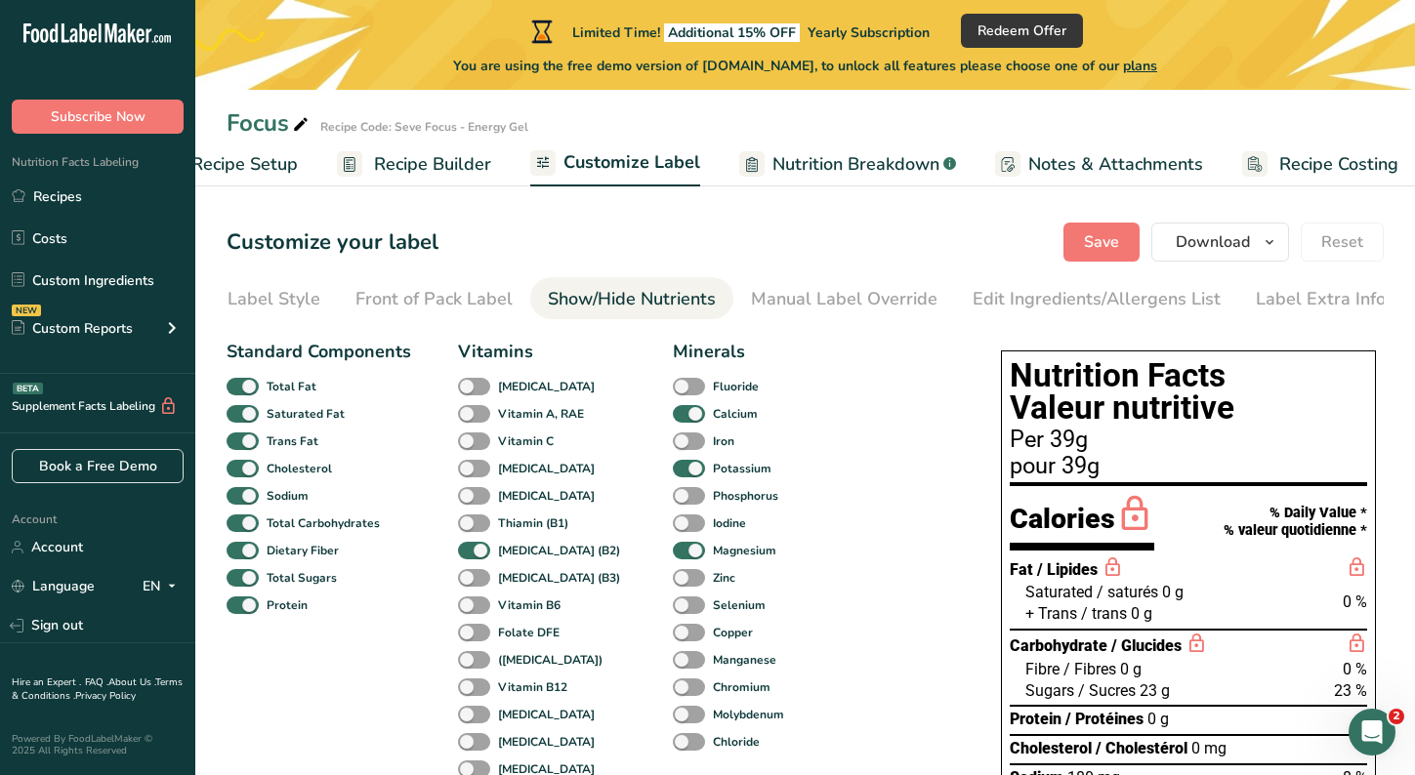
click at [395, 166] on span "Recipe Builder" at bounding box center [432, 164] width 117 height 26
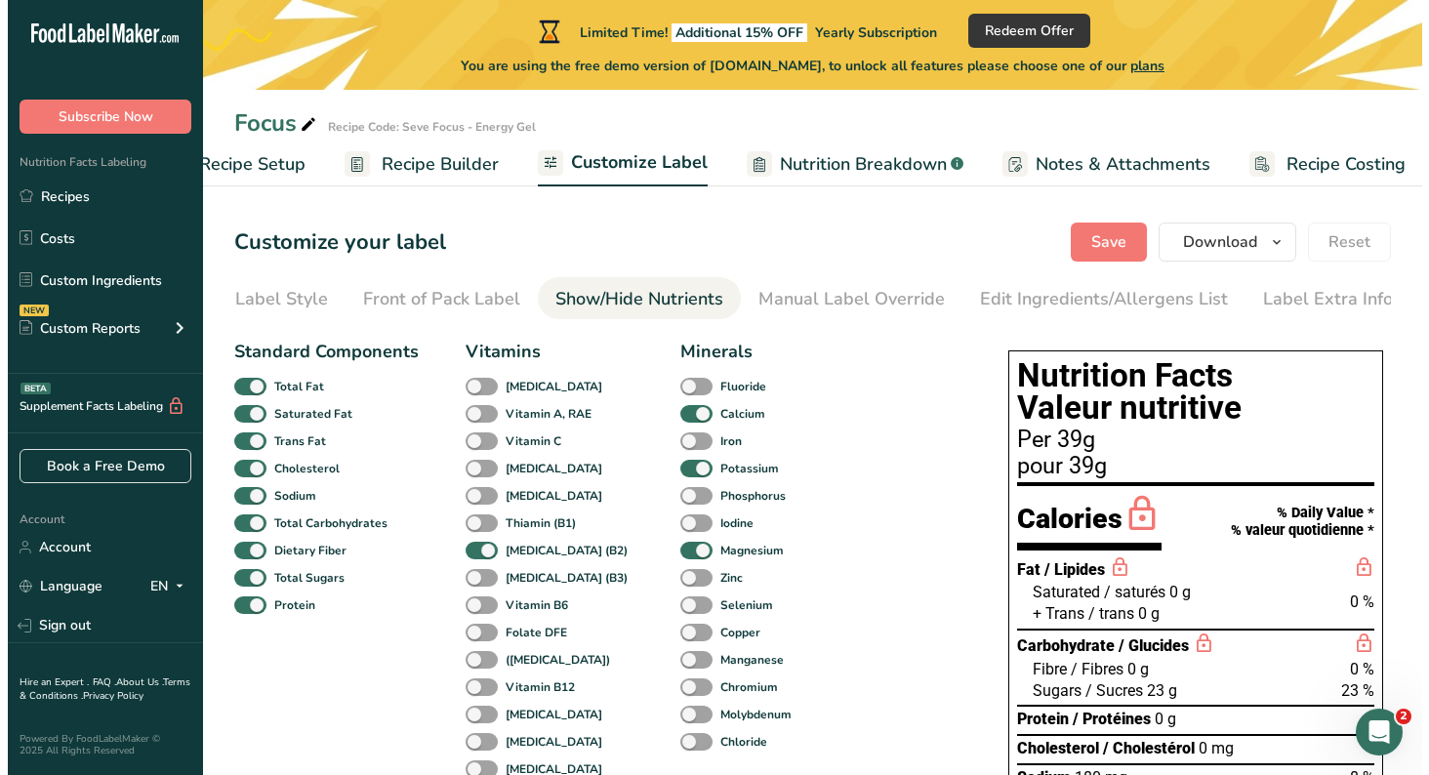
scroll to position [0, 66]
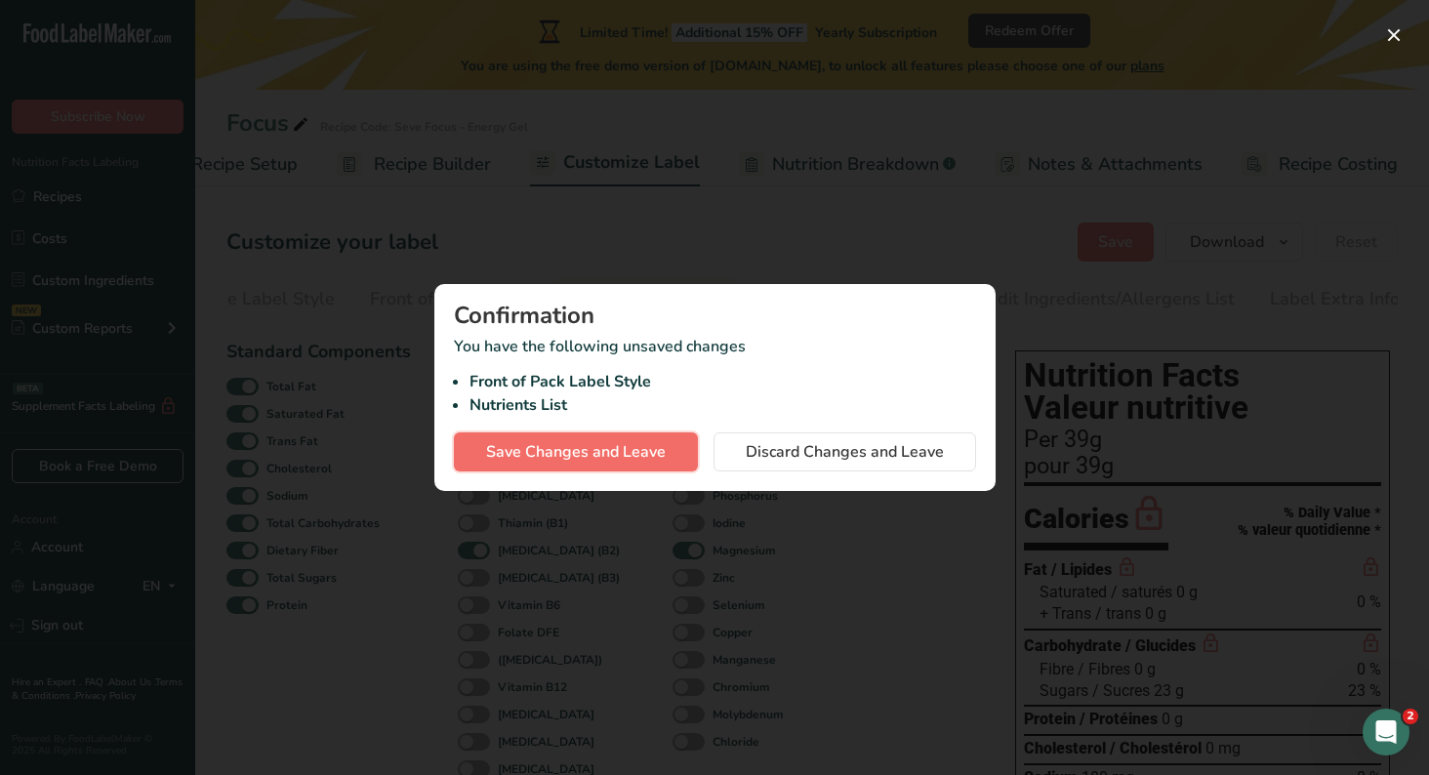
click at [621, 459] on span "Save Changes and Leave" at bounding box center [576, 451] width 180 height 23
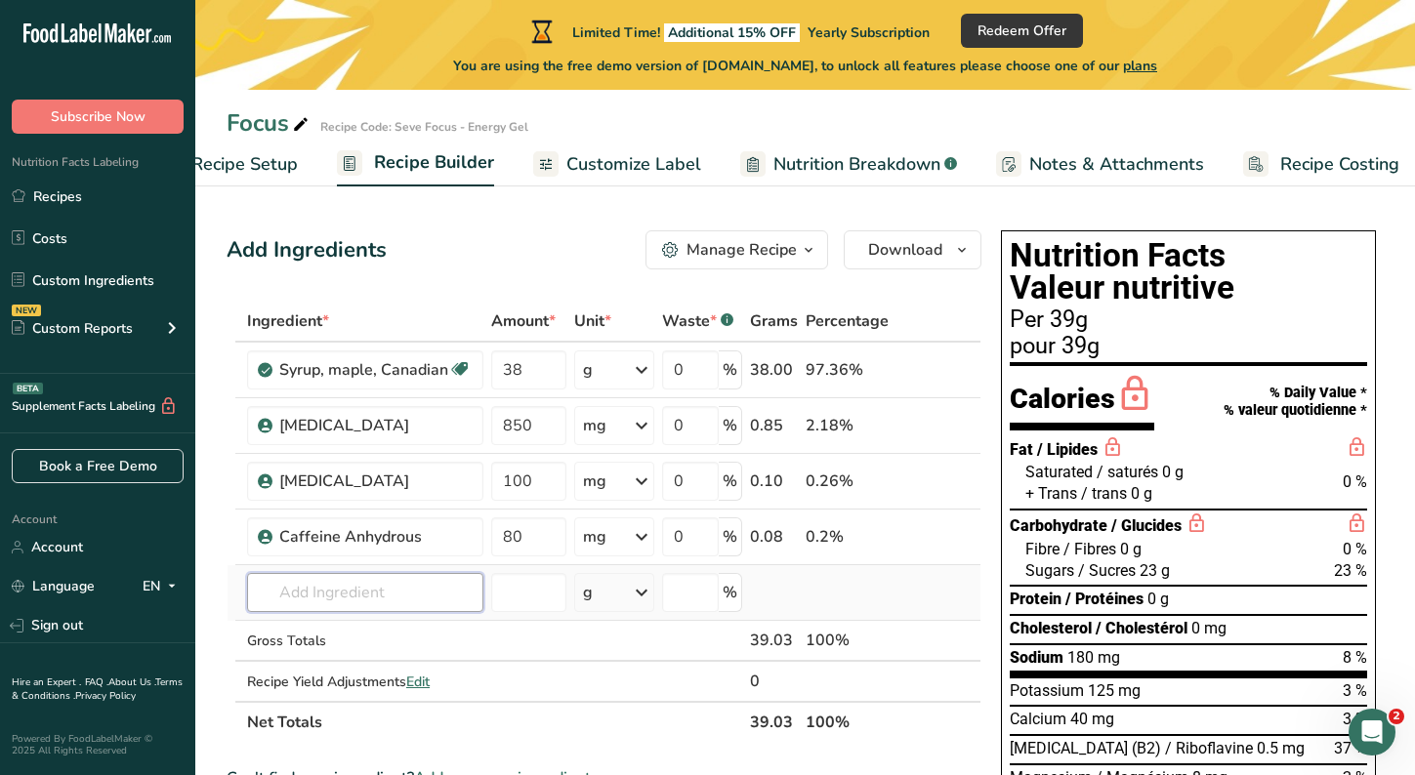
click at [371, 592] on input "text" at bounding box center [365, 592] width 236 height 39
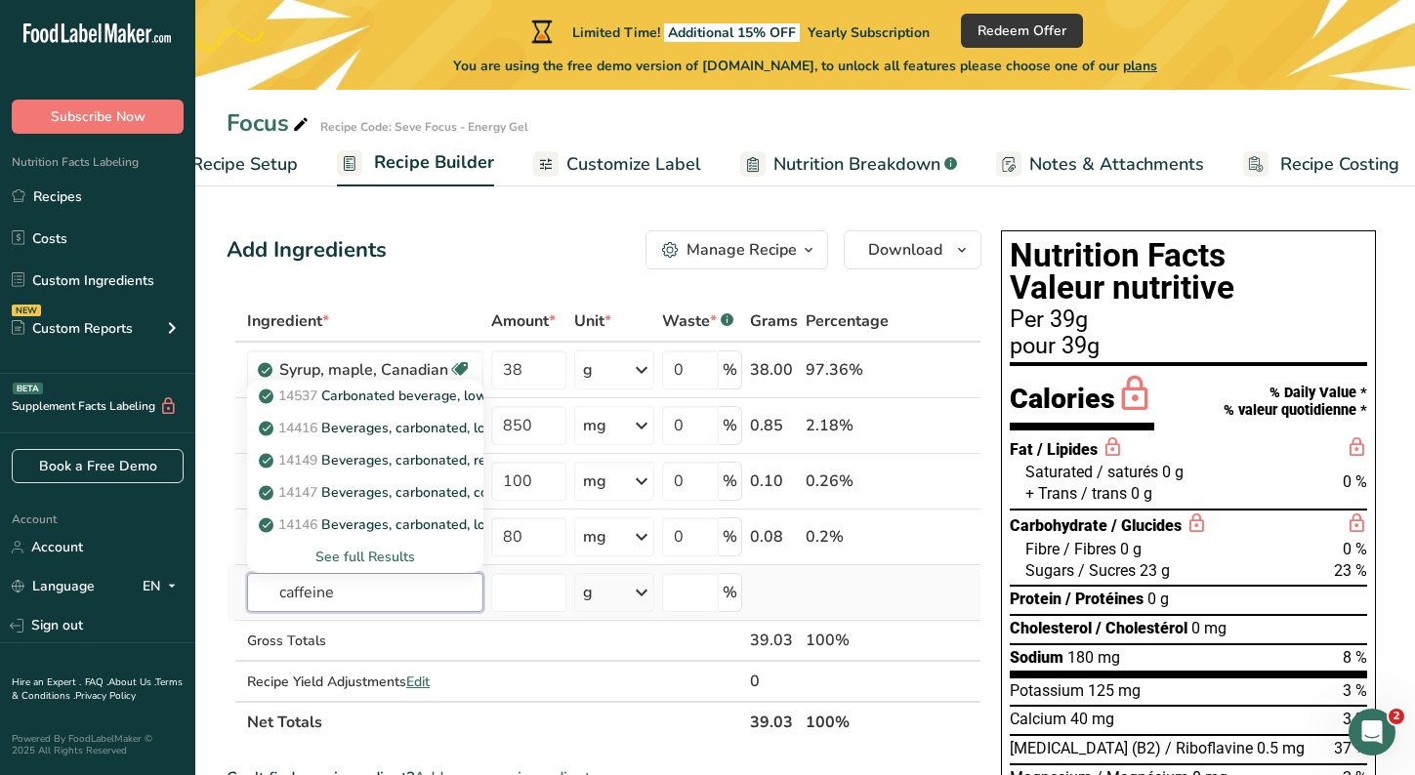
type input "caffeine"
click at [387, 559] on div "See full Results" at bounding box center [365, 557] width 205 height 21
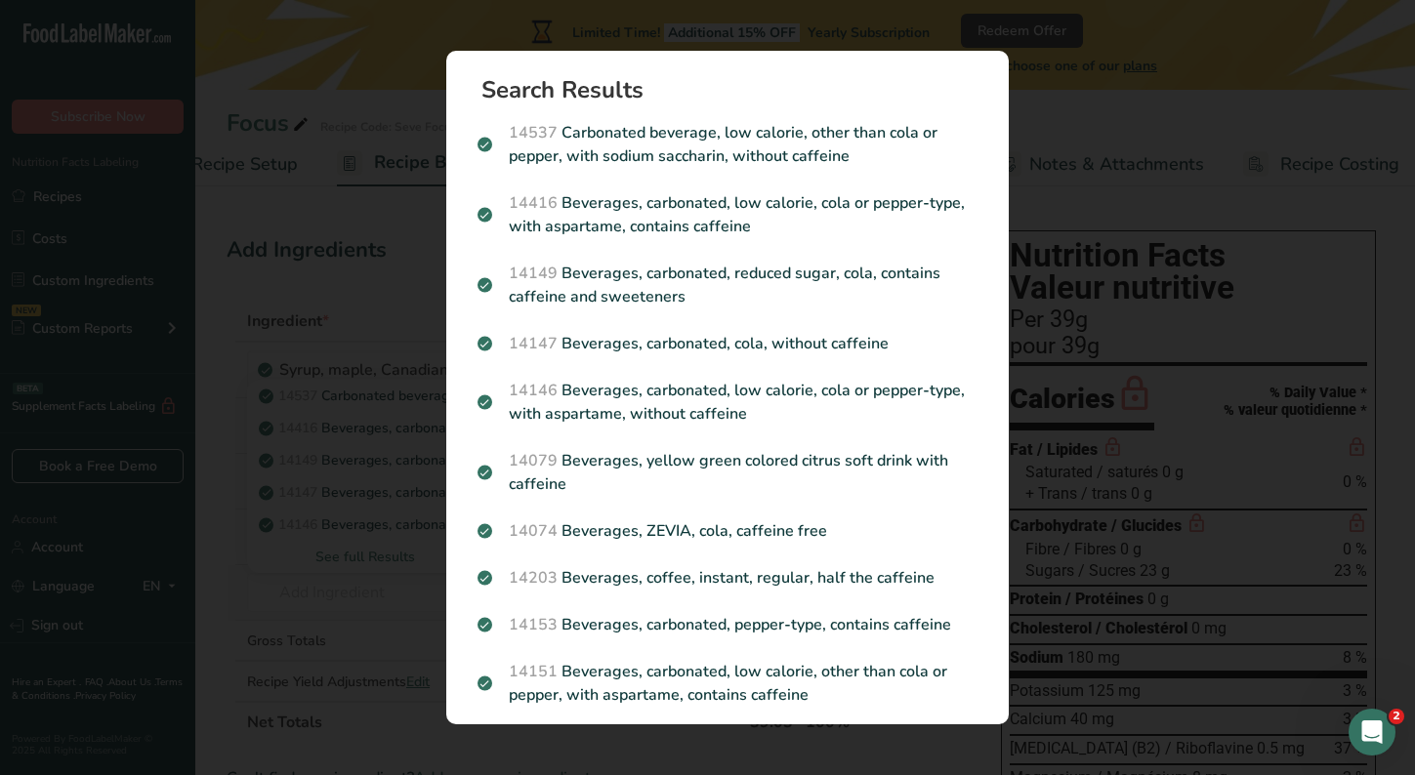
scroll to position [0, 72]
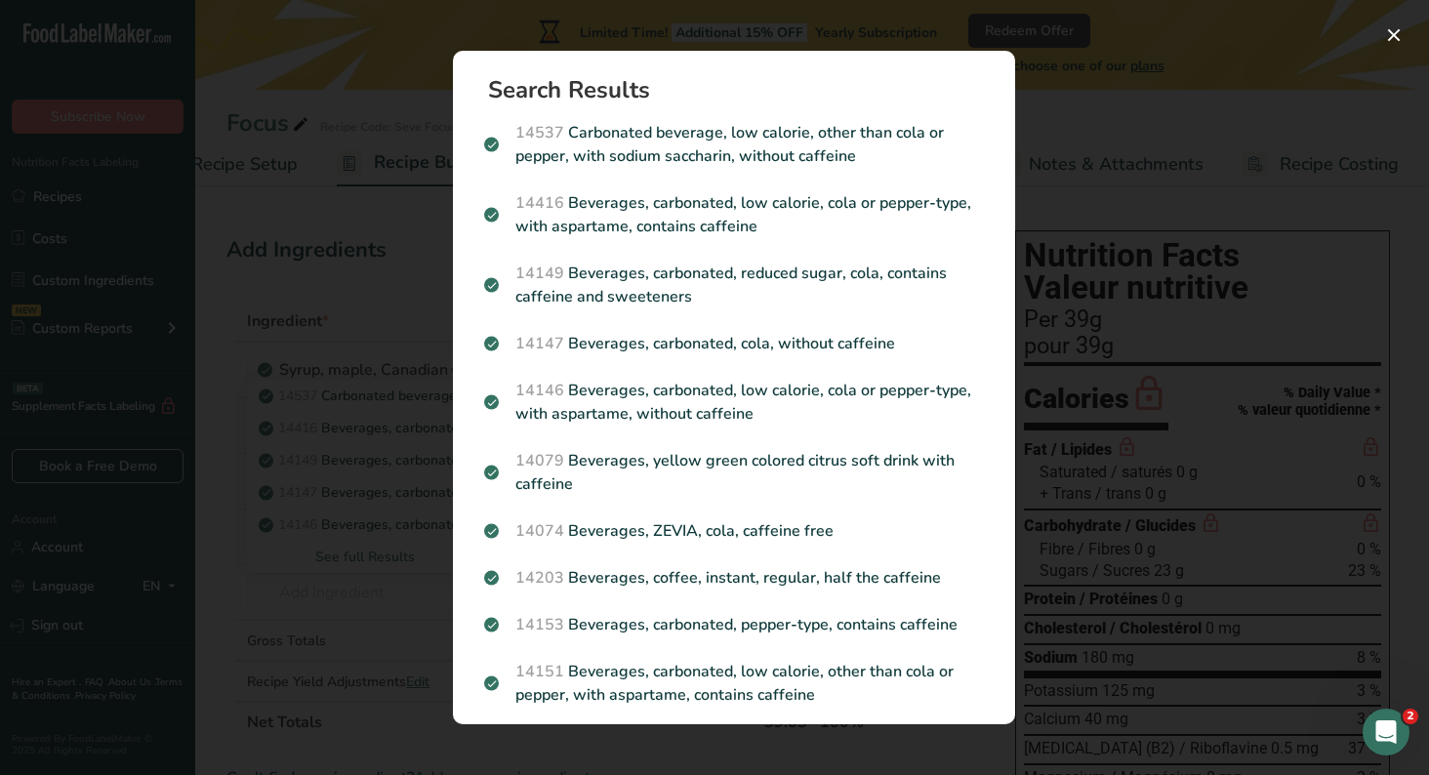
drag, startPoint x: 848, startPoint y: 163, endPoint x: 959, endPoint y: 140, distance: 112.8
click at [959, 140] on p "14537 Carbonated beverage, low calorie, other than cola or pepper, with sodium …" at bounding box center [734, 144] width 500 height 47
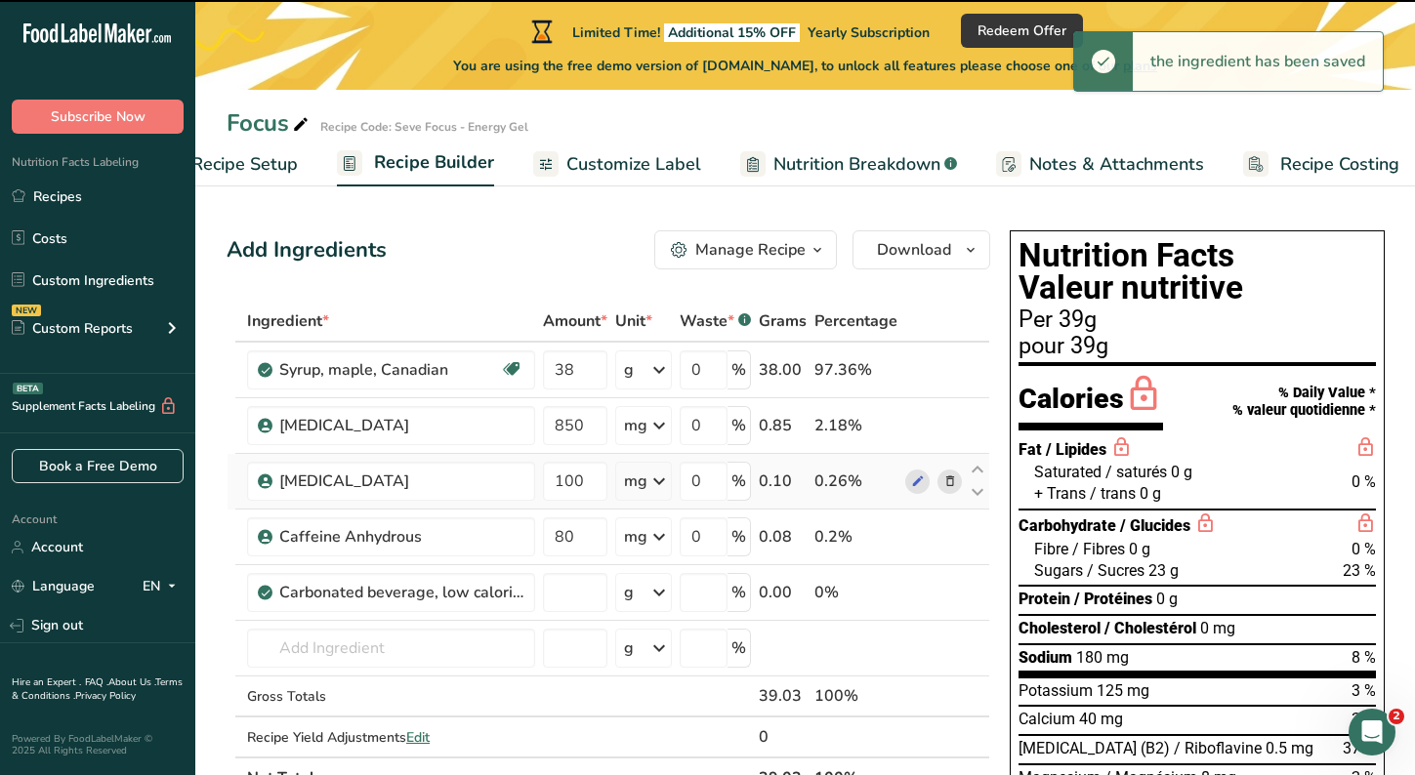
type input "0"
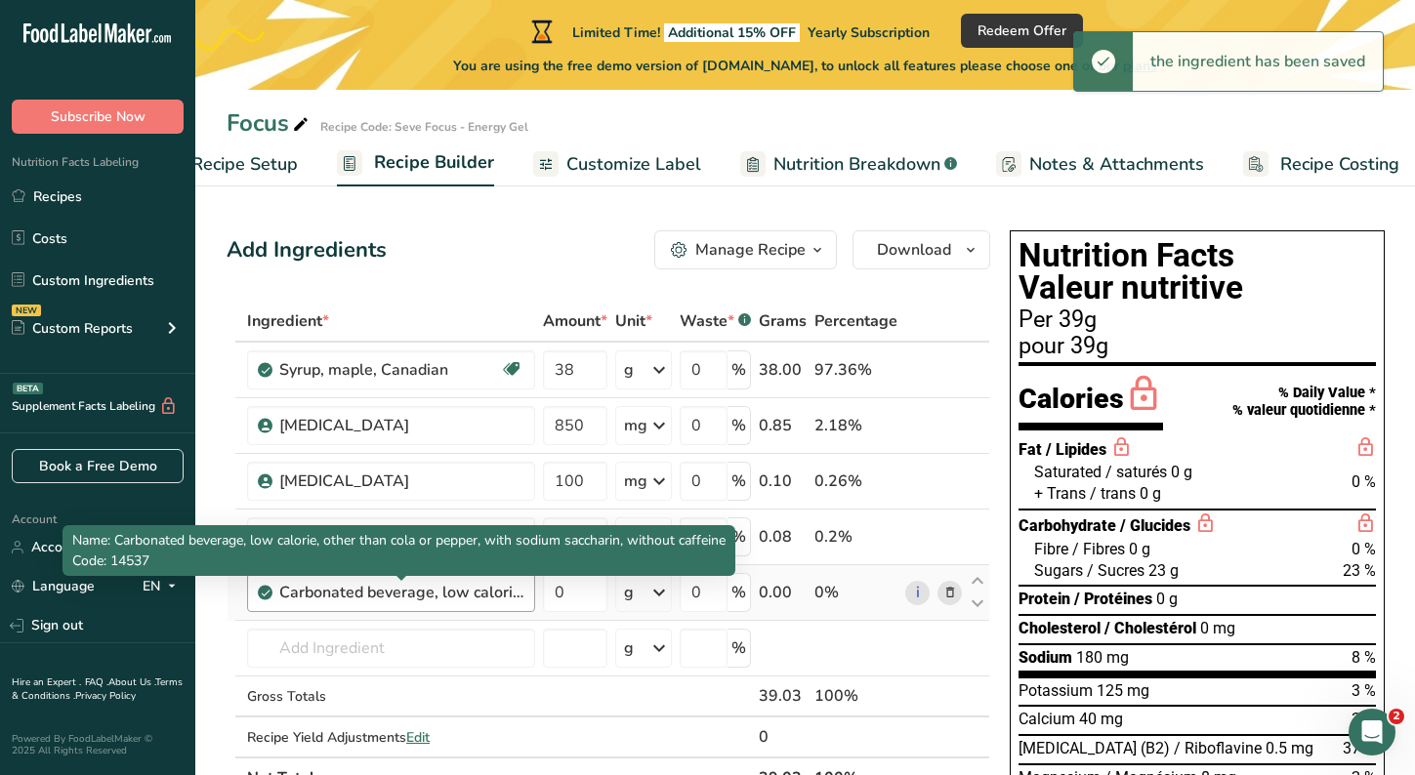
click at [506, 592] on div "Carbonated beverage, low calorie, other than cola or pepper, with sodium saccha…" at bounding box center [401, 592] width 244 height 23
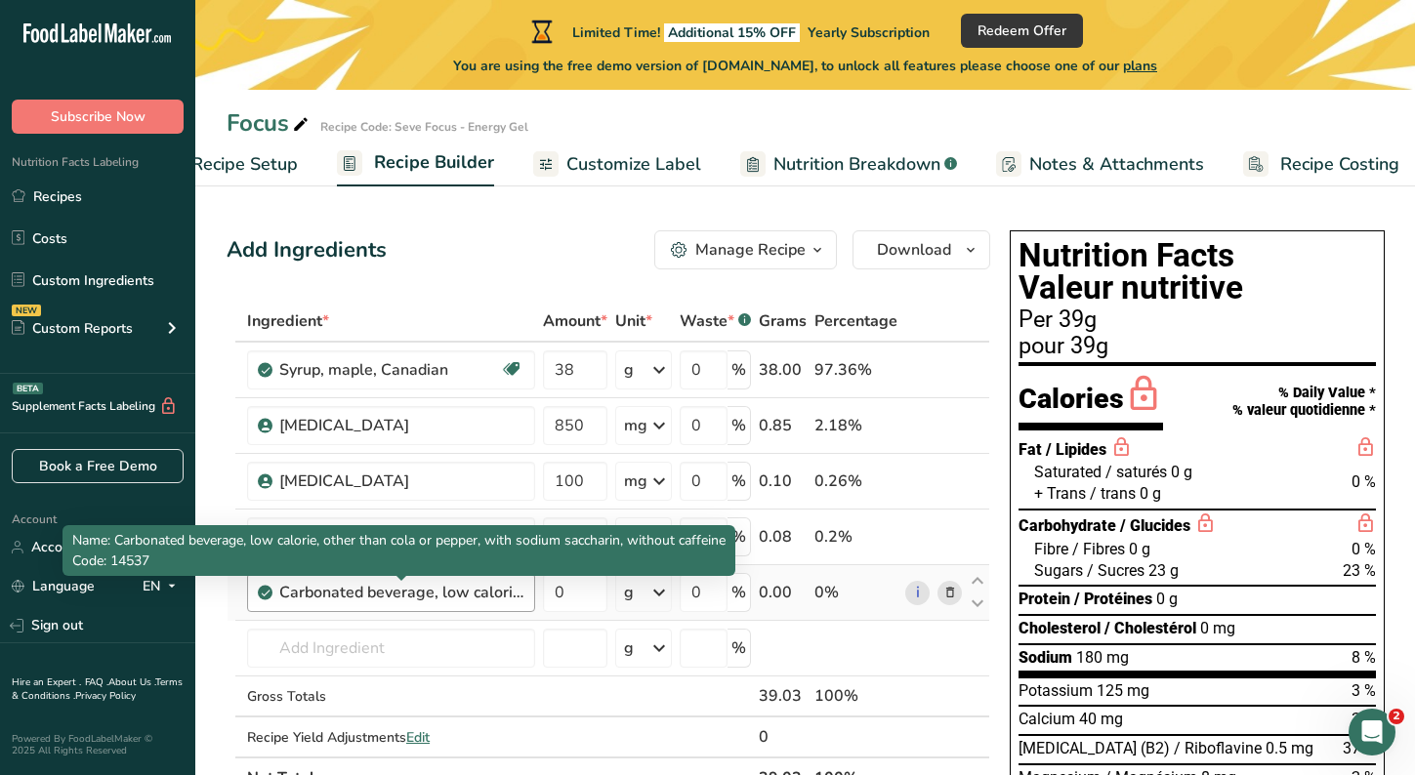
click at [520, 595] on div "Carbonated beverage, low calorie, other than cola or pepper, with sodium saccha…" at bounding box center [401, 592] width 244 height 23
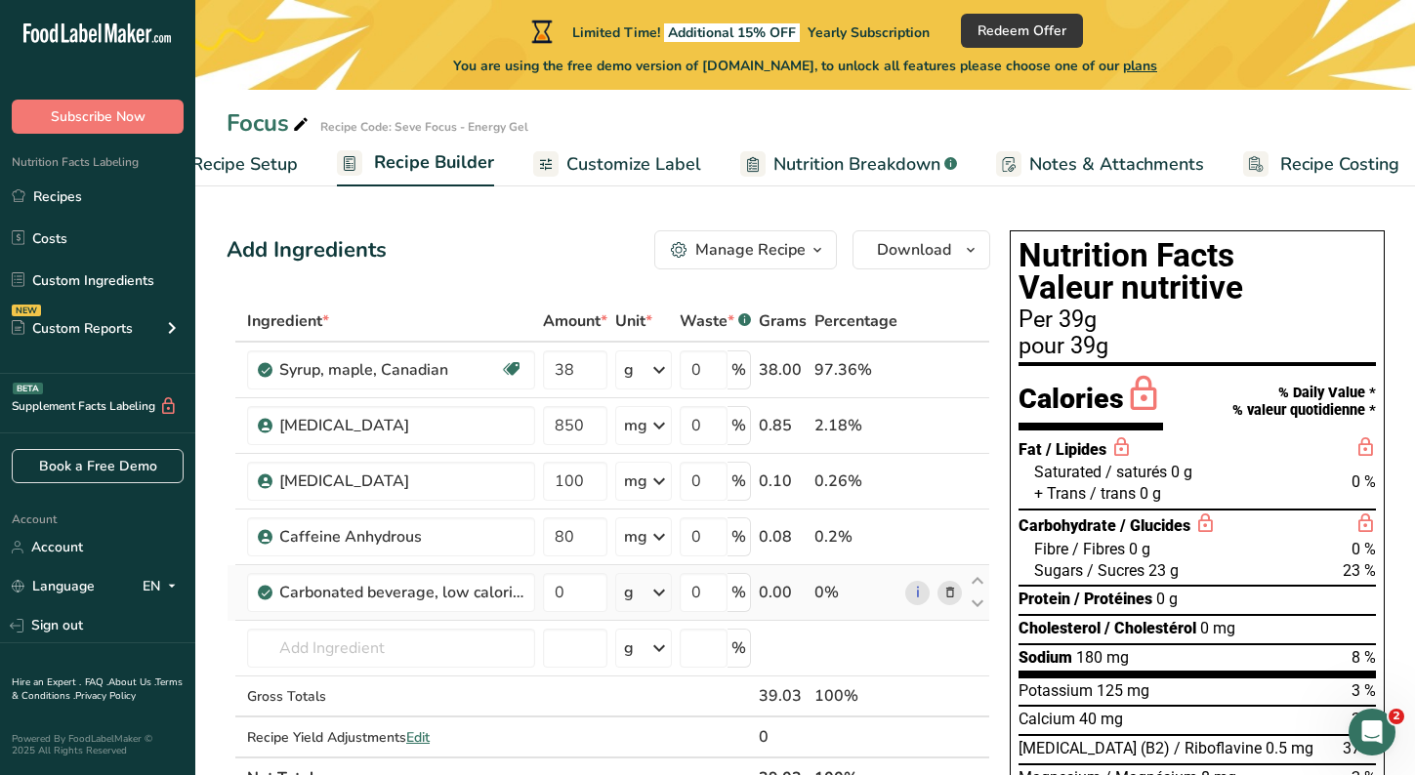
click at [945, 592] on icon at bounding box center [950, 593] width 14 height 21
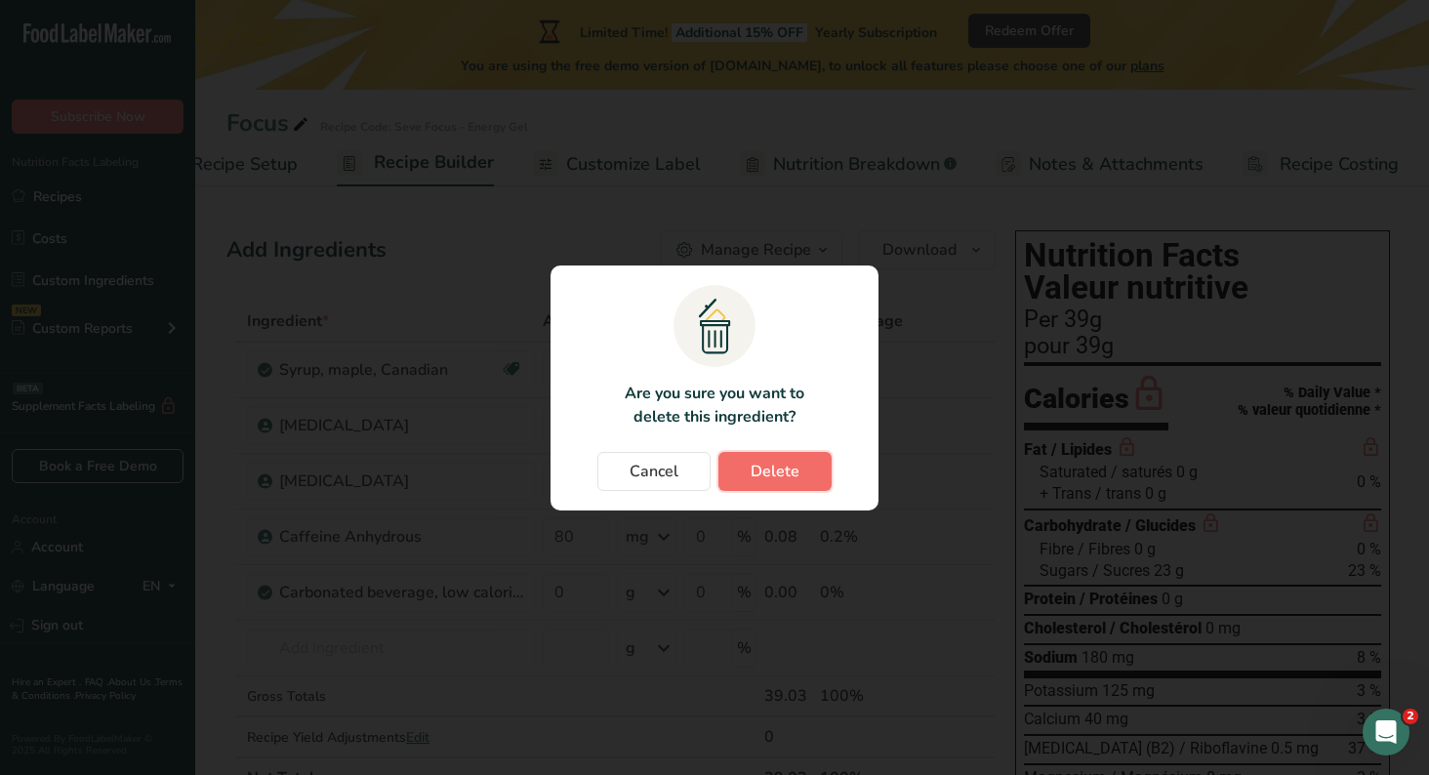
click at [761, 470] on span "Delete" at bounding box center [775, 471] width 49 height 23
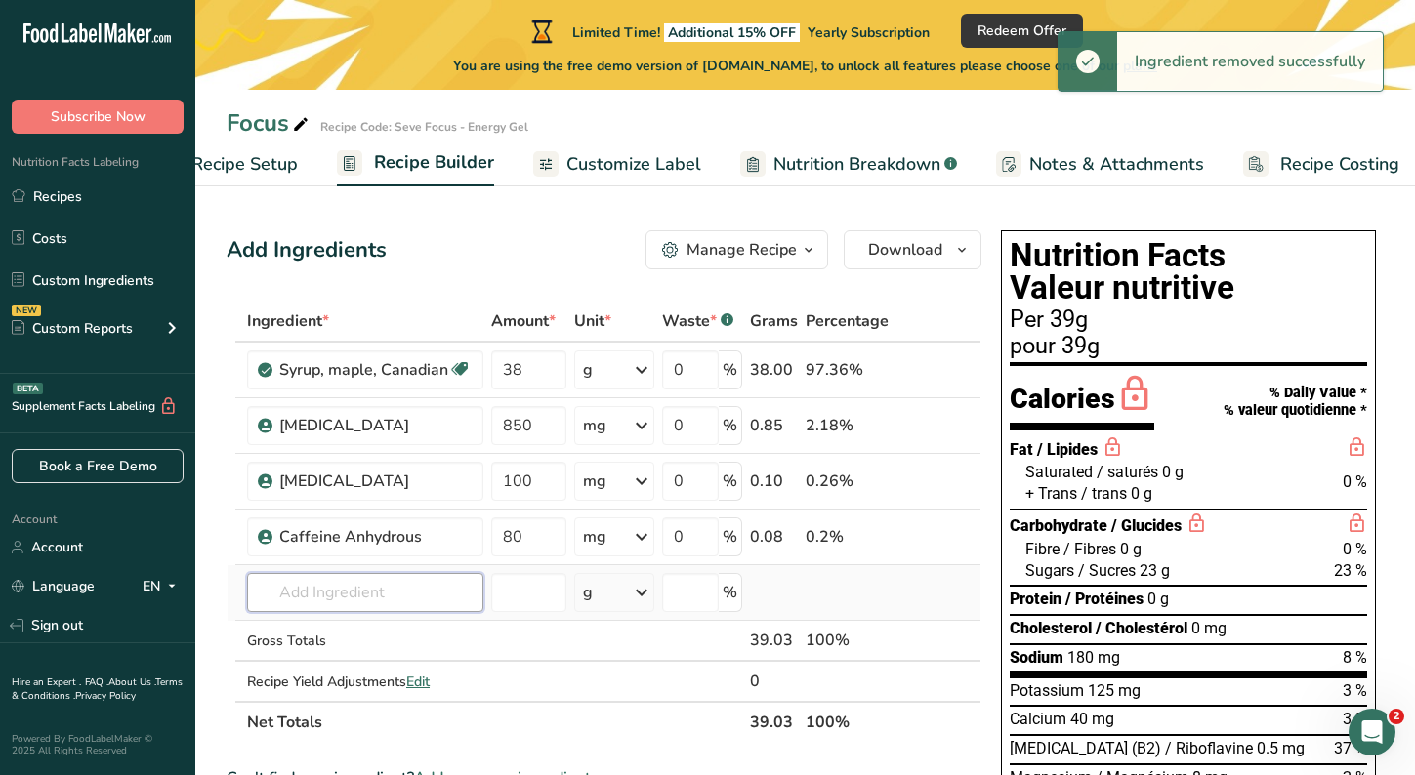
click at [388, 597] on input "text" at bounding box center [365, 592] width 236 height 39
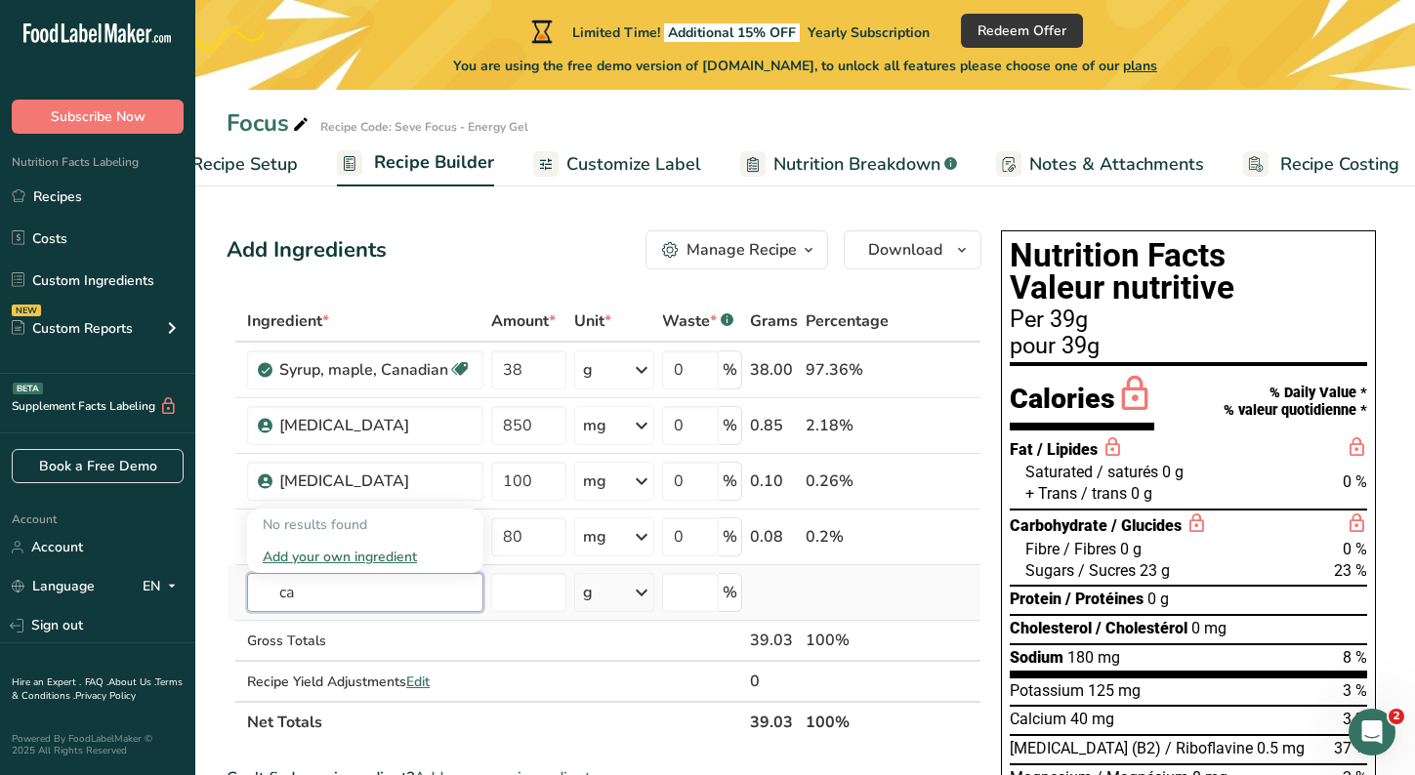
type input "c"
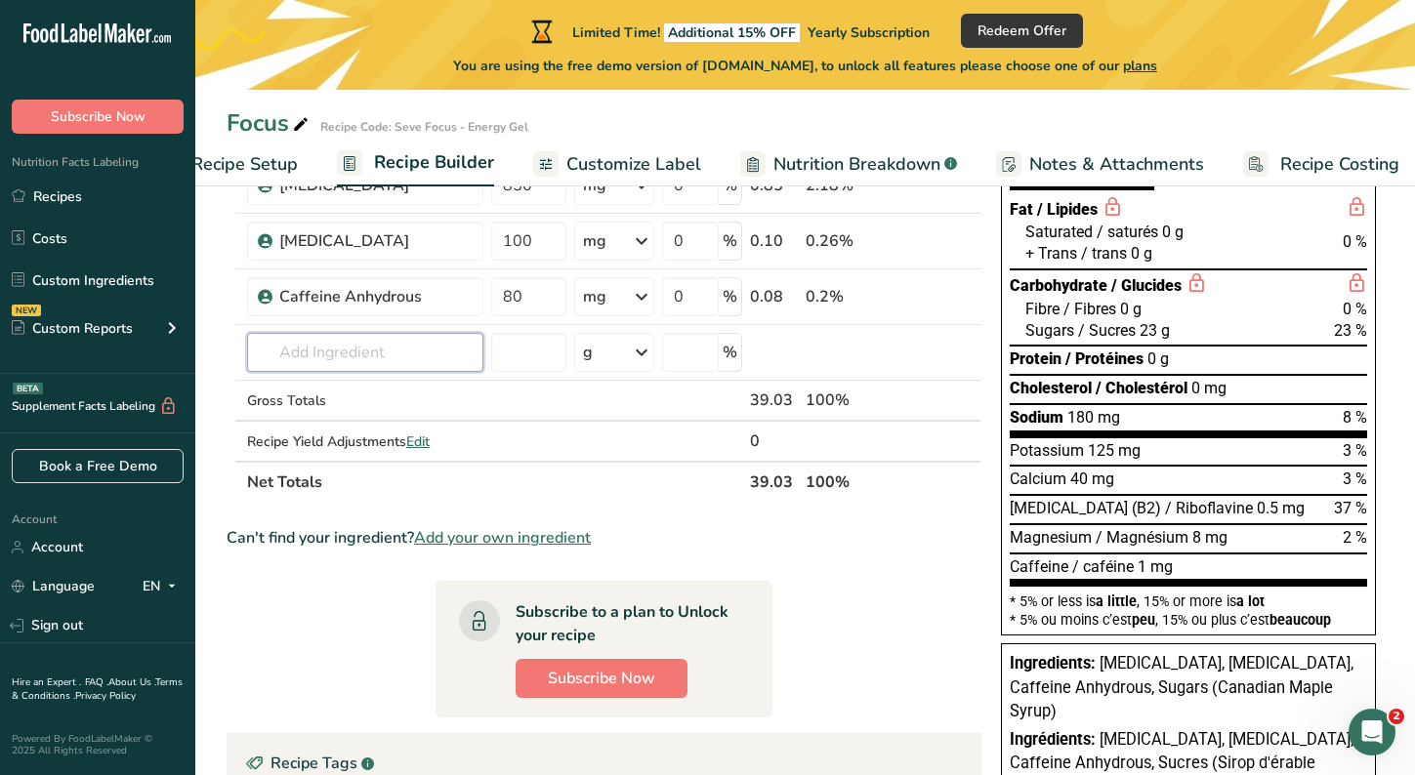
scroll to position [241, 0]
click at [1146, 565] on span "1 mg" at bounding box center [1155, 566] width 35 height 19
click at [1140, 552] on div "Caffeine / caféine 1 mg" at bounding box center [1188, 565] width 357 height 27
click at [1138, 560] on span "1 mg" at bounding box center [1155, 566] width 35 height 19
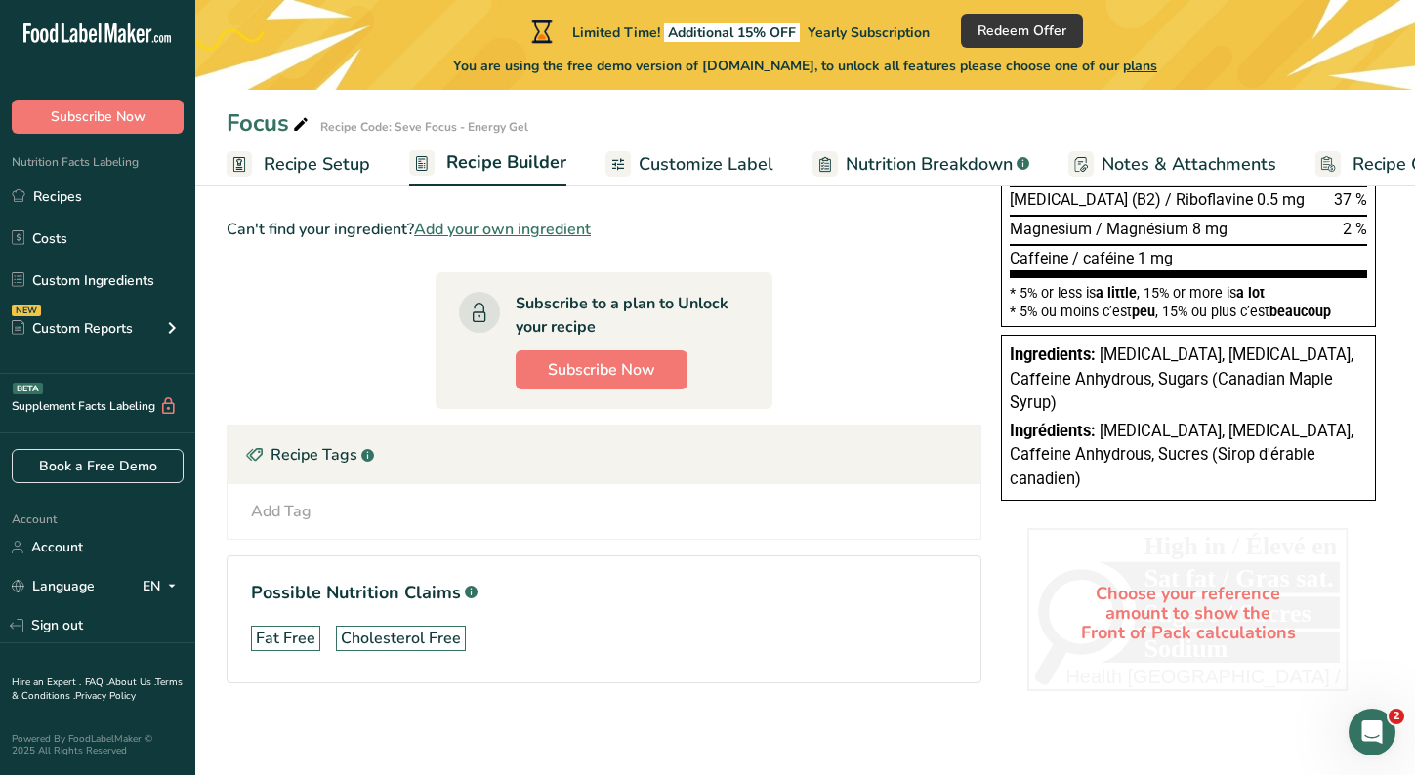
scroll to position [551, 0]
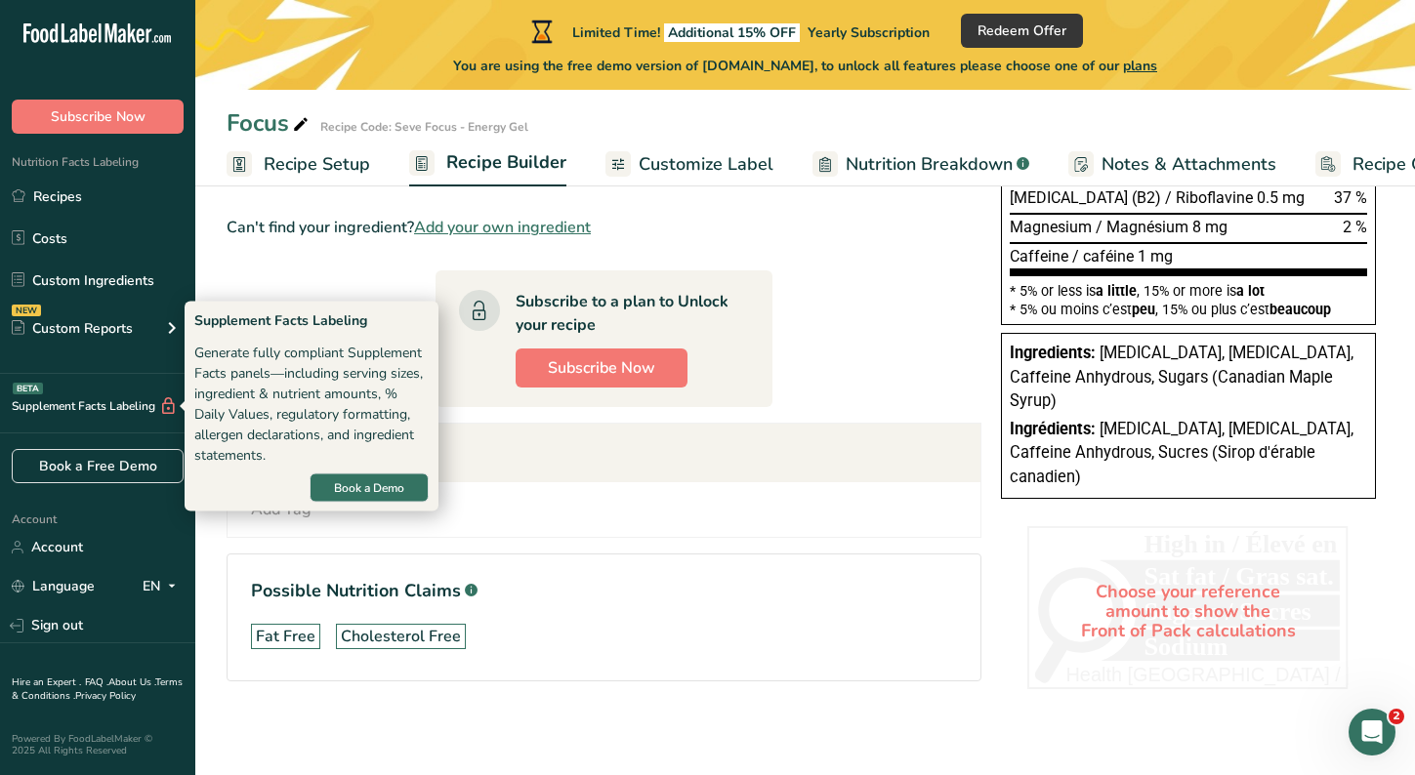
drag, startPoint x: 203, startPoint y: 354, endPoint x: 336, endPoint y: 449, distance: 163.1
click at [336, 449] on div "Generate fully compliant Supplement Facts panels—including serving sizes, ingre…" at bounding box center [311, 404] width 234 height 123
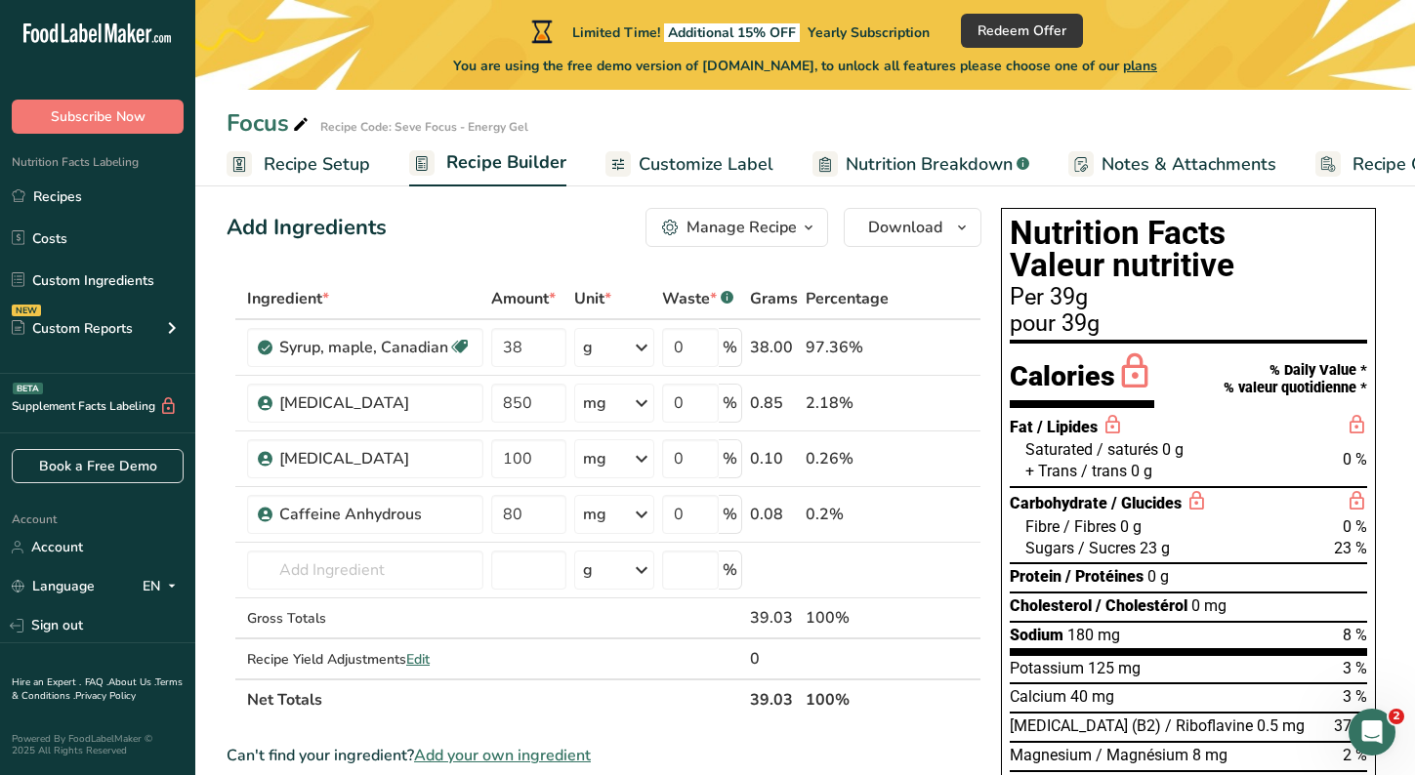
scroll to position [0, 0]
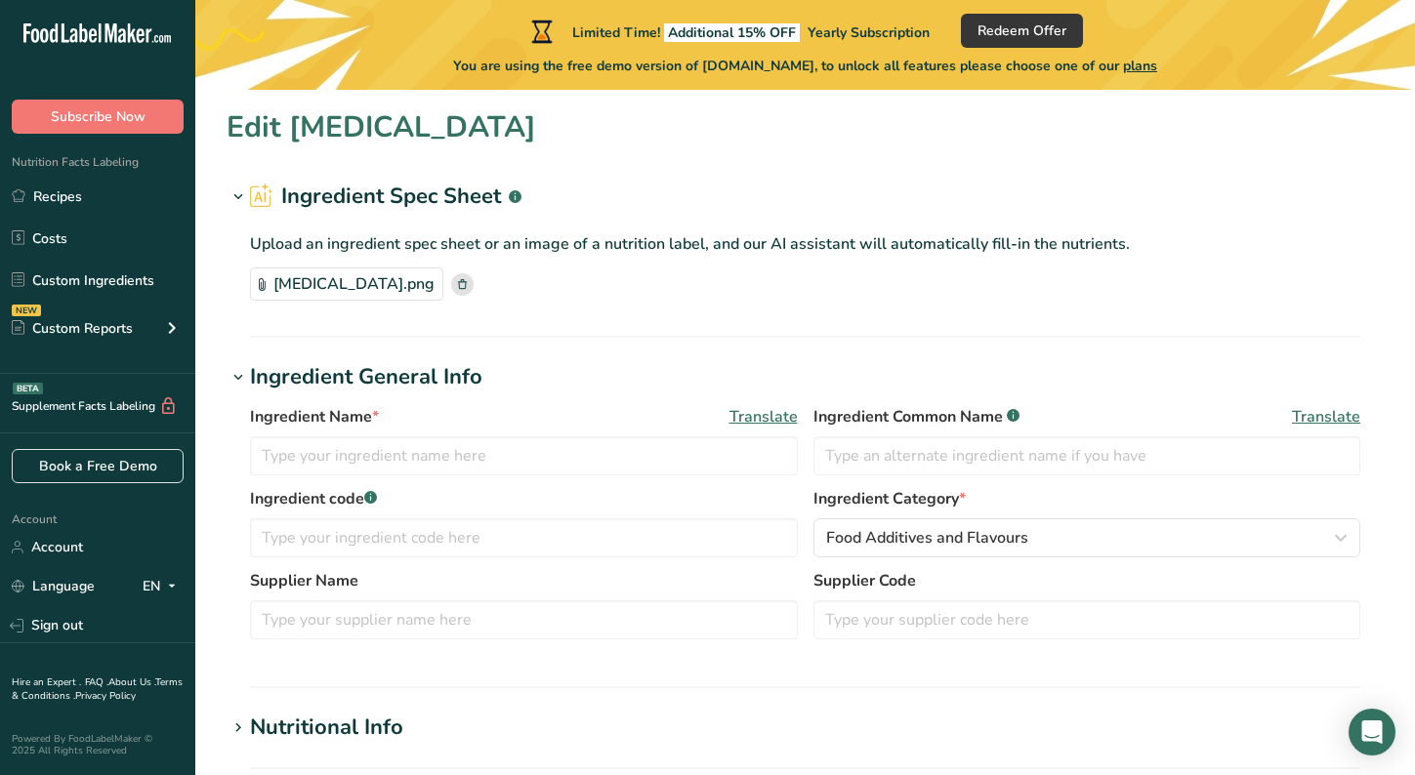
type input "Sodium citrate"
type input "Nutricost"
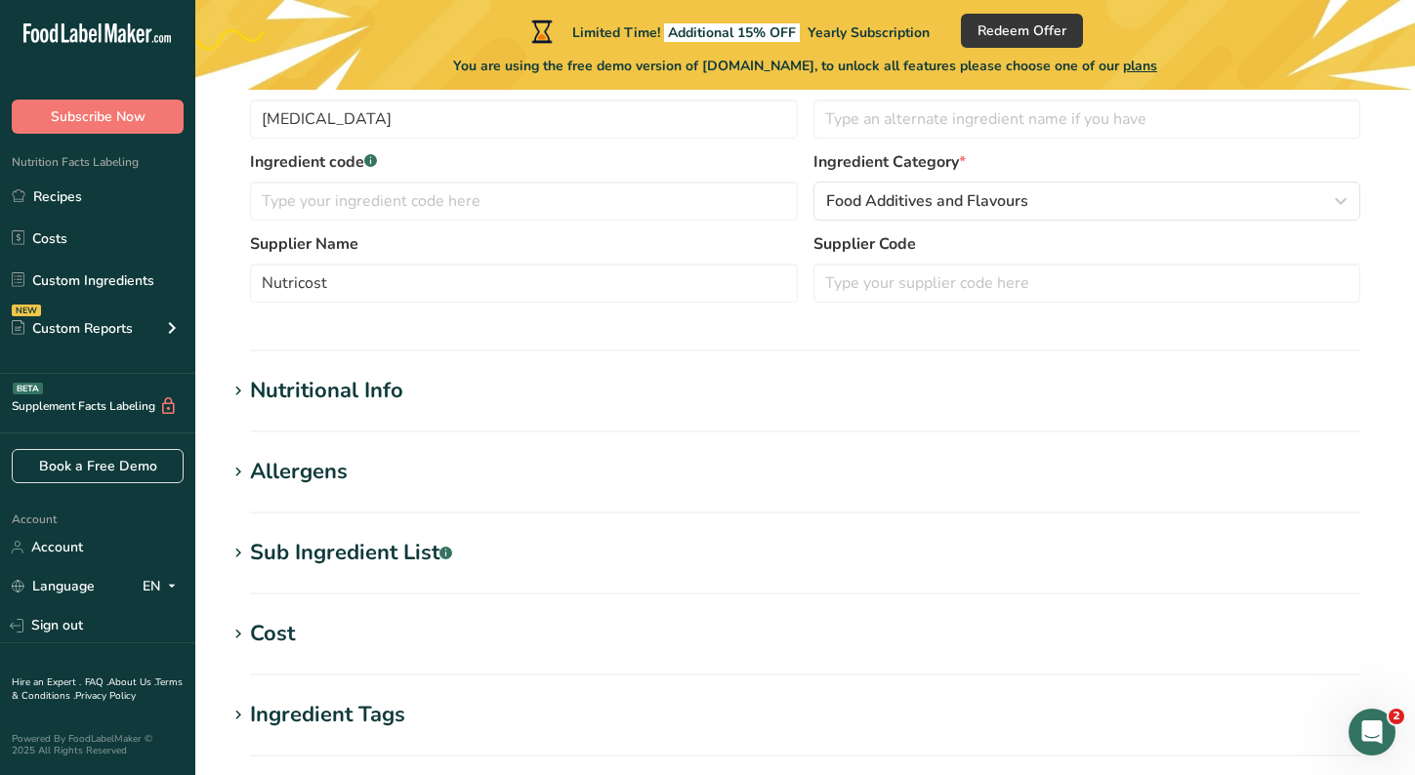
scroll to position [339, 0]
click at [237, 473] on icon at bounding box center [238, 470] width 18 height 27
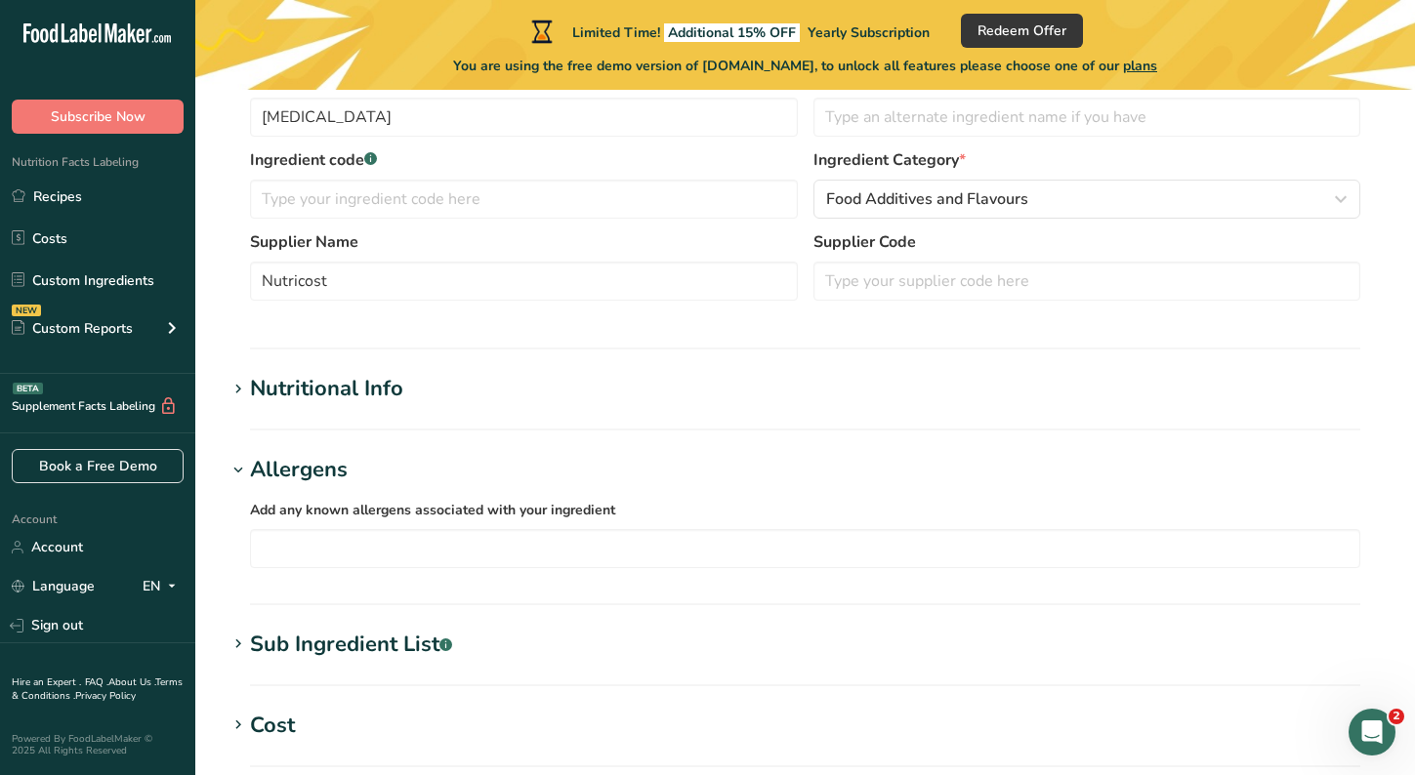
click at [237, 473] on icon at bounding box center [238, 470] width 18 height 27
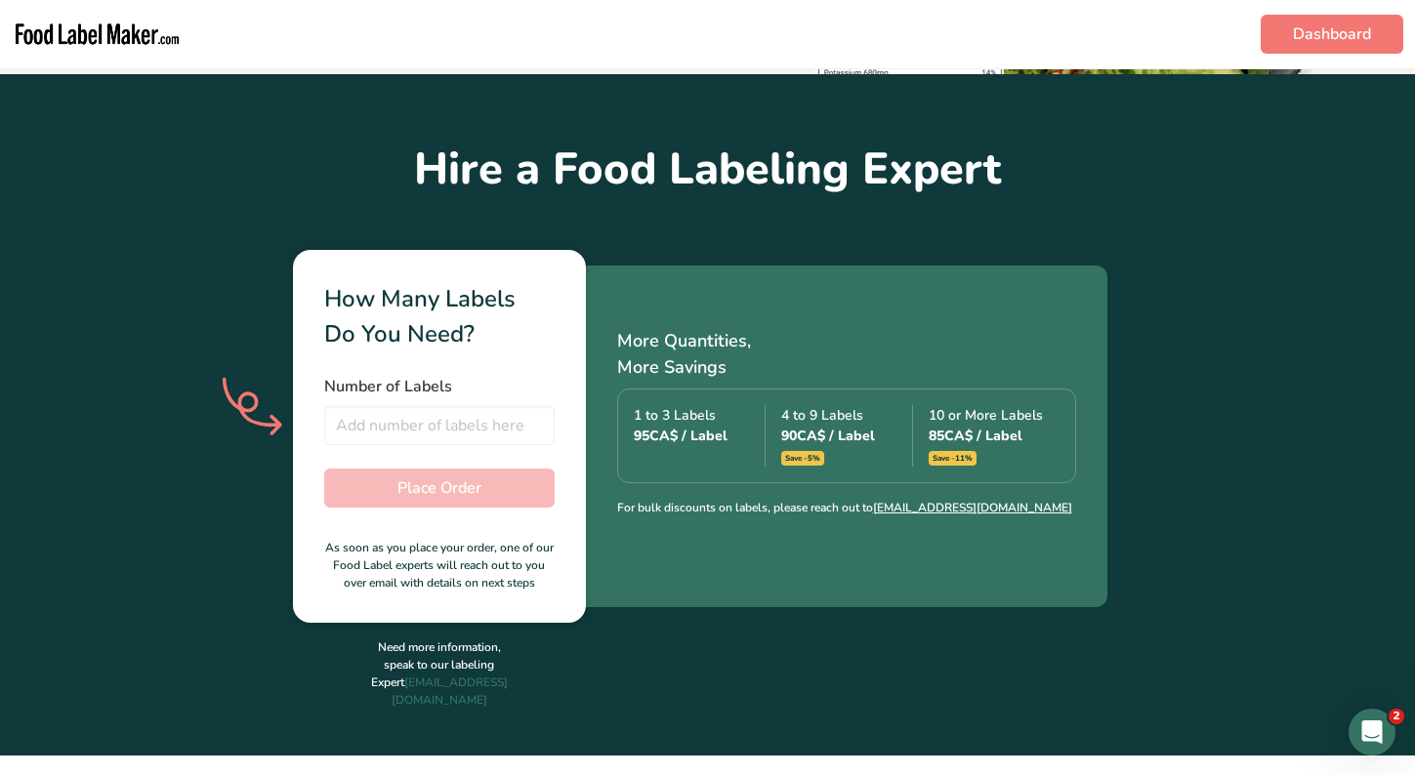
scroll to position [431, 0]
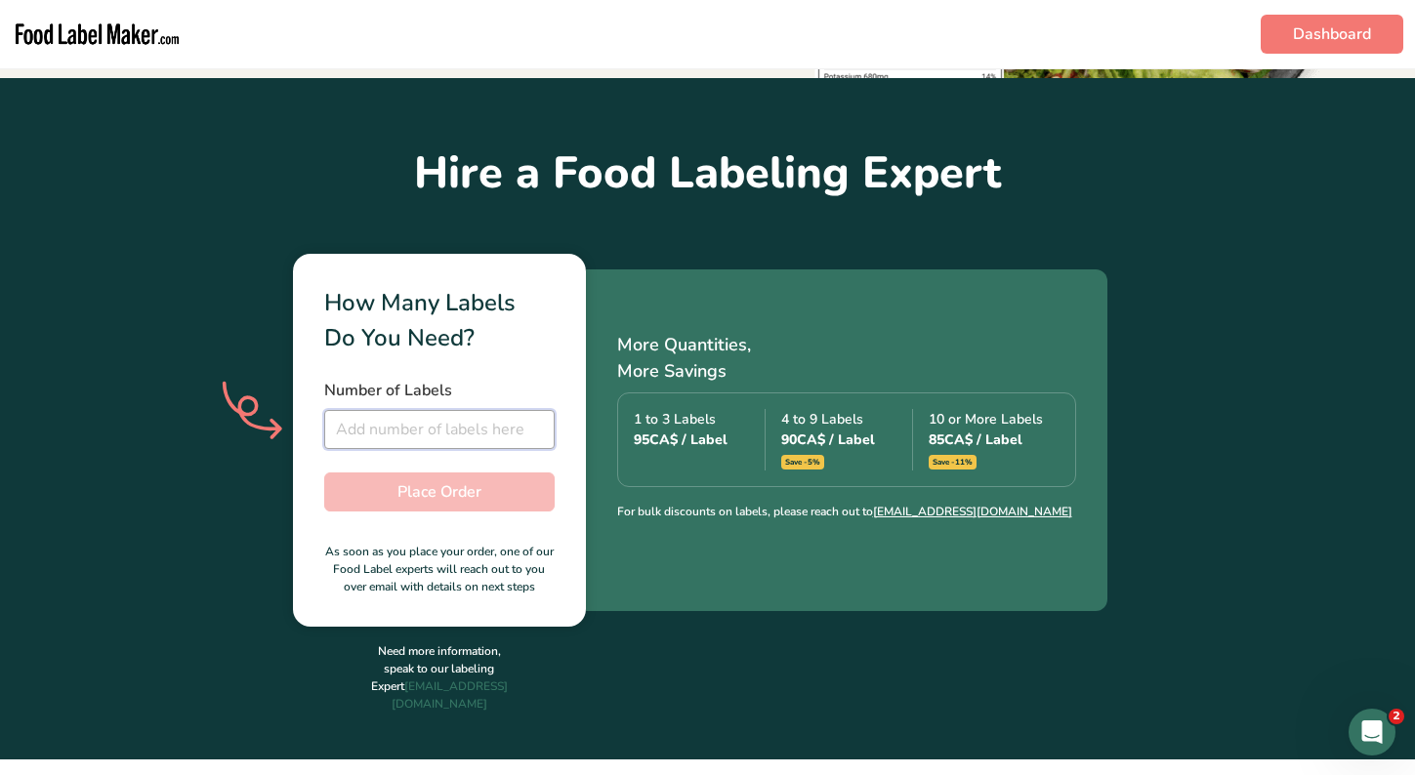
click at [416, 426] on input "number" at bounding box center [439, 429] width 230 height 39
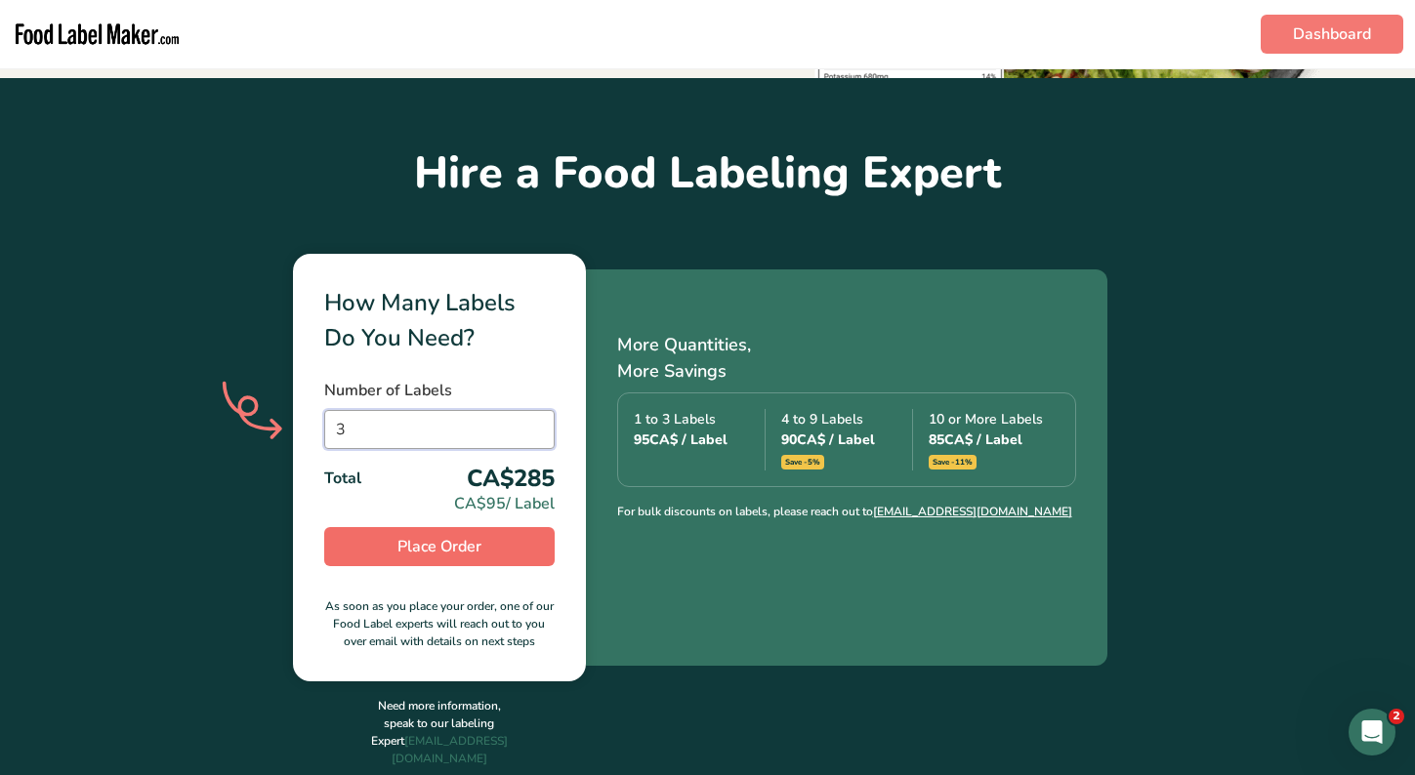
type input "3"
click at [485, 553] on button "Place Order" at bounding box center [439, 546] width 230 height 39
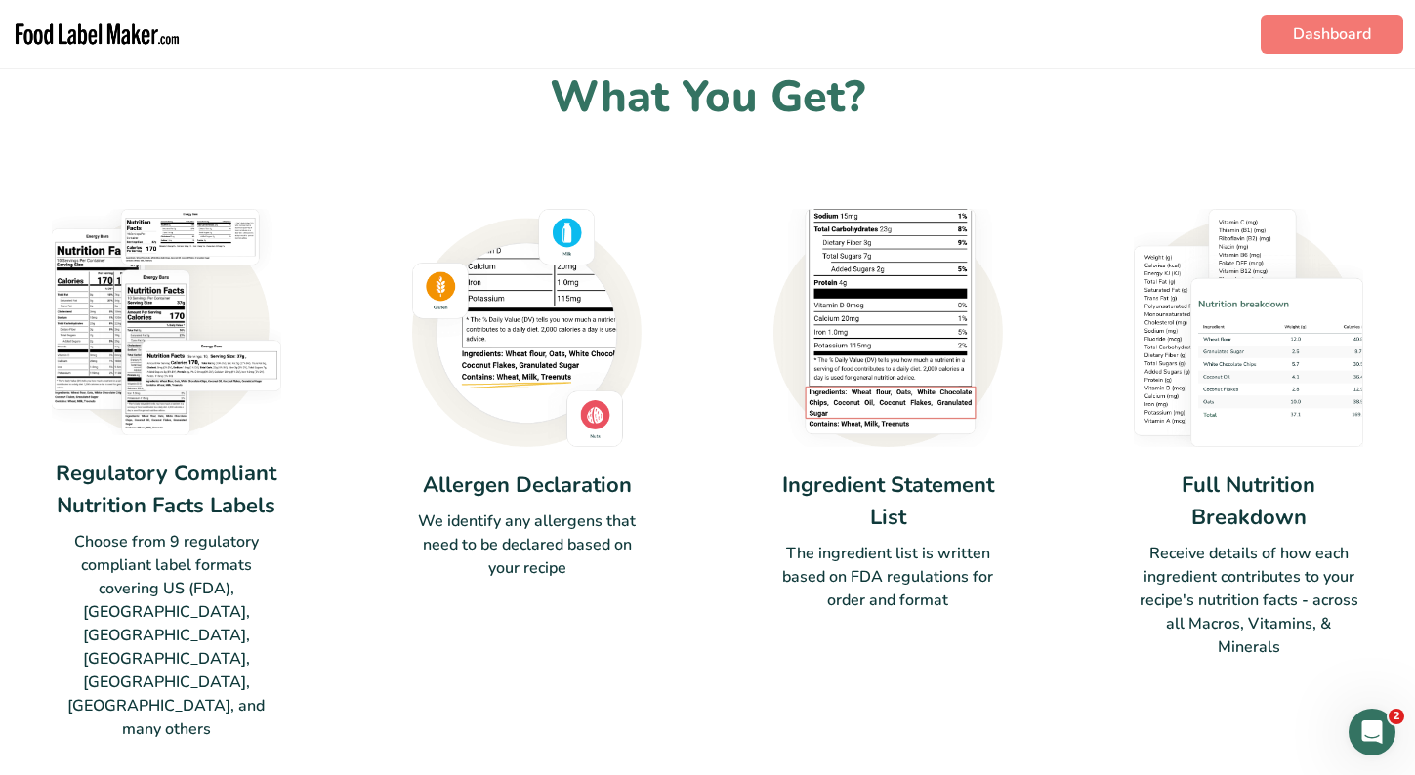
scroll to position [1732, 0]
